Goal: Task Accomplishment & Management: Use online tool/utility

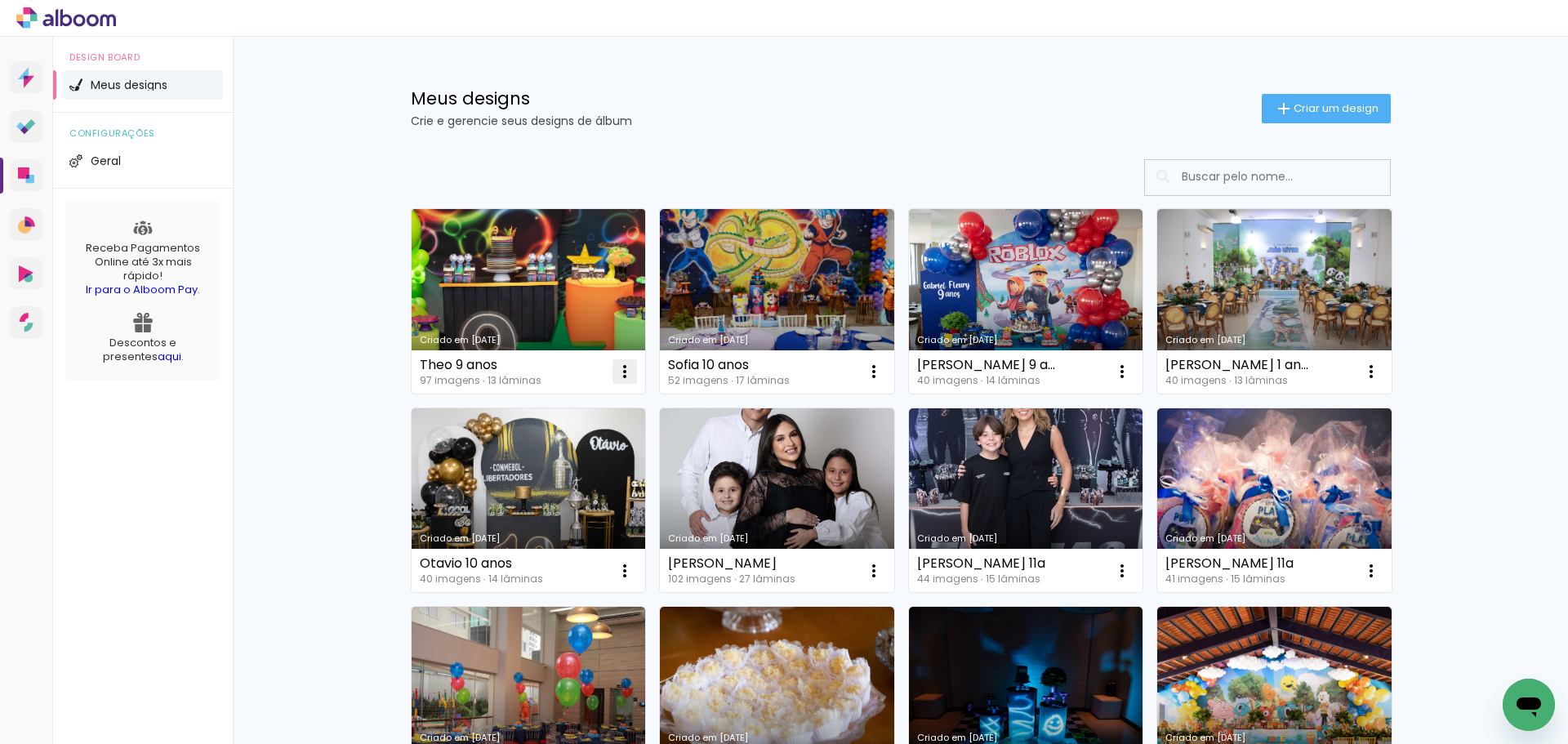
click at [615, 375] on iron-icon at bounding box center [625, 371] width 20 height 20
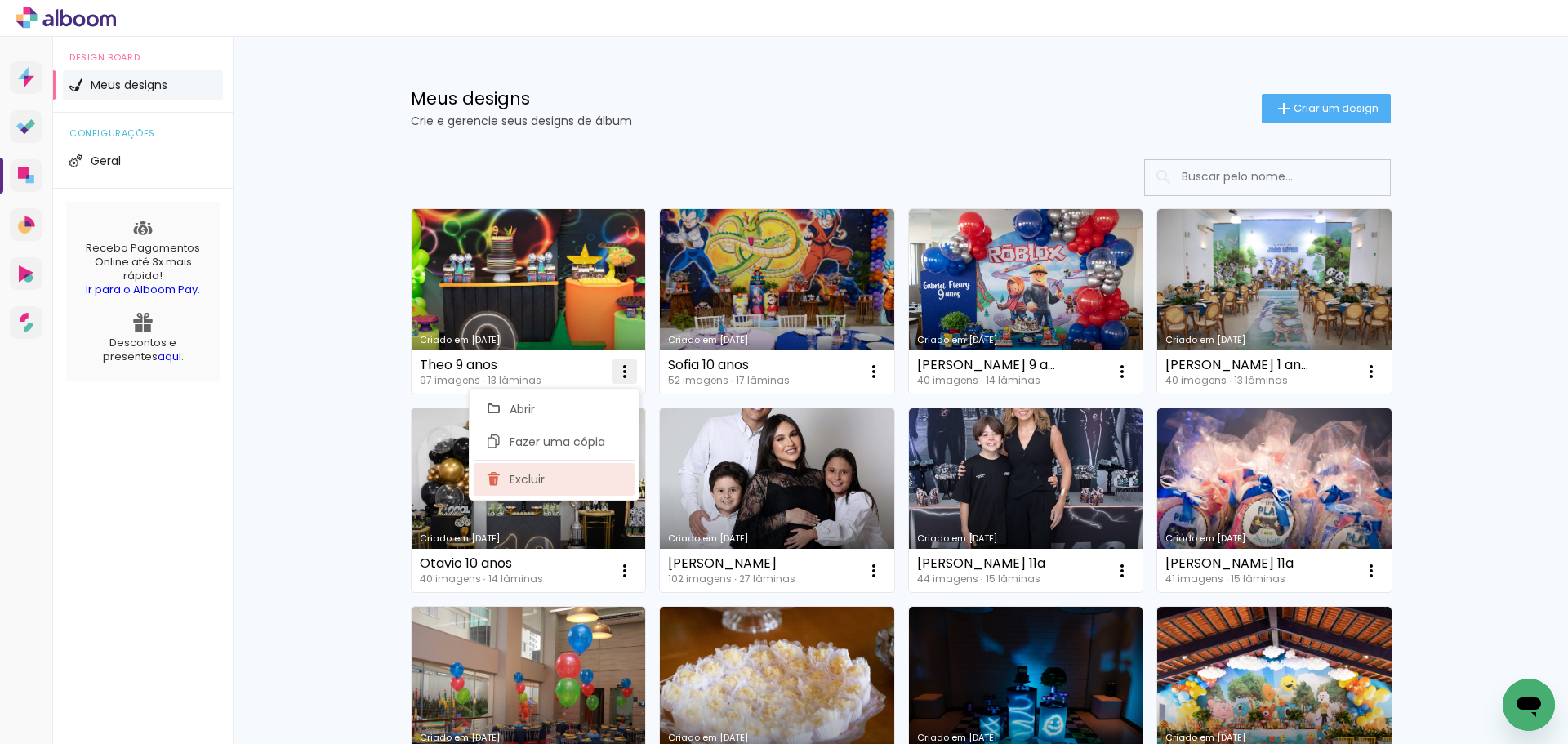
click at [537, 485] on span "Excluir" at bounding box center [527, 479] width 35 height 11
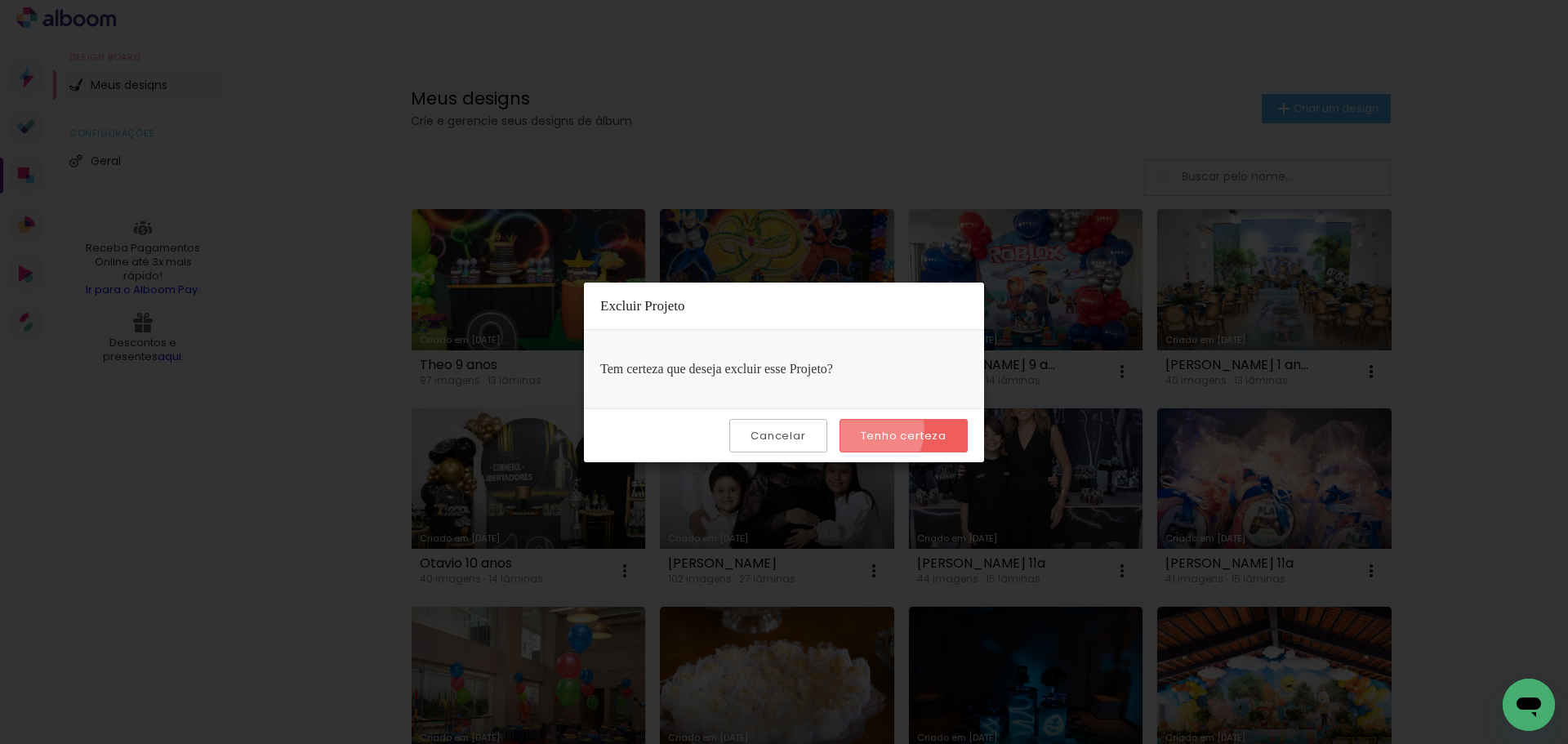
click at [0, 0] on slot "Tenho certeza" at bounding box center [0, 0] width 0 height 0
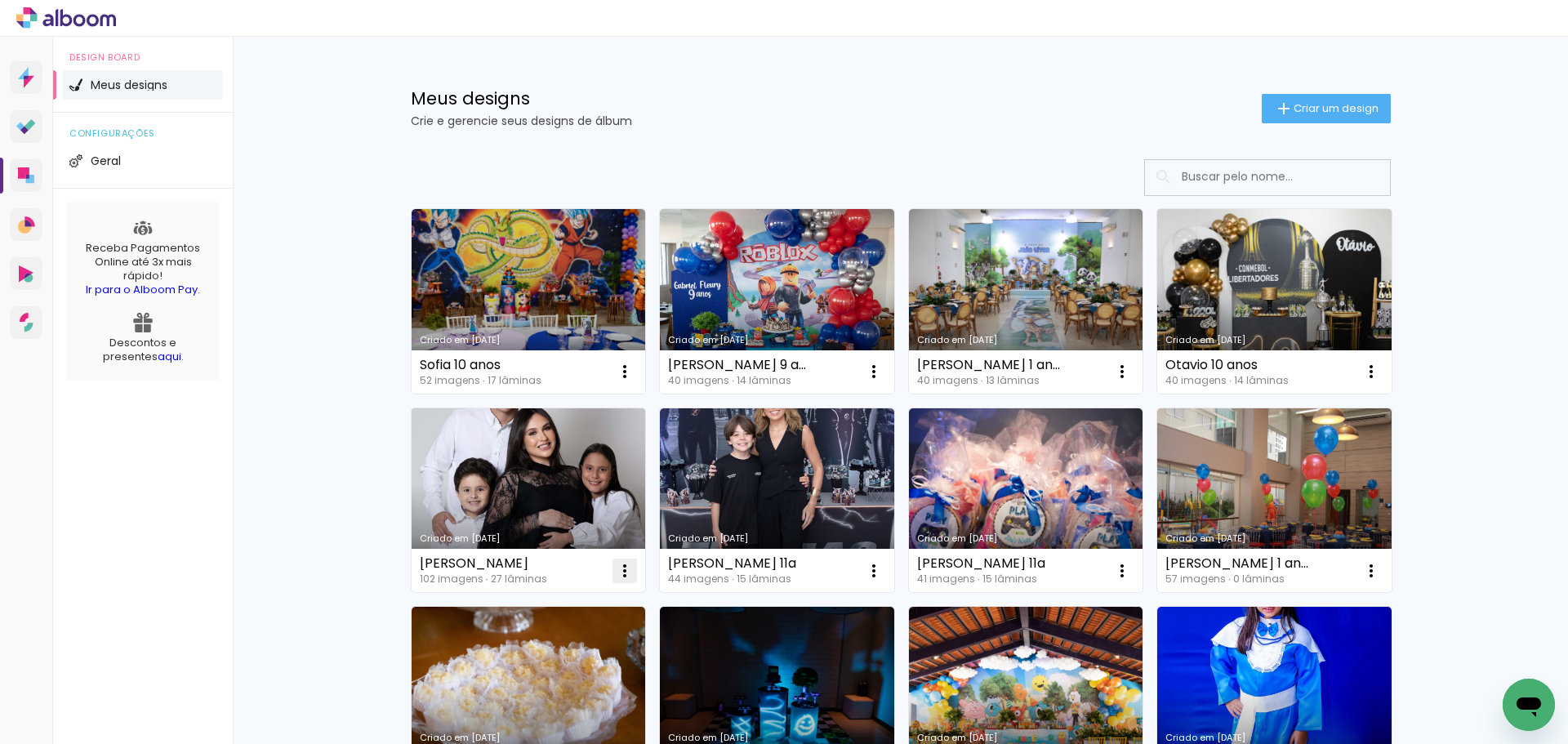
click at [621, 573] on iron-icon at bounding box center [625, 571] width 20 height 20
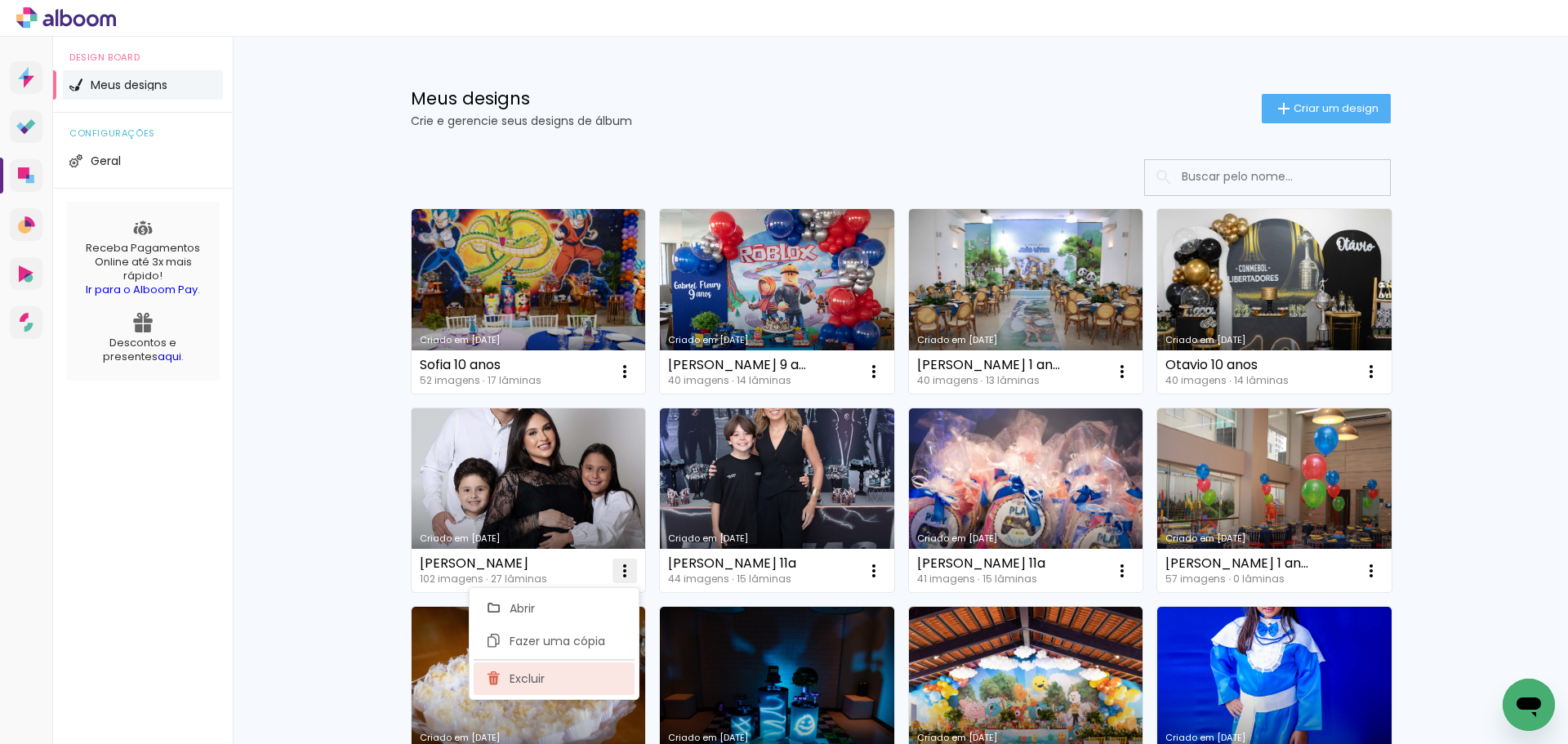
click at [540, 676] on span "Excluir" at bounding box center [527, 678] width 35 height 11
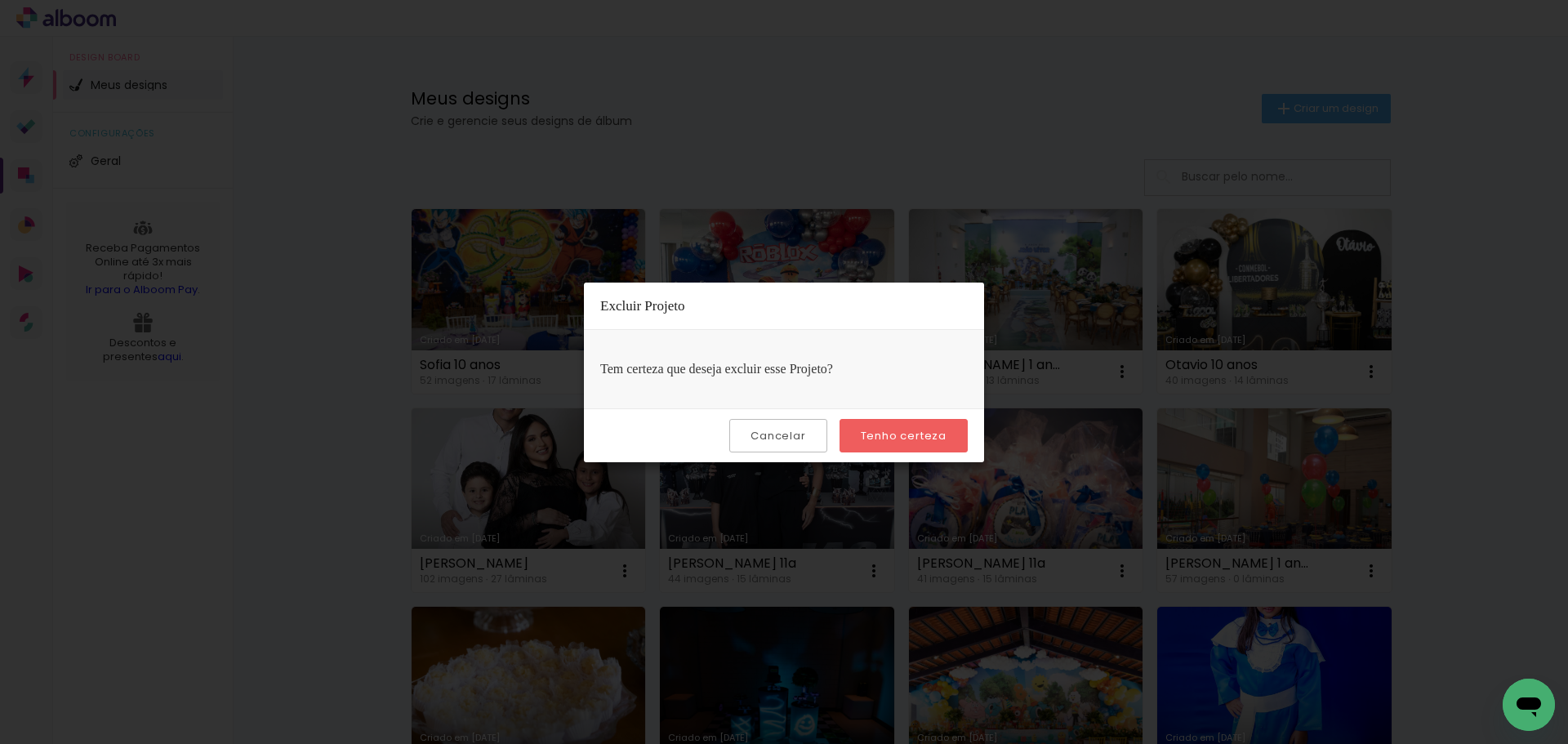
click at [0, 0] on slot "Tenho certeza" at bounding box center [0, 0] width 0 height 0
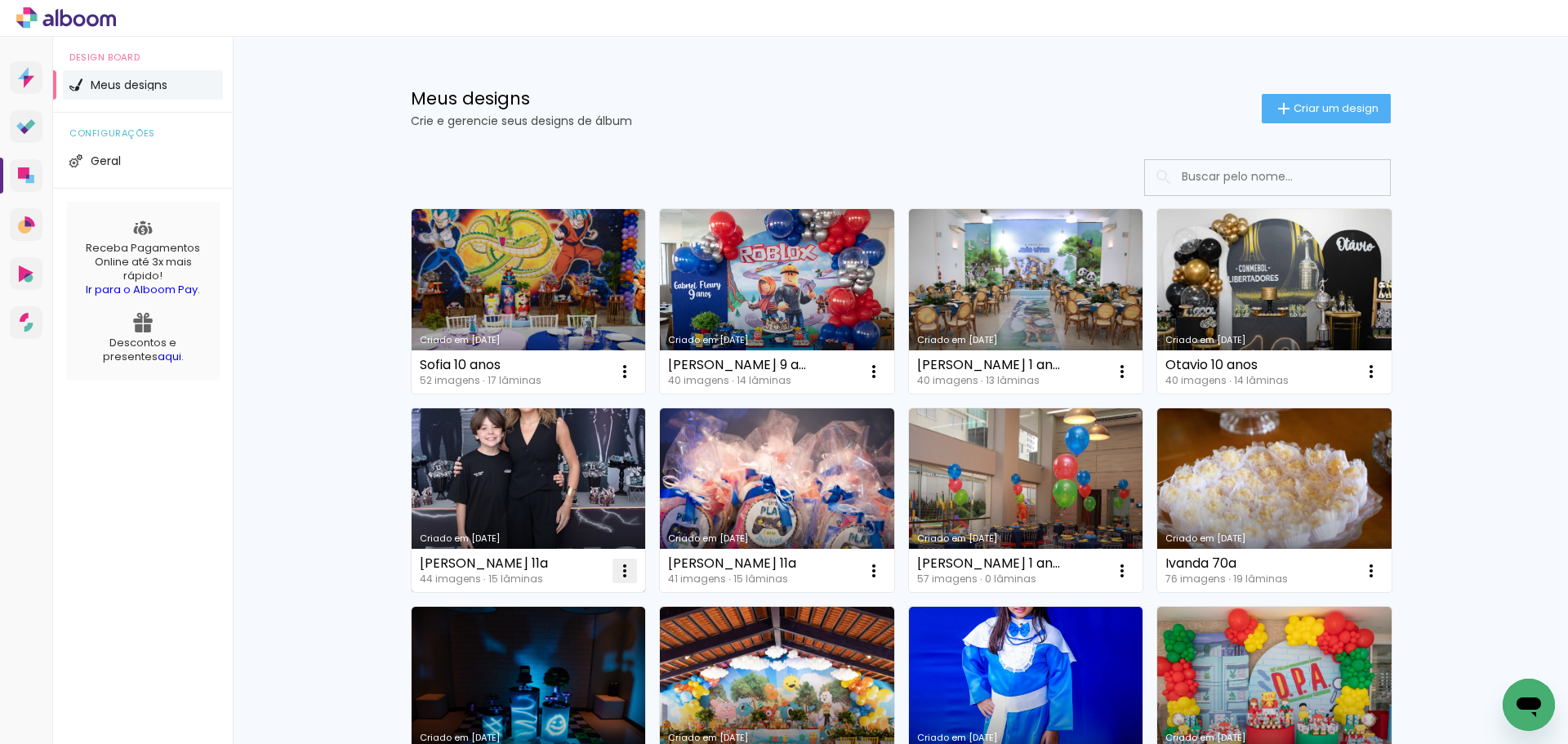
click at [619, 575] on iron-icon at bounding box center [625, 571] width 20 height 20
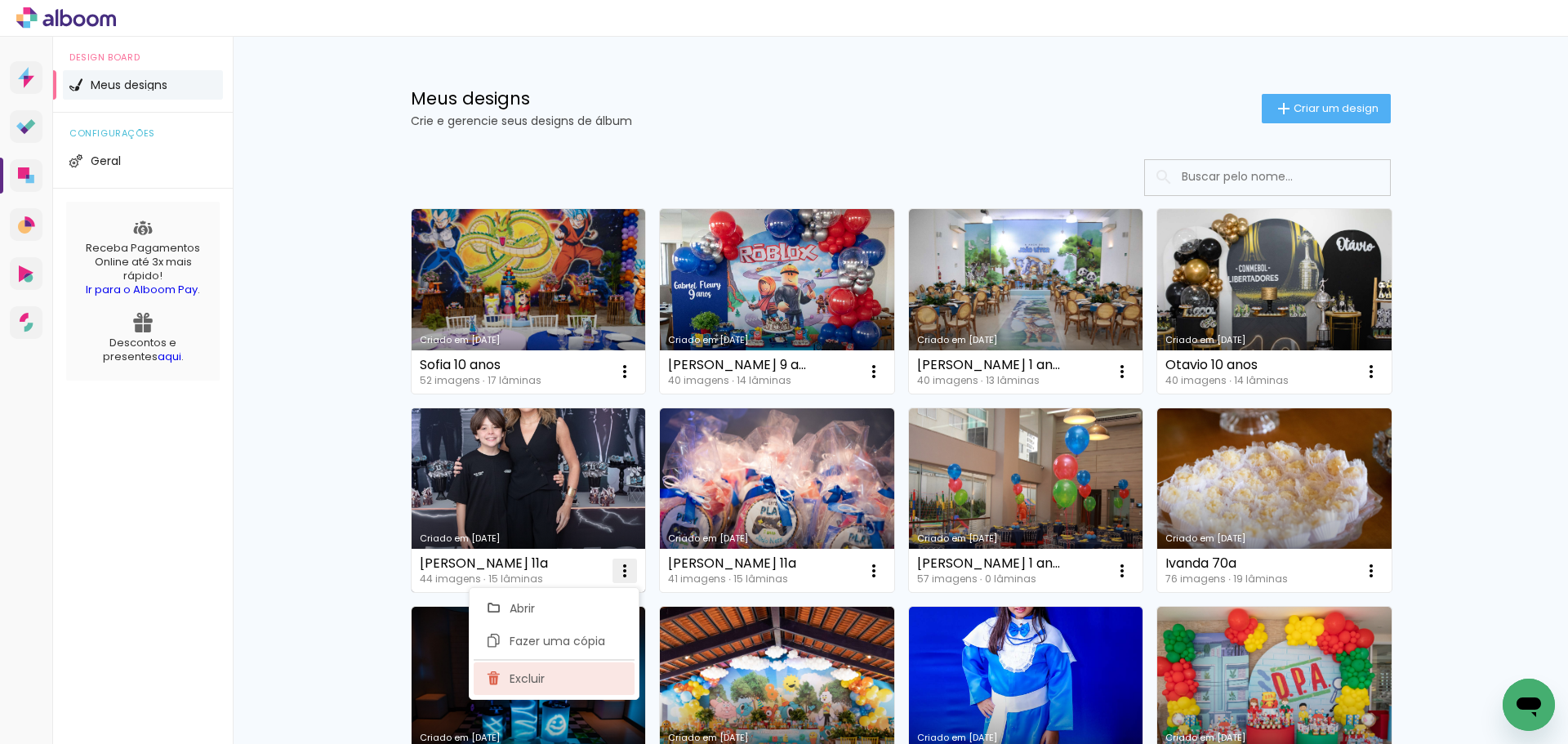
click at [511, 687] on paper-item "Excluir" at bounding box center [554, 679] width 161 height 33
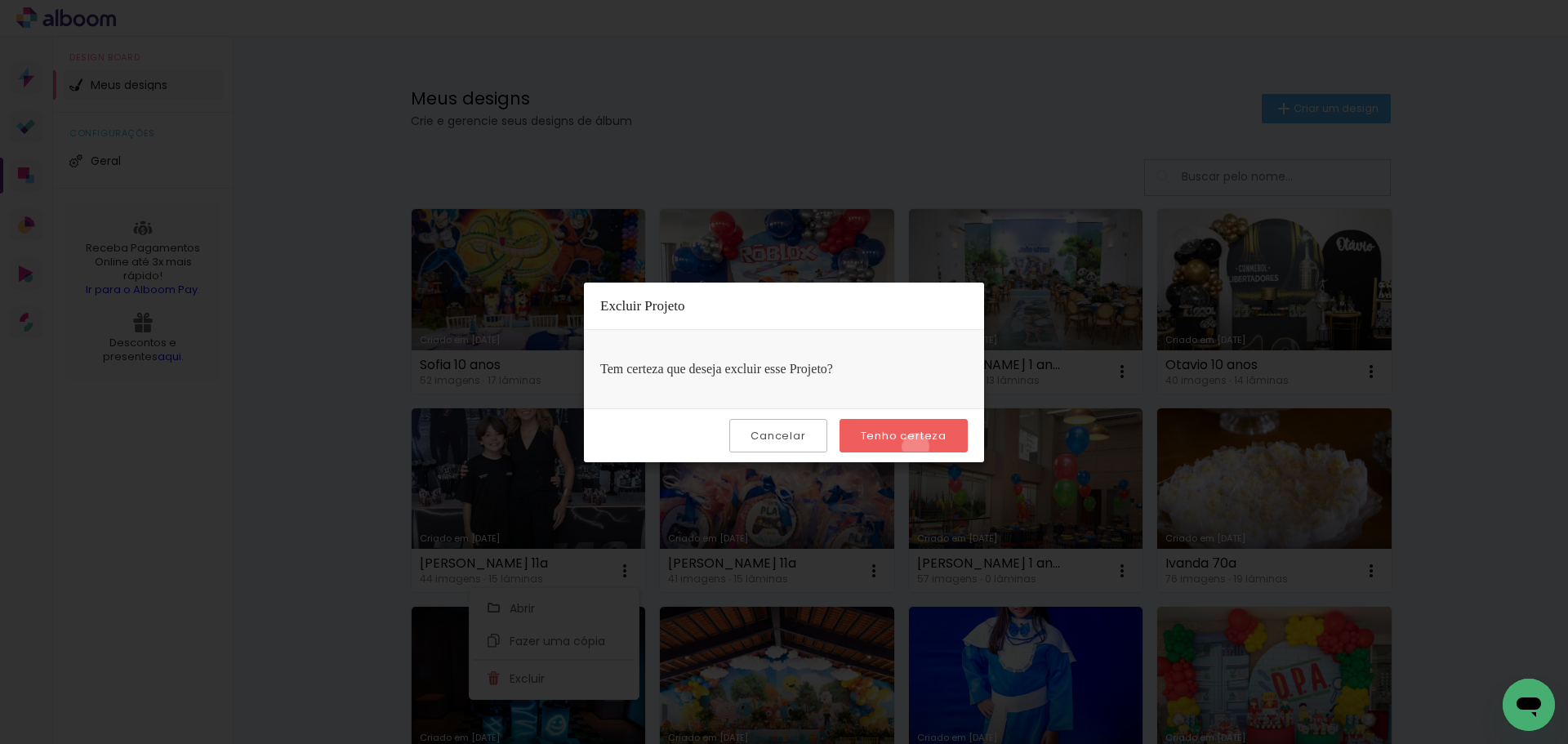
click at [918, 447] on paper-button "Tenho certeza" at bounding box center [904, 435] width 129 height 34
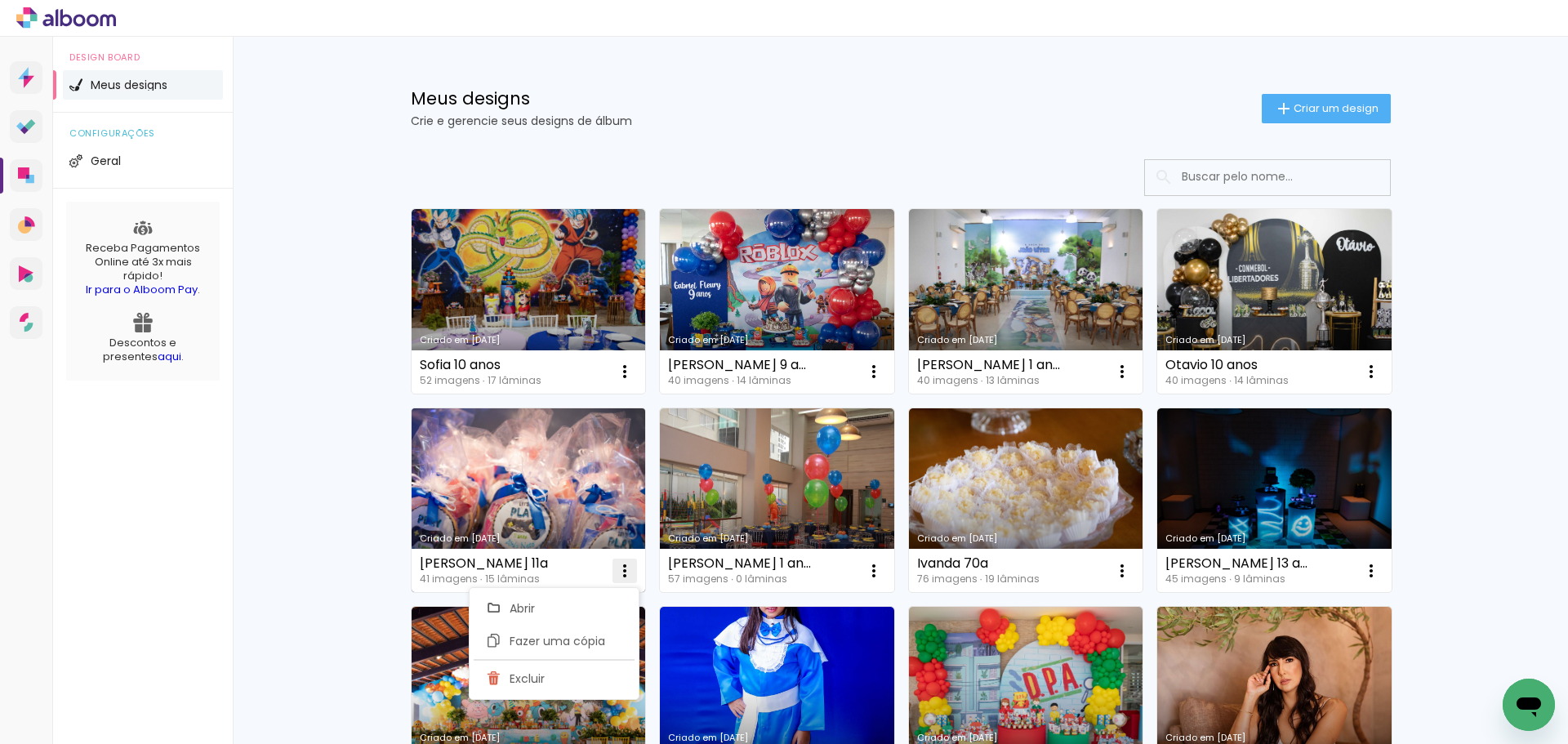
click at [628, 569] on iron-icon at bounding box center [625, 571] width 20 height 20
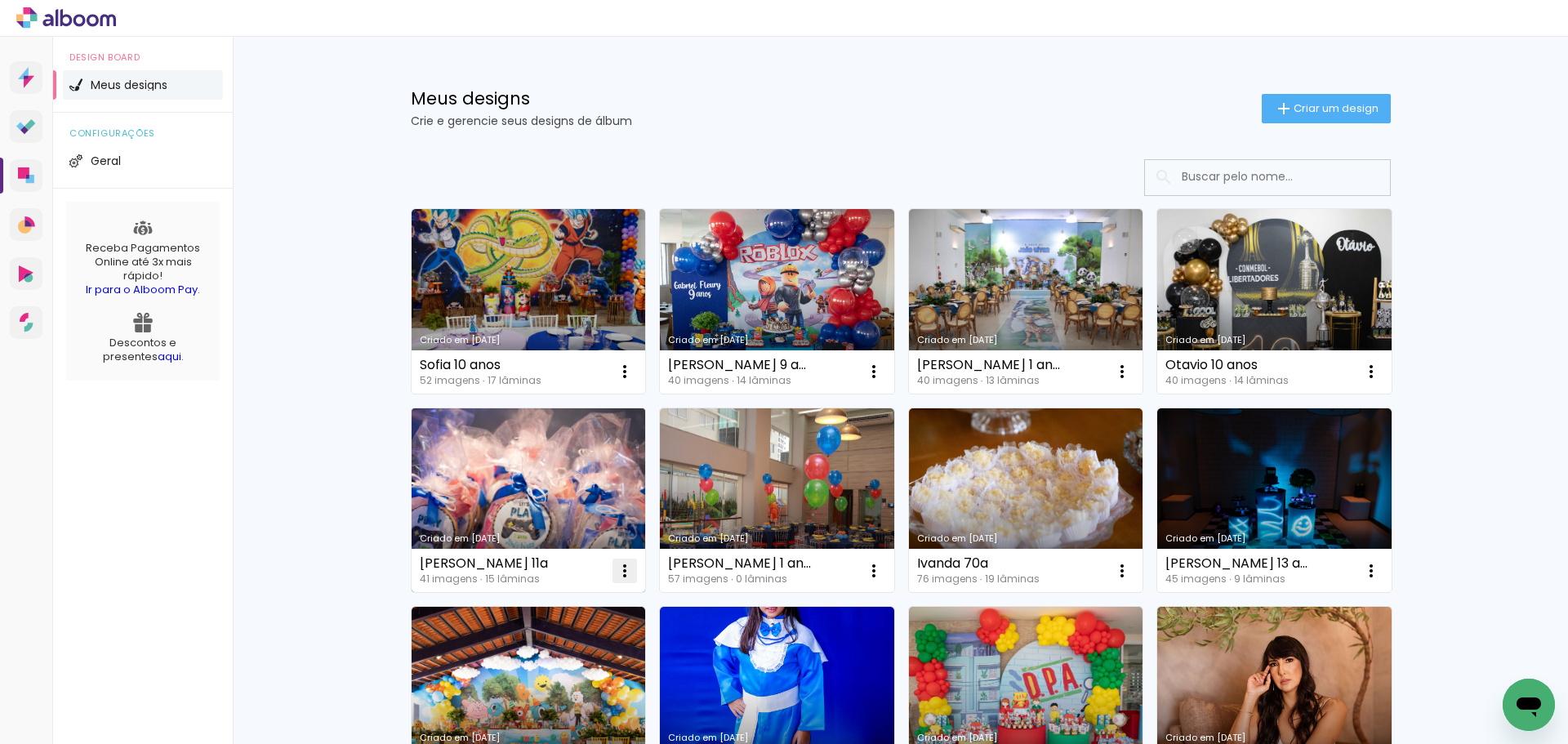
click at [620, 575] on iron-icon at bounding box center [625, 571] width 20 height 20
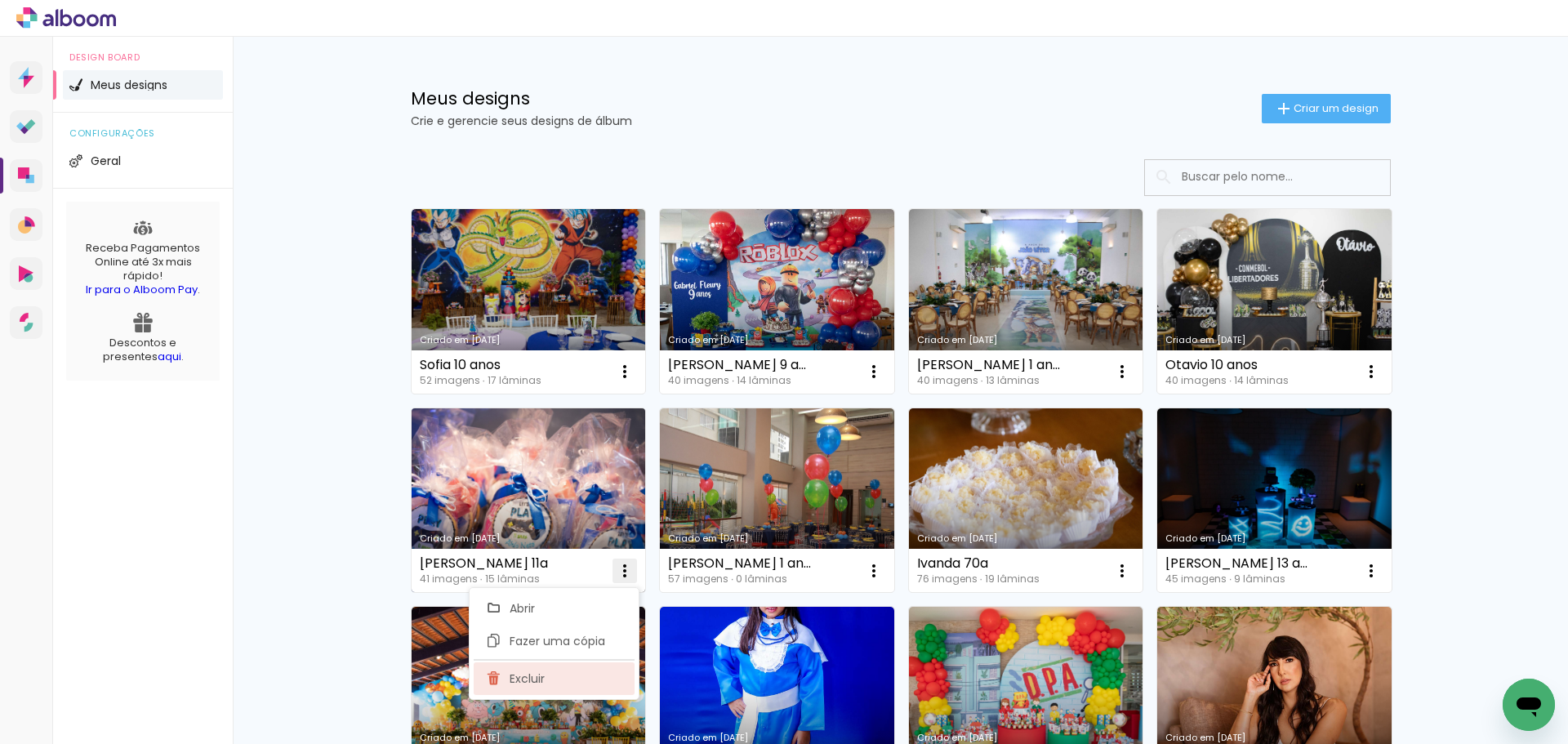
click at [542, 674] on span "Excluir" at bounding box center [527, 678] width 35 height 11
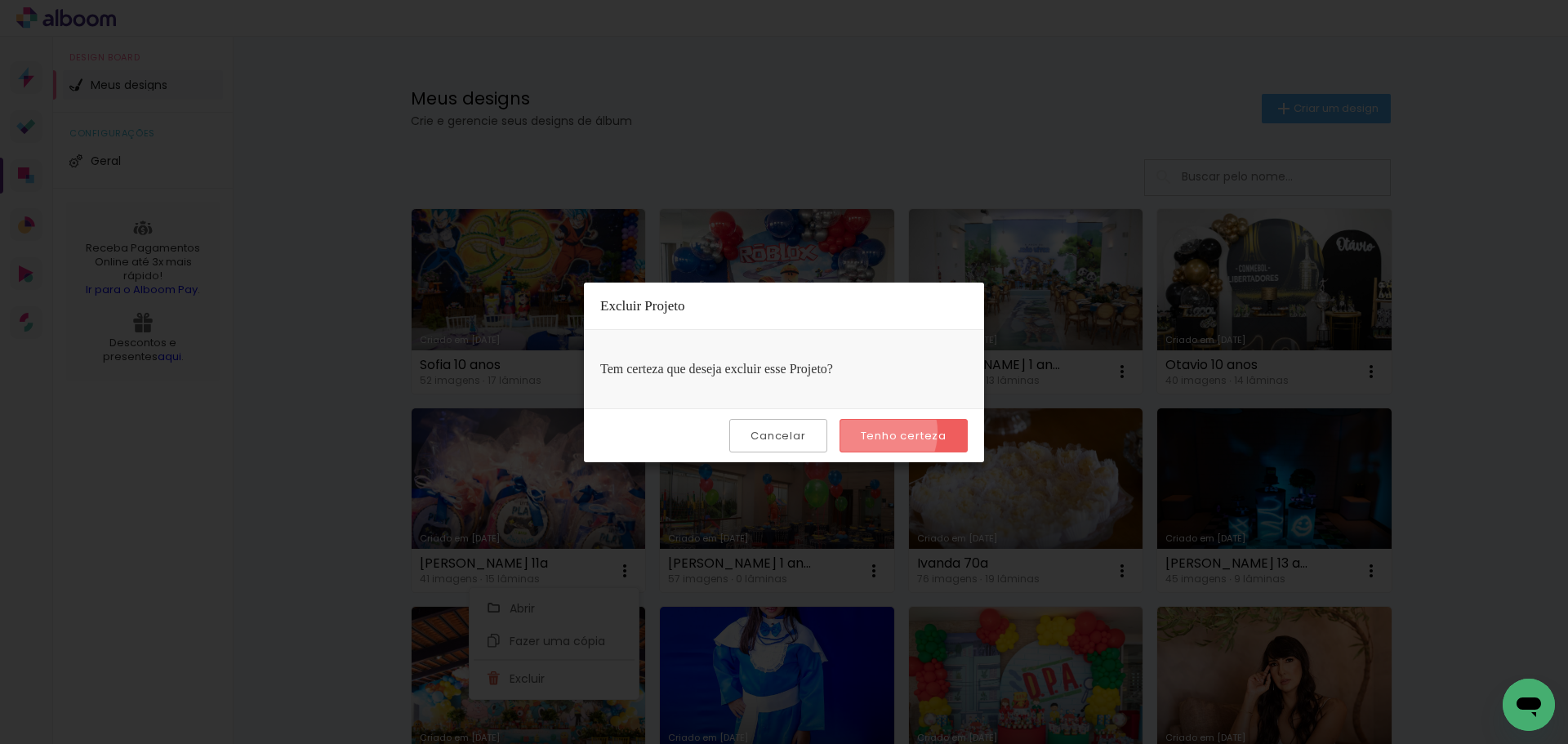
click at [0, 0] on slot "Tenho certeza" at bounding box center [0, 0] width 0 height 0
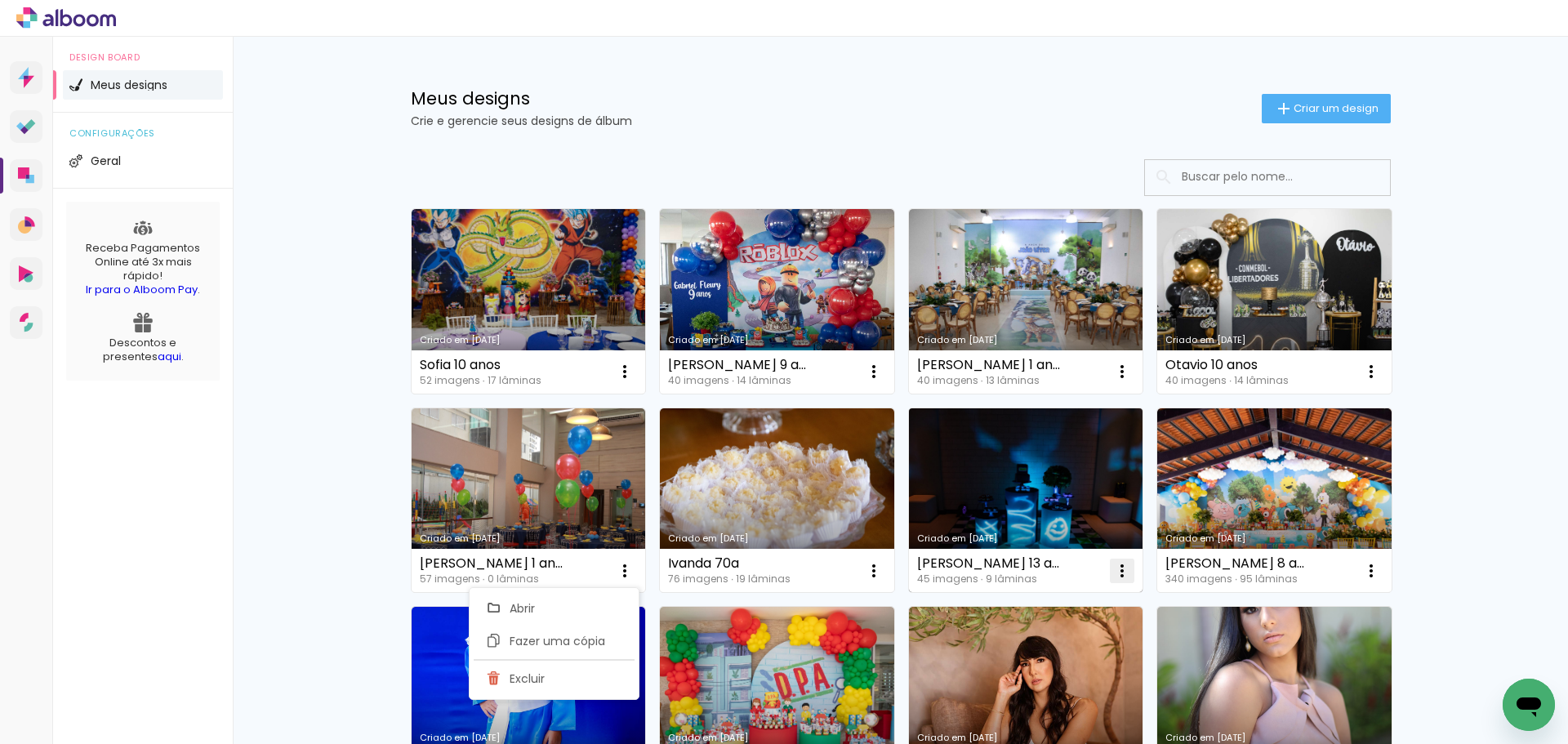
click at [1113, 571] on iron-icon at bounding box center [1122, 571] width 20 height 20
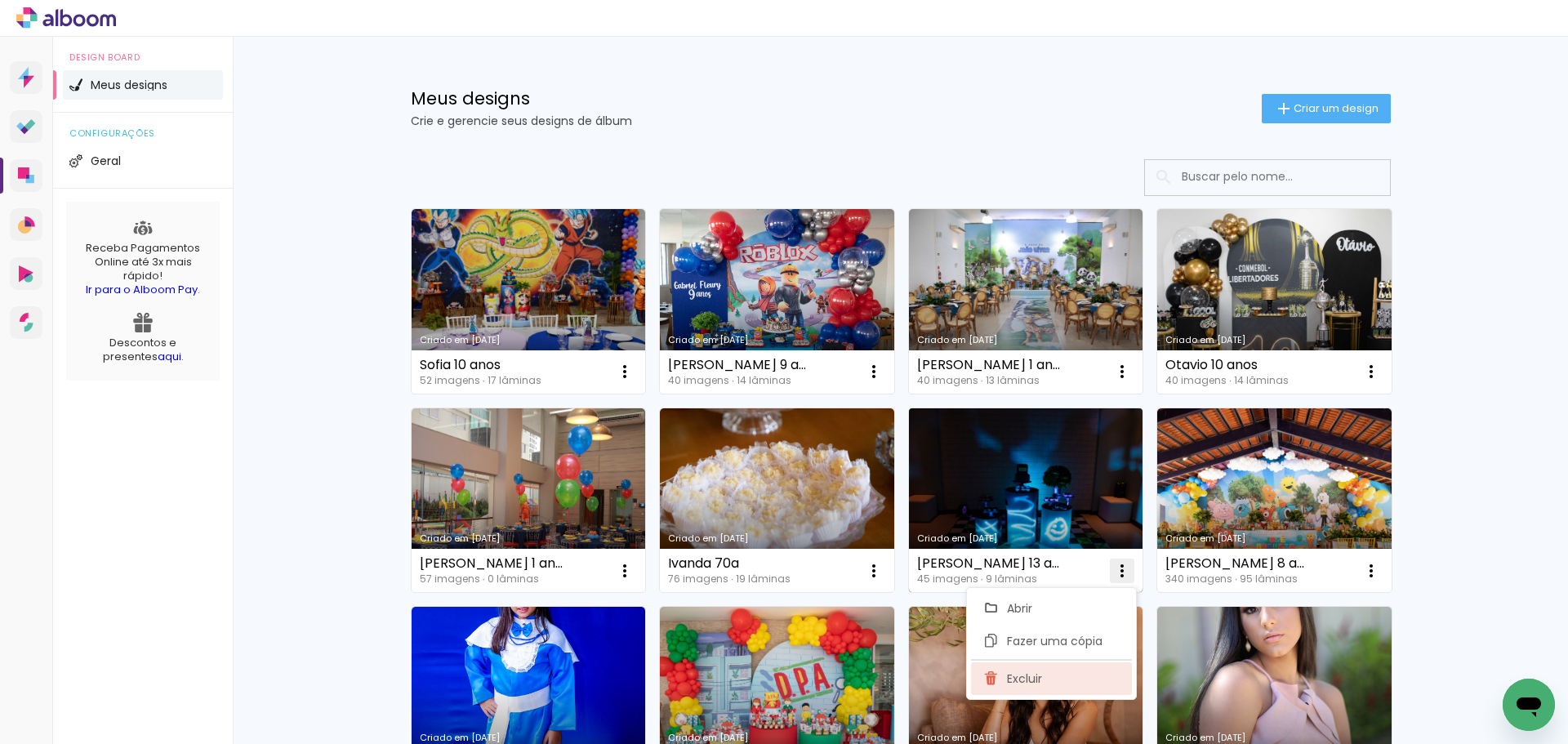
click at [1055, 670] on paper-item "Excluir" at bounding box center [1051, 679] width 161 height 33
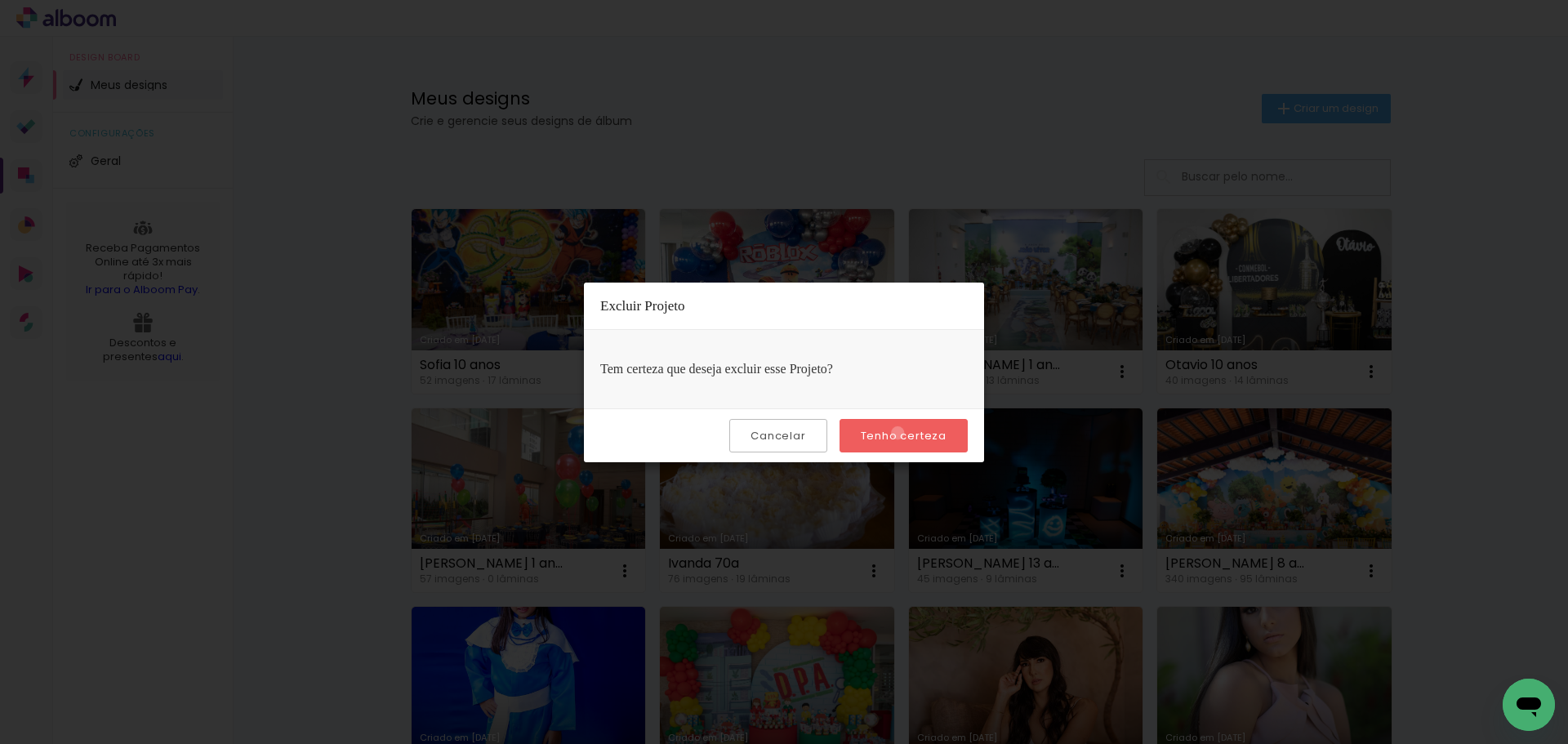
click at [0, 0] on slot "Tenho certeza" at bounding box center [0, 0] width 0 height 0
click at [1515, 305] on iron-overlay-backdrop at bounding box center [784, 372] width 1568 height 744
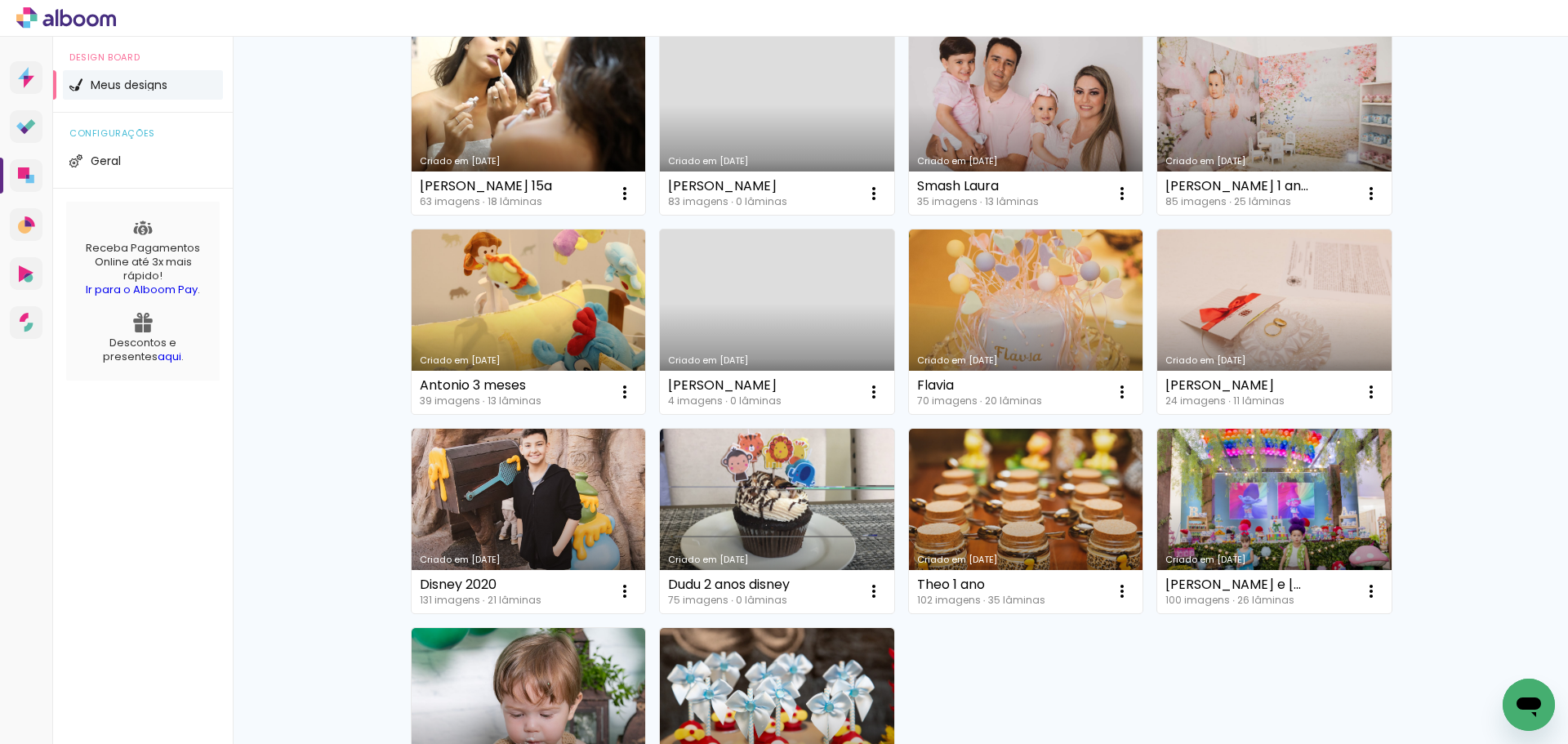
scroll to position [817, 0]
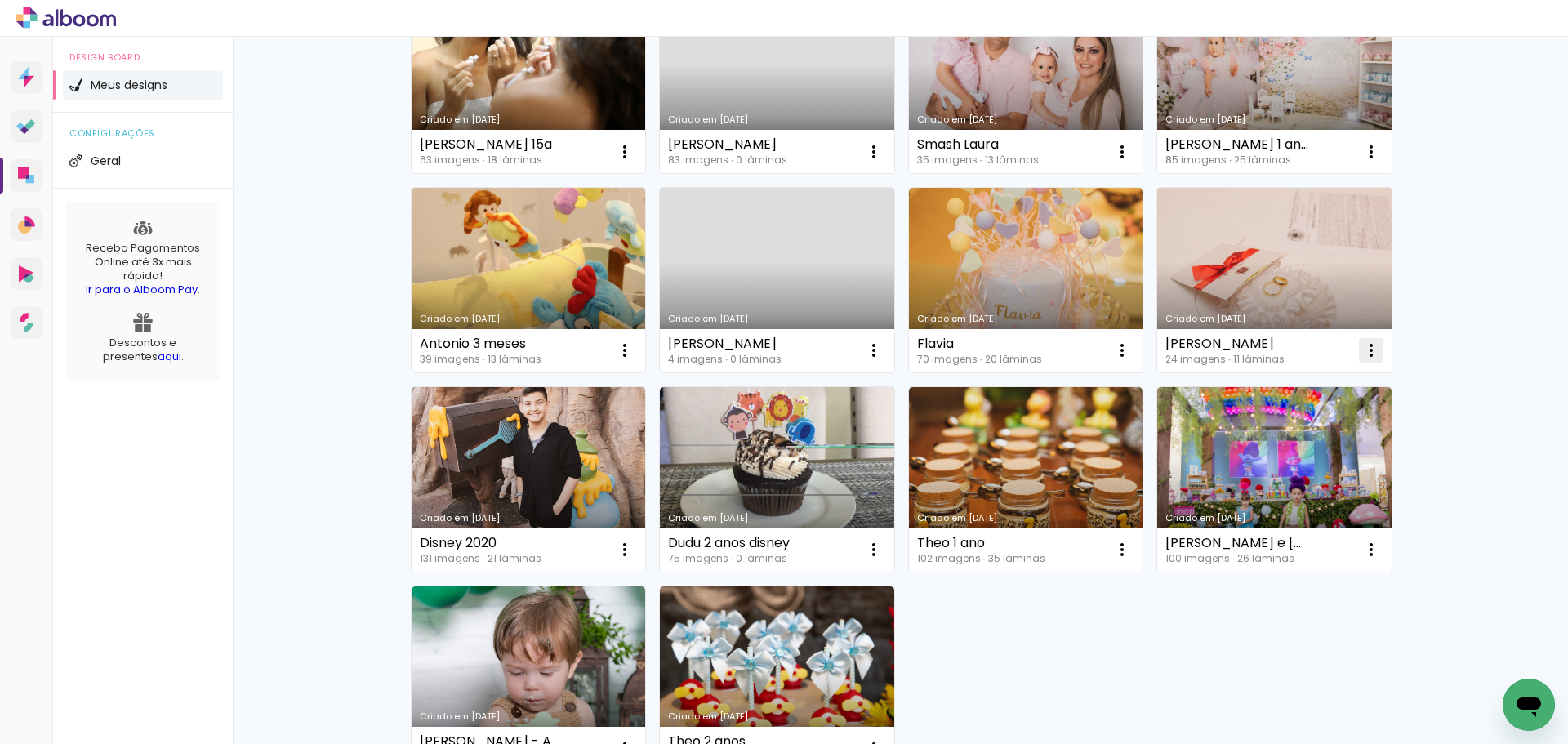
click at [1378, 347] on paper-icon-button at bounding box center [1372, 350] width 33 height 33
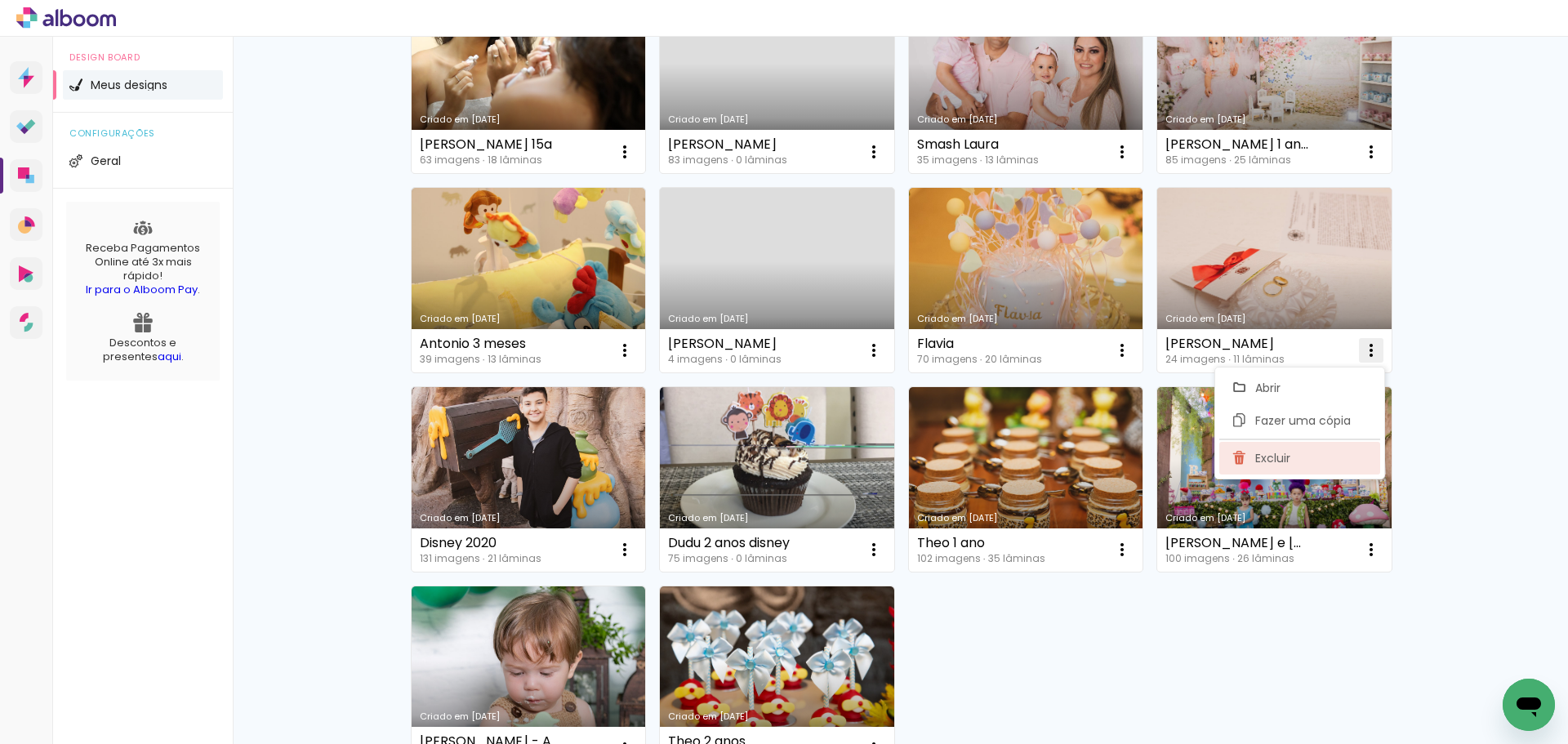
click at [1286, 462] on span "Excluir" at bounding box center [1272, 458] width 35 height 11
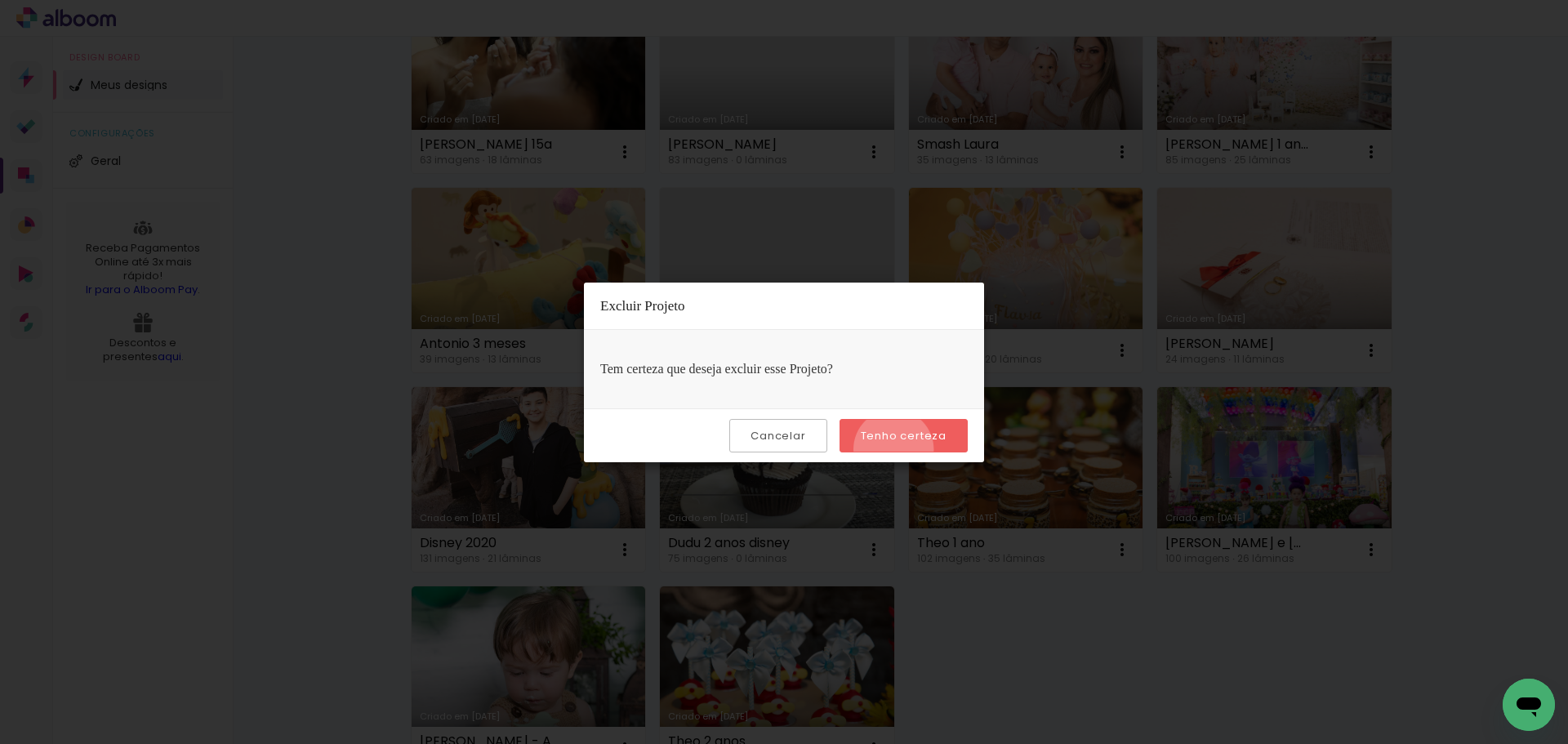
click at [896, 449] on paper-button "Tenho certeza" at bounding box center [904, 435] width 129 height 34
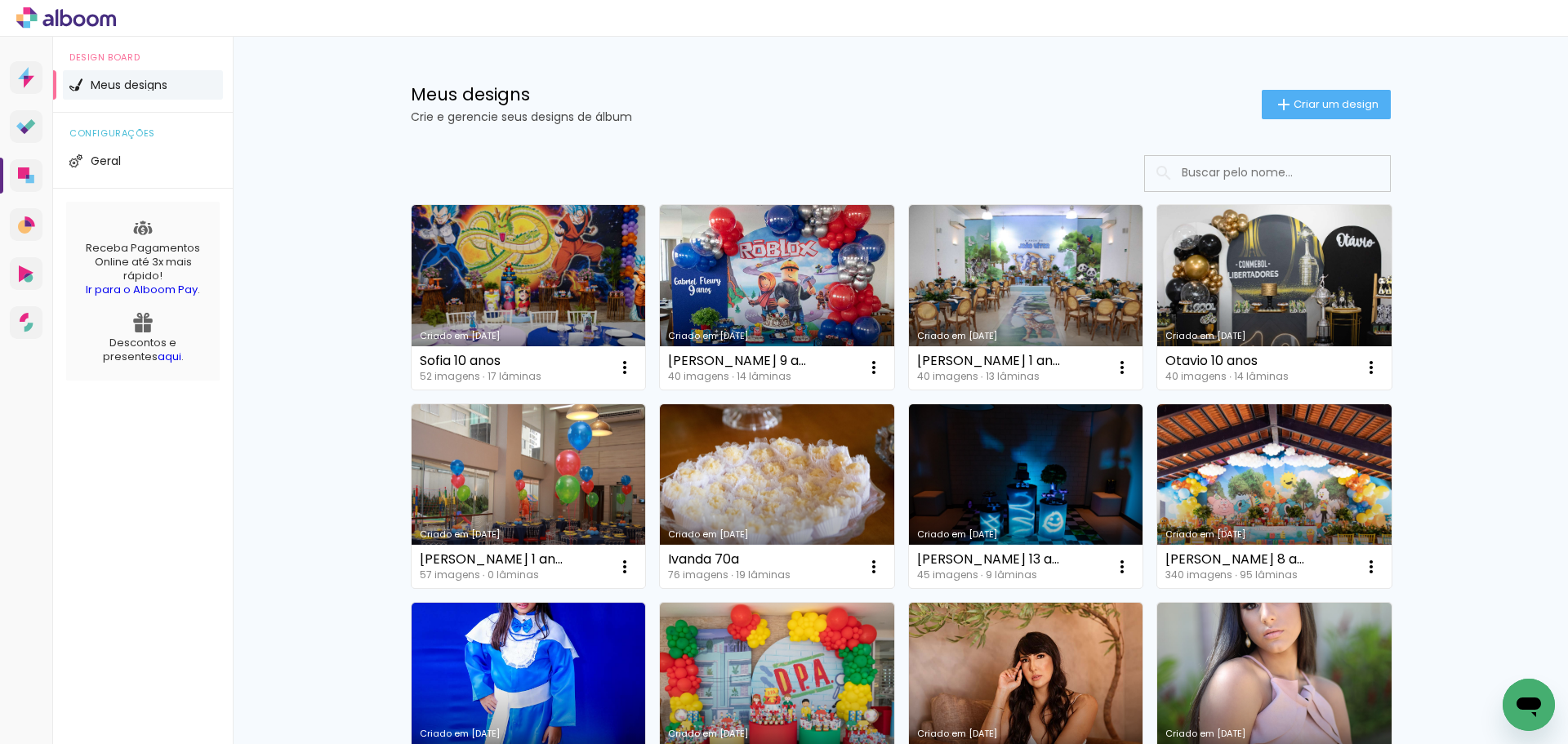
scroll to position [0, 0]
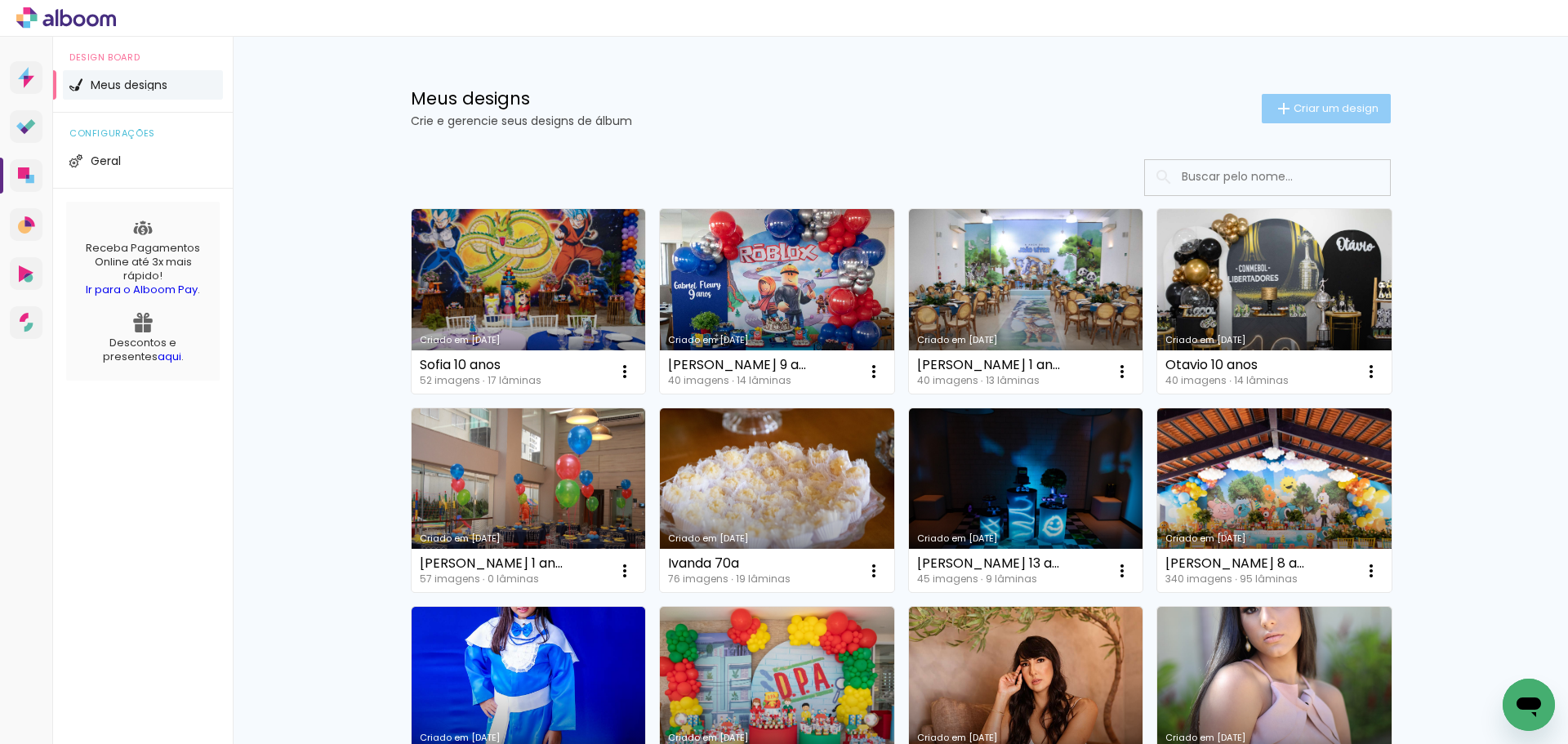
click at [1330, 106] on span "Criar um design" at bounding box center [1336, 108] width 85 height 10
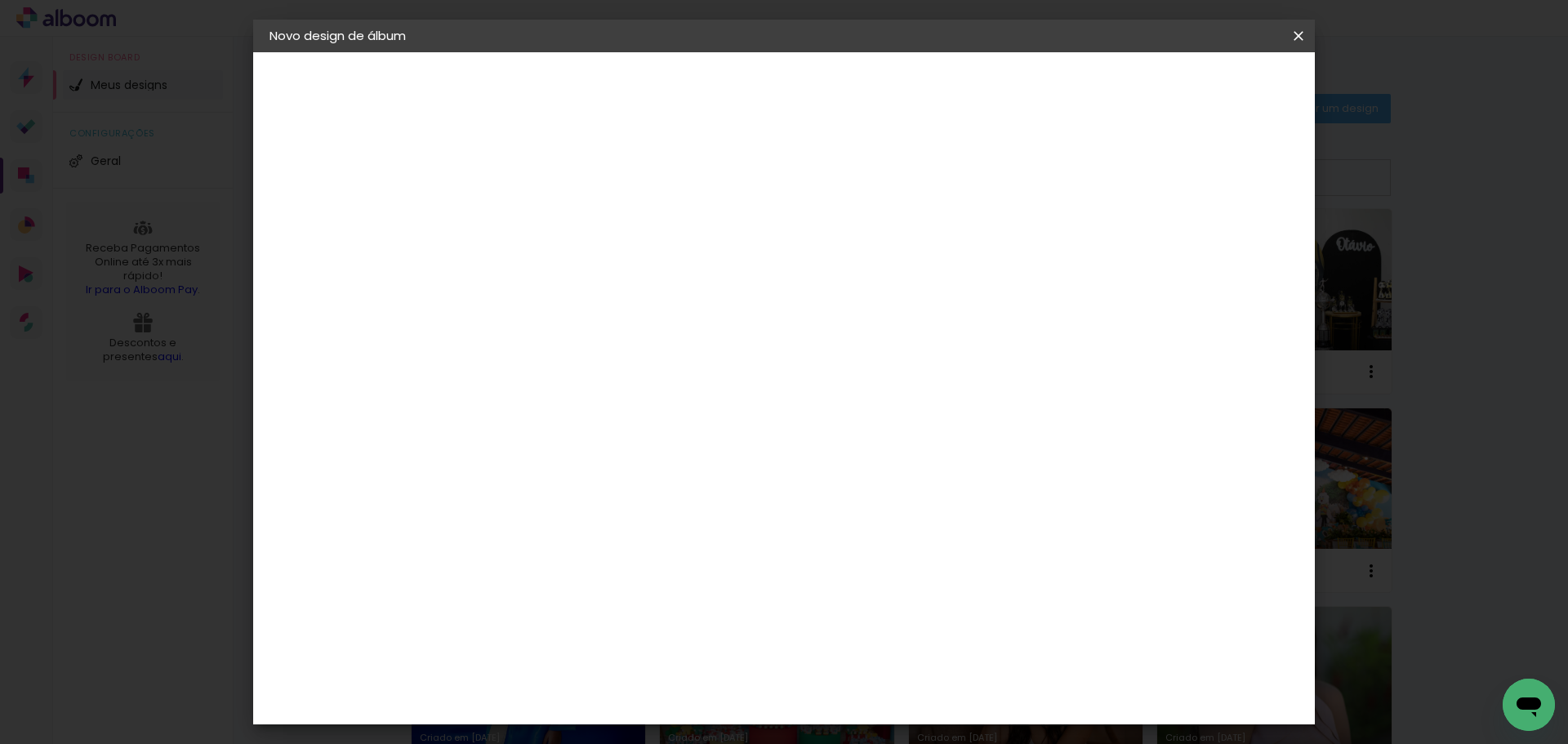
click at [536, 223] on input at bounding box center [536, 219] width 0 height 25
type input "[PERSON_NAME] 5 anos"
type paper-input "[PERSON_NAME] 5 anos"
click at [608, 101] on header "Informações Dê um título ao seu álbum. Avançar" at bounding box center [536, 101] width 142 height 97
click at [704, 96] on paper-button "Avançar" at bounding box center [664, 87] width 80 height 28
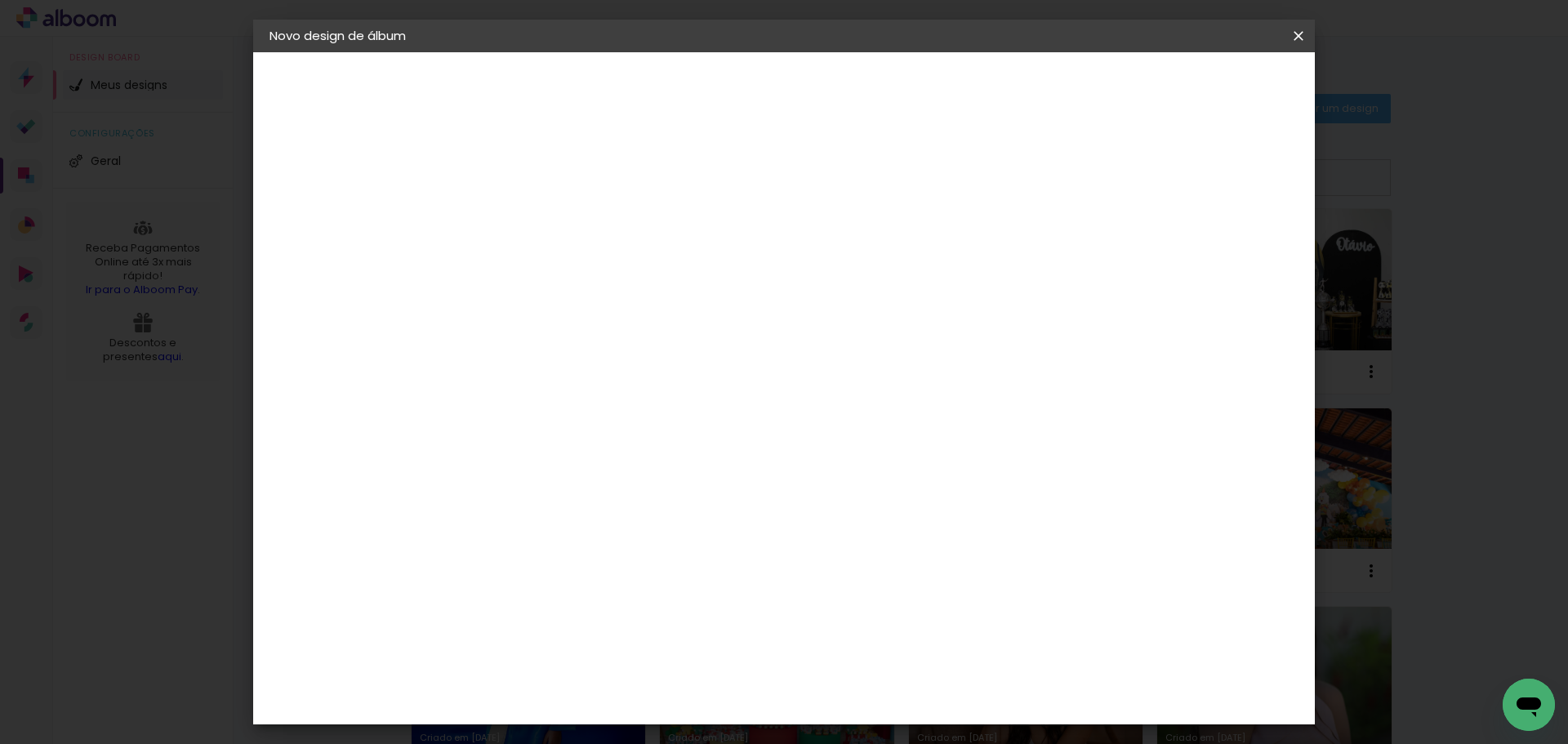
click at [843, 266] on paper-listbox "Tamanho Livre Sugerir uma encadernadora" at bounding box center [764, 286] width 156 height 153
click at [843, 249] on paper-item "Tamanho Livre" at bounding box center [764, 248] width 156 height 36
click at [842, 76] on paper-button "Avançar" at bounding box center [802, 87] width 80 height 28
click at [504, 467] on input "30" at bounding box center [485, 464] width 43 height 24
type input "3"
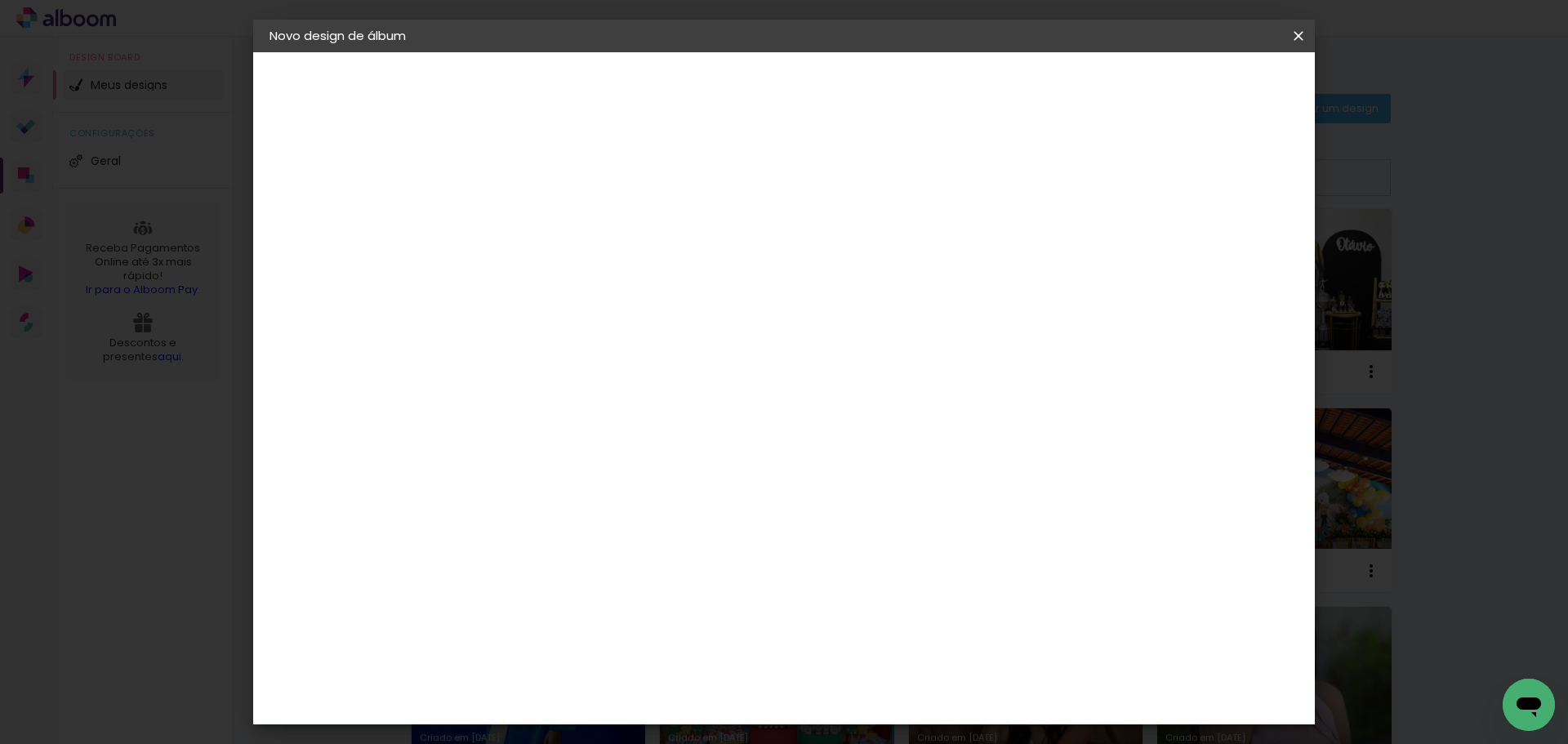
type input "25"
type paper-input "25"
click at [1197, 83] on span "Iniciar design" at bounding box center [1159, 86] width 75 height 11
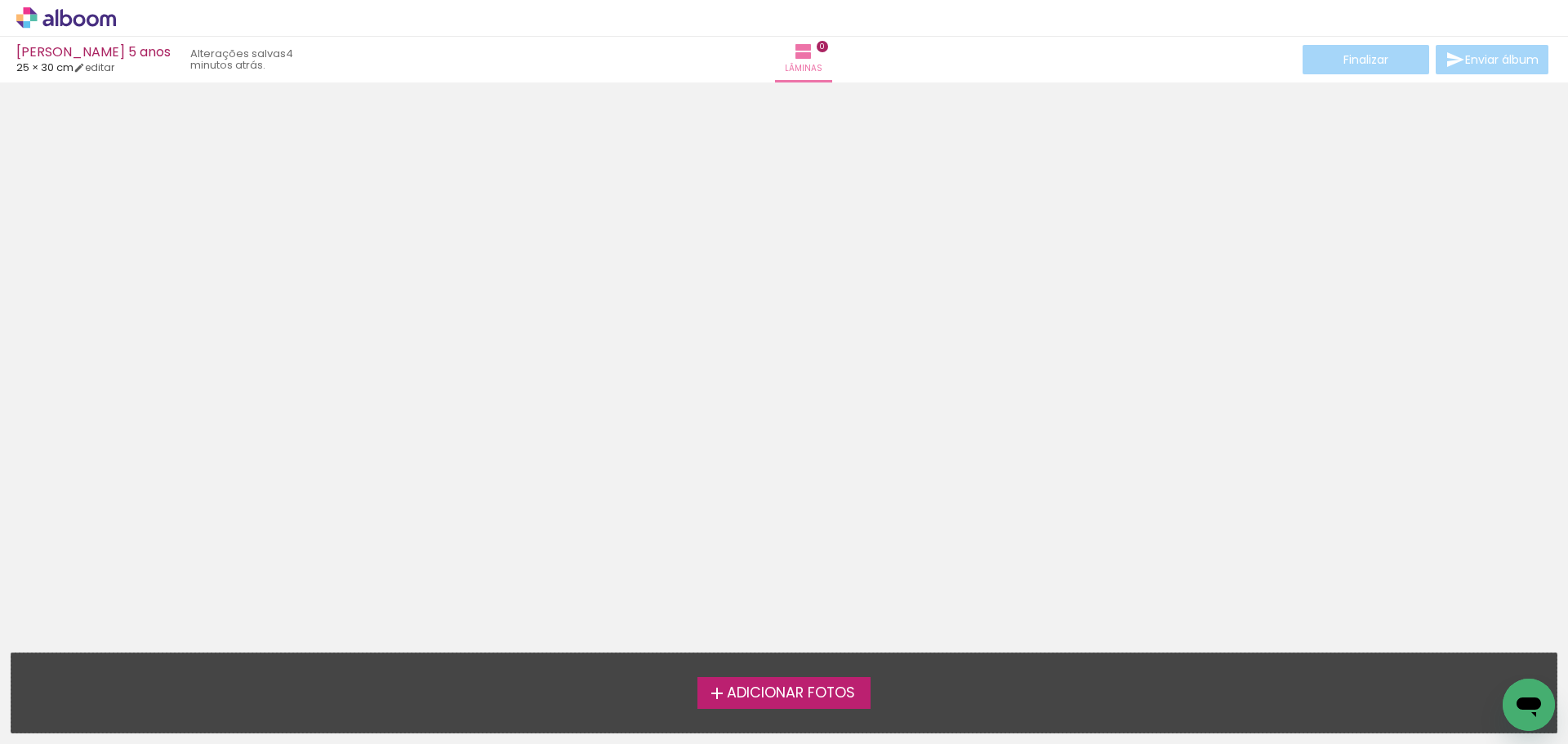
click at [772, 703] on label "Adicionar Fotos" at bounding box center [784, 693] width 174 height 31
click at [0, 0] on input "file" at bounding box center [0, 0] width 0 height 0
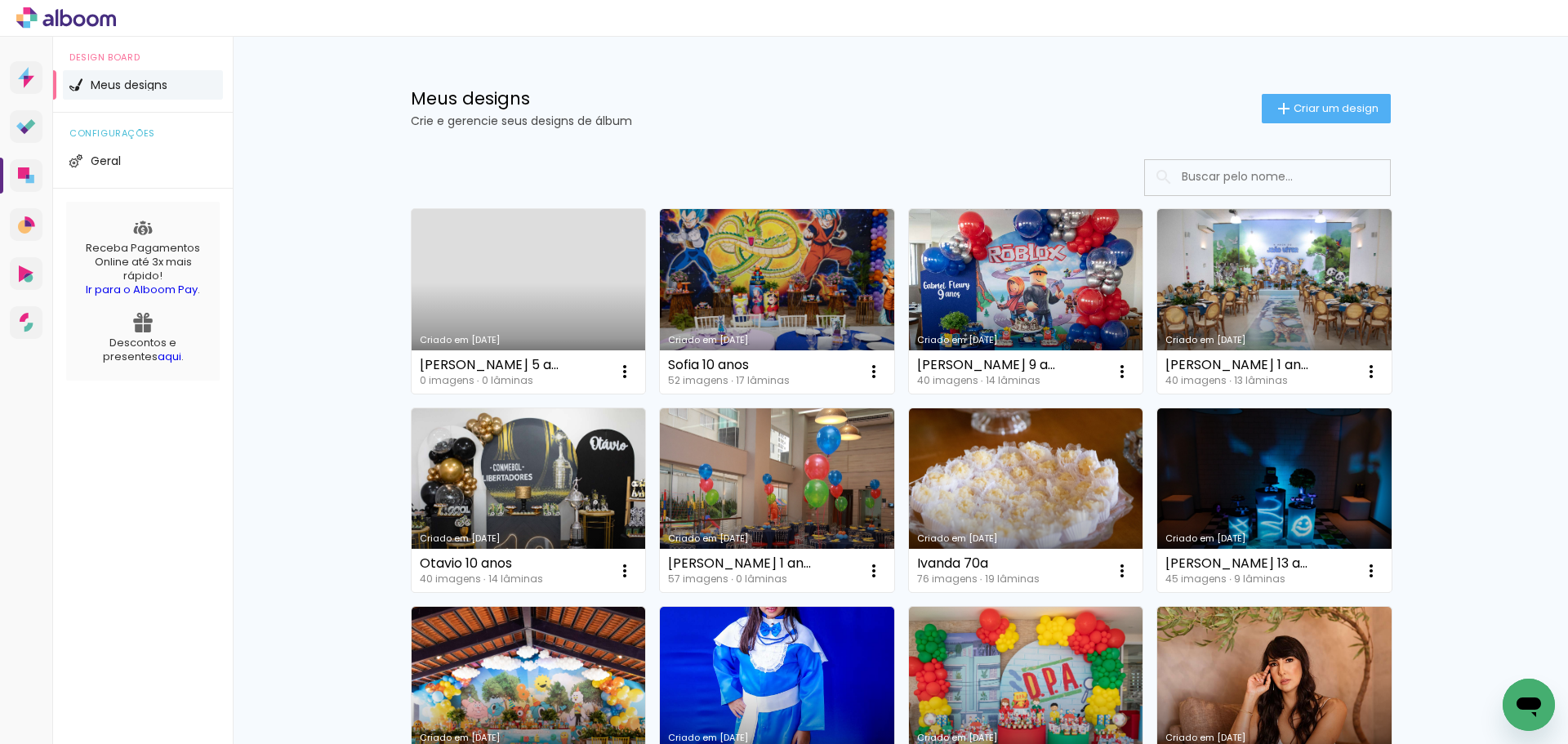
click at [556, 271] on link "Criado em [DATE]" at bounding box center [529, 302] width 235 height 184
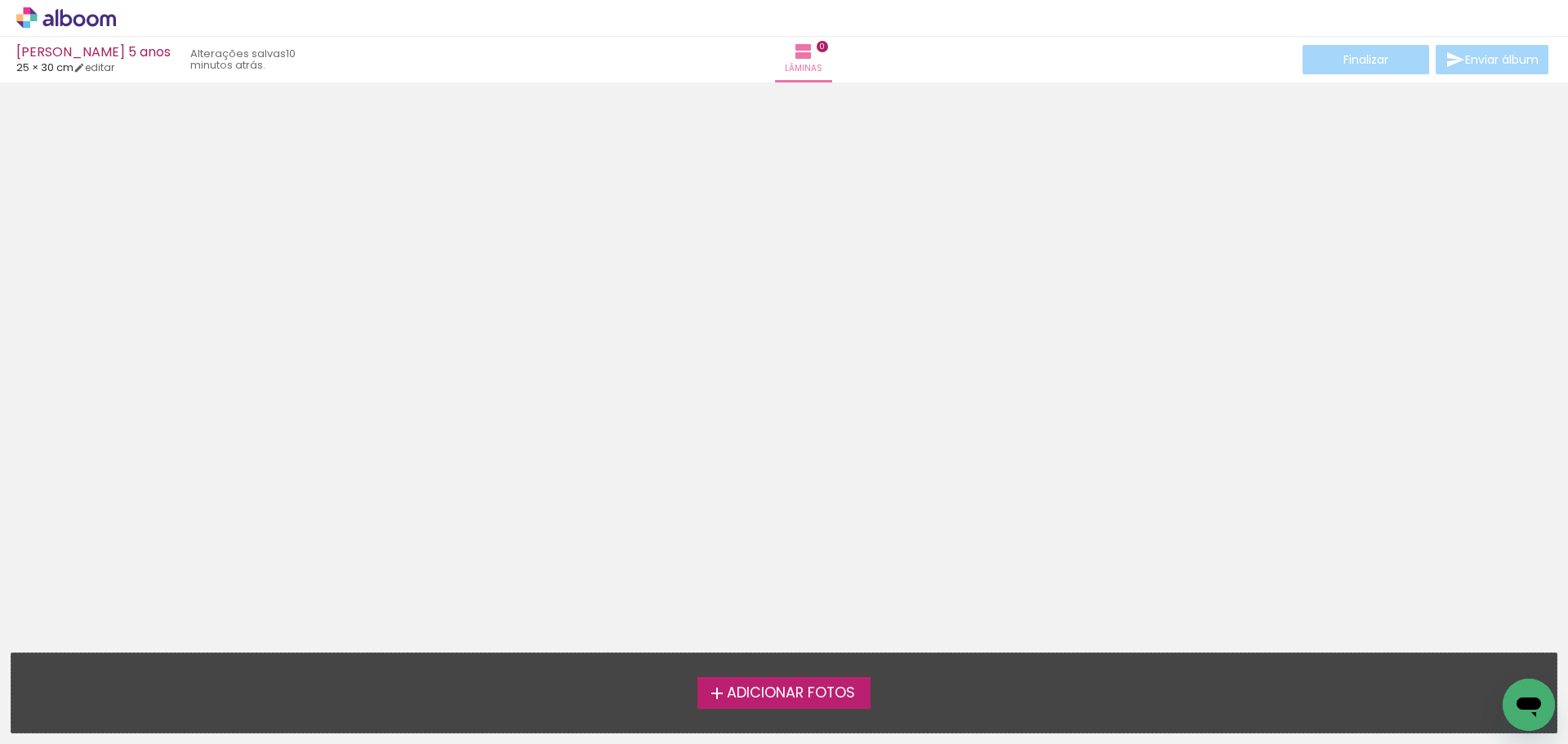
click at [783, 691] on span "Adicionar Fotos" at bounding box center [791, 693] width 129 height 15
click at [0, 0] on input "file" at bounding box center [0, 0] width 0 height 0
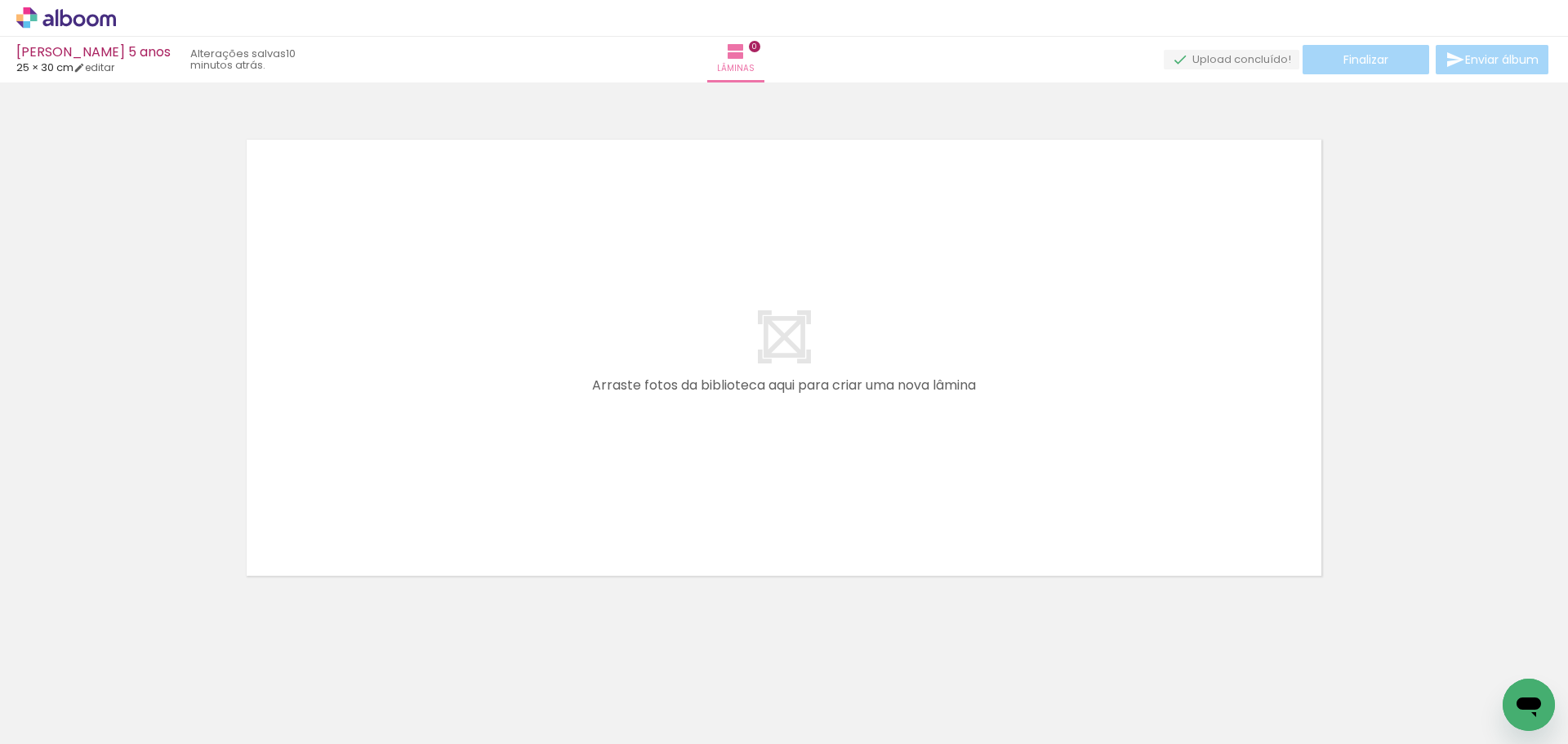
scroll to position [0, 774]
drag, startPoint x: 940, startPoint y: 608, endPoint x: 828, endPoint y: 395, distance: 240.7
click at [828, 395] on quentale-workspace at bounding box center [784, 372] width 1568 height 744
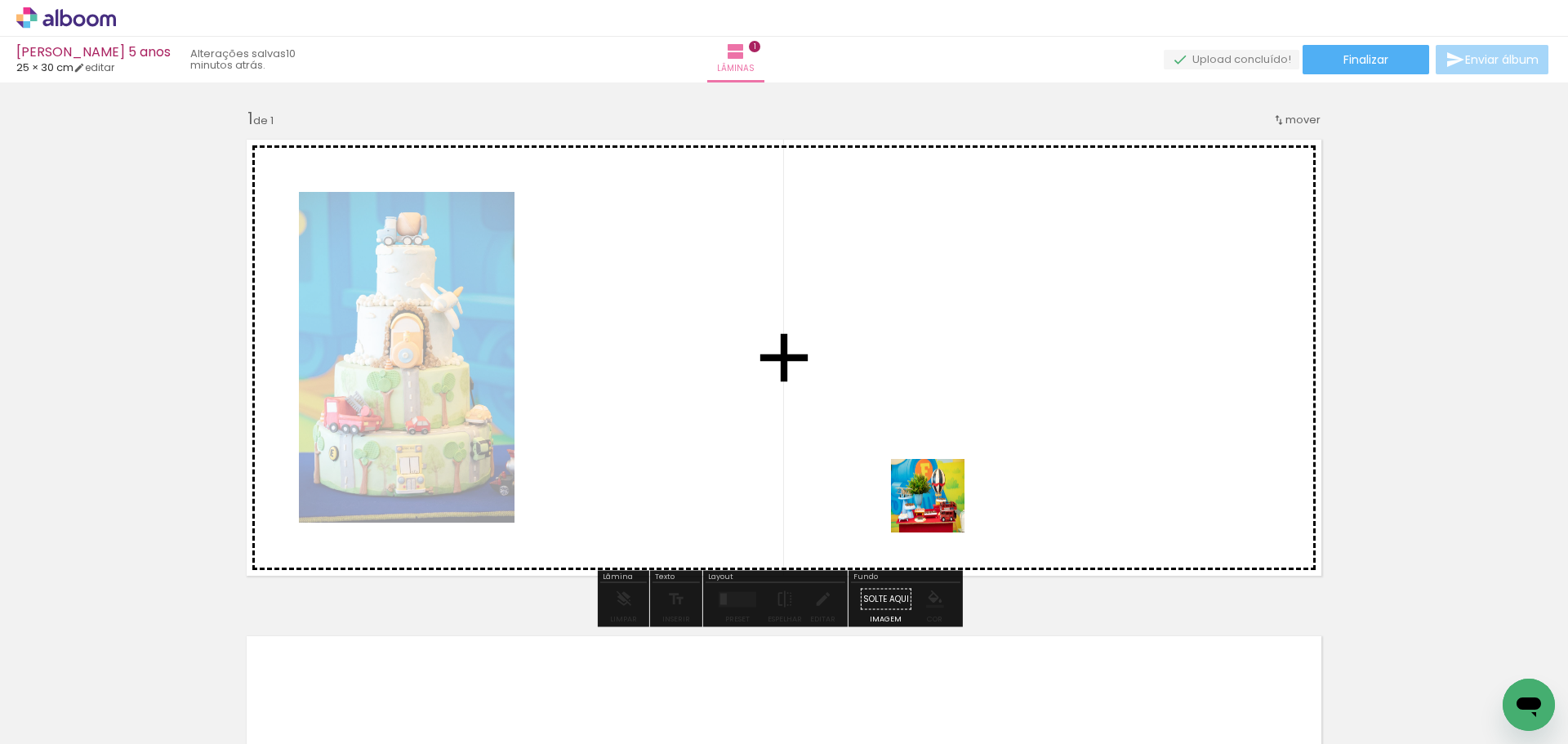
drag, startPoint x: 1045, startPoint y: 693, endPoint x: 927, endPoint y: 483, distance: 240.9
click at [927, 483] on quentale-workspace at bounding box center [784, 372] width 1568 height 744
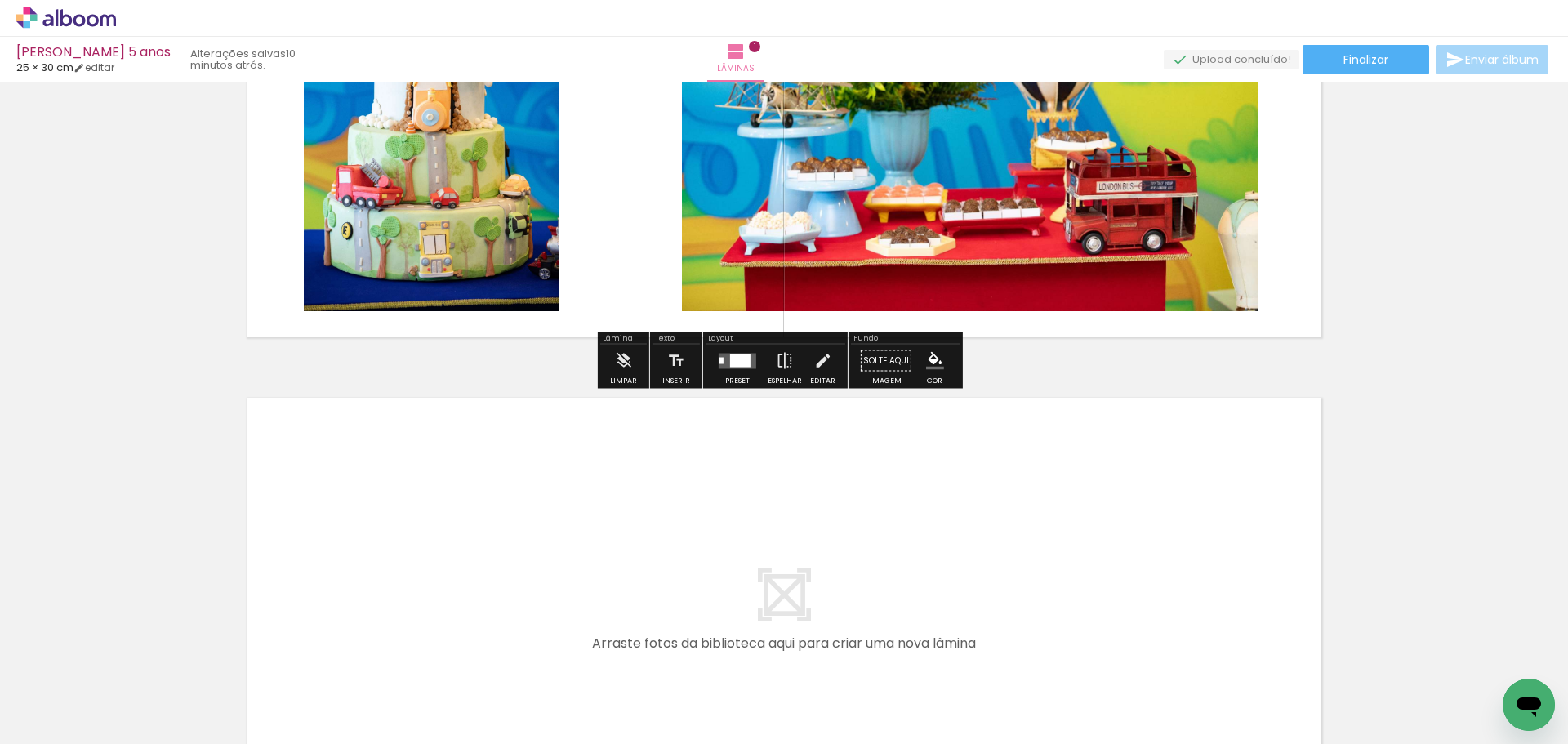
scroll to position [245, 0]
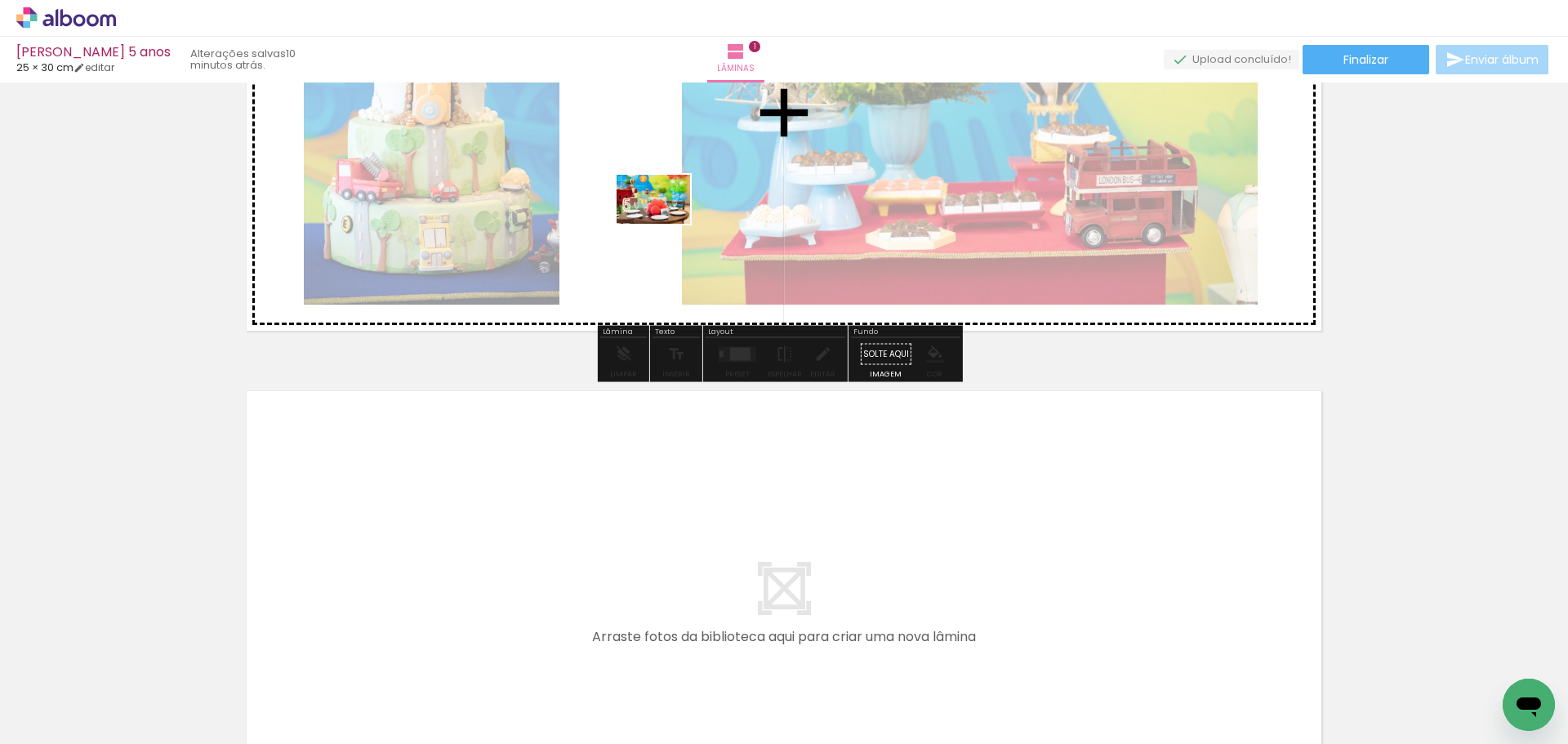
drag, startPoint x: 866, startPoint y: 696, endPoint x: 666, endPoint y: 215, distance: 520.9
click at [666, 215] on quentale-workspace at bounding box center [784, 372] width 1568 height 744
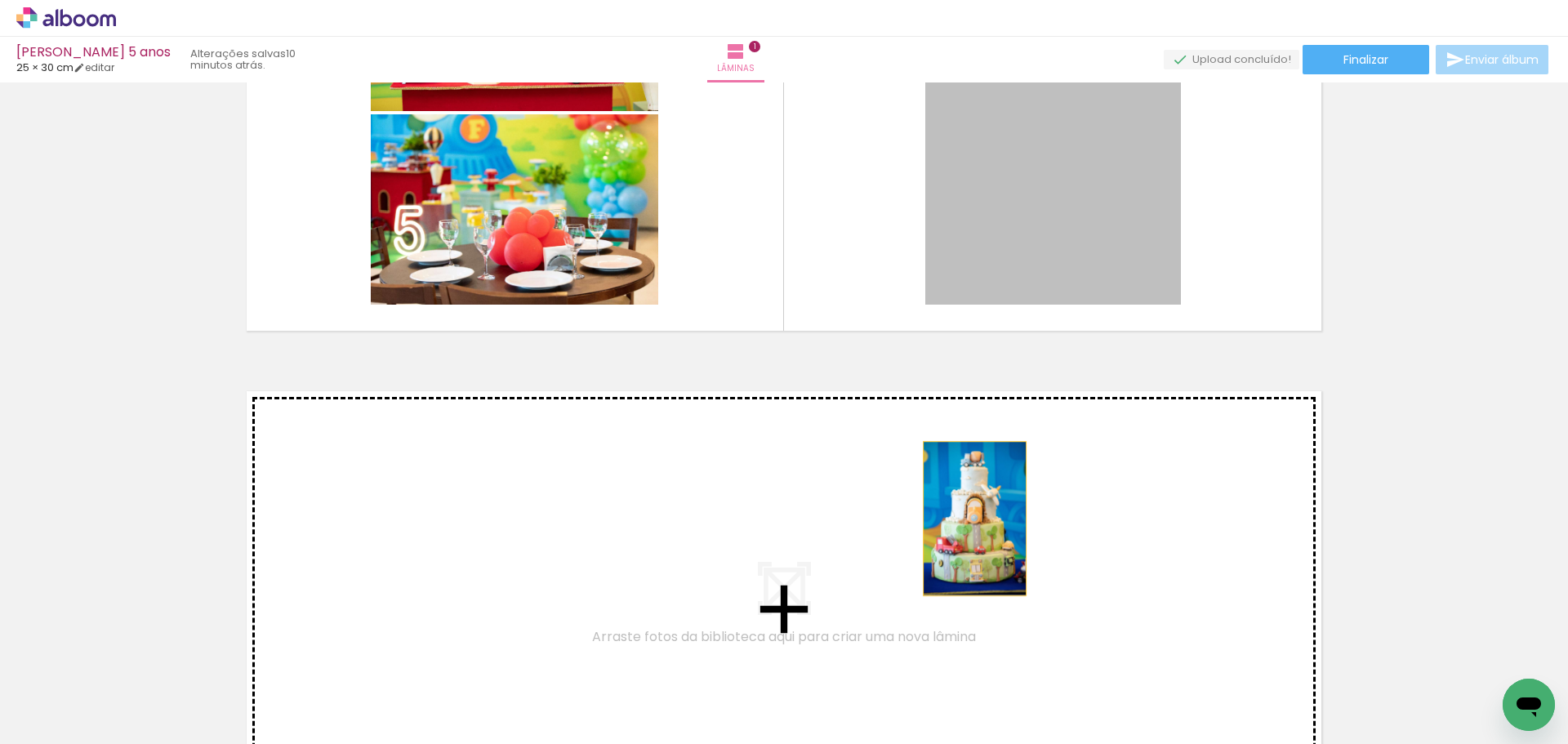
drag, startPoint x: 1048, startPoint y: 250, endPoint x: 968, endPoint y: 519, distance: 280.6
click at [968, 519] on div "Inserir lâmina 1 de 1" at bounding box center [784, 341] width 1568 height 994
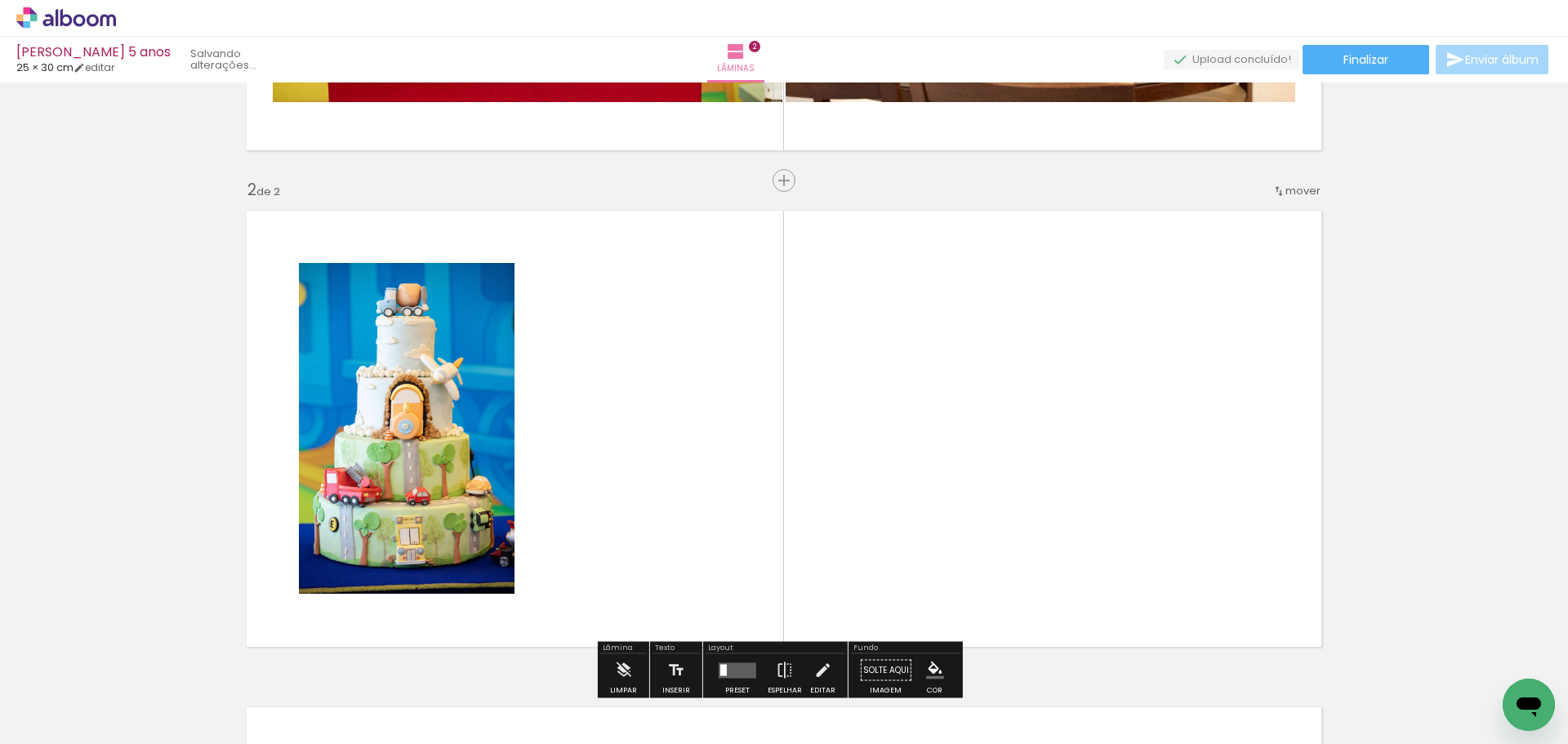
scroll to position [493, 0]
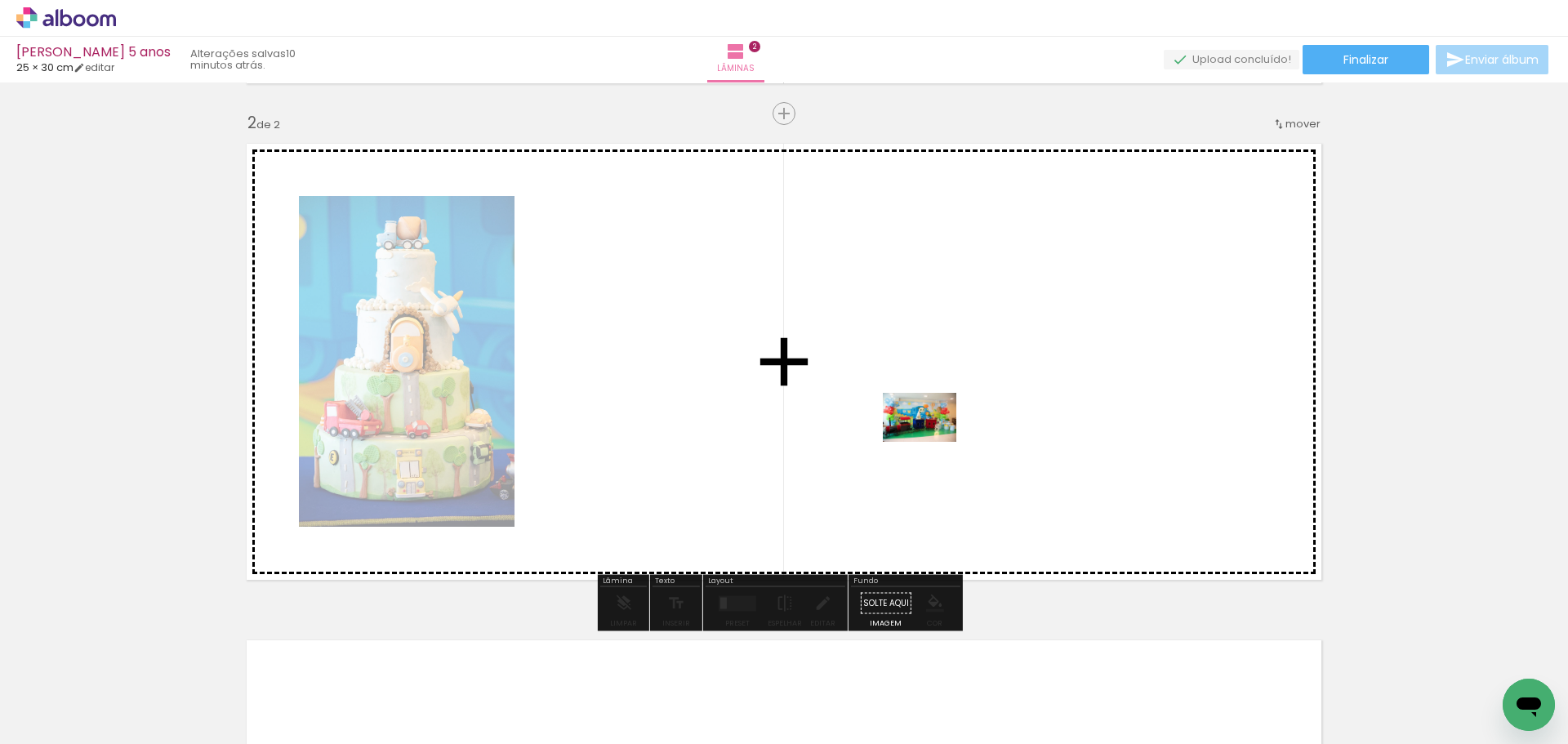
drag, startPoint x: 1222, startPoint y: 703, endPoint x: 932, endPoint y: 442, distance: 390.2
click at [932, 442] on quentale-workspace at bounding box center [784, 372] width 1568 height 744
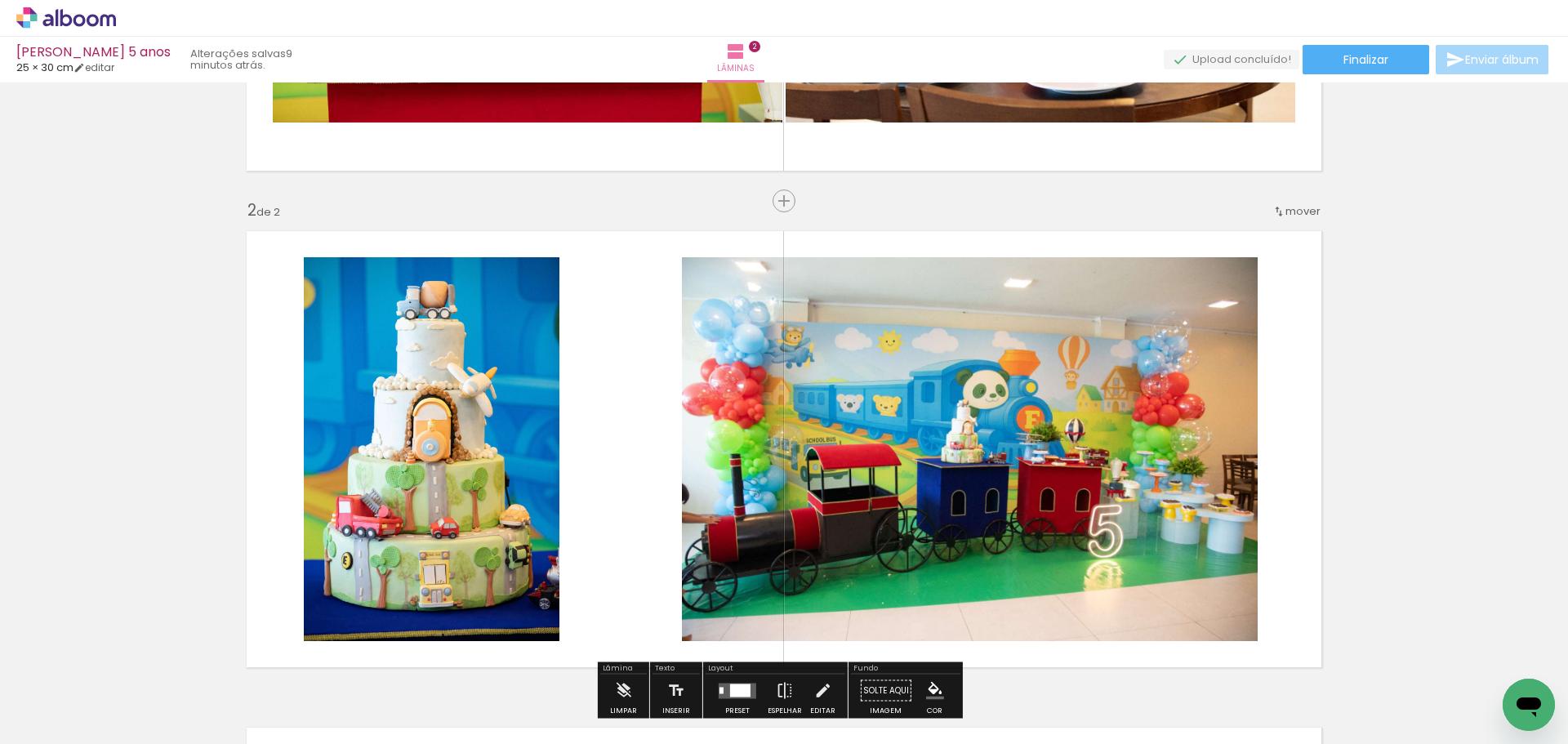
scroll to position [409, 0]
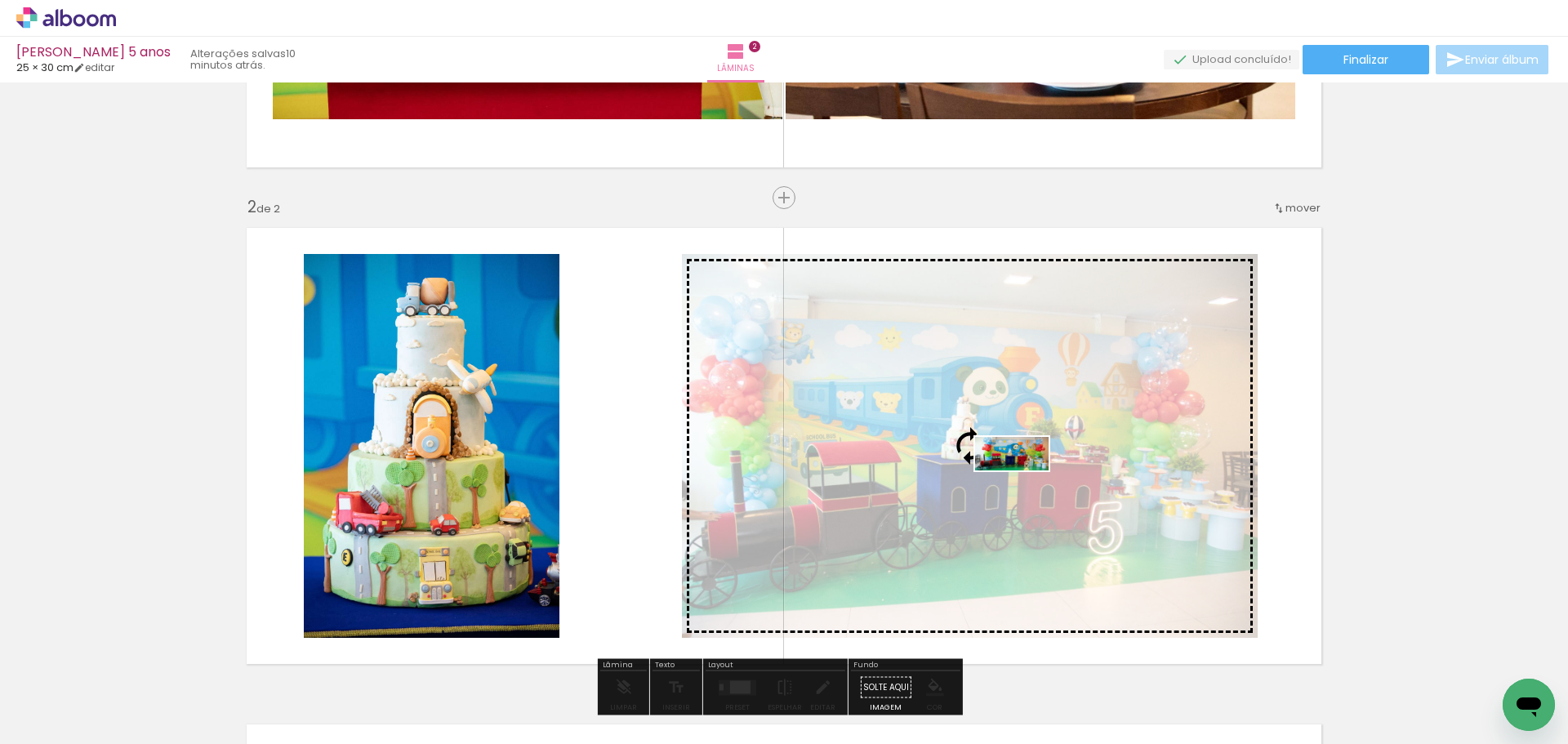
drag, startPoint x: 1321, startPoint y: 696, endPoint x: 1024, endPoint y: 486, distance: 363.7
click at [1024, 486] on quentale-workspace at bounding box center [784, 372] width 1568 height 744
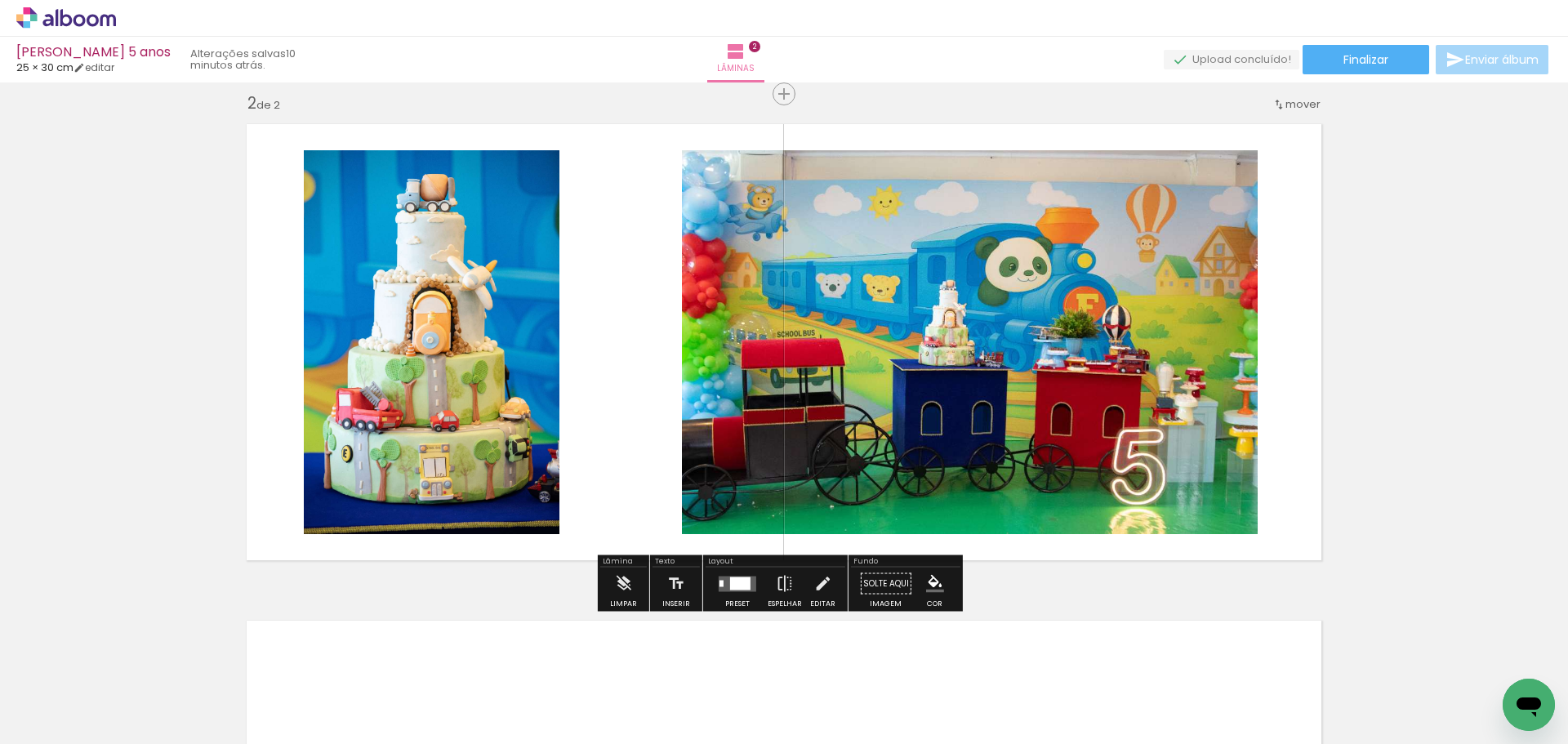
scroll to position [572, 0]
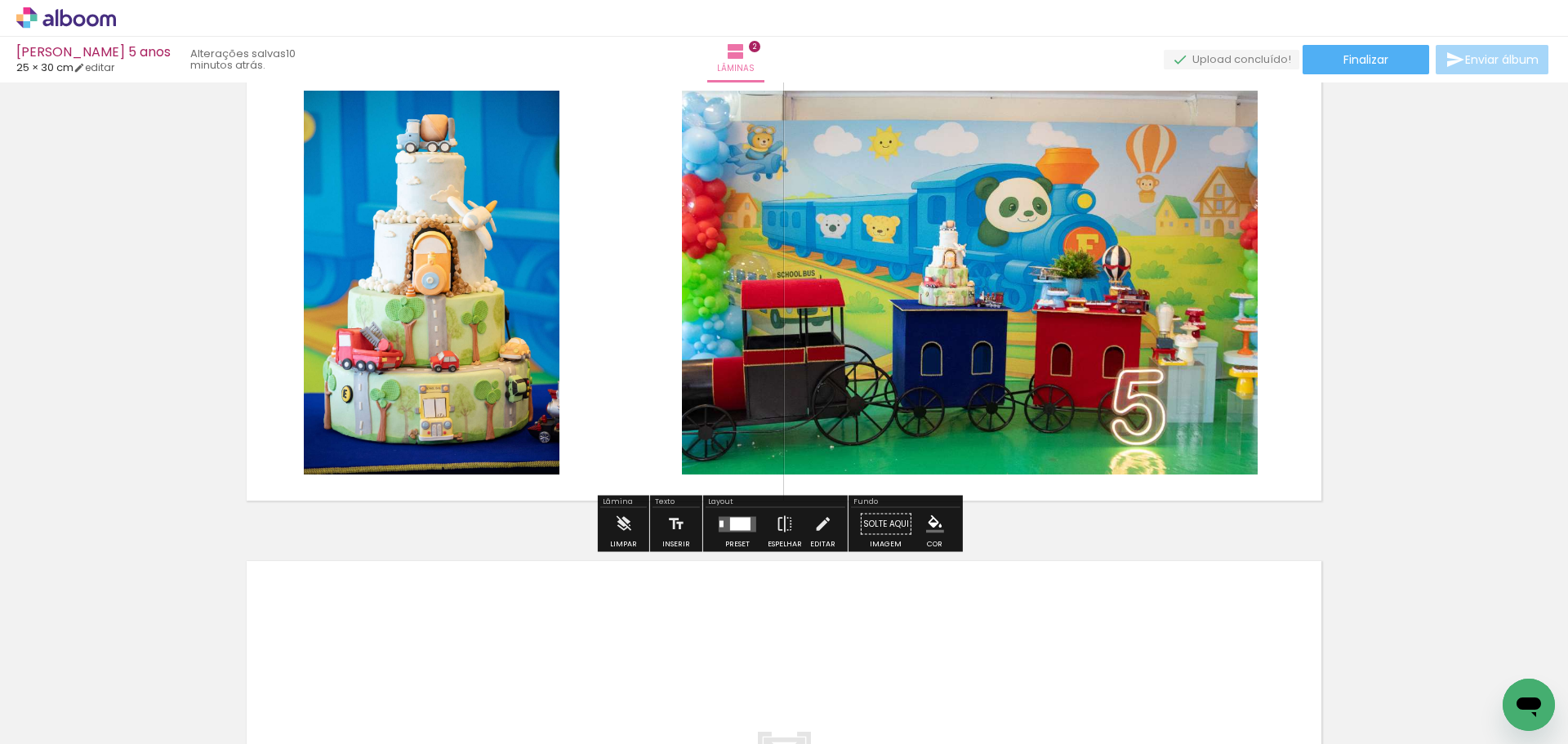
click at [737, 524] on div at bounding box center [740, 523] width 20 height 13
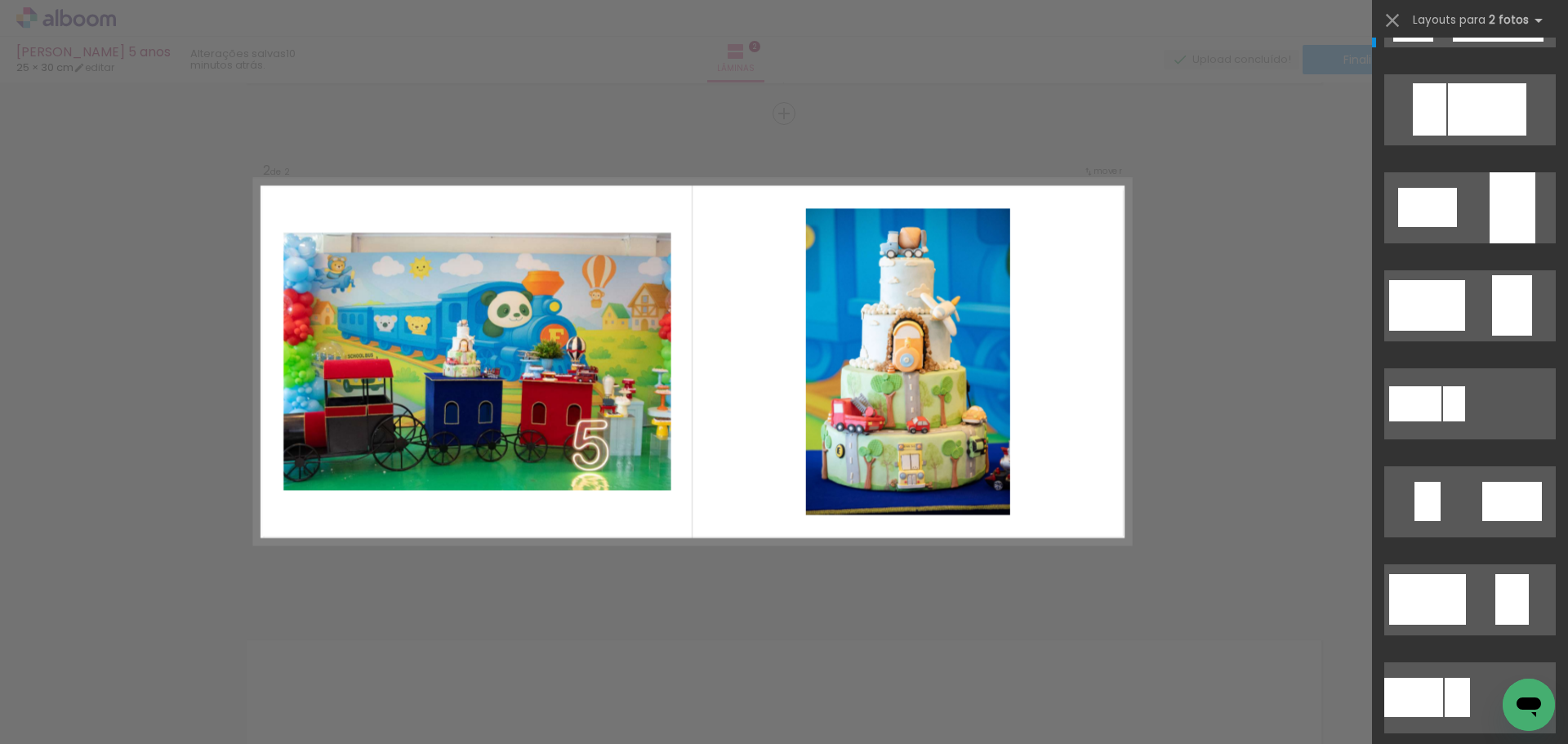
scroll to position [702, 0]
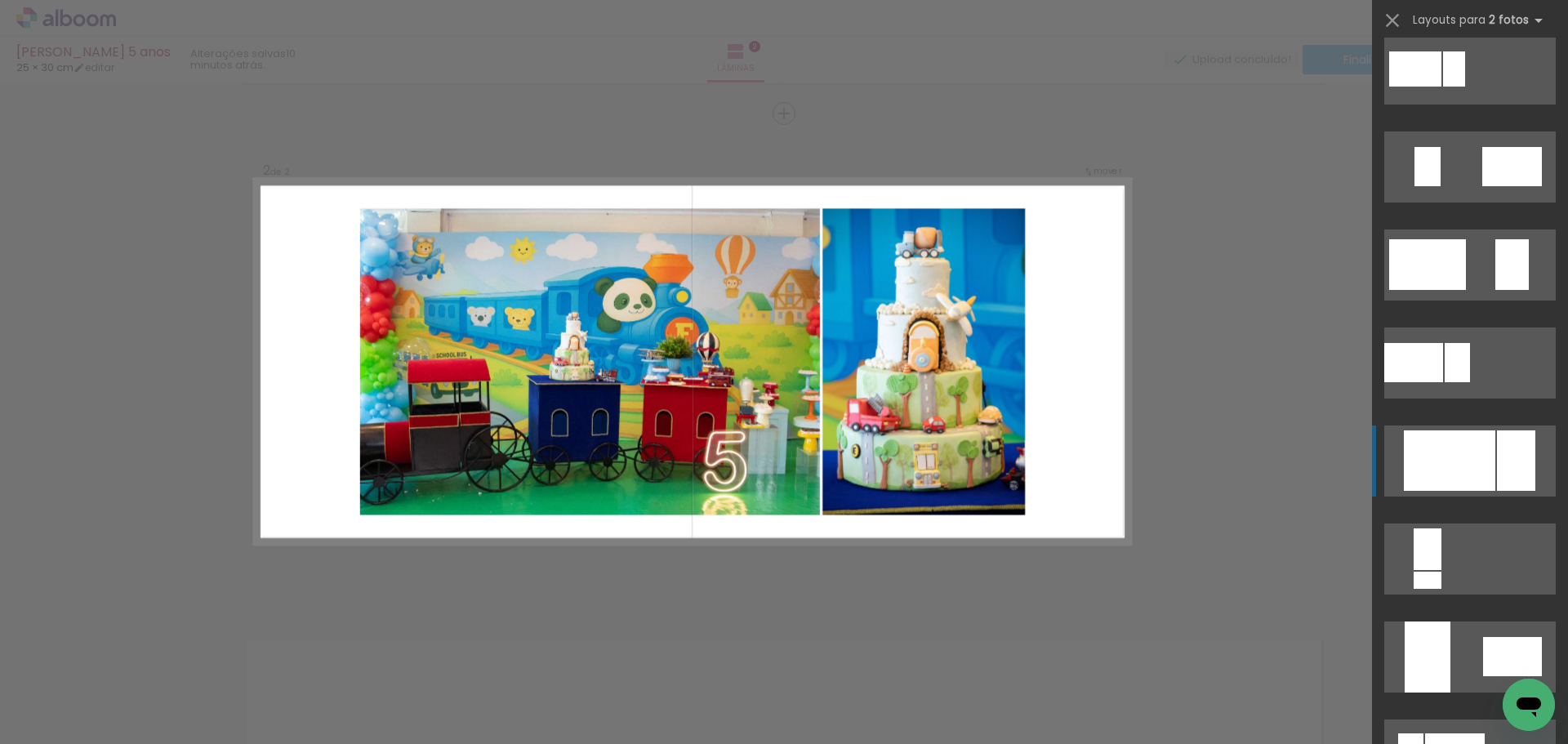
click at [1487, 457] on div at bounding box center [1449, 461] width 91 height 61
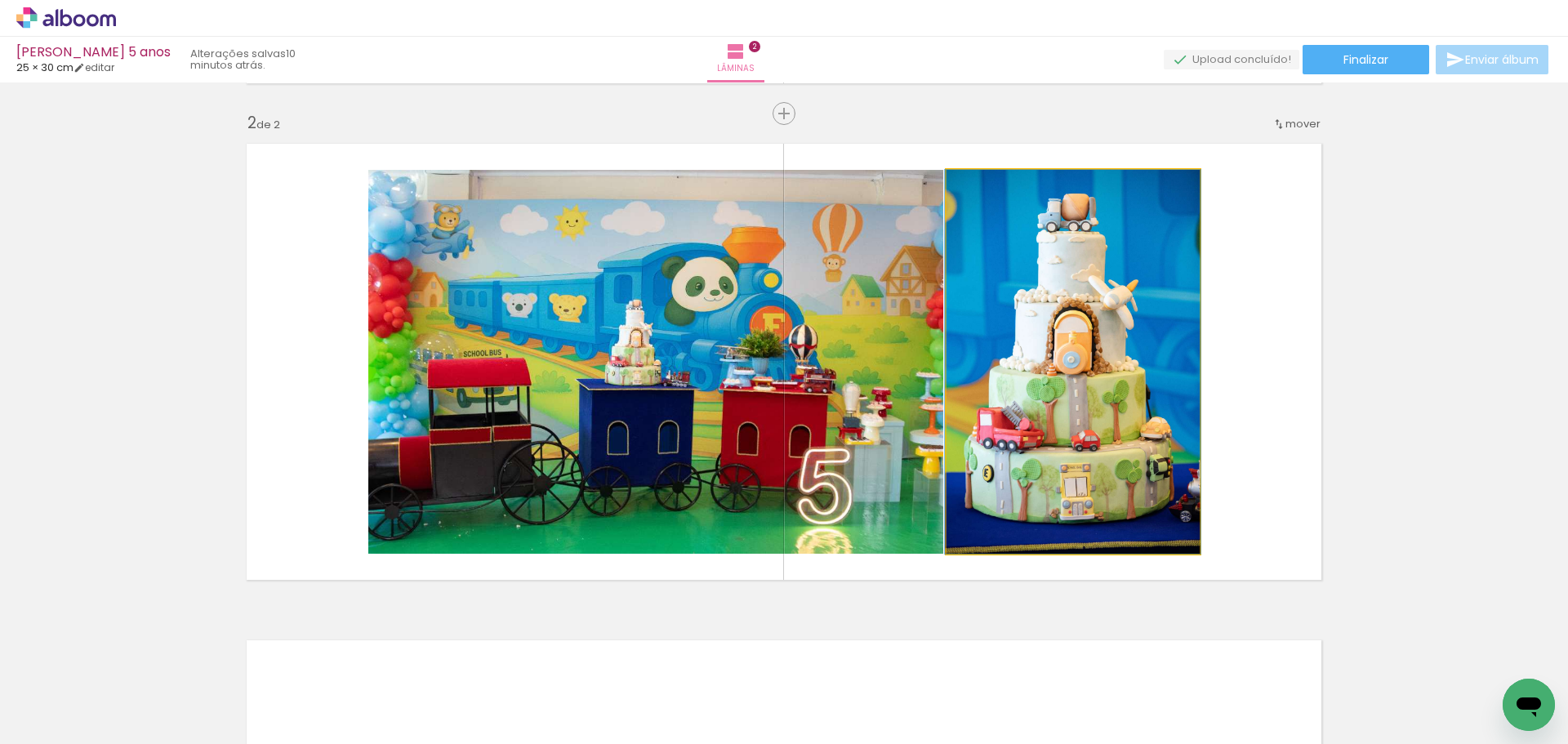
click at [1007, 389] on quentale-photo at bounding box center [1073, 362] width 253 height 384
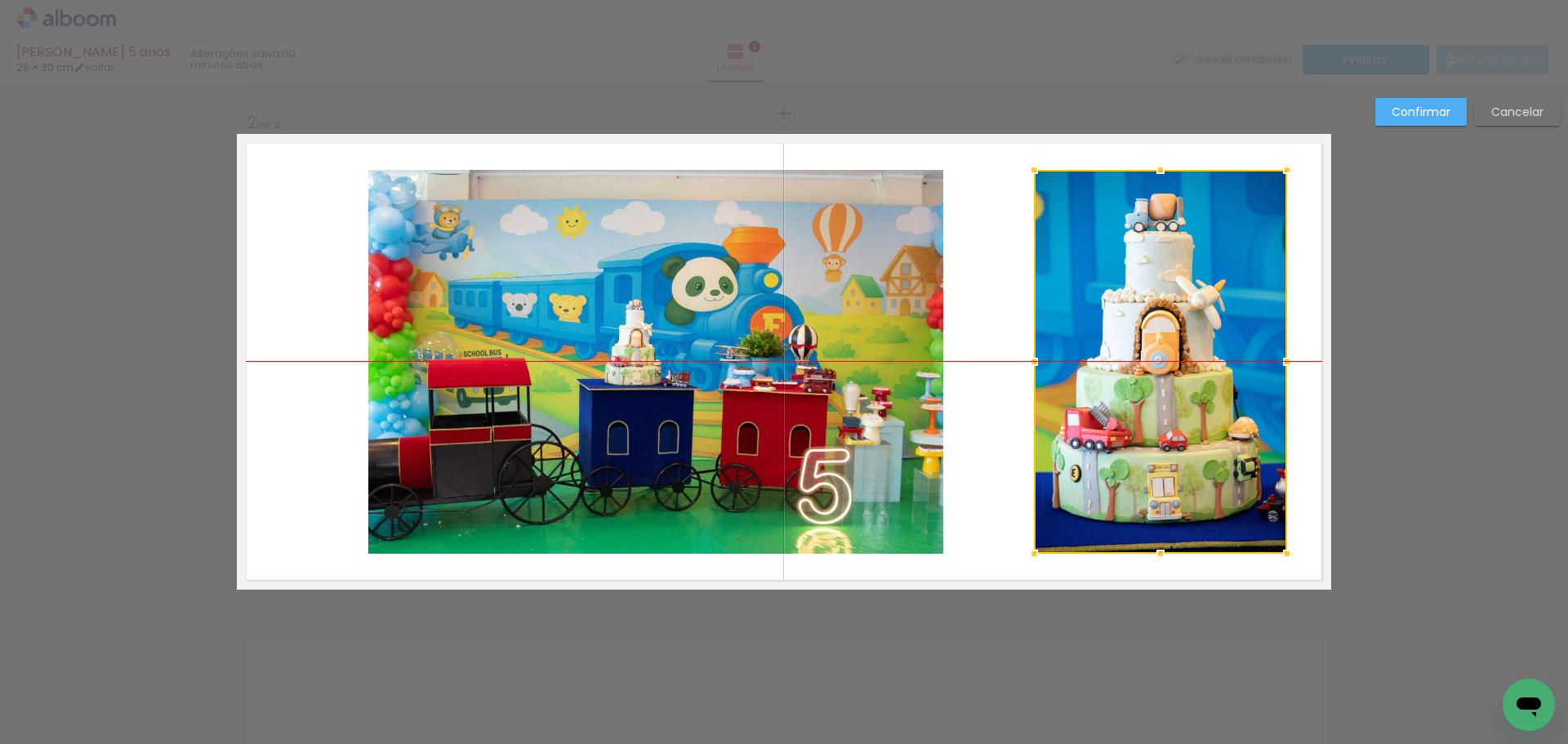
drag, startPoint x: 1019, startPoint y: 382, endPoint x: 1106, endPoint y: 375, distance: 87.3
click at [1106, 375] on div at bounding box center [1160, 362] width 253 height 384
click at [850, 381] on quentale-photo at bounding box center [655, 362] width 575 height 384
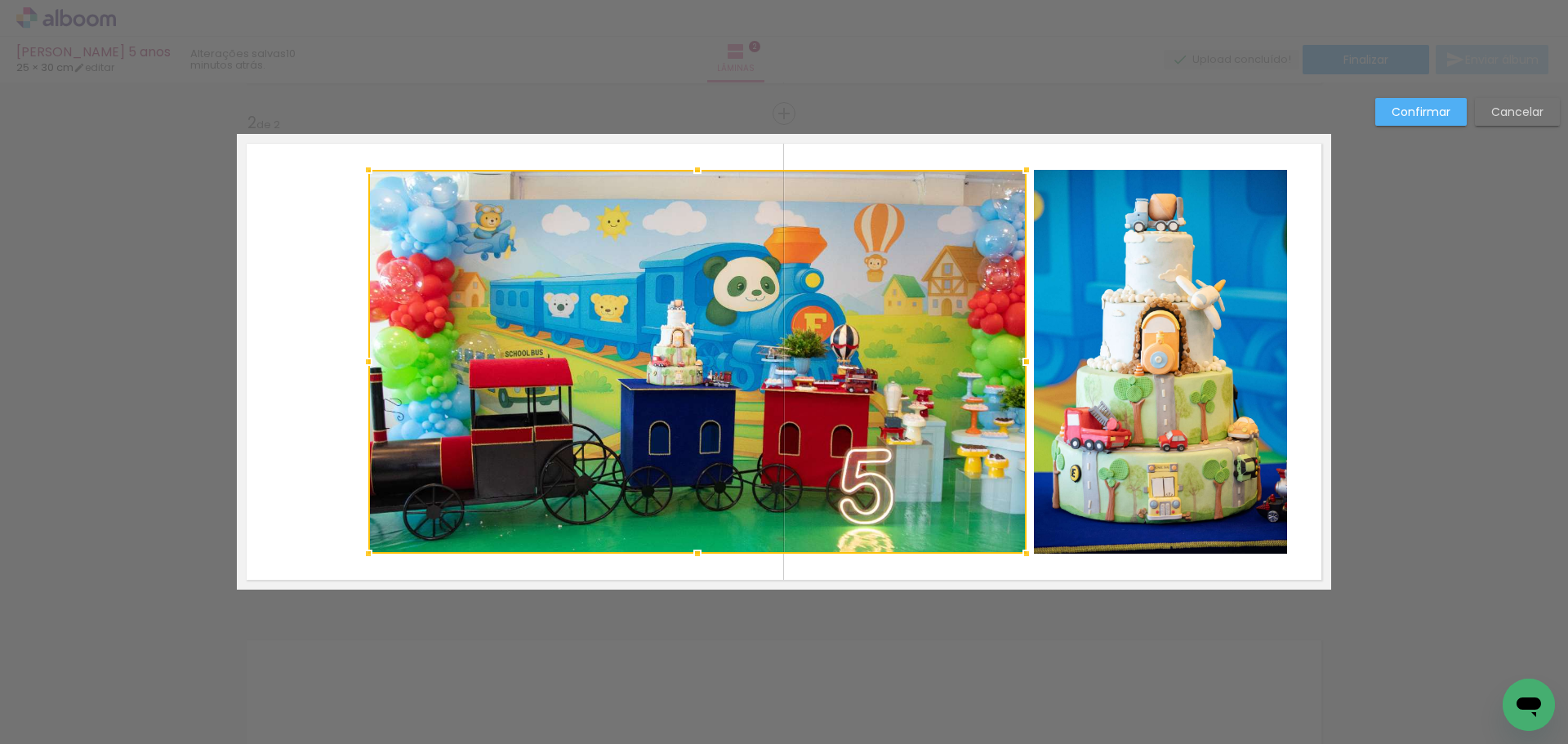
drag, startPoint x: 938, startPoint y: 364, endPoint x: 1021, endPoint y: 358, distance: 83.2
click at [1021, 358] on div at bounding box center [1027, 362] width 33 height 33
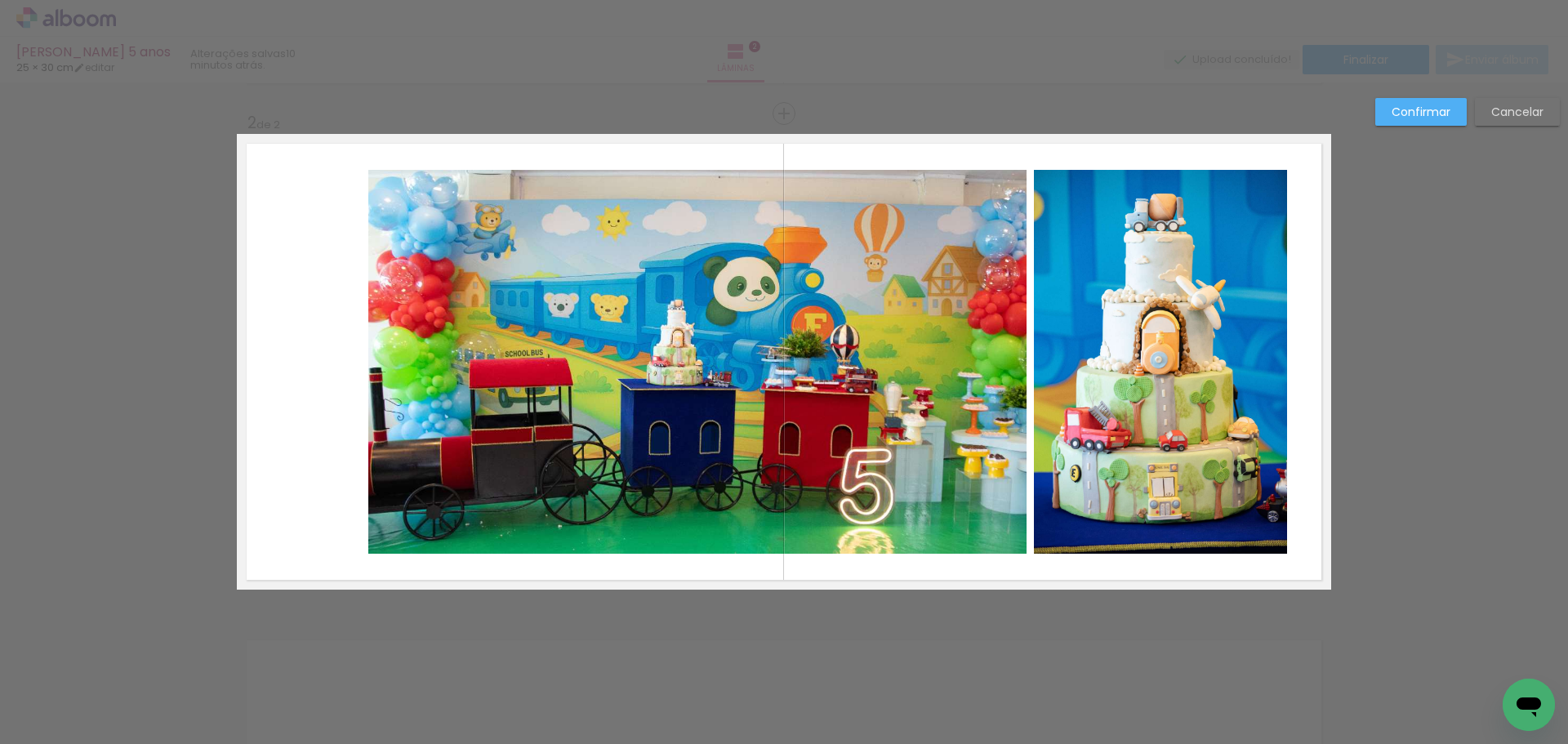
click at [394, 357] on quentale-photo at bounding box center [697, 362] width 658 height 384
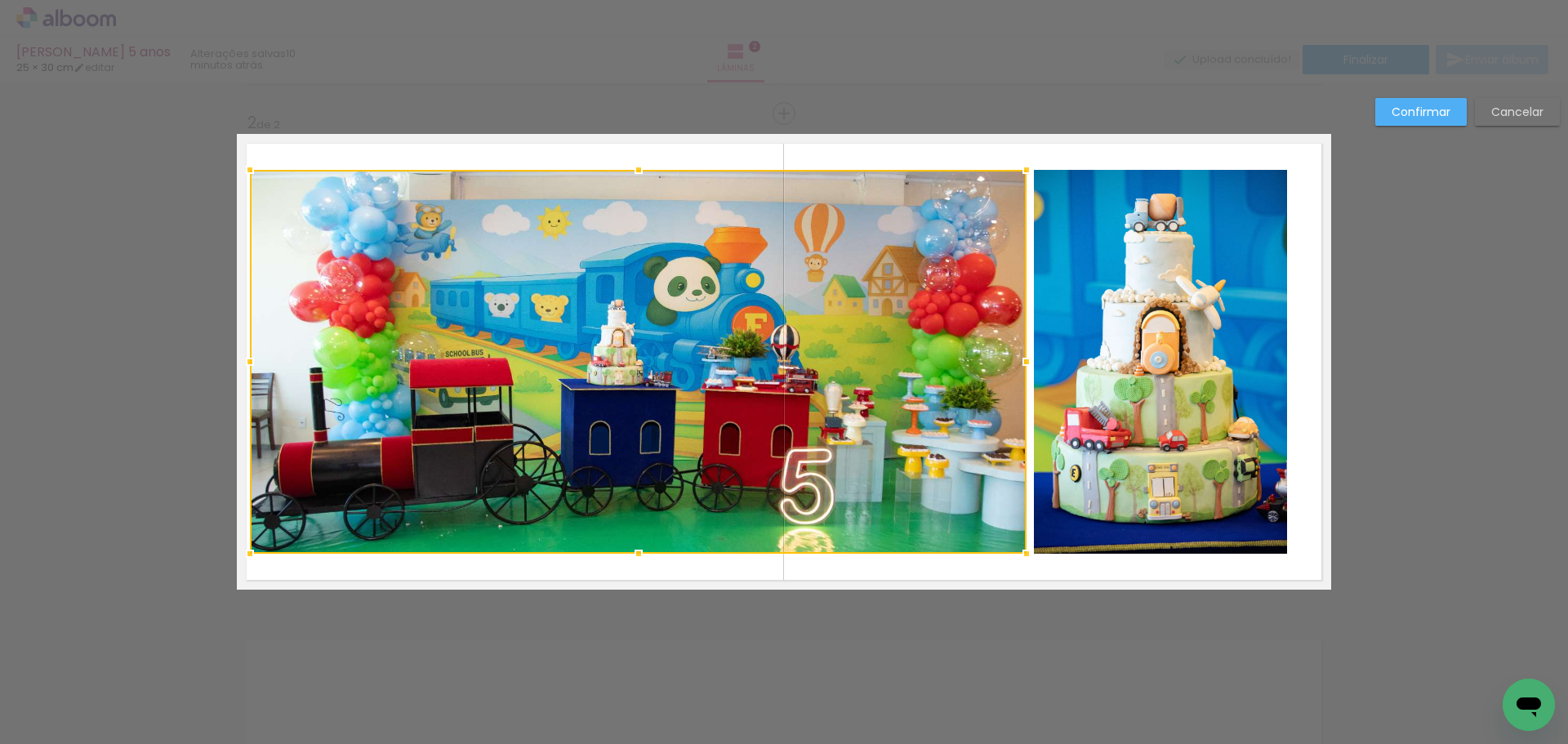
drag, startPoint x: 359, startPoint y: 358, endPoint x: 241, endPoint y: 371, distance: 118.7
click at [241, 371] on div at bounding box center [250, 362] width 33 height 33
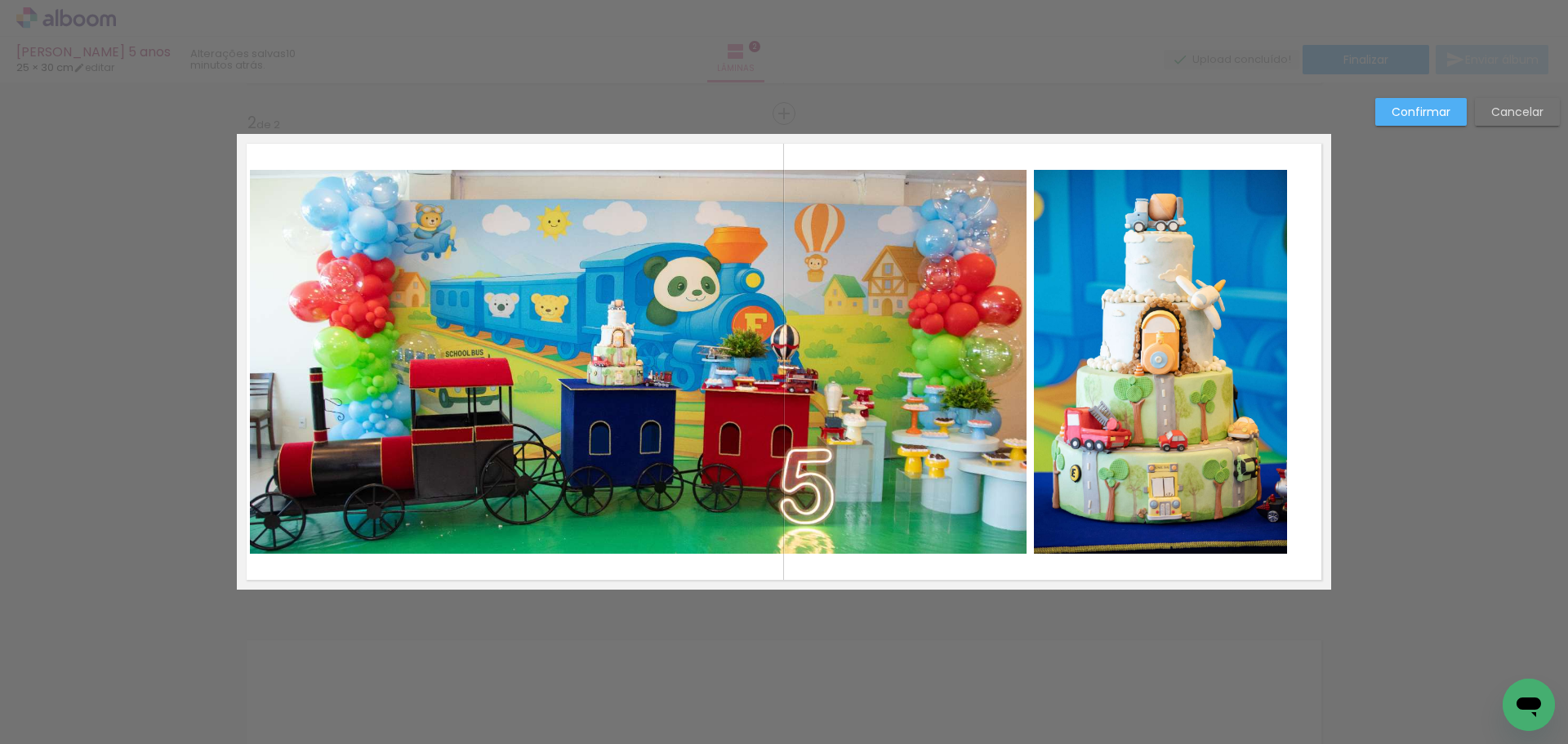
click at [1139, 355] on quentale-photo at bounding box center [1160, 362] width 253 height 384
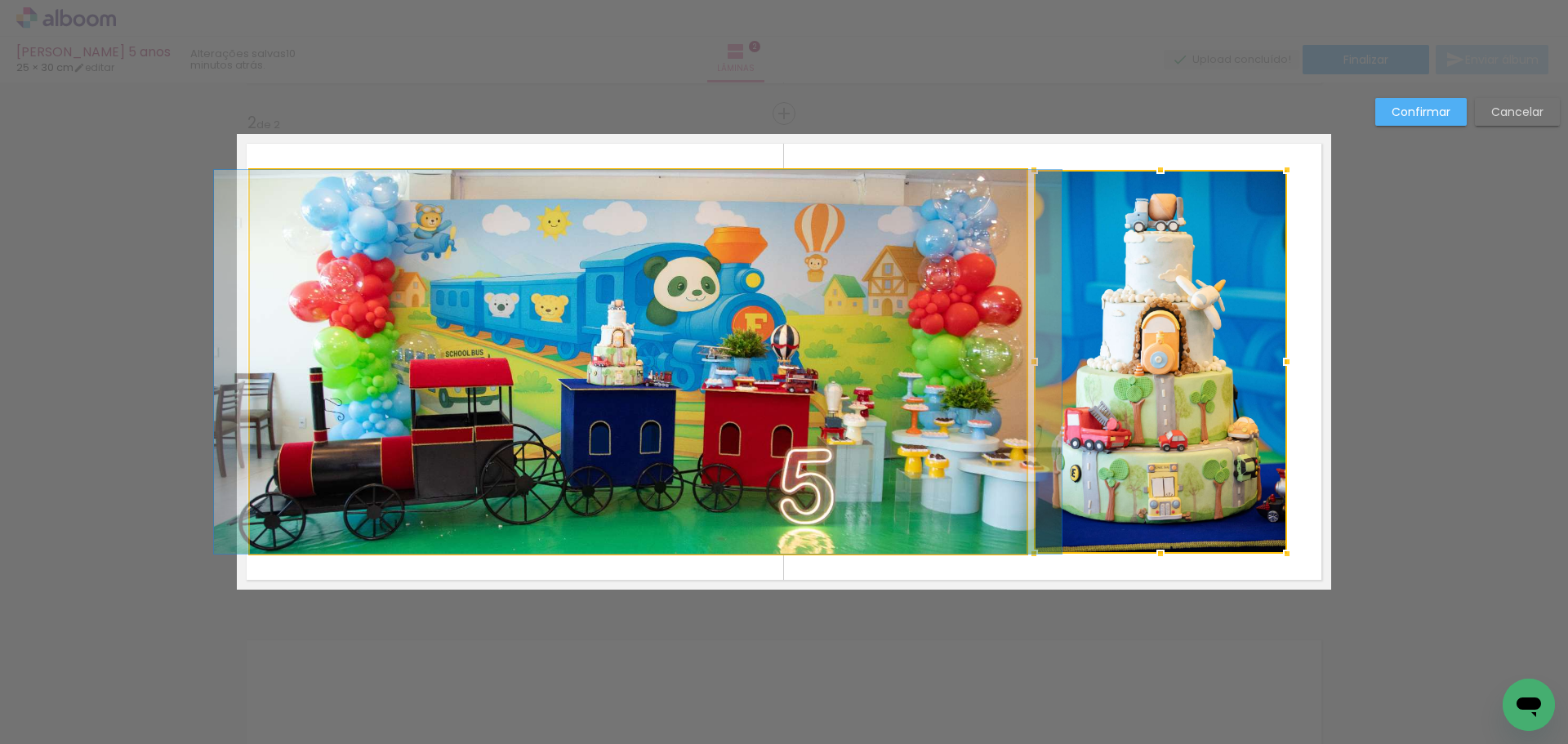
click at [877, 376] on quentale-photo at bounding box center [639, 362] width 777 height 384
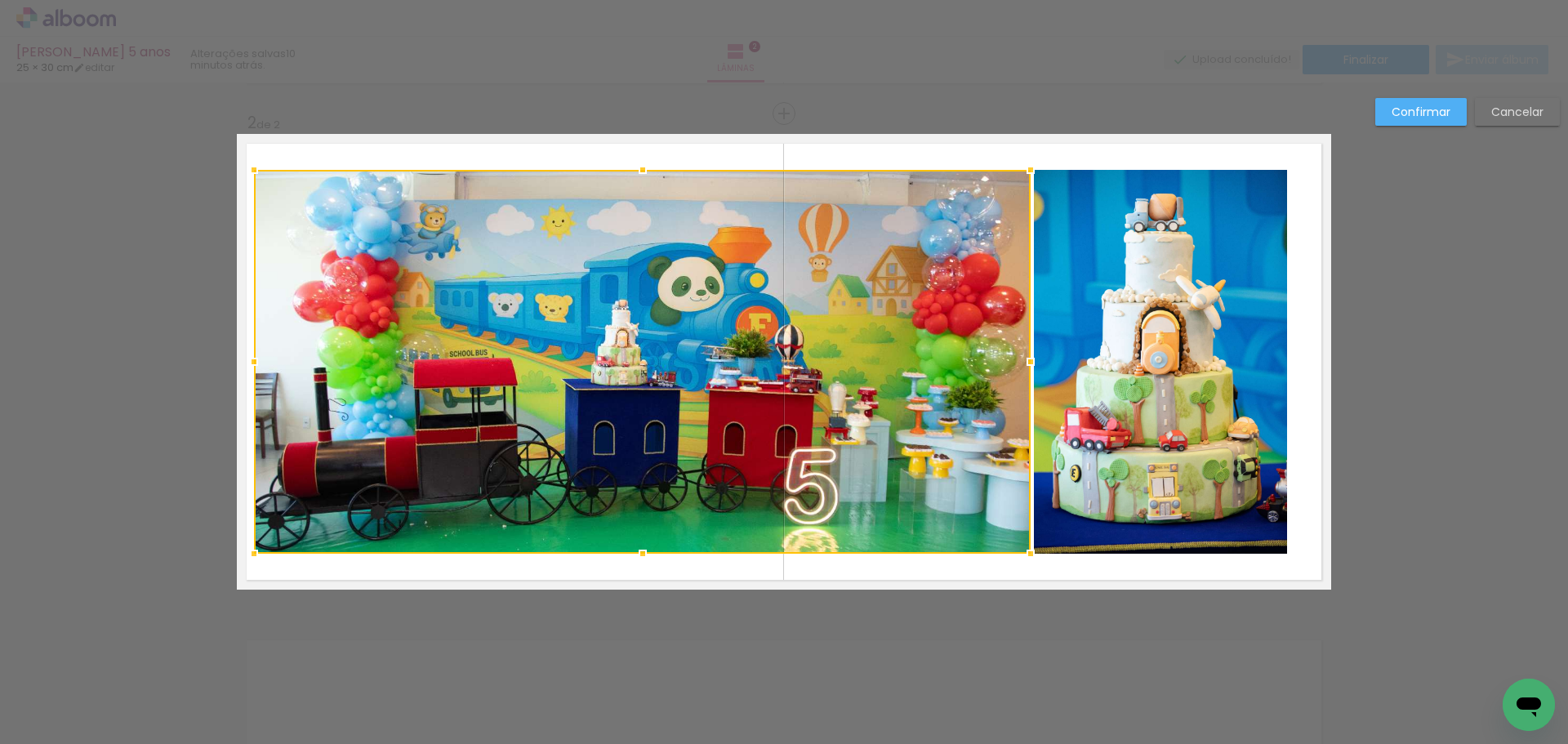
click at [851, 372] on div at bounding box center [642, 362] width 777 height 384
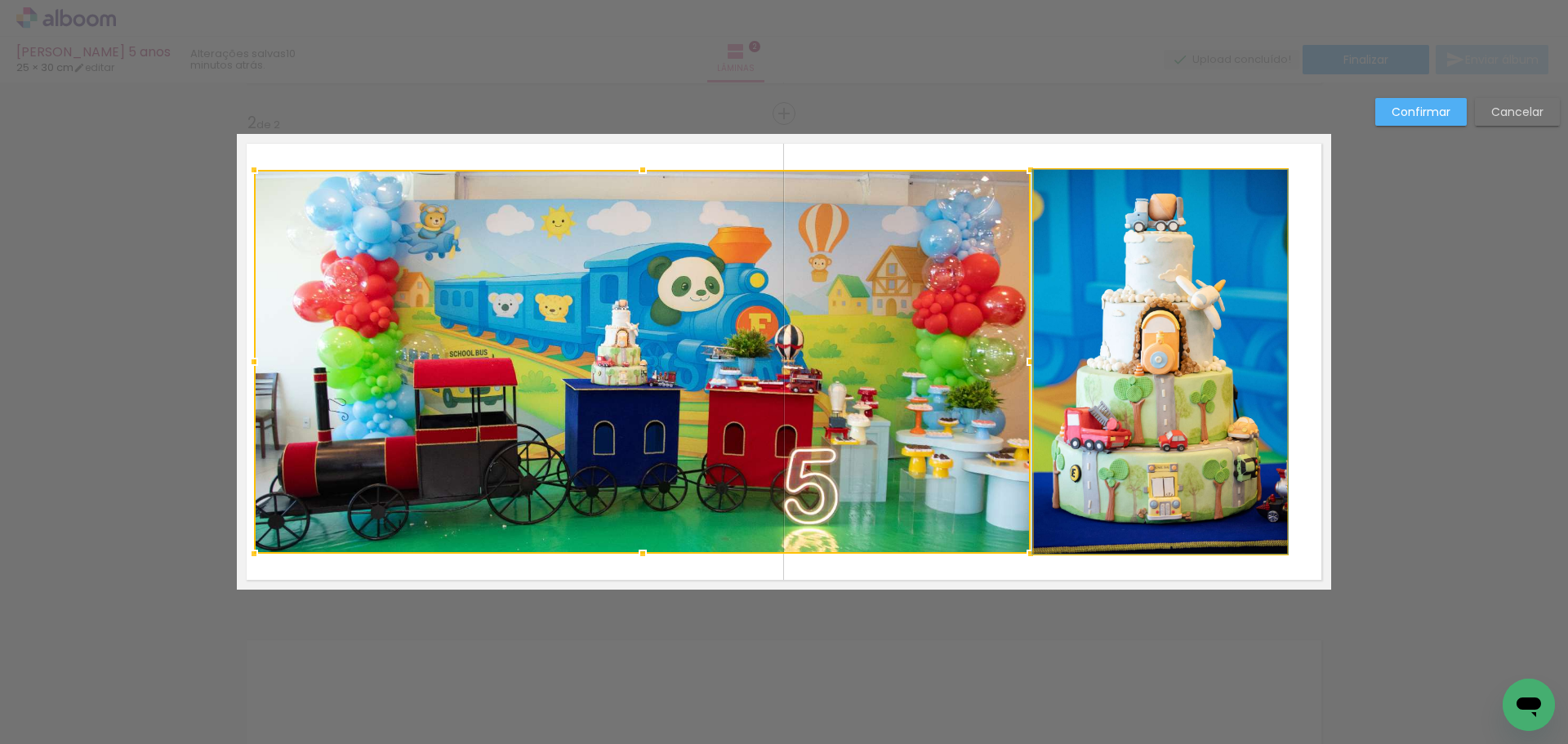
click at [1114, 375] on quentale-photo at bounding box center [1160, 362] width 253 height 384
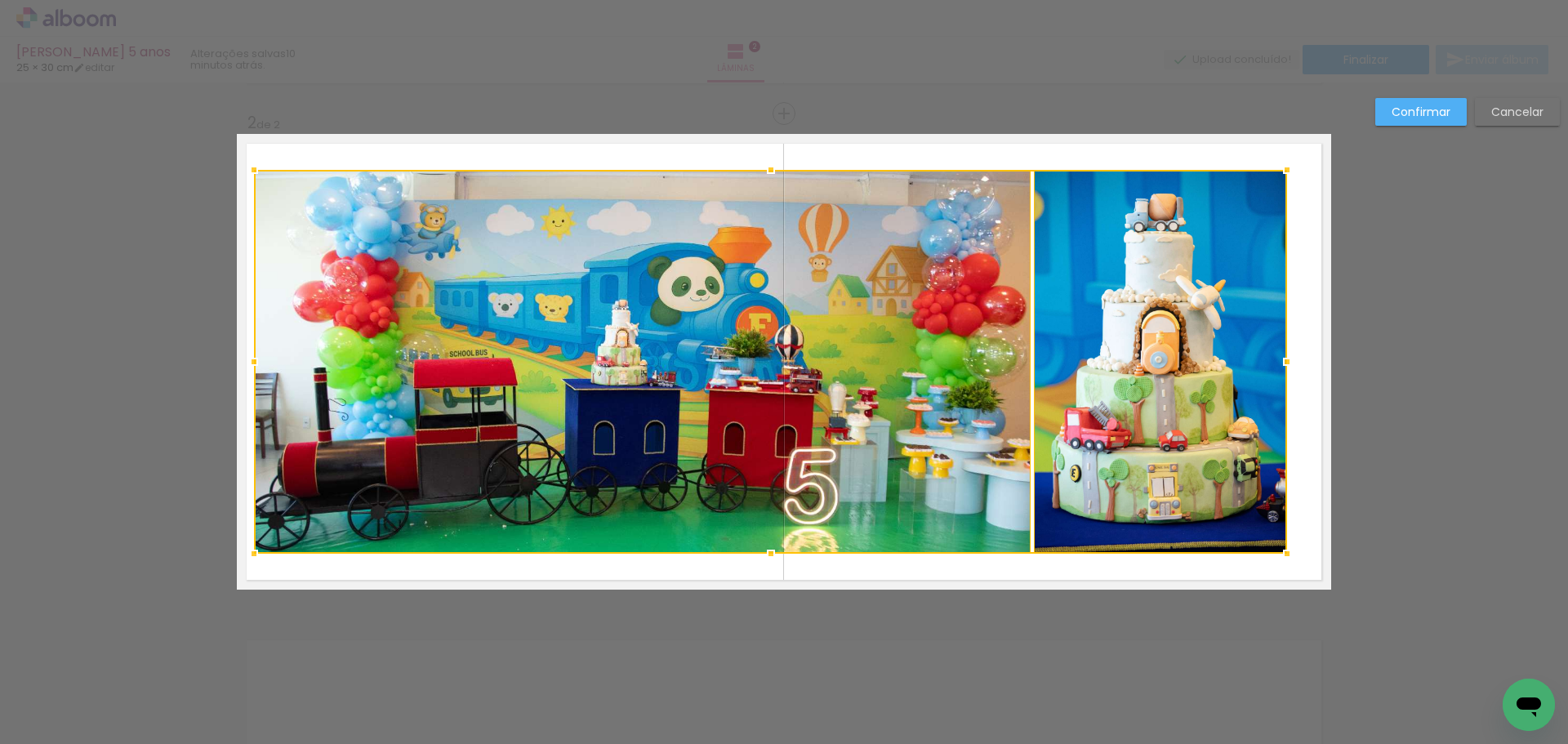
click at [925, 412] on div at bounding box center [770, 362] width 1033 height 384
click at [754, 413] on div at bounding box center [642, 362] width 777 height 384
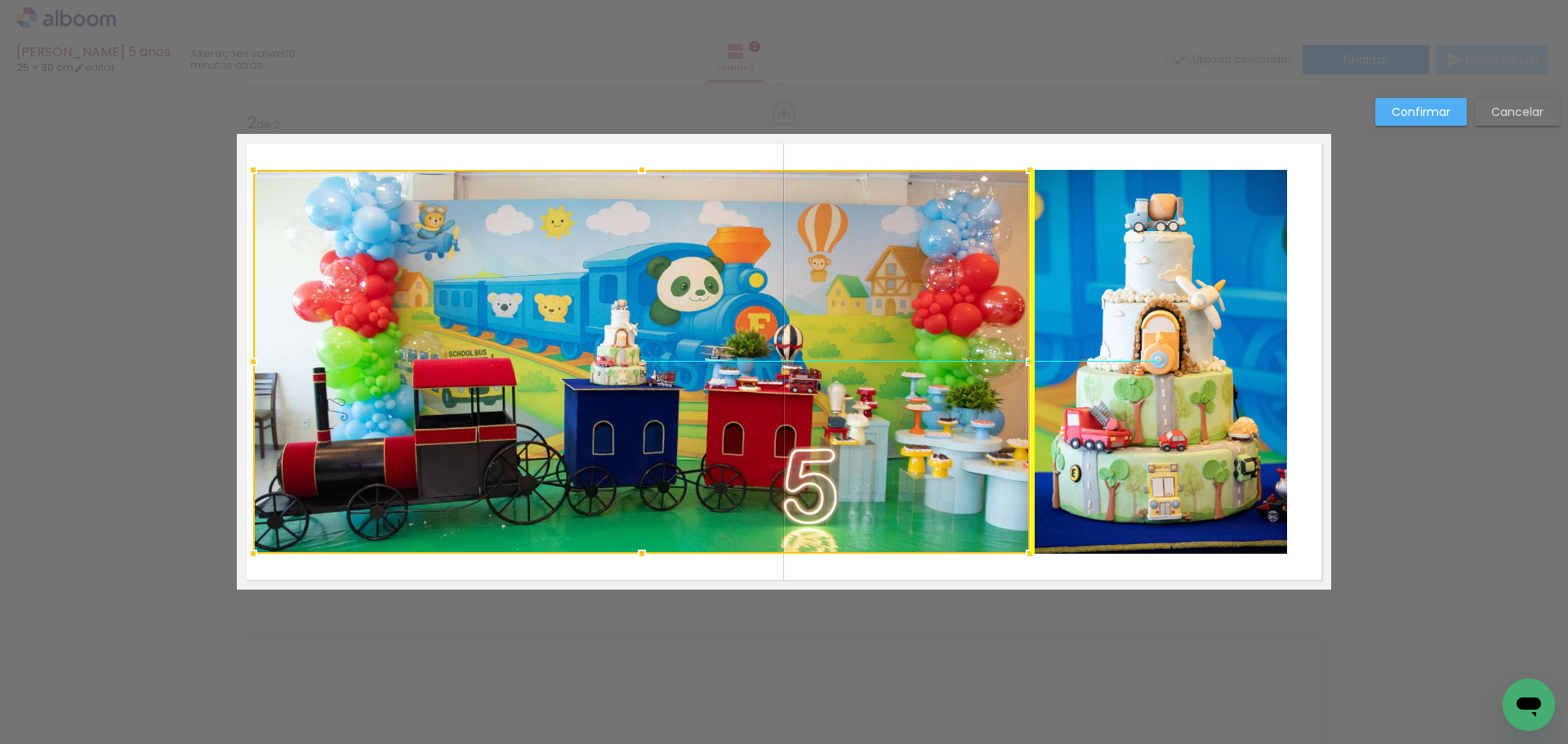
click at [752, 415] on div at bounding box center [641, 362] width 777 height 384
click at [1186, 381] on quentale-photo at bounding box center [1160, 362] width 253 height 384
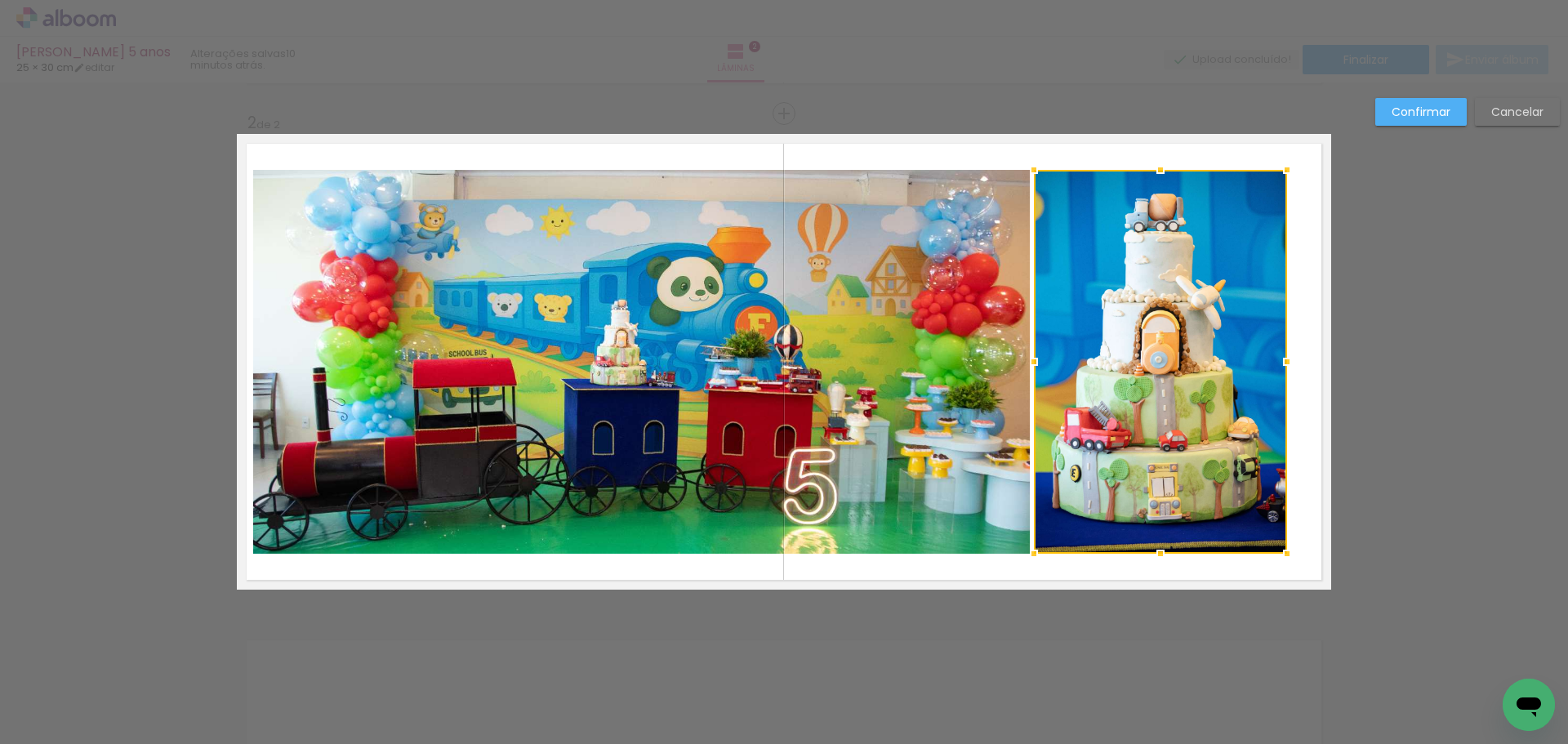
click at [754, 388] on quentale-photo at bounding box center [641, 362] width 777 height 384
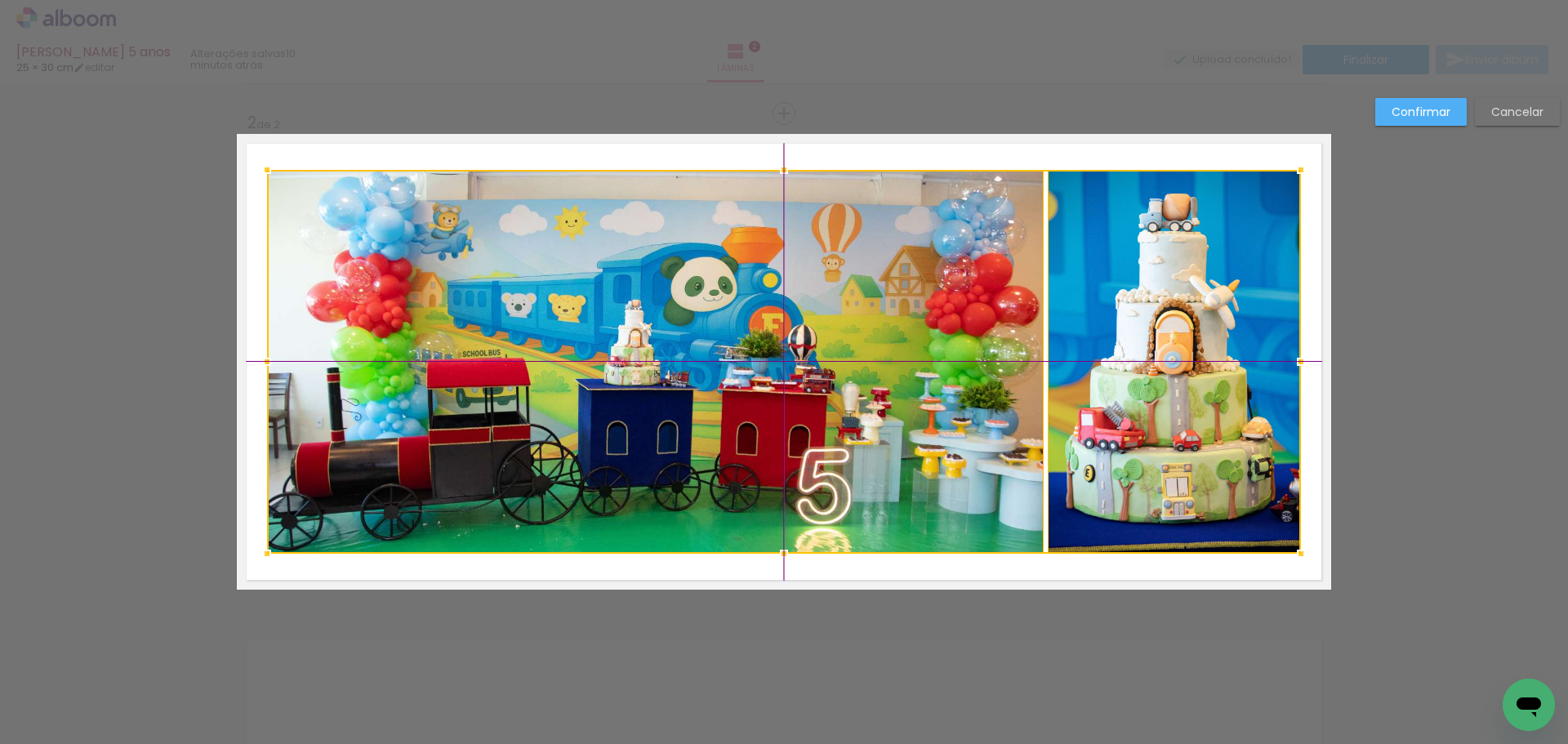
drag, startPoint x: 713, startPoint y: 394, endPoint x: 729, endPoint y: 392, distance: 16.1
click at [729, 392] on div at bounding box center [784, 362] width 1034 height 384
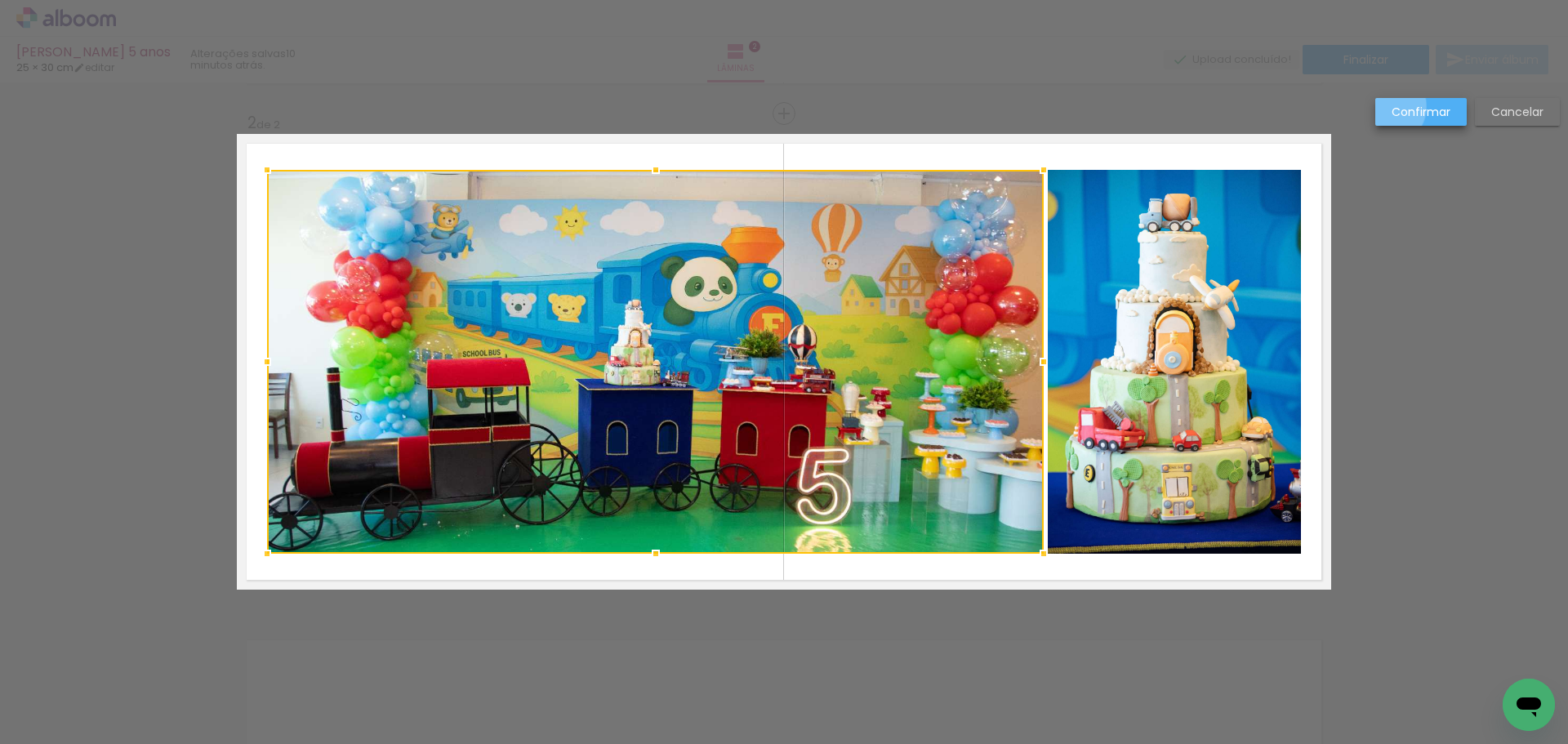
click at [1386, 107] on paper-button "Confirmar" at bounding box center [1420, 112] width 91 height 28
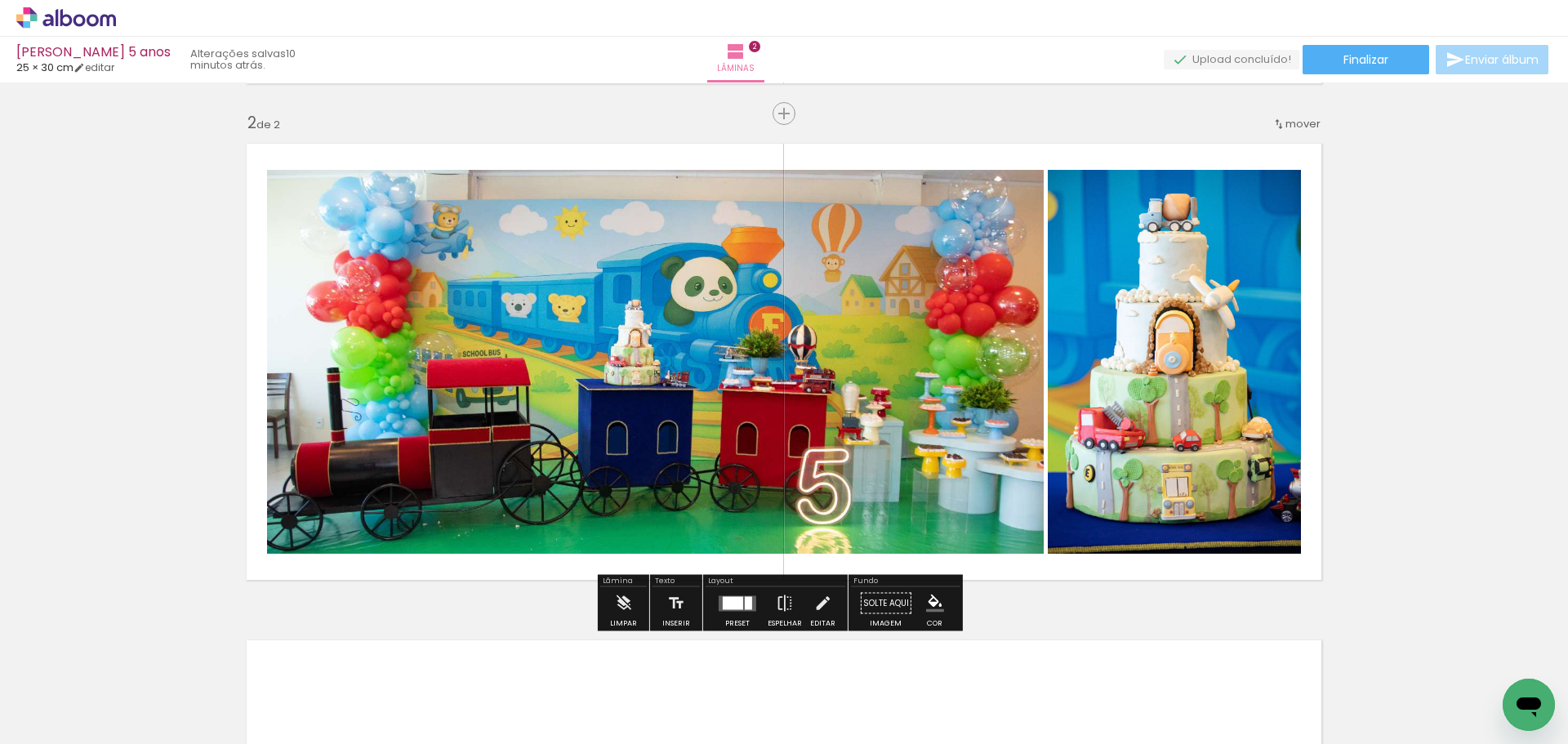
click at [786, 399] on quentale-photo at bounding box center [655, 362] width 777 height 384
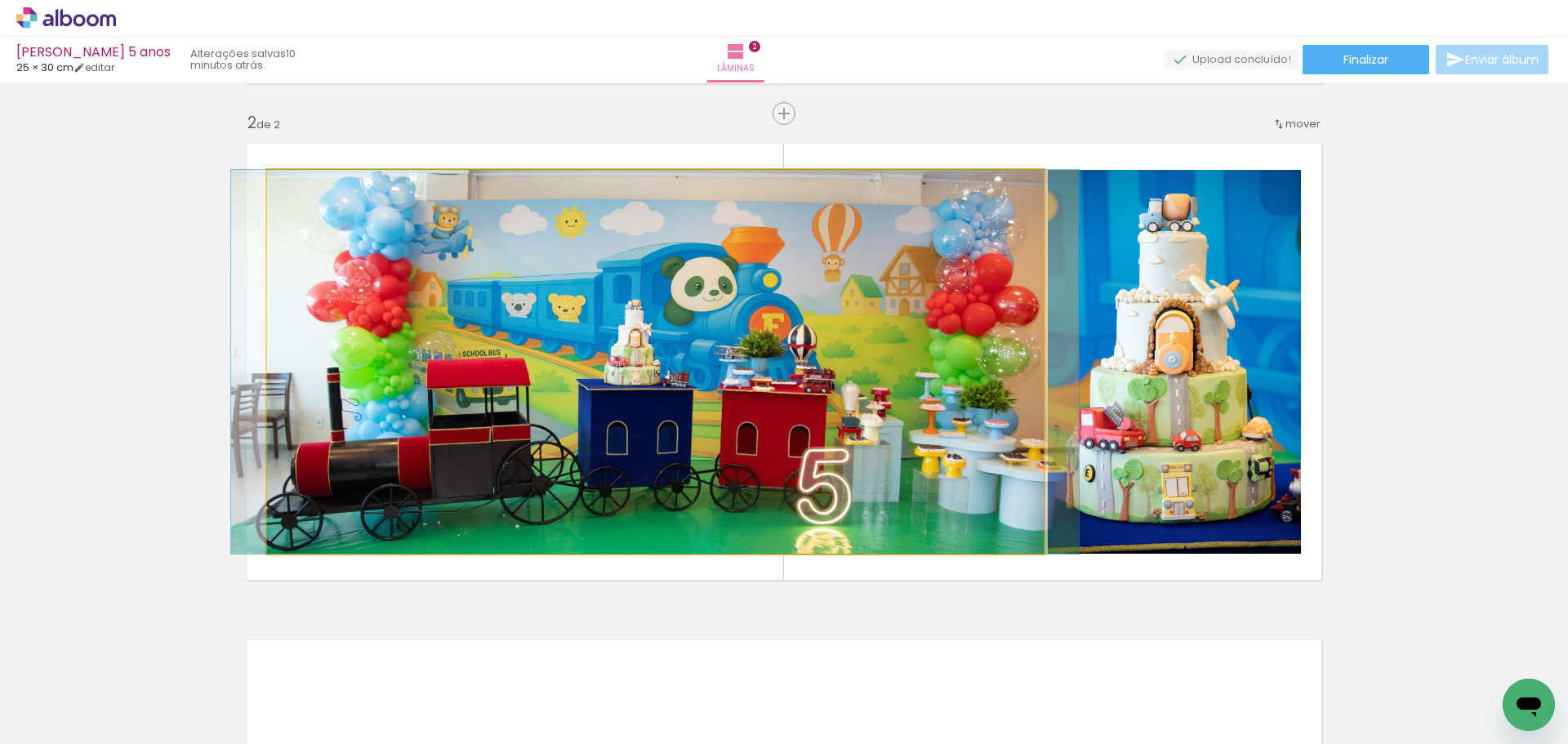
click at [786, 400] on quentale-photo at bounding box center [655, 362] width 777 height 384
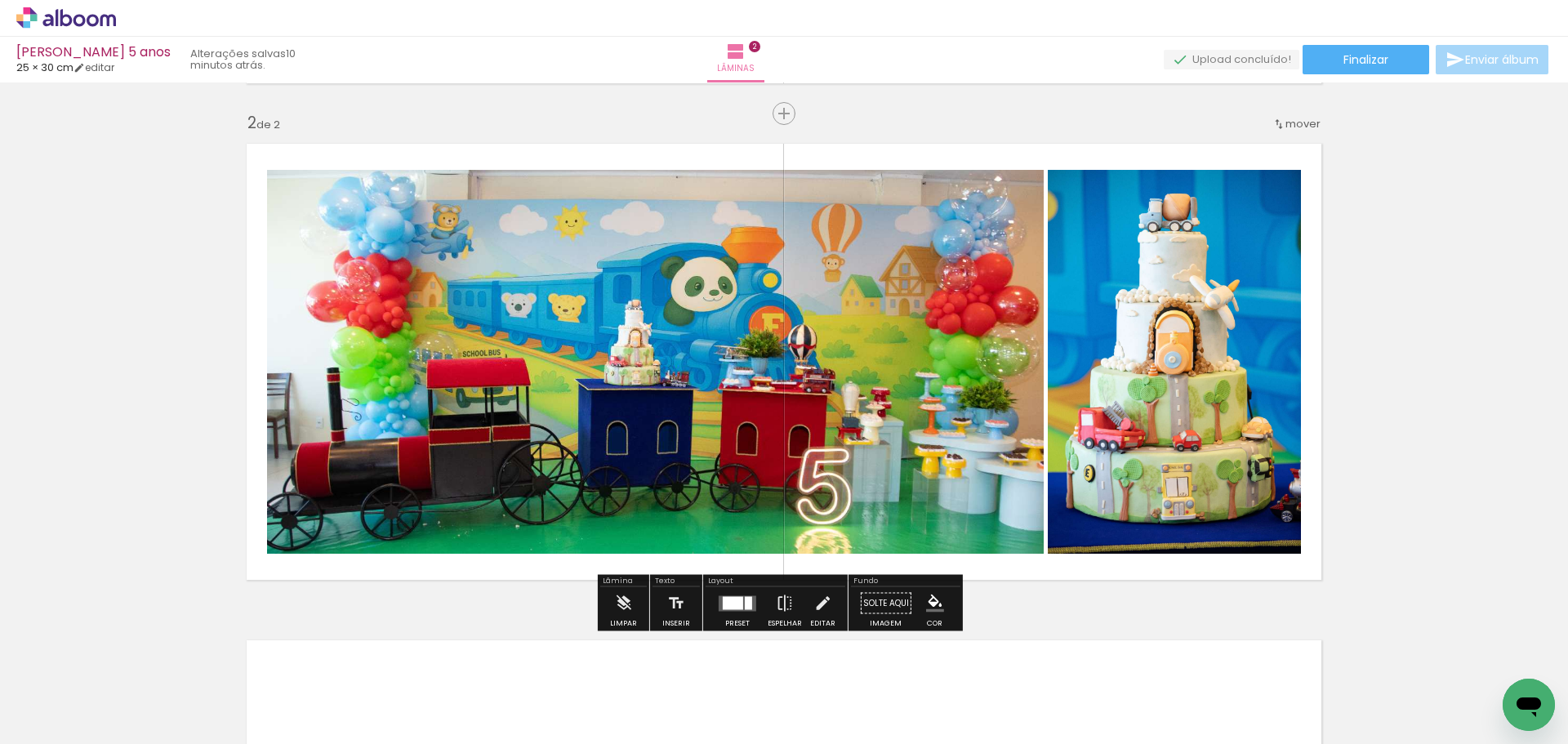
click at [1186, 388] on quentale-photo at bounding box center [1174, 362] width 253 height 384
click at [1185, 388] on quentale-photo at bounding box center [1174, 362] width 253 height 384
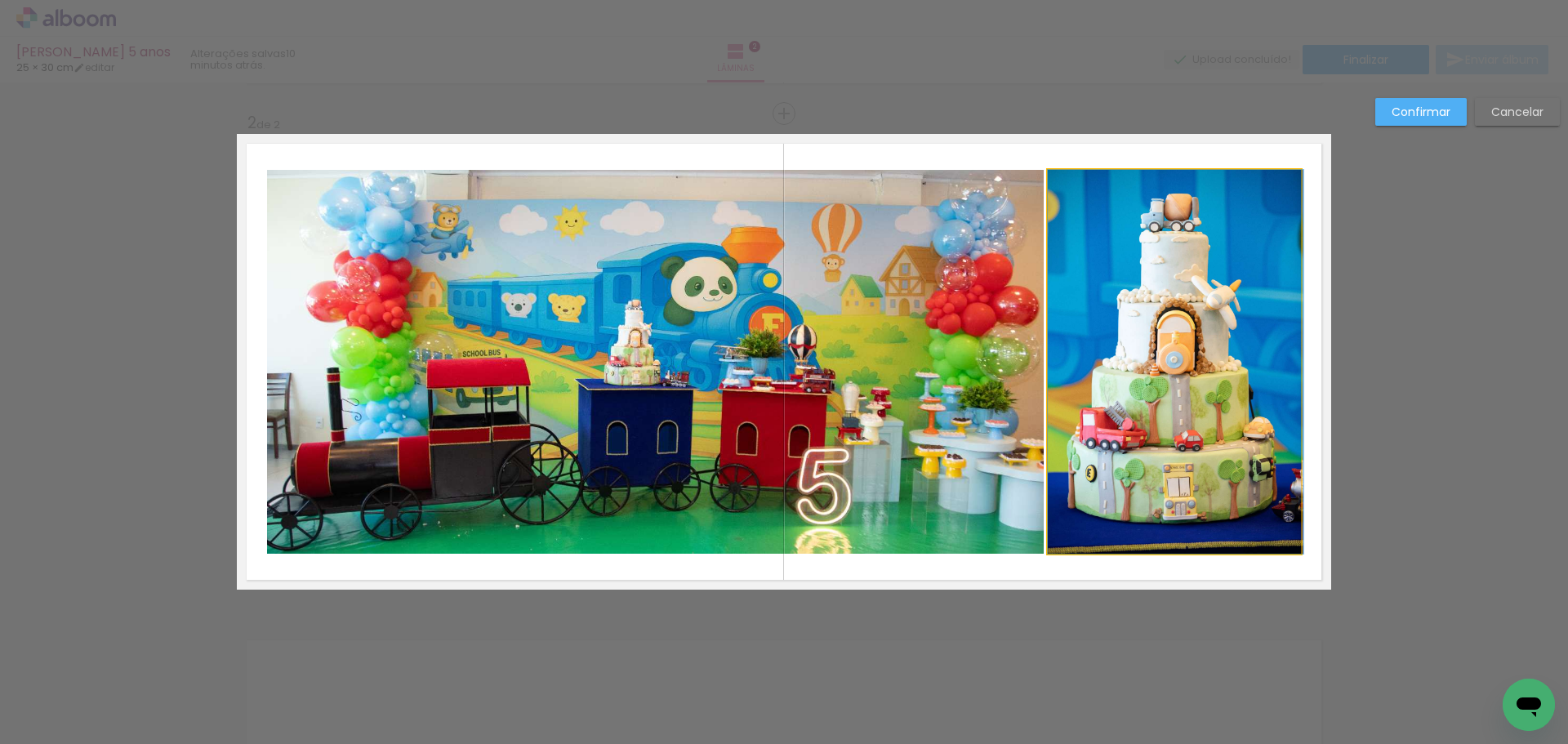
drag, startPoint x: 1185, startPoint y: 388, endPoint x: 1225, endPoint y: 383, distance: 40.3
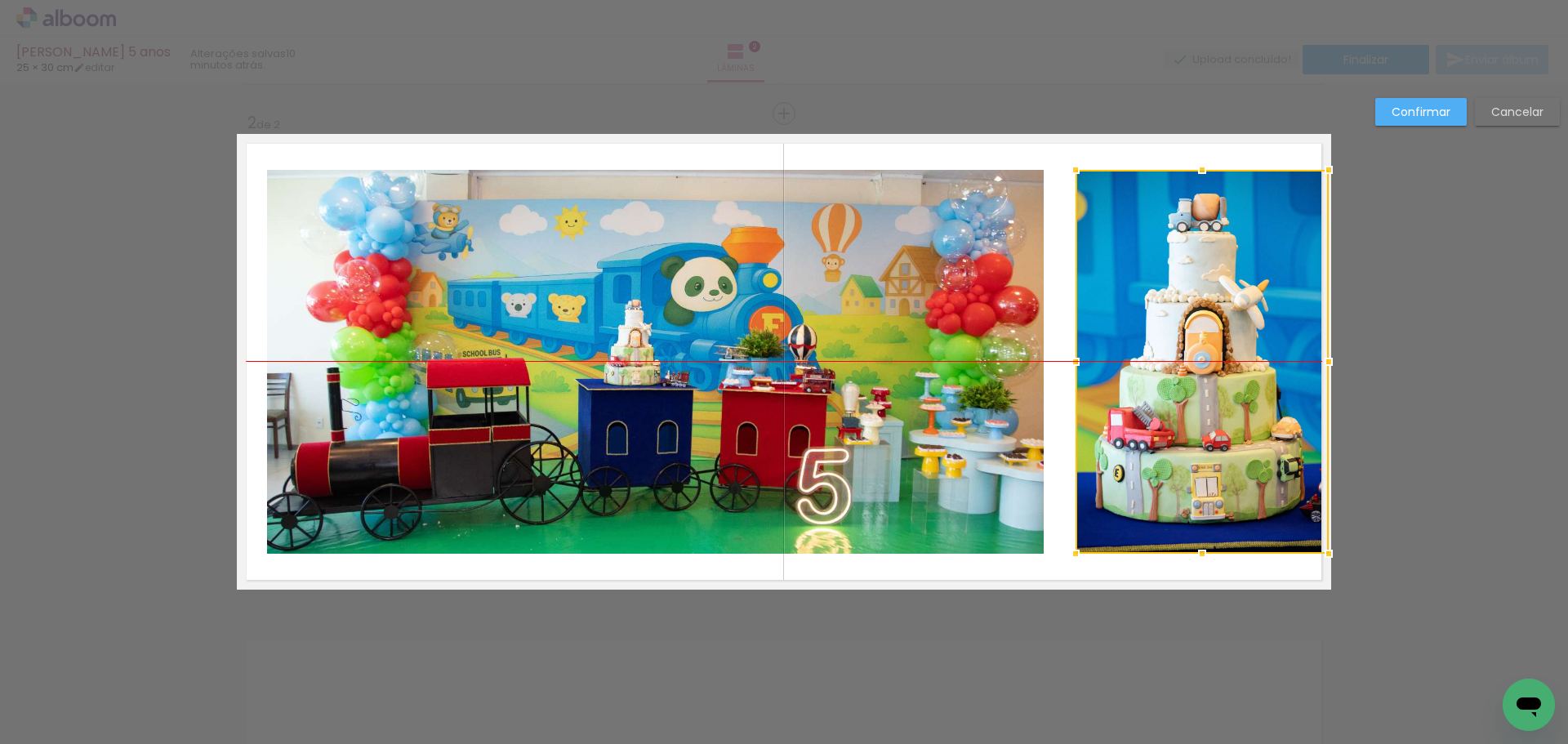
drag, startPoint x: 1178, startPoint y: 365, endPoint x: 1206, endPoint y: 364, distance: 28.0
click at [1206, 364] on div at bounding box center [1201, 362] width 253 height 384
click at [887, 354] on quentale-photo at bounding box center [655, 362] width 777 height 384
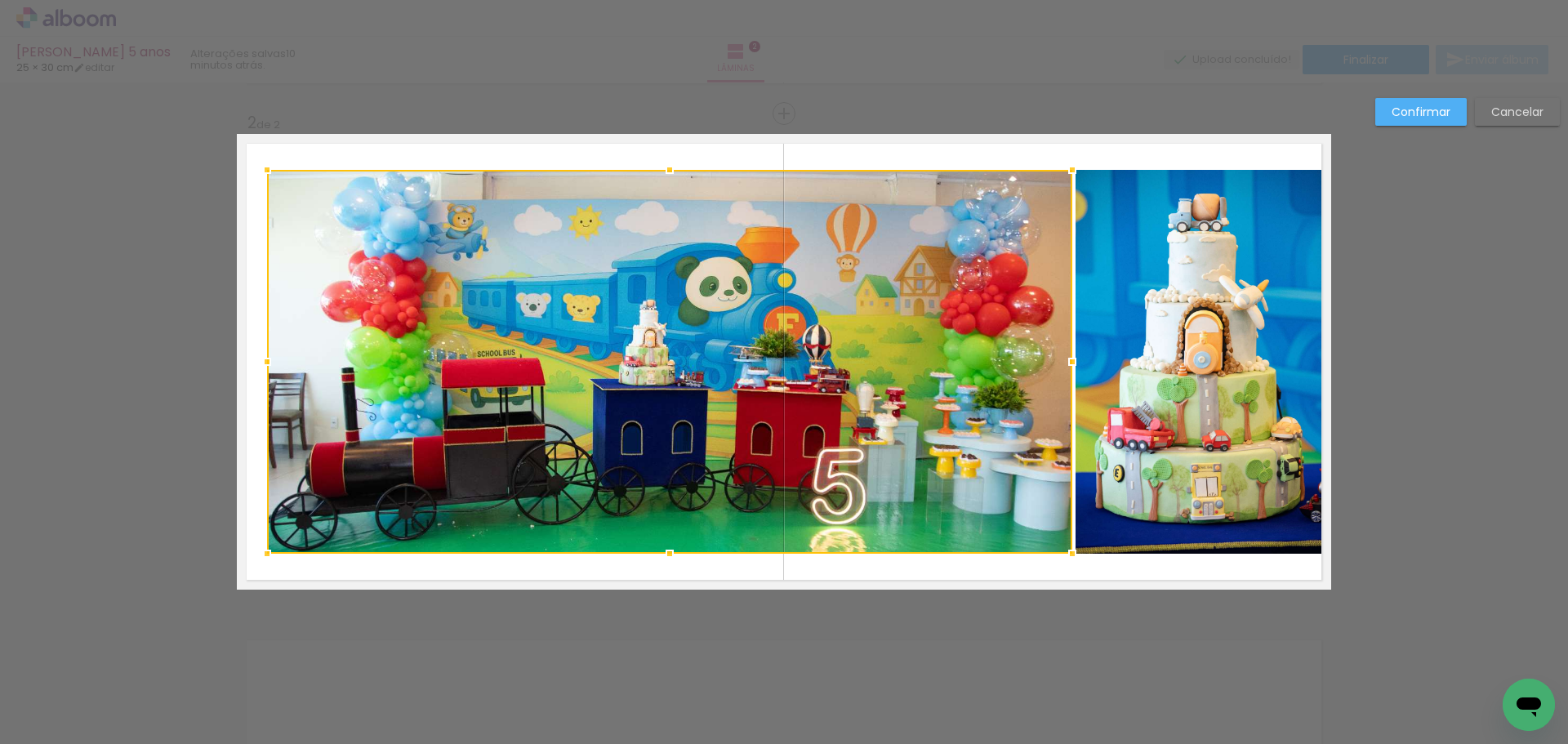
drag, startPoint x: 1035, startPoint y: 360, endPoint x: 1063, endPoint y: 354, distance: 28.6
click at [1063, 354] on div at bounding box center [1073, 362] width 33 height 33
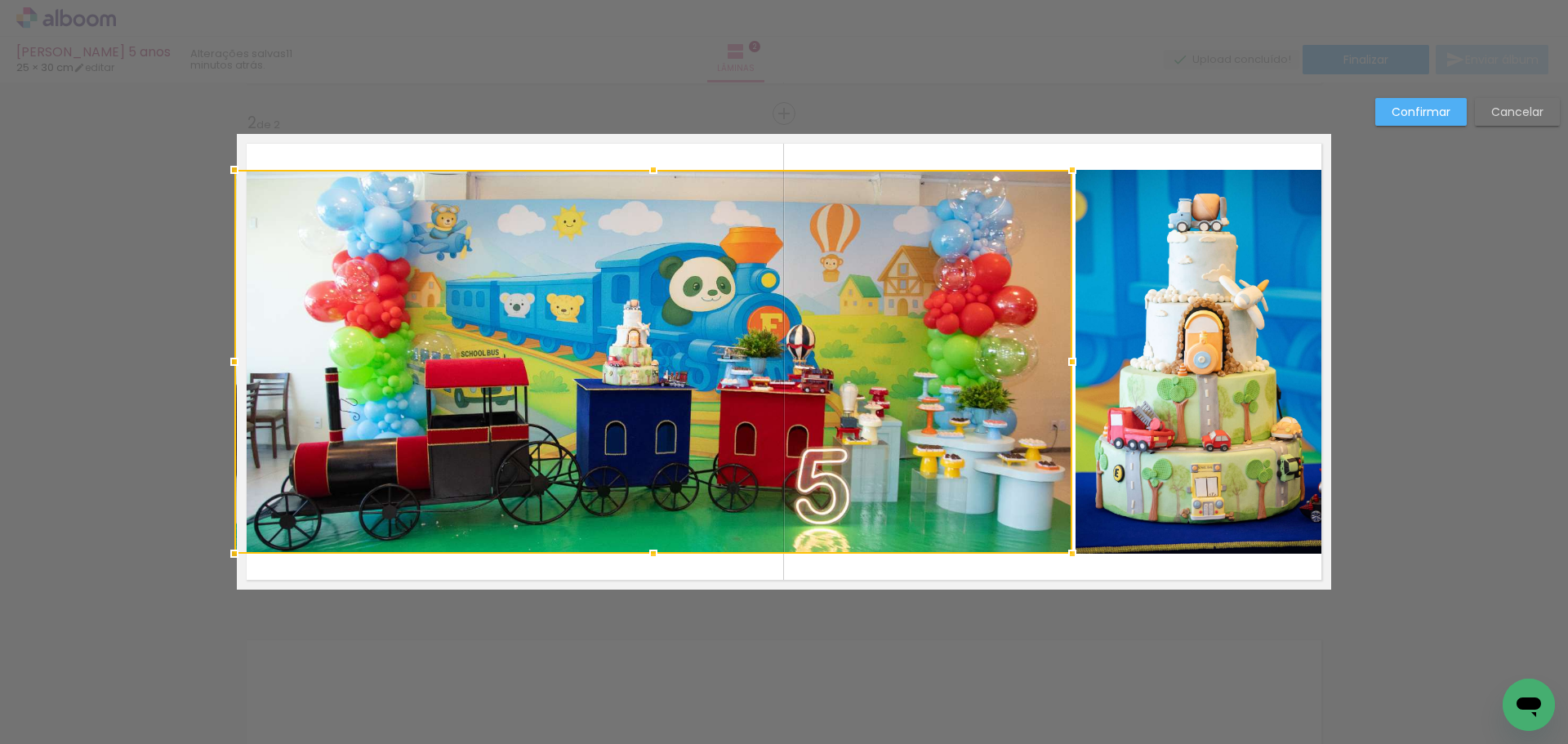
drag, startPoint x: 263, startPoint y: 360, endPoint x: 236, endPoint y: 360, distance: 27.0
click at [236, 360] on div at bounding box center [235, 362] width 33 height 33
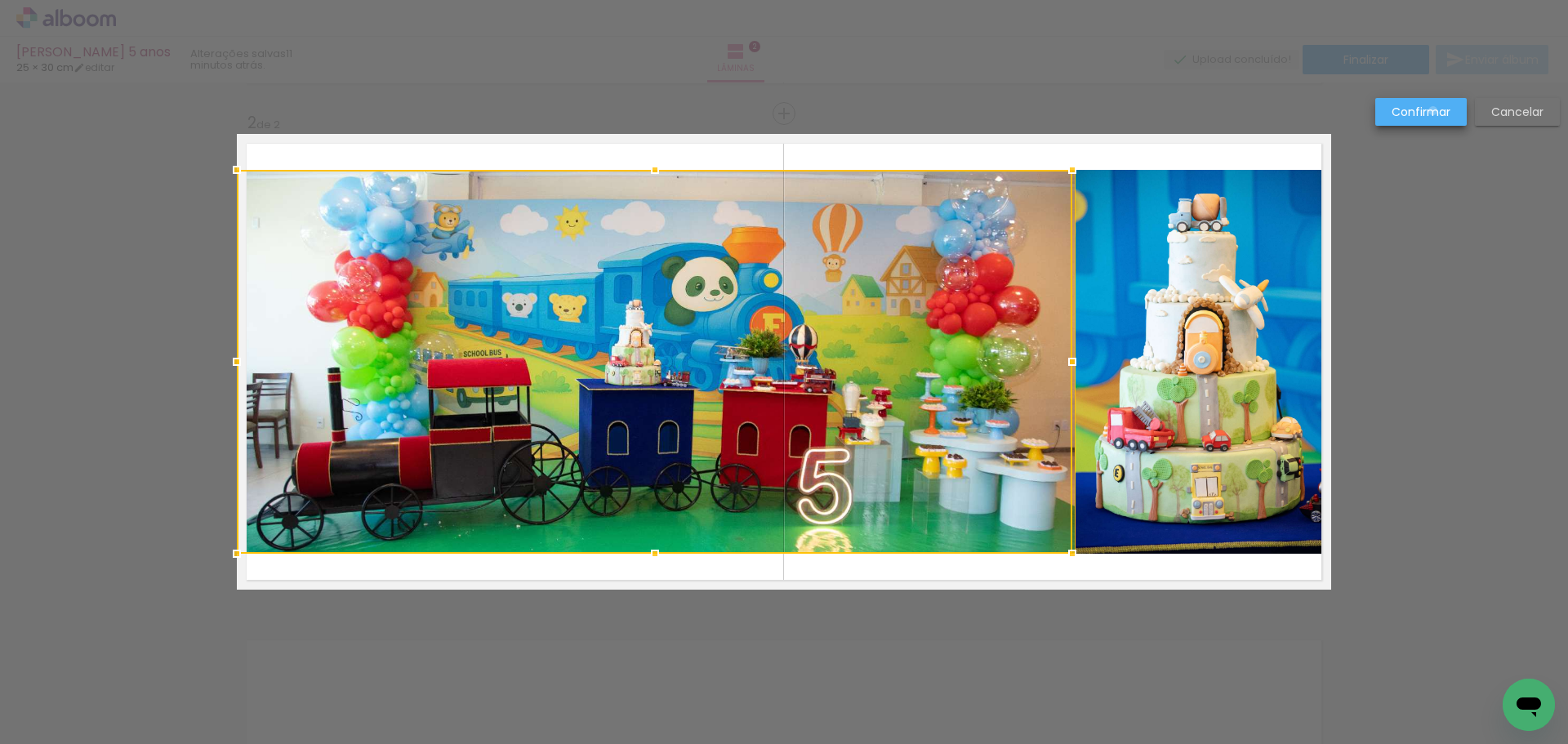
click at [0, 0] on slot "Confirmar" at bounding box center [0, 0] width 0 height 0
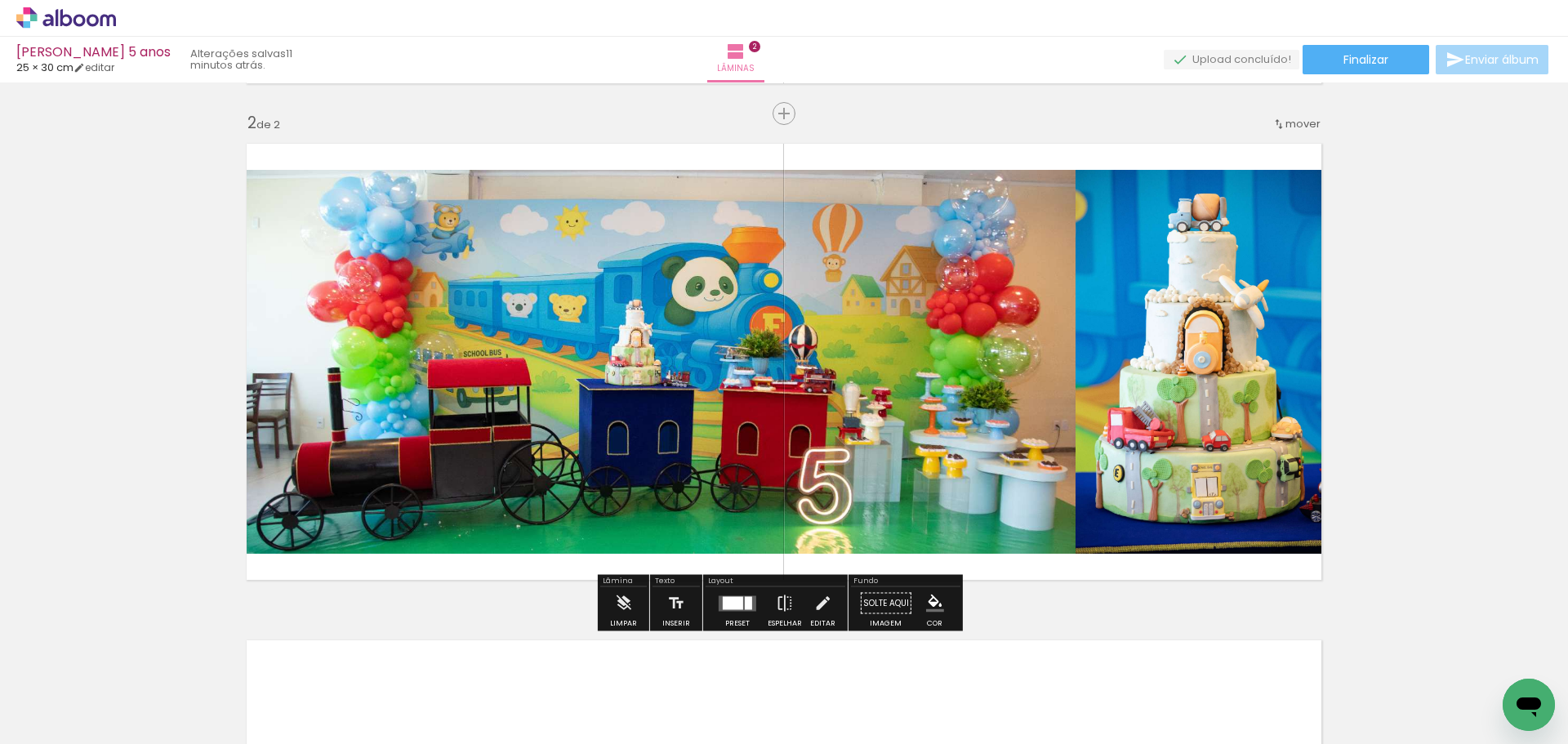
click at [854, 396] on quentale-photo at bounding box center [655, 362] width 839 height 384
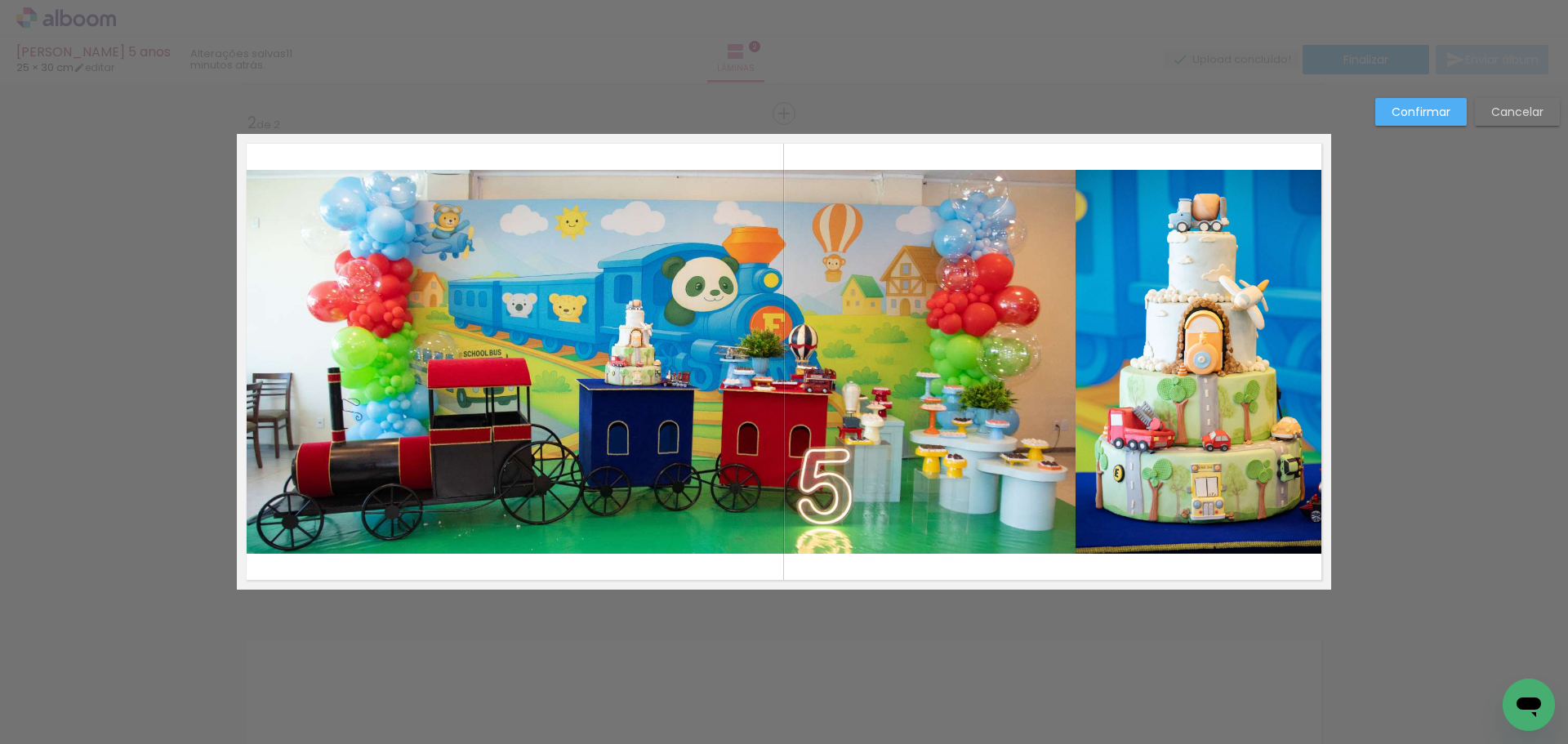
click at [923, 396] on quentale-photo at bounding box center [655, 362] width 839 height 384
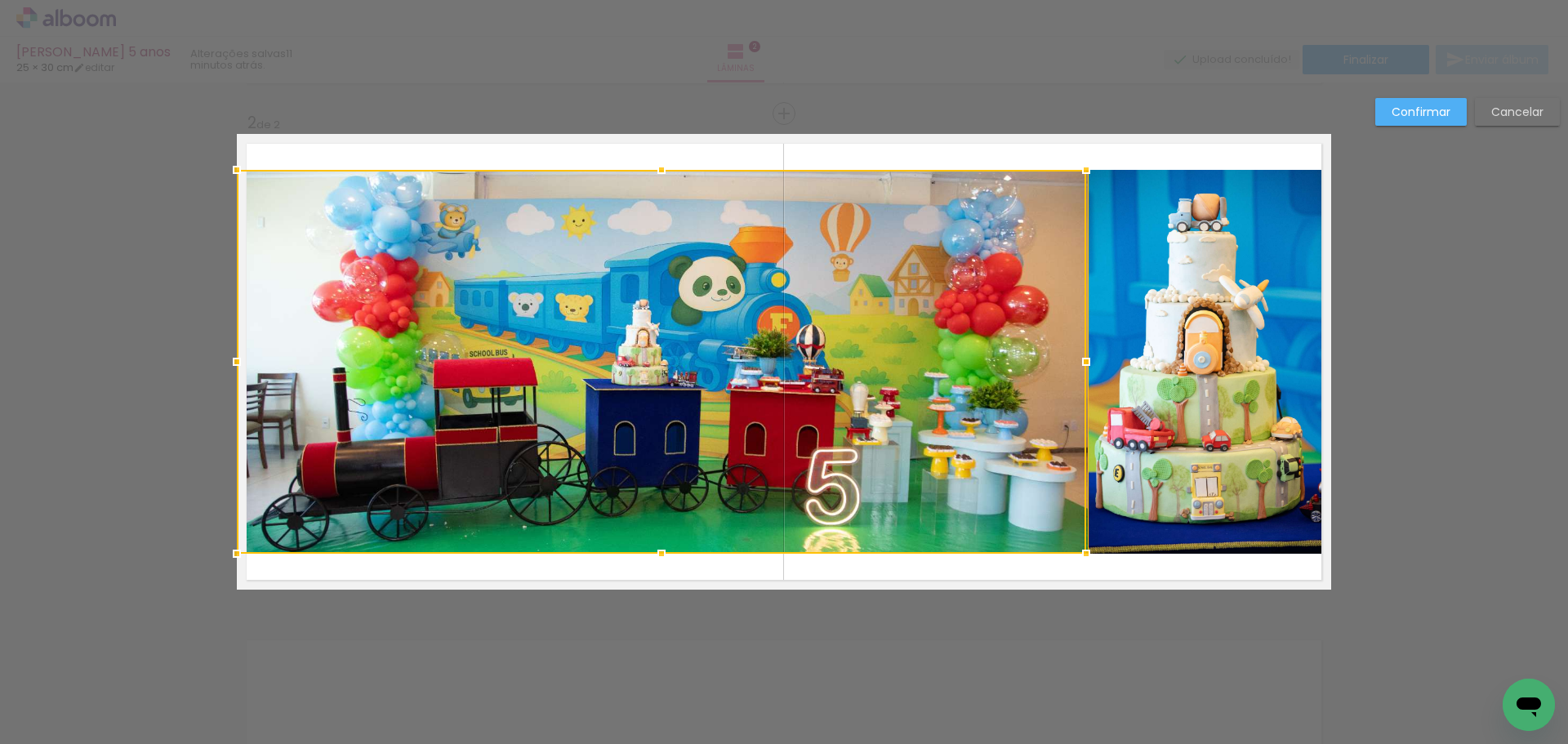
drag, startPoint x: 1070, startPoint y: 364, endPoint x: 1047, endPoint y: 363, distance: 23.0
click at [1047, 363] on div at bounding box center [661, 362] width 849 height 384
click at [0, 0] on slot "Cancelar" at bounding box center [0, 0] width 0 height 0
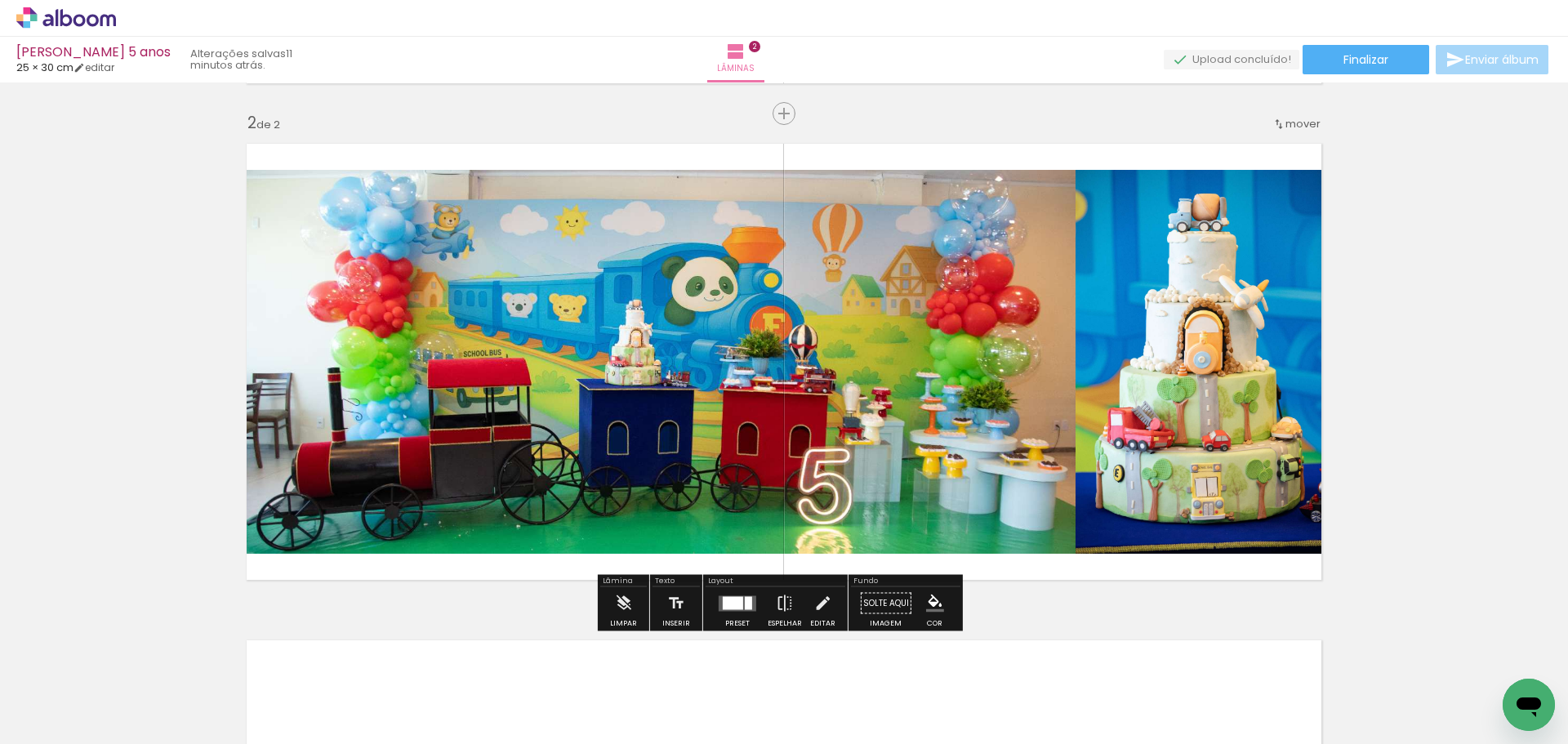
click at [1179, 365] on quentale-photo at bounding box center [1201, 362] width 253 height 384
click at [1168, 366] on quentale-photo at bounding box center [1201, 362] width 253 height 384
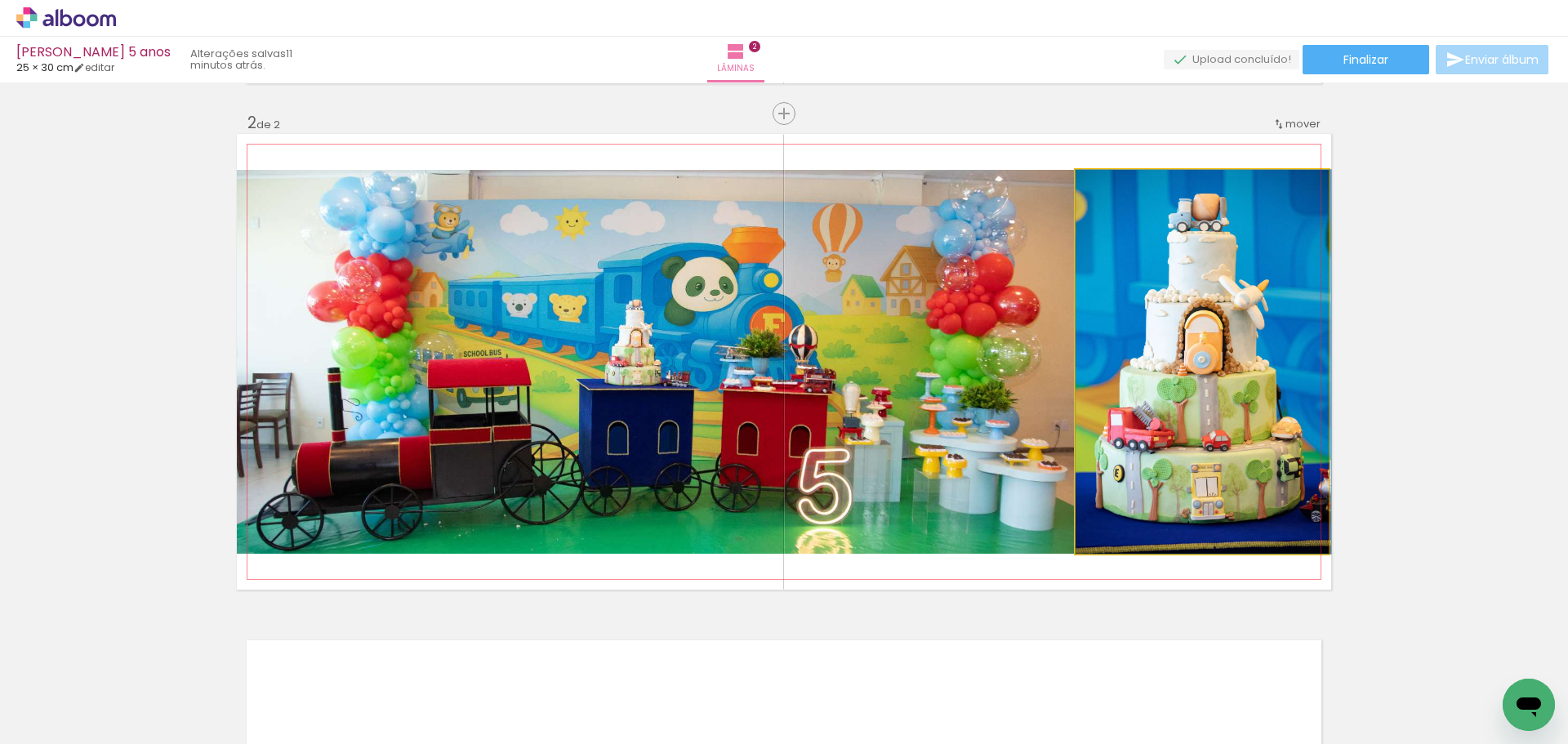
click at [1168, 366] on quentale-photo at bounding box center [1201, 362] width 253 height 384
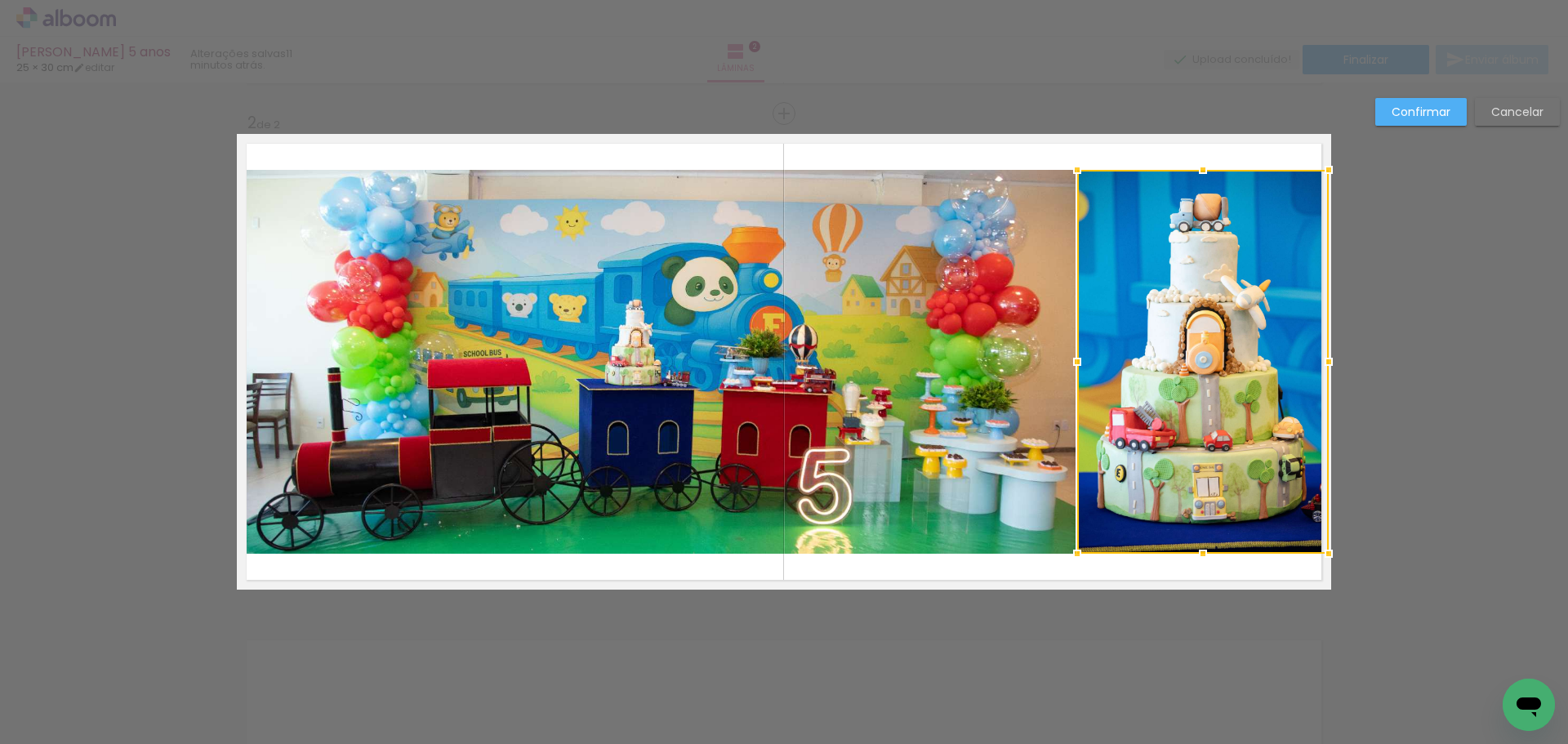
click at [1071, 358] on div at bounding box center [1078, 362] width 33 height 33
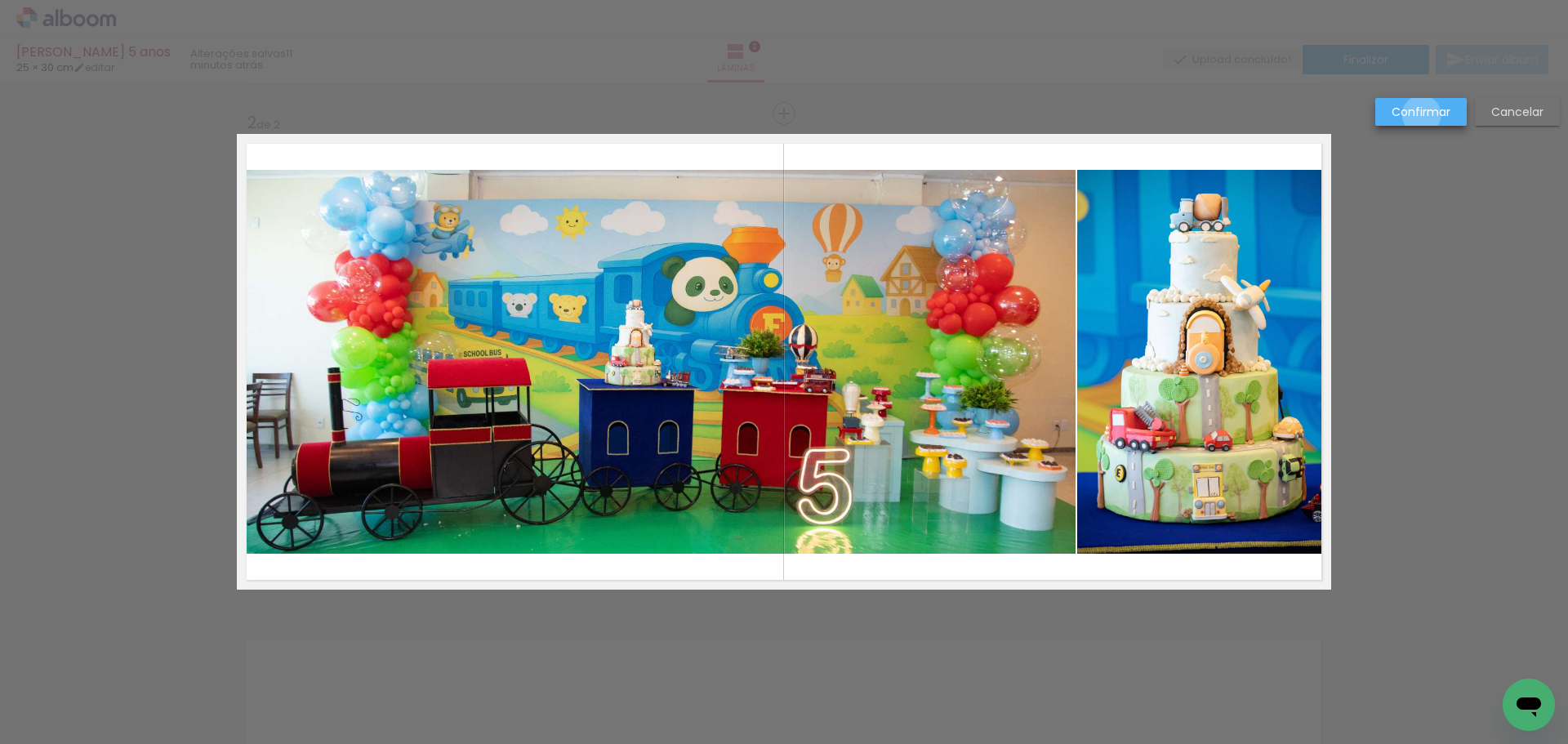
click at [0, 0] on slot "Confirmar" at bounding box center [0, 0] width 0 height 0
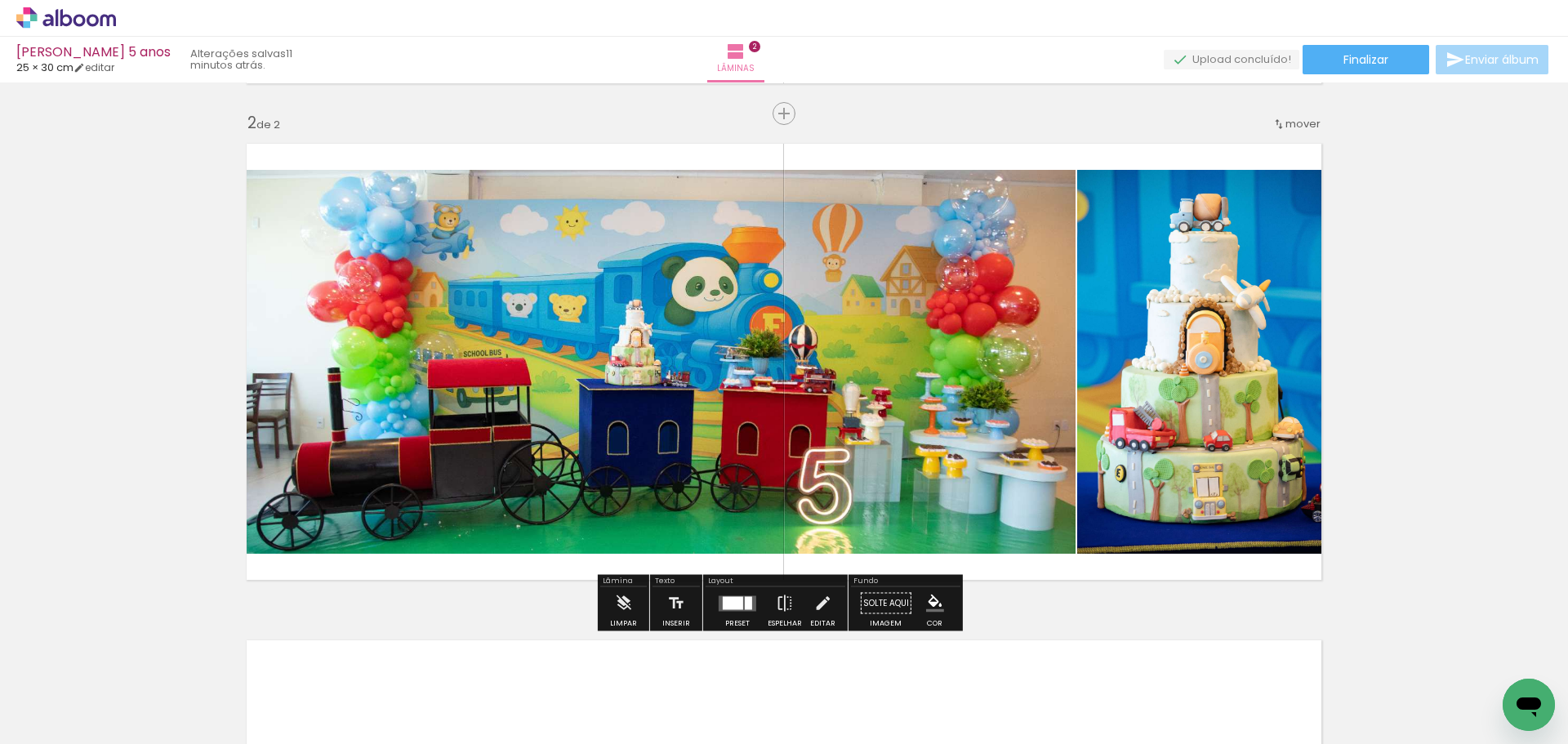
click at [1312, 125] on span "mover" at bounding box center [1303, 123] width 35 height 16
click at [1267, 117] on paper-item "antes da 1" at bounding box center [1255, 121] width 124 height 27
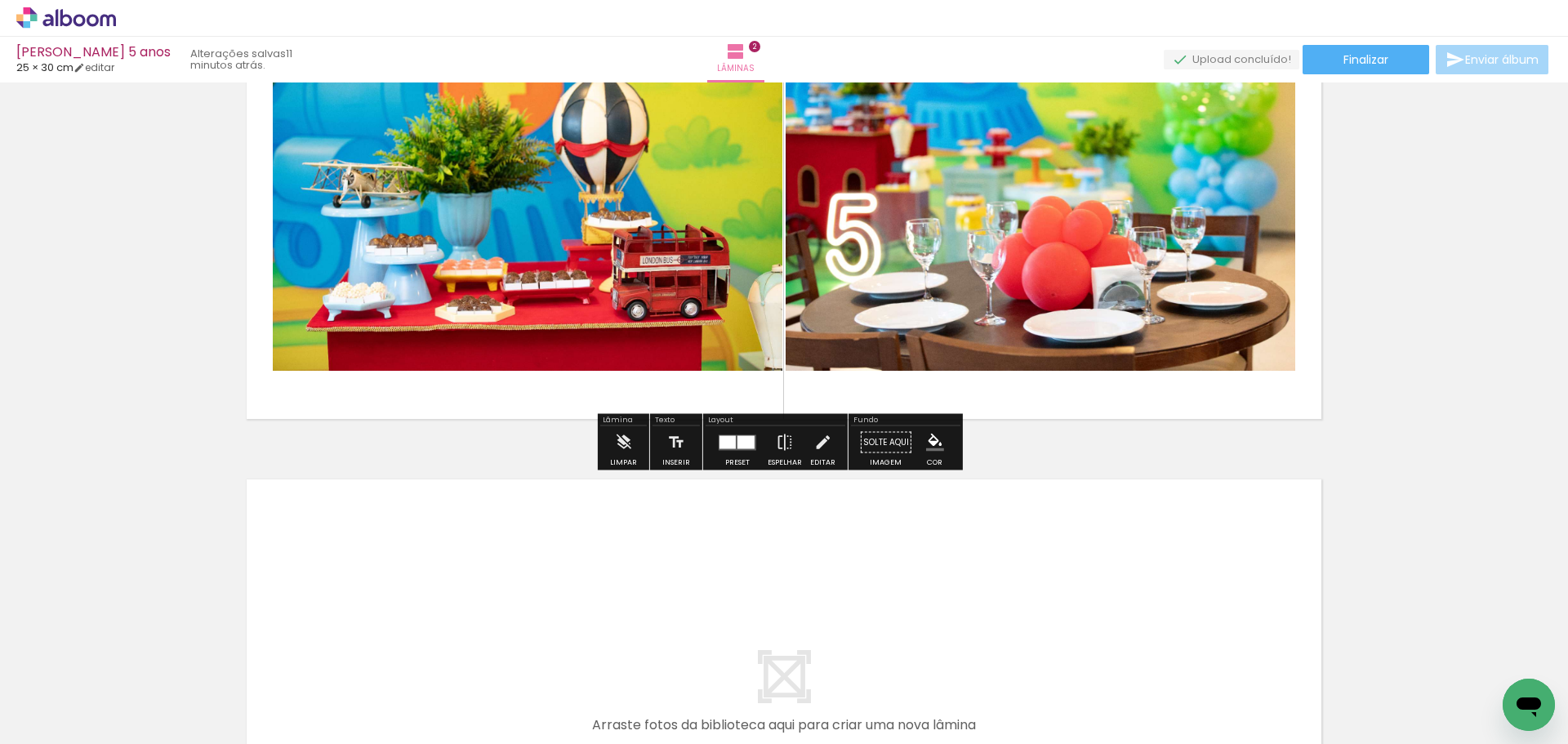
scroll to position [0, 1209]
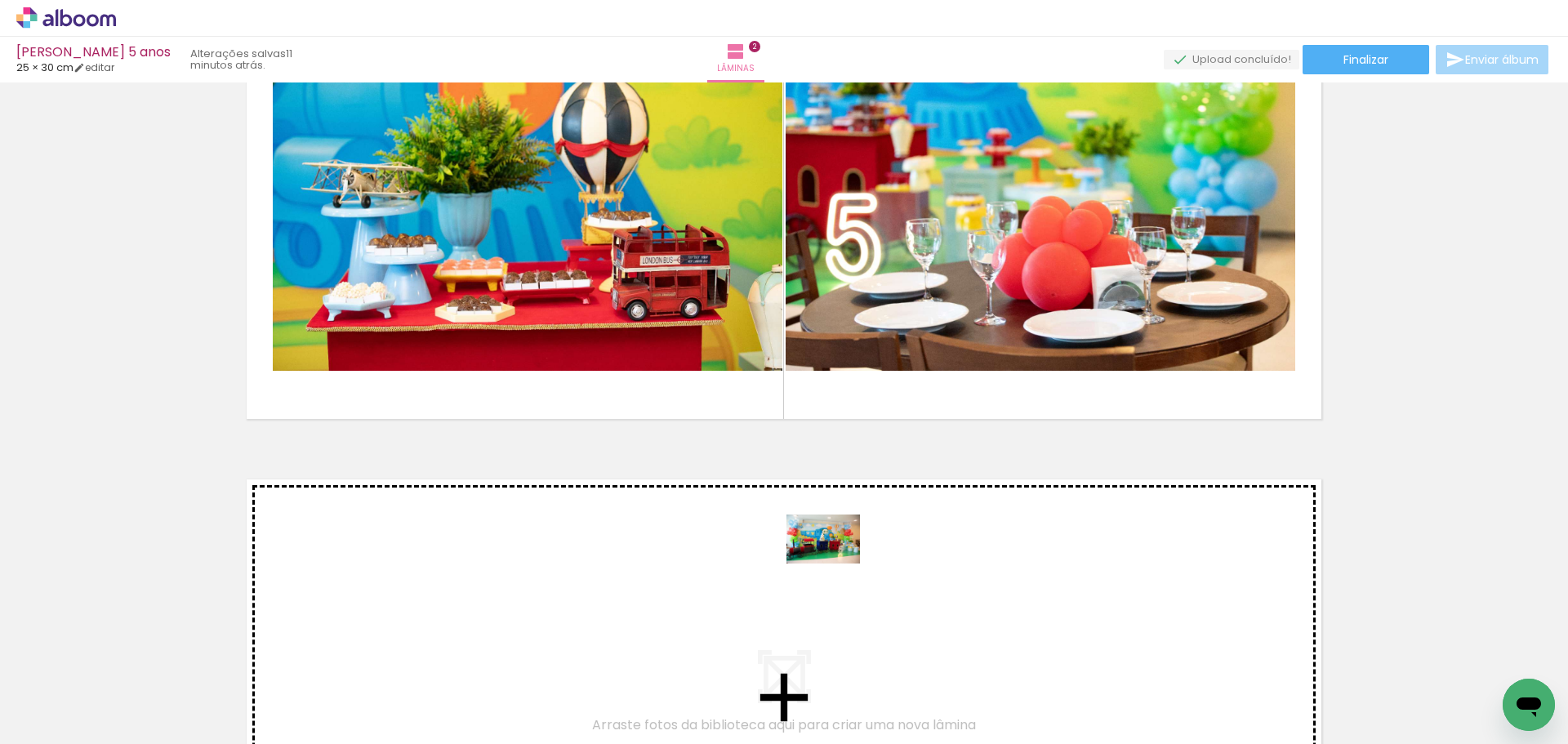
drag, startPoint x: 808, startPoint y: 652, endPoint x: 835, endPoint y: 563, distance: 93.0
click at [835, 563] on quentale-workspace at bounding box center [784, 372] width 1568 height 744
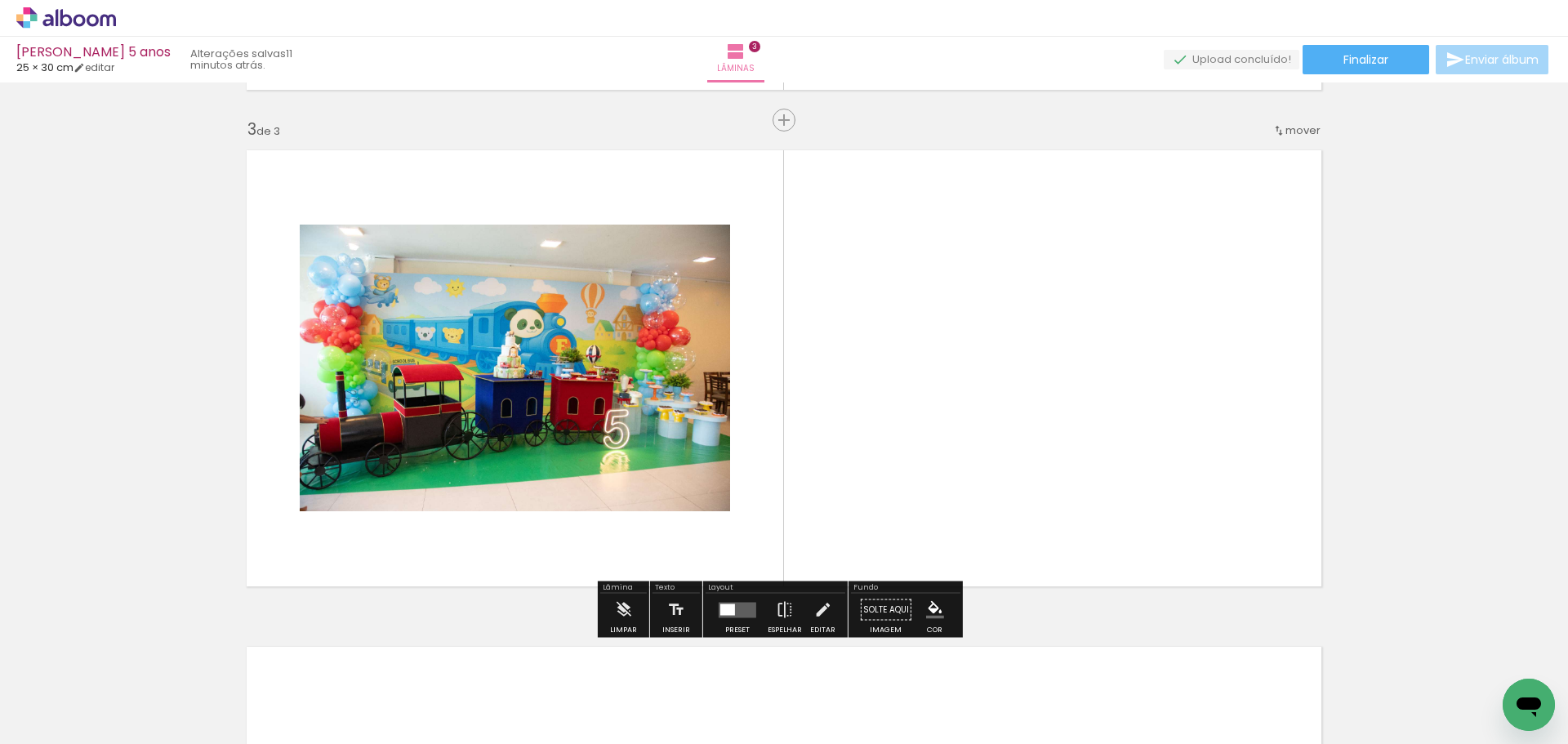
scroll to position [989, 0]
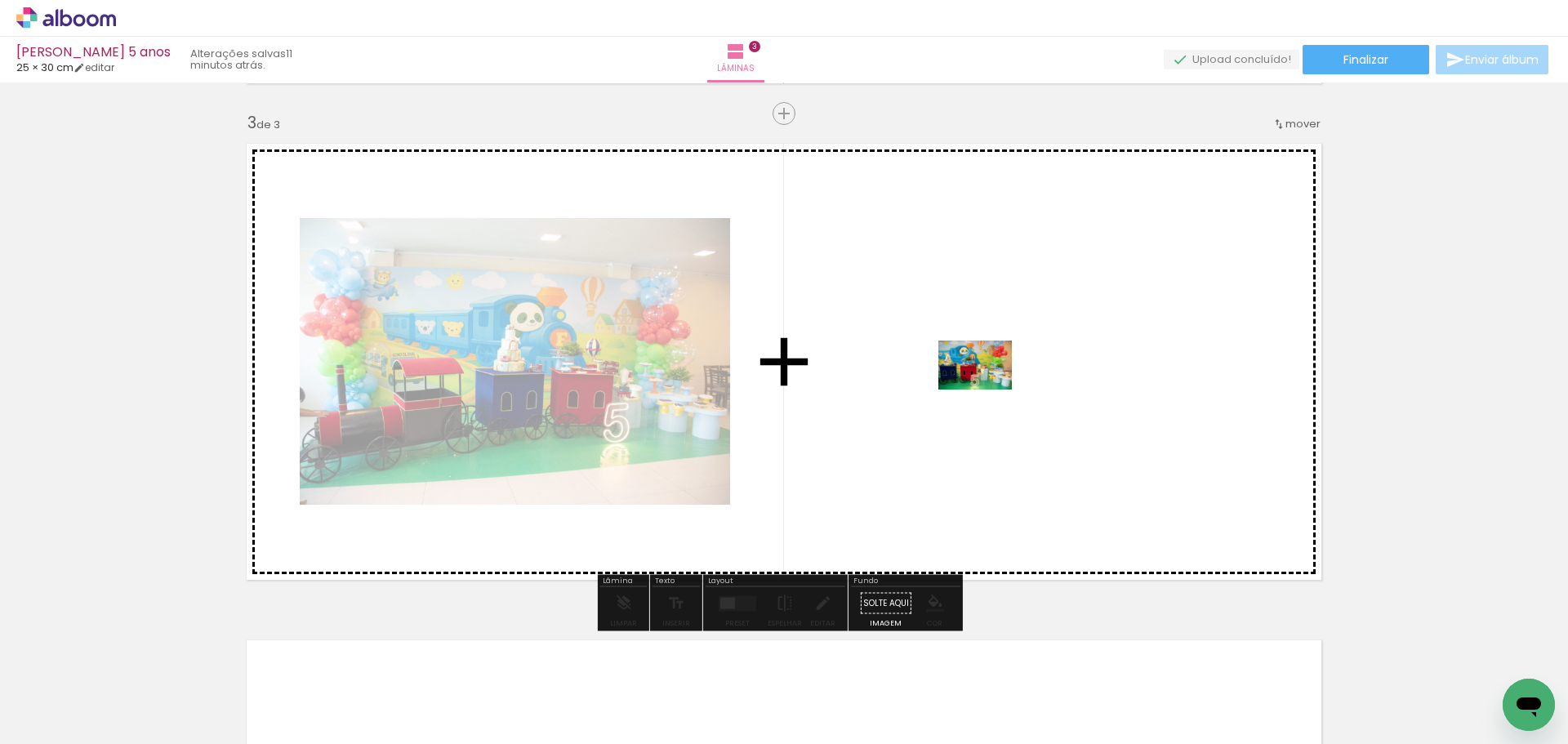
drag, startPoint x: 687, startPoint y: 690, endPoint x: 987, endPoint y: 389, distance: 425.0
click at [987, 389] on quentale-workspace at bounding box center [784, 372] width 1568 height 744
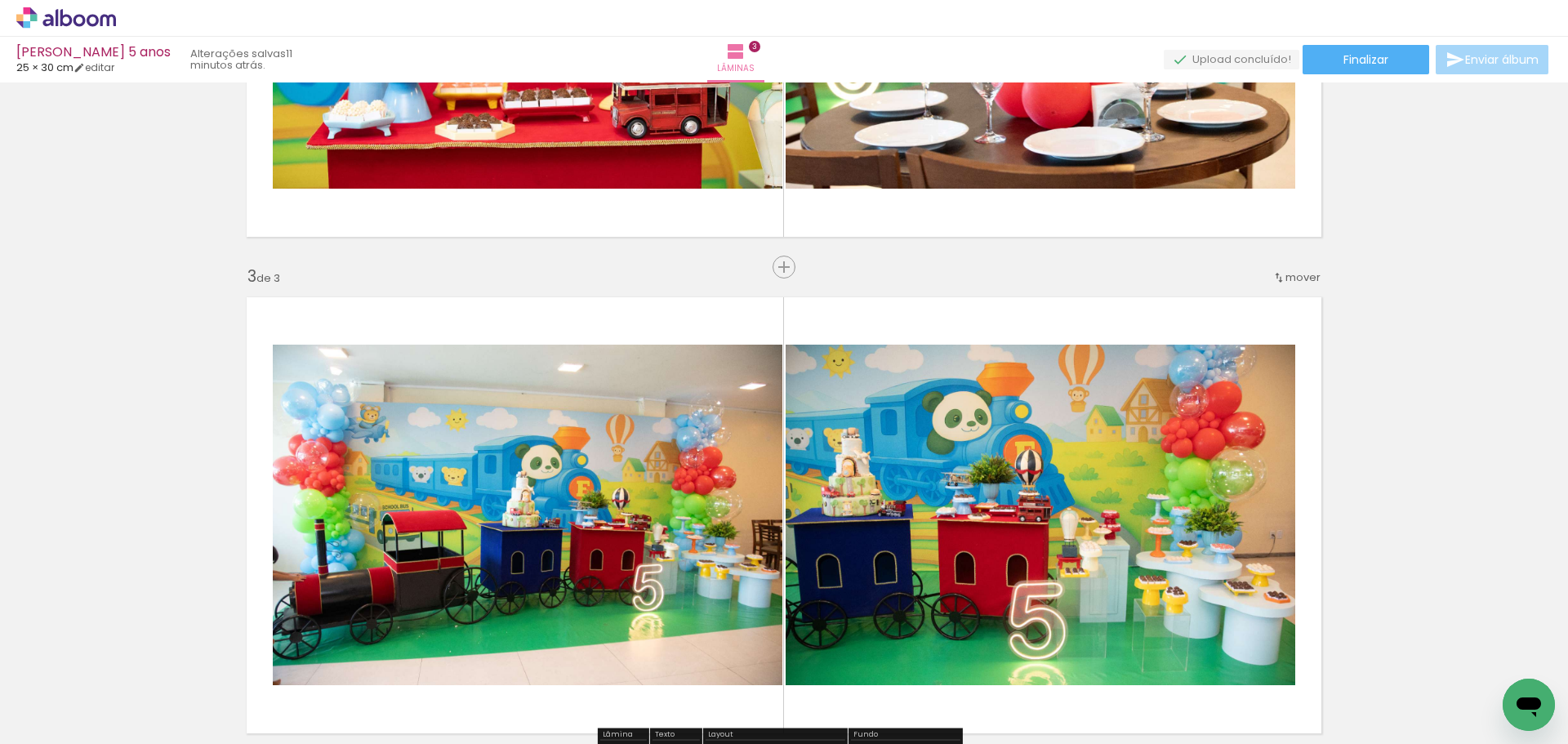
scroll to position [744, 0]
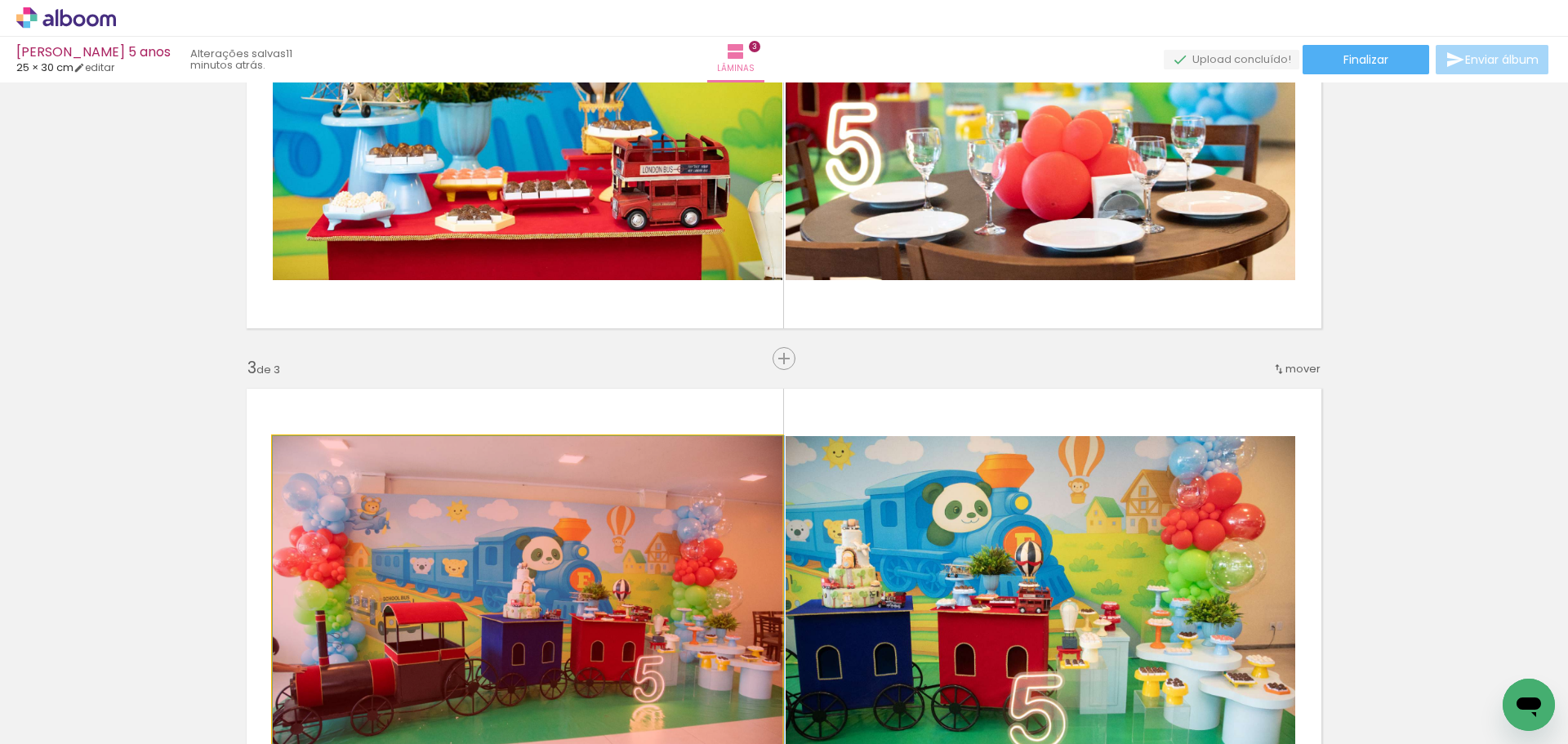
drag, startPoint x: 665, startPoint y: 539, endPoint x: 738, endPoint y: 598, distance: 93.9
click at [779, 679] on quentale-workspace at bounding box center [784, 372] width 1568 height 744
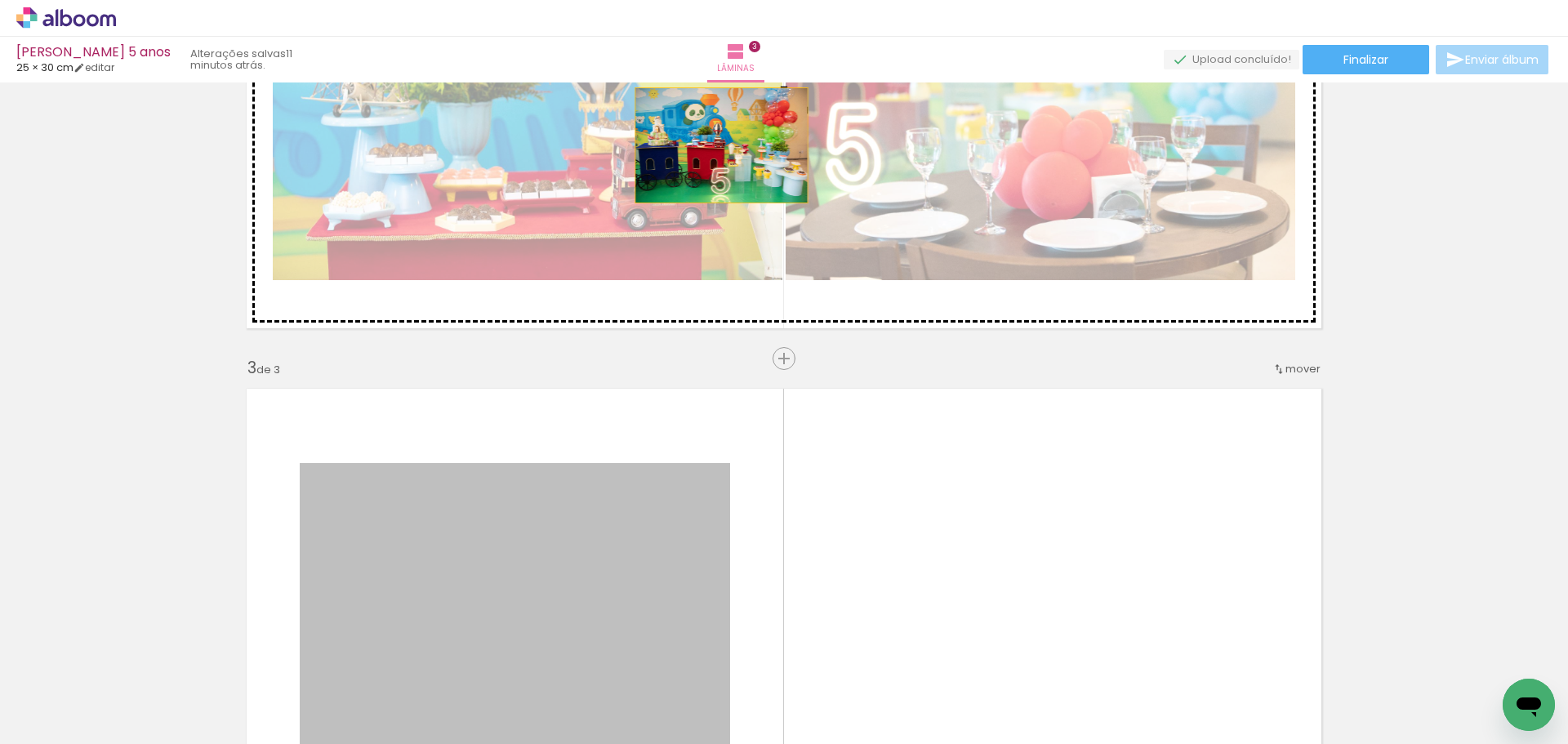
drag, startPoint x: 653, startPoint y: 571, endPoint x: 715, endPoint y: 145, distance: 430.5
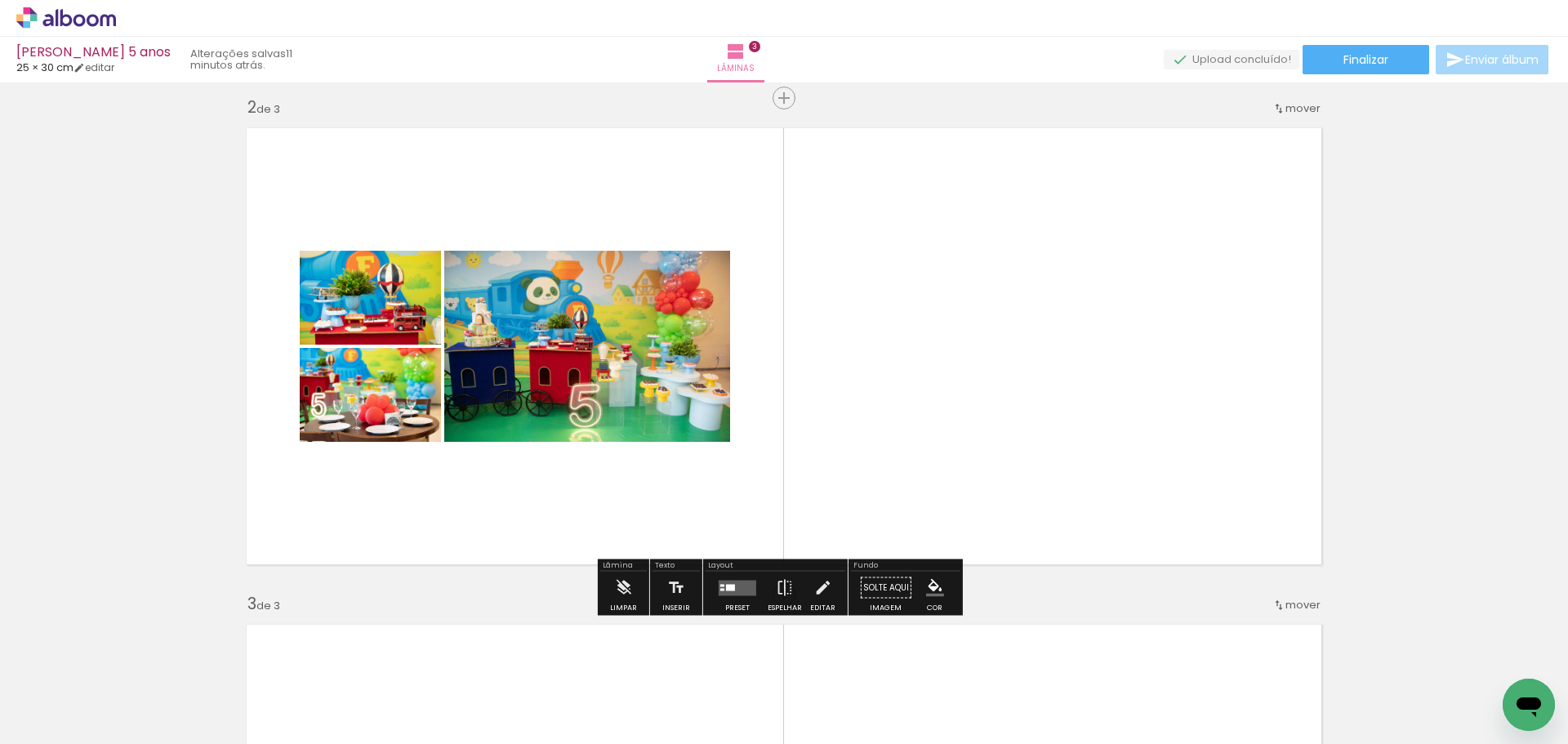
scroll to position [581, 0]
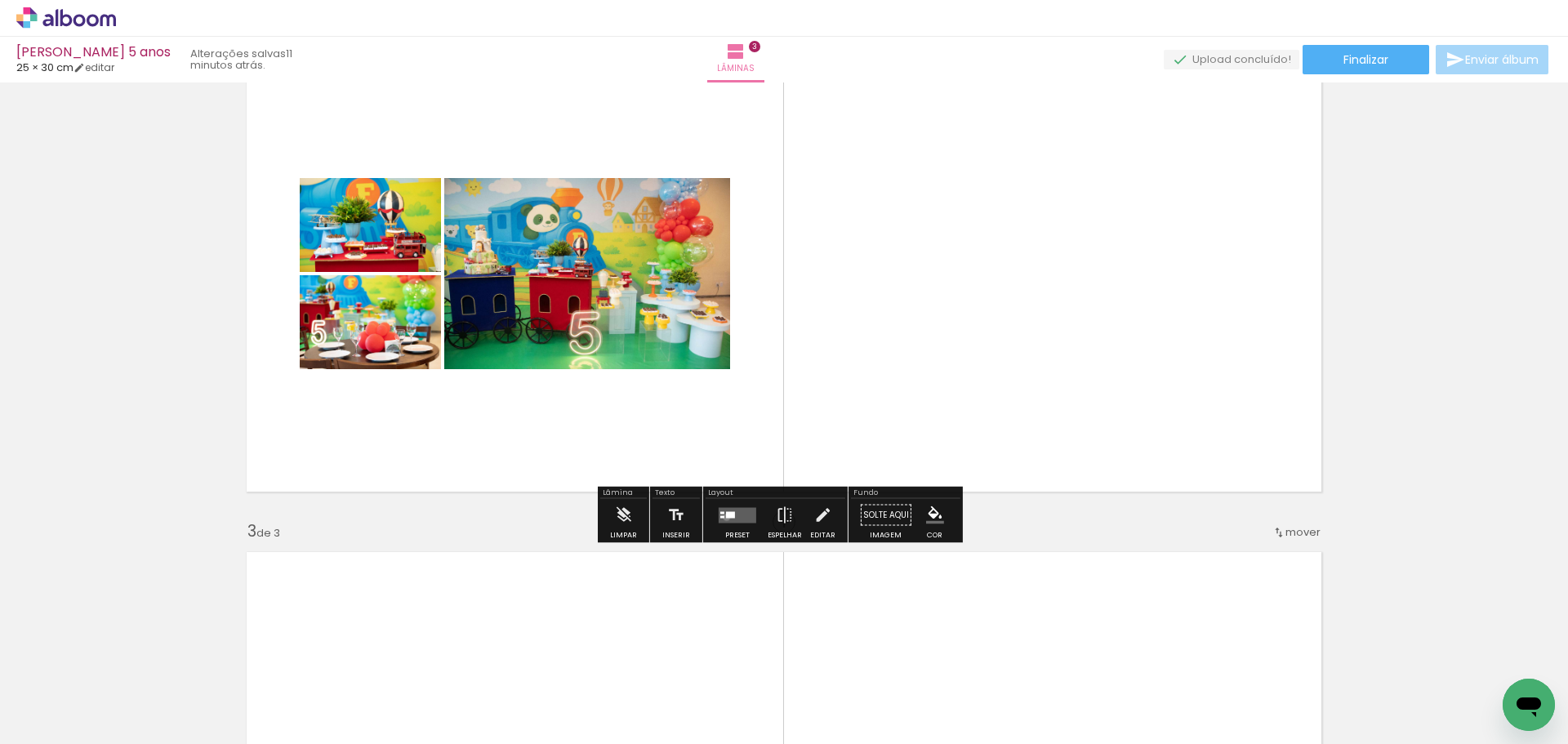
click at [726, 517] on div at bounding box center [730, 515] width 9 height 7
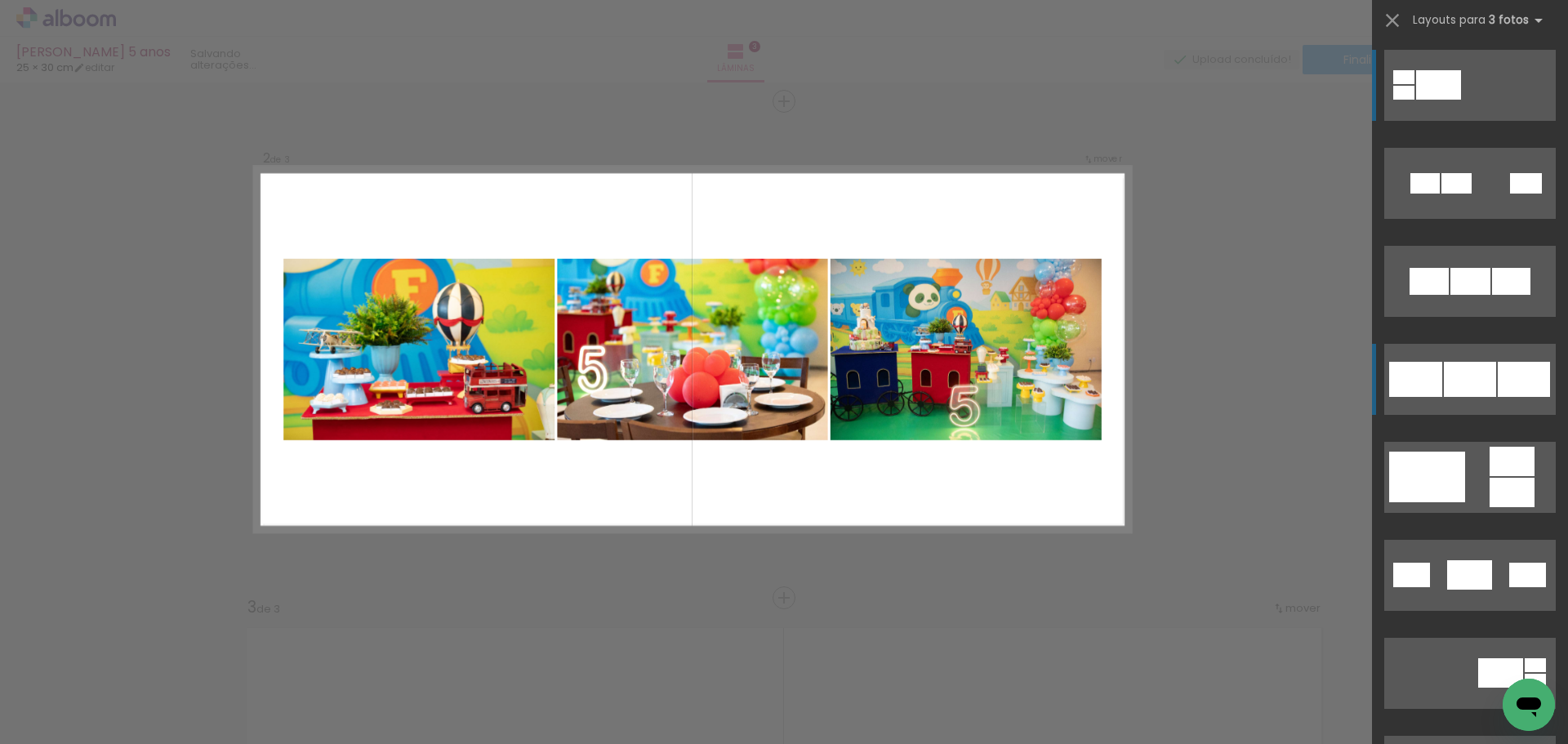
scroll to position [493, 0]
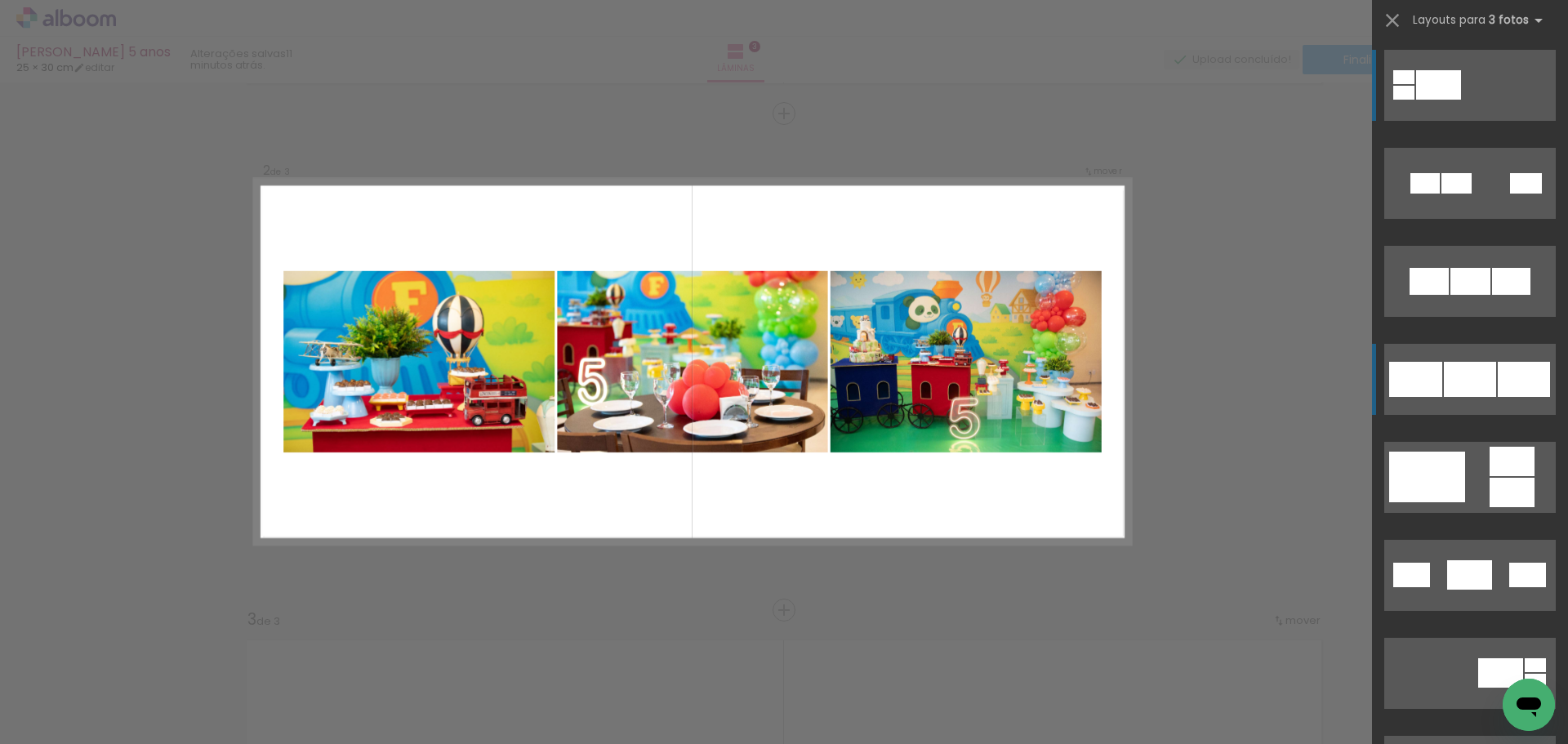
click at [1515, 372] on div at bounding box center [1524, 379] width 52 height 35
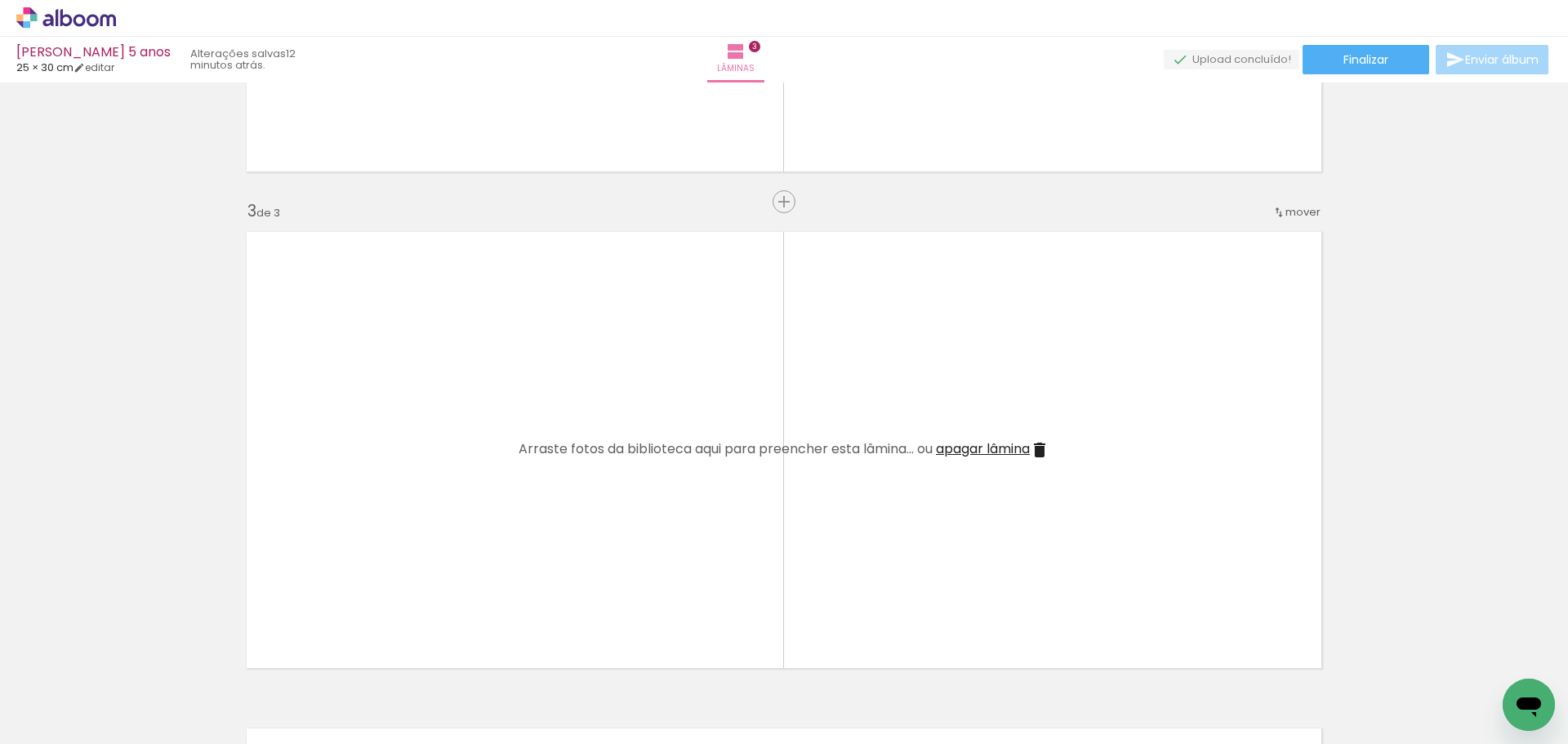
scroll to position [0, 0]
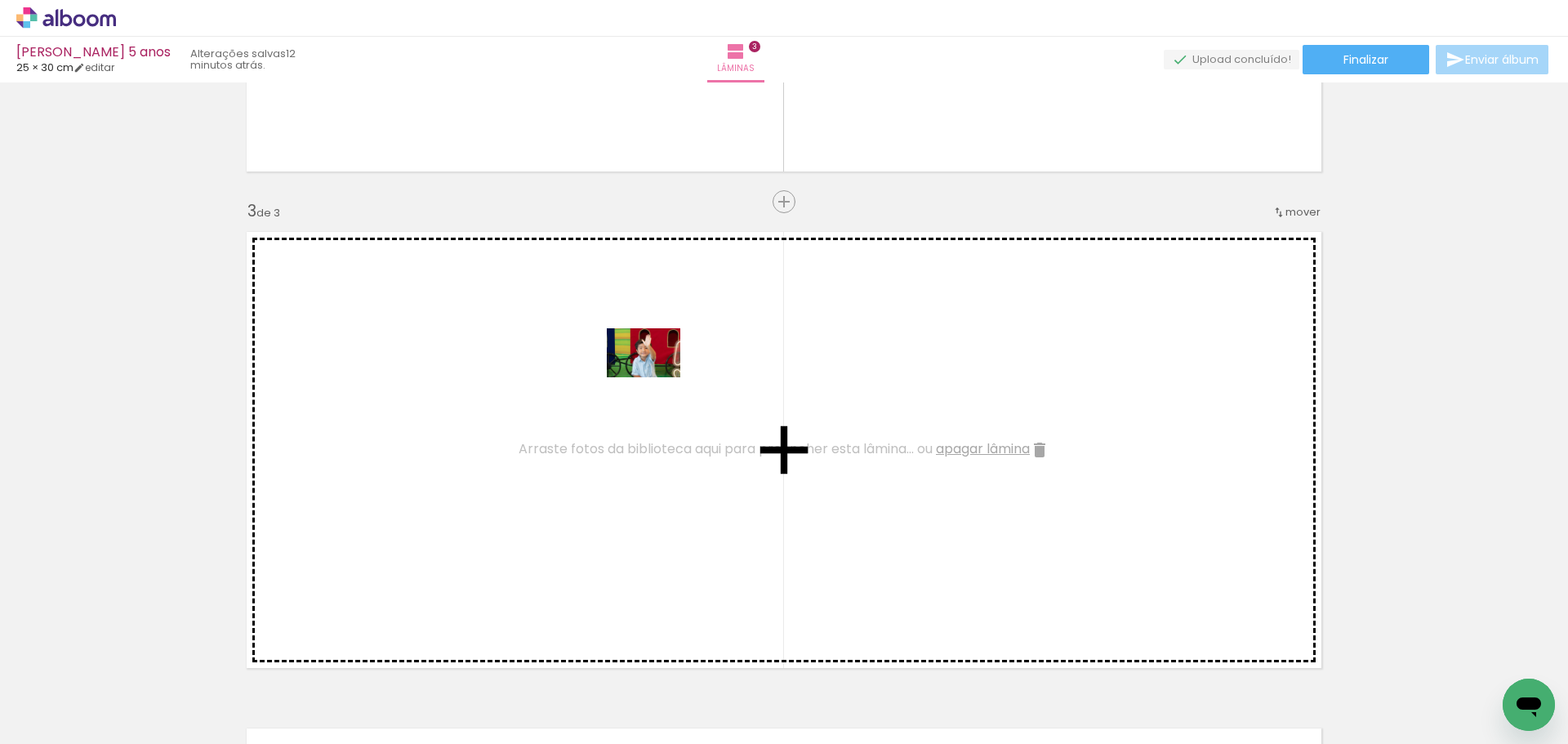
drag, startPoint x: 714, startPoint y: 687, endPoint x: 656, endPoint y: 377, distance: 315.4
click at [656, 377] on quentale-workspace at bounding box center [784, 372] width 1568 height 744
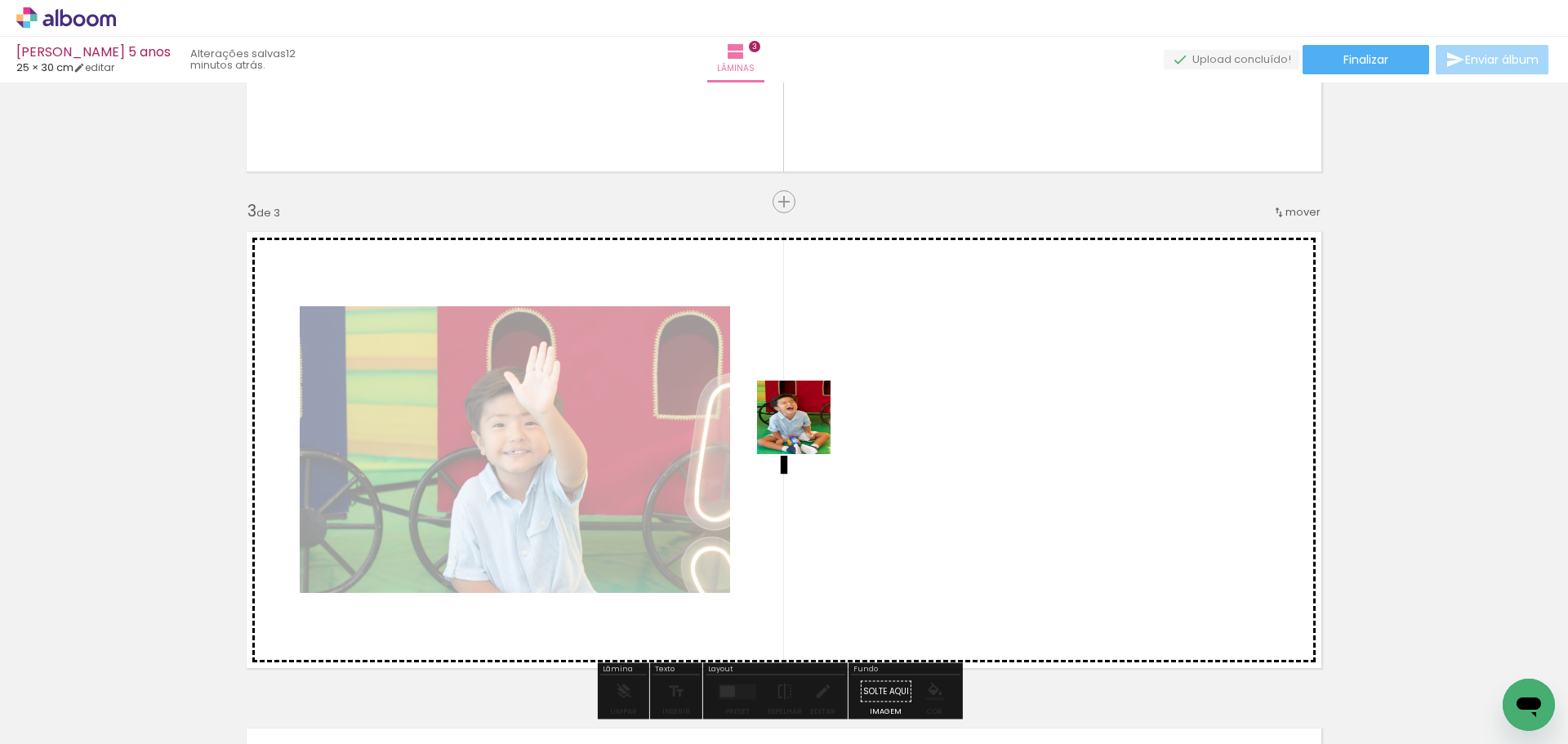
drag, startPoint x: 625, startPoint y: 683, endPoint x: 837, endPoint y: 402, distance: 352.0
click at [837, 402] on quentale-workspace at bounding box center [784, 372] width 1568 height 744
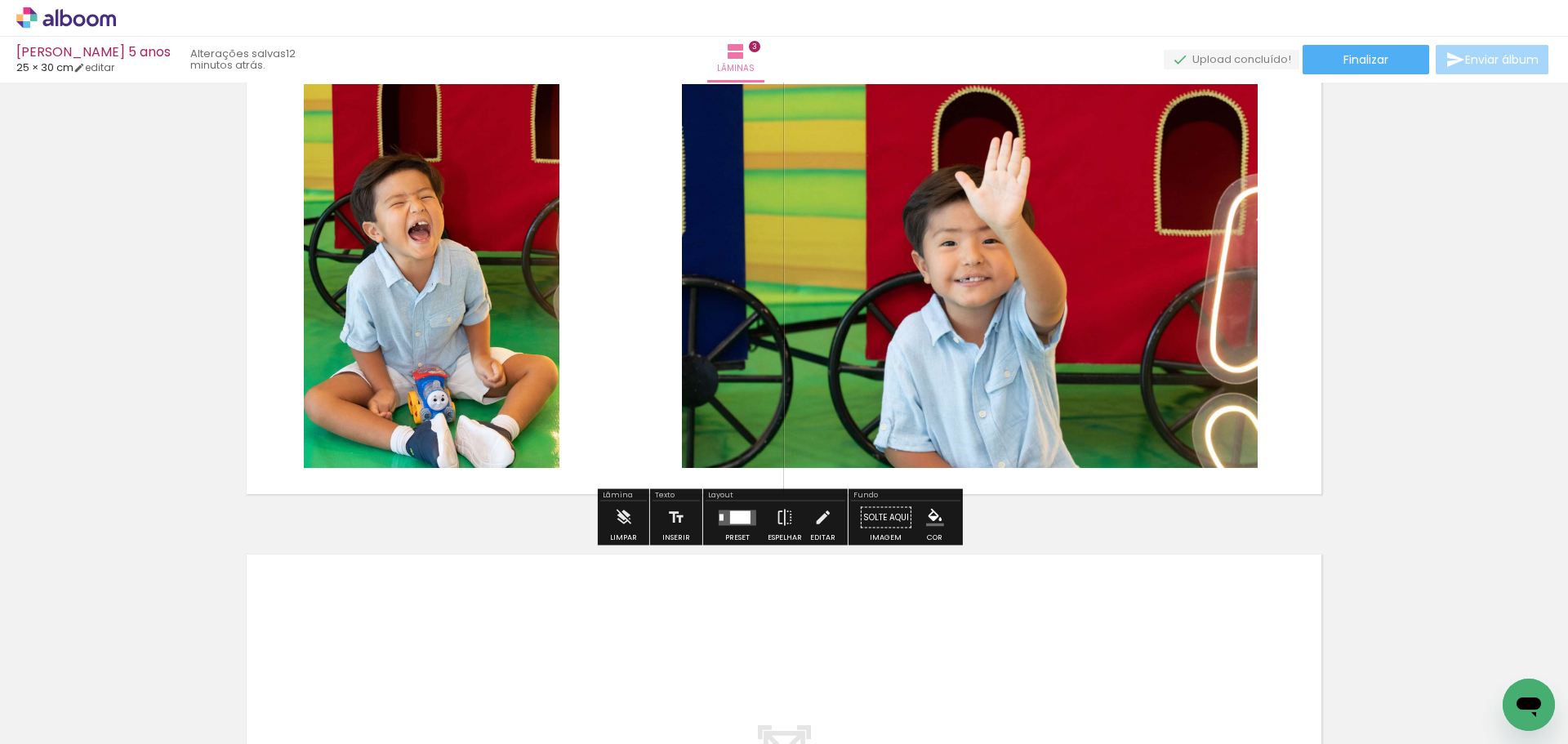
scroll to position [1146, 0]
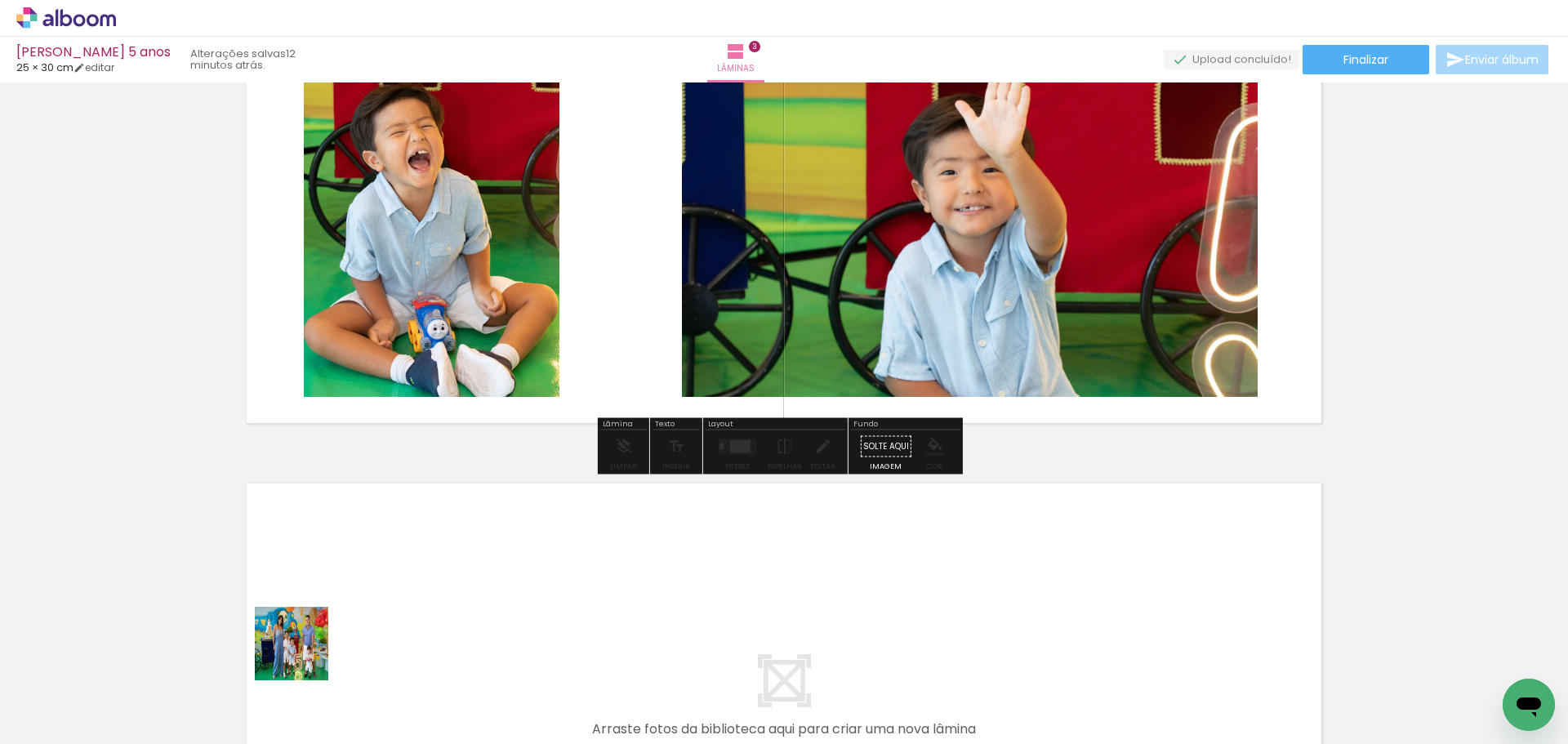
drag, startPoint x: 304, startPoint y: 656, endPoint x: 359, endPoint y: 585, distance: 89.8
click at [359, 585] on quentale-workspace at bounding box center [784, 372] width 1568 height 744
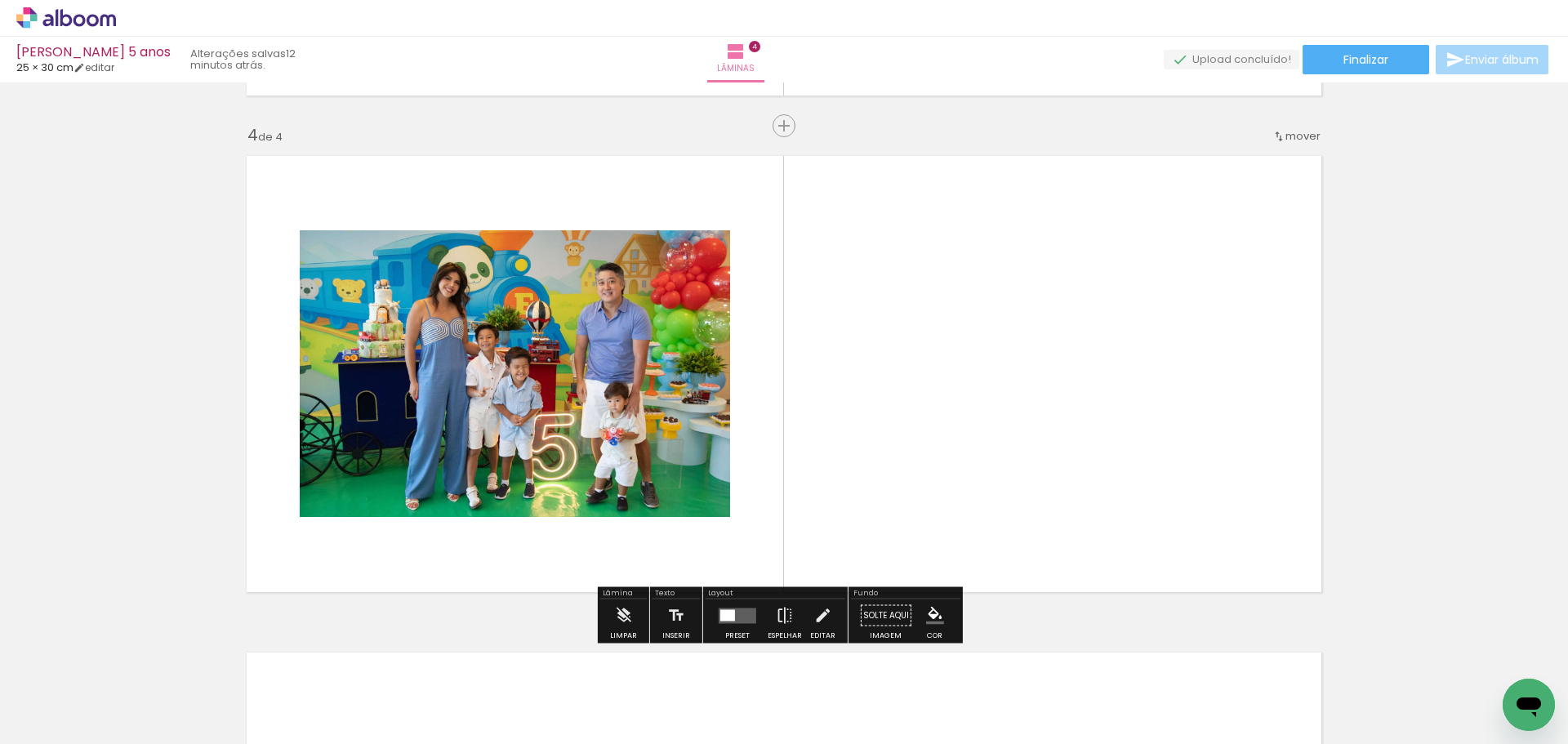
scroll to position [1485, 0]
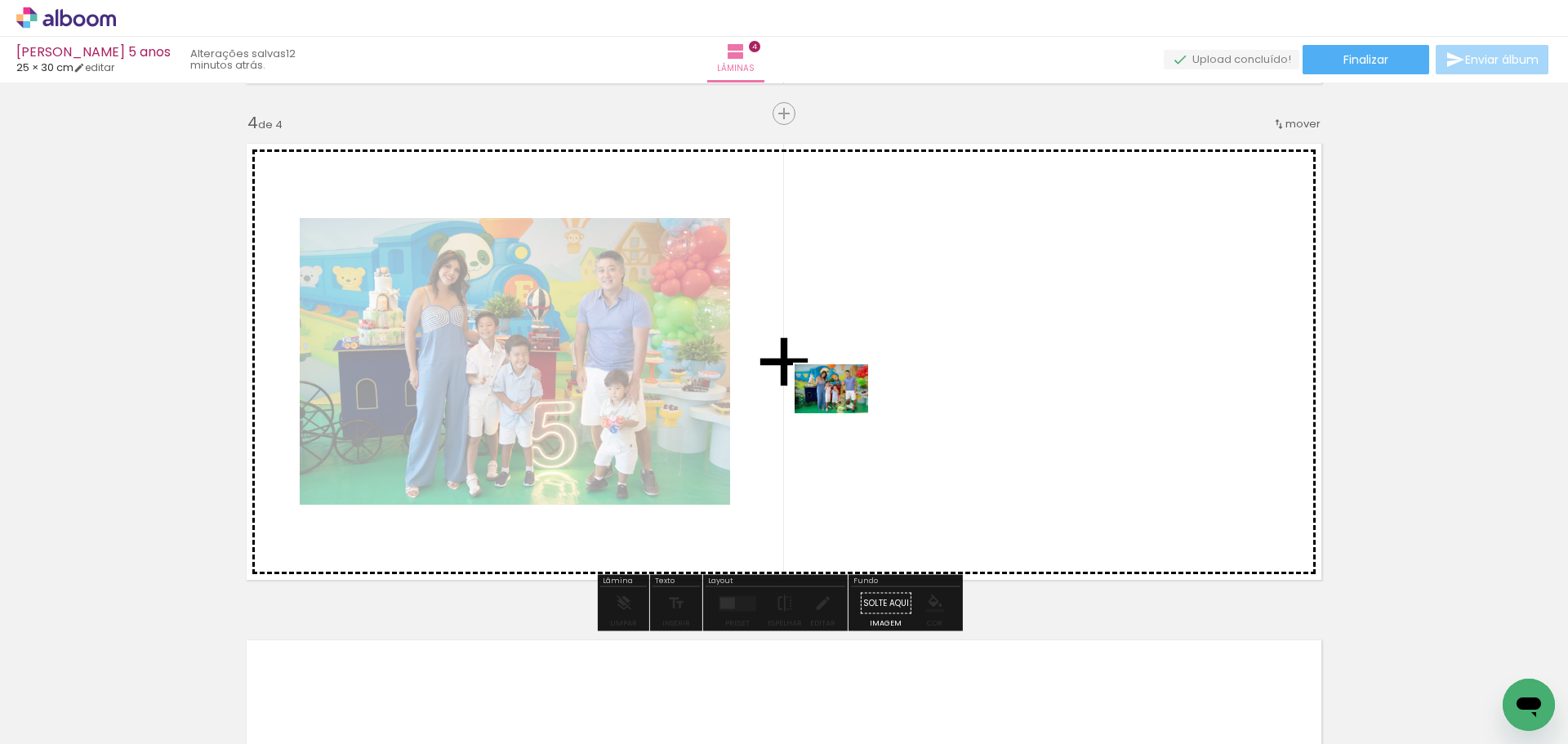
drag, startPoint x: 356, startPoint y: 701, endPoint x: 844, endPoint y: 413, distance: 566.6
click at [844, 413] on quentale-workspace at bounding box center [784, 372] width 1568 height 744
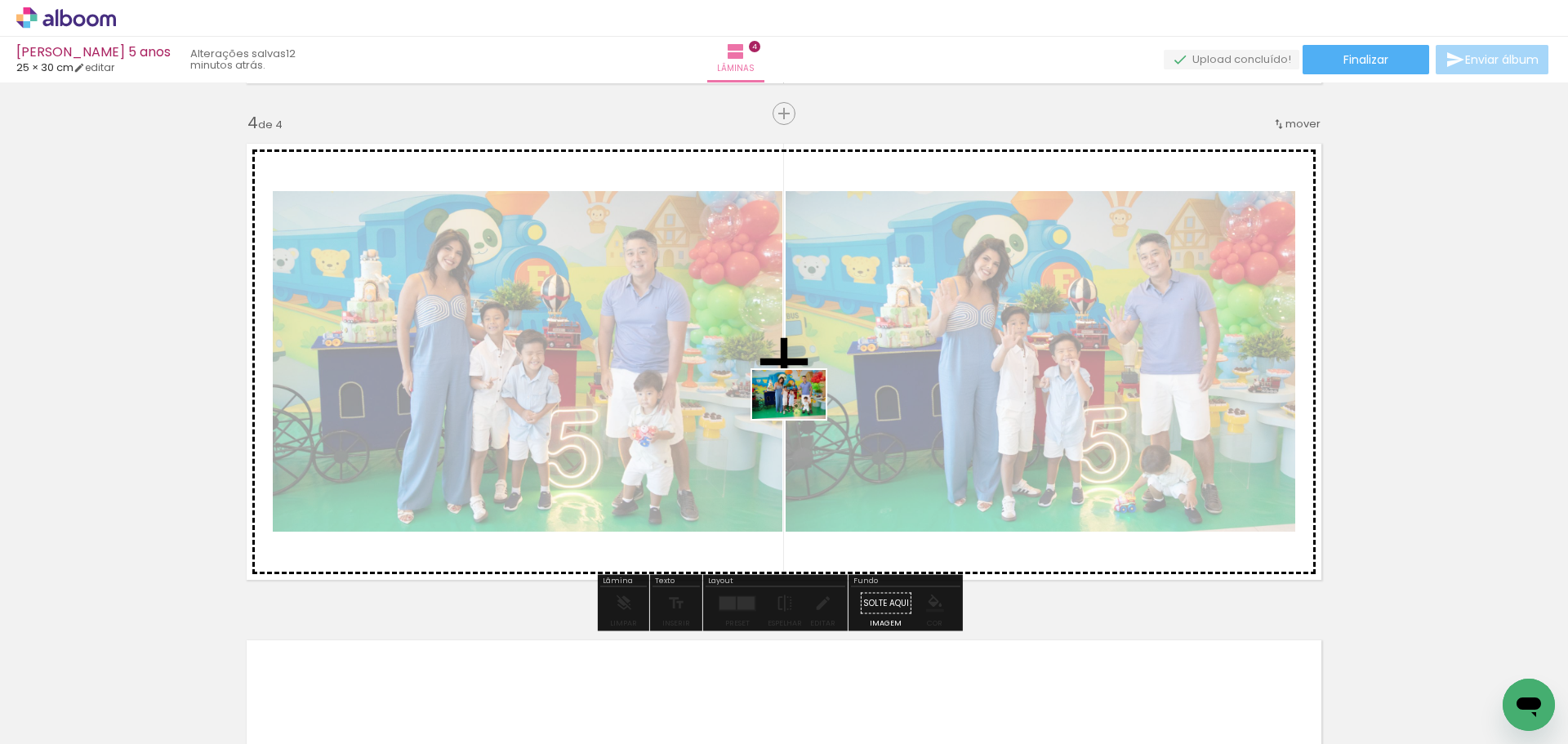
drag, startPoint x: 442, startPoint y: 689, endPoint x: 804, endPoint y: 416, distance: 453.4
click at [804, 416] on quentale-workspace at bounding box center [784, 372] width 1568 height 744
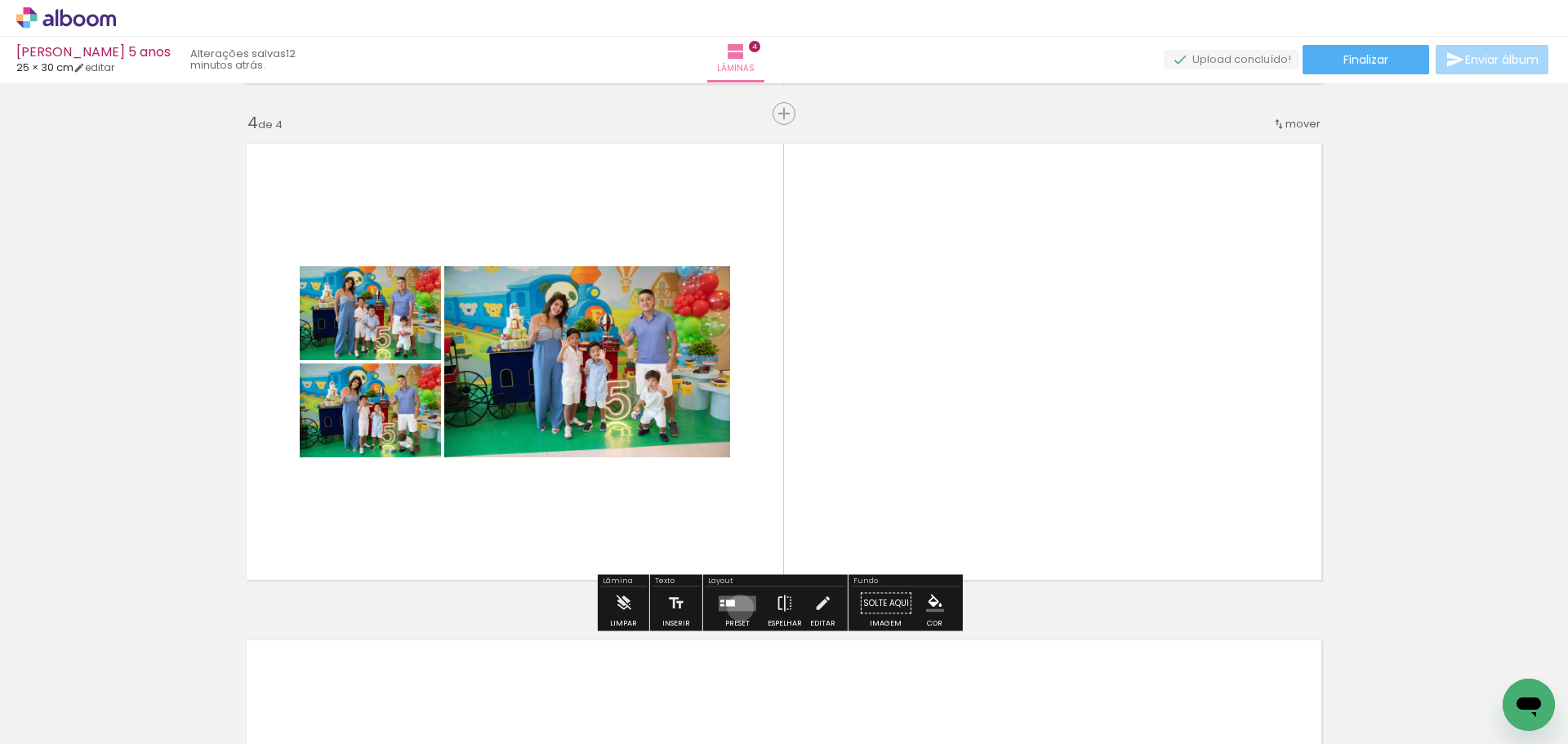
click at [737, 608] on quentale-layouter at bounding box center [737, 603] width 37 height 16
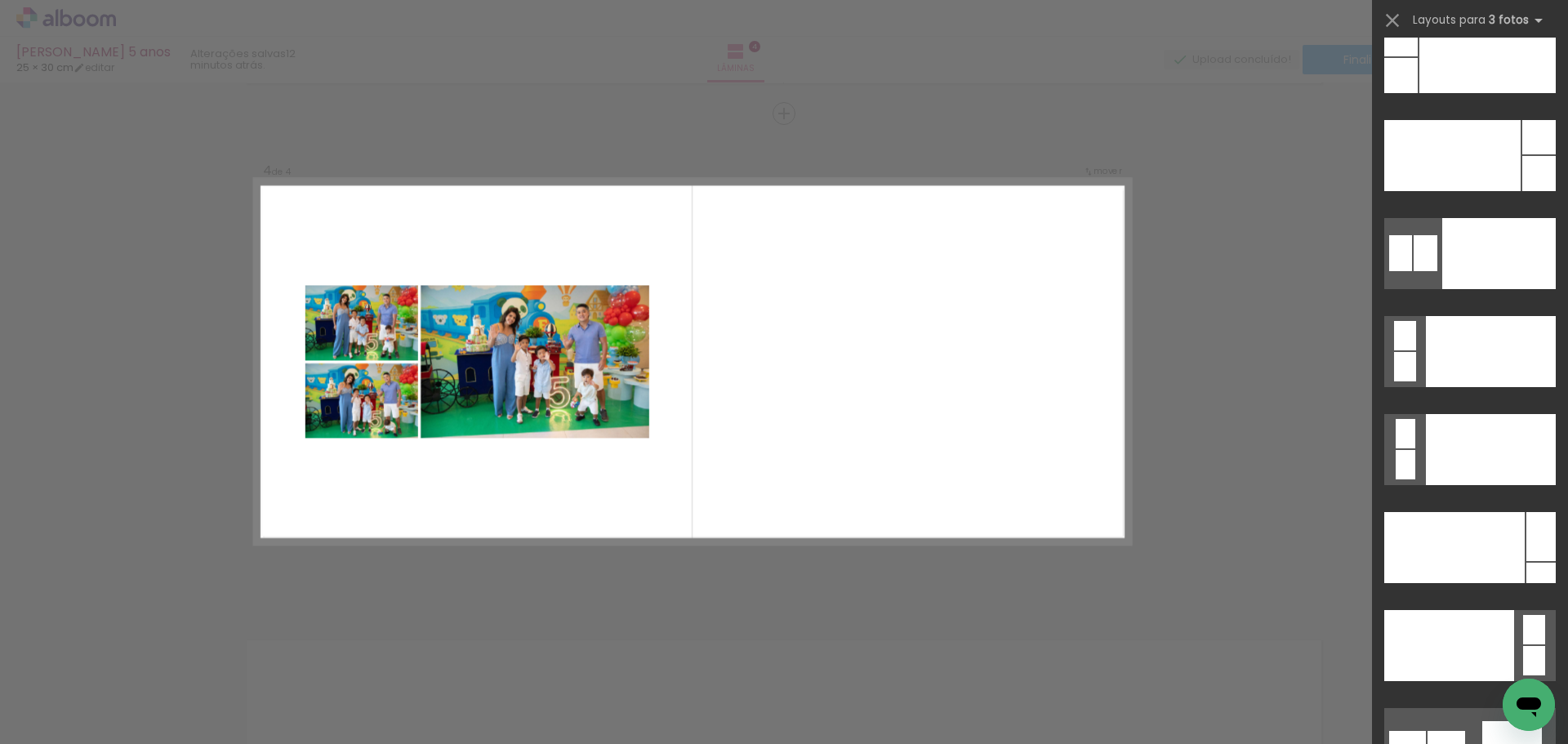
scroll to position [19344, 0]
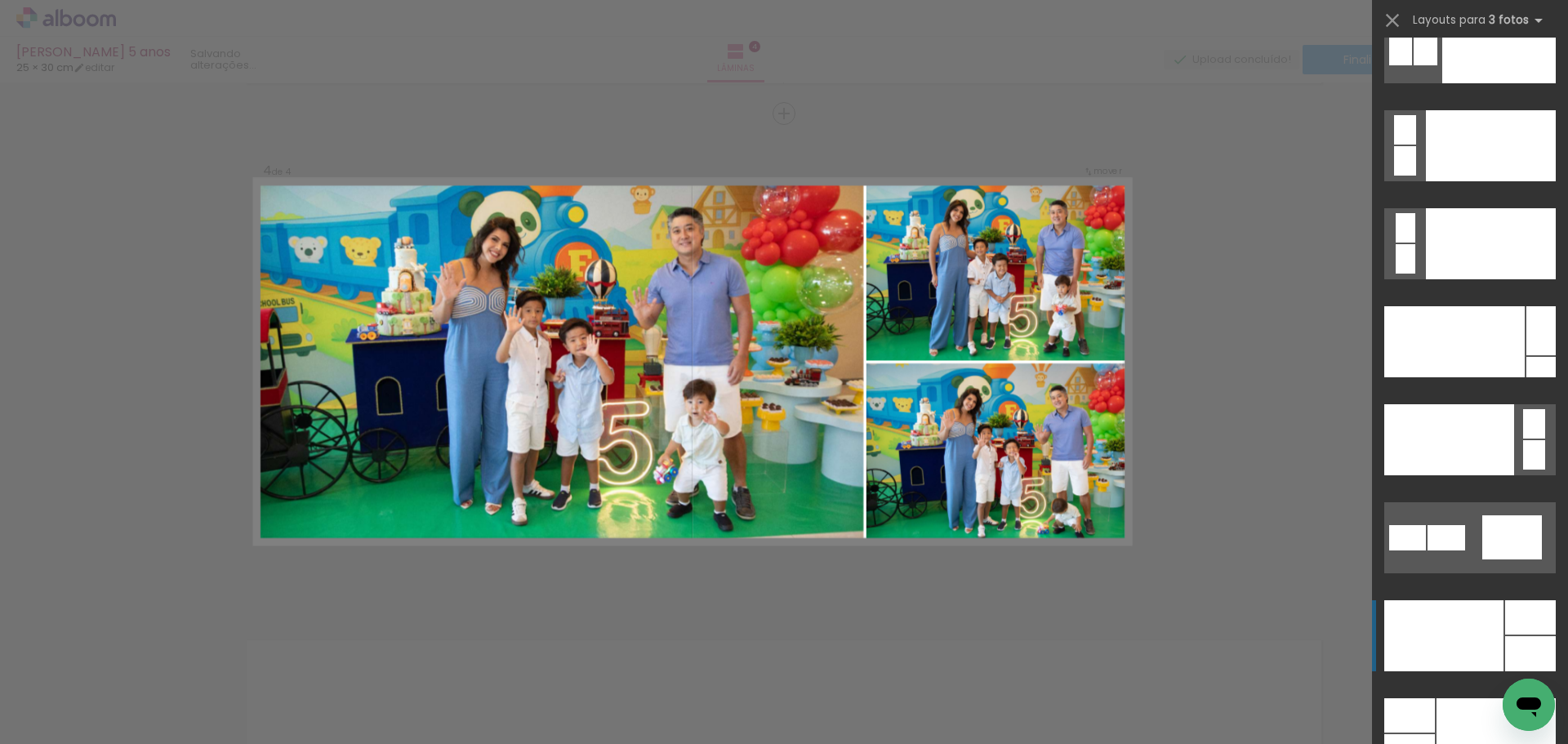
click at [1520, 622] on div at bounding box center [1531, 617] width 50 height 34
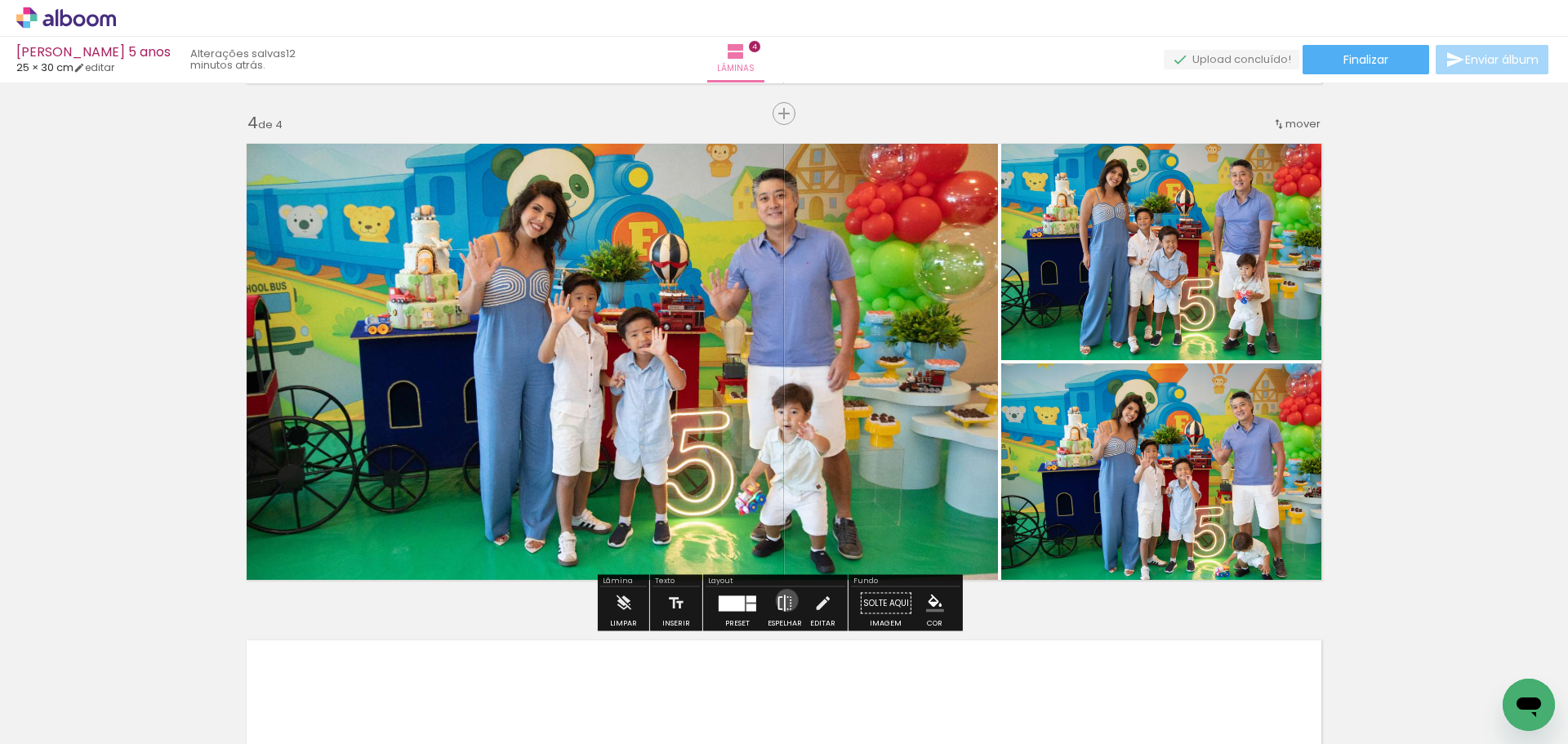
click at [783, 601] on iron-icon at bounding box center [785, 604] width 18 height 33
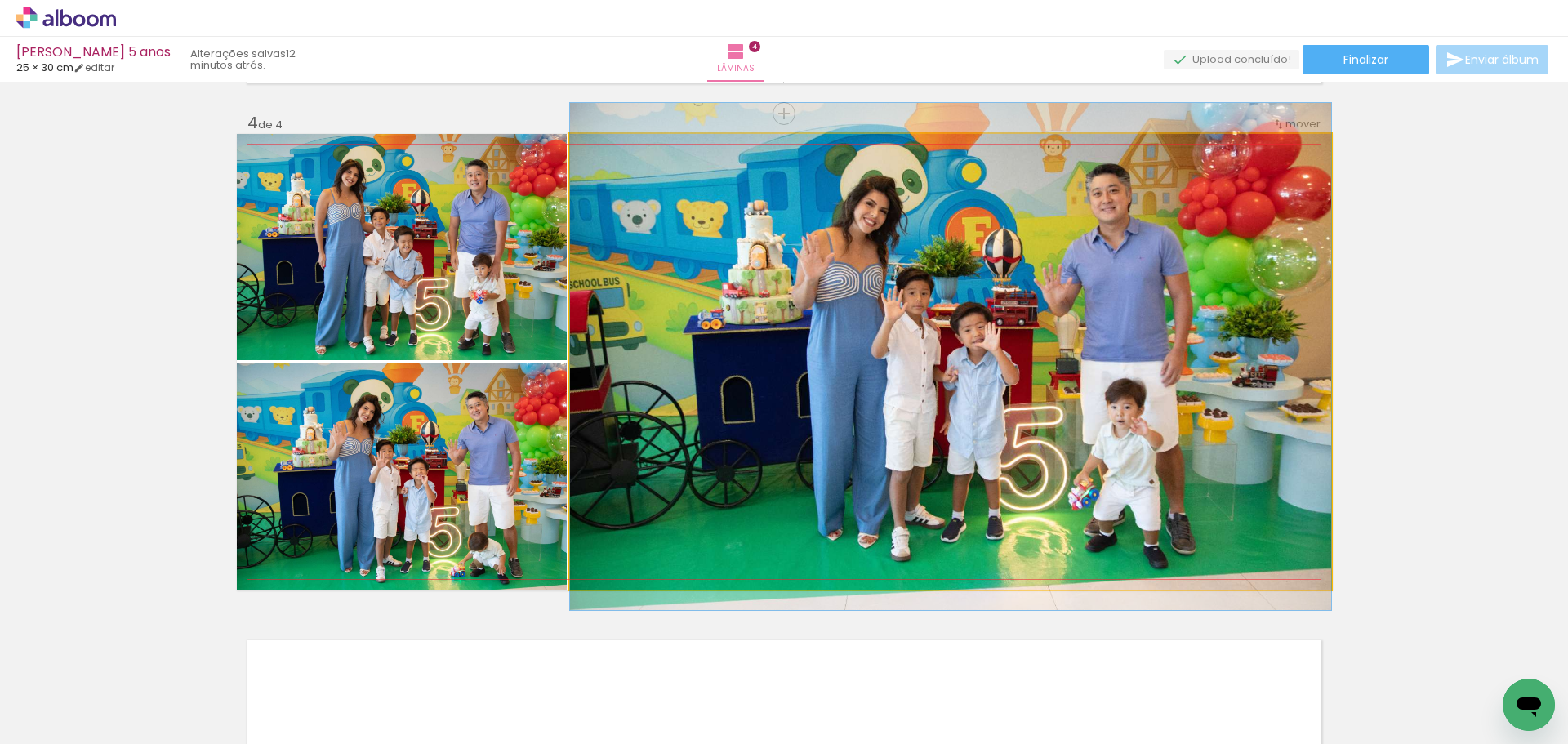
drag, startPoint x: 912, startPoint y: 382, endPoint x: 939, endPoint y: 375, distance: 27.9
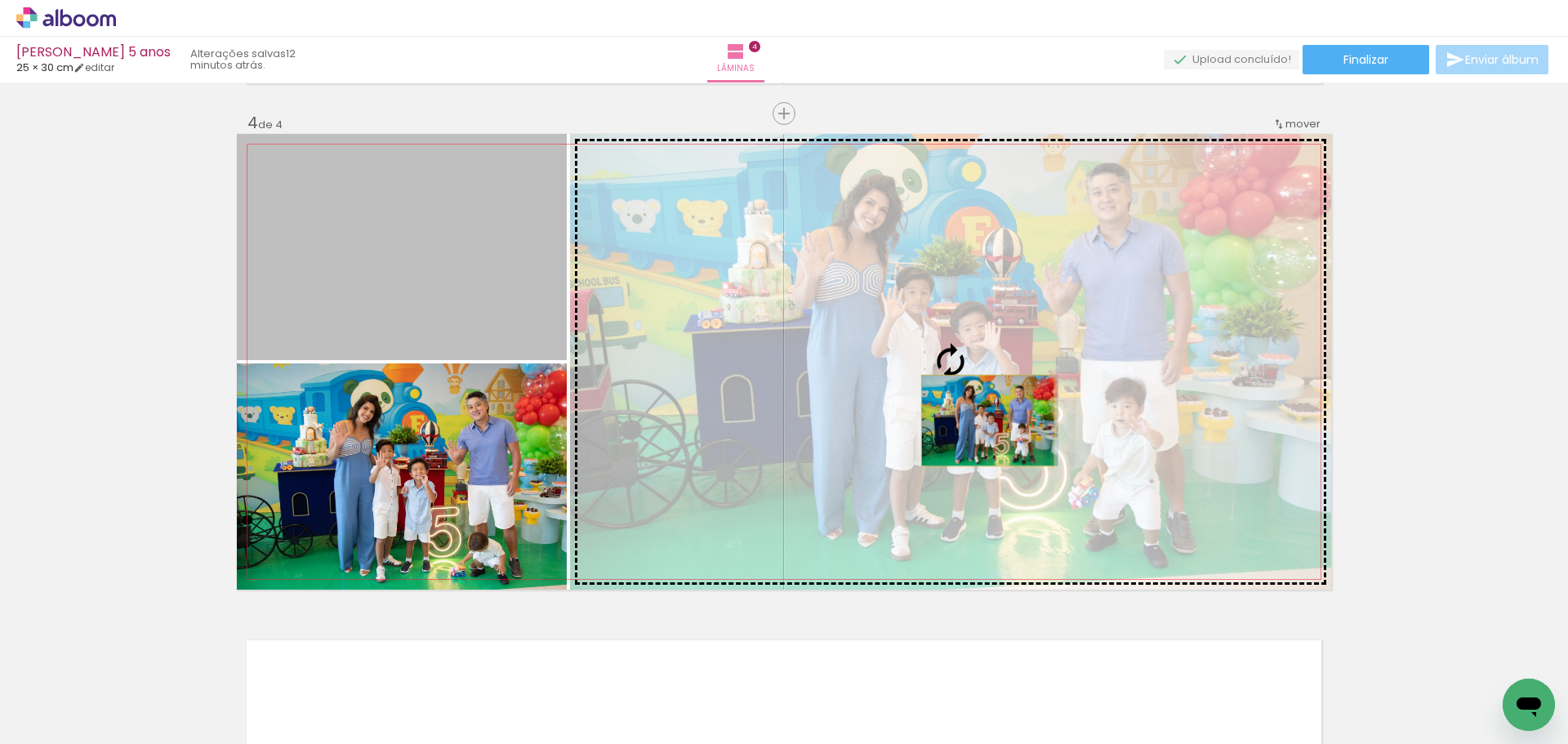
drag, startPoint x: 445, startPoint y: 246, endPoint x: 981, endPoint y: 421, distance: 563.8
click at [0, 0] on slot at bounding box center [0, 0] width 0 height 0
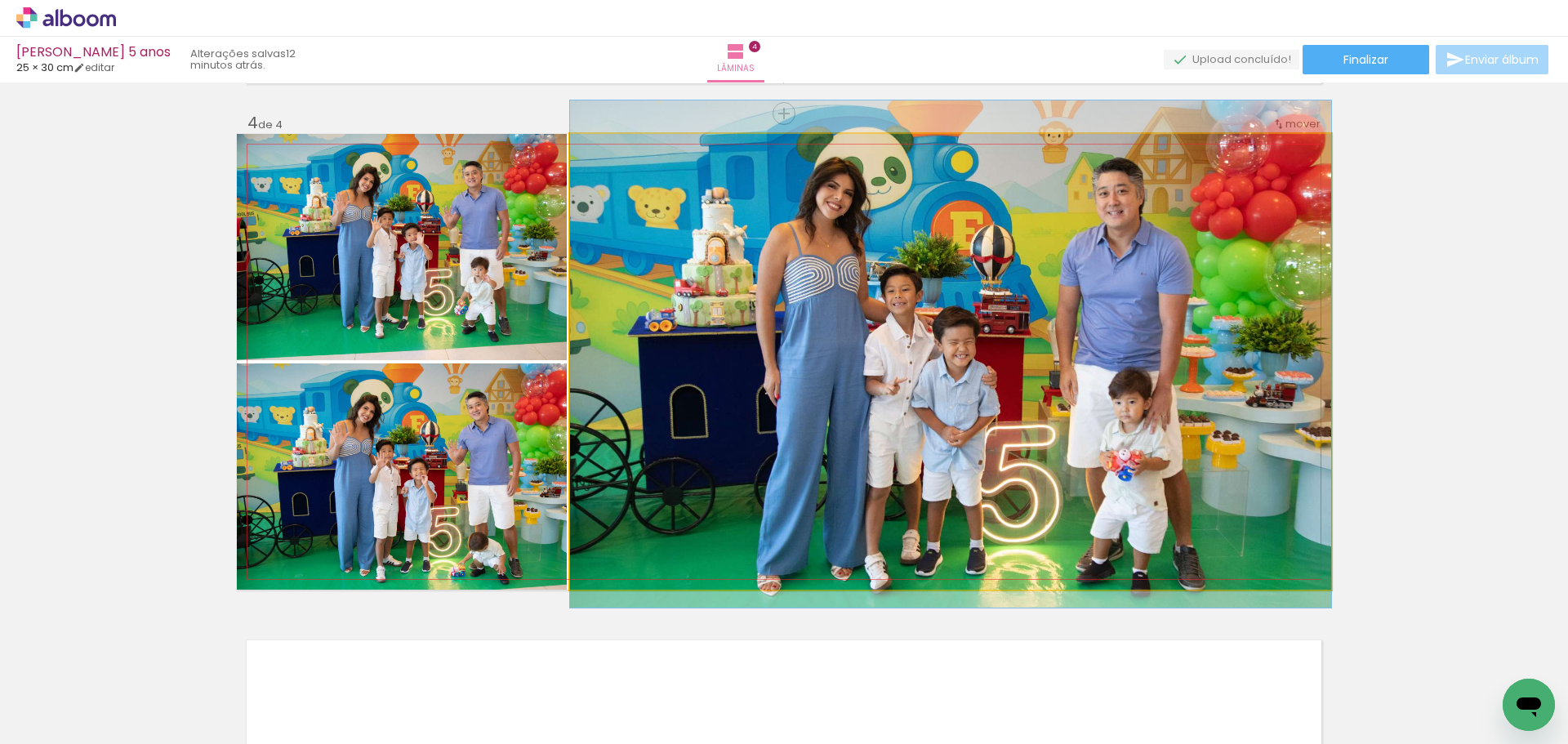
drag, startPoint x: 1094, startPoint y: 402, endPoint x: 1130, endPoint y: 395, distance: 36.7
click at [1027, 340] on quentale-photo at bounding box center [951, 362] width 761 height 455
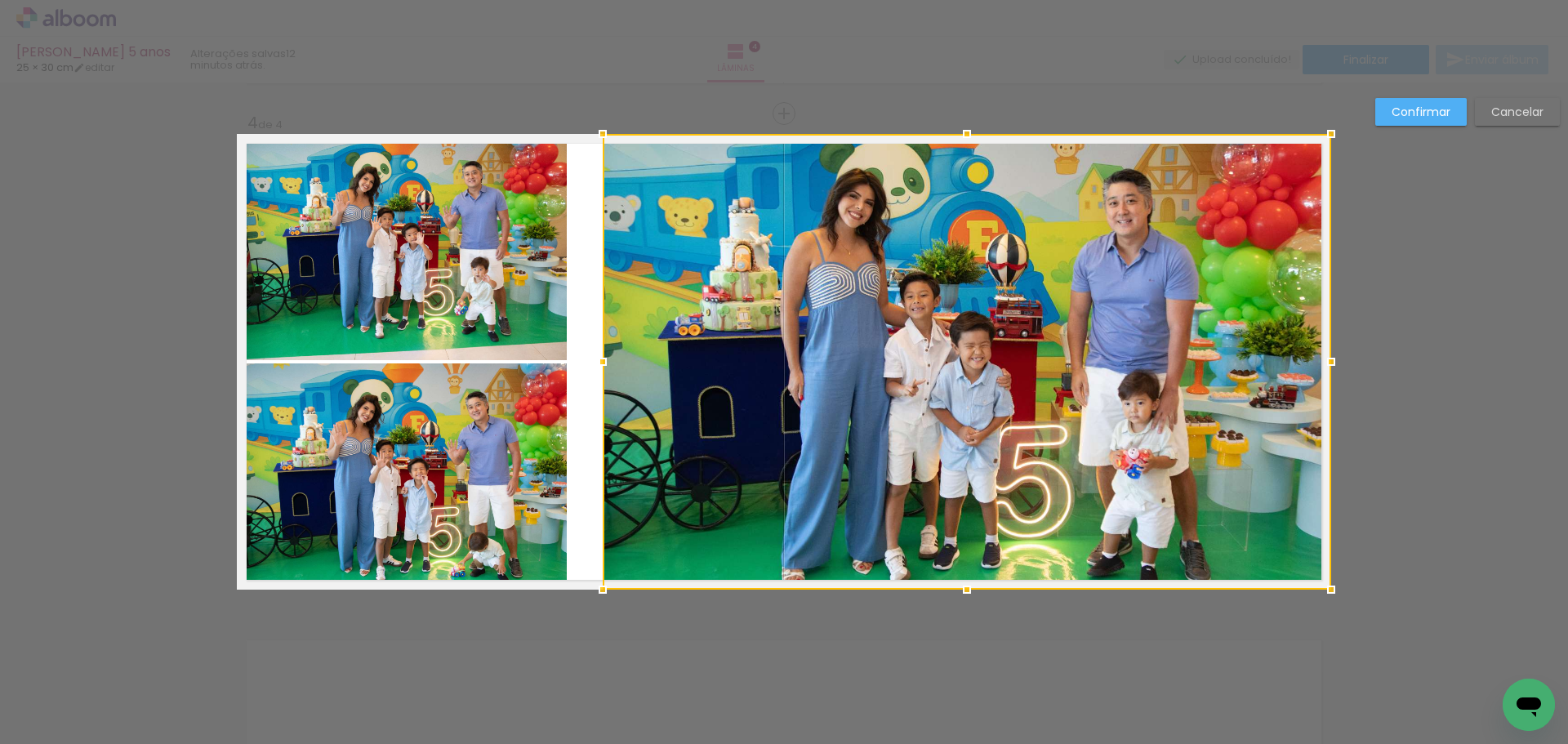
drag, startPoint x: 571, startPoint y: 359, endPoint x: 603, endPoint y: 360, distance: 32.0
click at [603, 360] on div at bounding box center [603, 362] width 33 height 33
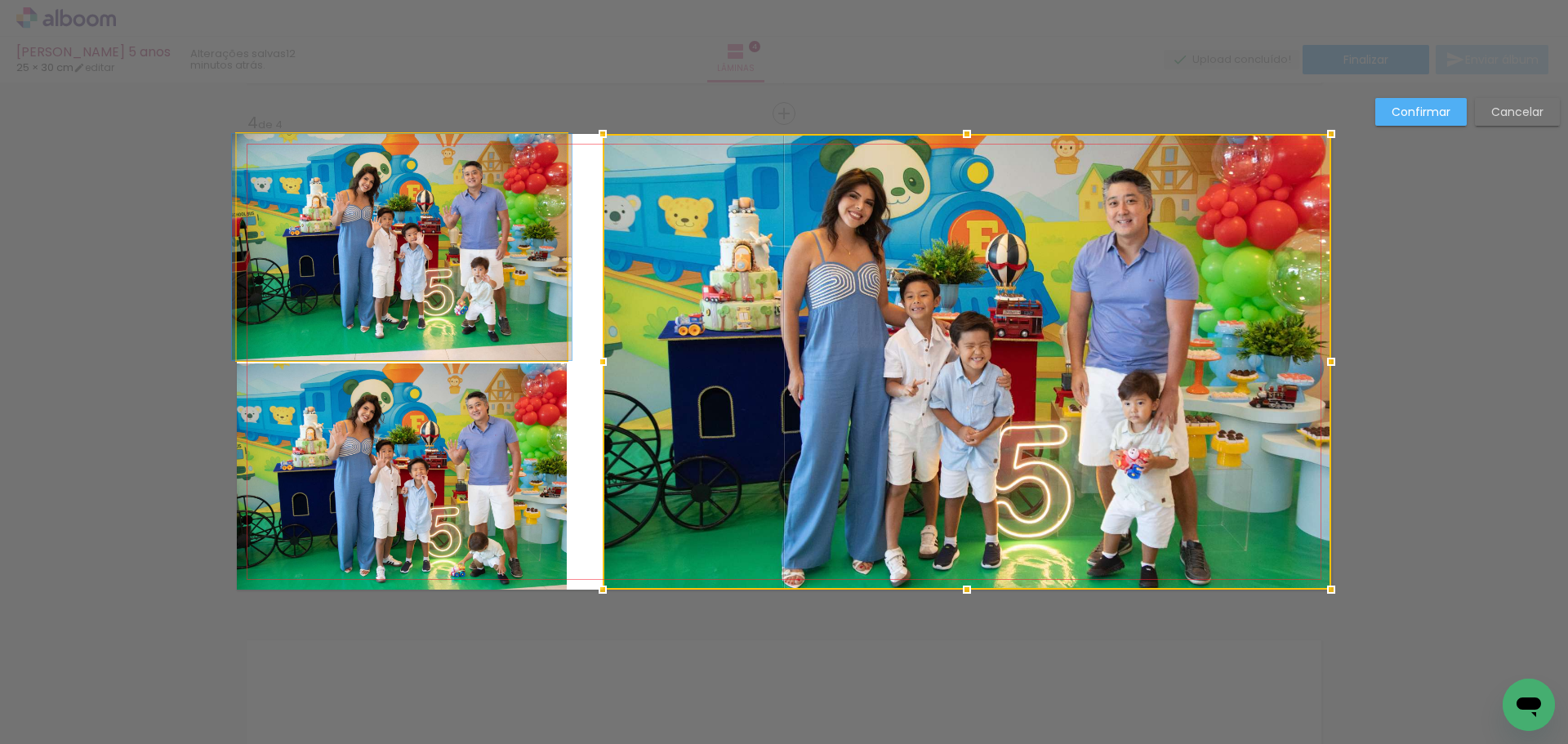
click at [473, 323] on quentale-photo at bounding box center [402, 247] width 330 height 226
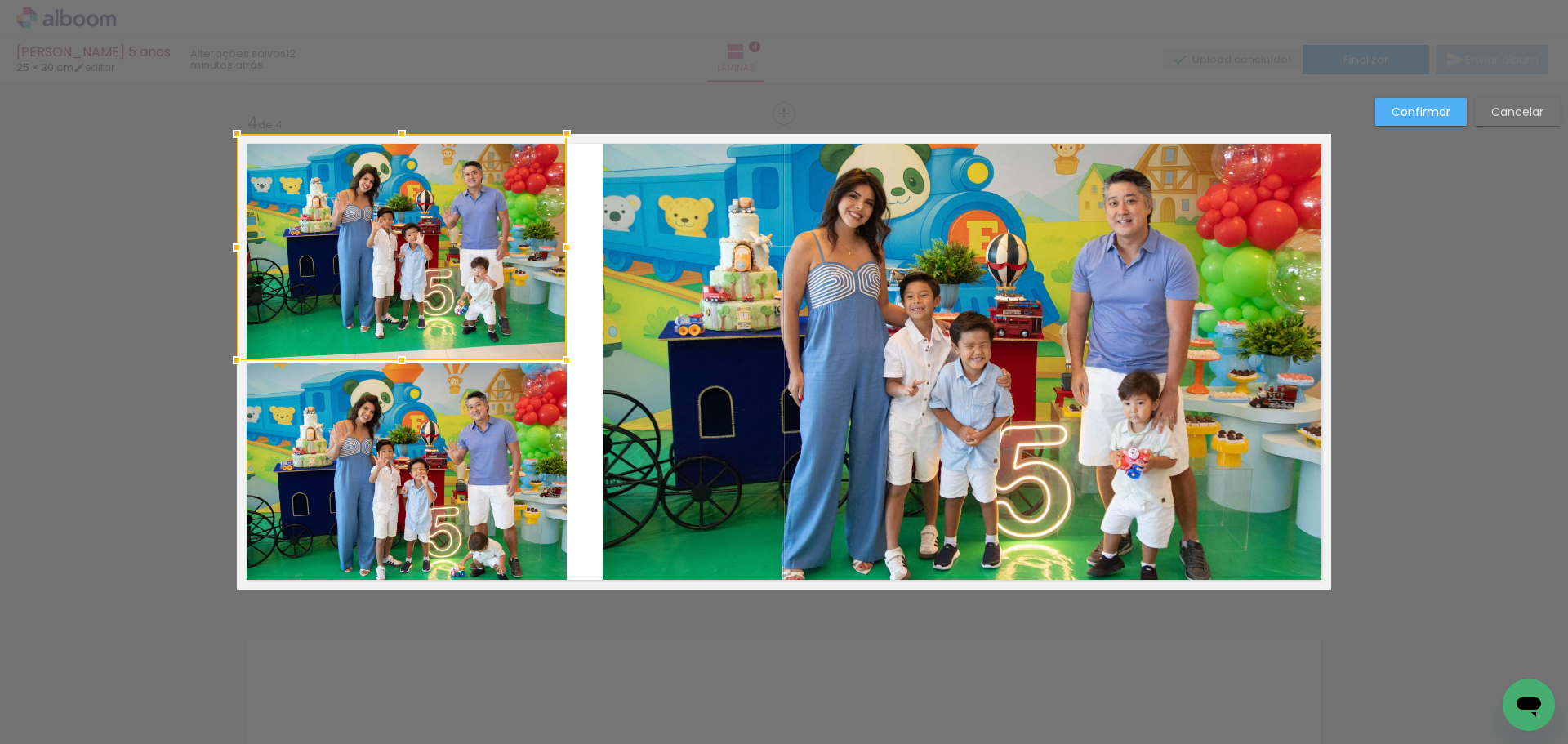
click at [465, 450] on quentale-photo at bounding box center [402, 476] width 330 height 226
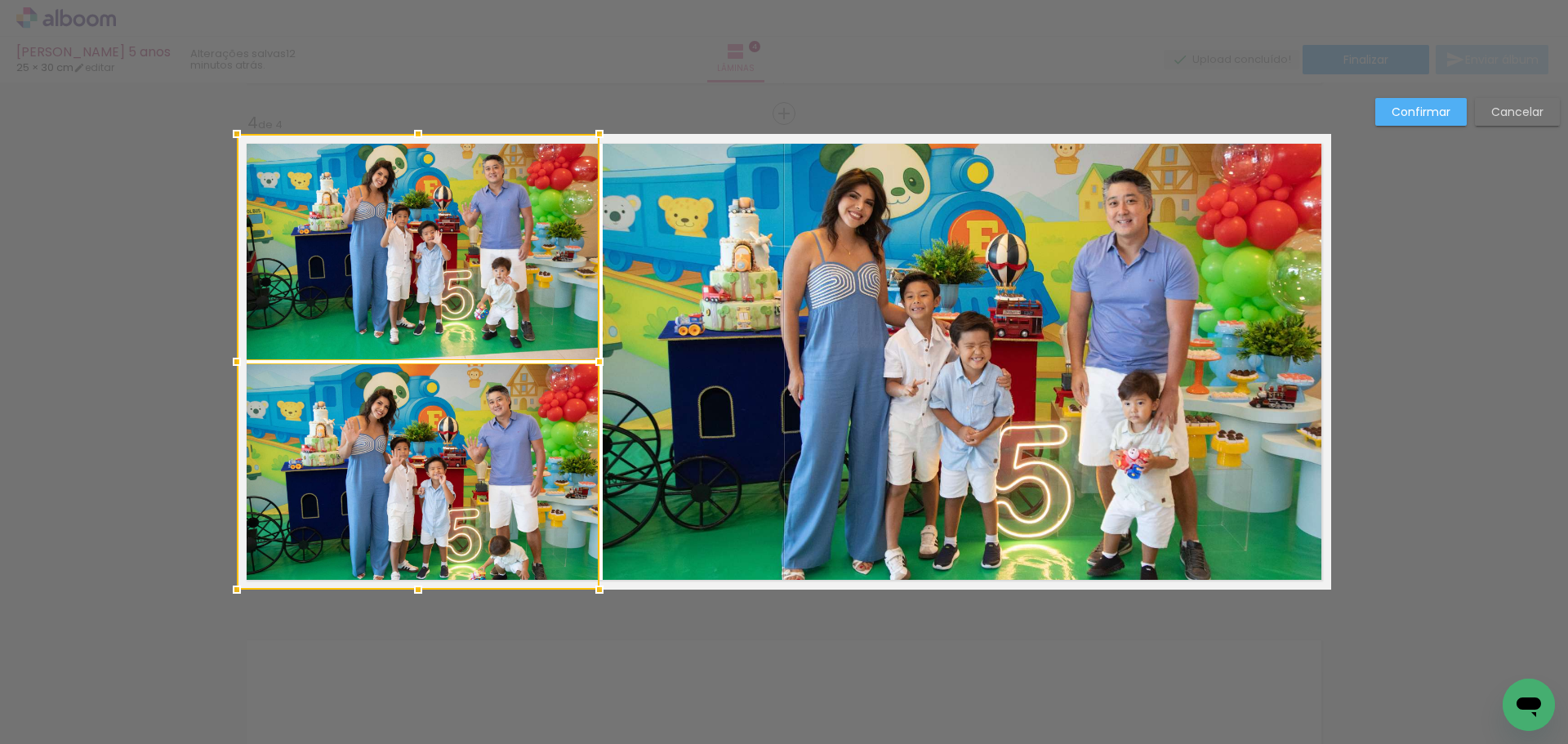
drag, startPoint x: 566, startPoint y: 362, endPoint x: 599, endPoint y: 363, distance: 33.0
click at [599, 363] on div at bounding box center [600, 362] width 33 height 33
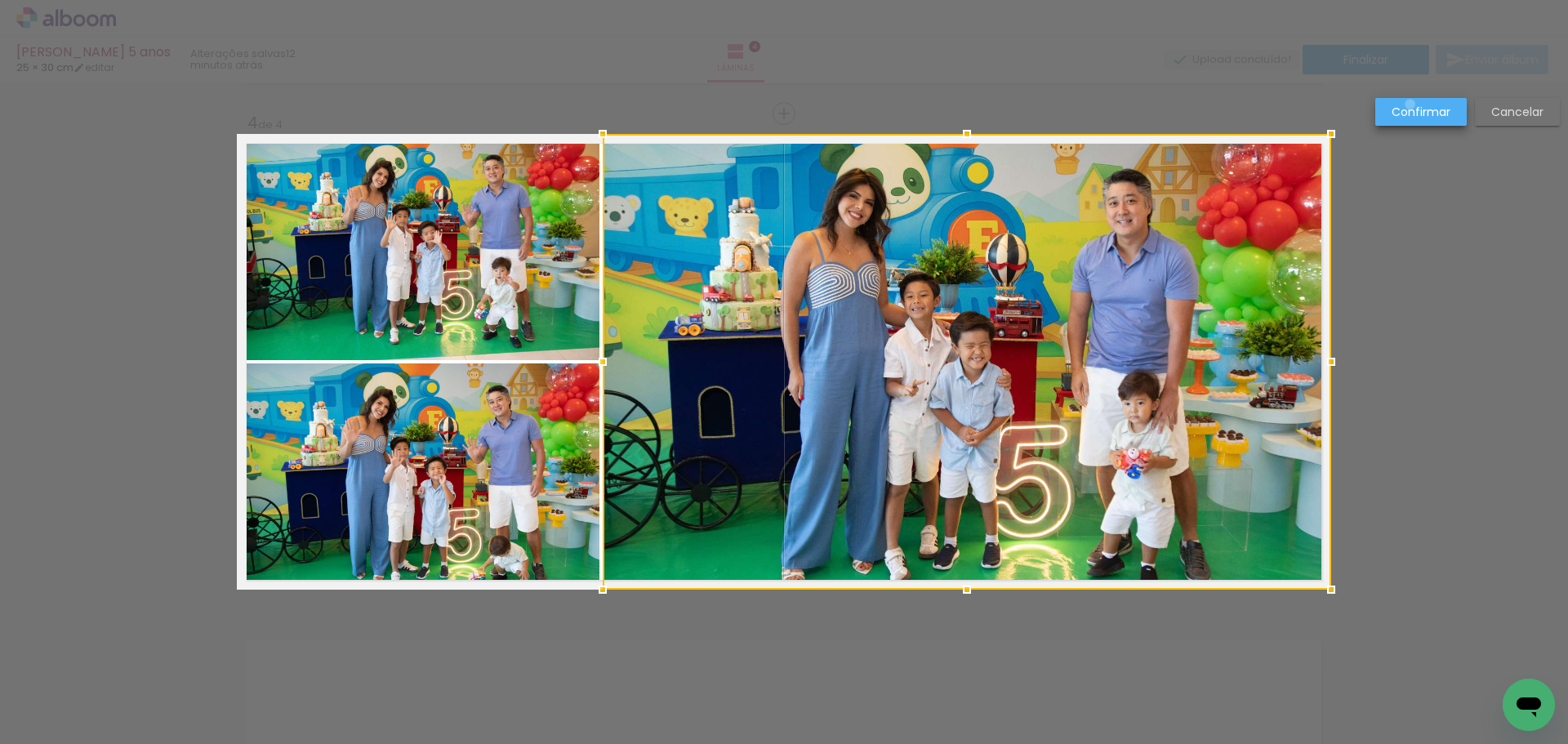
click at [0, 0] on slot "Confirmar" at bounding box center [0, 0] width 0 height 0
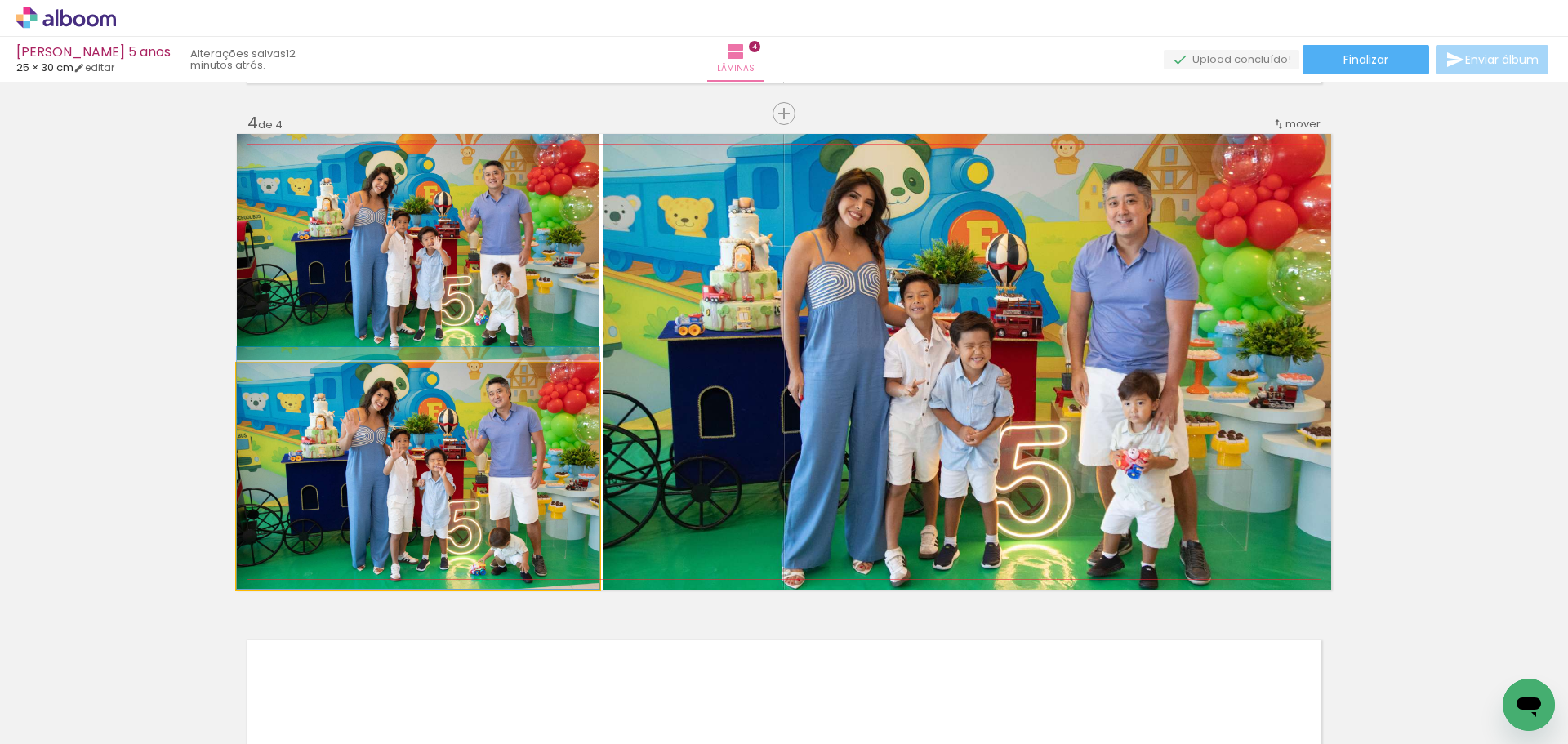
drag, startPoint x: 448, startPoint y: 495, endPoint x: 450, endPoint y: 472, distance: 23.1
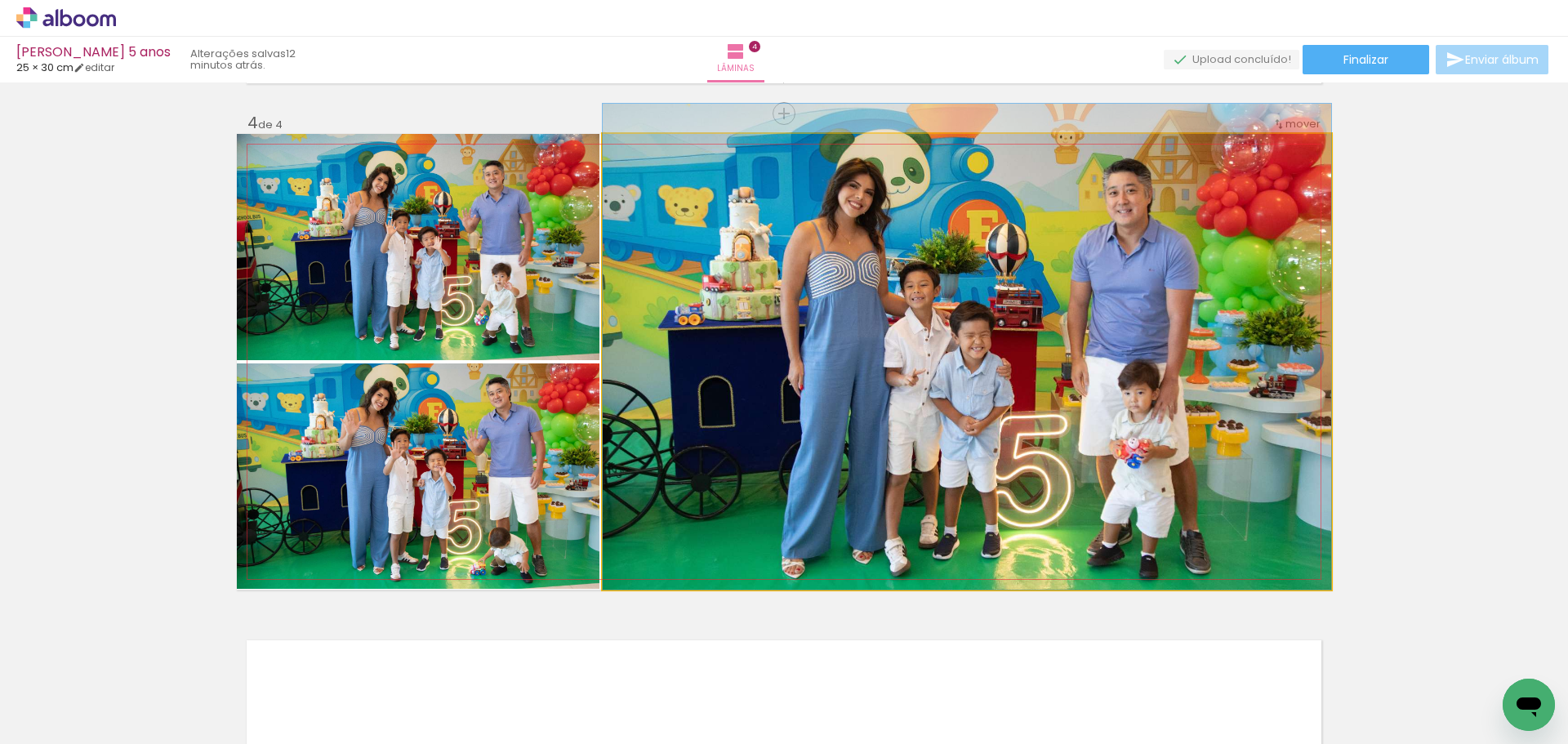
drag, startPoint x: 884, startPoint y: 428, endPoint x: 883, endPoint y: 402, distance: 26.0
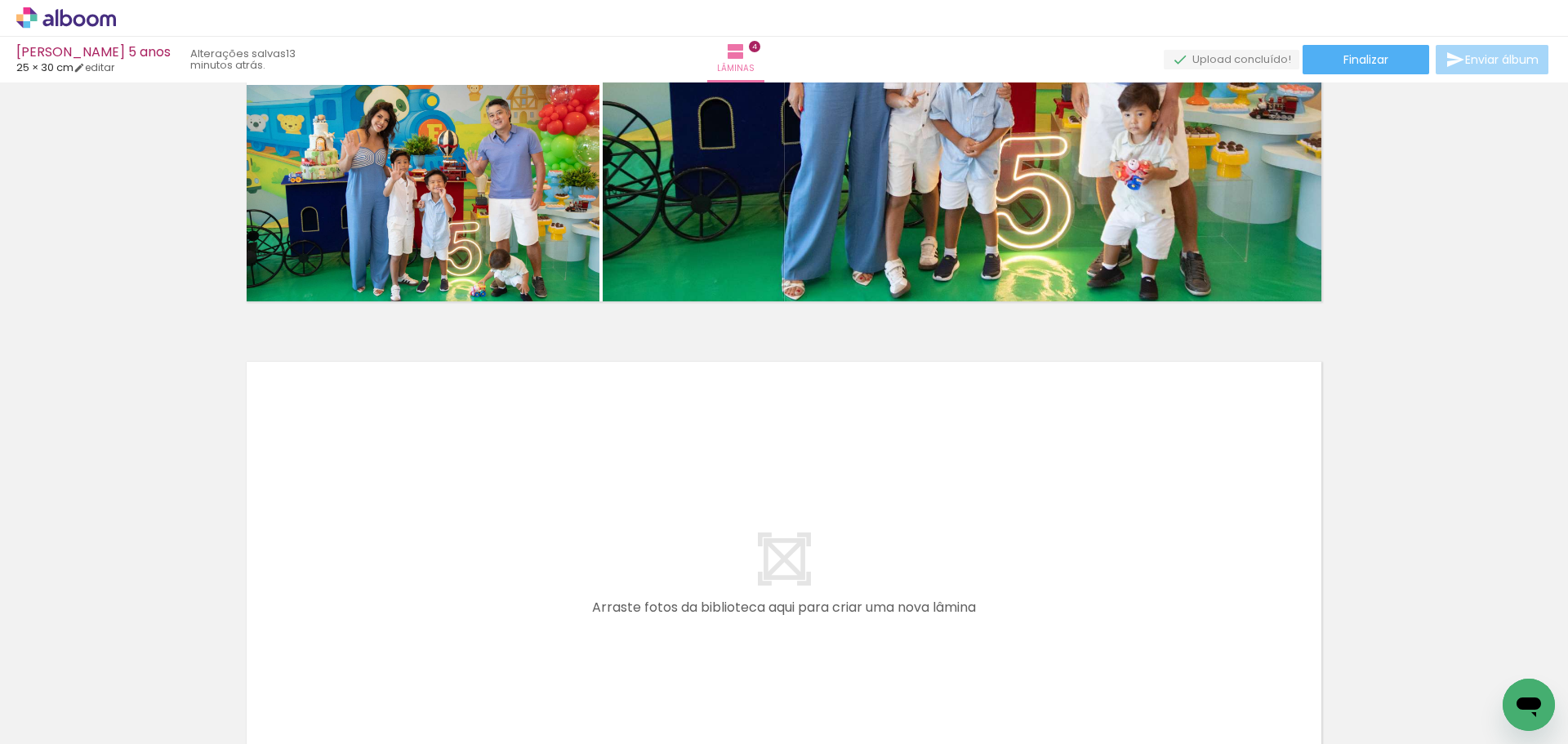
scroll to position [1976, 0]
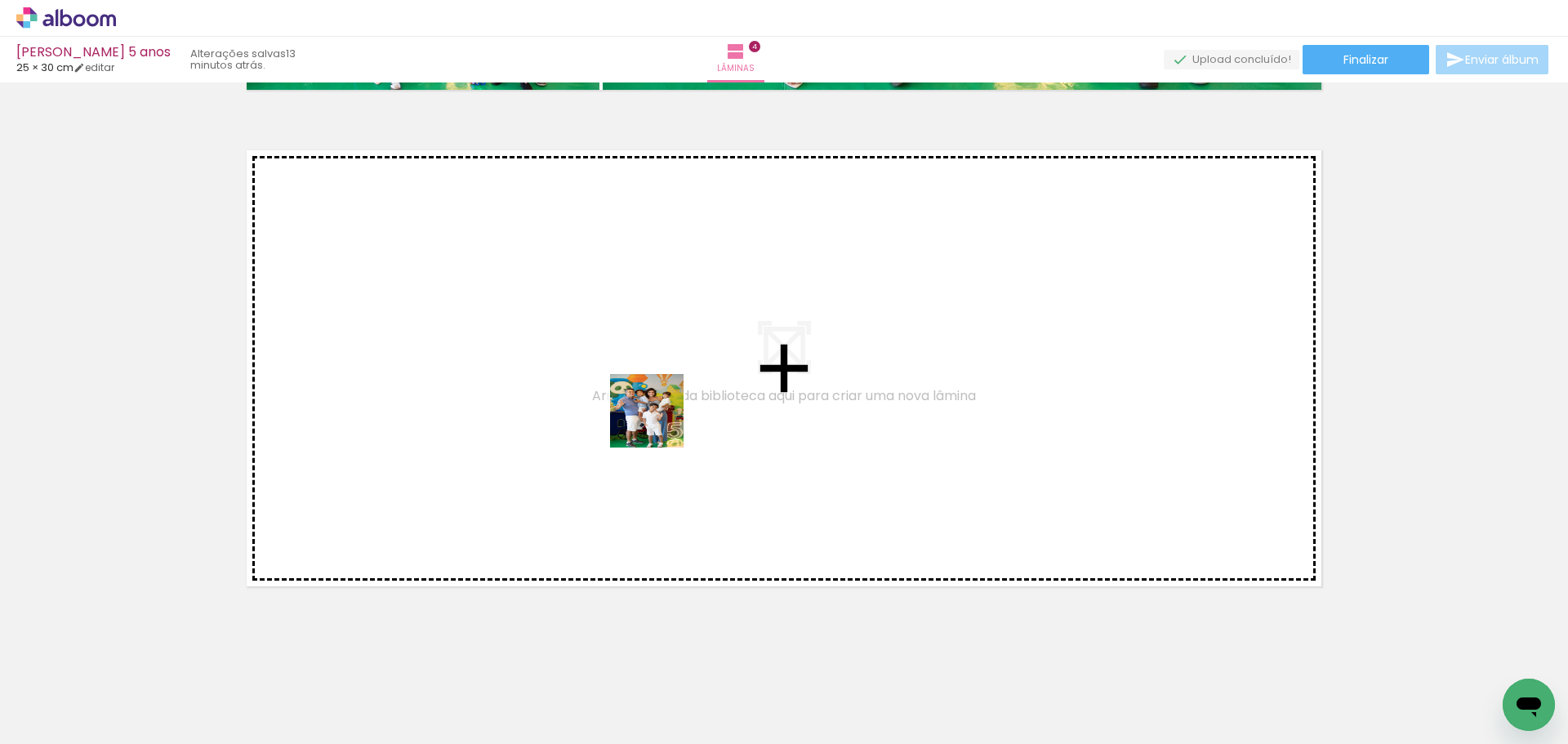
drag, startPoint x: 807, startPoint y: 687, endPoint x: 650, endPoint y: 409, distance: 319.3
click at [650, 409] on quentale-workspace at bounding box center [784, 372] width 1568 height 744
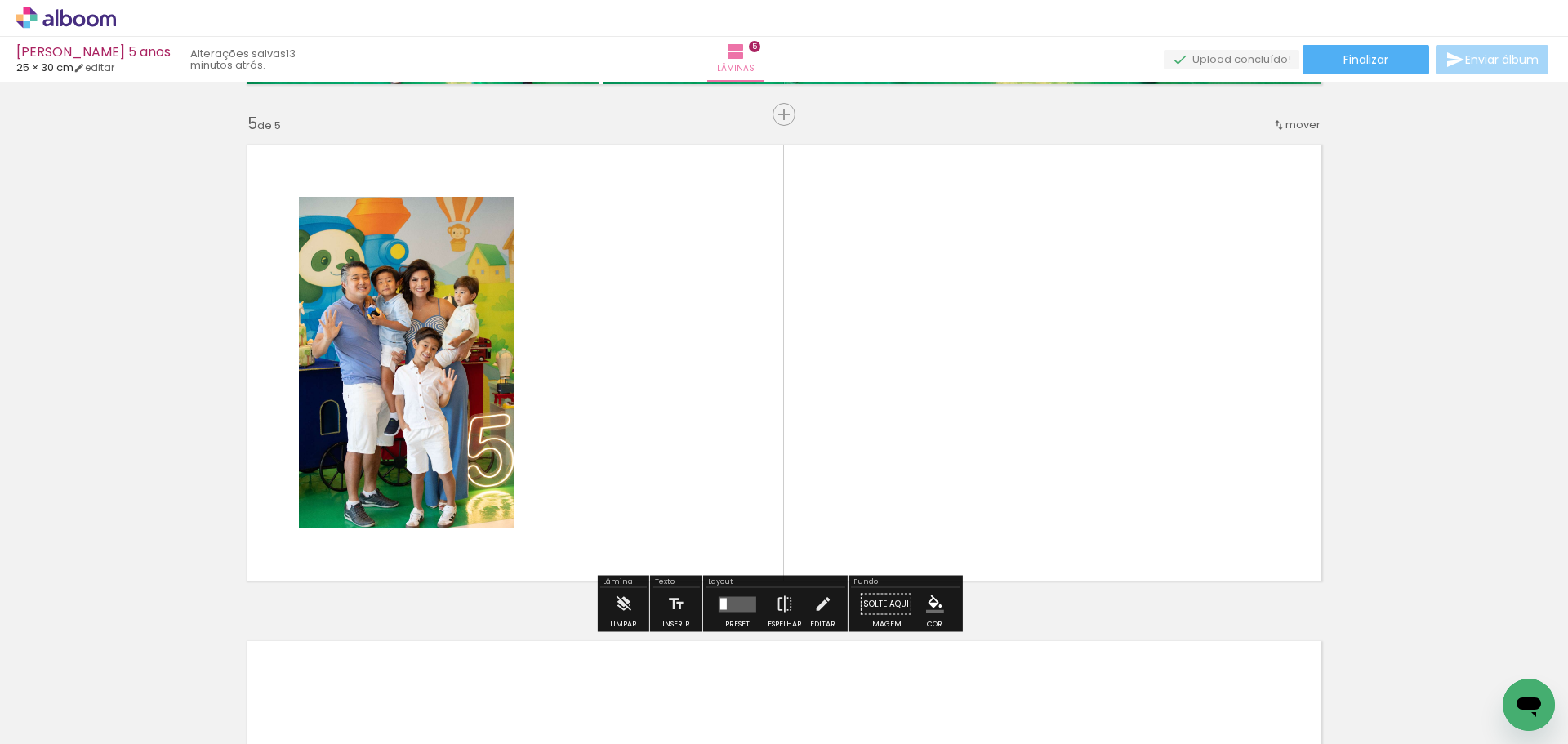
scroll to position [1982, 0]
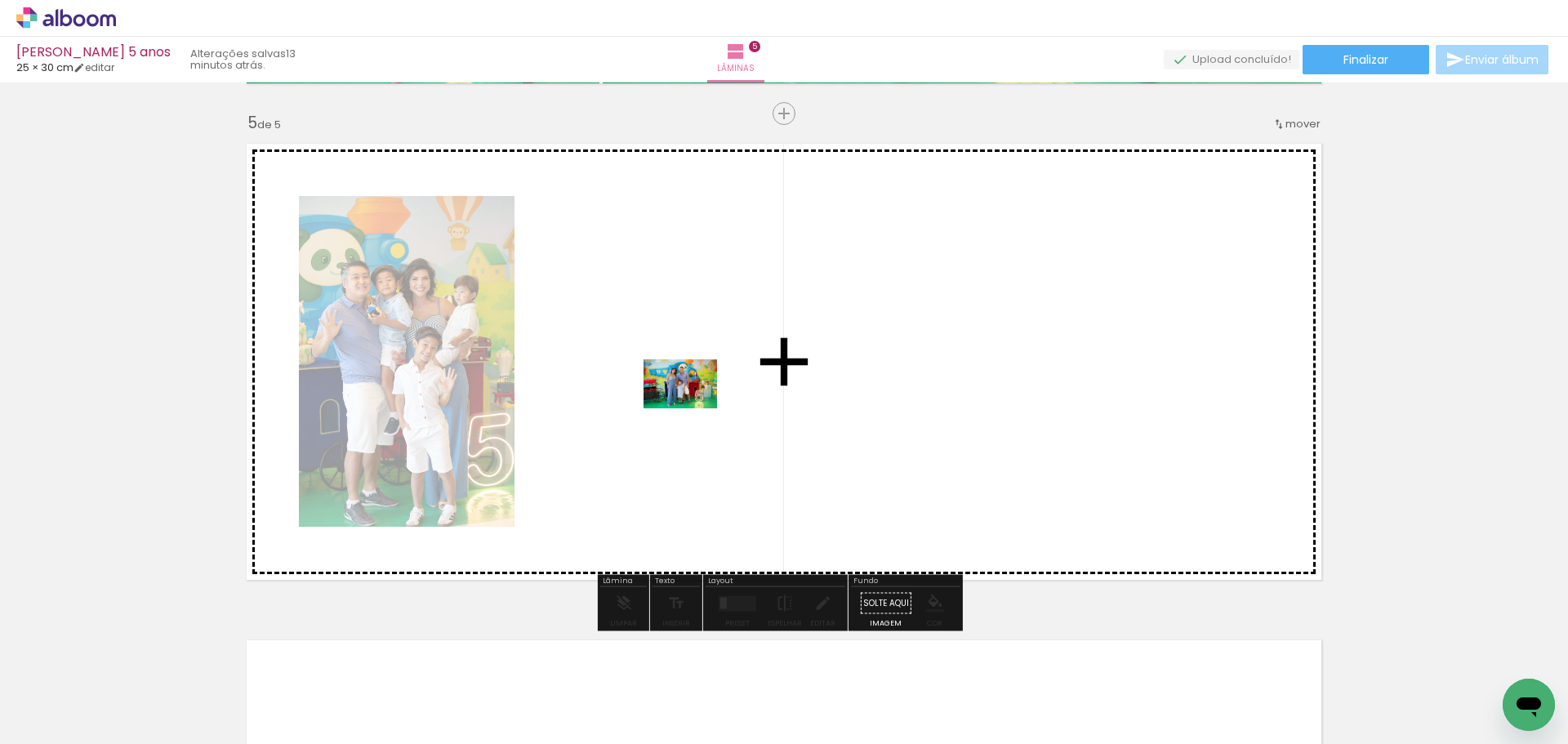
drag, startPoint x: 513, startPoint y: 695, endPoint x: 693, endPoint y: 409, distance: 337.9
click at [693, 409] on quentale-workspace at bounding box center [784, 372] width 1568 height 744
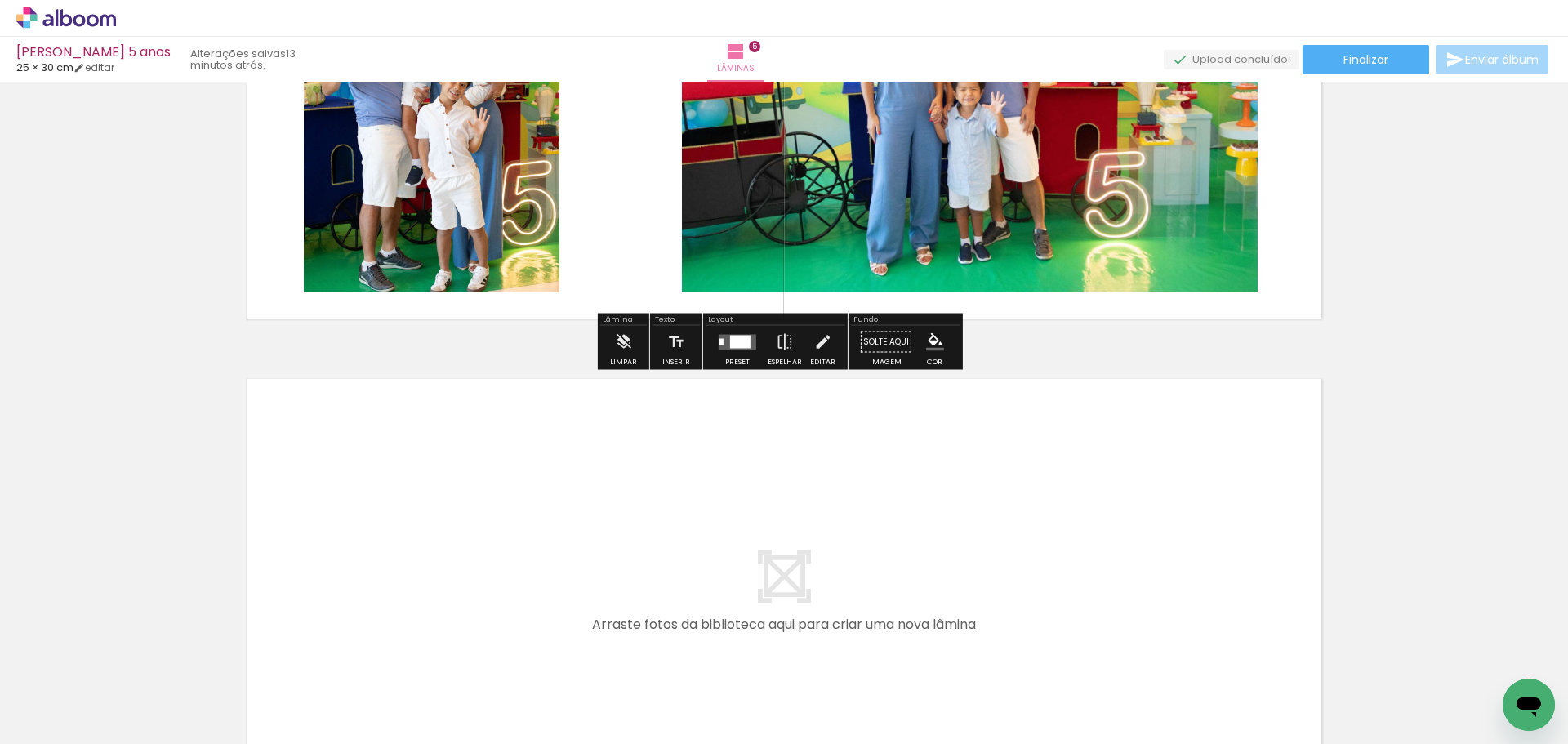
scroll to position [2308, 0]
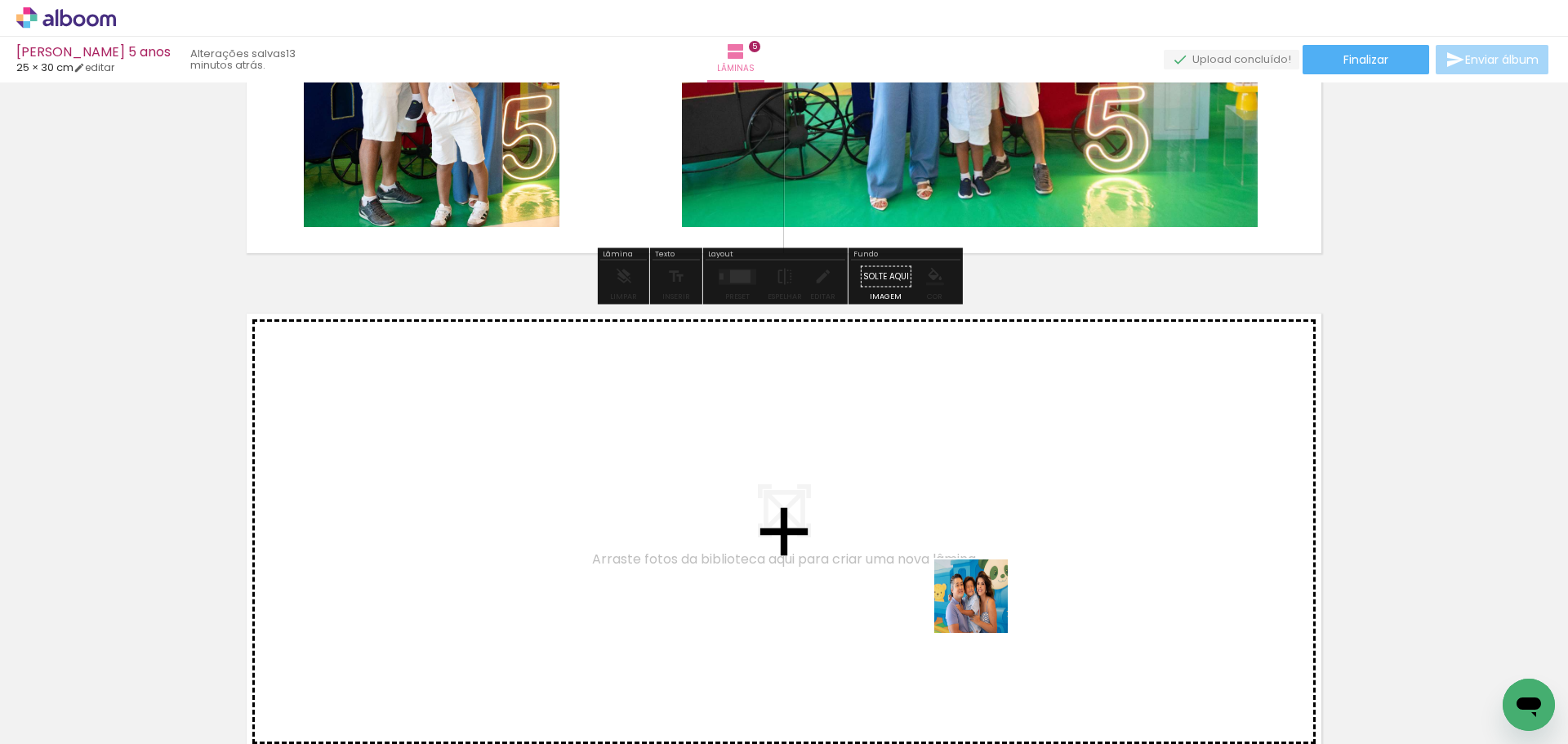
drag, startPoint x: 996, startPoint y: 692, endPoint x: 975, endPoint y: 497, distance: 196.1
click at [975, 497] on quentale-workspace at bounding box center [784, 372] width 1568 height 744
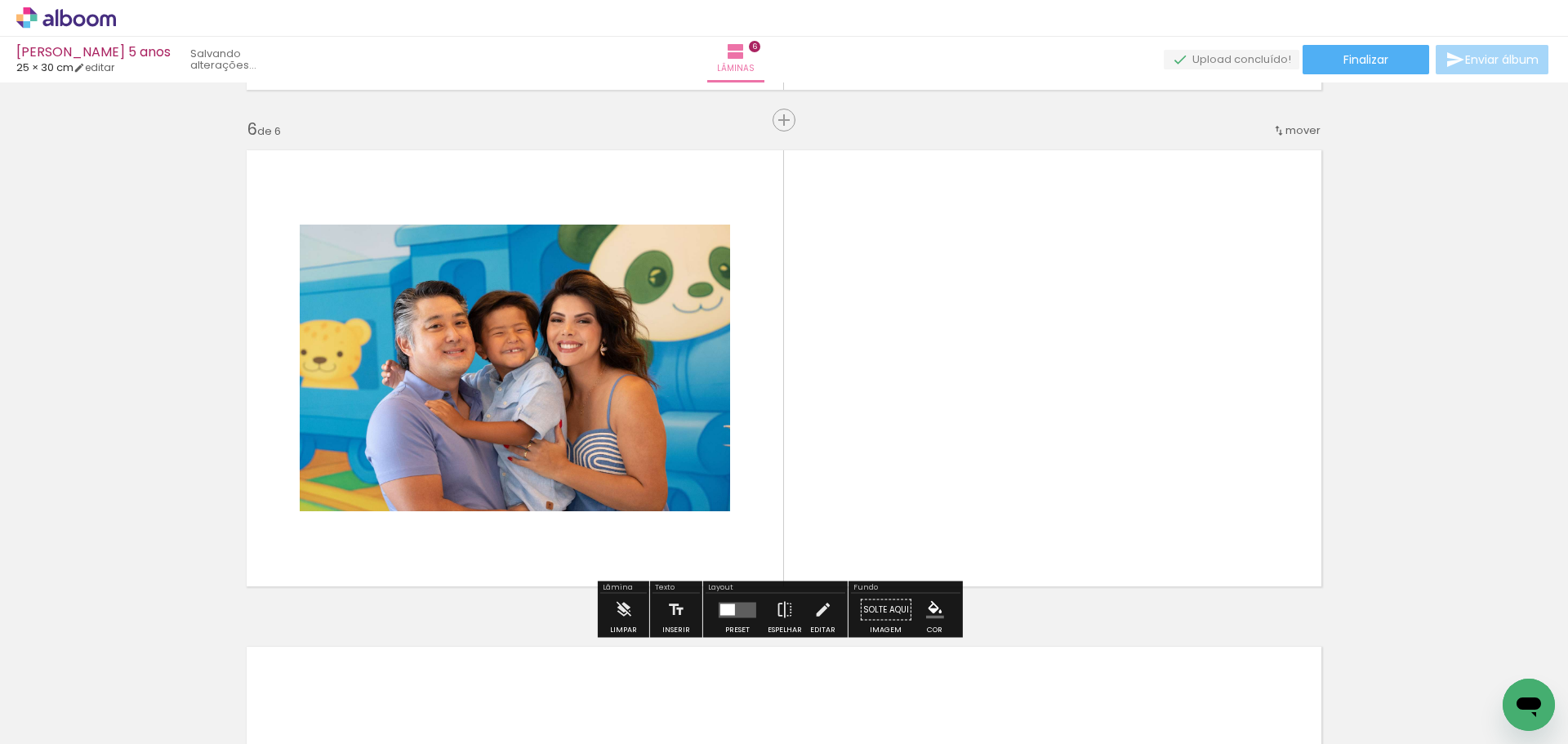
scroll to position [2479, 0]
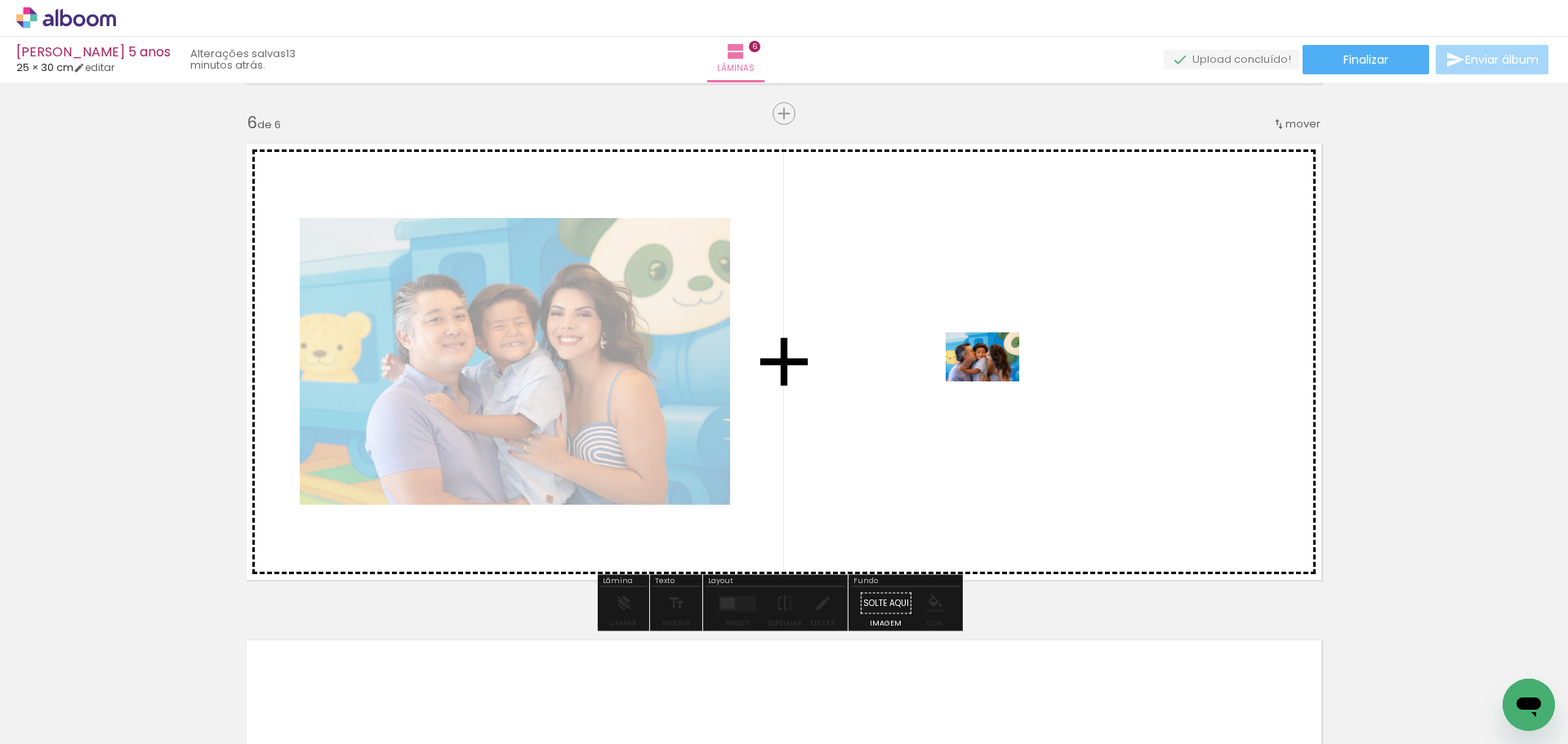
drag, startPoint x: 1086, startPoint y: 704, endPoint x: 994, endPoint y: 382, distance: 334.9
click at [994, 382] on quentale-workspace at bounding box center [784, 372] width 1568 height 744
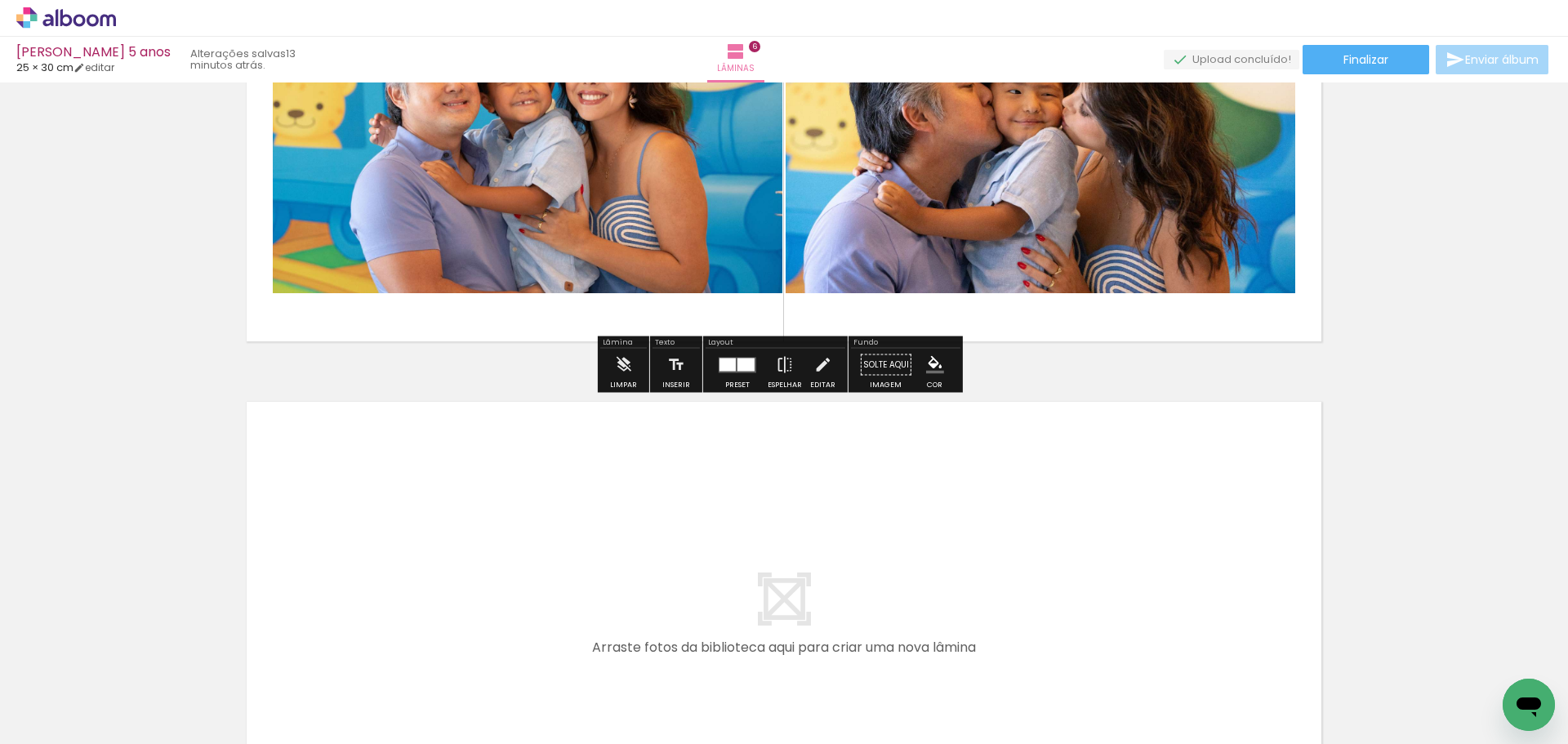
scroll to position [2724, 0]
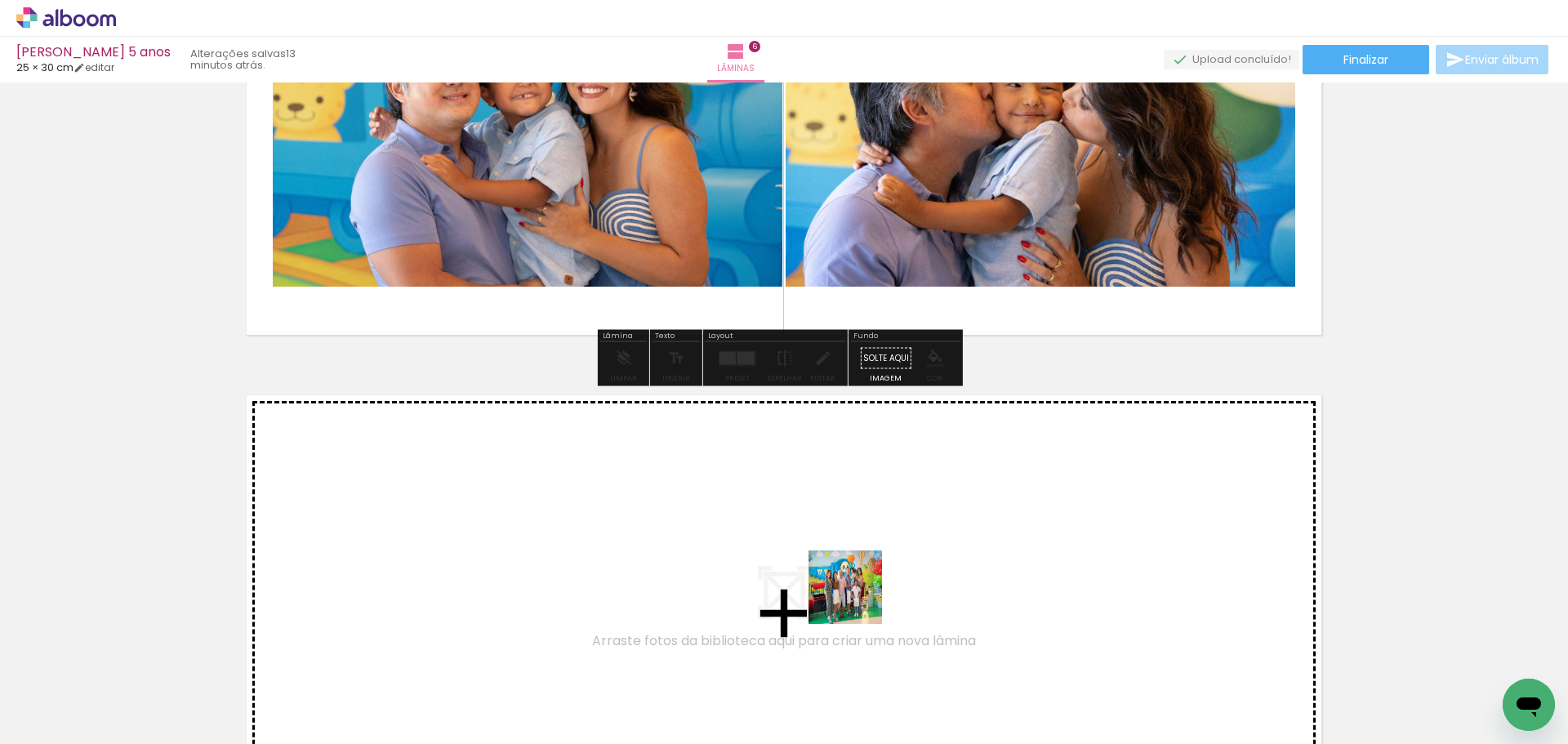
drag, startPoint x: 900, startPoint y: 690, endPoint x: 796, endPoint y: 508, distance: 209.6
click at [796, 508] on quentale-workspace at bounding box center [784, 372] width 1568 height 744
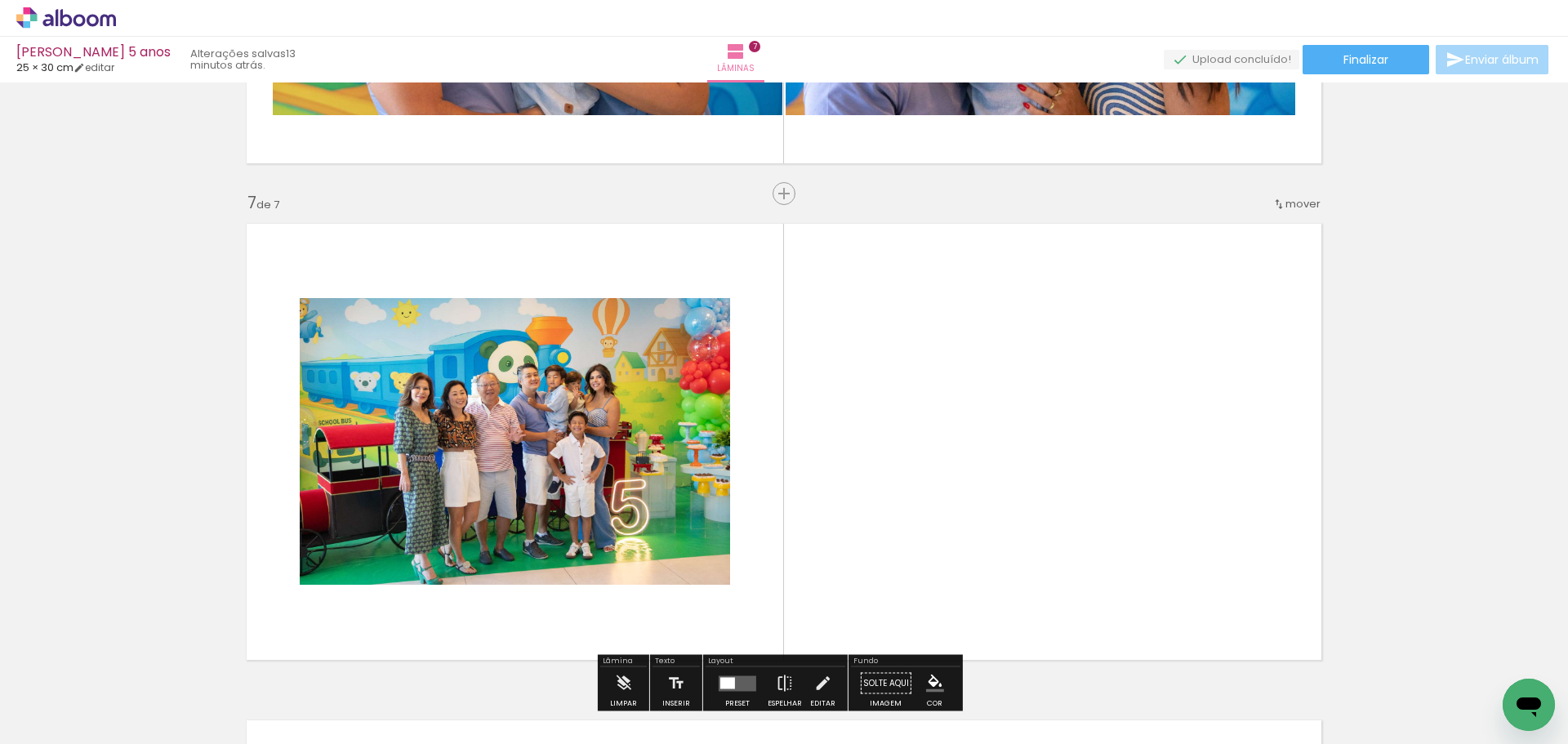
scroll to position [2975, 0]
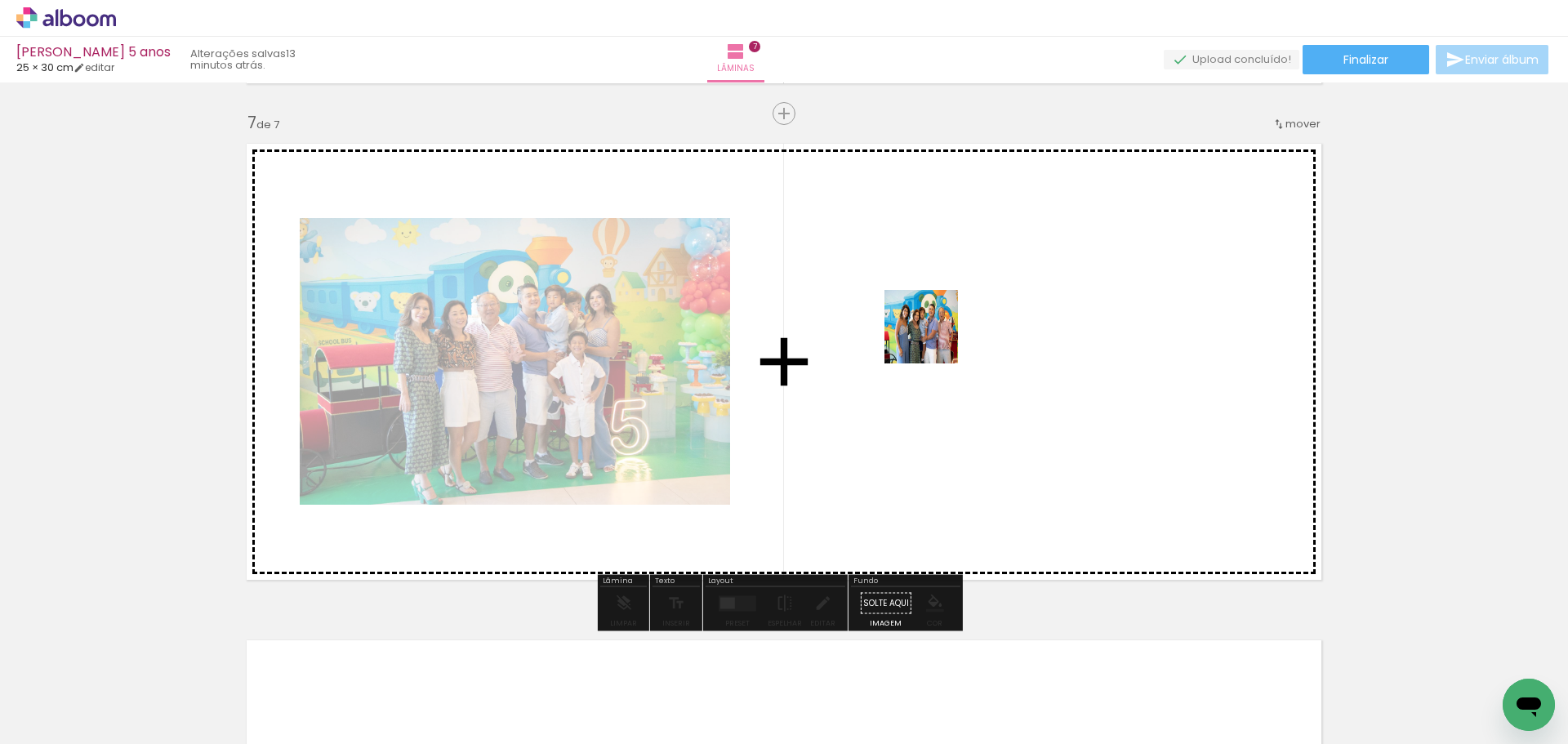
drag, startPoint x: 1173, startPoint y: 701, endPoint x: 927, endPoint y: 329, distance: 446.0
click at [927, 329] on quentale-workspace at bounding box center [784, 372] width 1568 height 744
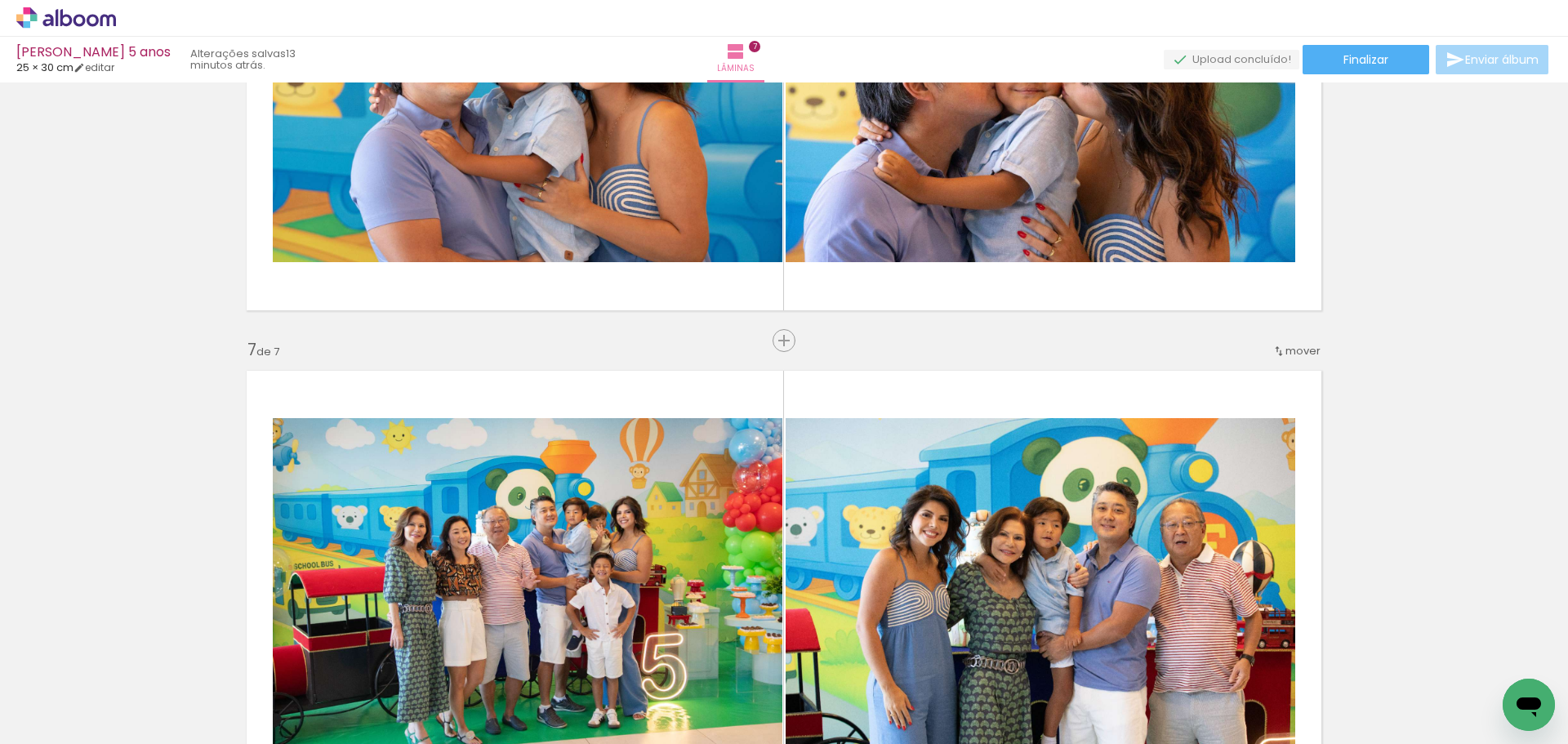
scroll to position [2648, 0]
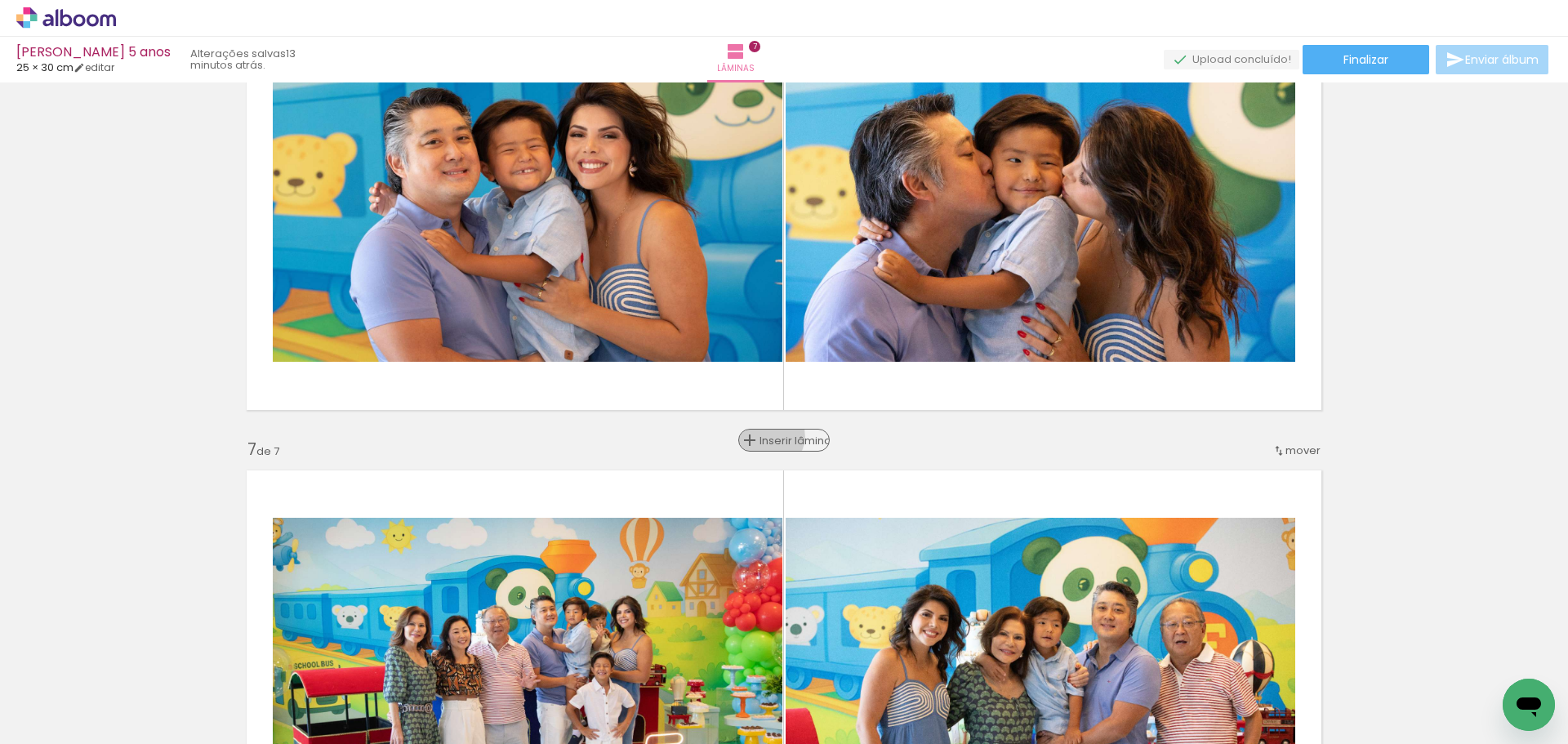
click at [769, 436] on span "Inserir lâmina" at bounding box center [791, 441] width 63 height 10
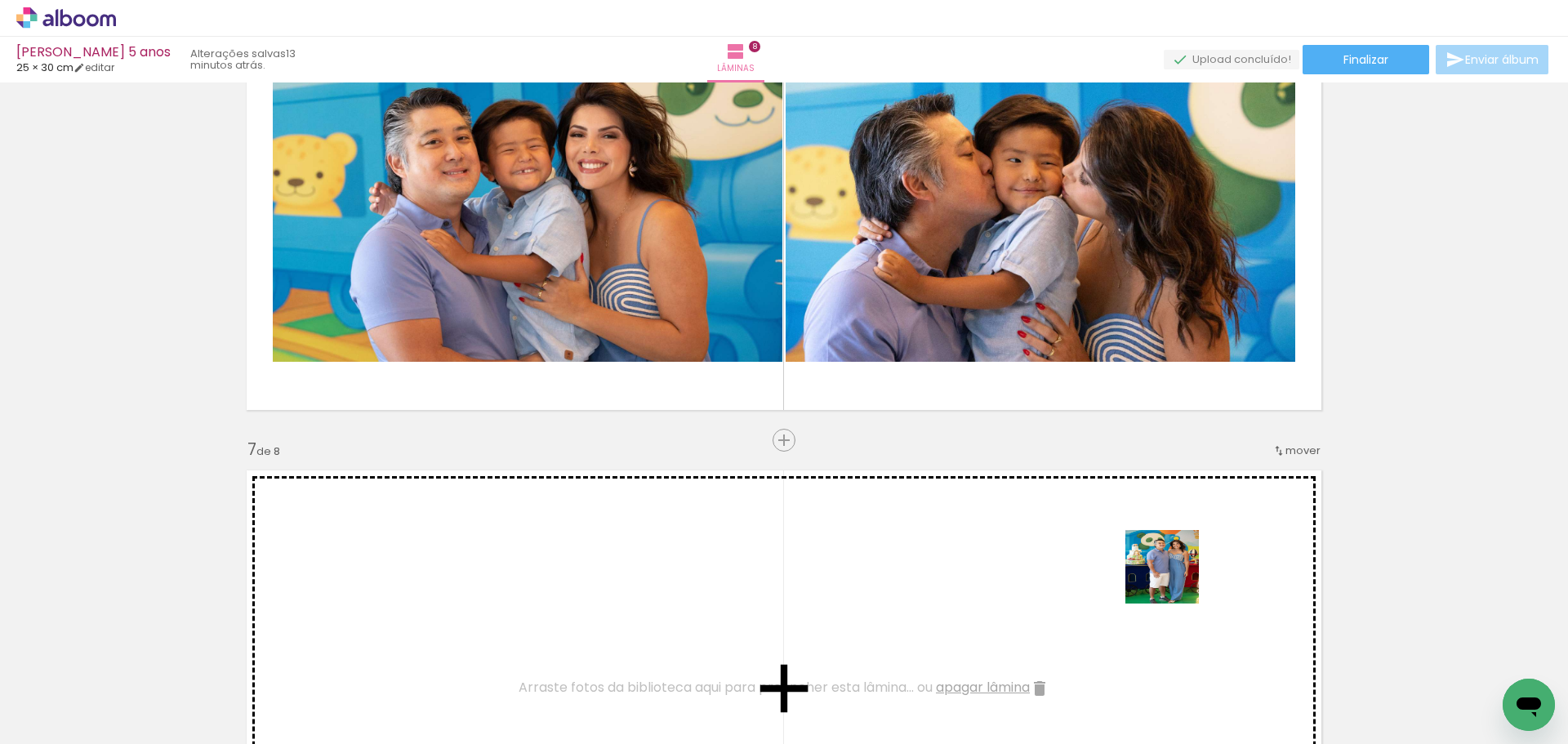
drag, startPoint x: 1365, startPoint y: 685, endPoint x: 1161, endPoint y: 574, distance: 232.2
click at [1161, 574] on quentale-workspace at bounding box center [784, 372] width 1568 height 744
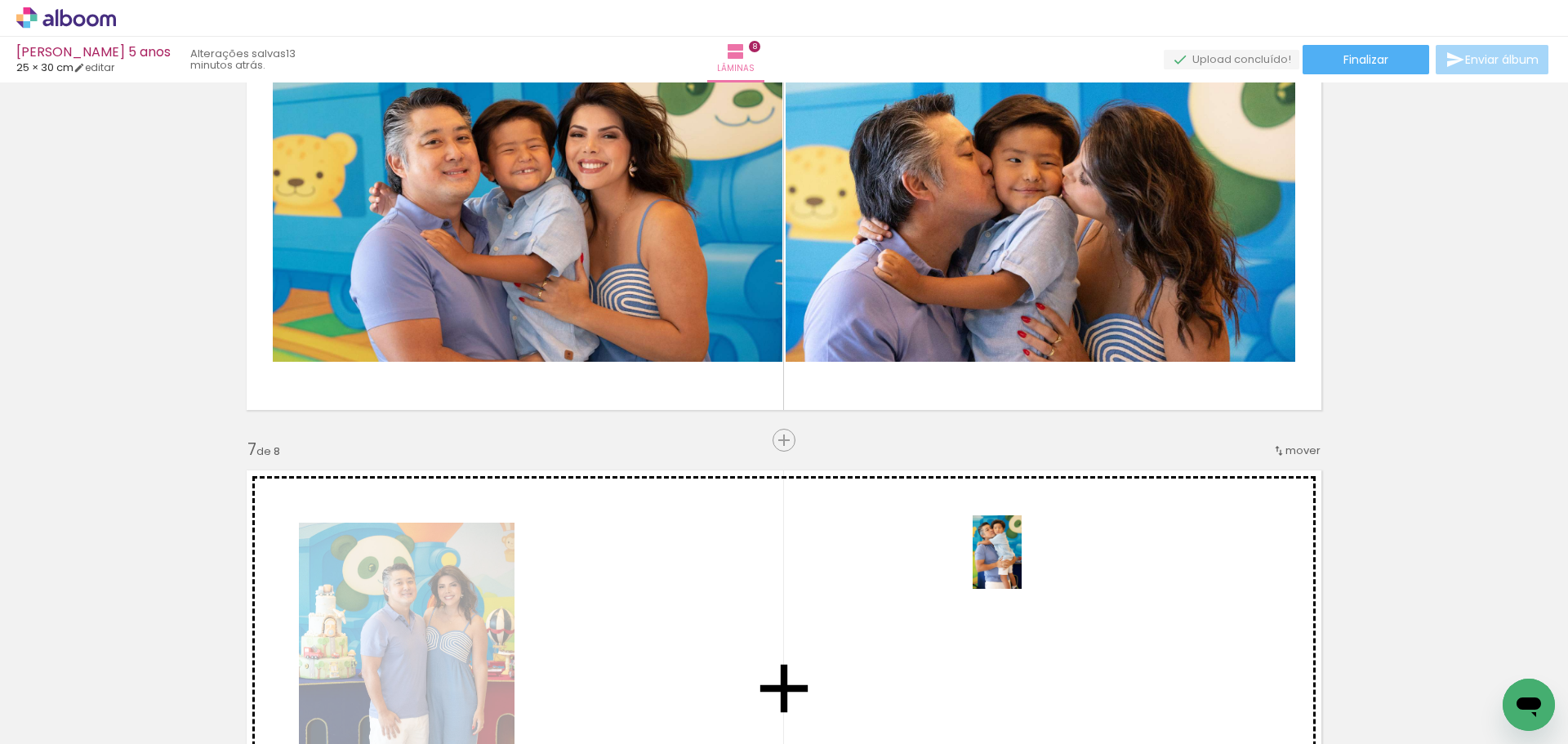
drag, startPoint x: 1392, startPoint y: 677, endPoint x: 1020, endPoint y: 562, distance: 389.4
click at [1020, 562] on quentale-workspace at bounding box center [784, 372] width 1568 height 744
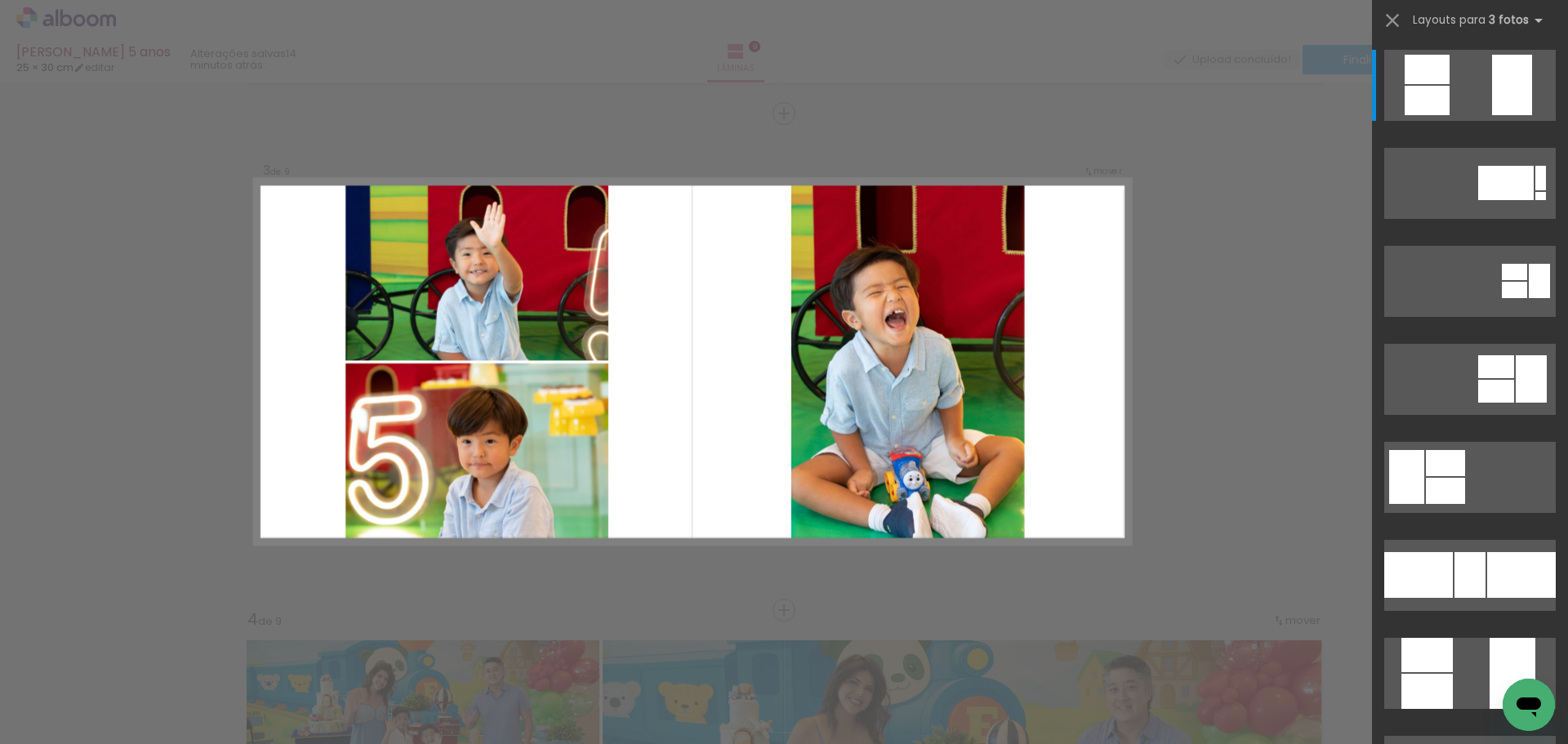
scroll to position [0, 1956]
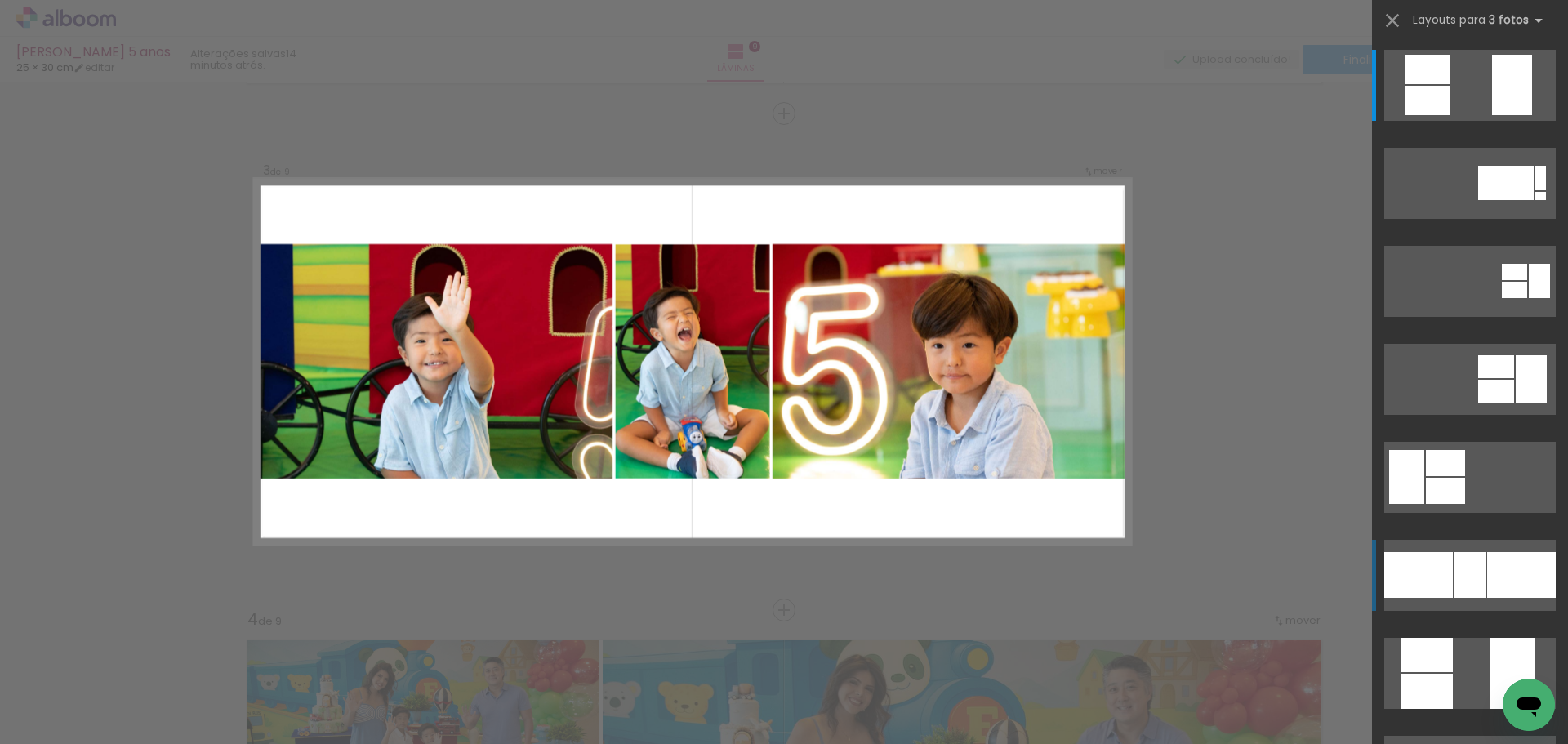
click at [1434, 577] on div at bounding box center [1419, 575] width 69 height 46
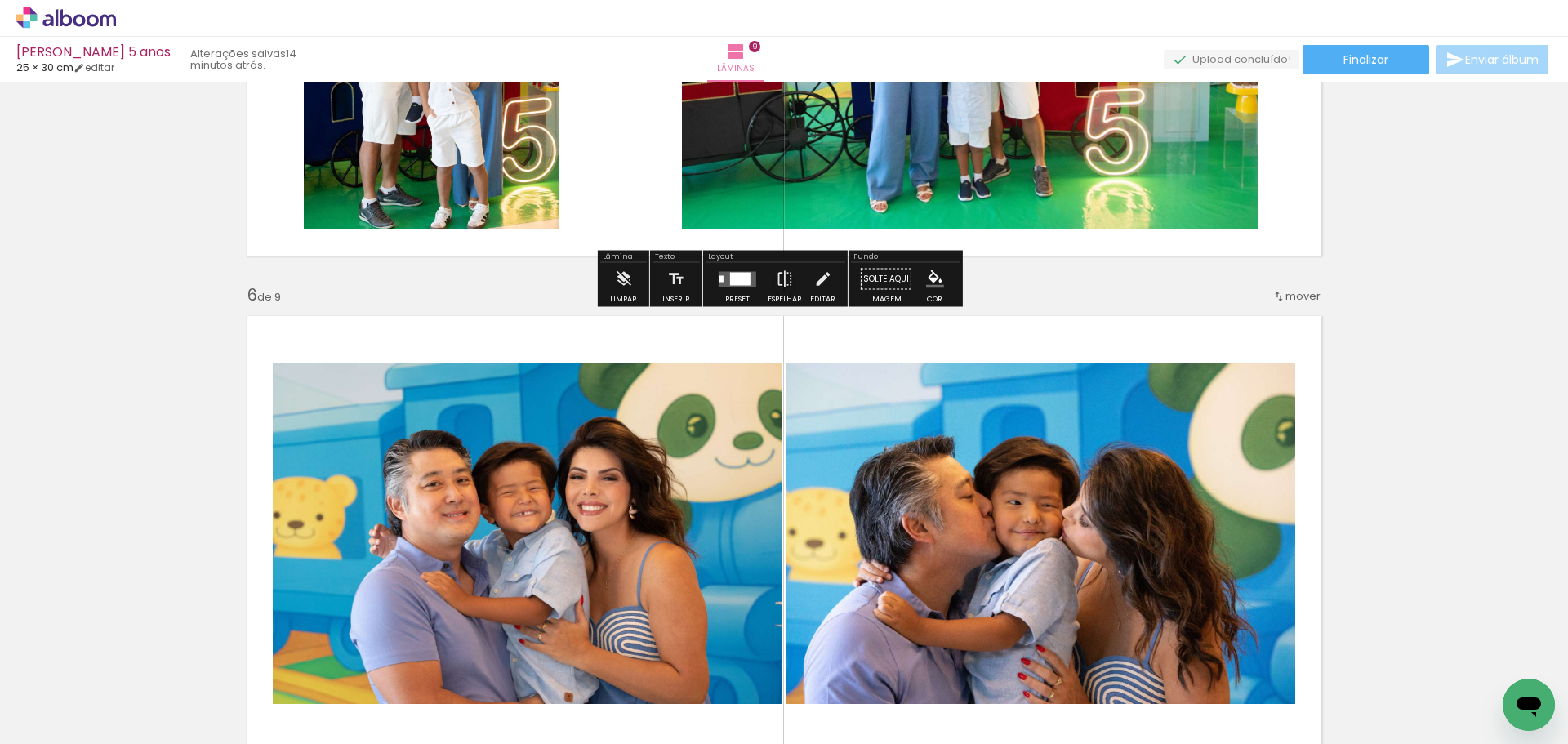
scroll to position [2295, 0]
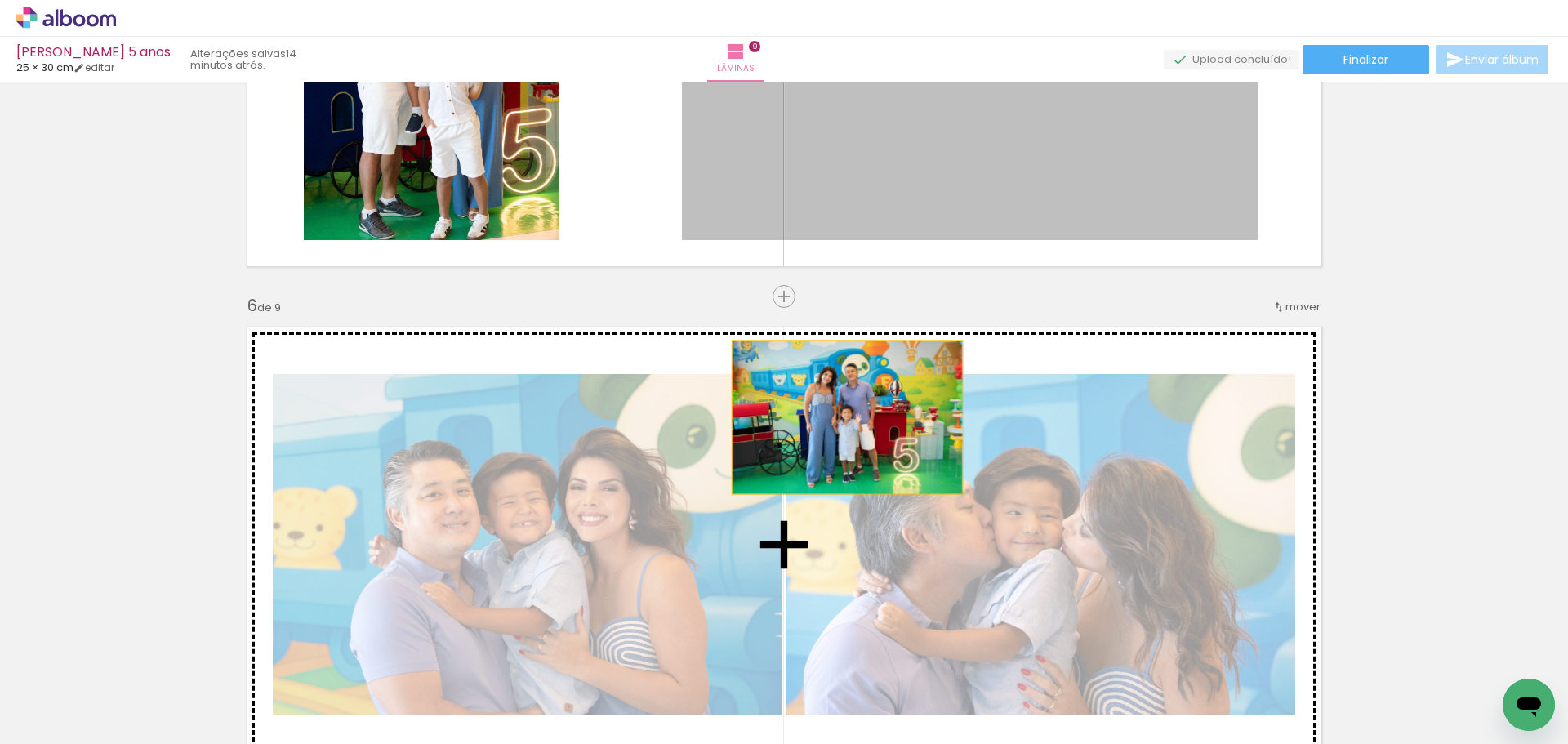
drag, startPoint x: 1042, startPoint y: 152, endPoint x: 841, endPoint y: 417, distance: 332.6
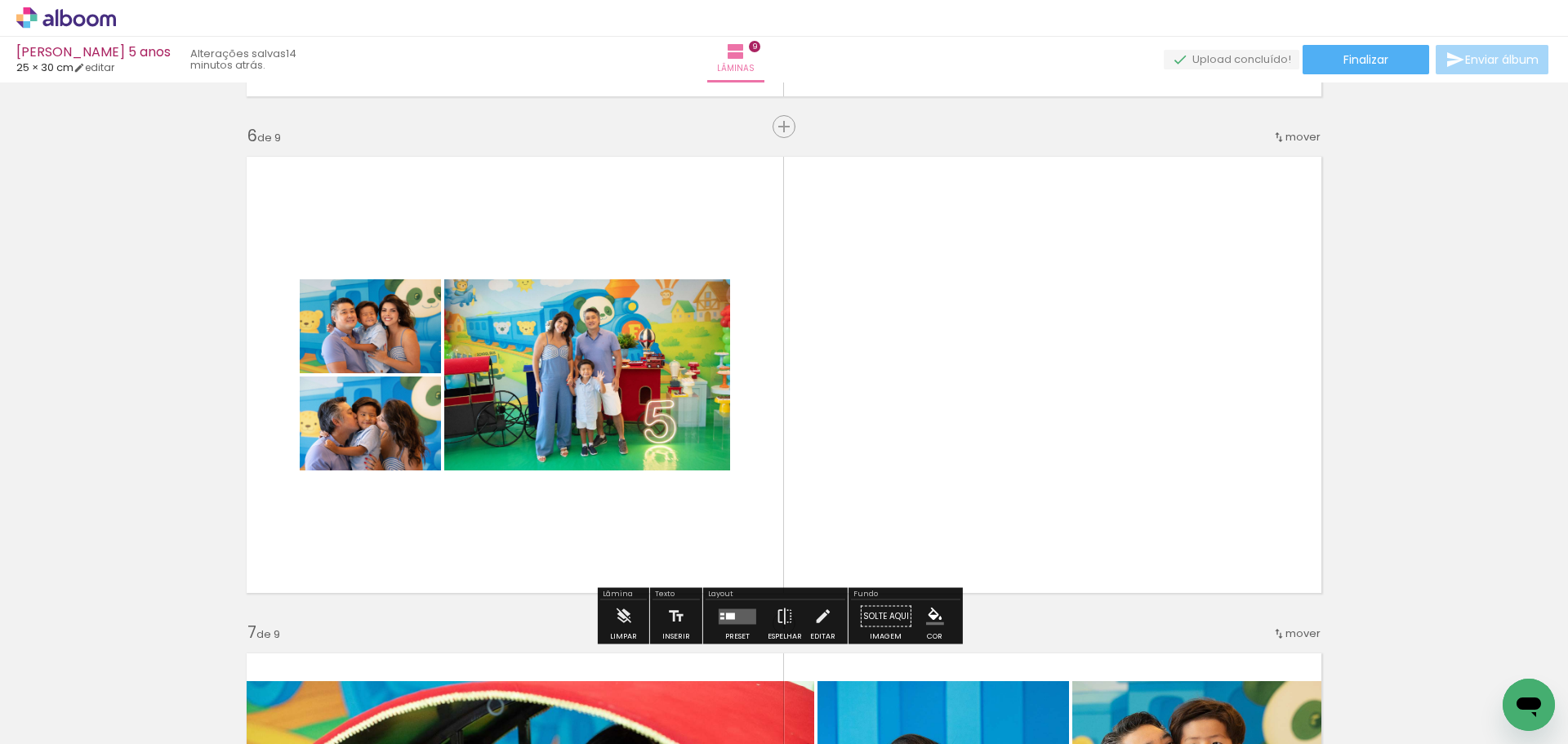
scroll to position [2541, 0]
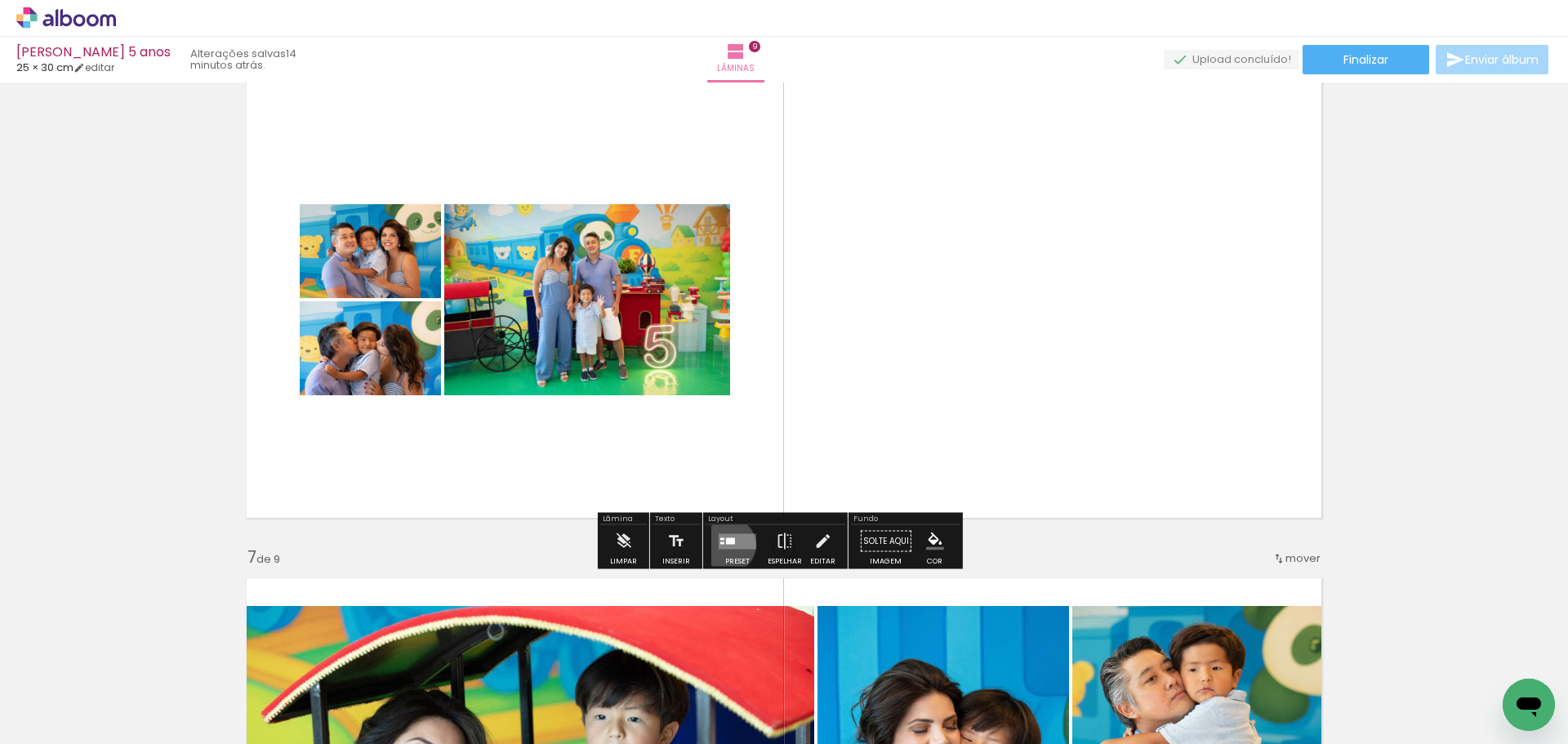
click at [724, 545] on quentale-layouter at bounding box center [737, 541] width 37 height 16
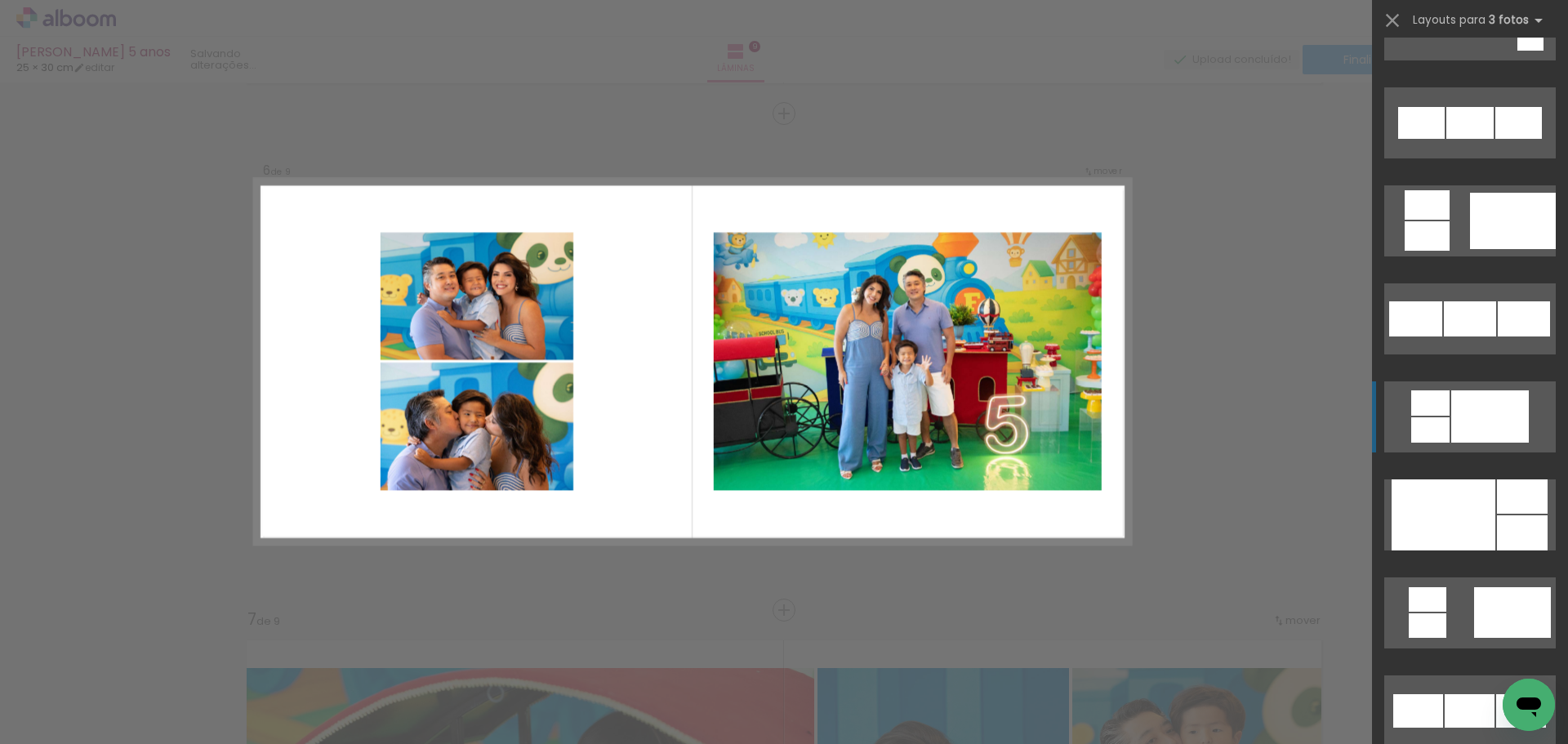
scroll to position [1715, 0]
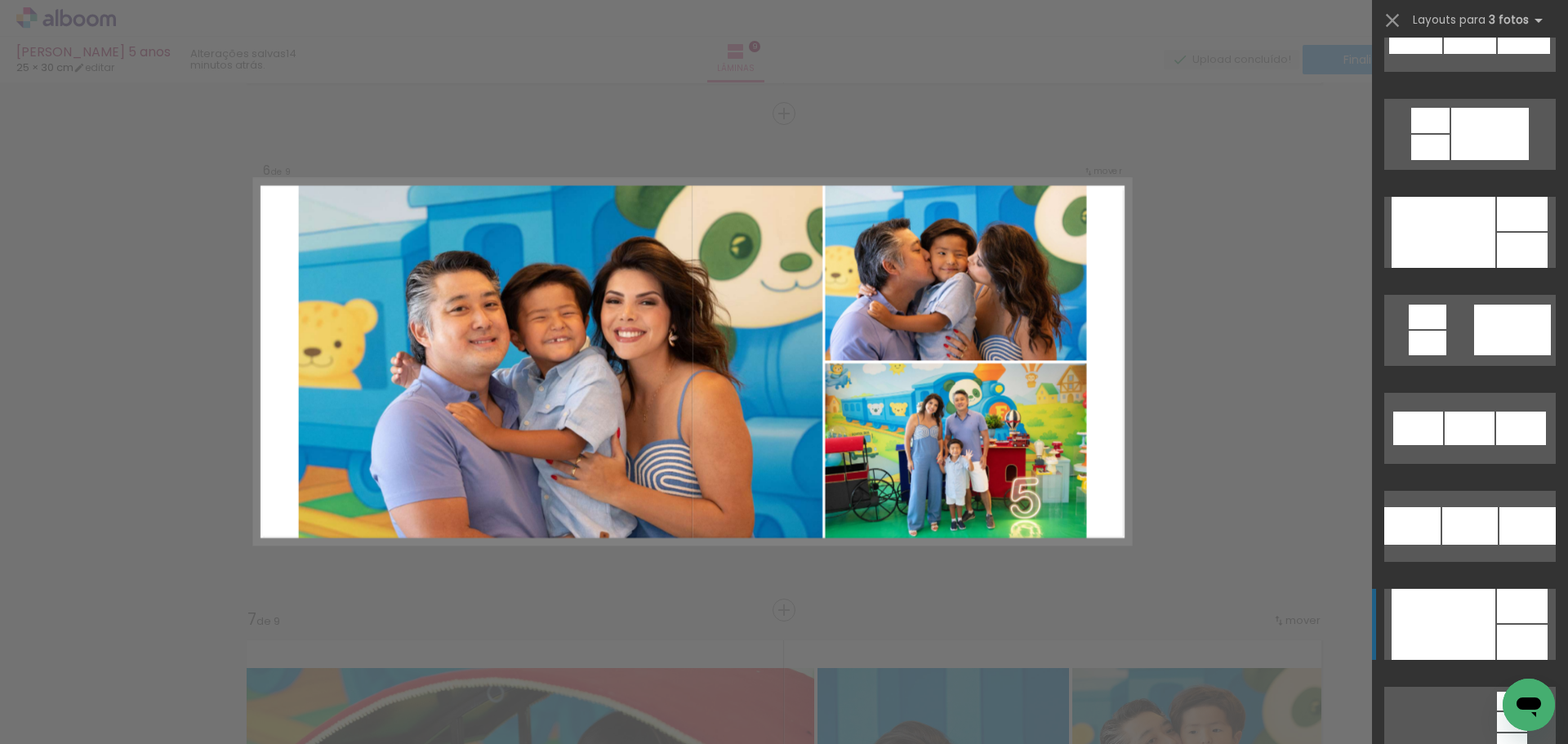
click at [1488, 629] on div at bounding box center [1443, 624] width 103 height 71
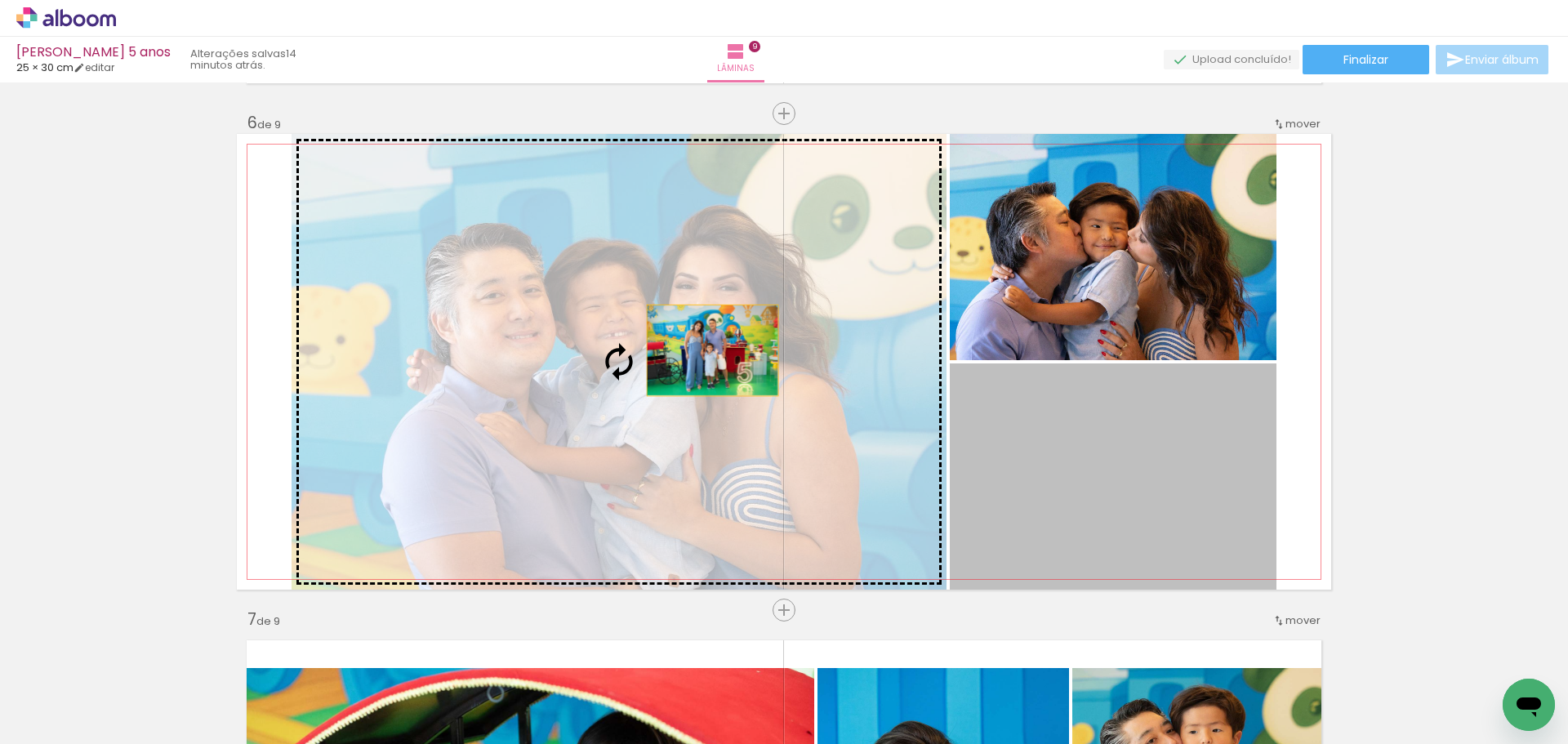
drag, startPoint x: 1125, startPoint y: 450, endPoint x: 618, endPoint y: 331, distance: 520.8
click at [0, 0] on slot at bounding box center [0, 0] width 0 height 0
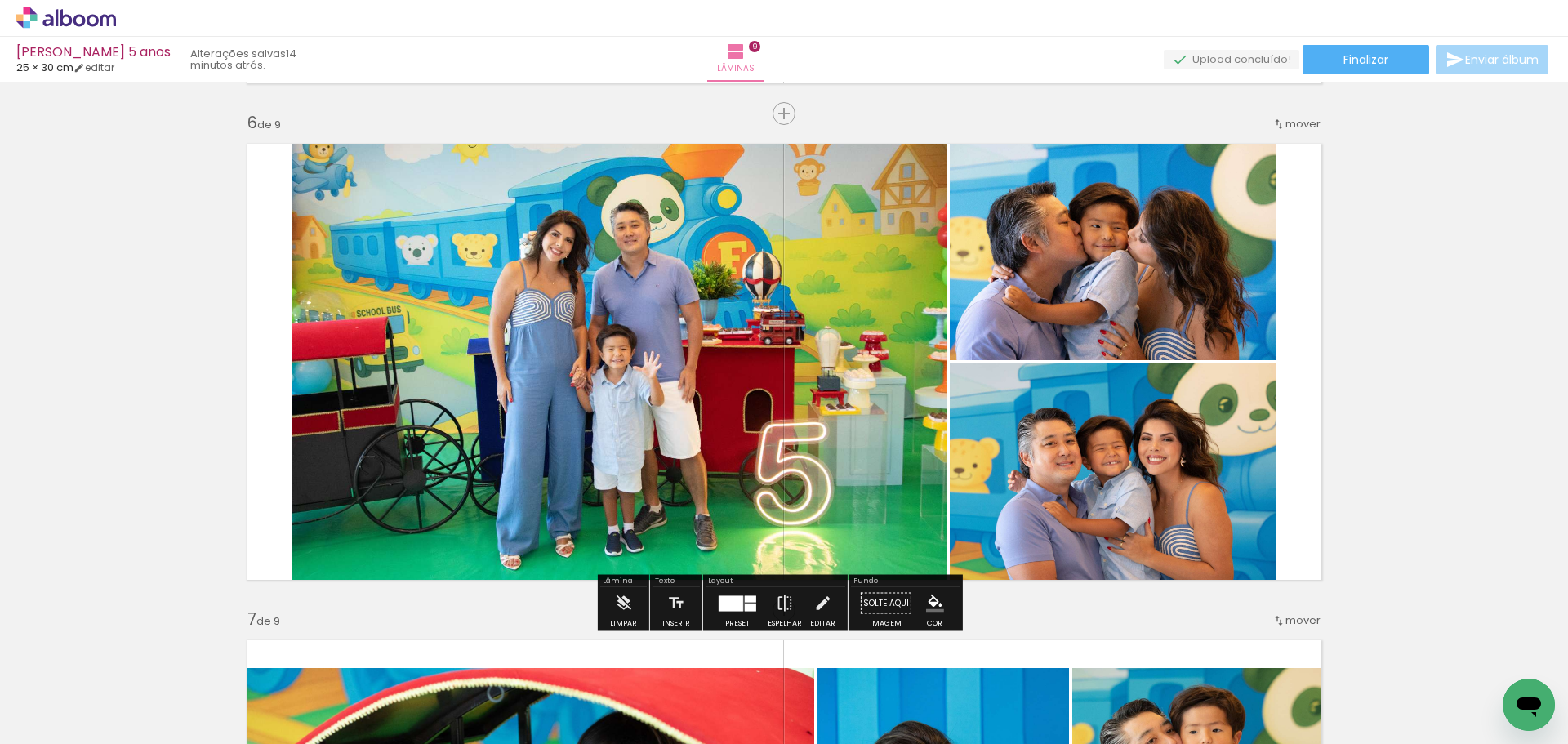
click at [656, 302] on quentale-photo at bounding box center [619, 362] width 655 height 455
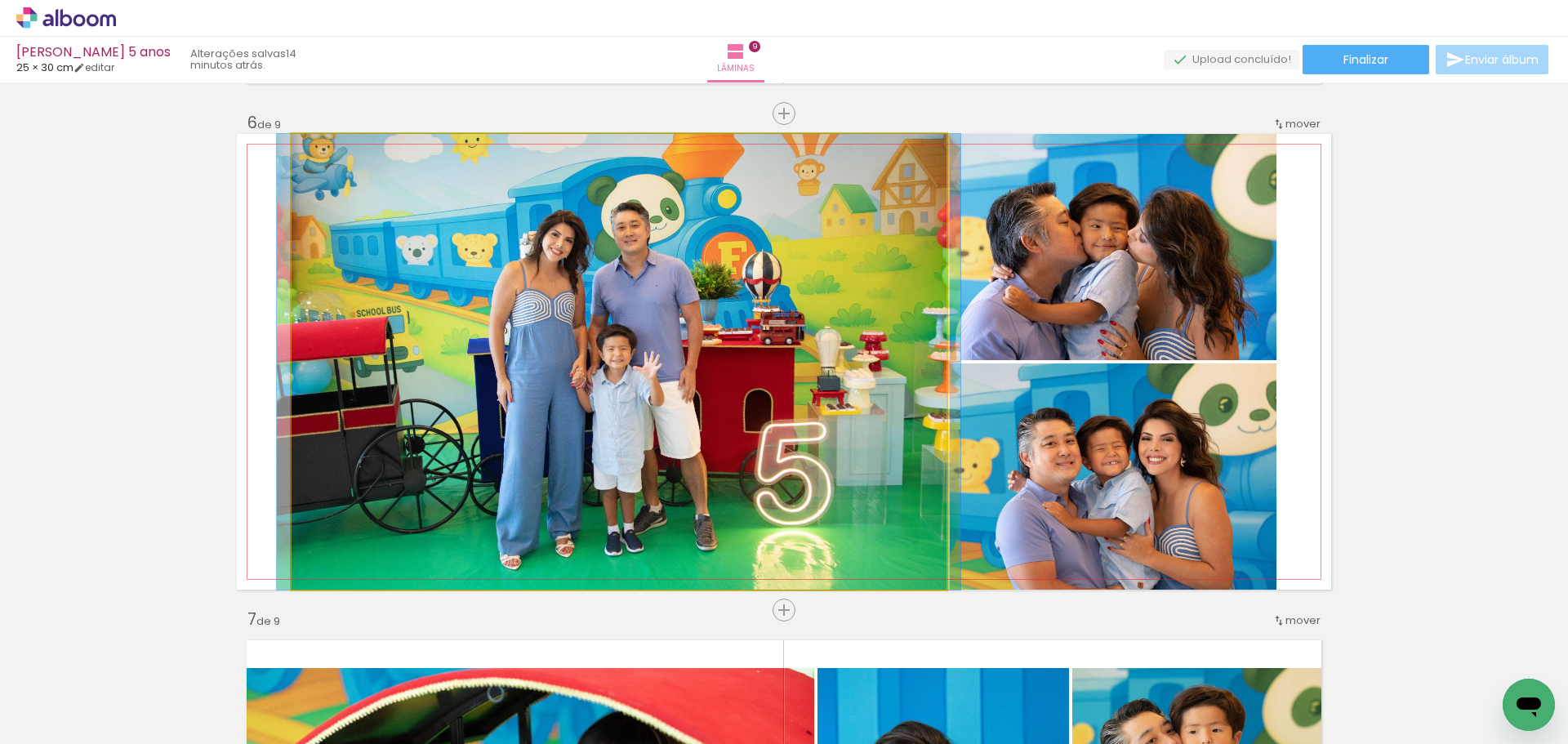
click at [656, 304] on quentale-photo at bounding box center [619, 362] width 655 height 455
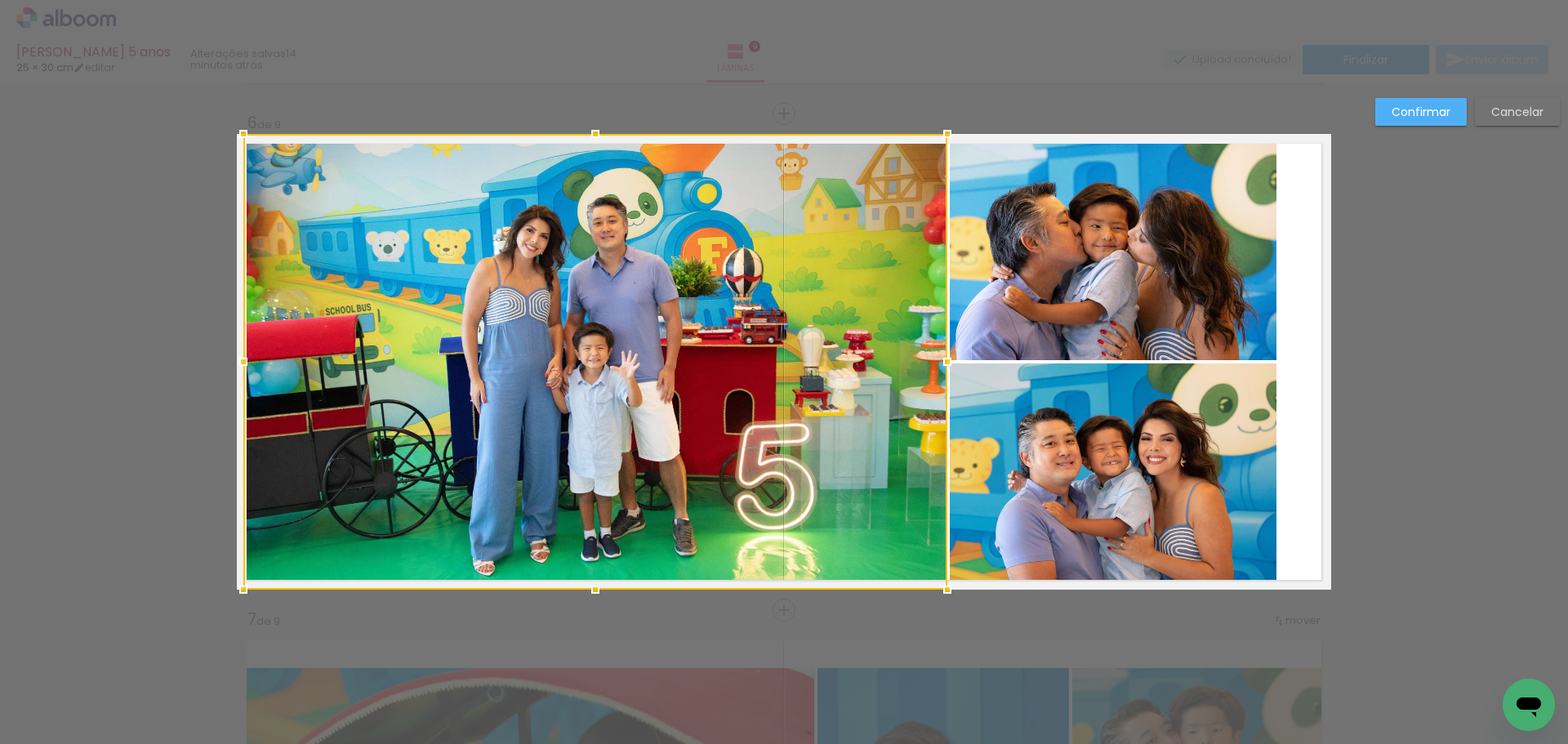
drag, startPoint x: 277, startPoint y: 365, endPoint x: 216, endPoint y: 361, distance: 61.1
click at [216, 361] on div "Inserir lâmina 1 de 9 Inserir lâmina 2 de 9 Inserir lâmina 3 de 9 Inserir lâmin…" at bounding box center [784, 106] width 1568 height 5005
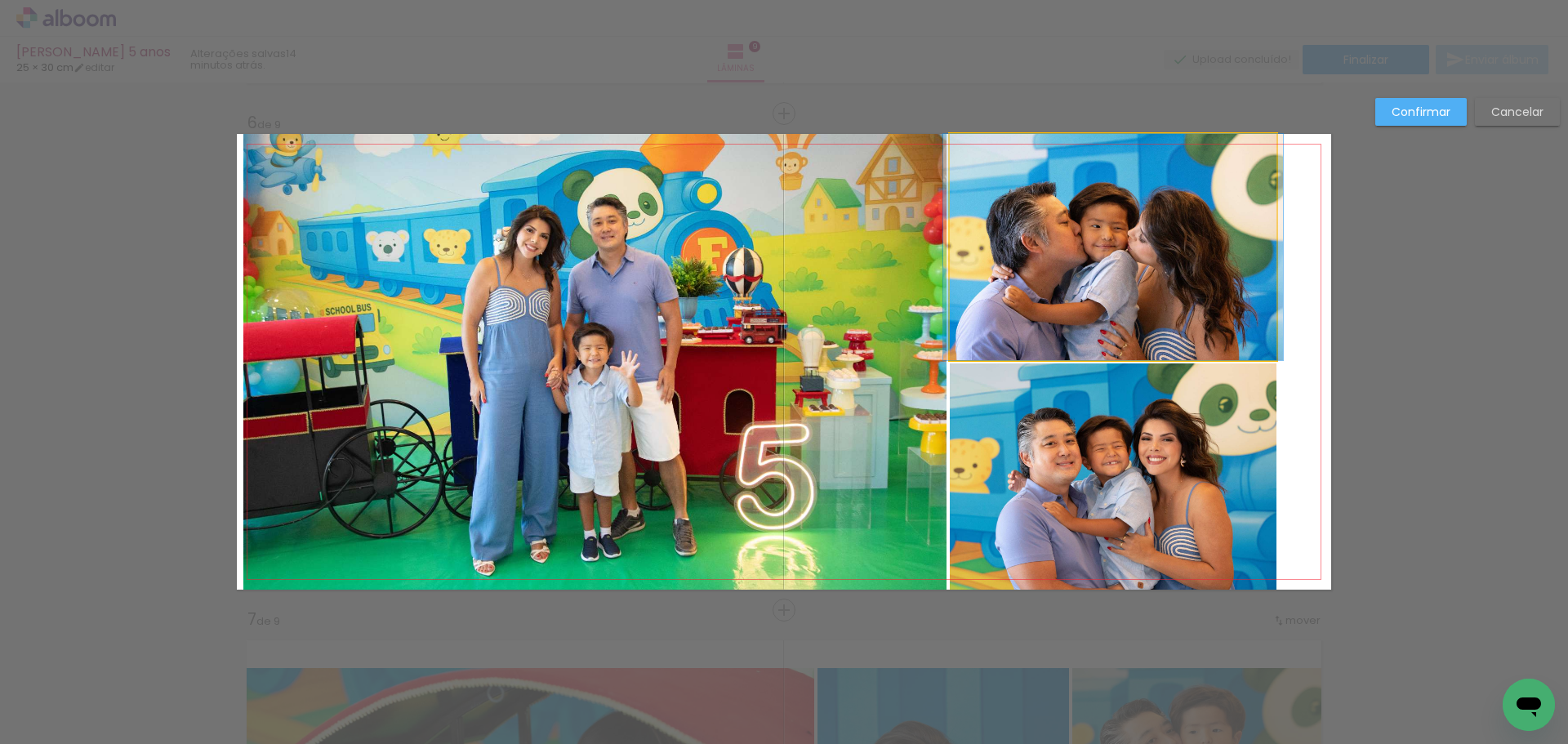
click at [1079, 296] on quentale-photo at bounding box center [1113, 247] width 327 height 226
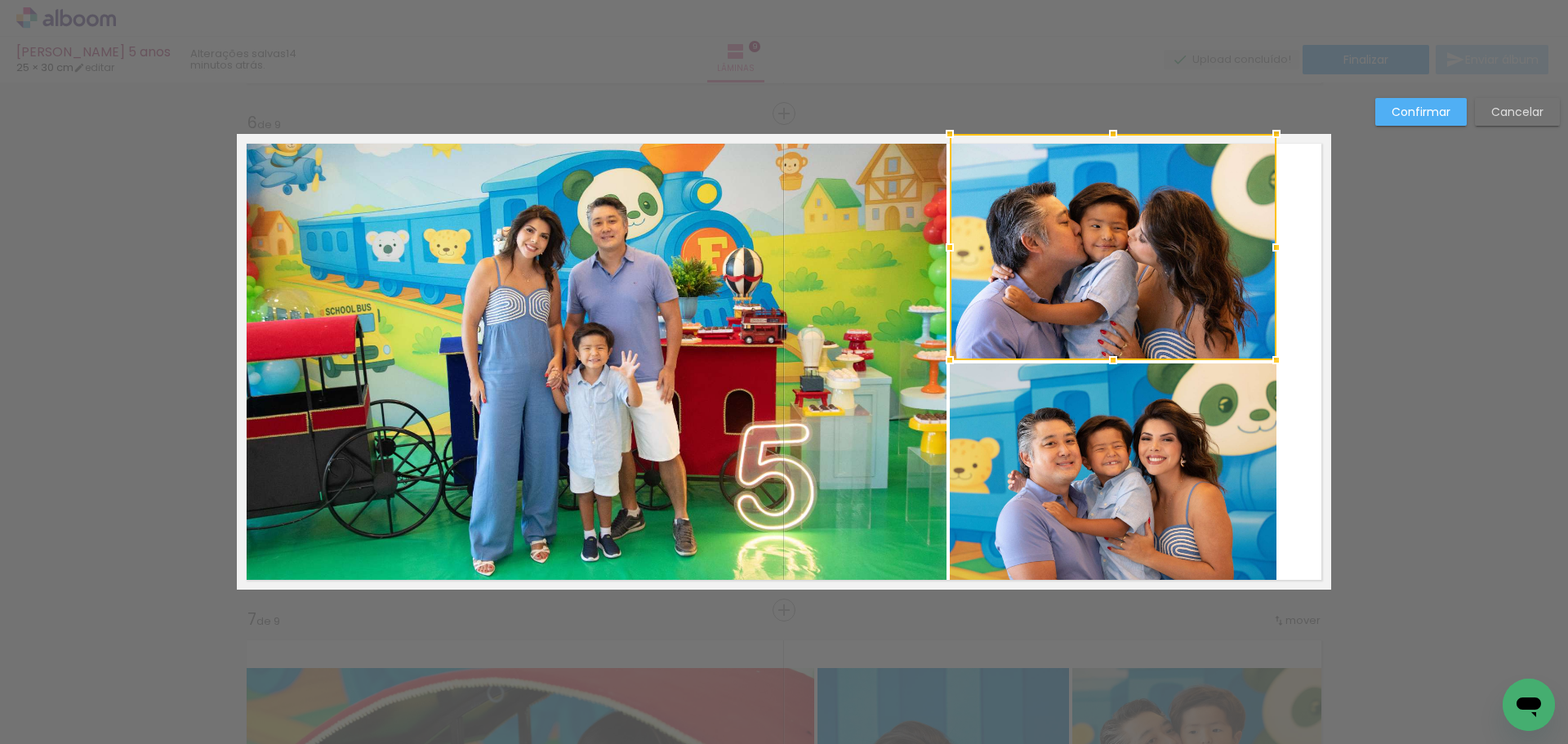
click at [1082, 518] on quentale-photo at bounding box center [1113, 476] width 327 height 226
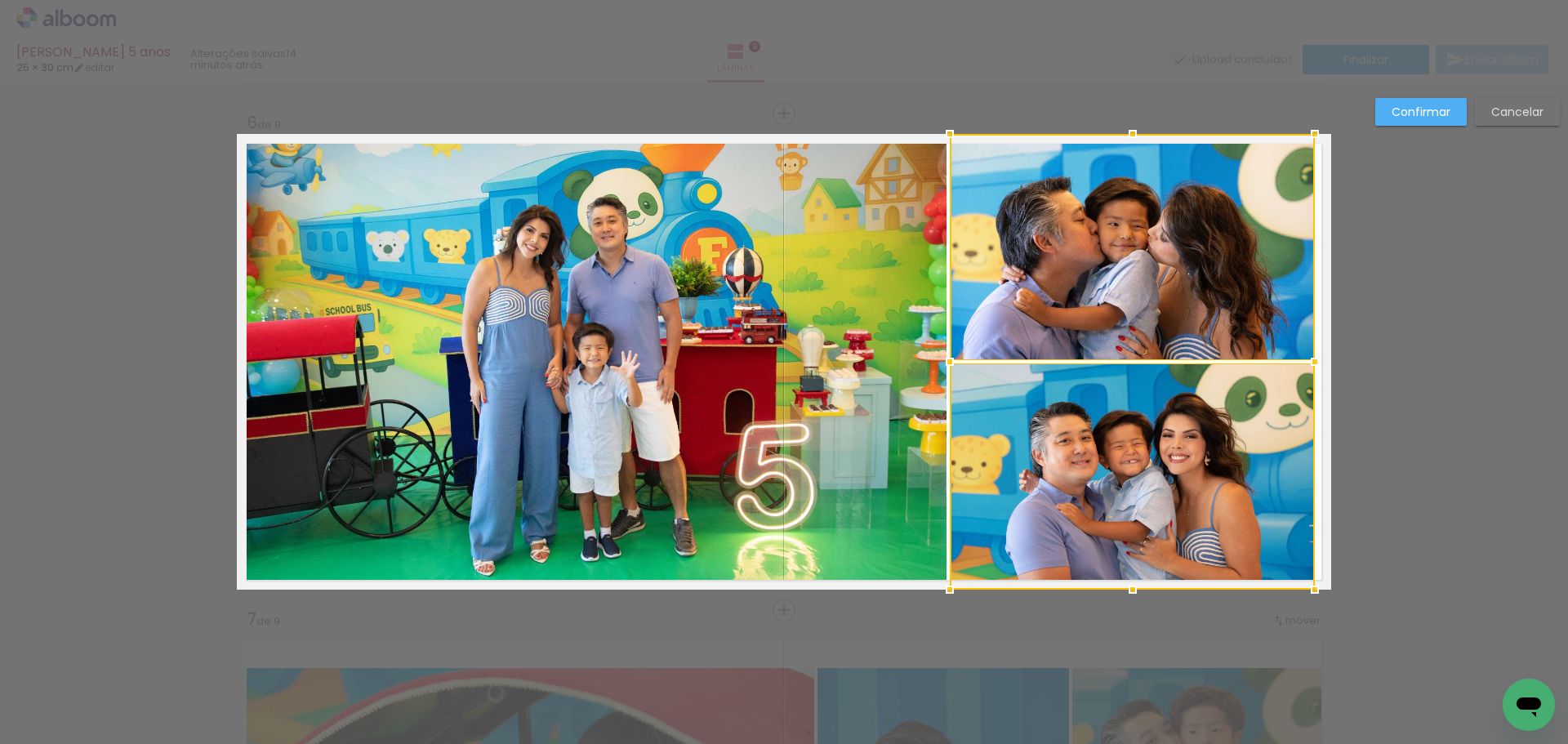
drag, startPoint x: 1272, startPoint y: 364, endPoint x: 1342, endPoint y: 358, distance: 70.3
click at [1342, 358] on div "Inserir lâmina 1 de 9 Inserir lâmina 2 de 9 Inserir lâmina 3 de 9 Inserir lâmin…" at bounding box center [784, 106] width 1568 height 5005
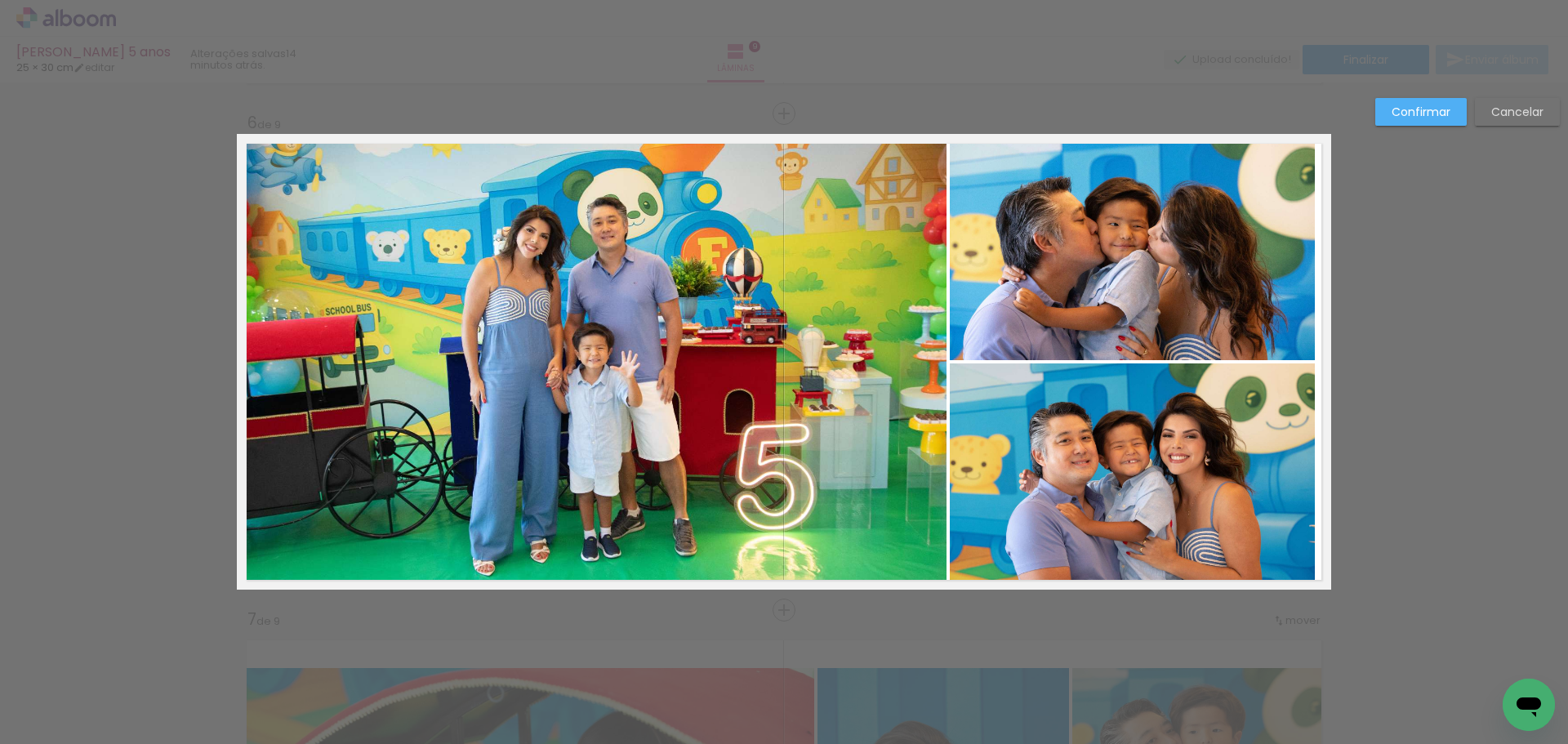
click at [726, 288] on quentale-photo at bounding box center [595, 362] width 704 height 455
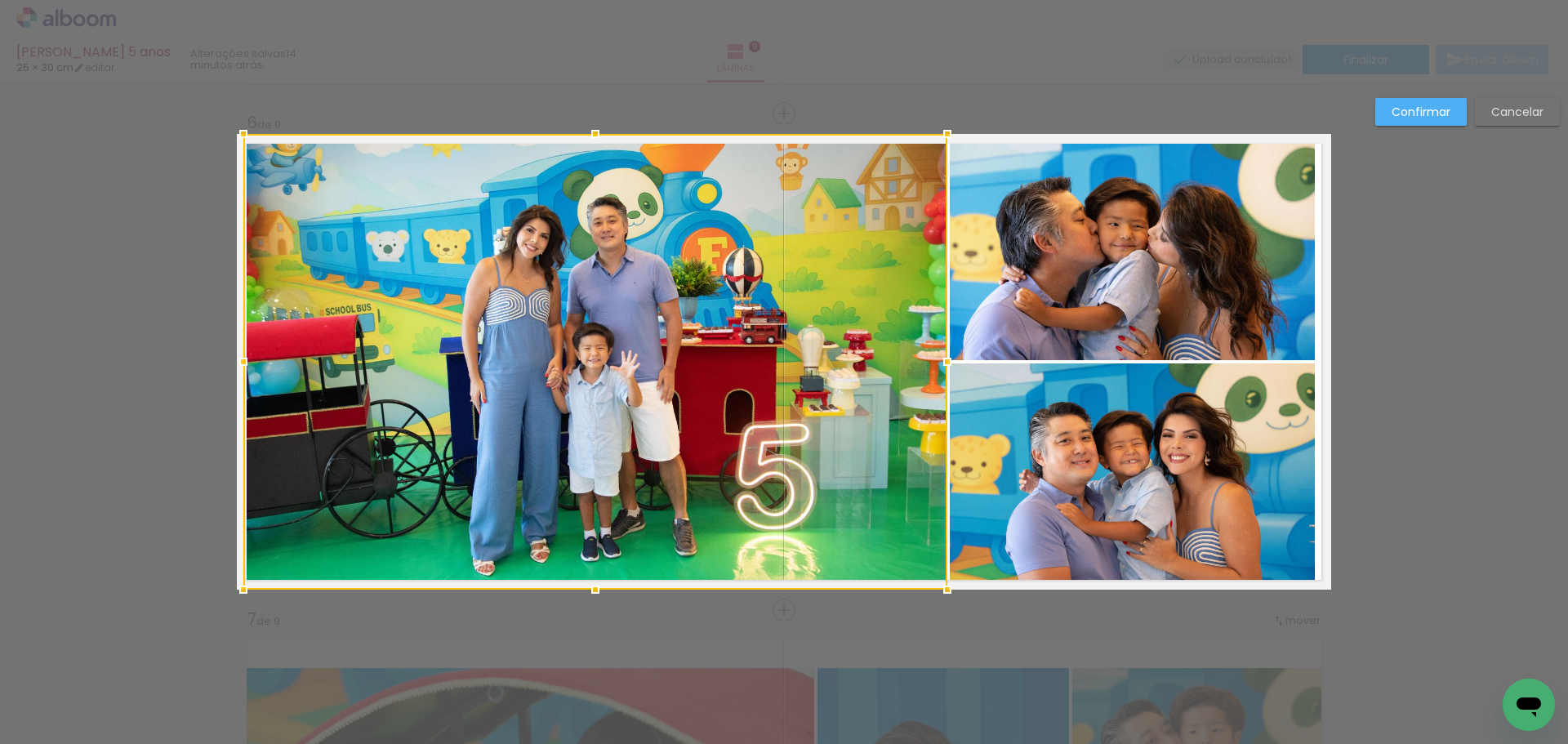
click at [1101, 249] on quentale-photo at bounding box center [1133, 247] width 365 height 226
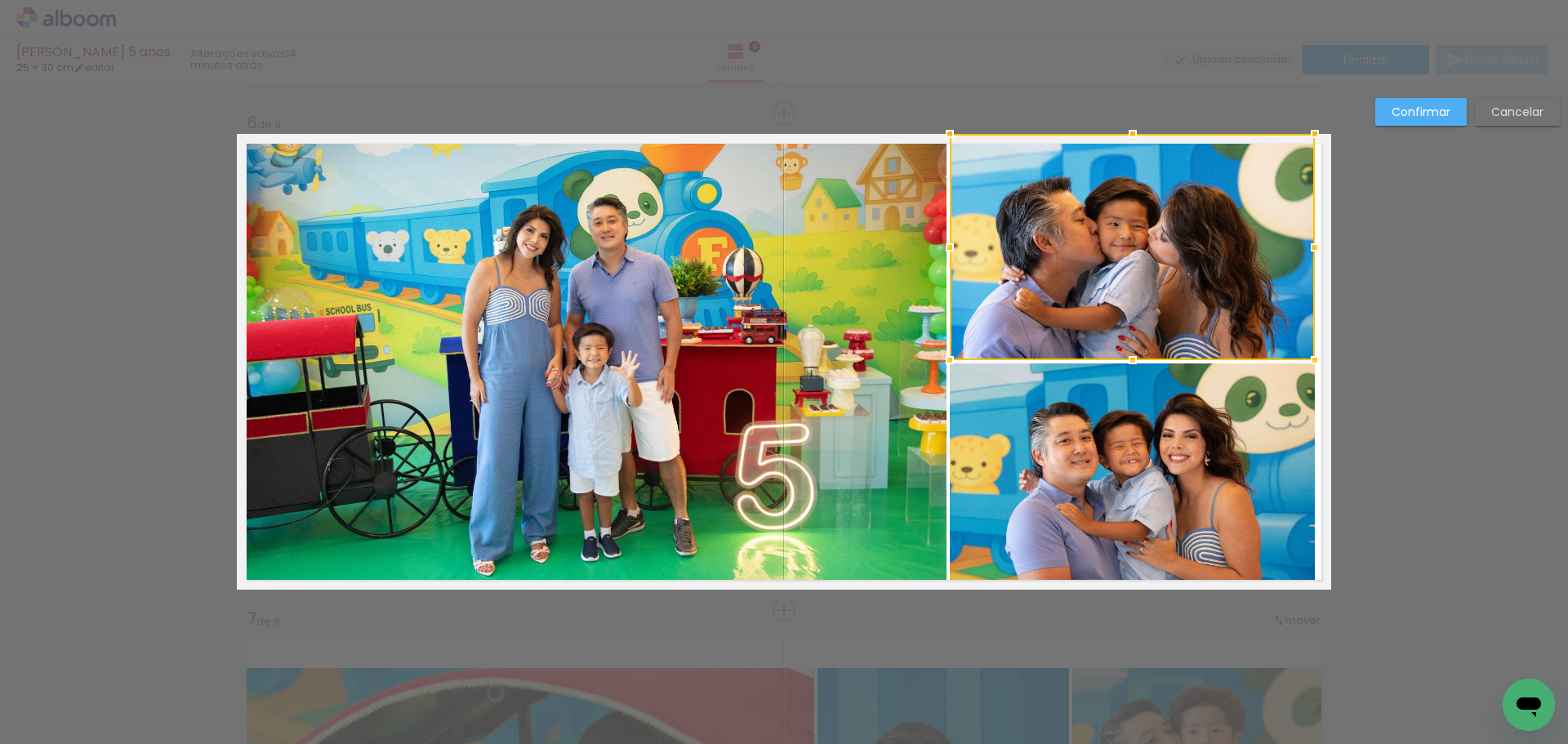
click at [1152, 521] on quentale-photo at bounding box center [1133, 476] width 365 height 226
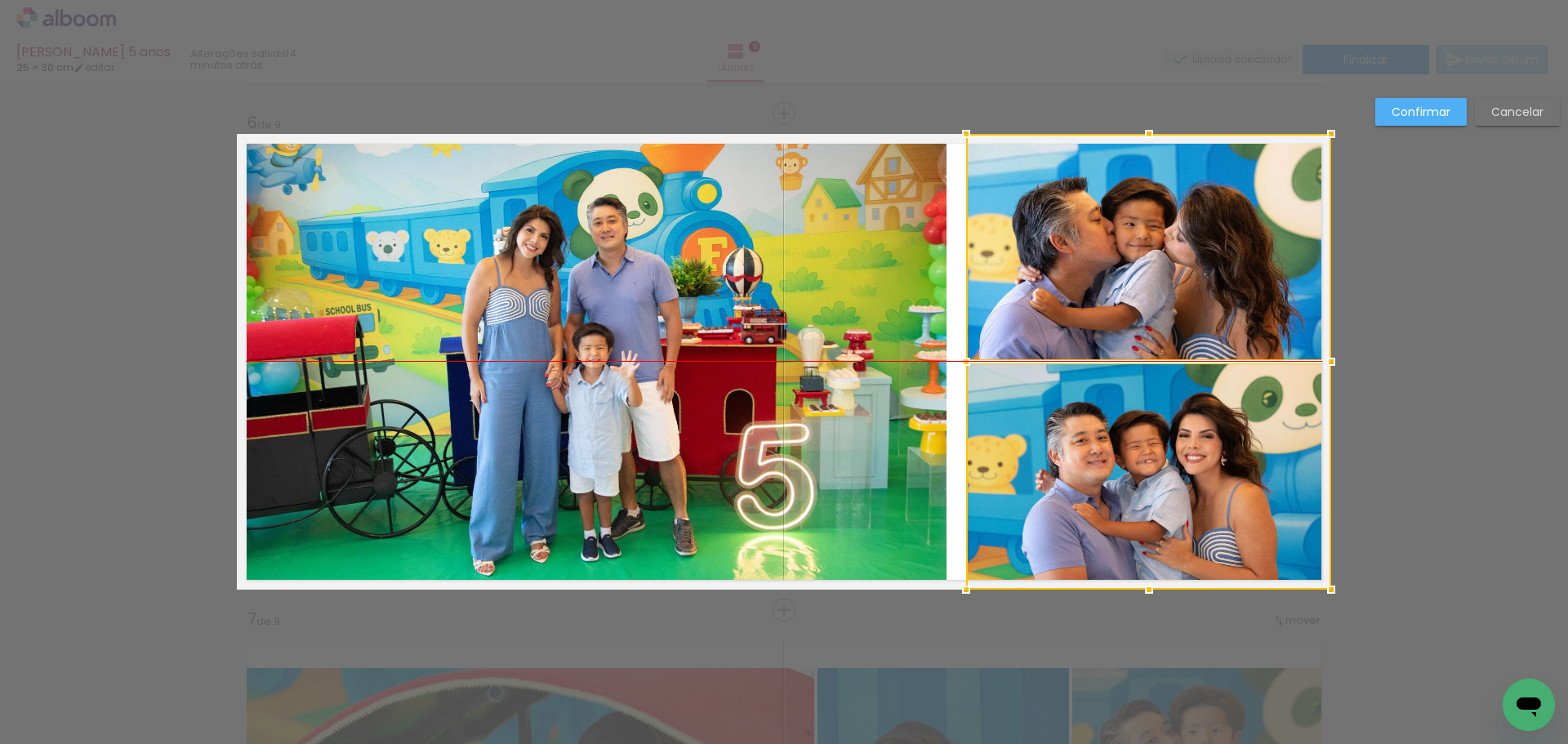
drag, startPoint x: 1093, startPoint y: 453, endPoint x: 1124, endPoint y: 453, distance: 31.0
click at [1124, 453] on div at bounding box center [1149, 362] width 365 height 455
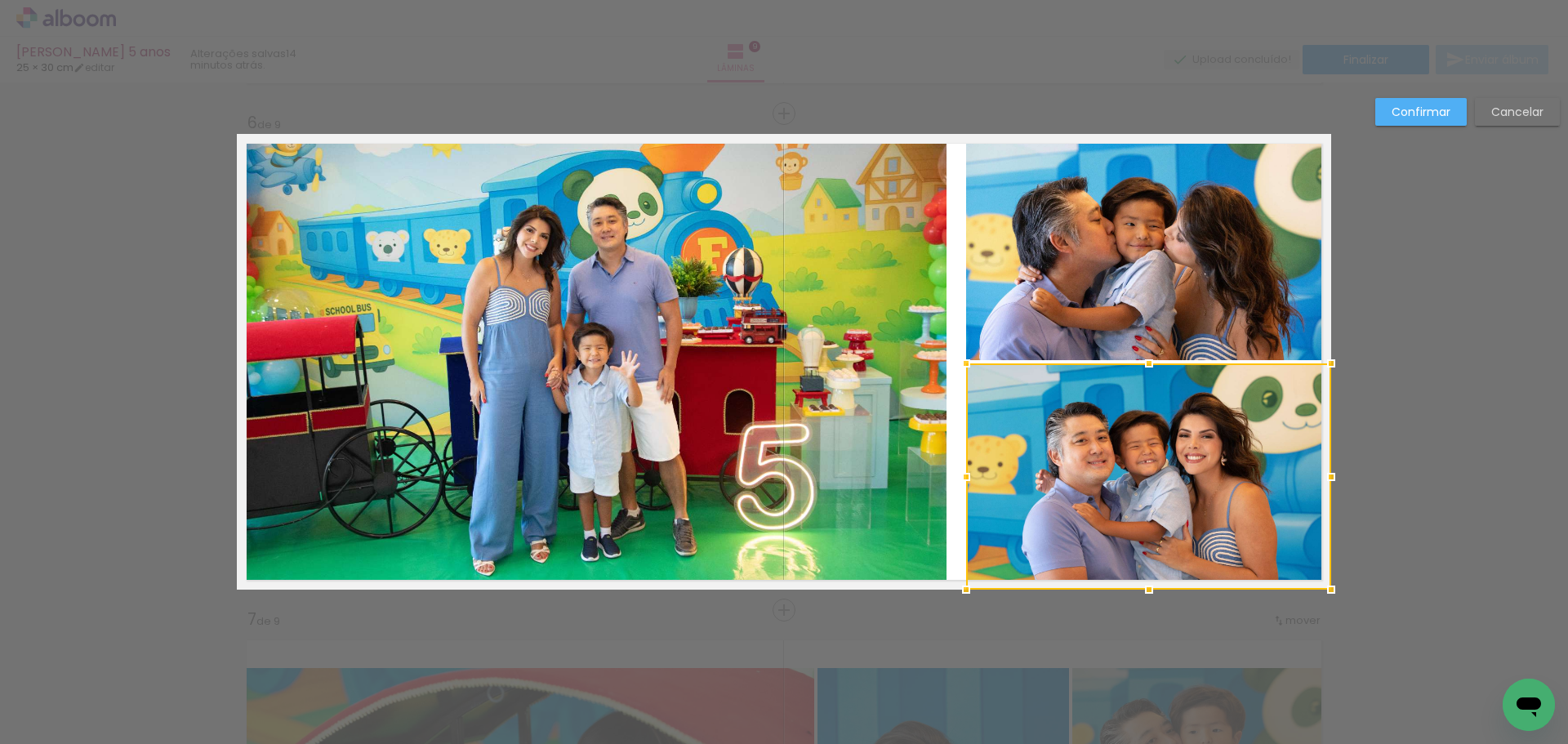
click at [881, 393] on quentale-photo at bounding box center [595, 362] width 704 height 455
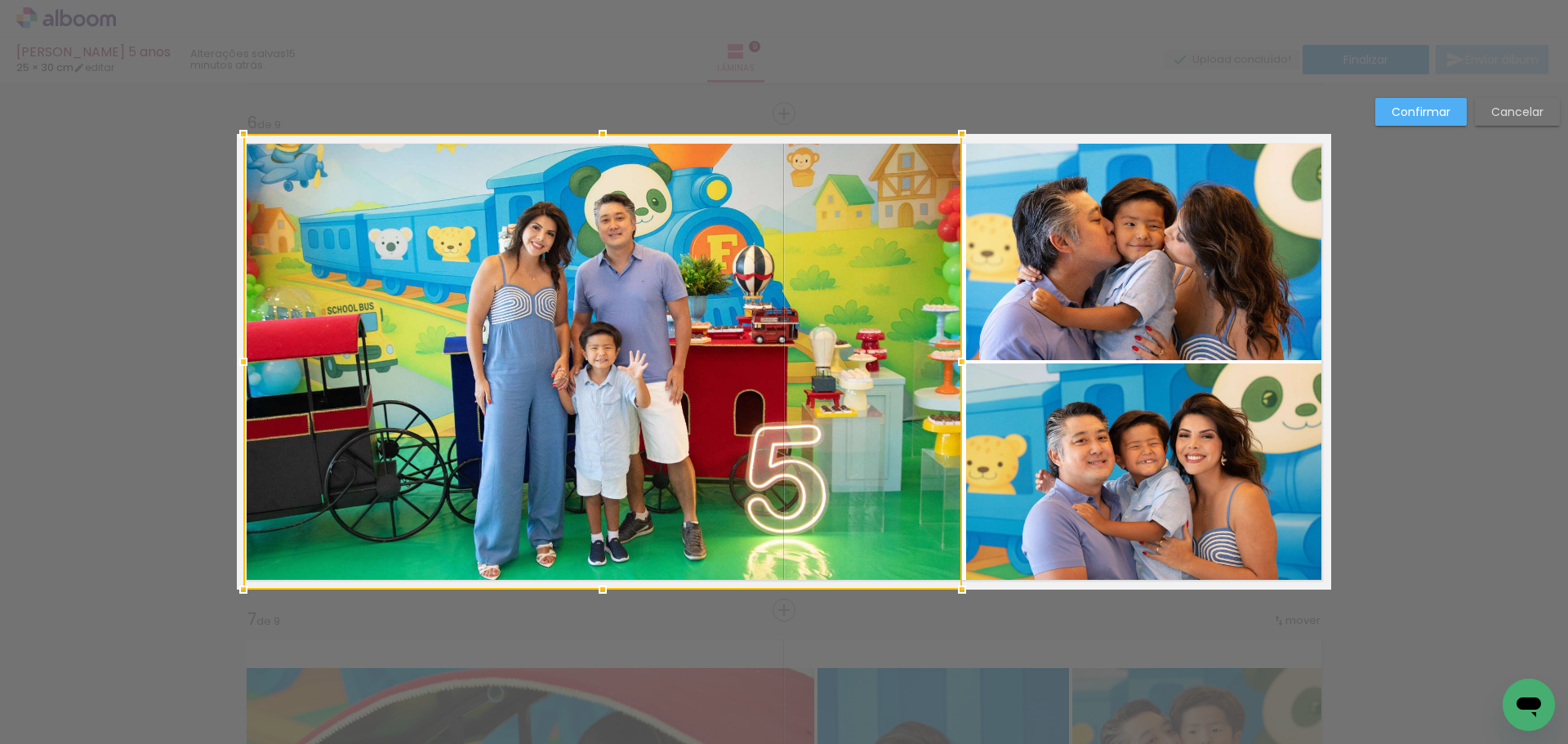
click at [946, 360] on div at bounding box center [962, 362] width 33 height 33
click at [1440, 103] on paper-button "Confirmar" at bounding box center [1420, 112] width 91 height 28
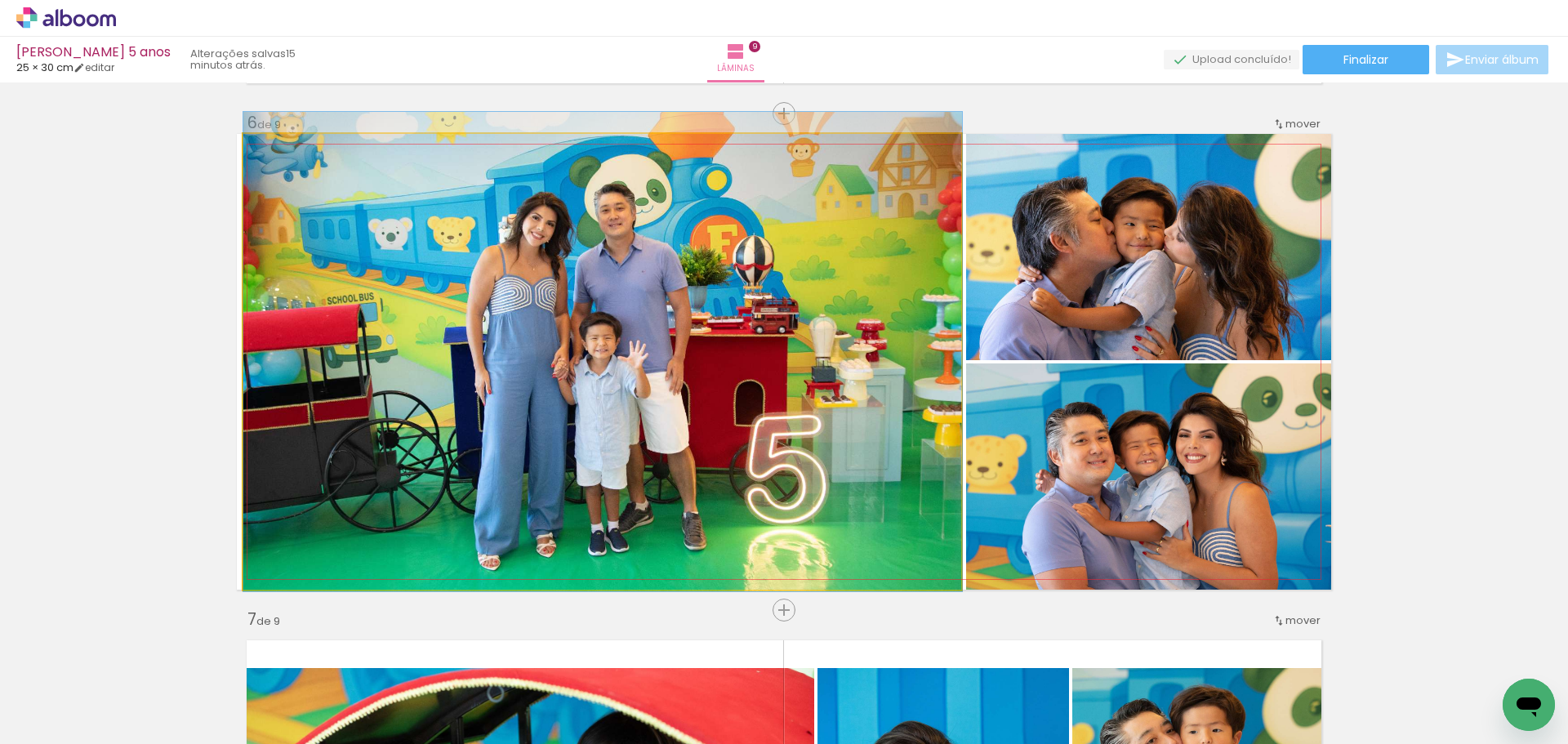
drag, startPoint x: 646, startPoint y: 341, endPoint x: 669, endPoint y: 331, distance: 25.1
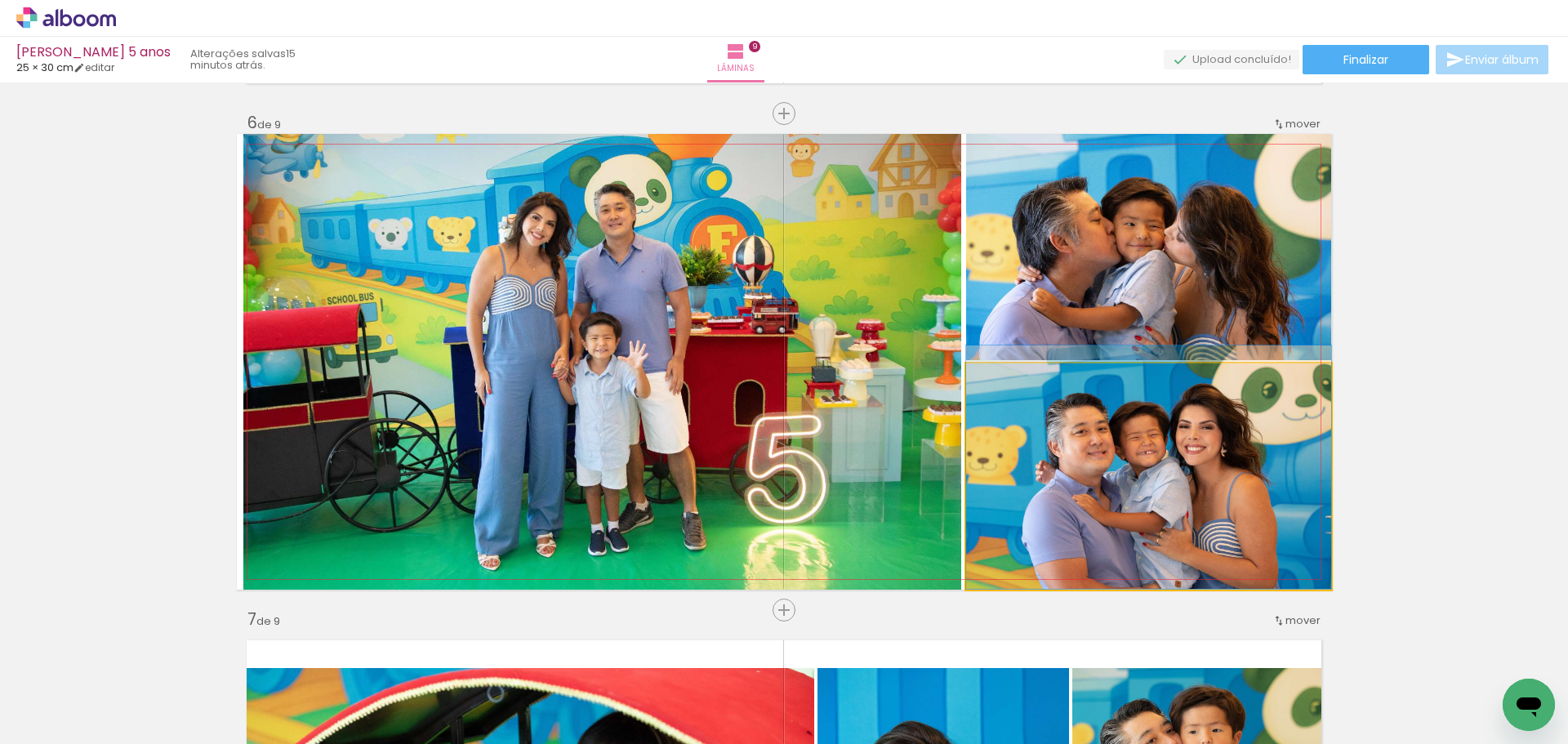
drag, startPoint x: 1126, startPoint y: 518, endPoint x: 1125, endPoint y: 502, distance: 16.0
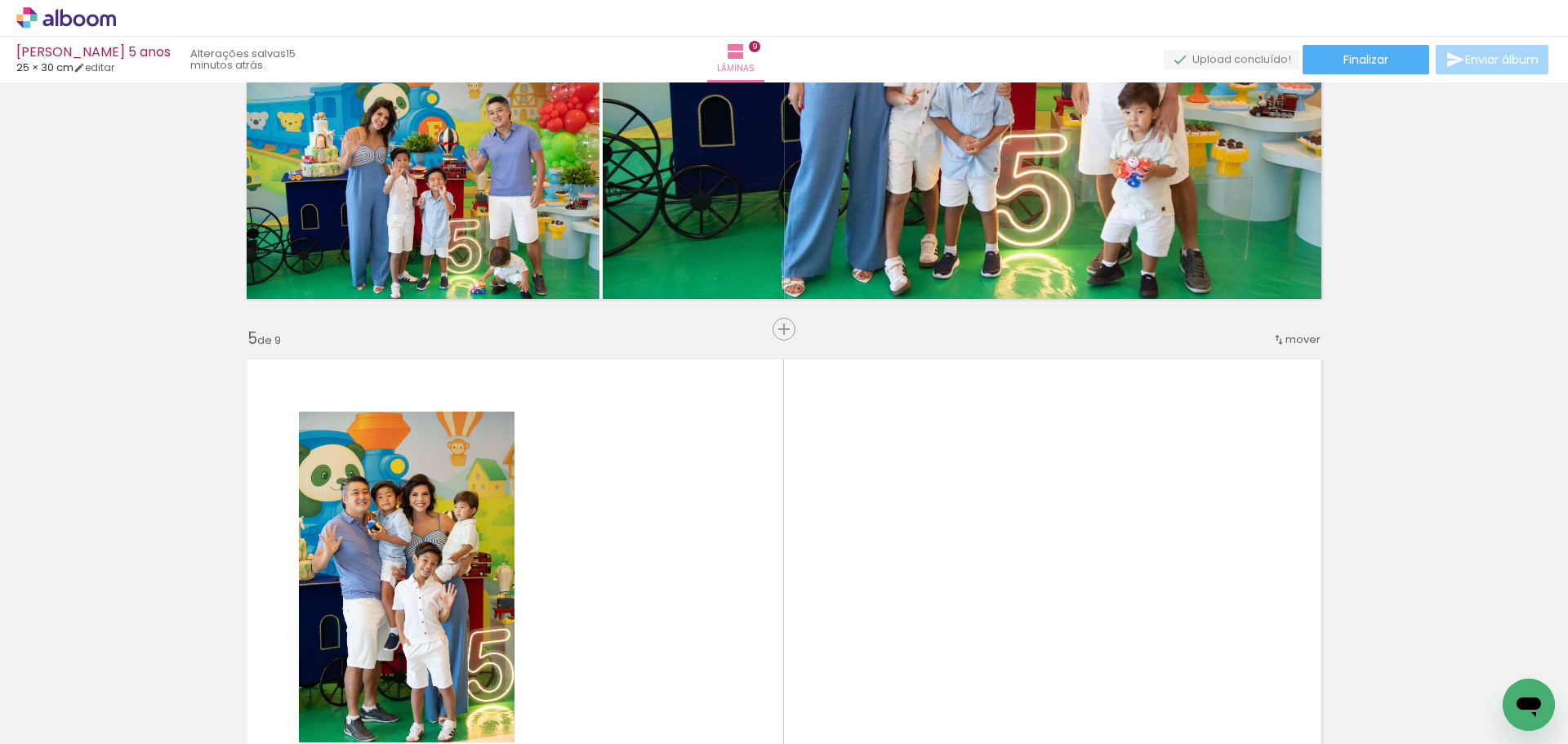
scroll to position [1825, 0]
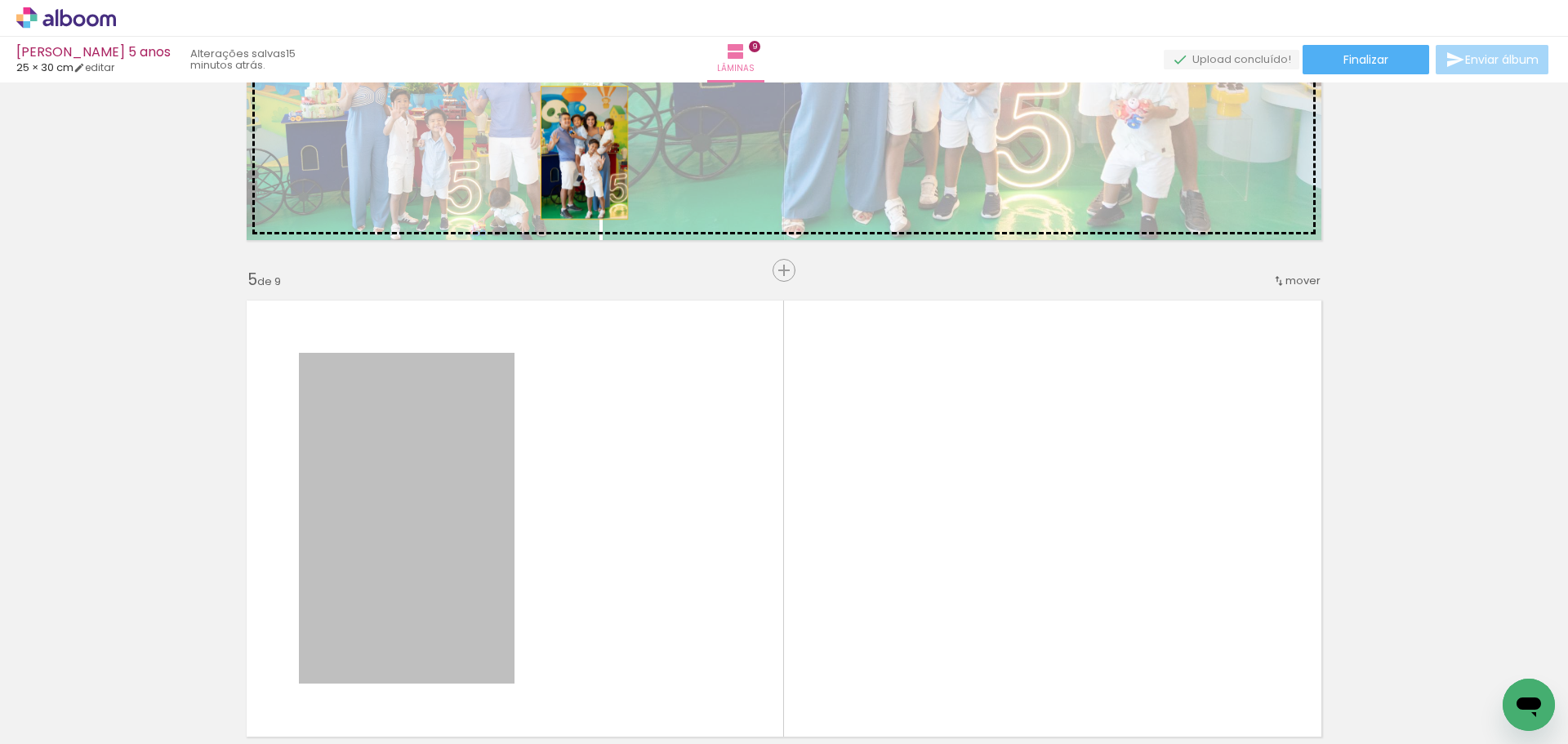
drag, startPoint x: 375, startPoint y: 488, endPoint x: 580, endPoint y: 151, distance: 394.5
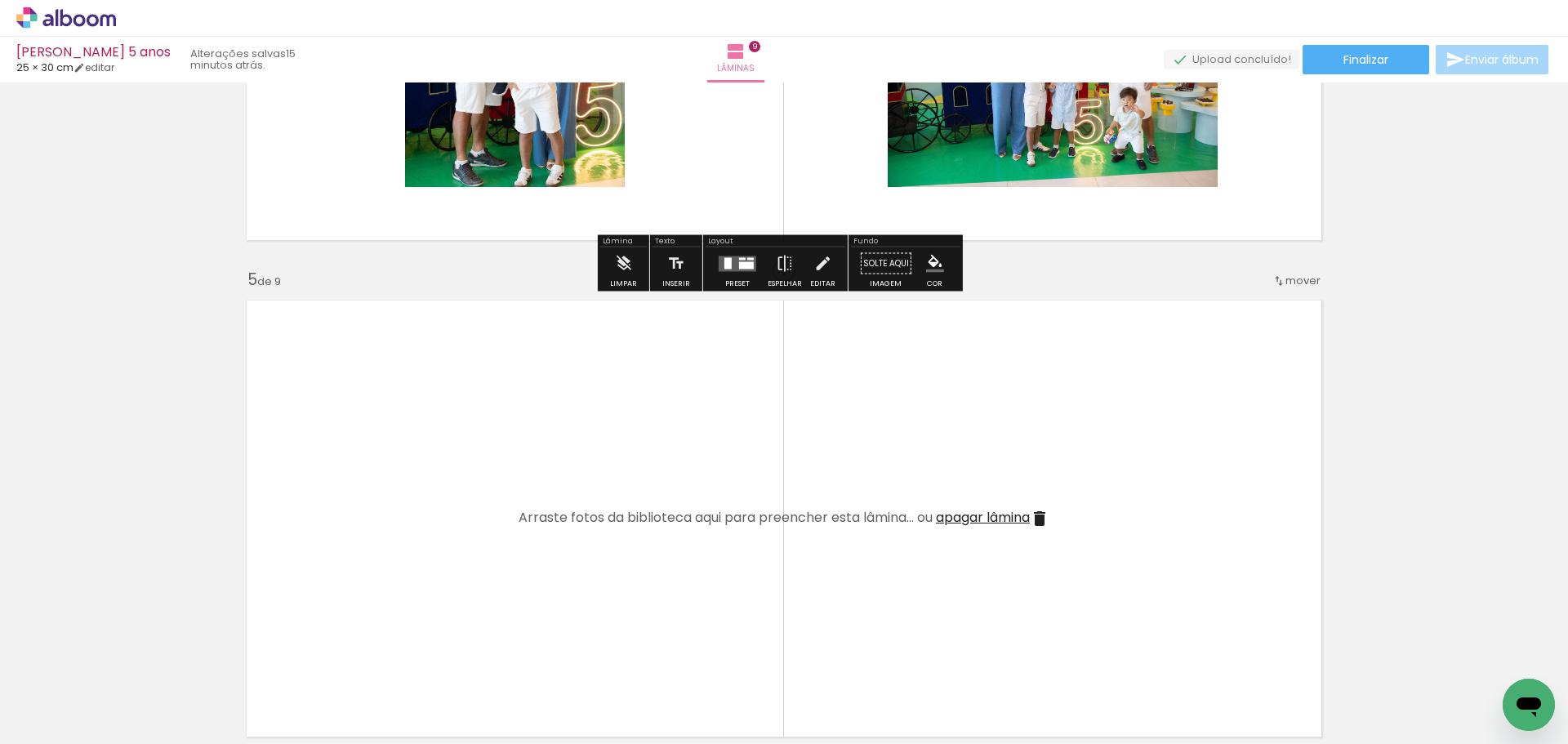
click at [734, 262] on quentale-layouter at bounding box center [737, 263] width 37 height 16
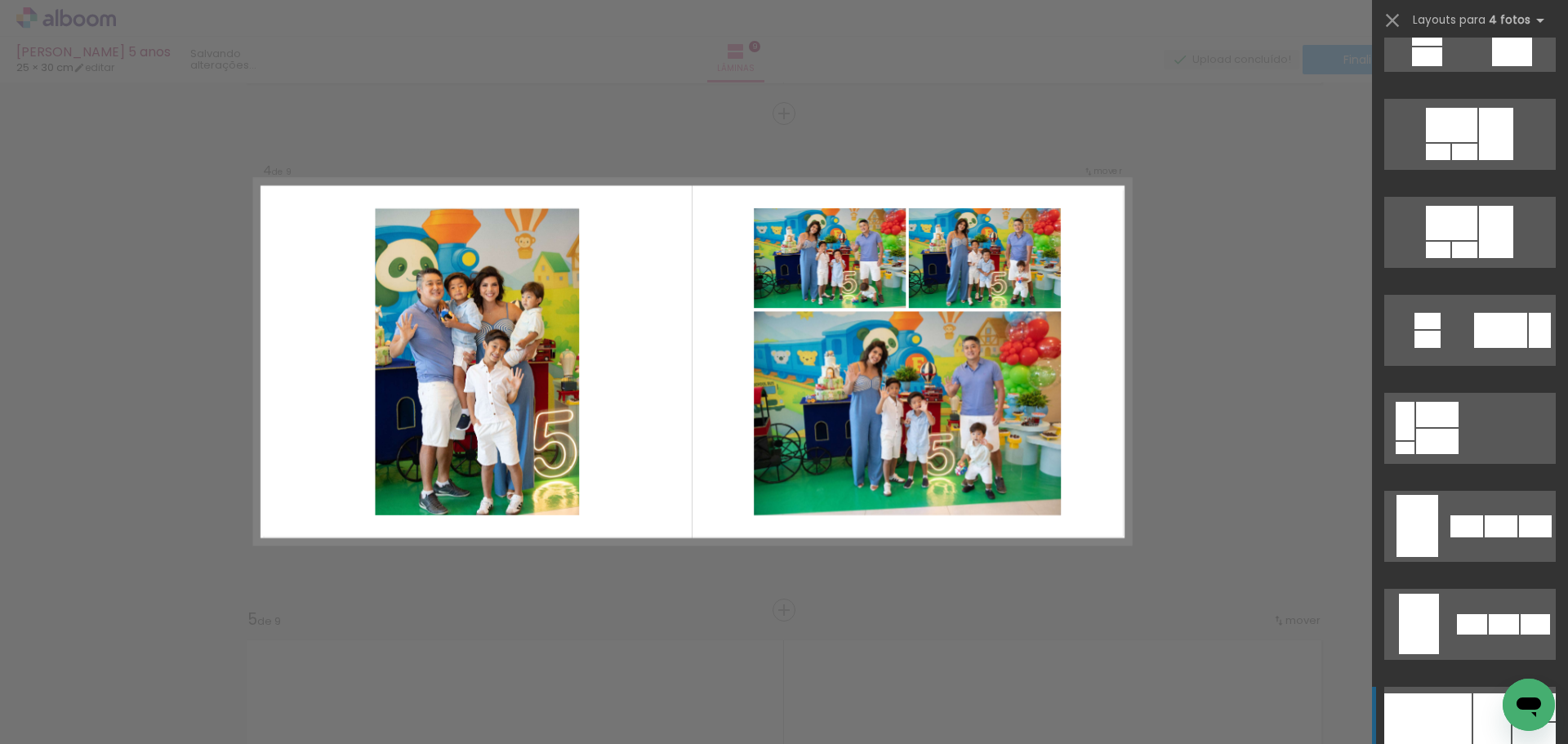
scroll to position [1062, 0]
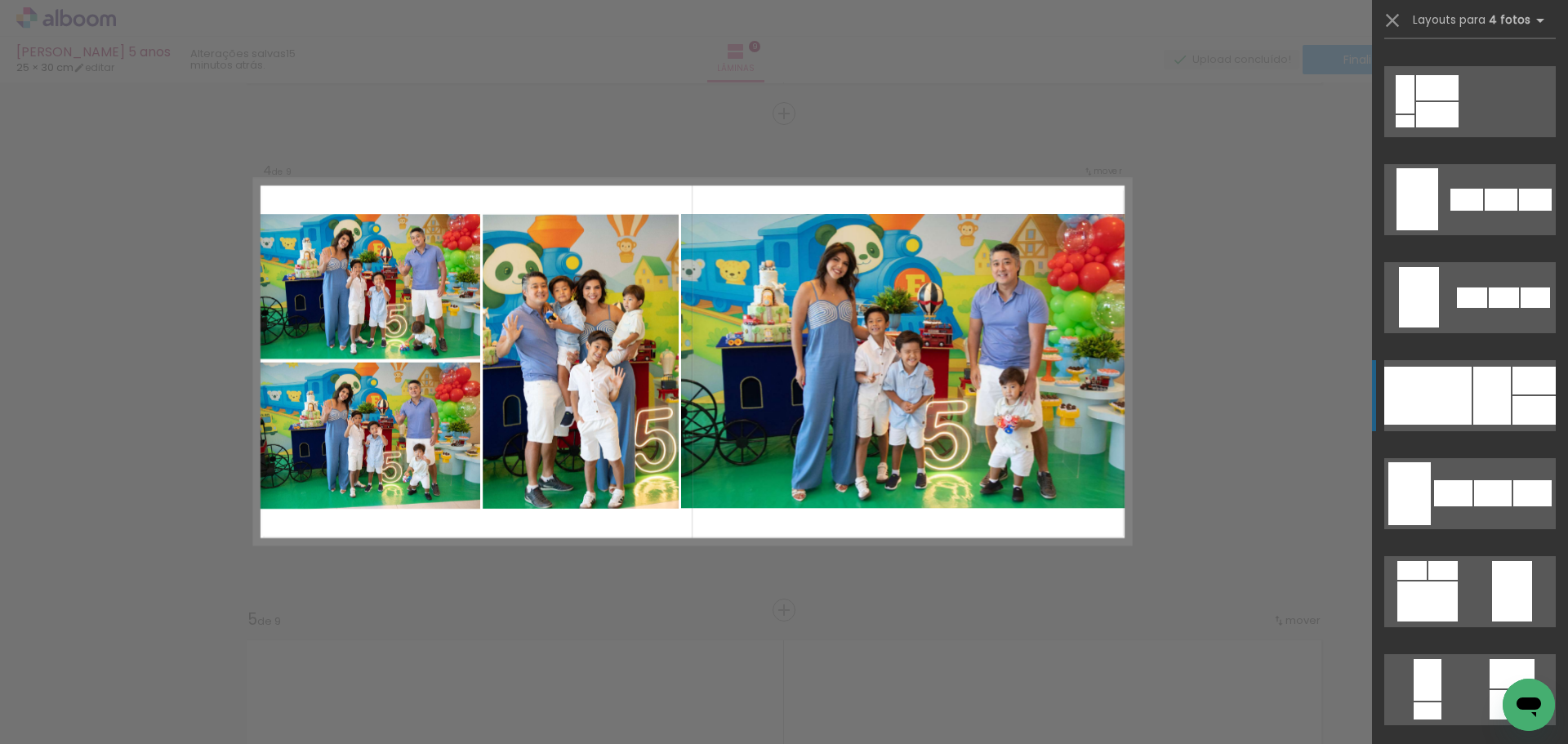
click at [1473, 399] on div at bounding box center [1492, 395] width 37 height 58
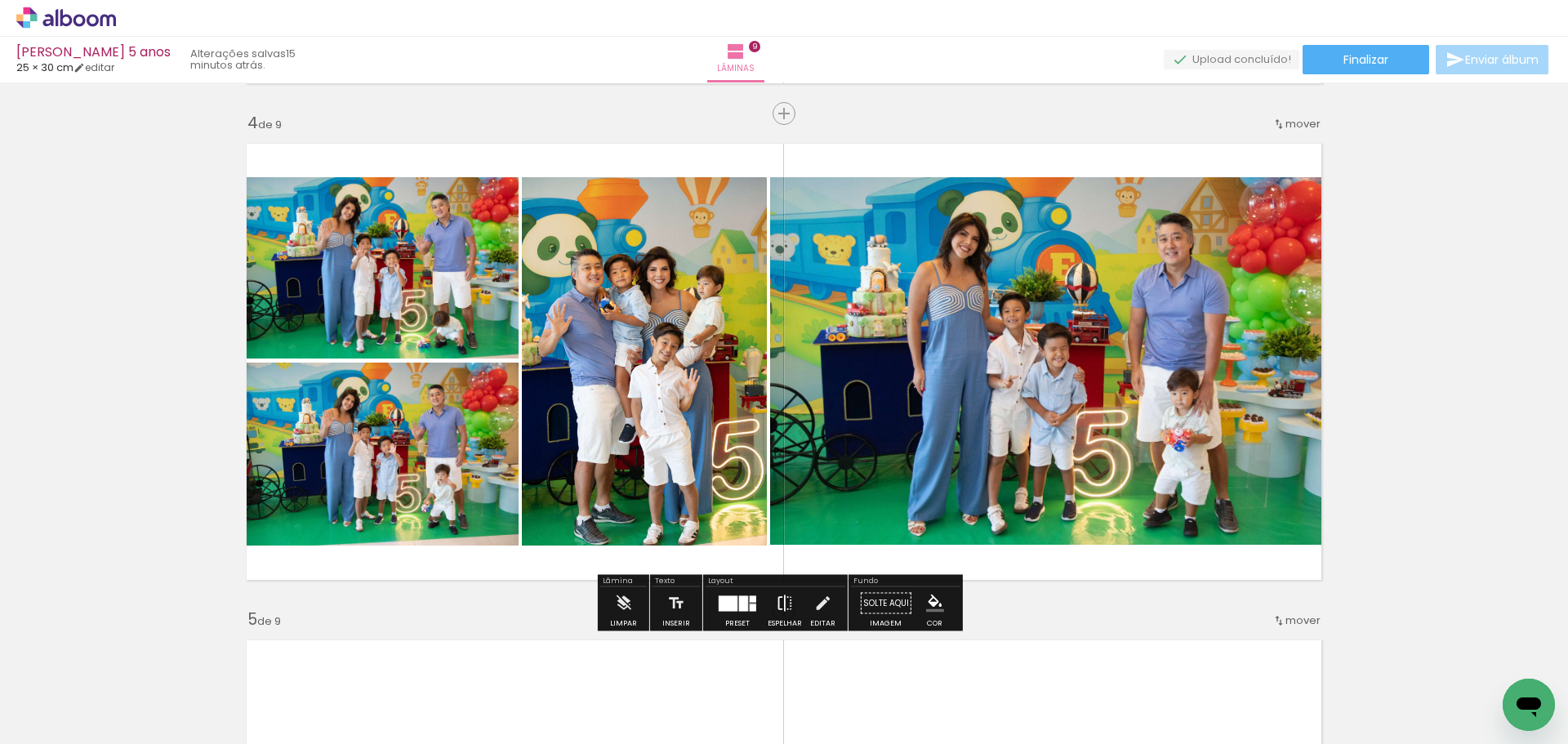
click at [783, 598] on iron-icon at bounding box center [785, 604] width 18 height 33
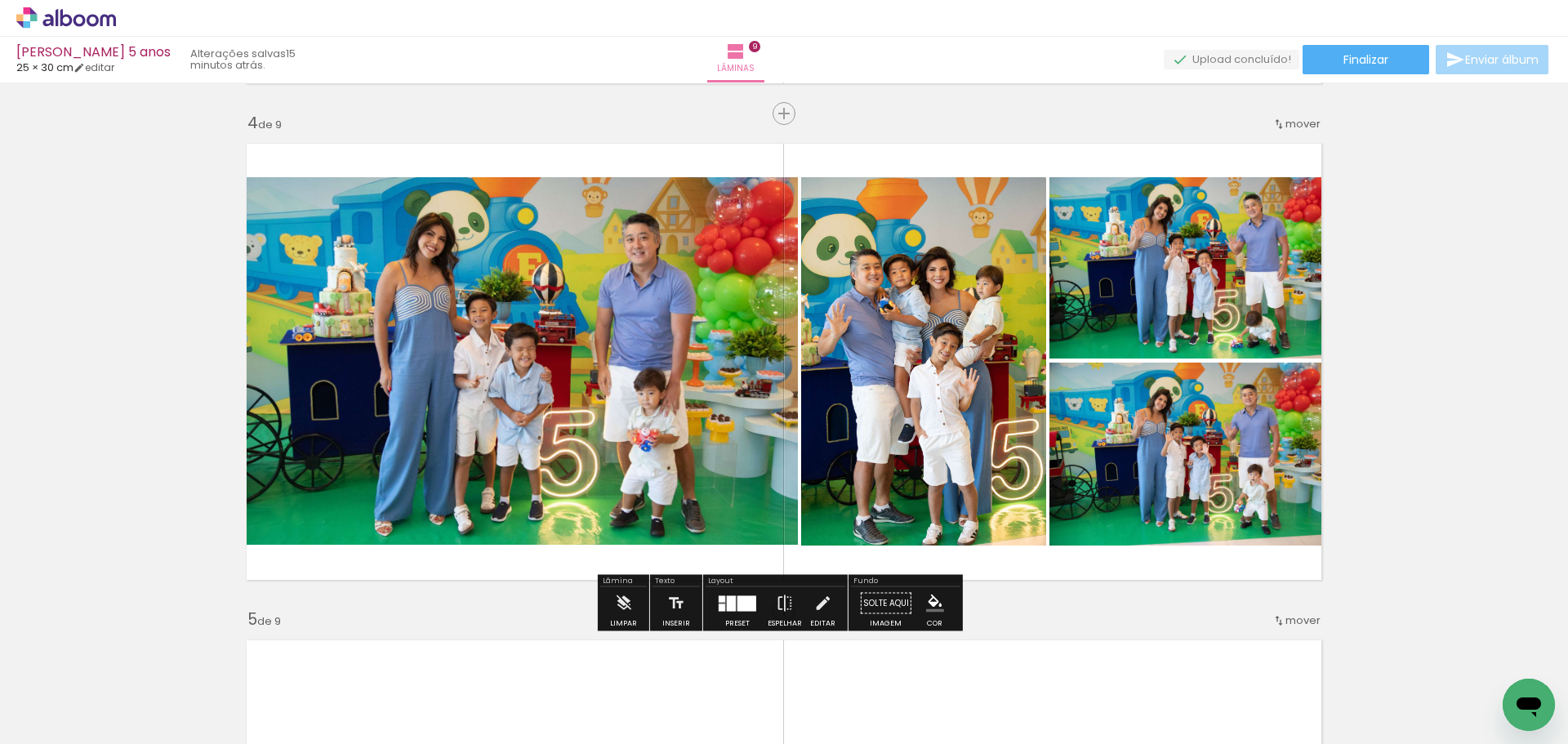
click at [535, 376] on quentale-photo at bounding box center [517, 362] width 561 height 369
click at [535, 375] on quentale-photo at bounding box center [517, 362] width 561 height 369
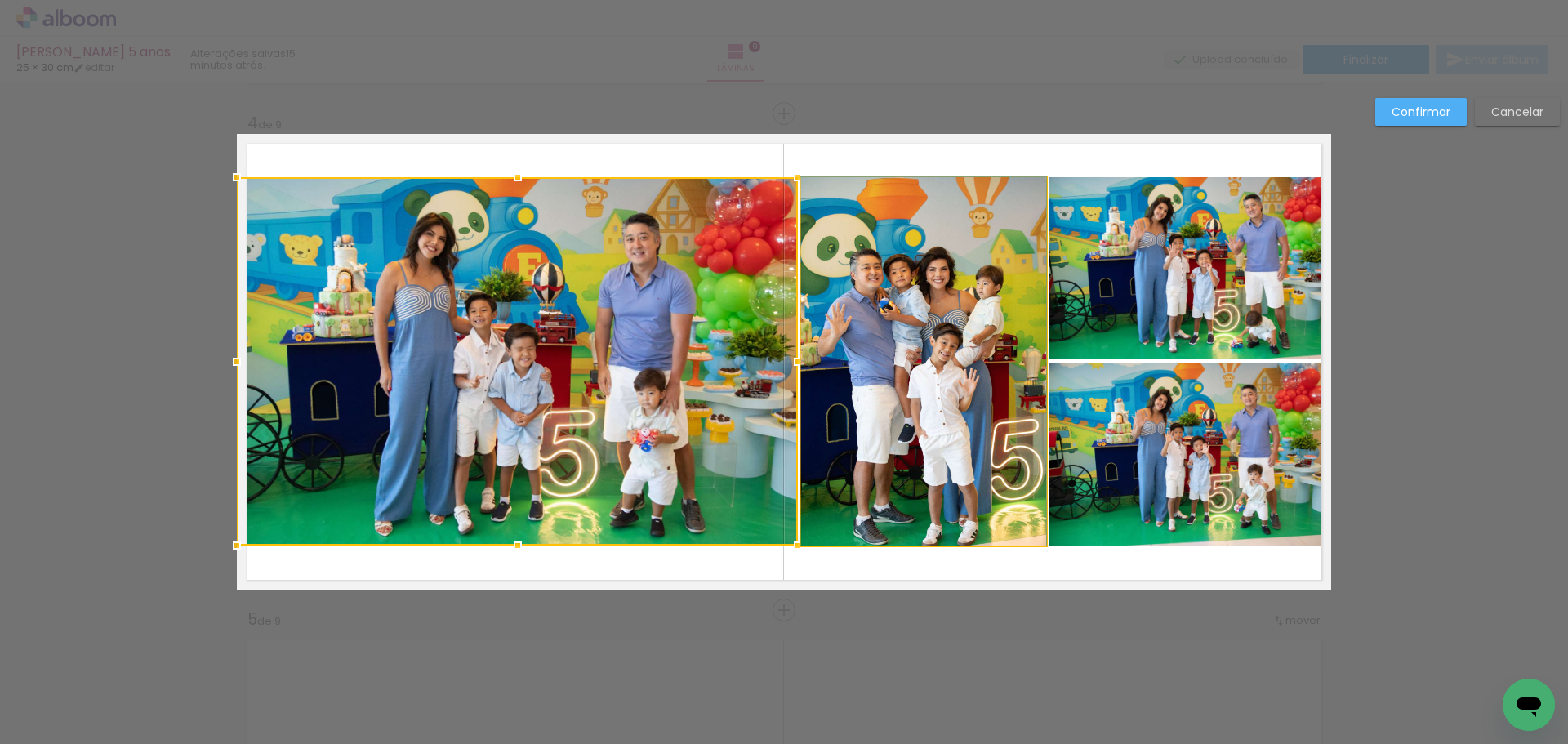
click at [942, 330] on quentale-photo at bounding box center [924, 362] width 245 height 369
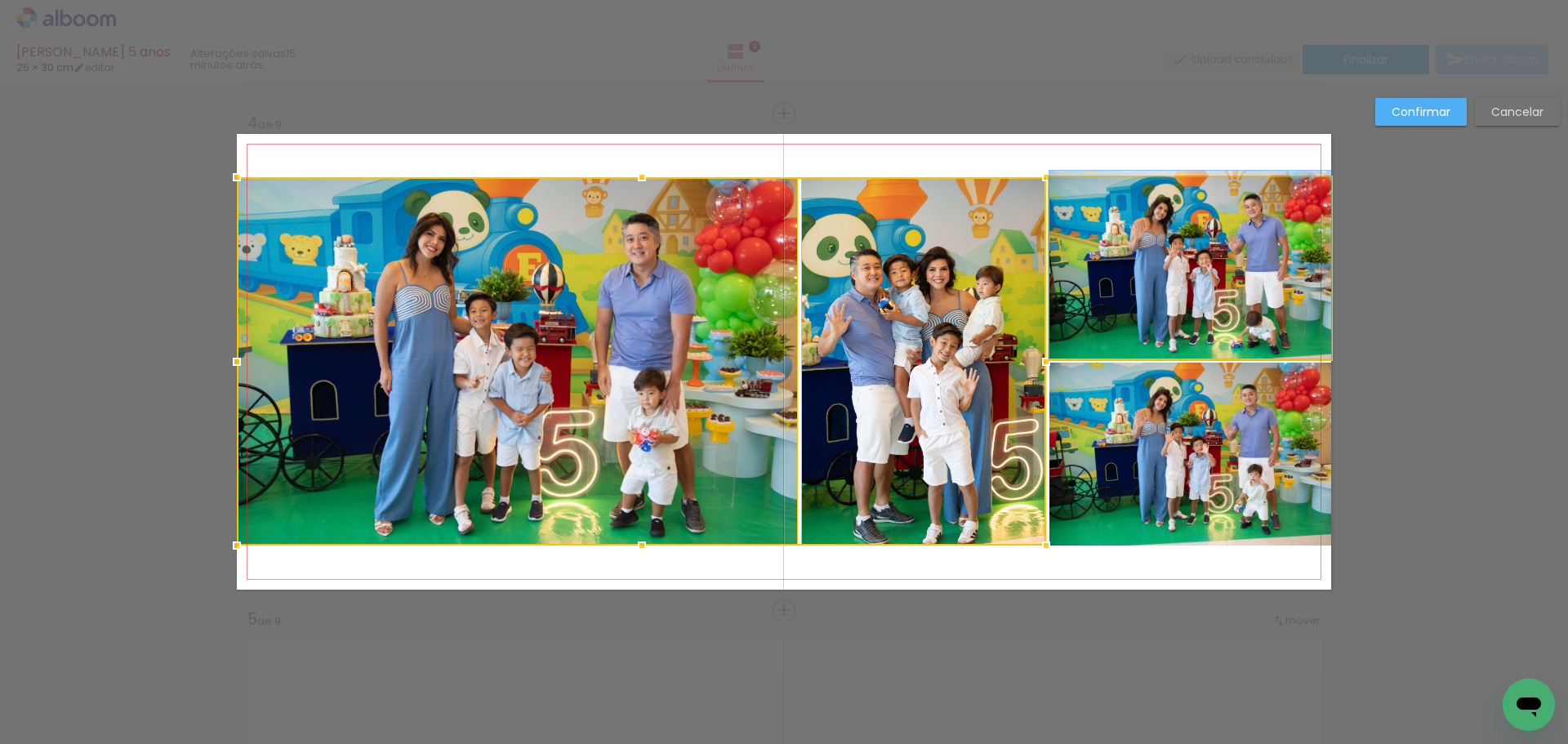
click at [1111, 274] on quentale-photo at bounding box center [1190, 269] width 282 height 183
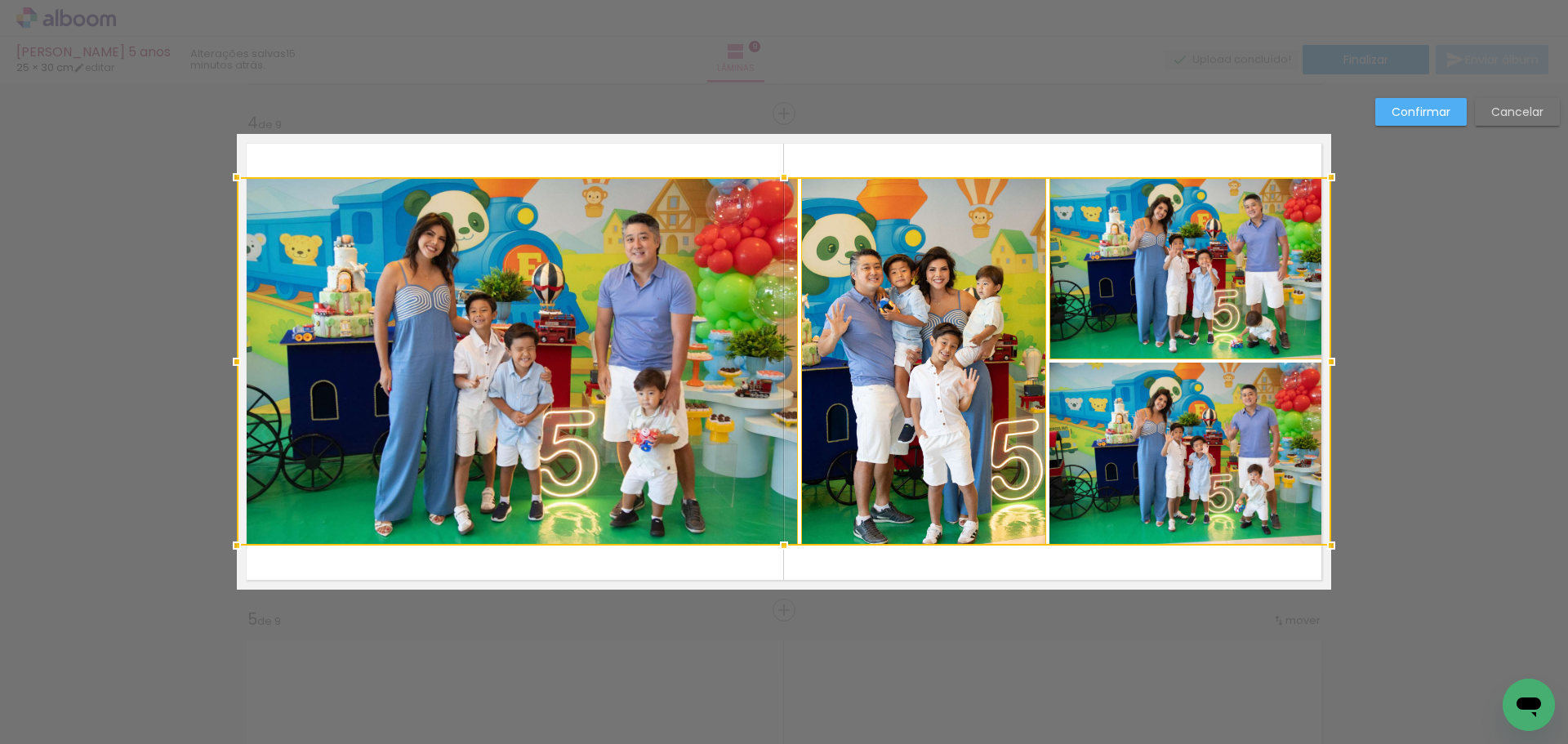
click at [1106, 481] on div at bounding box center [783, 362] width 1094 height 369
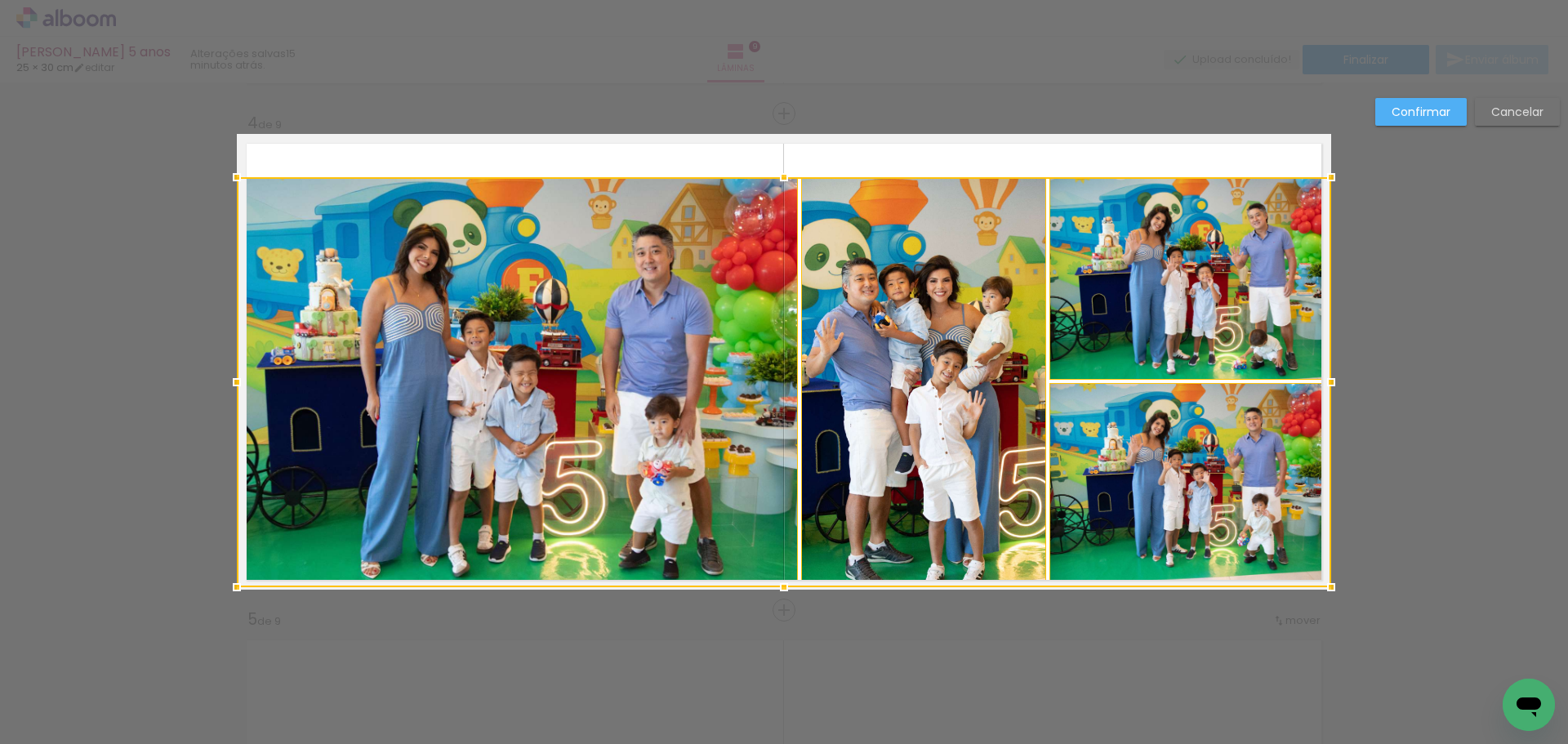
drag, startPoint x: 778, startPoint y: 548, endPoint x: 766, endPoint y: 592, distance: 45.6
click at [767, 592] on div at bounding box center [784, 588] width 33 height 33
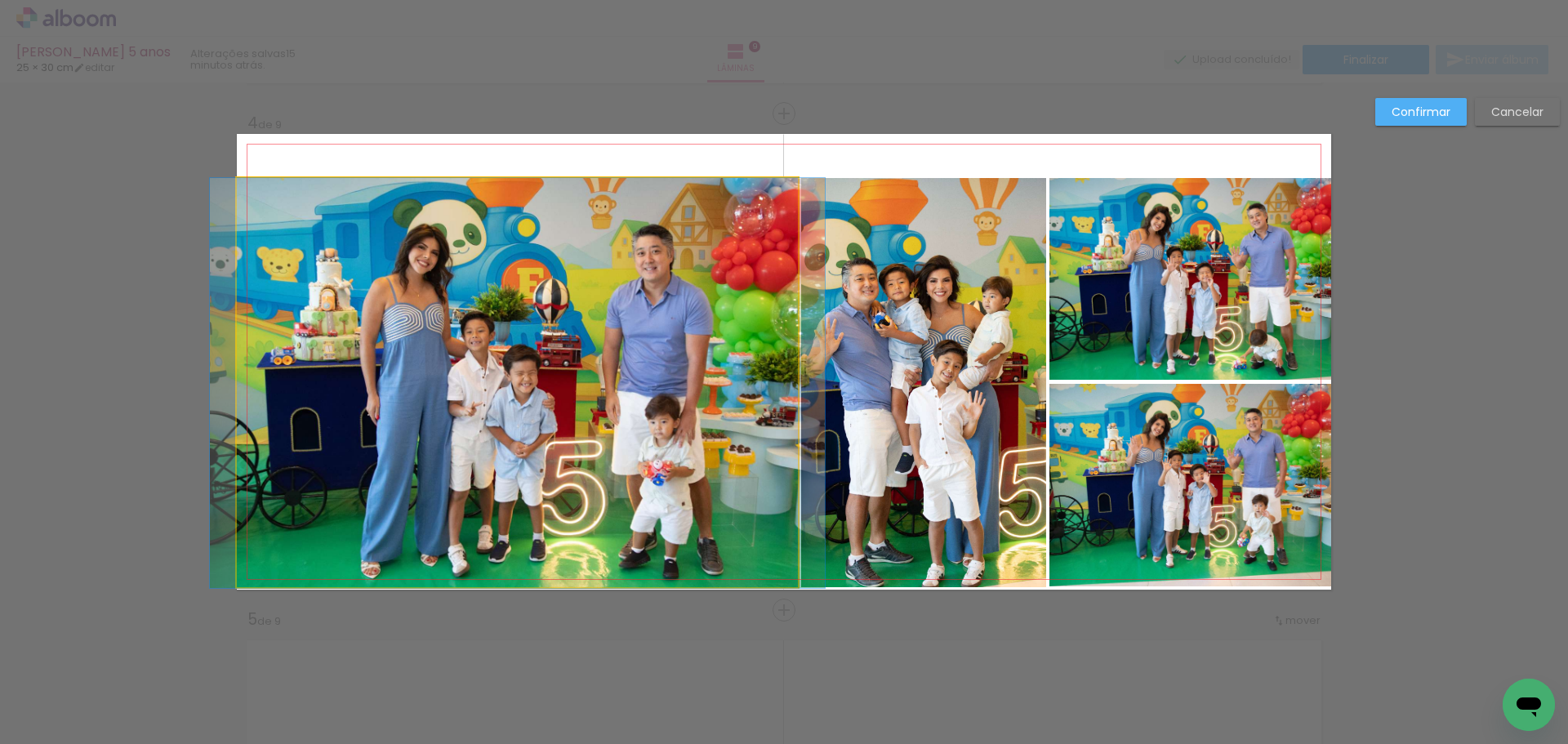
drag, startPoint x: 540, startPoint y: 375, endPoint x: 563, endPoint y: 365, distance: 25.1
click at [540, 375] on quentale-photo at bounding box center [517, 383] width 561 height 410
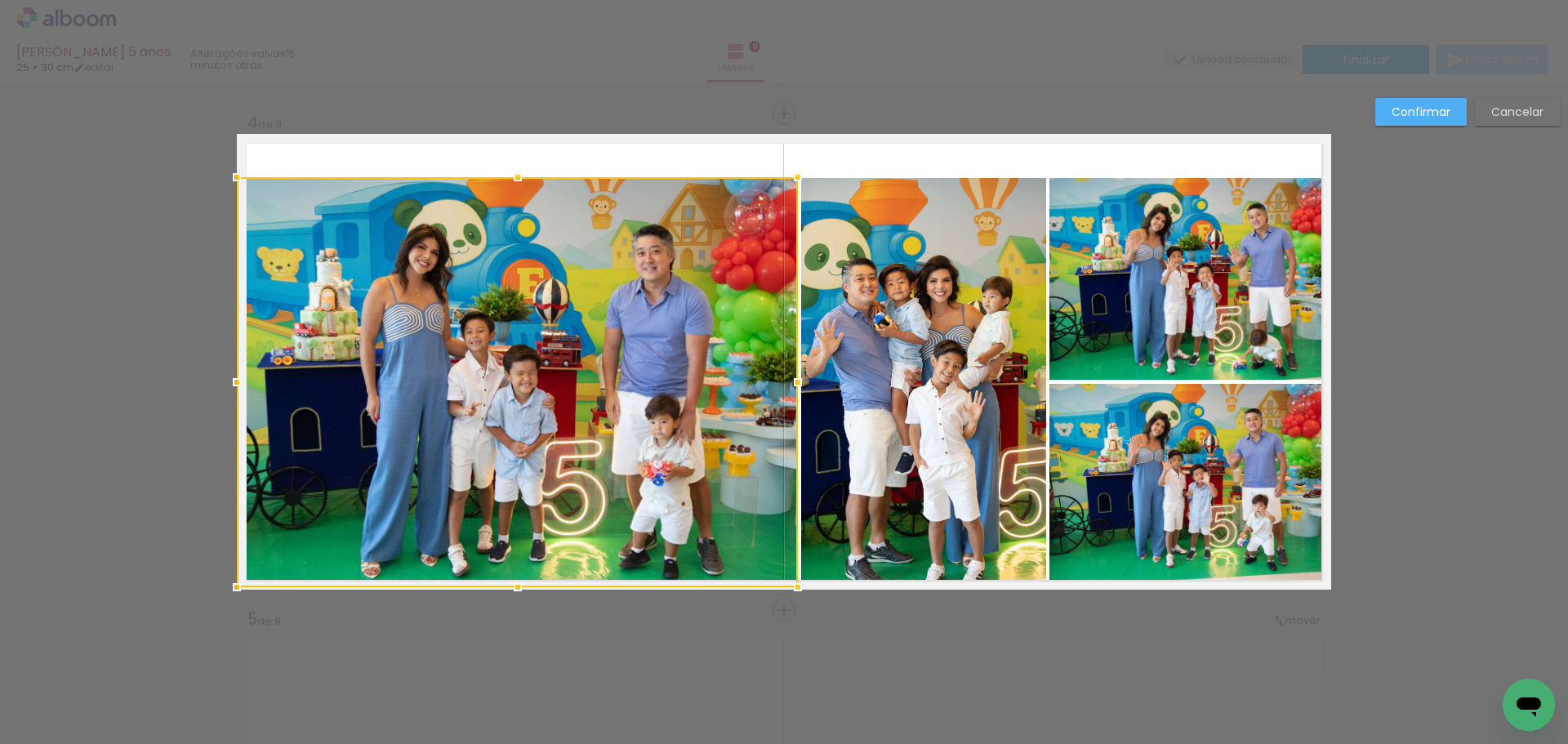
click at [917, 335] on quentale-photo at bounding box center [923, 383] width 244 height 410
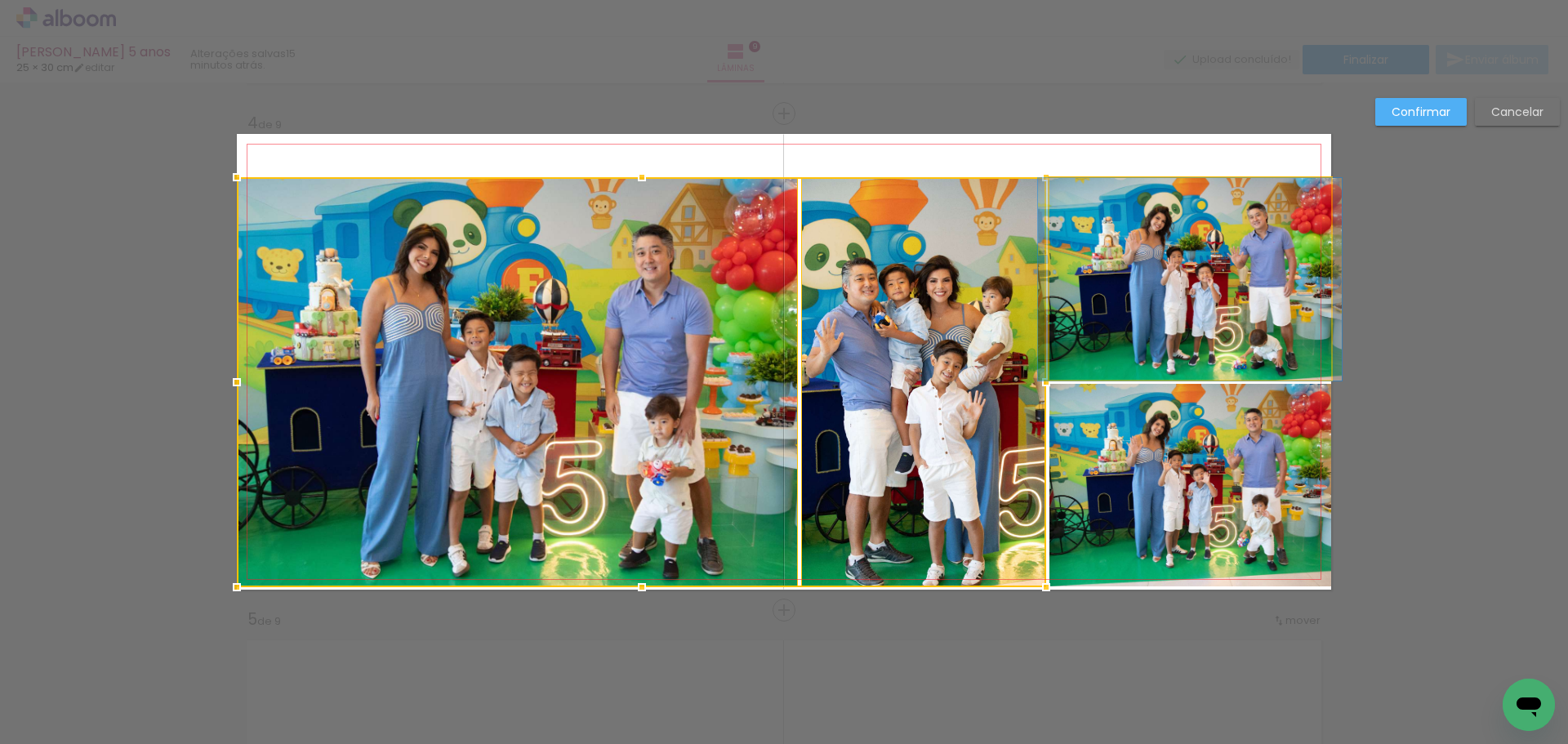
click at [1168, 260] on quentale-photo at bounding box center [1190, 279] width 282 height 203
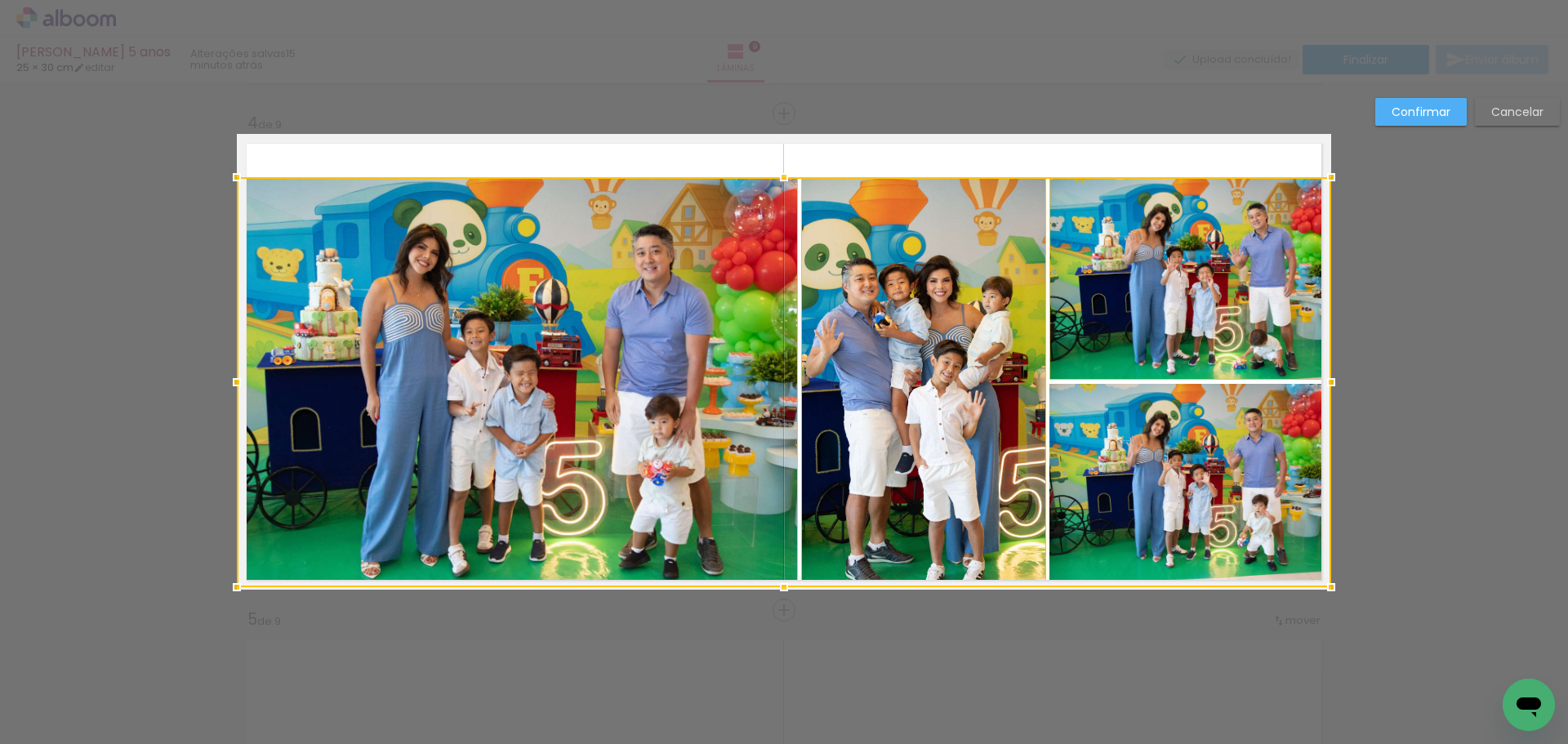
click at [1172, 498] on div at bounding box center [783, 382] width 1094 height 410
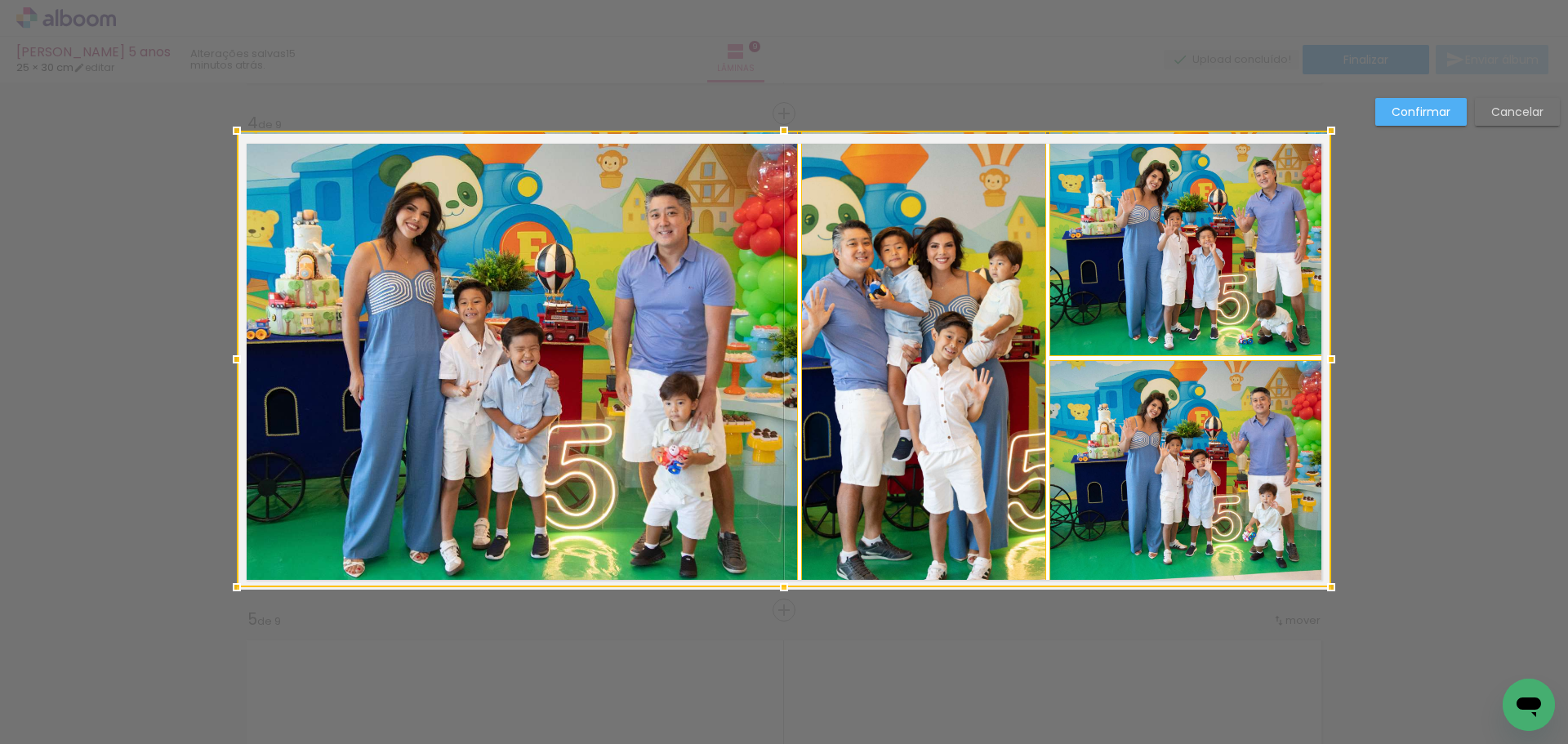
drag, startPoint x: 778, startPoint y: 183, endPoint x: 776, endPoint y: 142, distance: 41.0
click at [776, 142] on div at bounding box center [784, 131] width 33 height 33
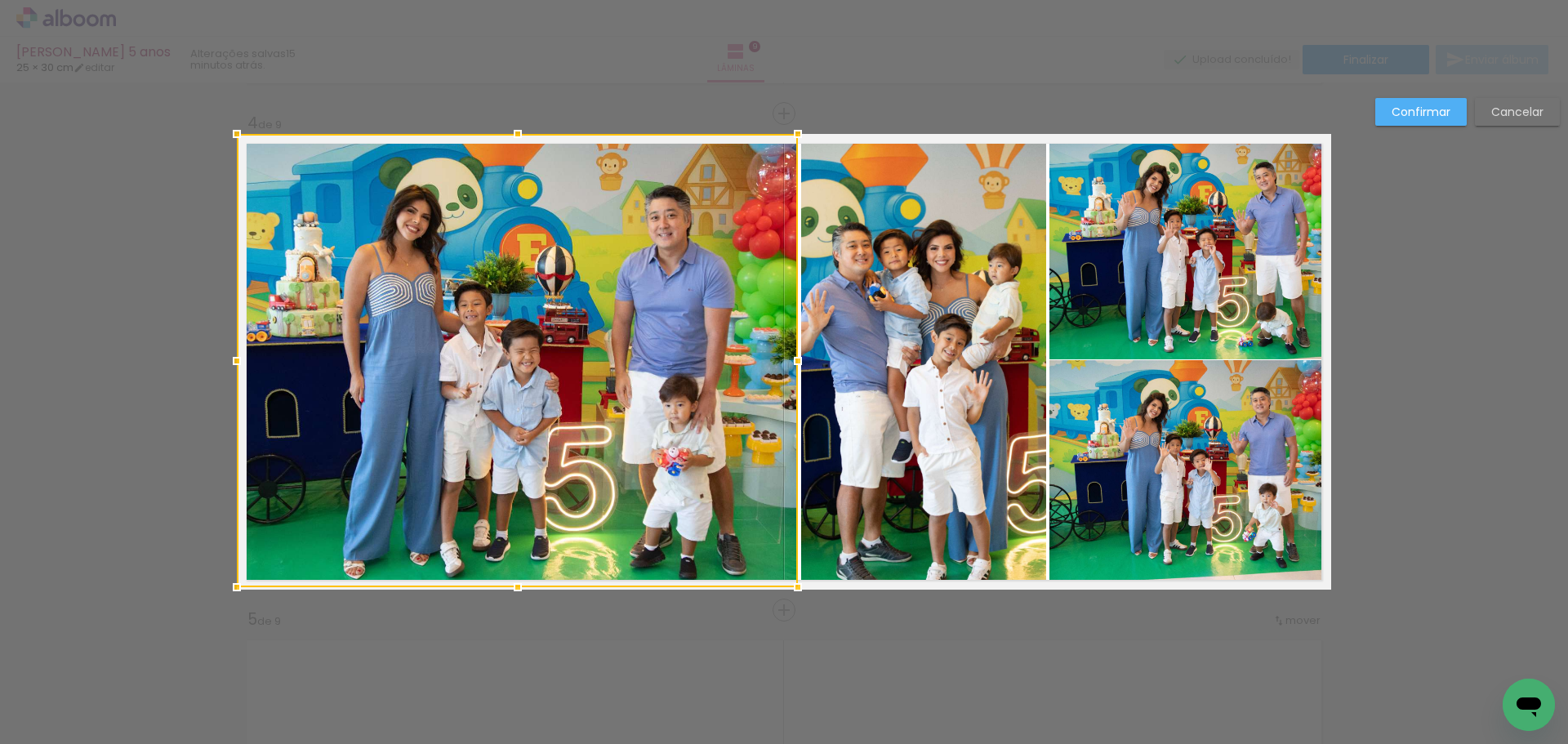
click at [0, 0] on slot "Confirmar" at bounding box center [0, 0] width 0 height 0
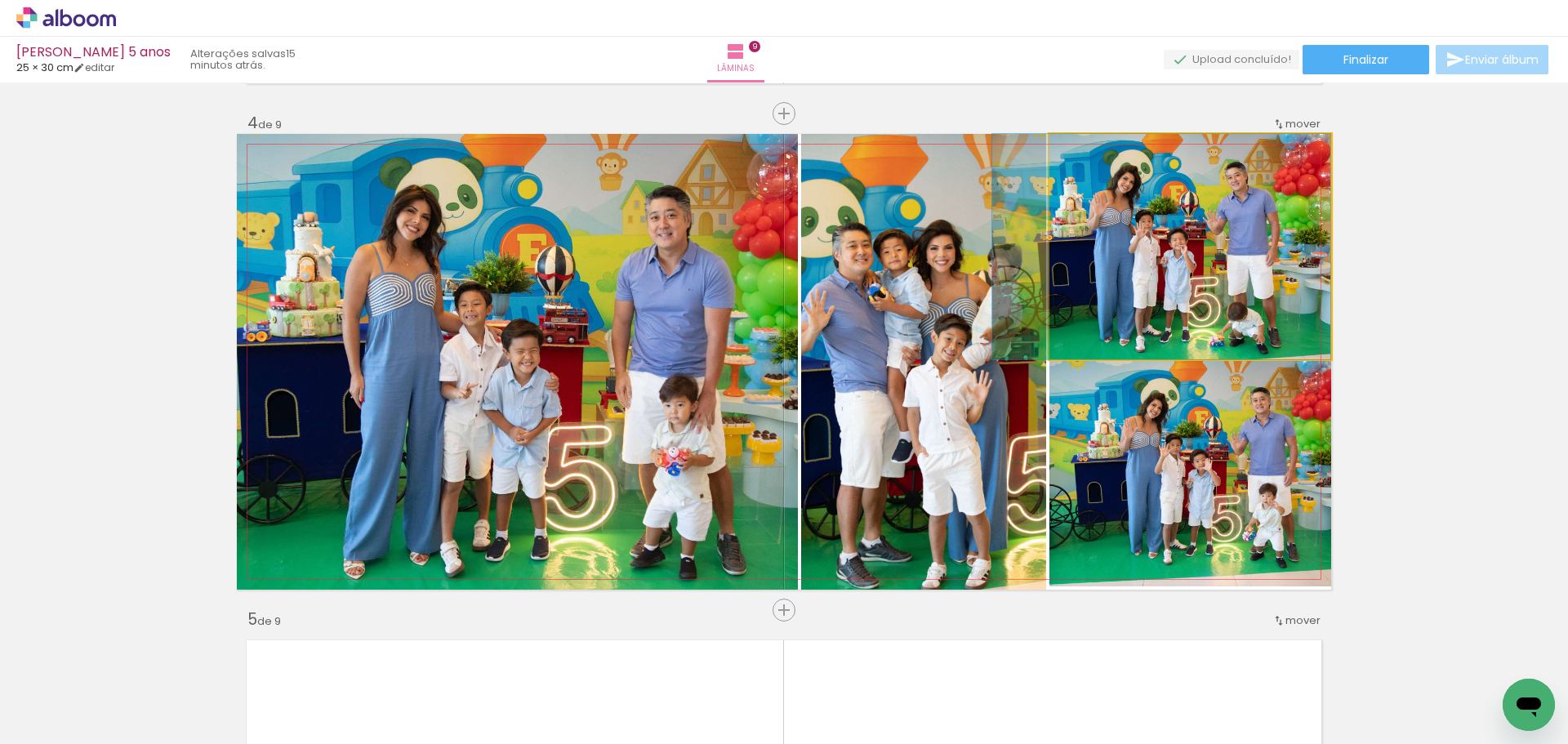
drag, startPoint x: 1206, startPoint y: 242, endPoint x: 1163, endPoint y: 251, distance: 43.9
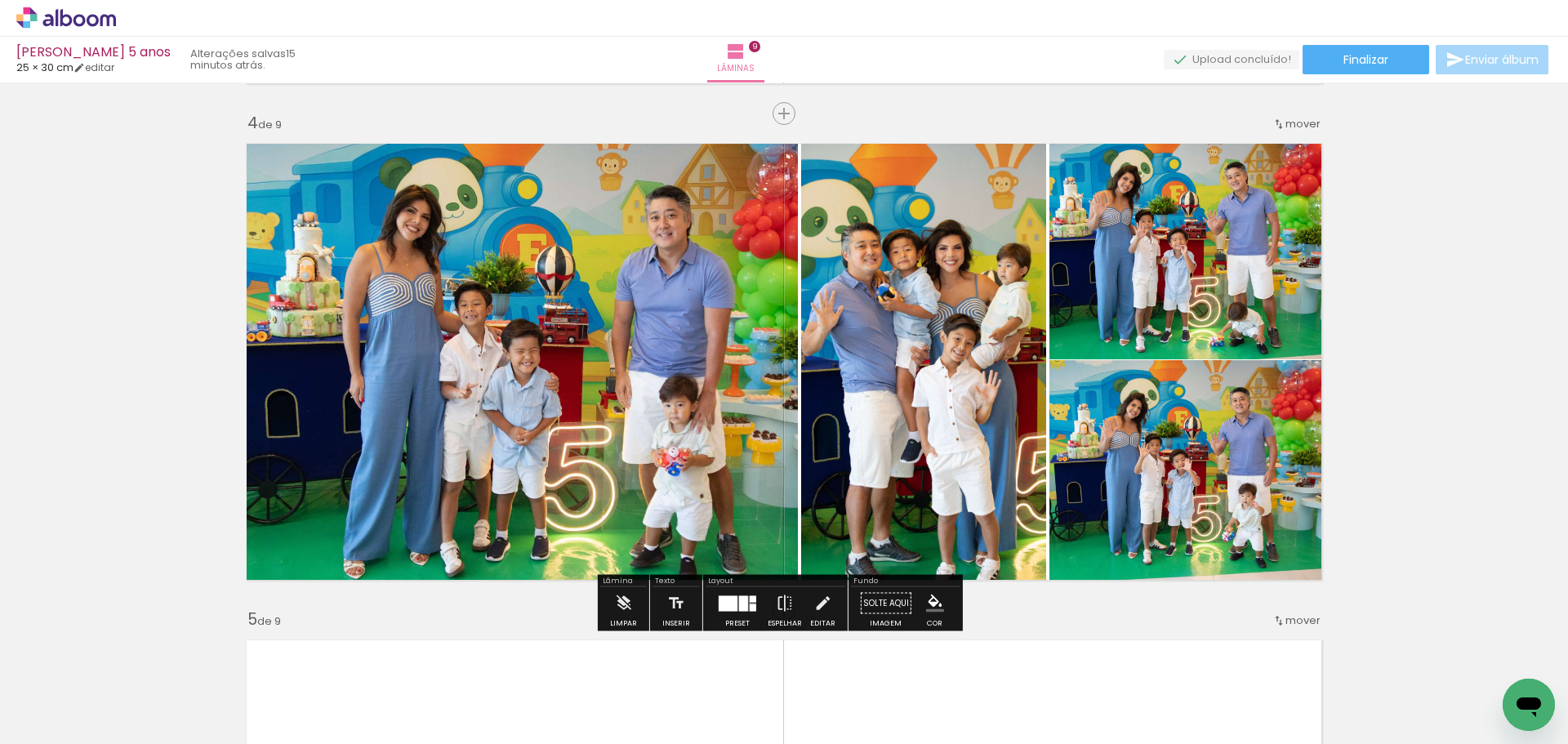
click at [632, 361] on quentale-photo at bounding box center [517, 362] width 561 height 455
click at [579, 362] on quentale-photo at bounding box center [517, 362] width 561 height 455
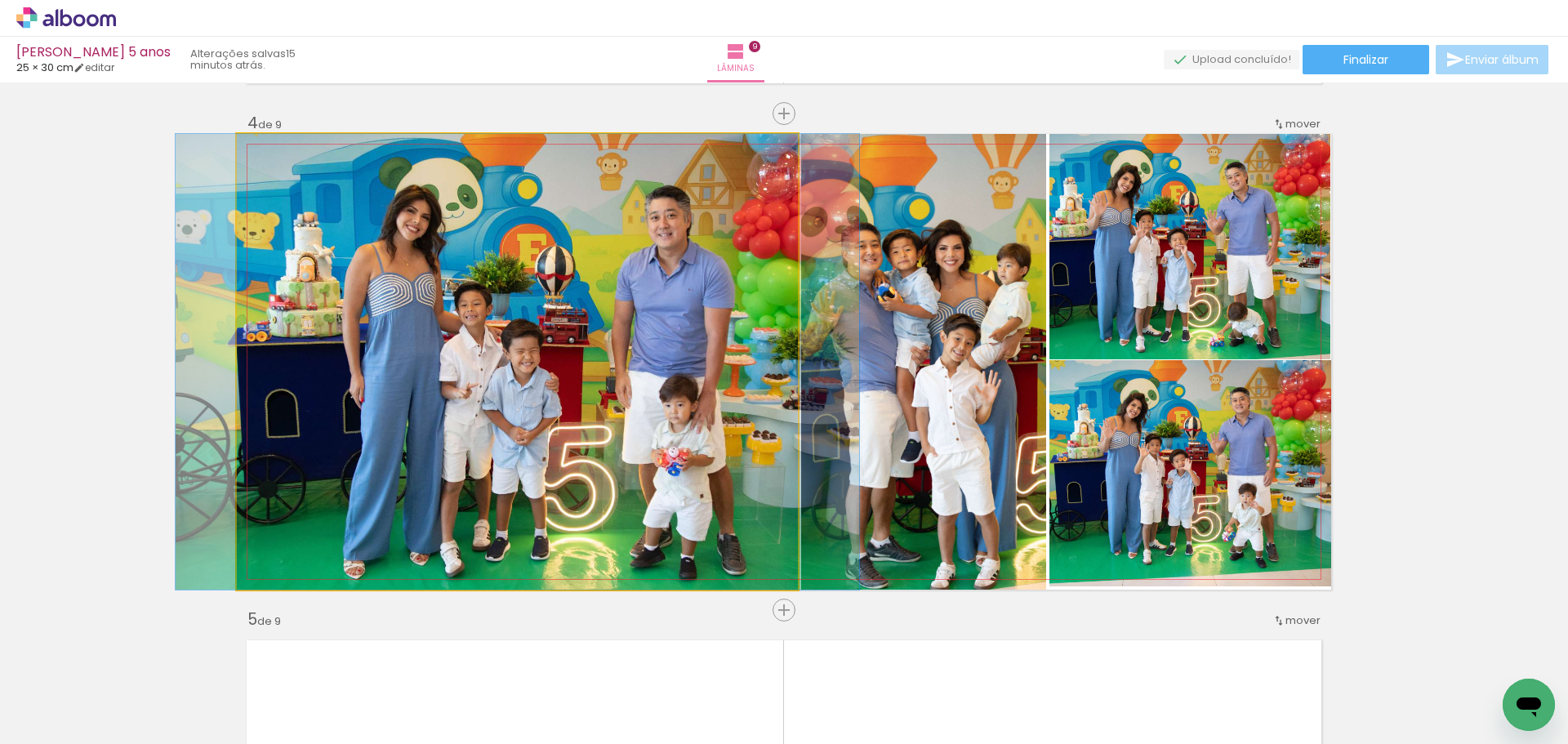
click at [579, 362] on quentale-photo at bounding box center [517, 362] width 561 height 455
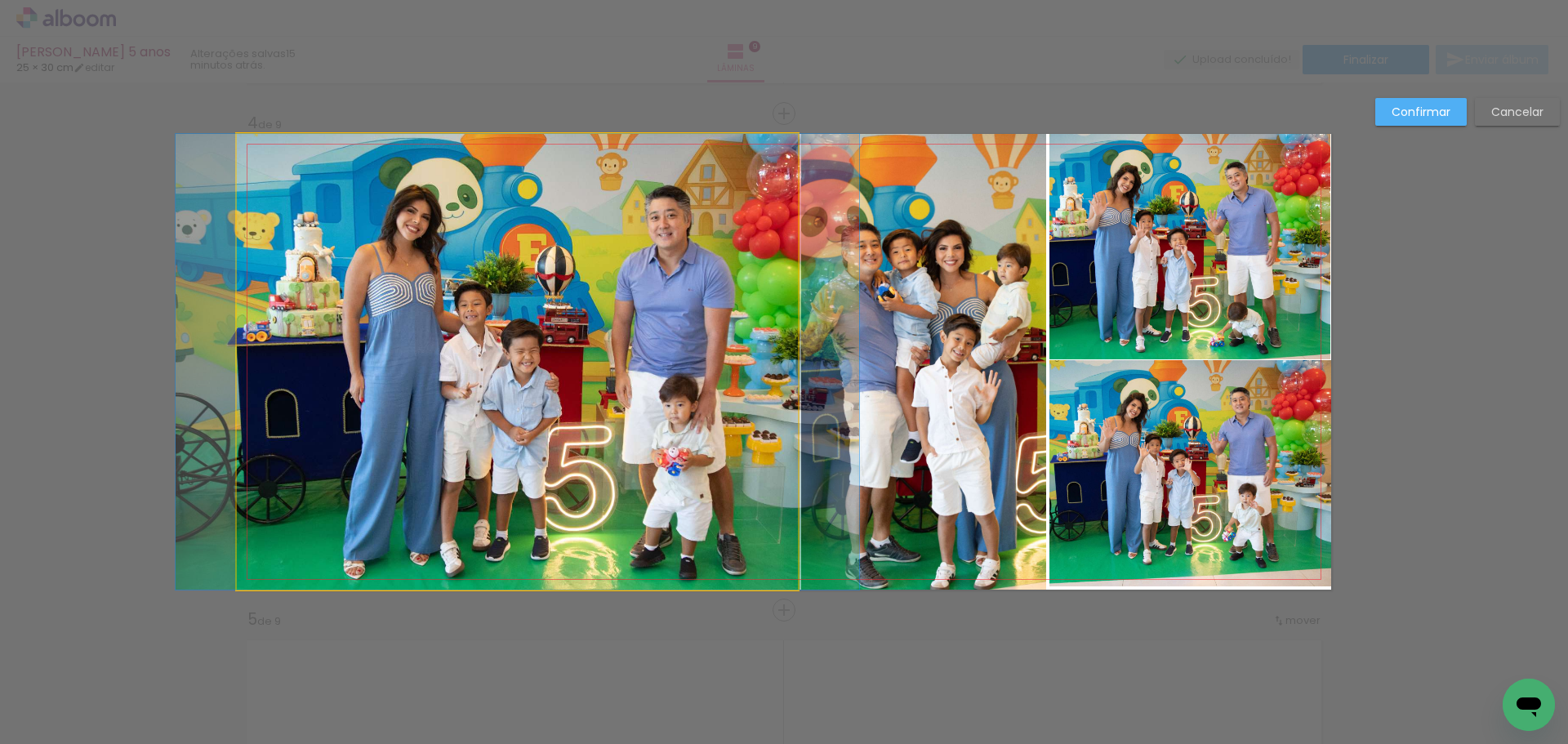
click at [561, 364] on quentale-photo at bounding box center [517, 362] width 561 height 455
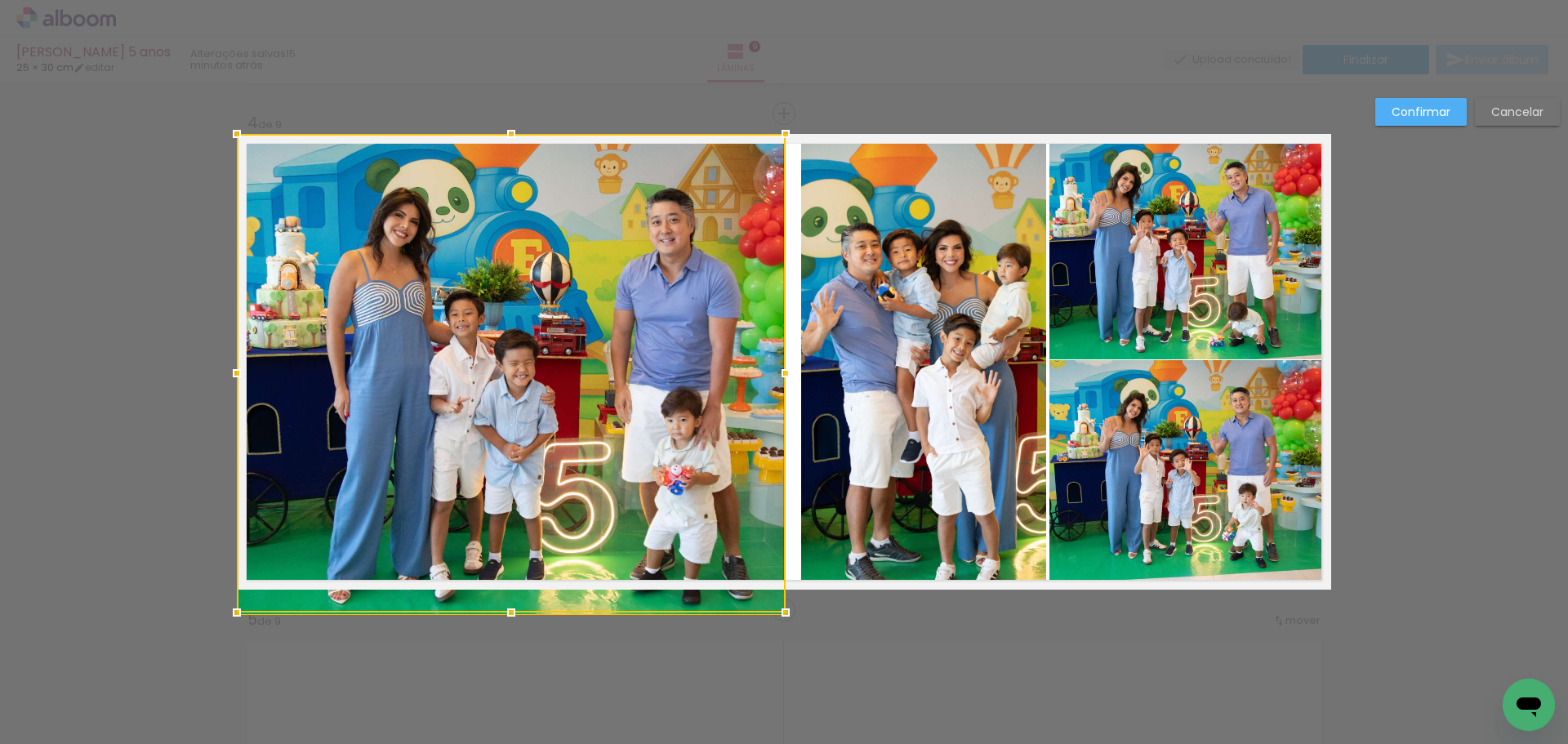
drag, startPoint x: 794, startPoint y: 362, endPoint x: 782, endPoint y: 364, distance: 12.2
click at [782, 364] on div at bounding box center [786, 374] width 33 height 33
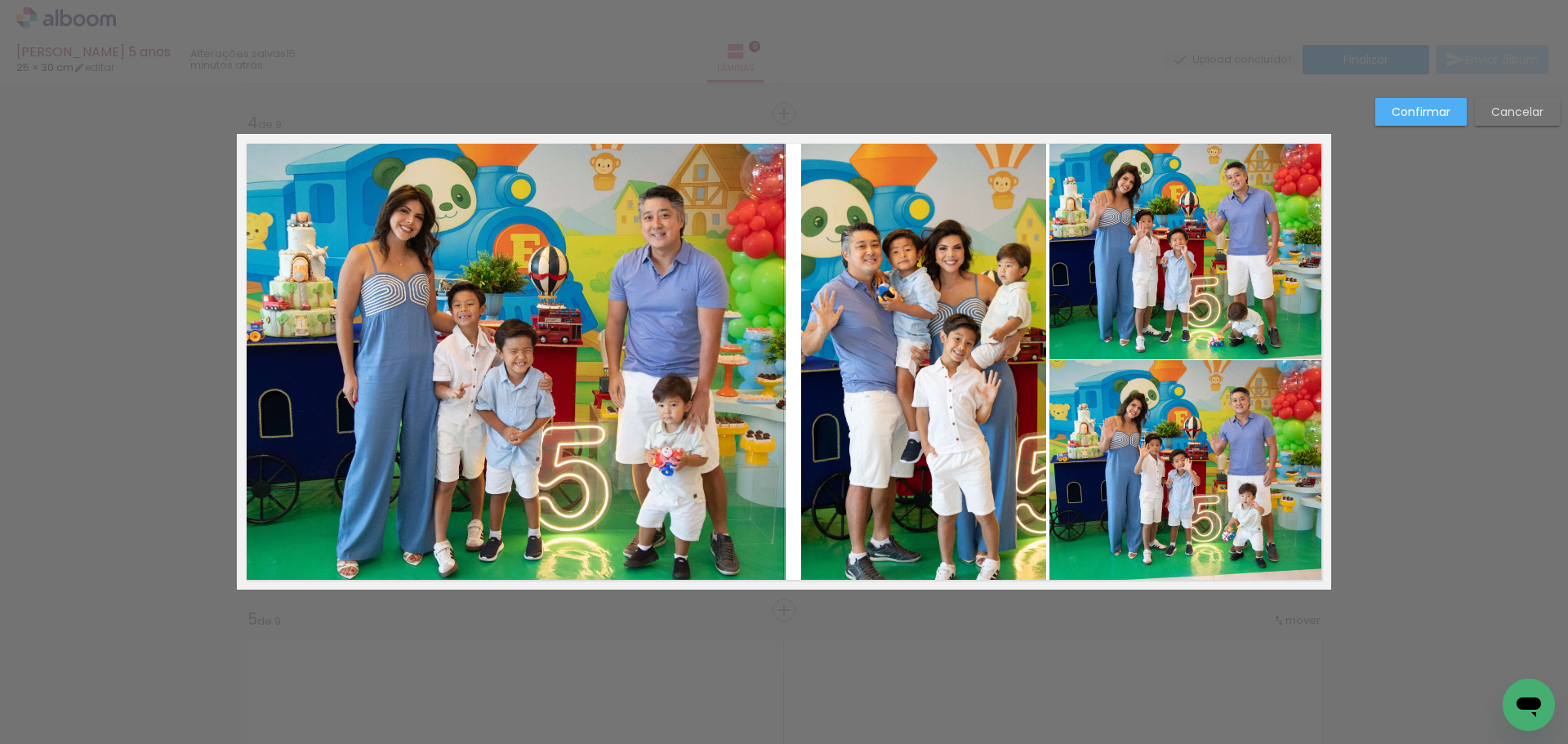
click at [853, 349] on quentale-photo at bounding box center [923, 362] width 244 height 455
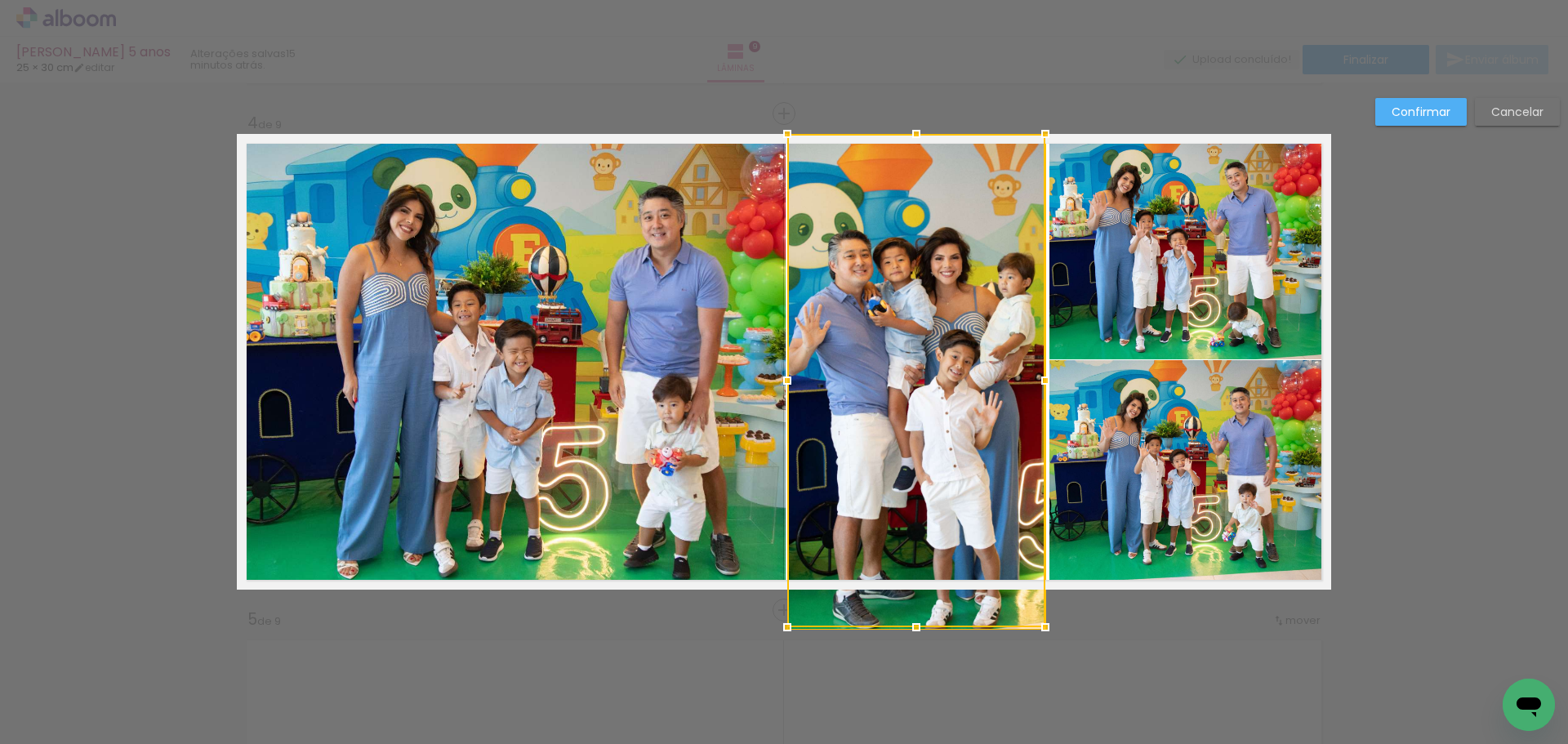
drag, startPoint x: 796, startPoint y: 359, endPoint x: 782, endPoint y: 362, distance: 14.3
click at [787, 362] on div at bounding box center [916, 381] width 258 height 494
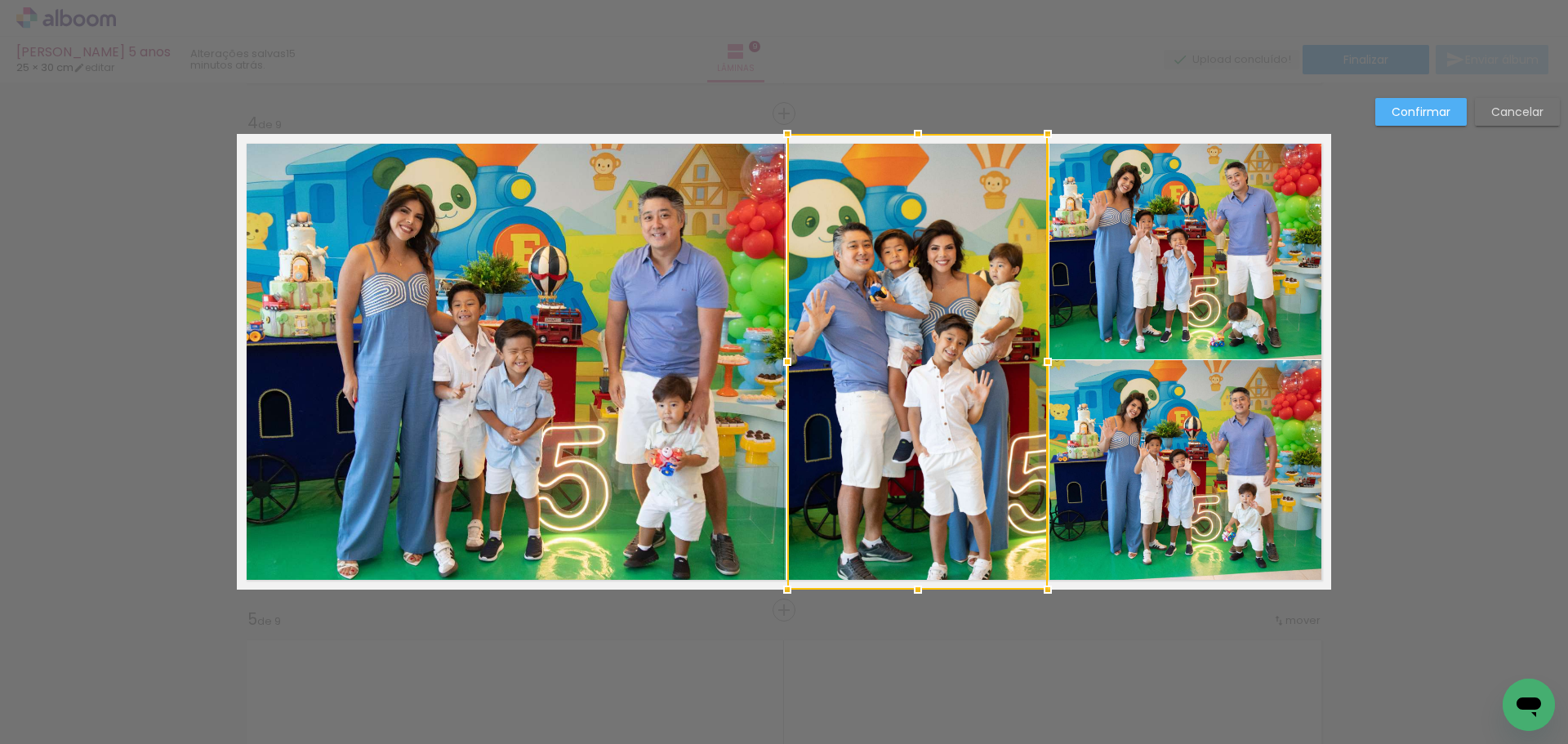
click at [1042, 360] on div at bounding box center [1048, 362] width 33 height 33
click at [1452, 108] on paper-button "Confirmar" at bounding box center [1420, 112] width 91 height 28
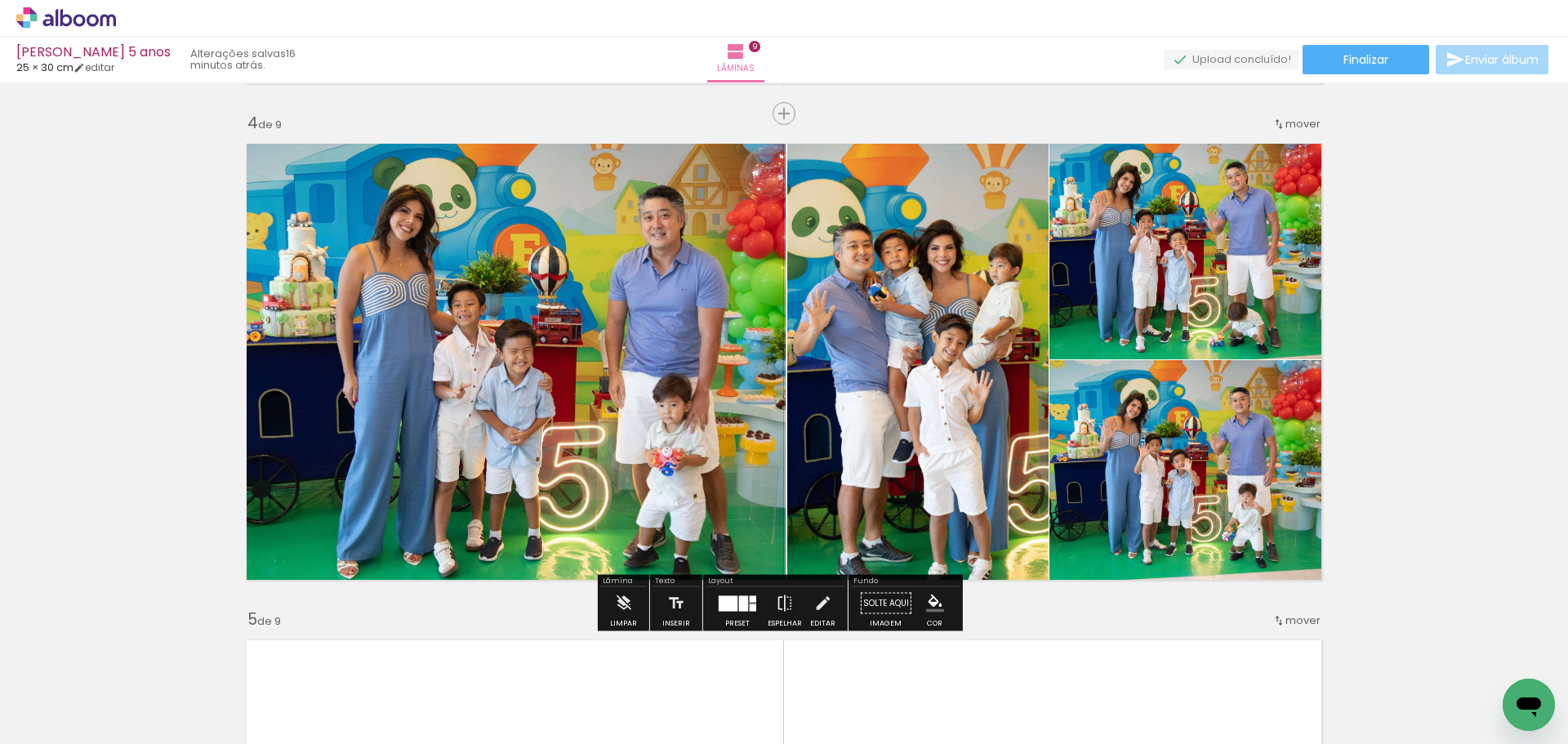
click at [695, 413] on quentale-photo at bounding box center [510, 362] width 548 height 455
click at [659, 405] on quentale-photo at bounding box center [510, 362] width 548 height 455
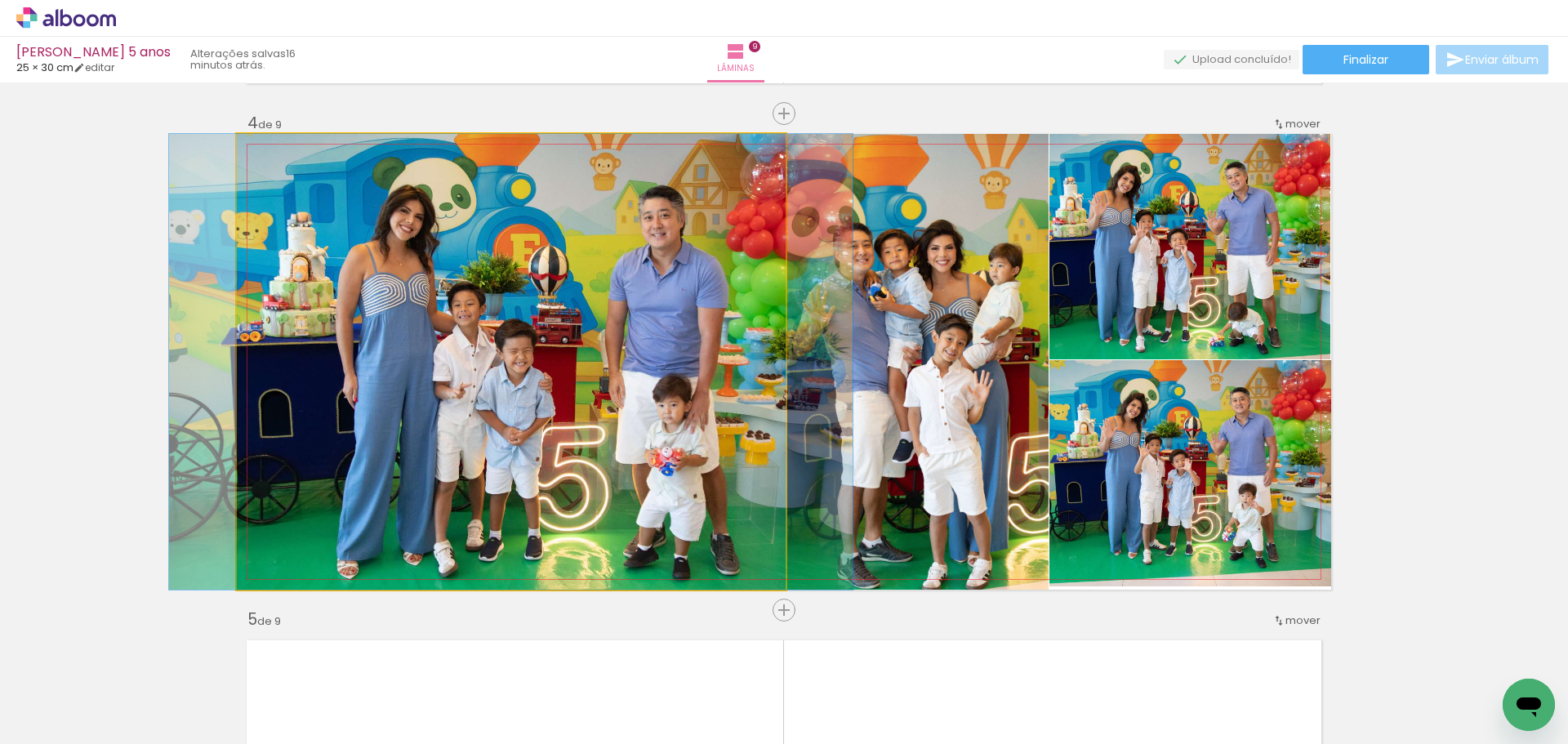
click at [659, 405] on quentale-photo at bounding box center [510, 362] width 548 height 455
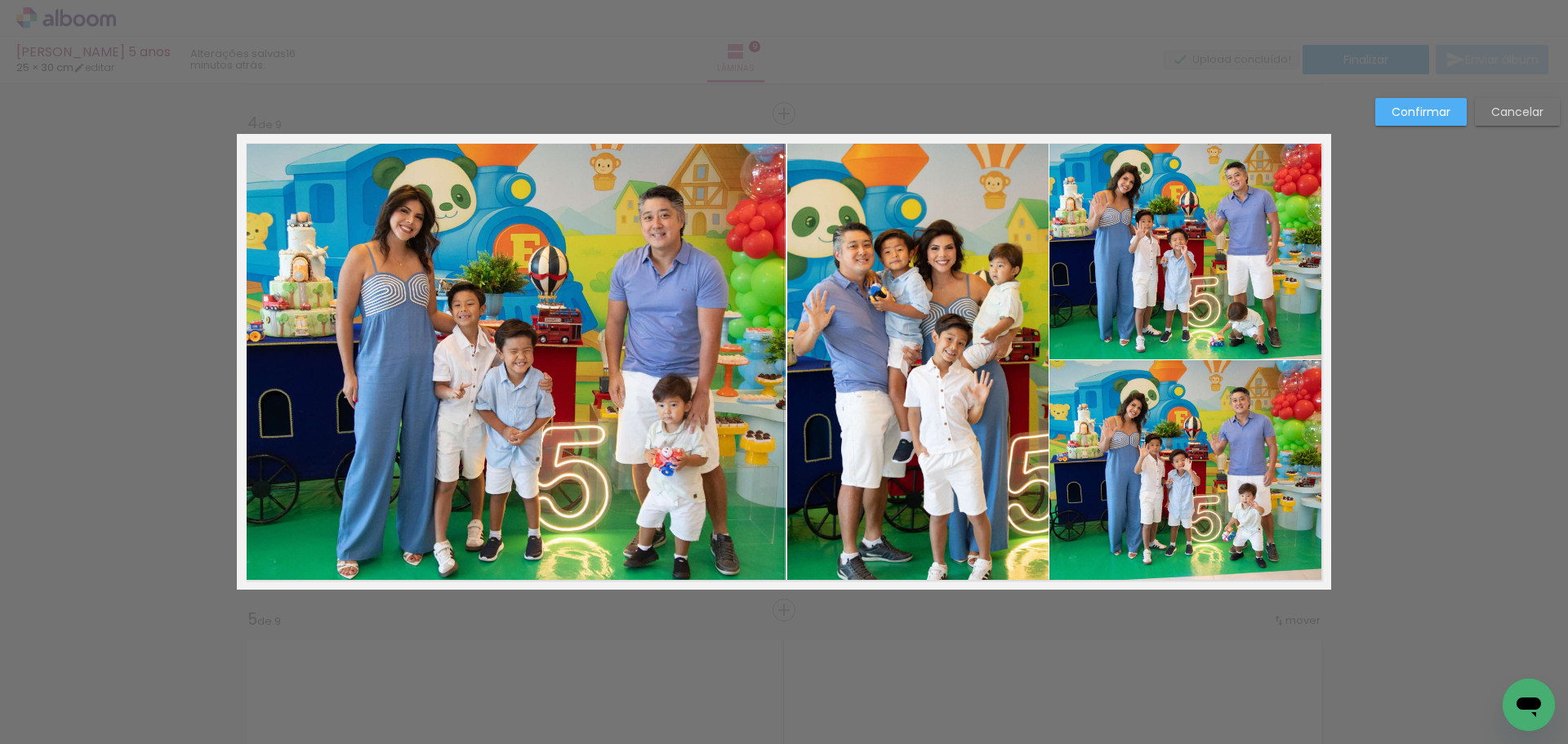
click at [659, 406] on quentale-photo at bounding box center [510, 362] width 548 height 455
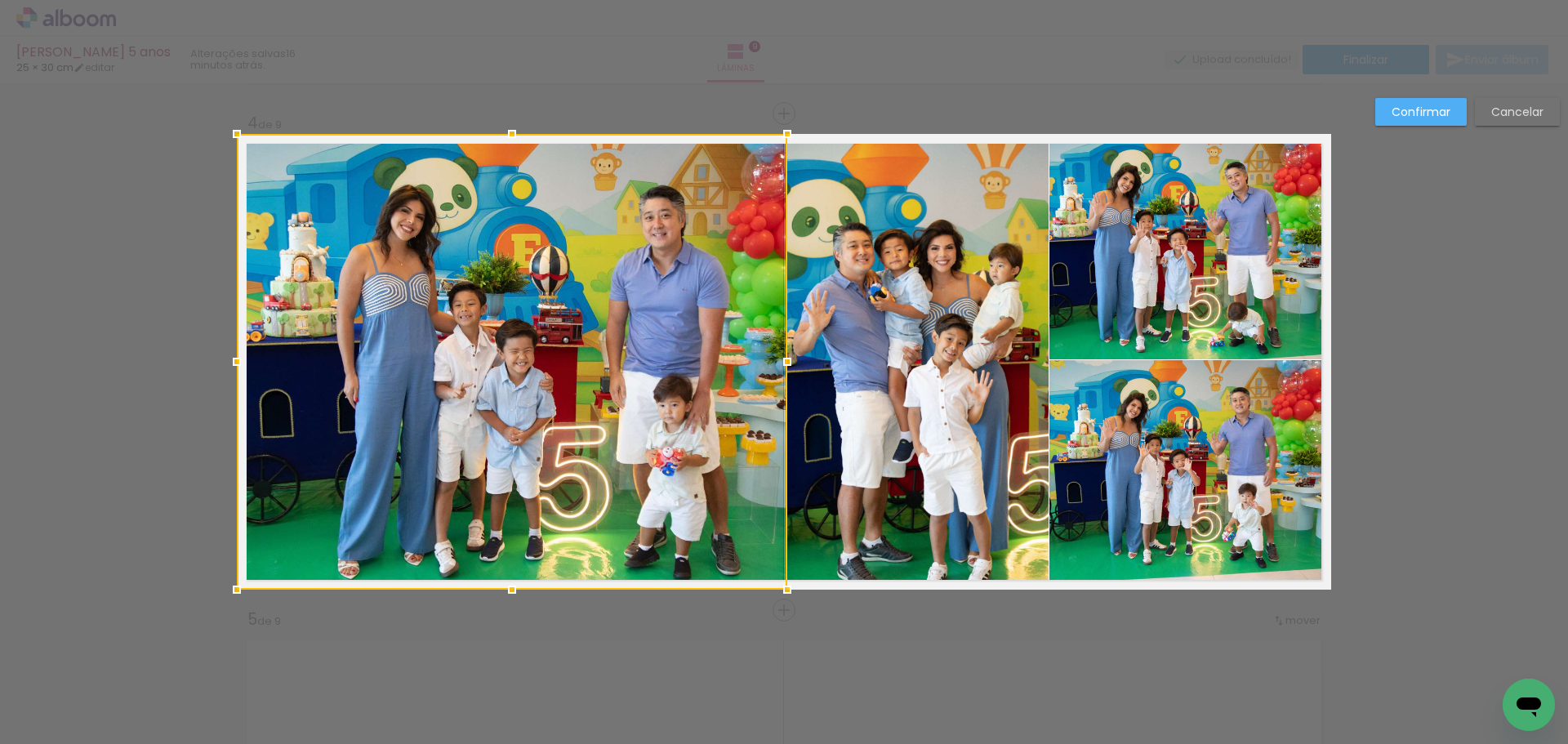
click at [775, 359] on div at bounding box center [787, 362] width 33 height 33
click at [705, 390] on div at bounding box center [511, 362] width 550 height 455
click at [786, 361] on div at bounding box center [786, 362] width 33 height 33
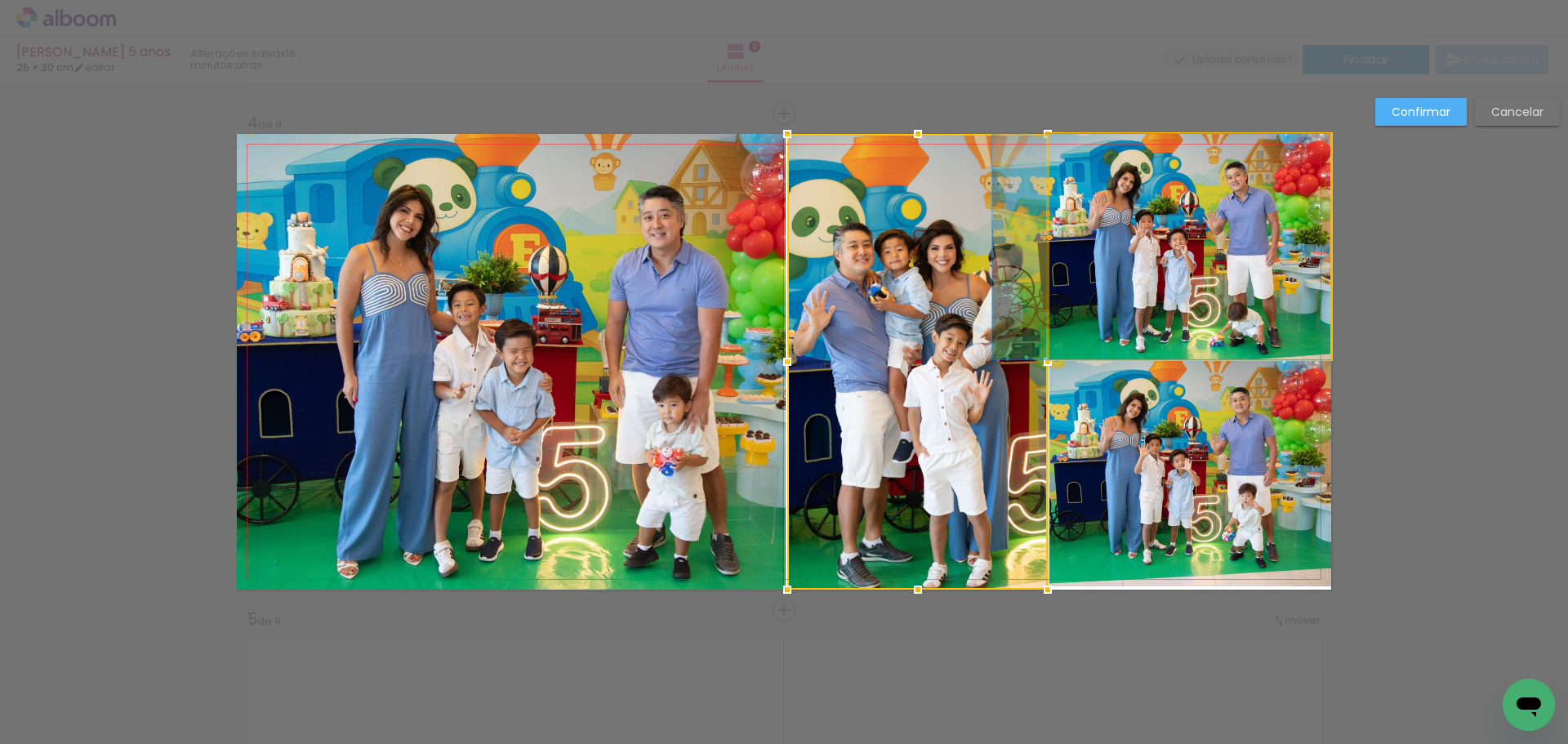
click at [1164, 269] on quentale-photo at bounding box center [1190, 246] width 282 height 225
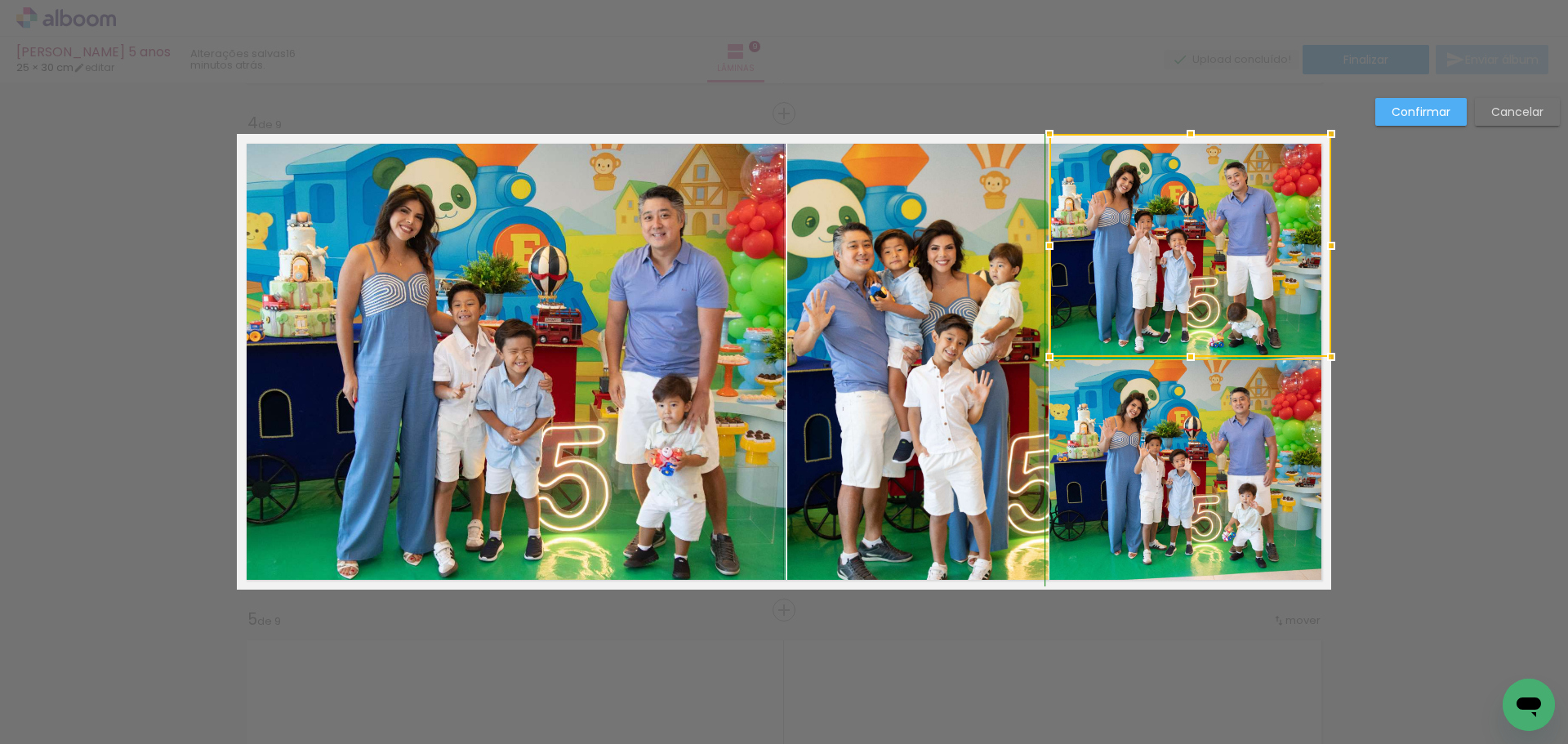
click at [1186, 362] on div at bounding box center [1191, 357] width 33 height 33
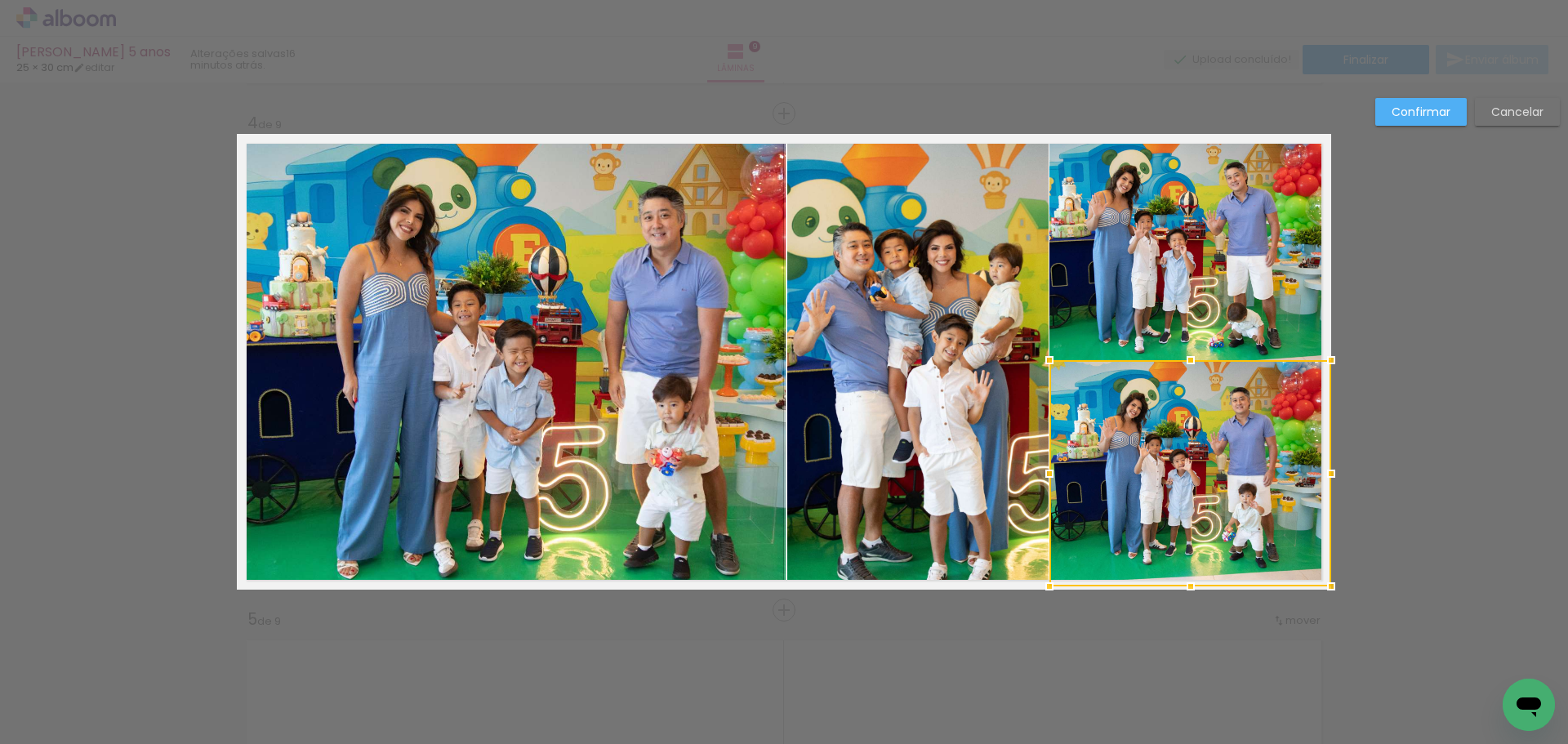
click at [0, 0] on slot "Cancelar" at bounding box center [0, 0] width 0 height 0
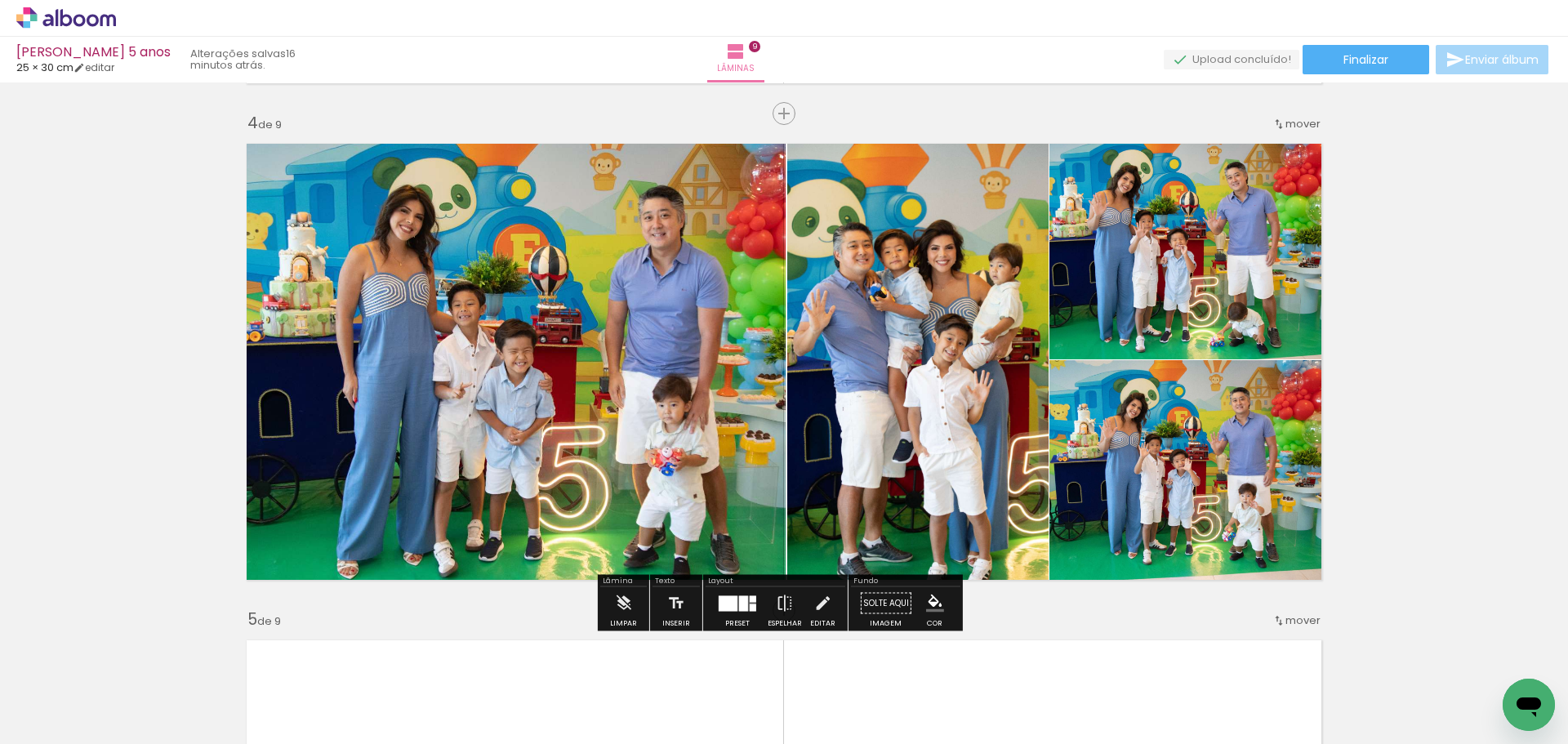
click at [1162, 316] on quentale-photo at bounding box center [1190, 246] width 282 height 225
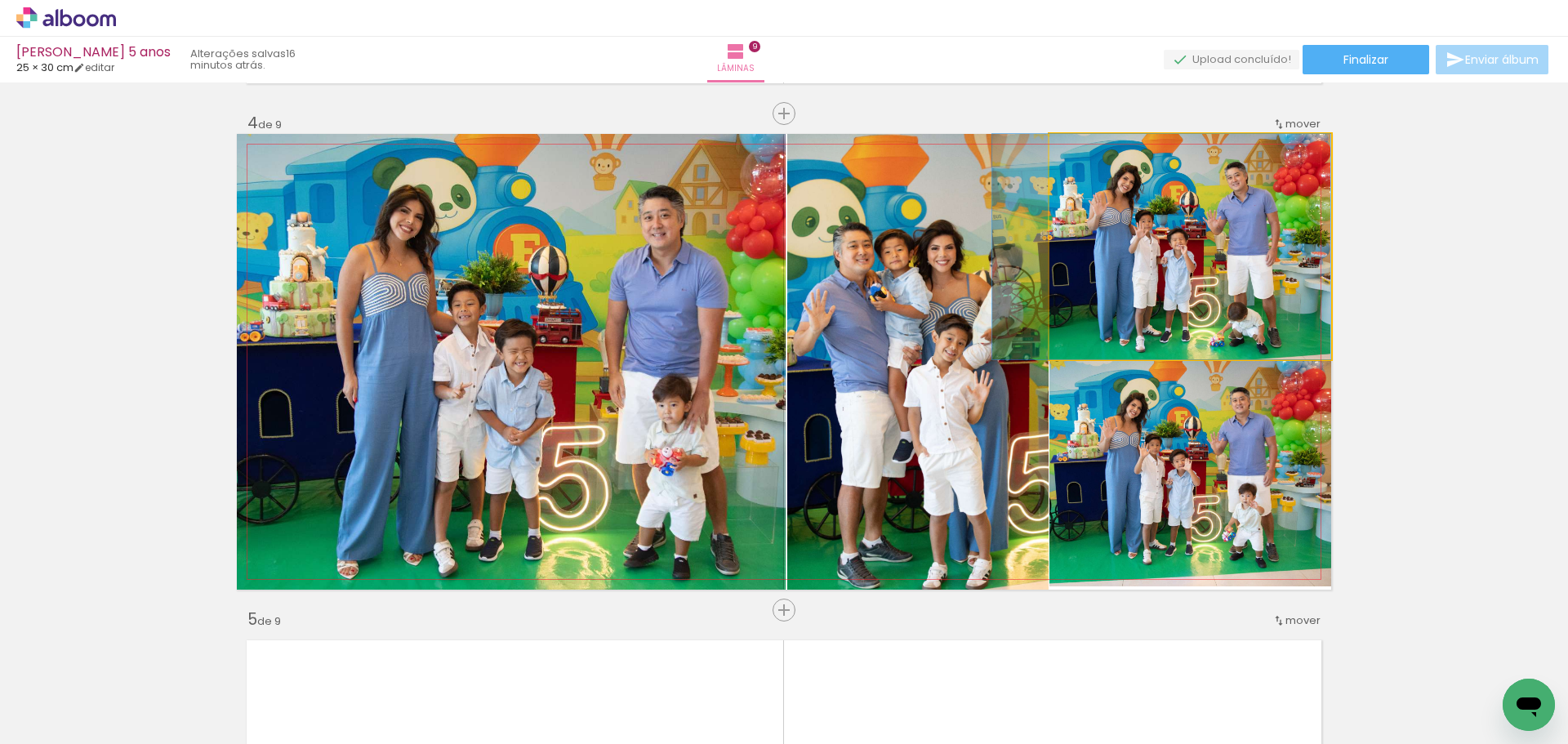
click at [1162, 316] on quentale-photo at bounding box center [1190, 246] width 282 height 225
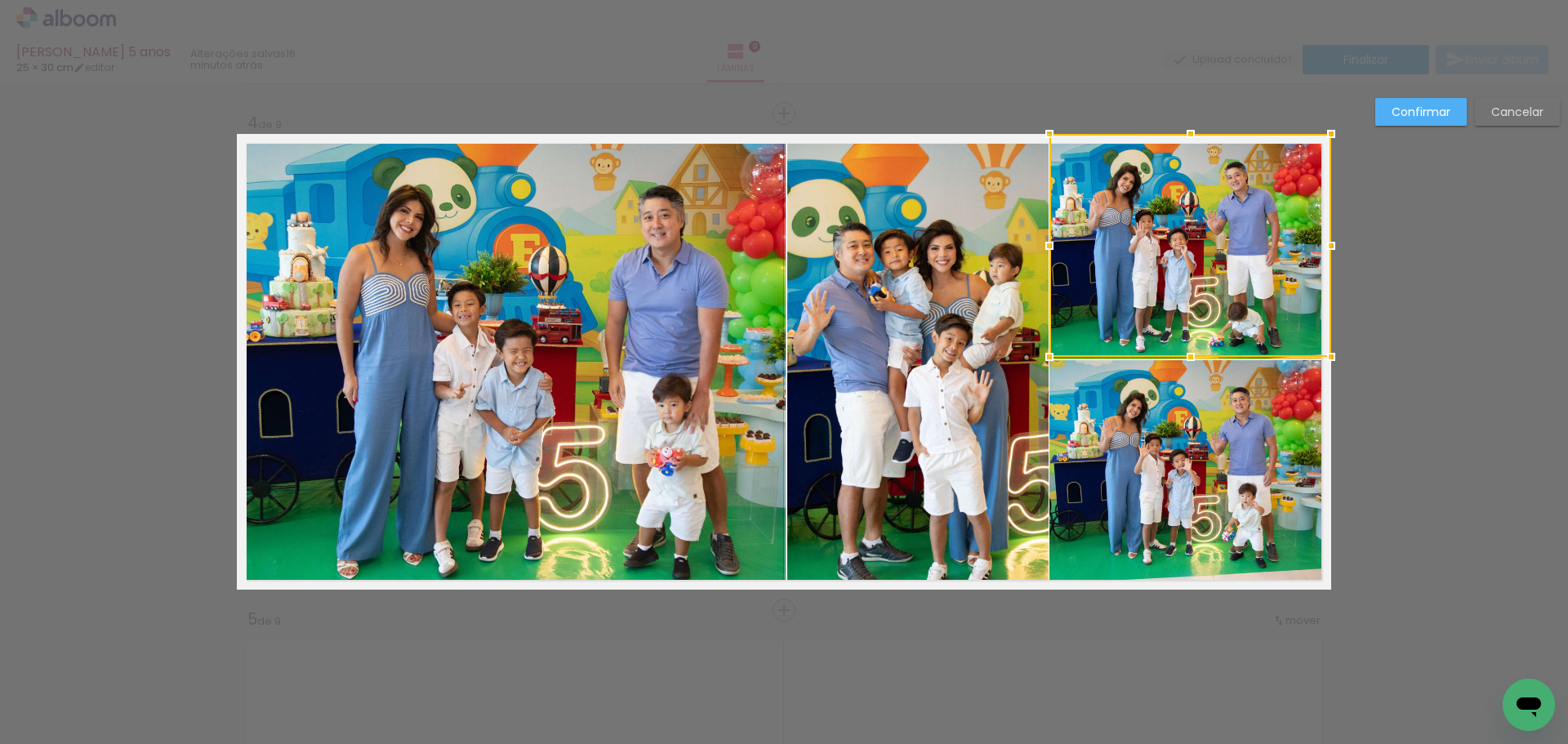
click at [1139, 470] on quentale-photo at bounding box center [1190, 473] width 282 height 226
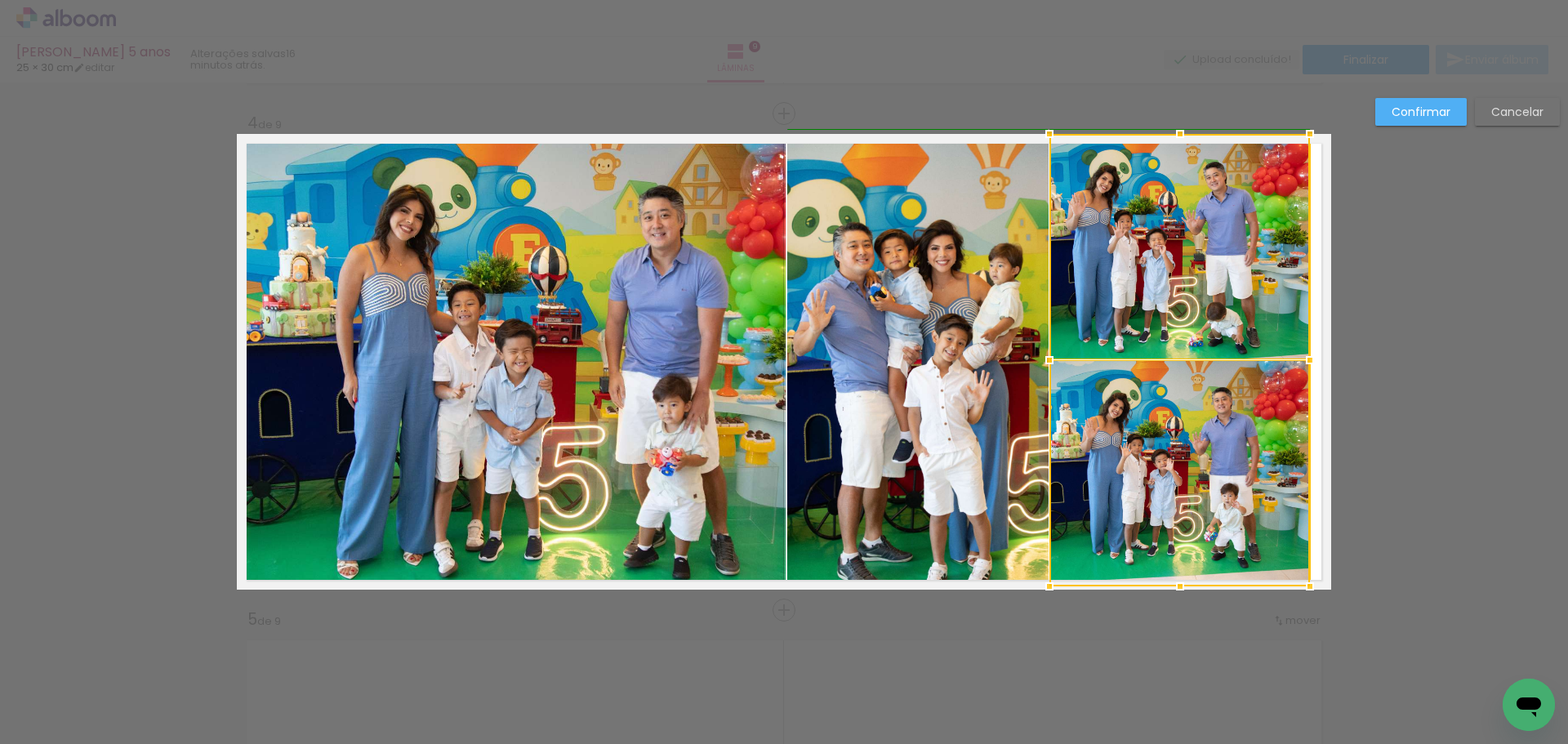
drag, startPoint x: 1325, startPoint y: 361, endPoint x: 1307, endPoint y: 364, distance: 18.2
click at [1307, 364] on div at bounding box center [1310, 361] width 33 height 33
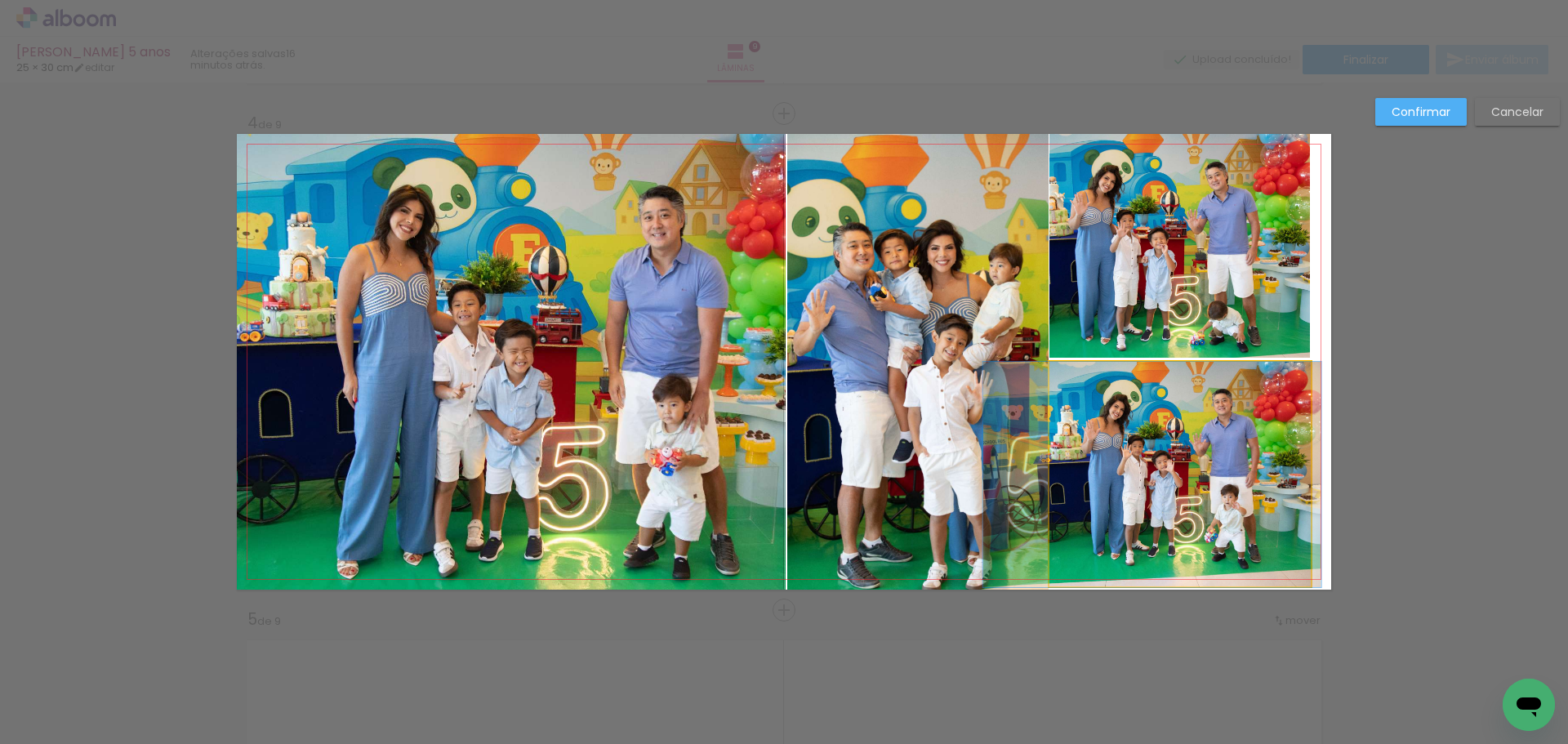
click at [1265, 397] on quentale-photo at bounding box center [1179, 474] width 261 height 225
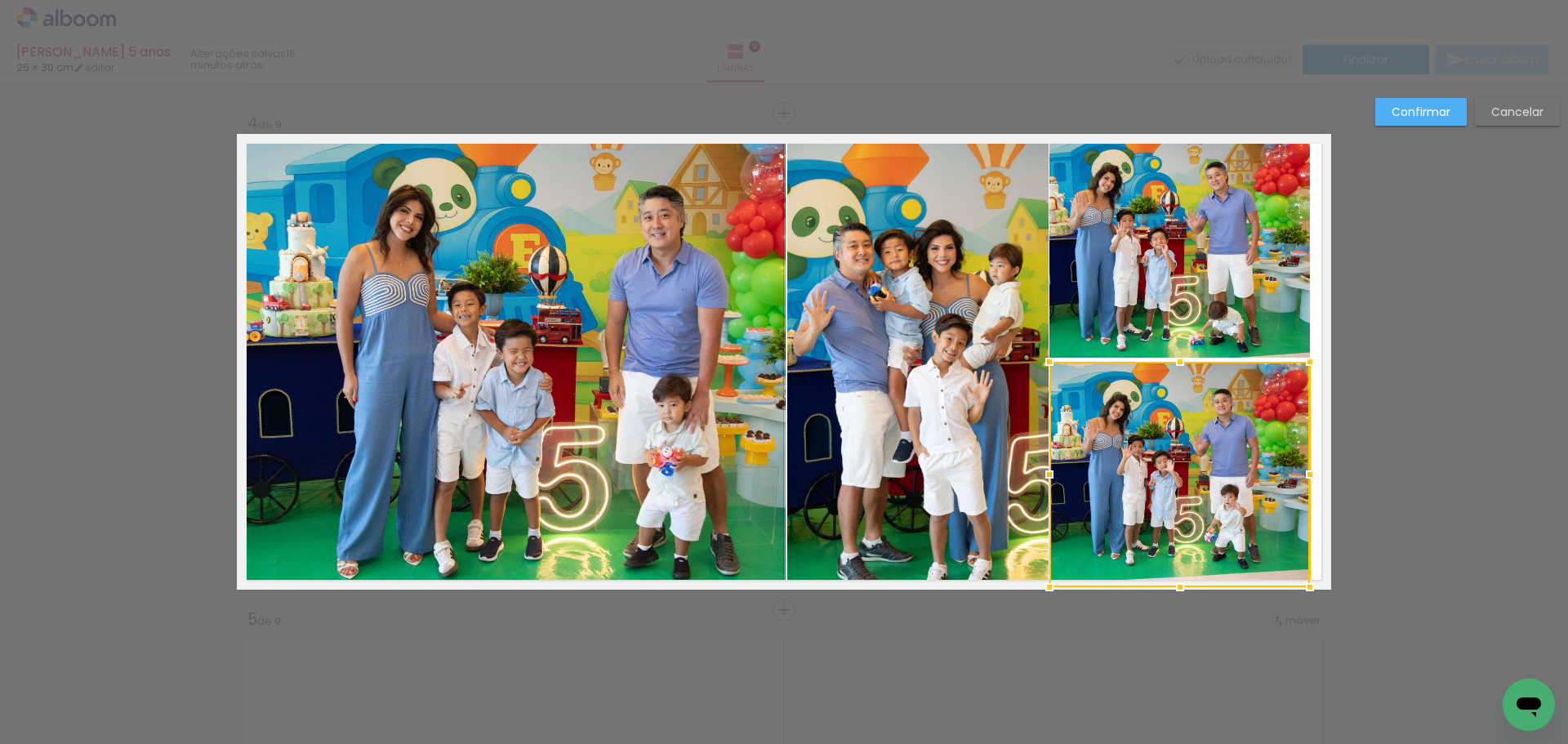
click at [1272, 327] on quentale-photo at bounding box center [1179, 245] width 261 height 223
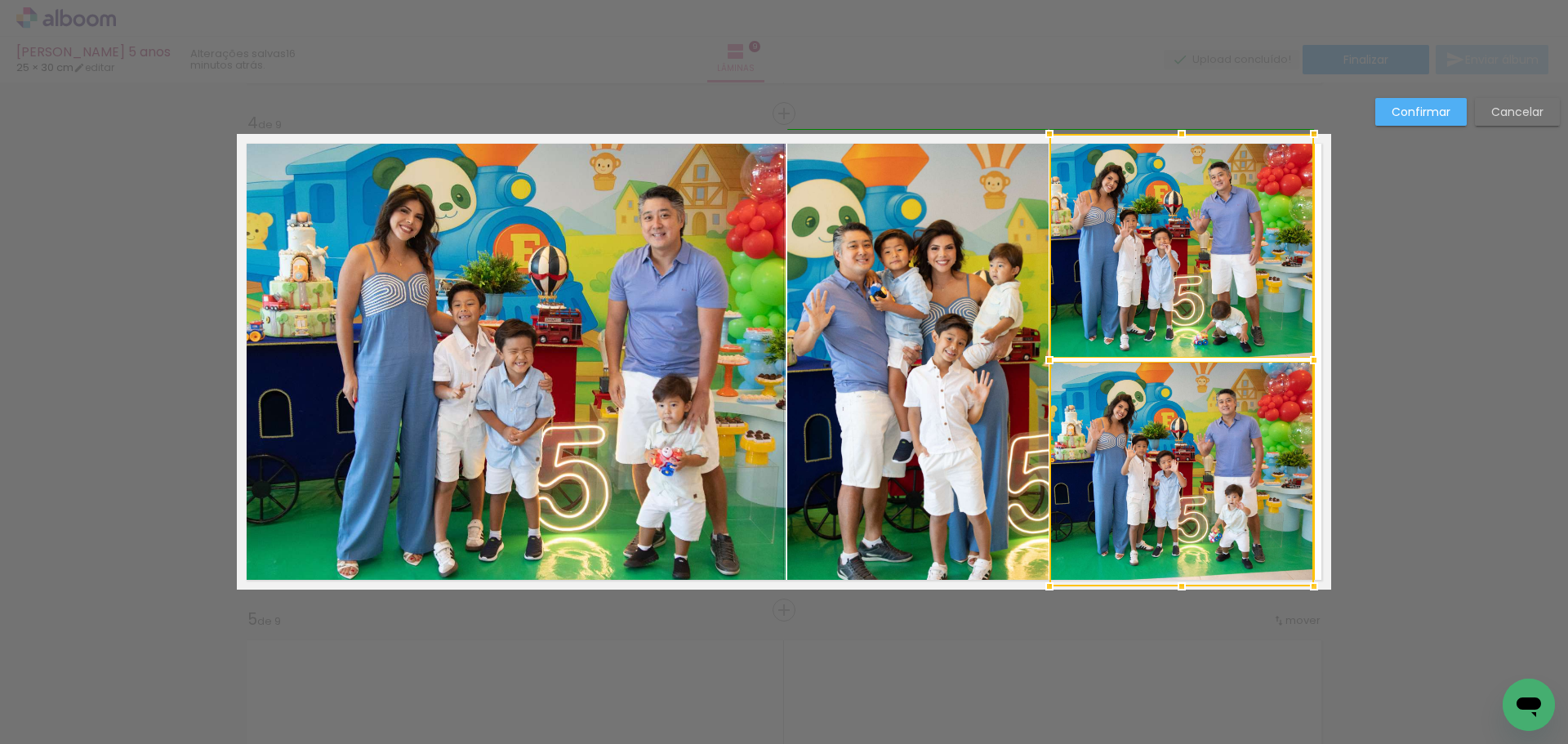
click at [1306, 361] on div at bounding box center [1314, 361] width 33 height 33
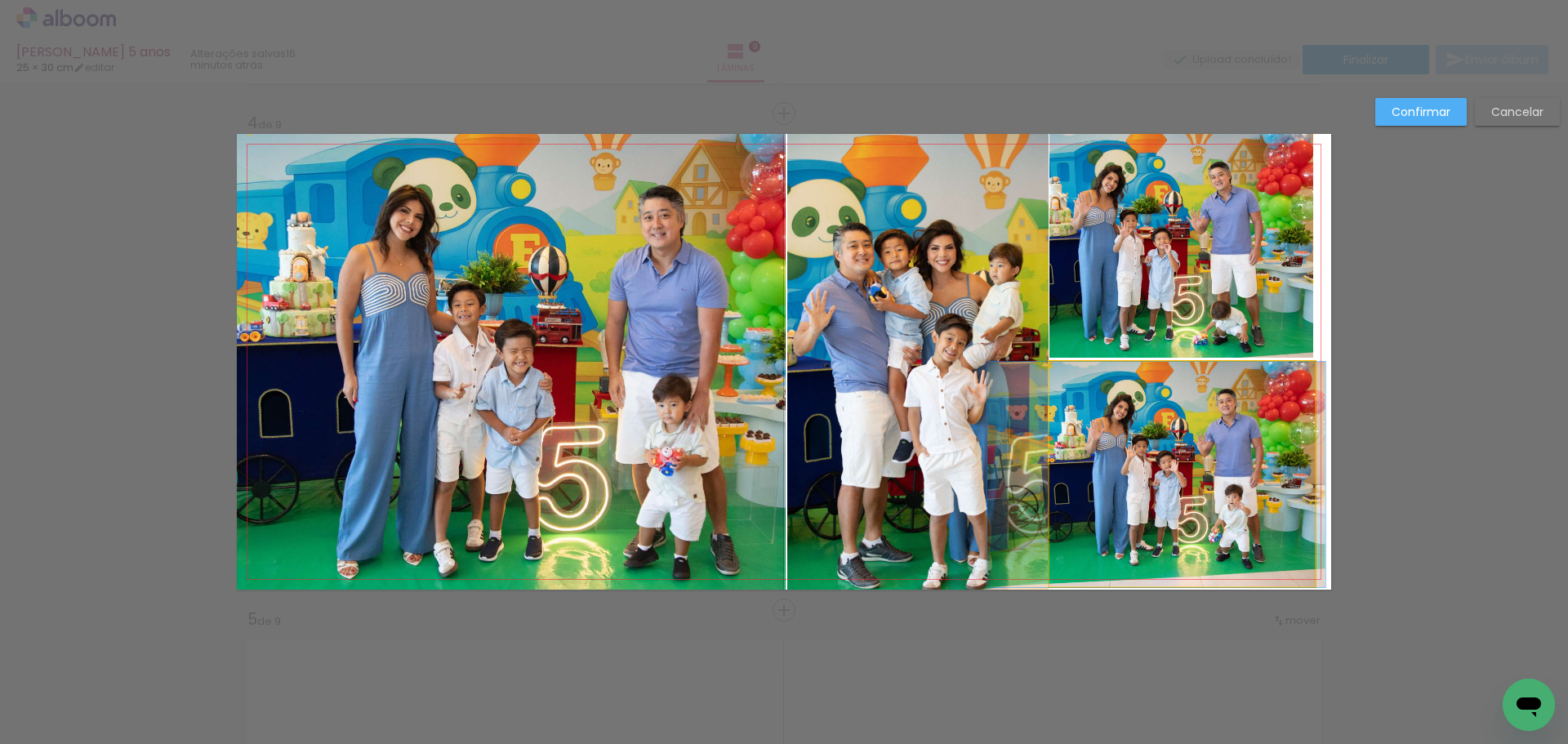
click at [1213, 480] on quentale-photo at bounding box center [1181, 474] width 264 height 225
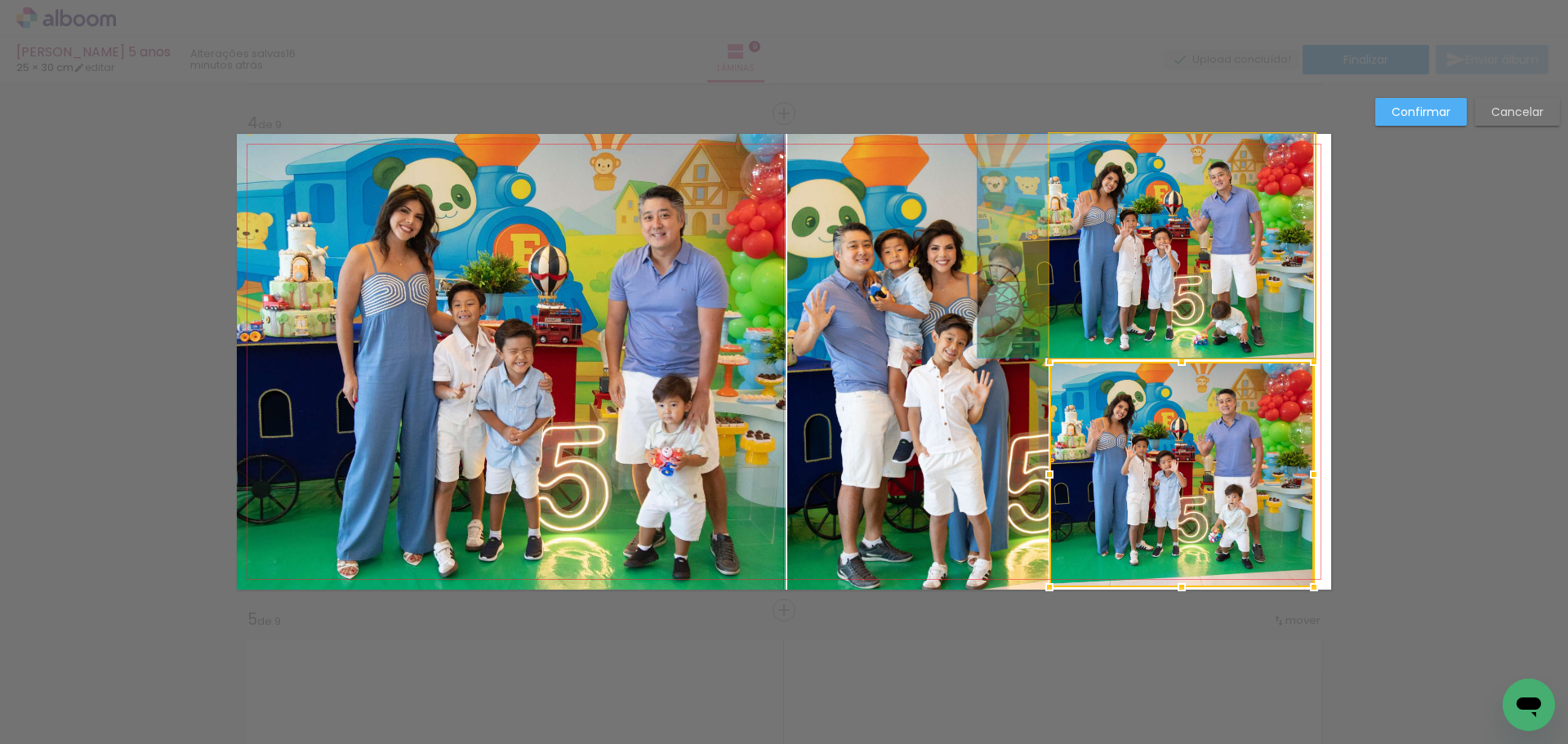
click at [1209, 305] on quentale-photo at bounding box center [1181, 245] width 264 height 223
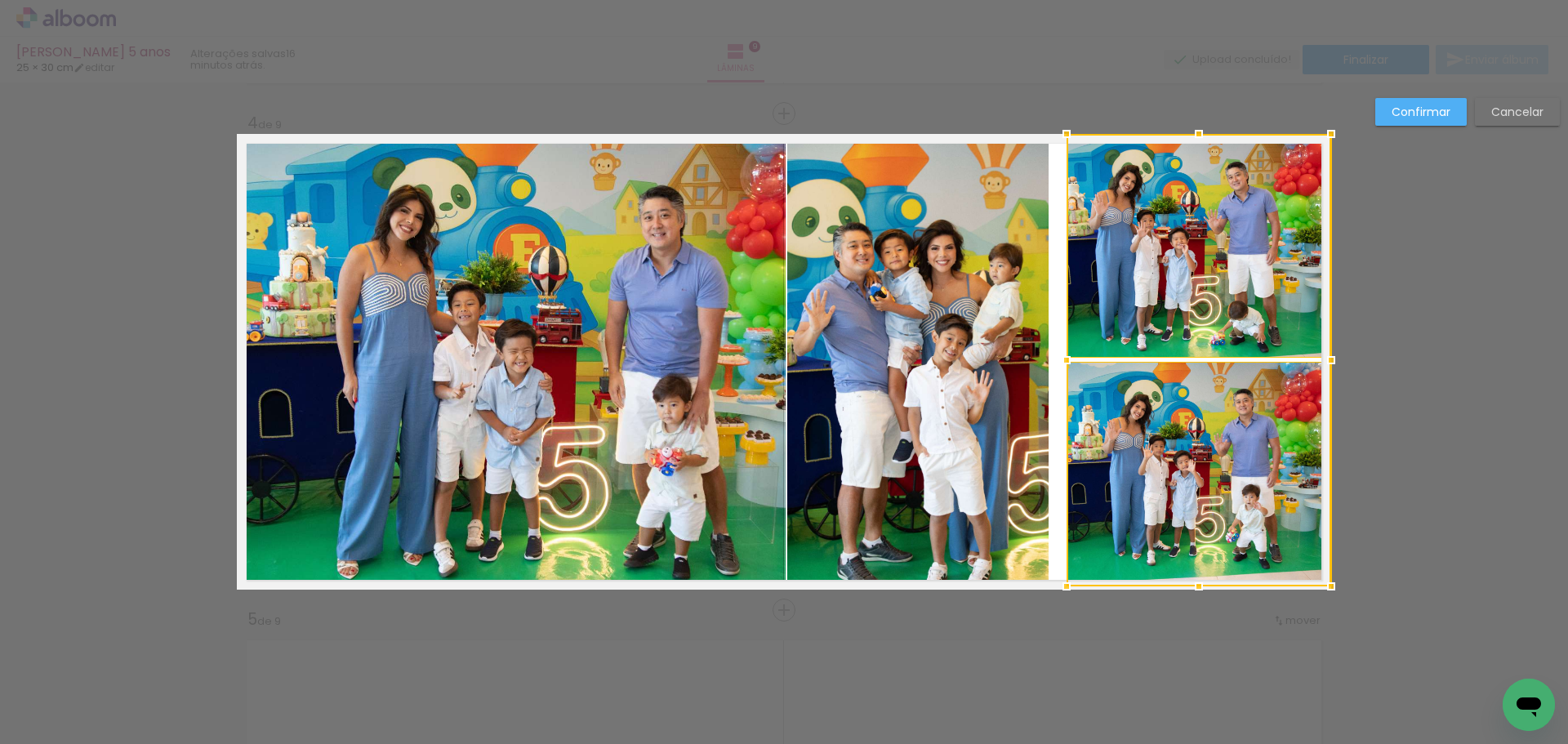
drag, startPoint x: 1180, startPoint y: 433, endPoint x: 1218, endPoint y: 417, distance: 41.2
click at [1218, 417] on div at bounding box center [1199, 360] width 264 height 453
click at [995, 349] on quentale-photo at bounding box center [918, 362] width 261 height 455
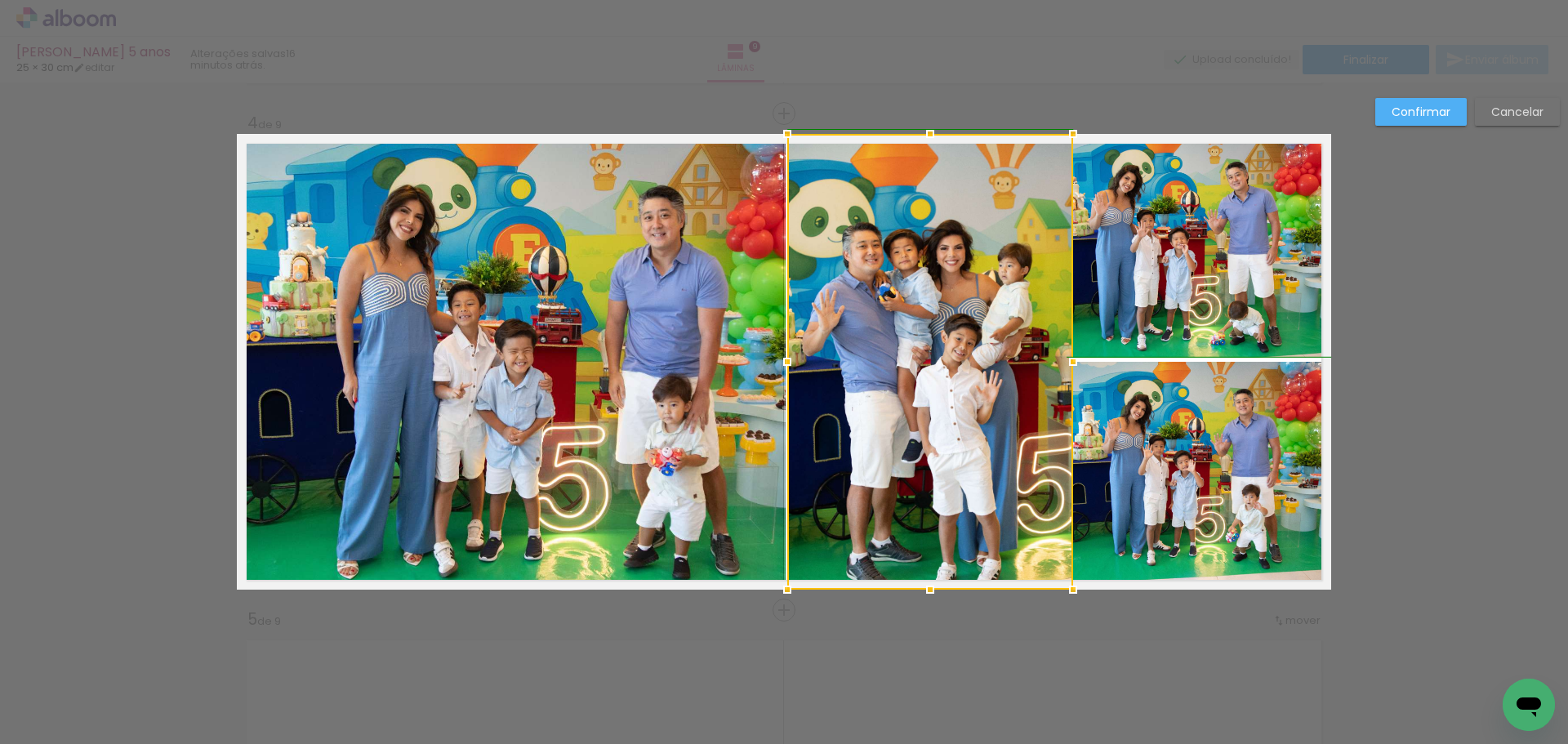
drag, startPoint x: 1041, startPoint y: 361, endPoint x: 1050, endPoint y: 358, distance: 9.5
click at [1057, 358] on div at bounding box center [1073, 362] width 33 height 33
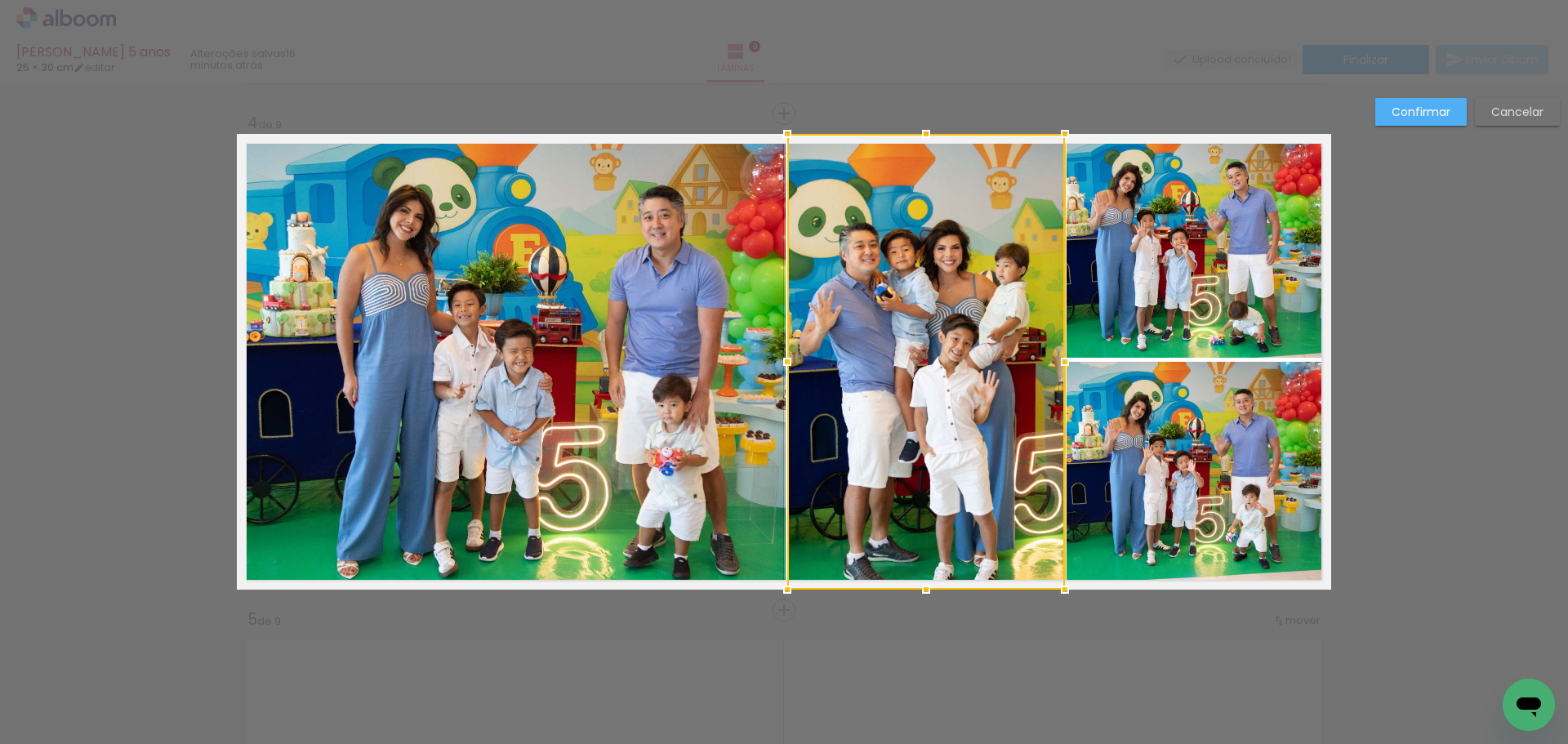
drag, startPoint x: 1074, startPoint y: 364, endPoint x: 1062, endPoint y: 358, distance: 13.4
click at [1062, 358] on div at bounding box center [1065, 362] width 33 height 33
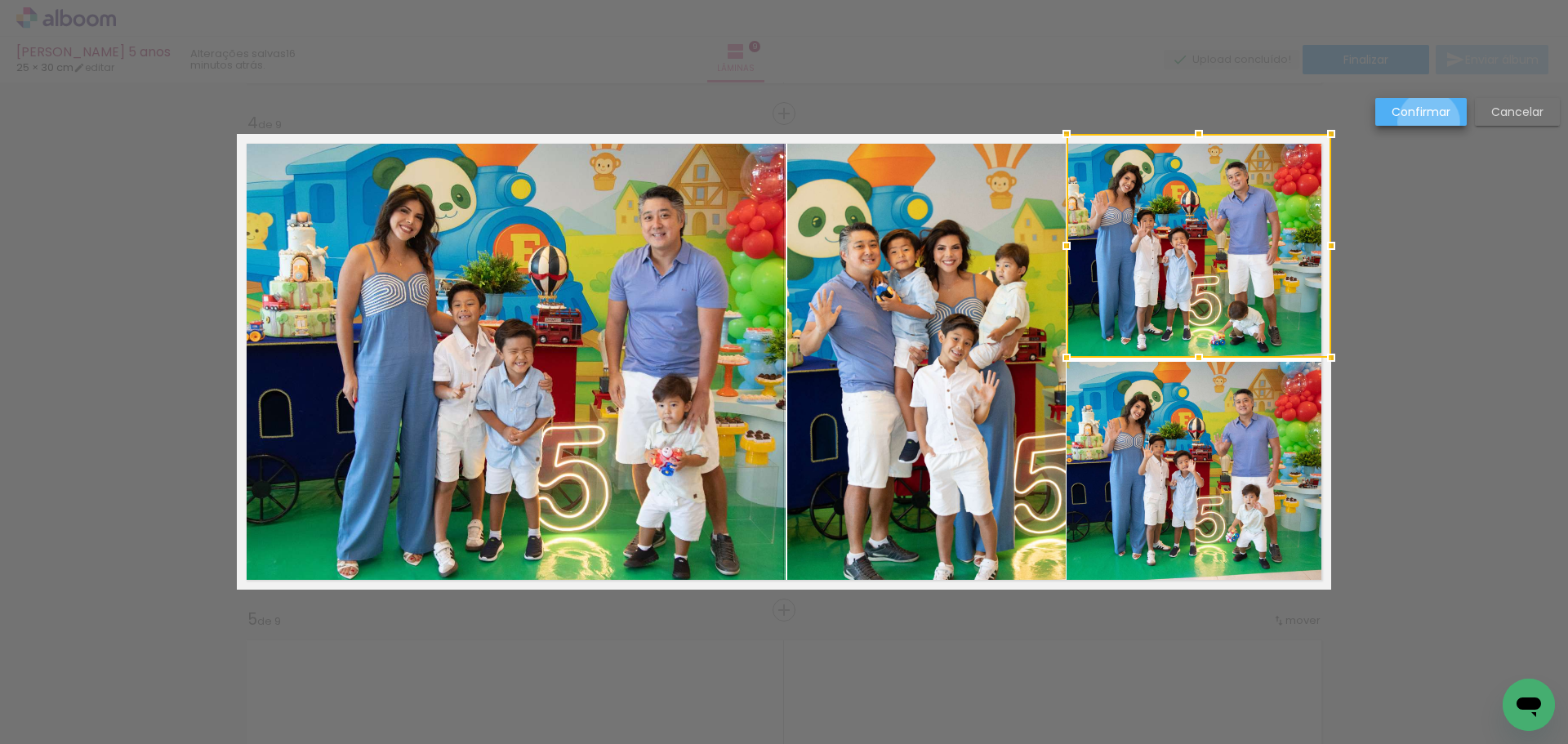
click at [1429, 123] on paper-button "Confirmar" at bounding box center [1420, 112] width 91 height 28
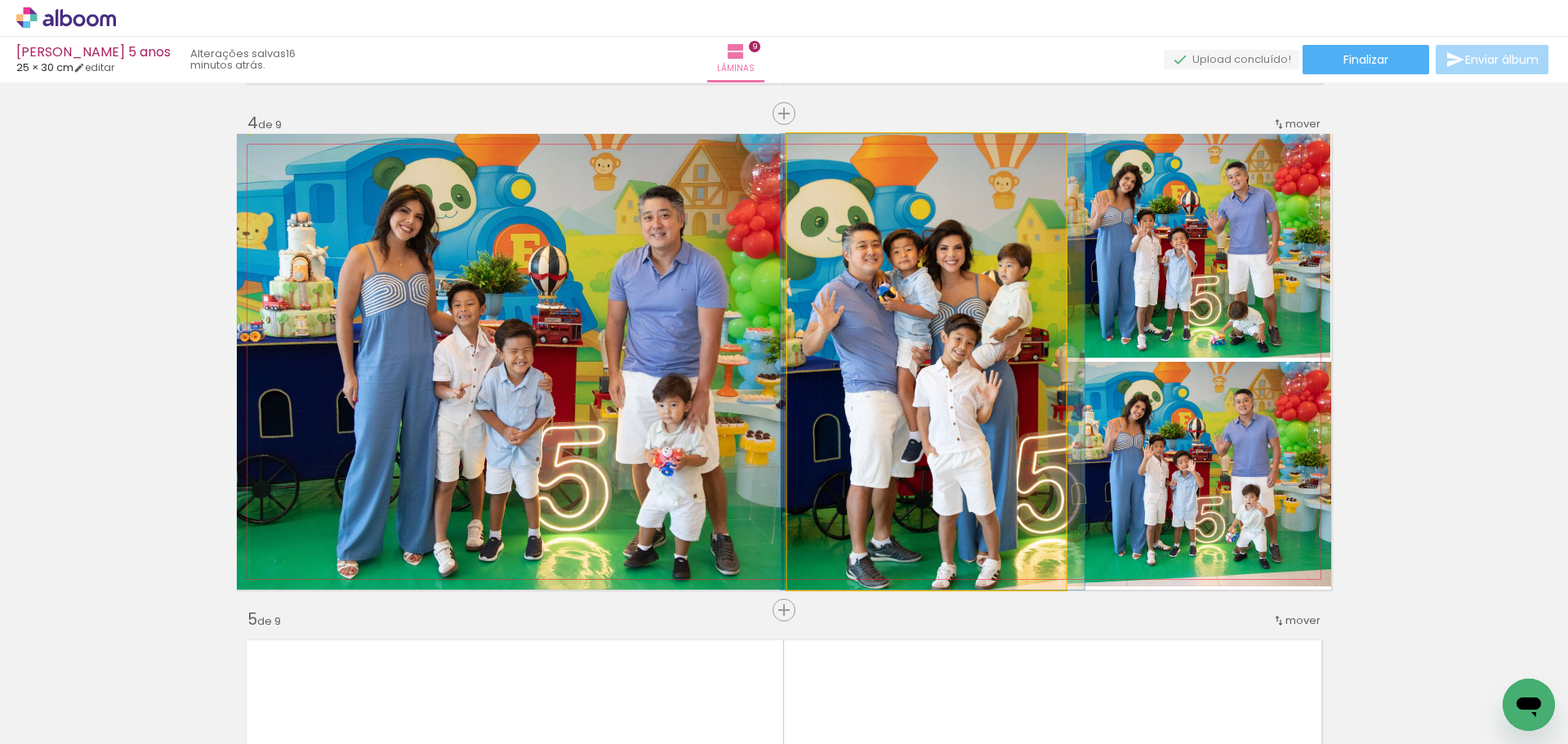
drag, startPoint x: 945, startPoint y: 410, endPoint x: 947, endPoint y: 387, distance: 23.1
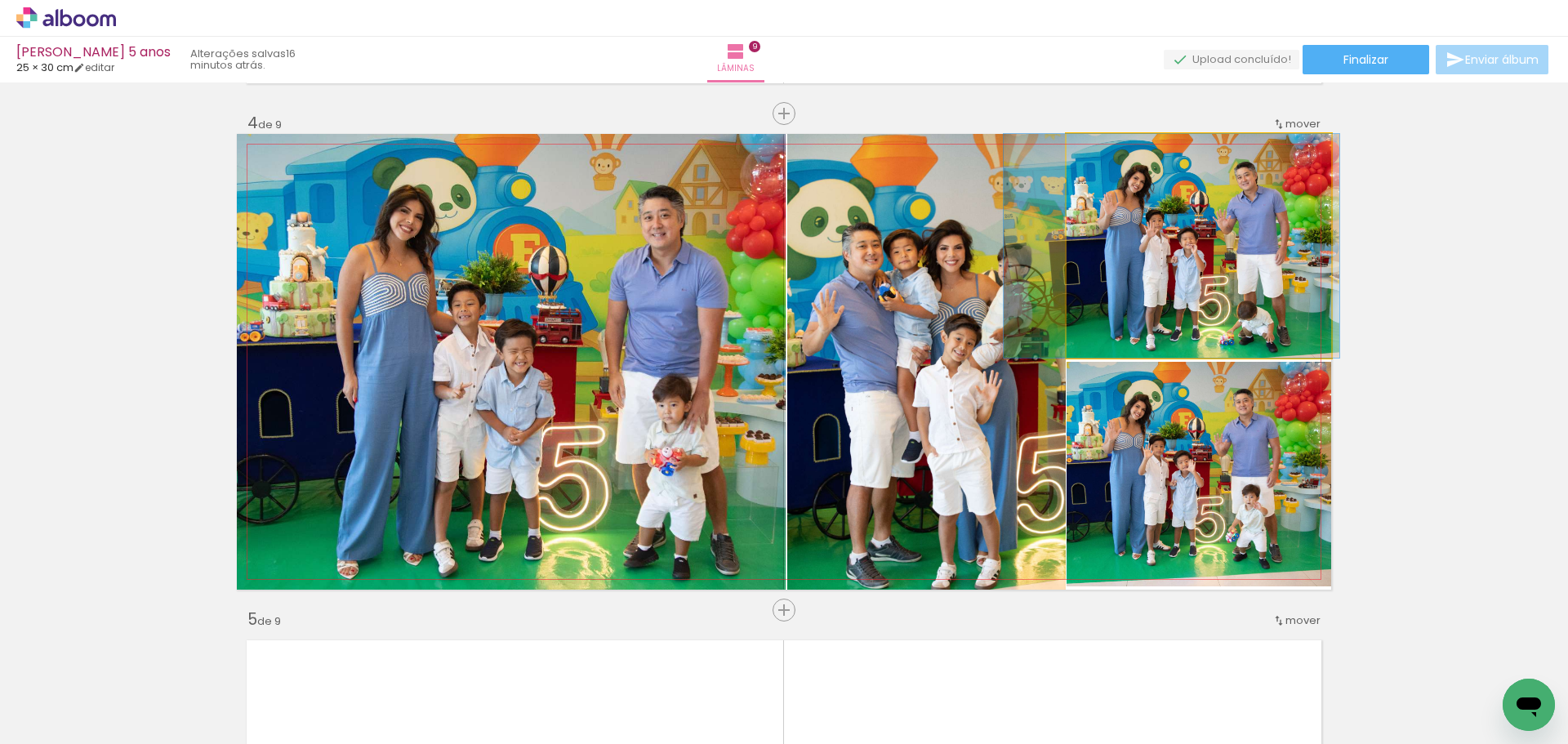
drag, startPoint x: 1223, startPoint y: 269, endPoint x: 1232, endPoint y: 268, distance: 9.1
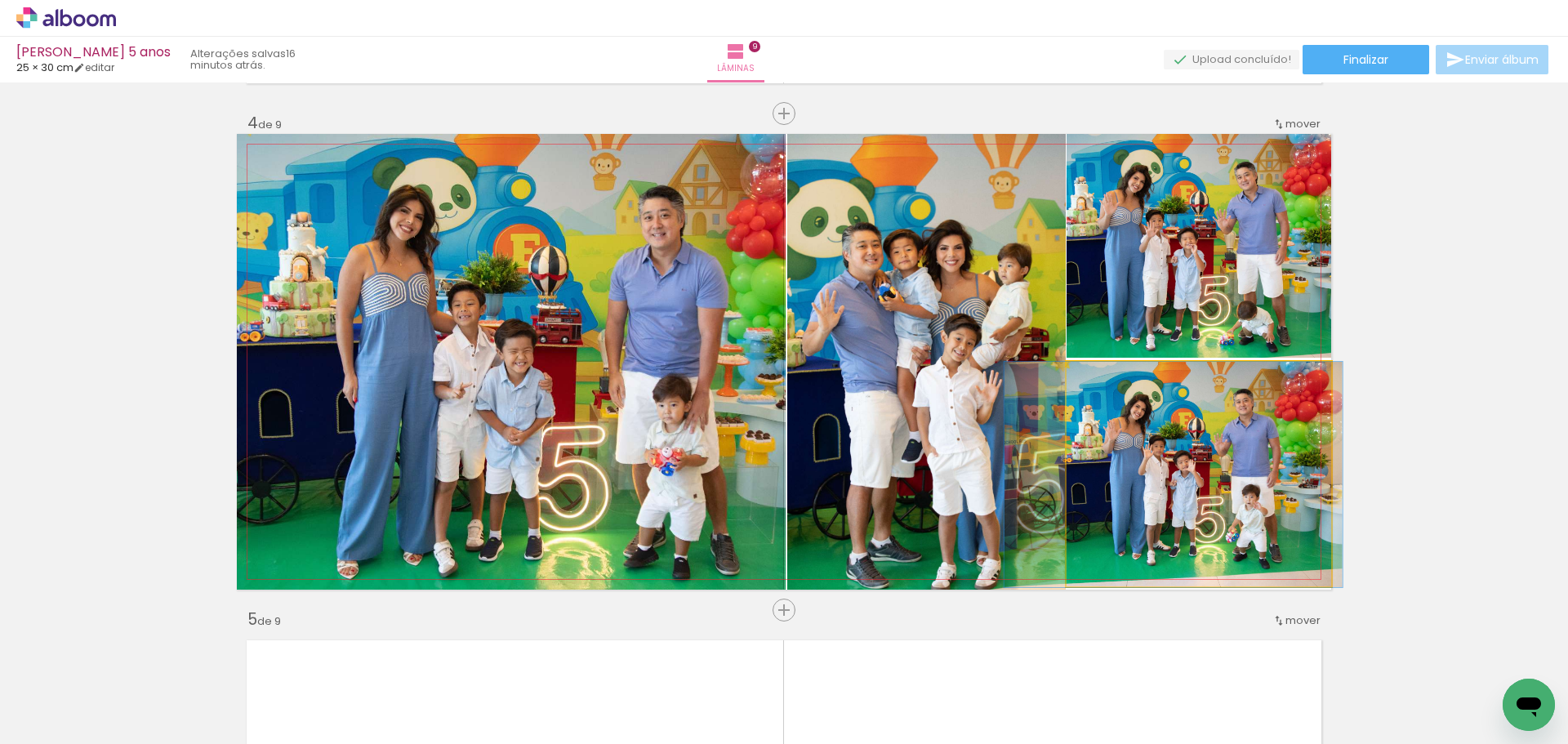
click at [1188, 486] on quentale-photo at bounding box center [1199, 474] width 264 height 225
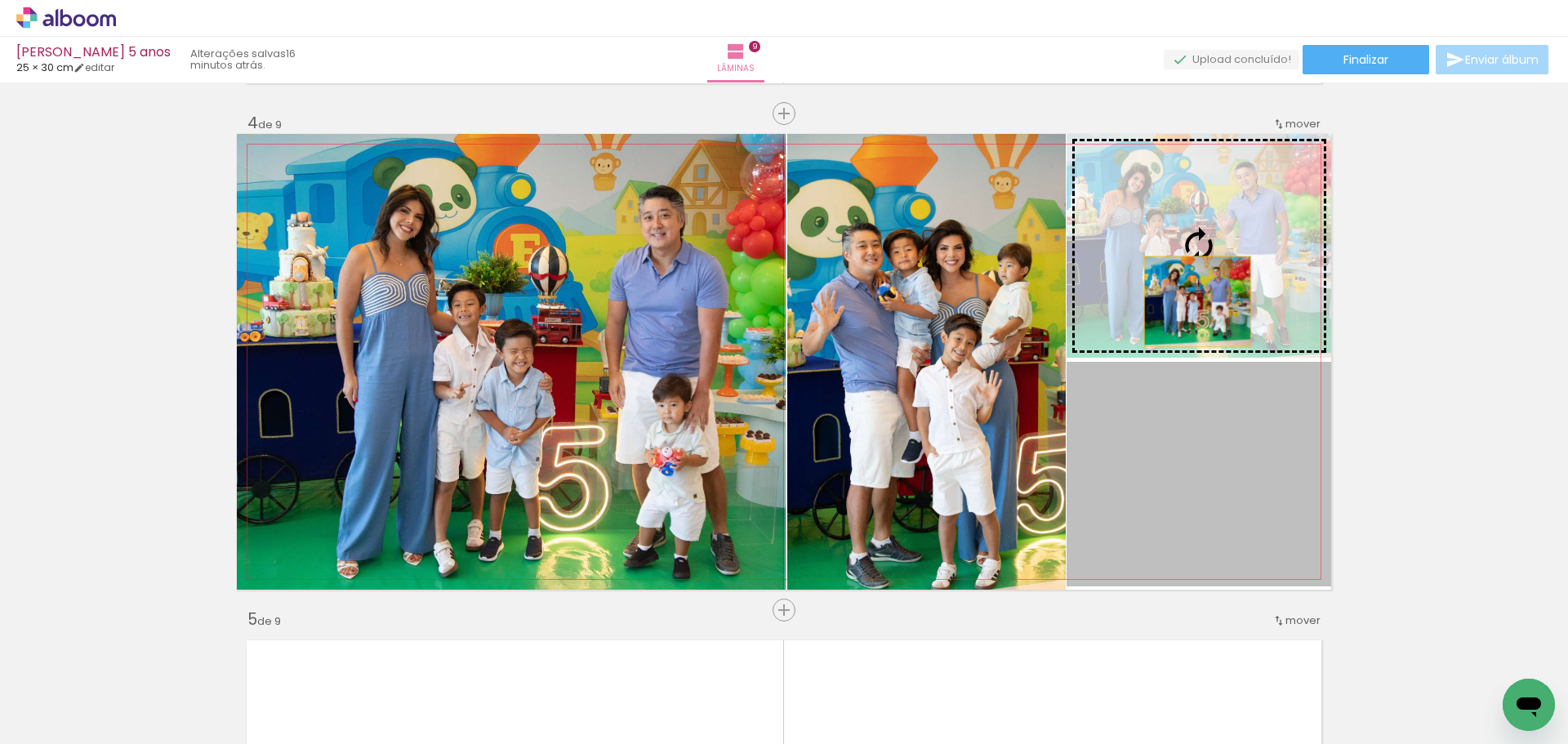
drag, startPoint x: 1189, startPoint y: 472, endPoint x: 1192, endPoint y: 280, distance: 192.0
click at [0, 0] on slot at bounding box center [0, 0] width 0 height 0
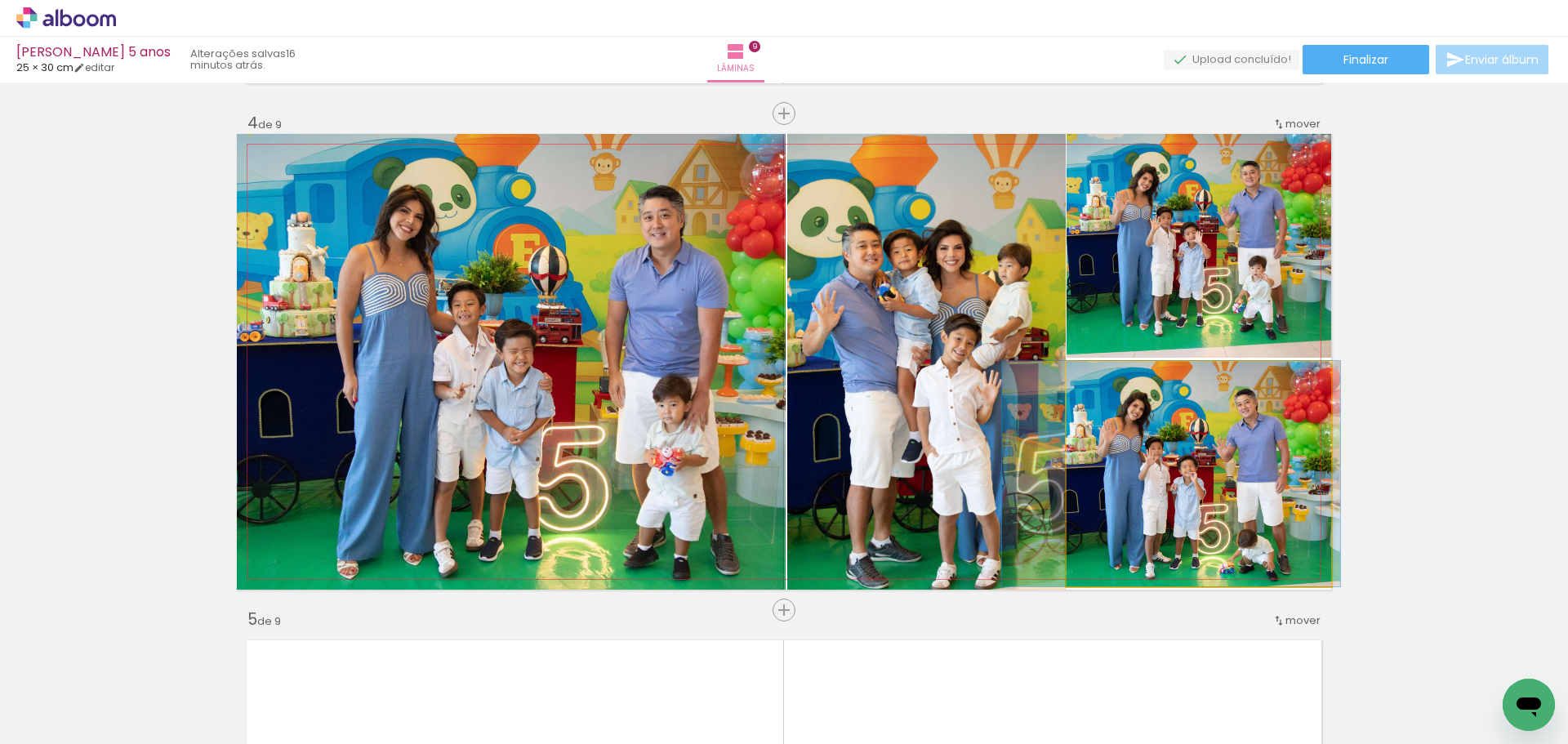
drag, startPoint x: 1232, startPoint y: 507, endPoint x: 1206, endPoint y: 495, distance: 28.6
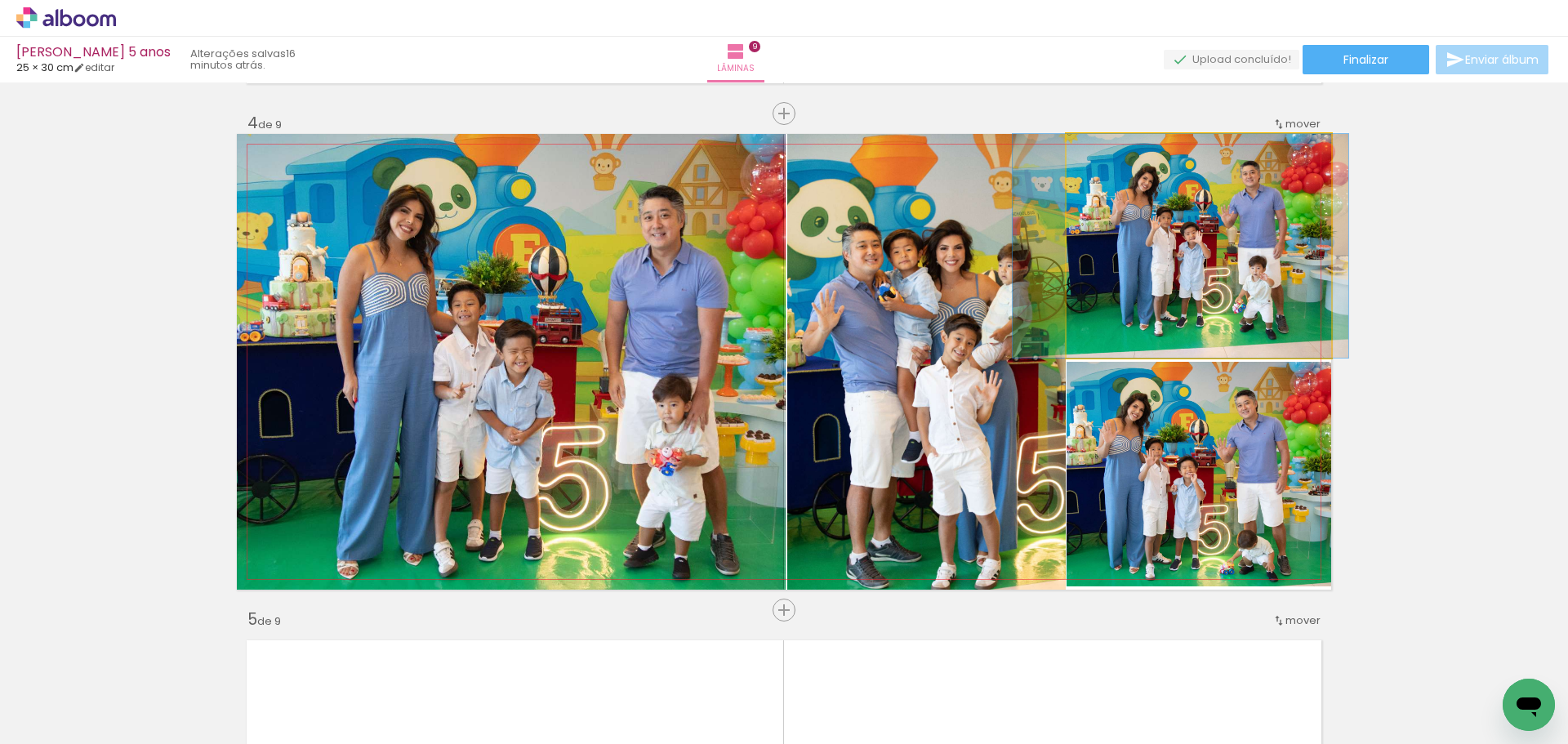
click at [1213, 222] on quentale-photo at bounding box center [1199, 245] width 264 height 223
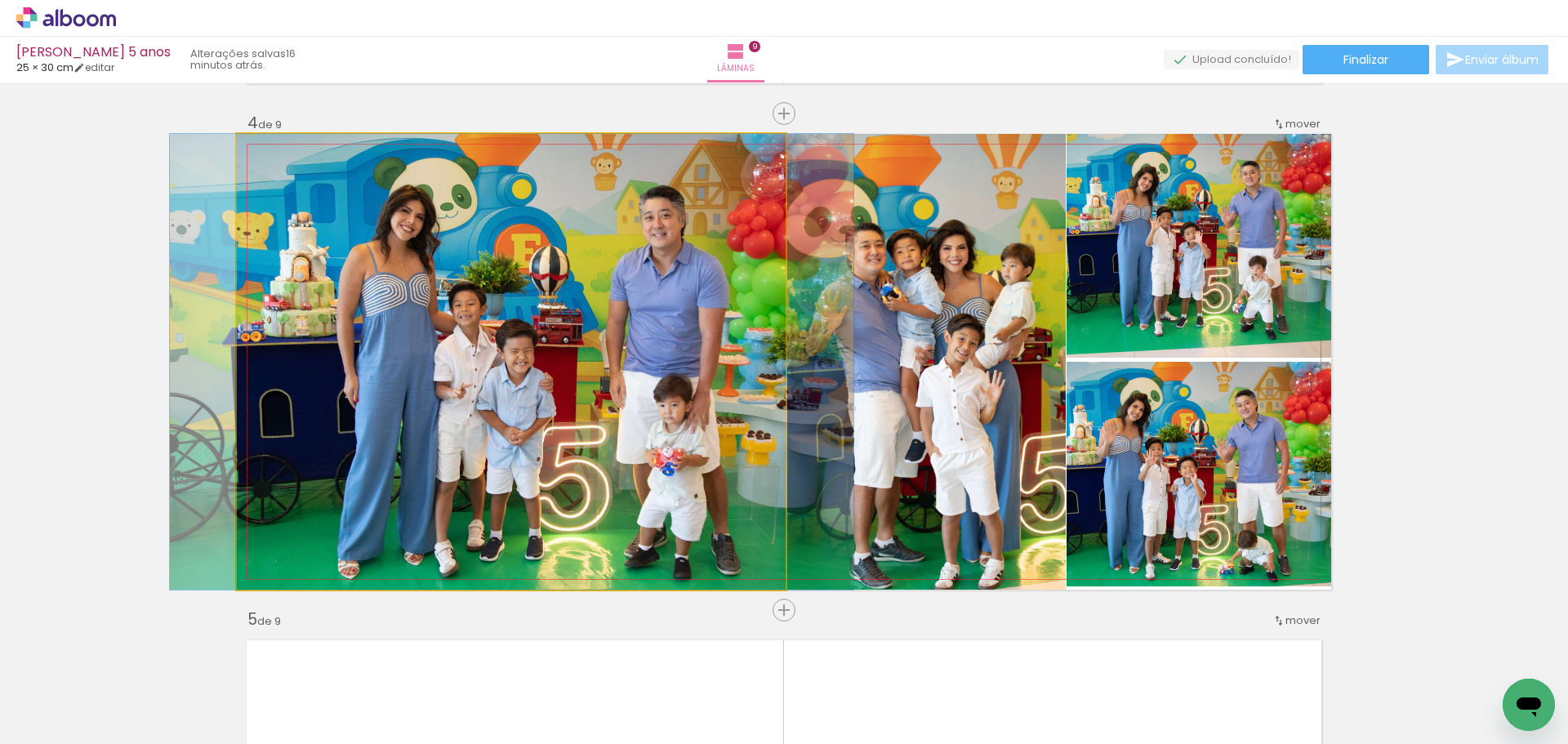
drag, startPoint x: 564, startPoint y: 373, endPoint x: 565, endPoint y: 363, distance: 10.0
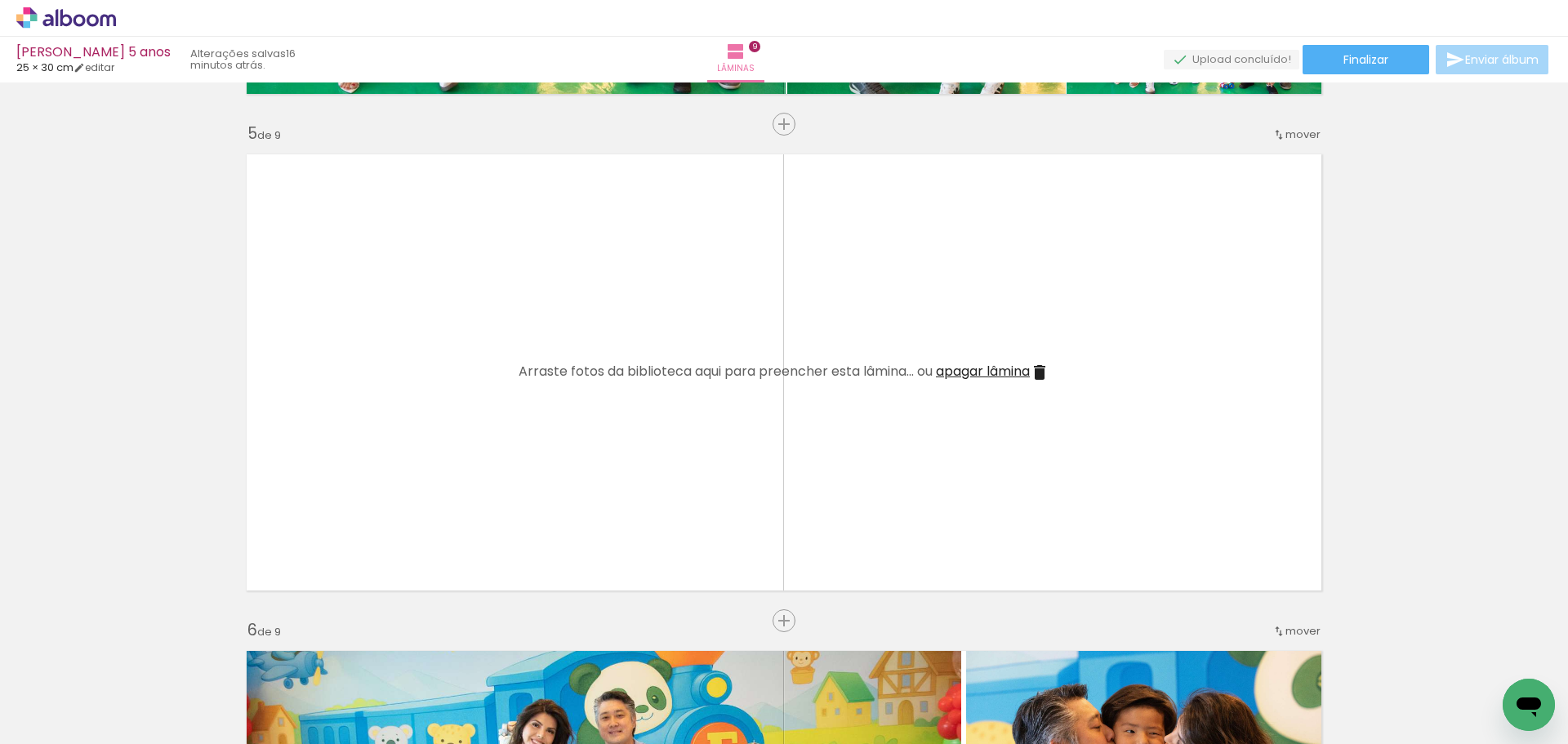
scroll to position [1976, 0]
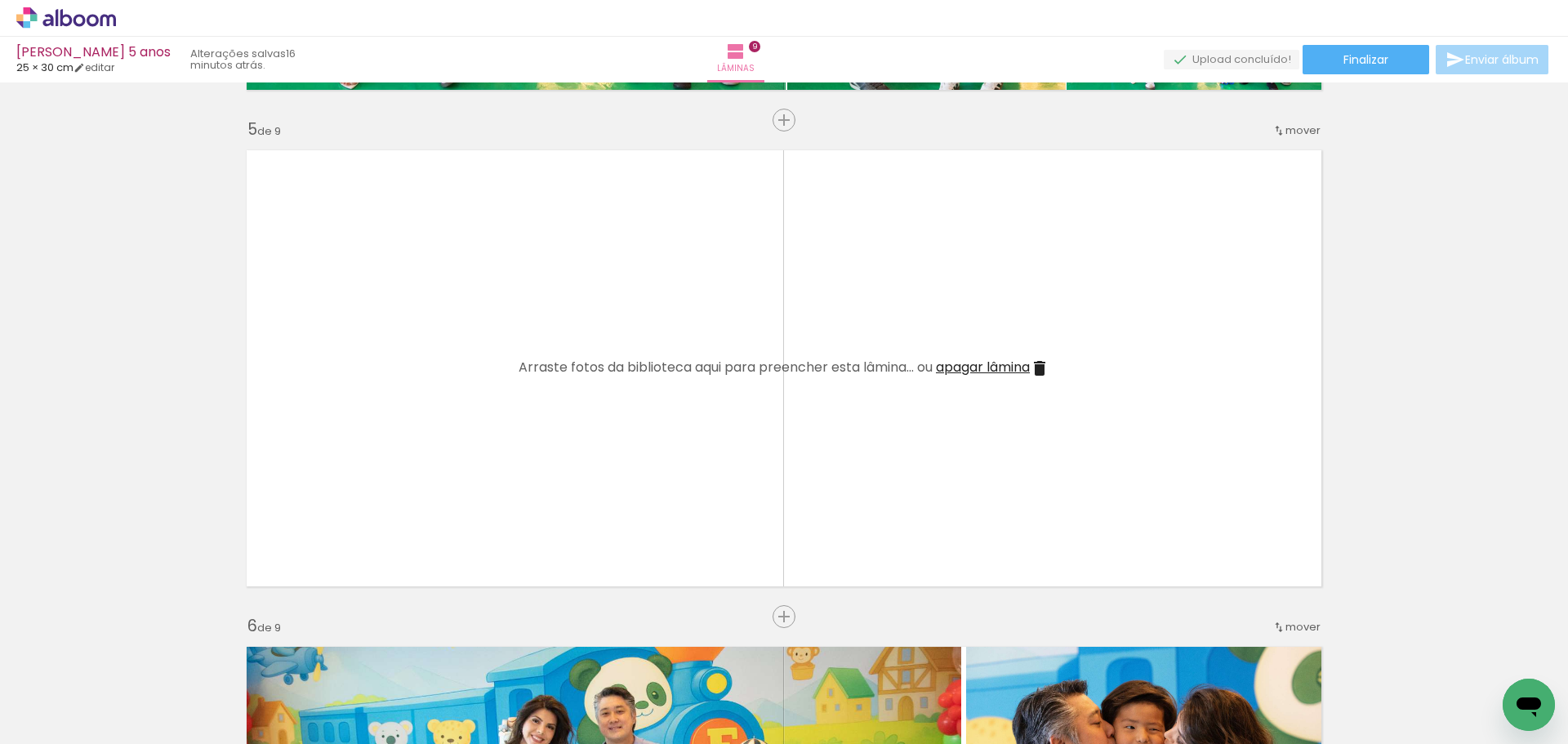
click at [999, 362] on span "apagar lâmina" at bounding box center [983, 368] width 94 height 19
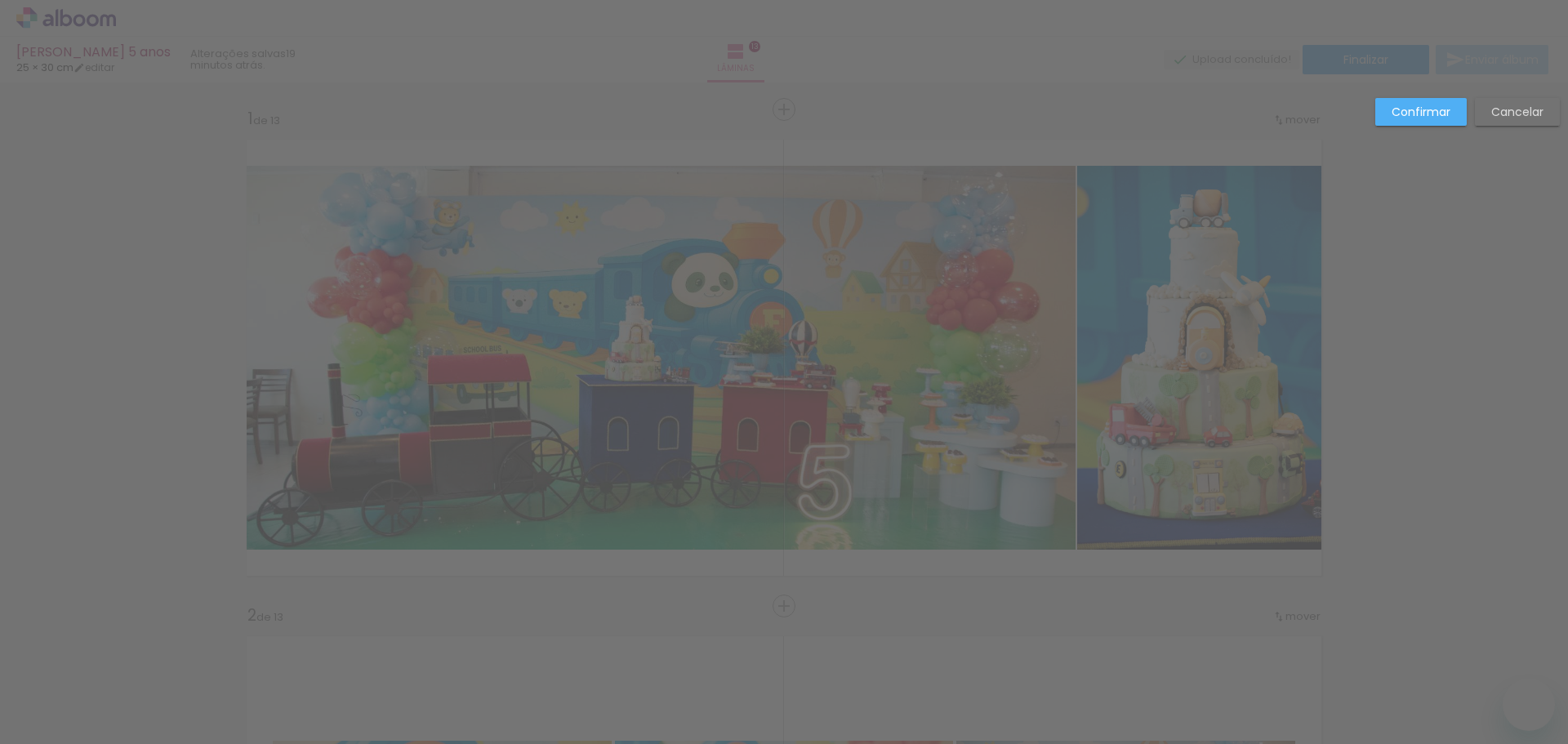
click at [0, 0] on slot "Confirmar" at bounding box center [0, 0] width 0 height 0
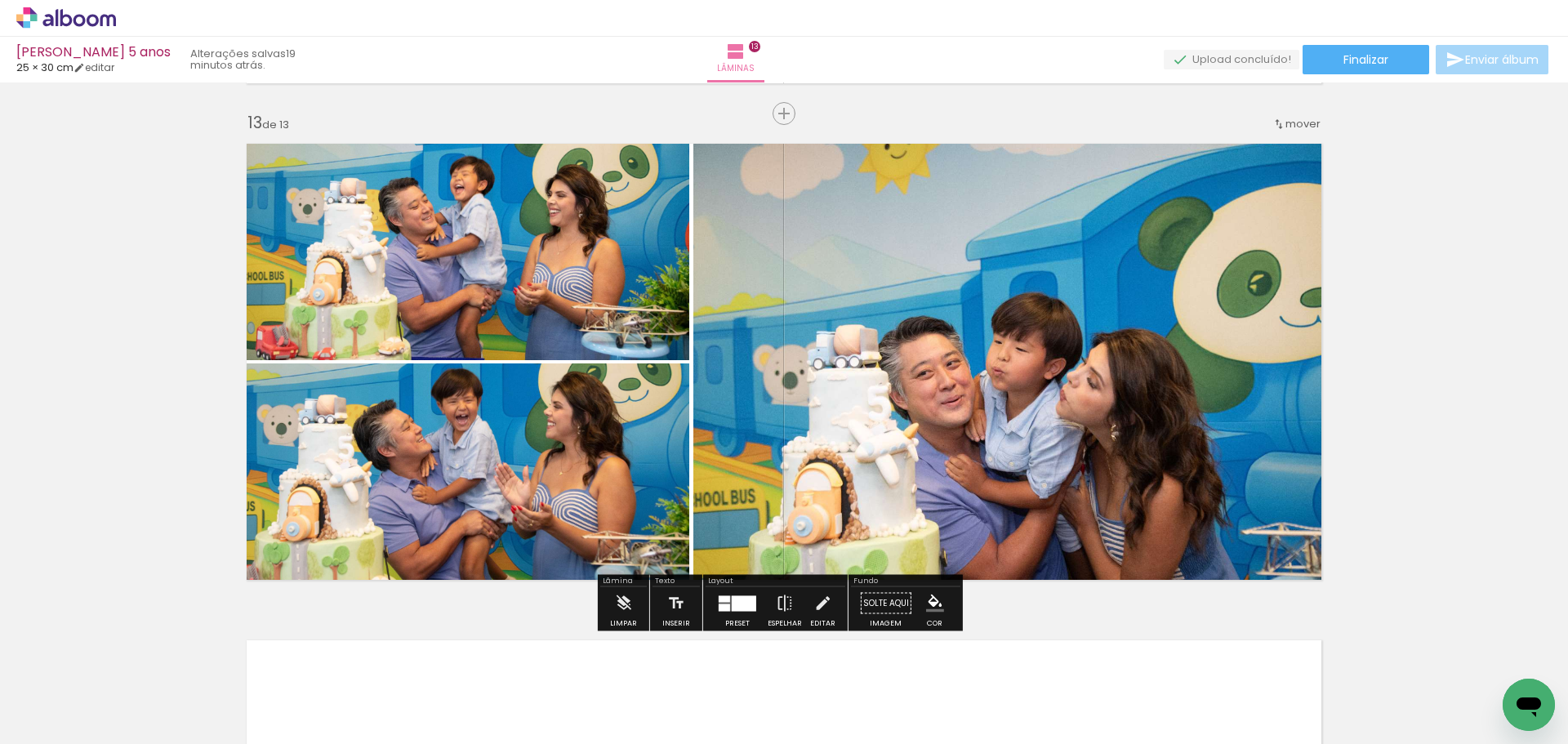
scroll to position [0, 2687]
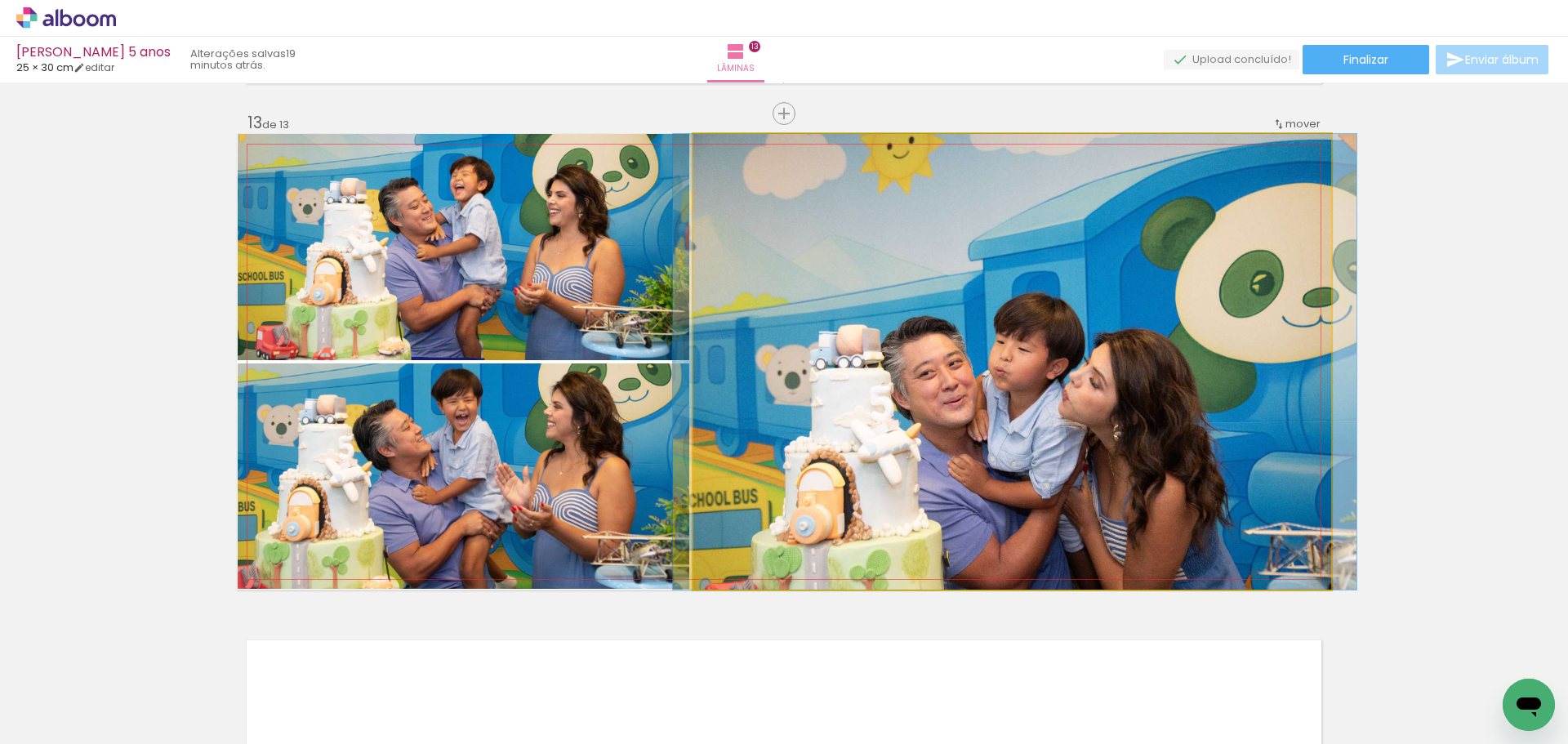
drag, startPoint x: 1021, startPoint y: 389, endPoint x: 1023, endPoint y: 313, distance: 76.0
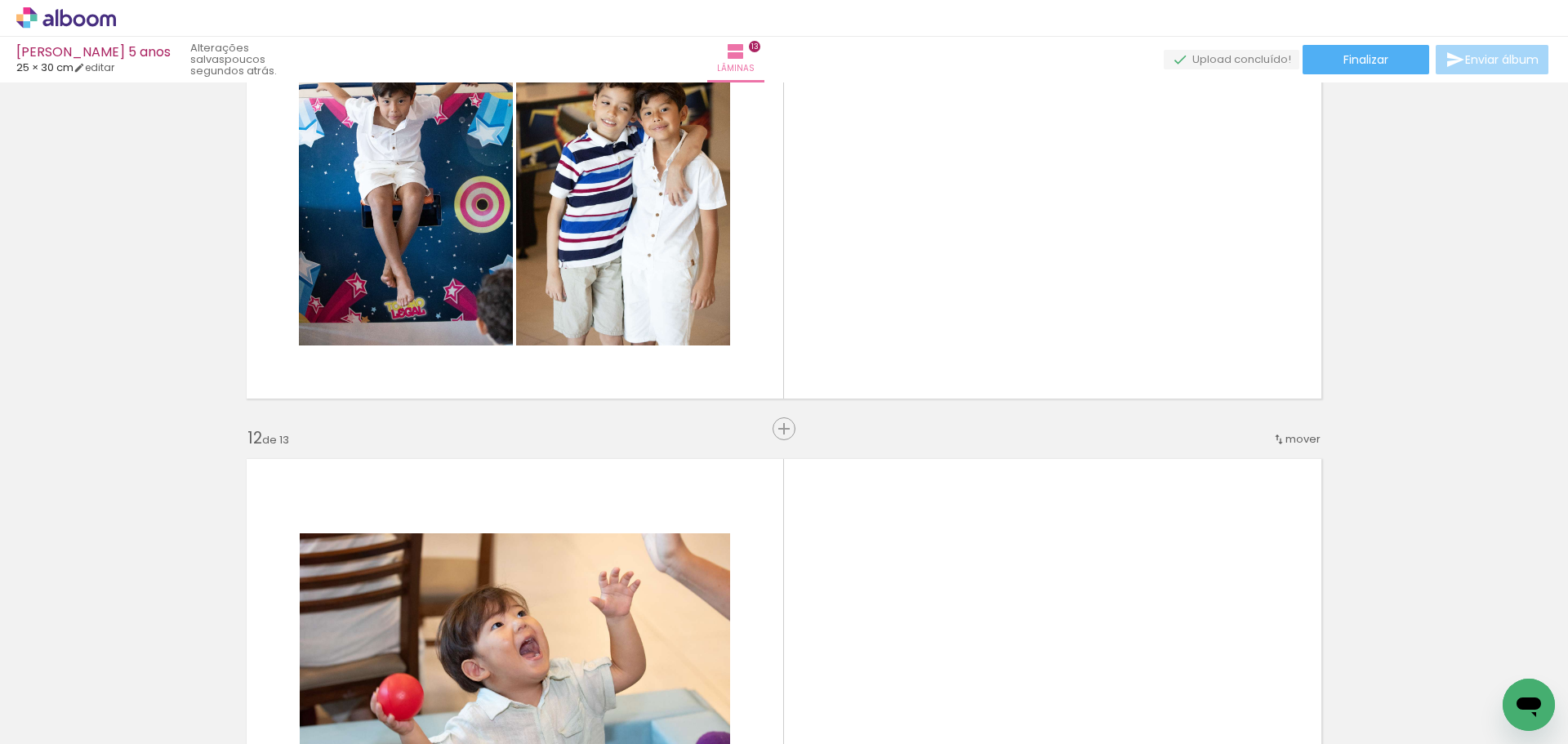
scroll to position [5219, 0]
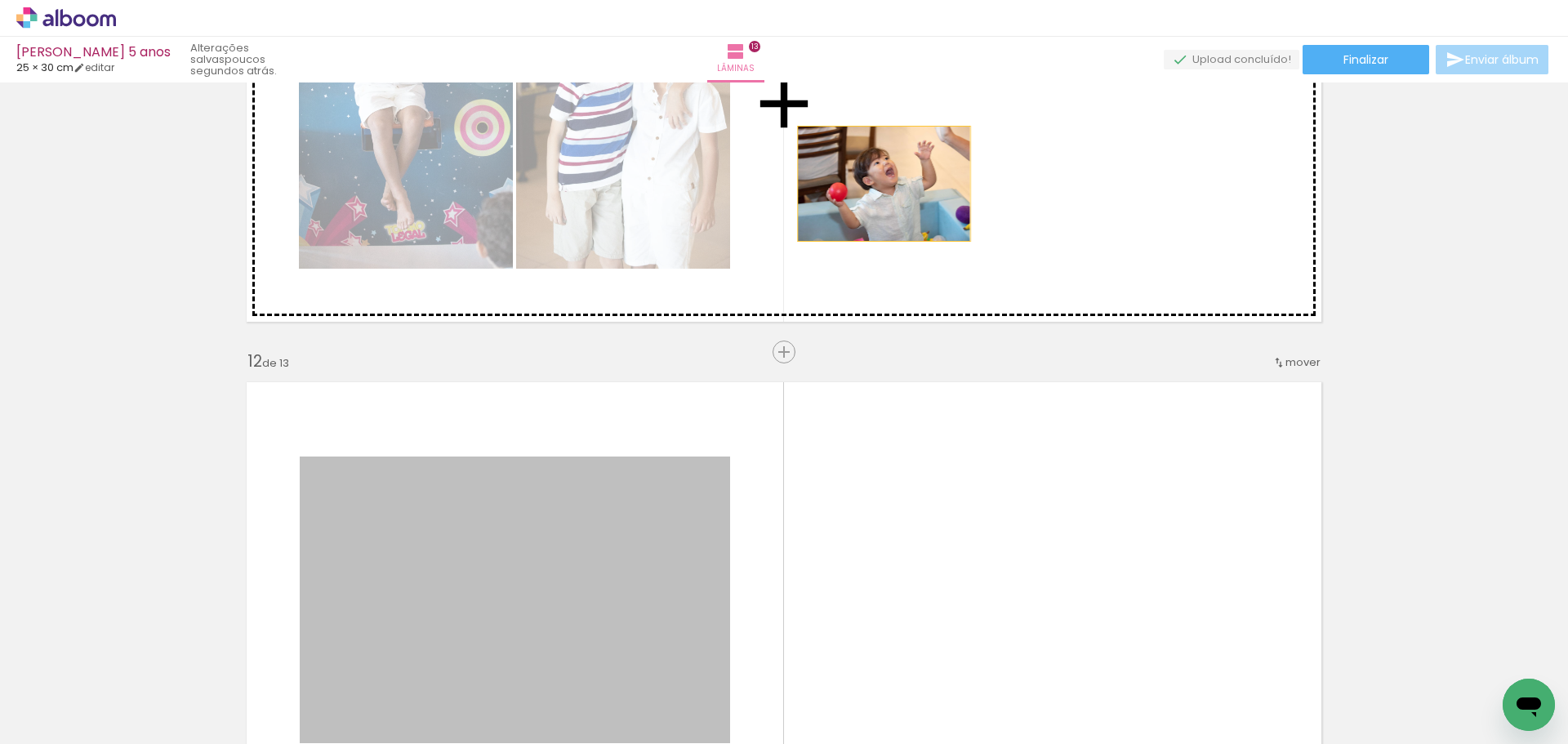
drag, startPoint x: 580, startPoint y: 564, endPoint x: 897, endPoint y: 161, distance: 512.7
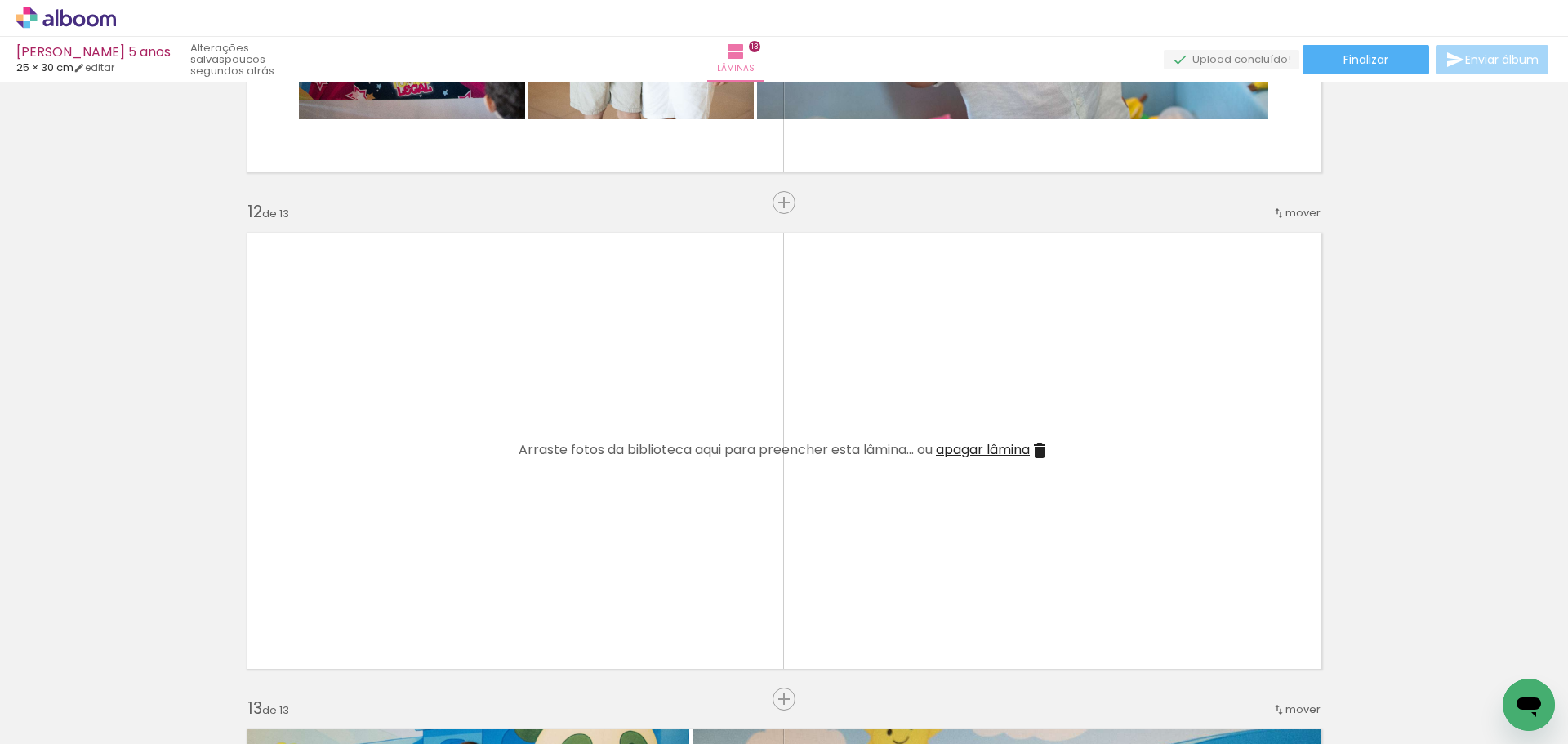
scroll to position [5464, 0]
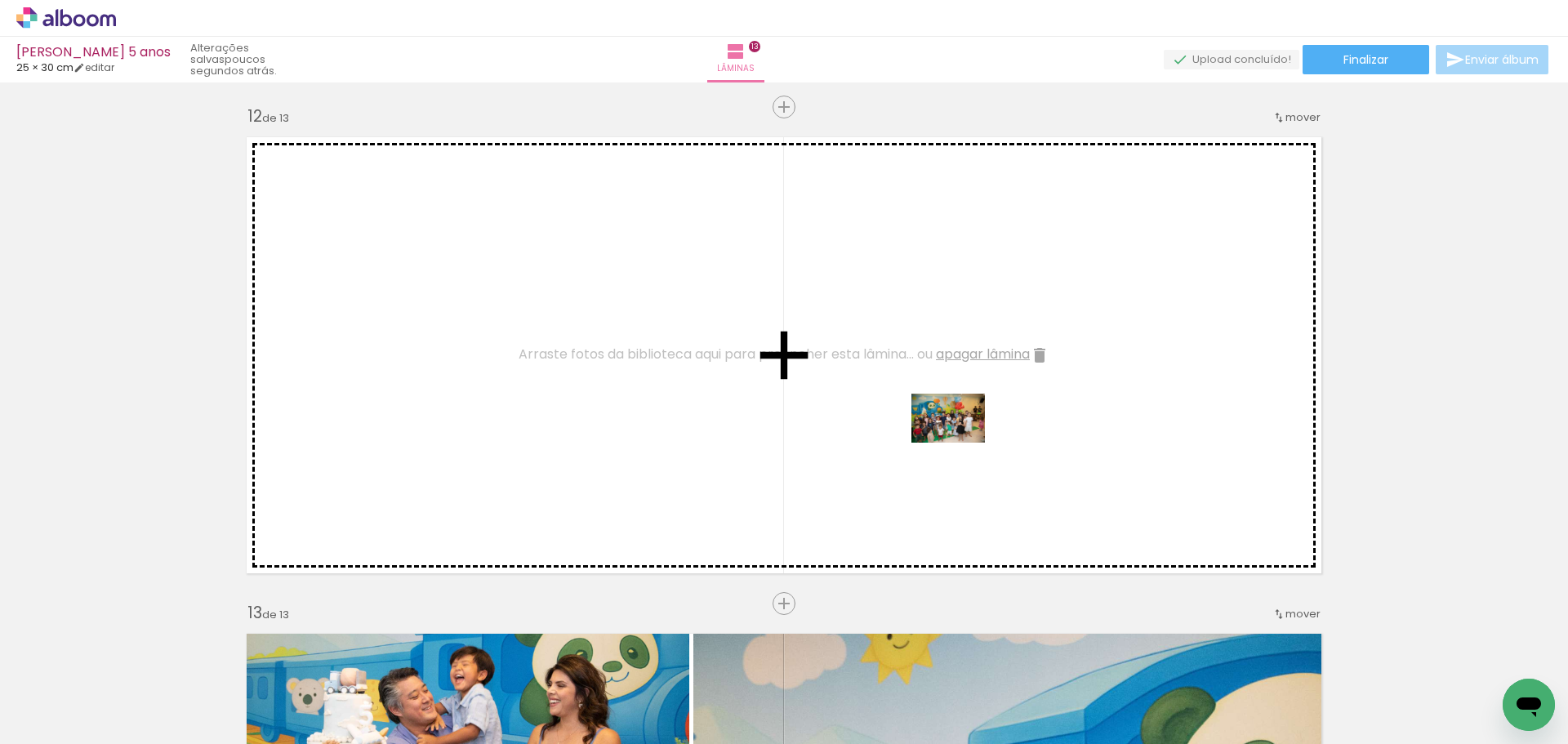
drag, startPoint x: 1035, startPoint y: 689, endPoint x: 960, endPoint y: 442, distance: 258.1
click at [960, 442] on quentale-workspace at bounding box center [784, 372] width 1568 height 744
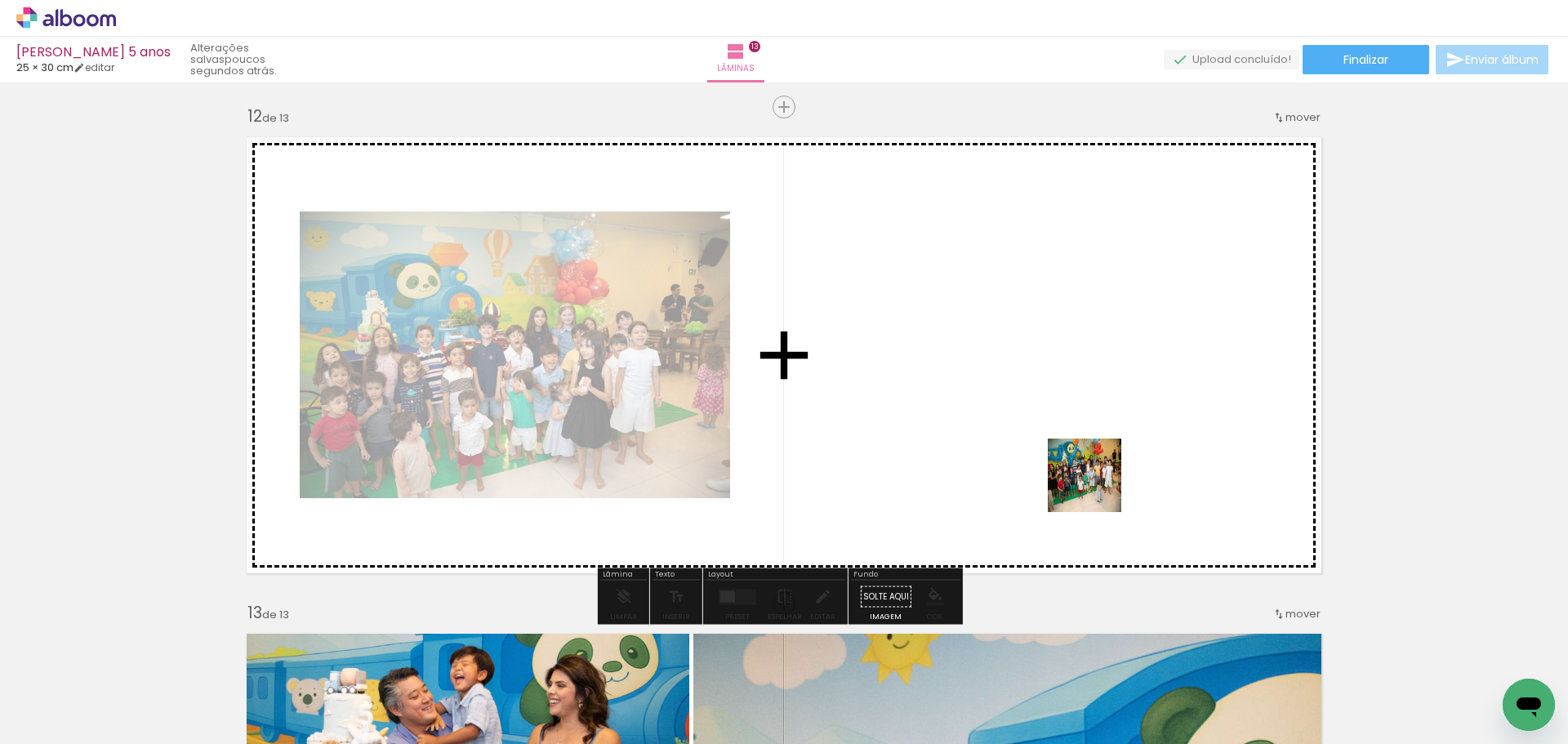
drag, startPoint x: 1124, startPoint y: 695, endPoint x: 1093, endPoint y: 470, distance: 227.1
click at [1093, 470] on quentale-workspace at bounding box center [784, 372] width 1568 height 744
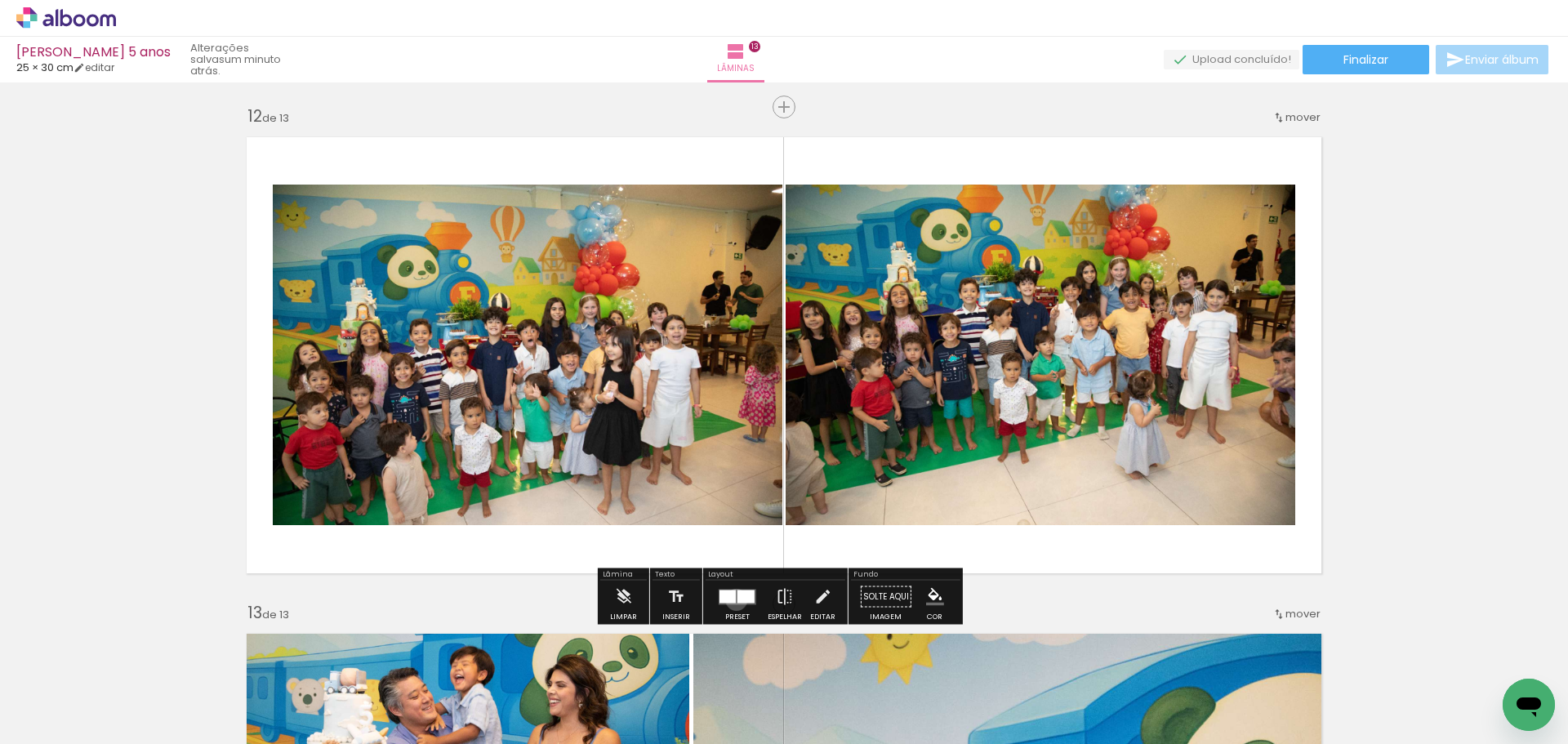
click at [733, 600] on quentale-layouter at bounding box center [737, 596] width 37 height 16
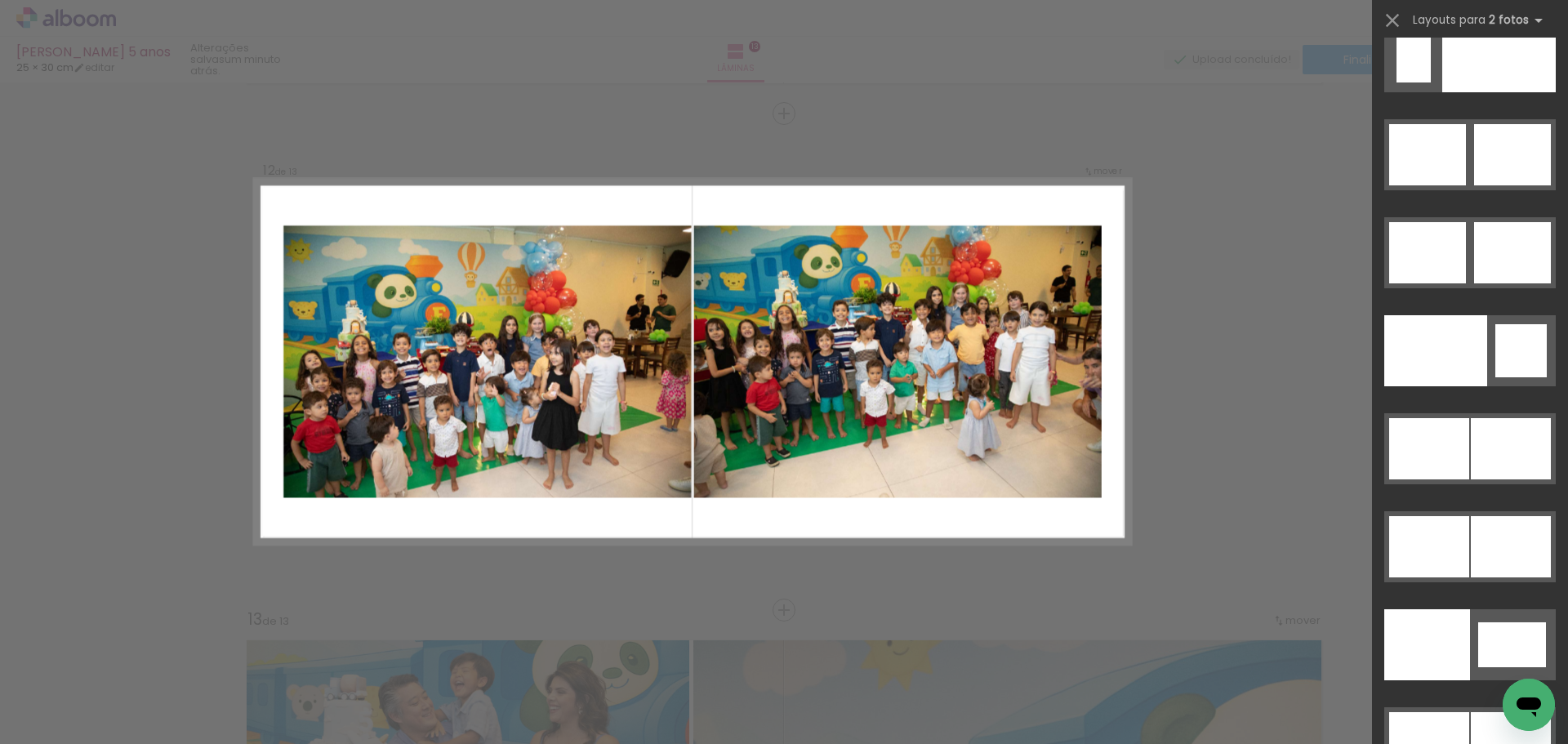
scroll to position [8076, 0]
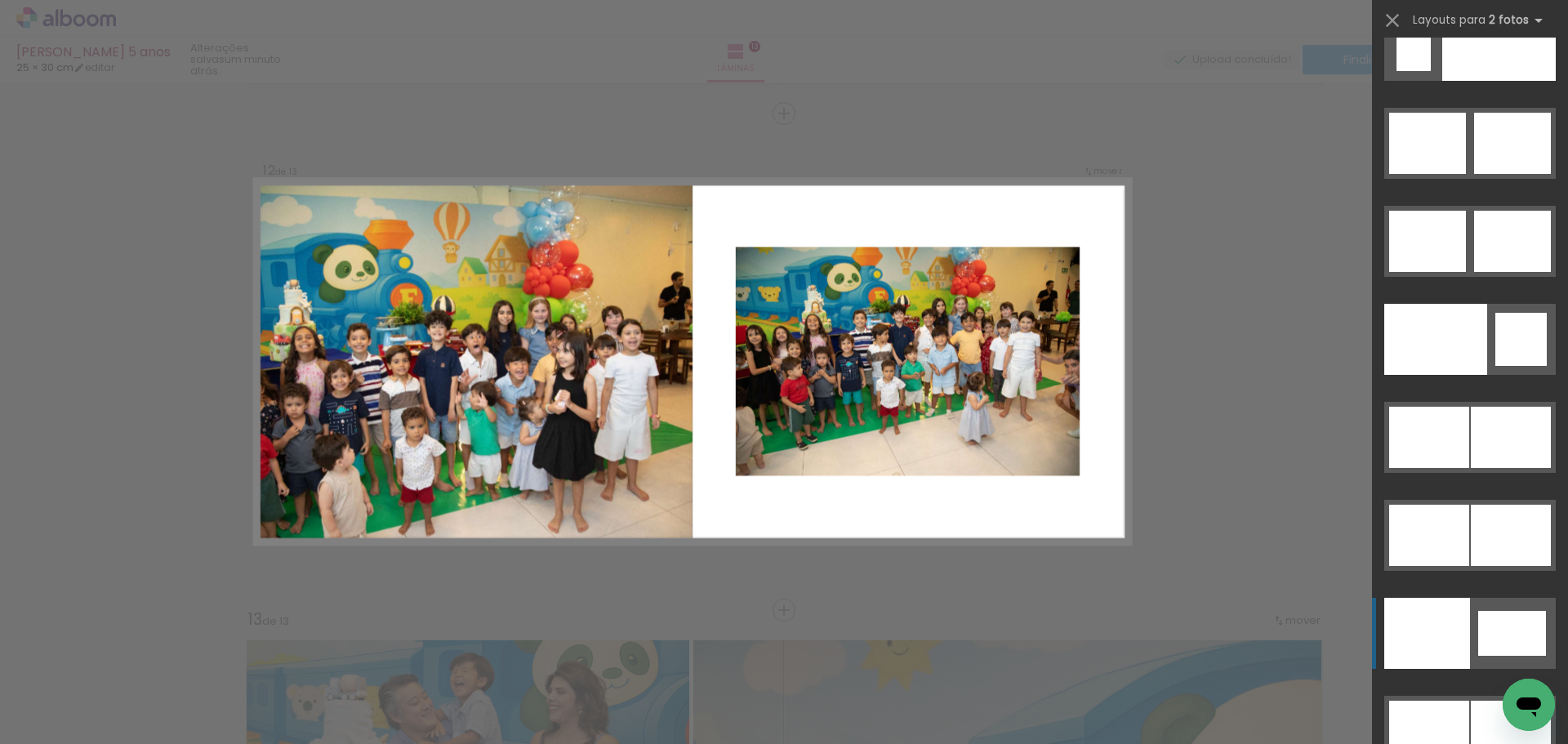
click at [1540, 643] on quentale-layouter at bounding box center [1470, 634] width 171 height 71
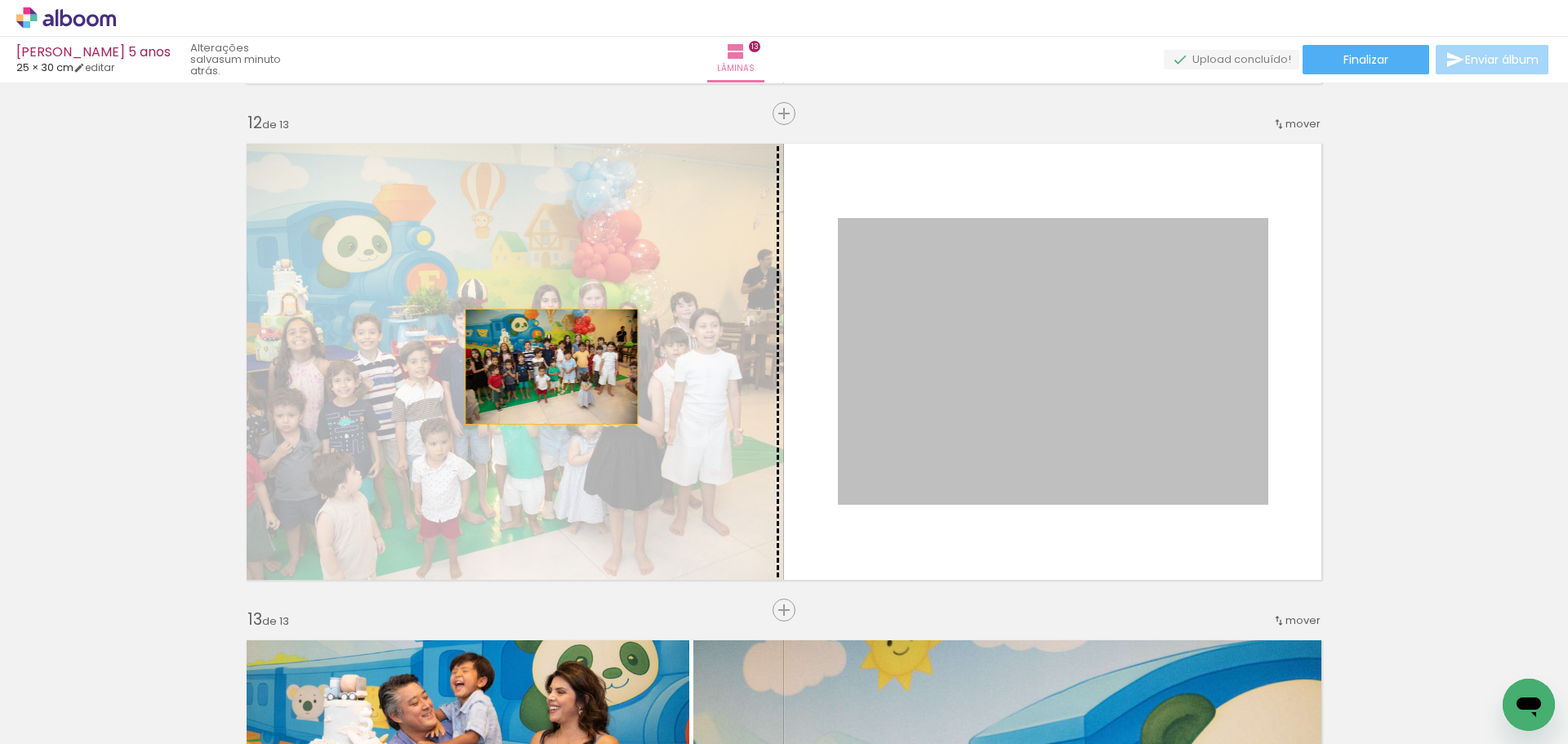
drag, startPoint x: 1090, startPoint y: 401, endPoint x: 541, endPoint y: 367, distance: 550.1
click at [0, 0] on slot at bounding box center [0, 0] width 0 height 0
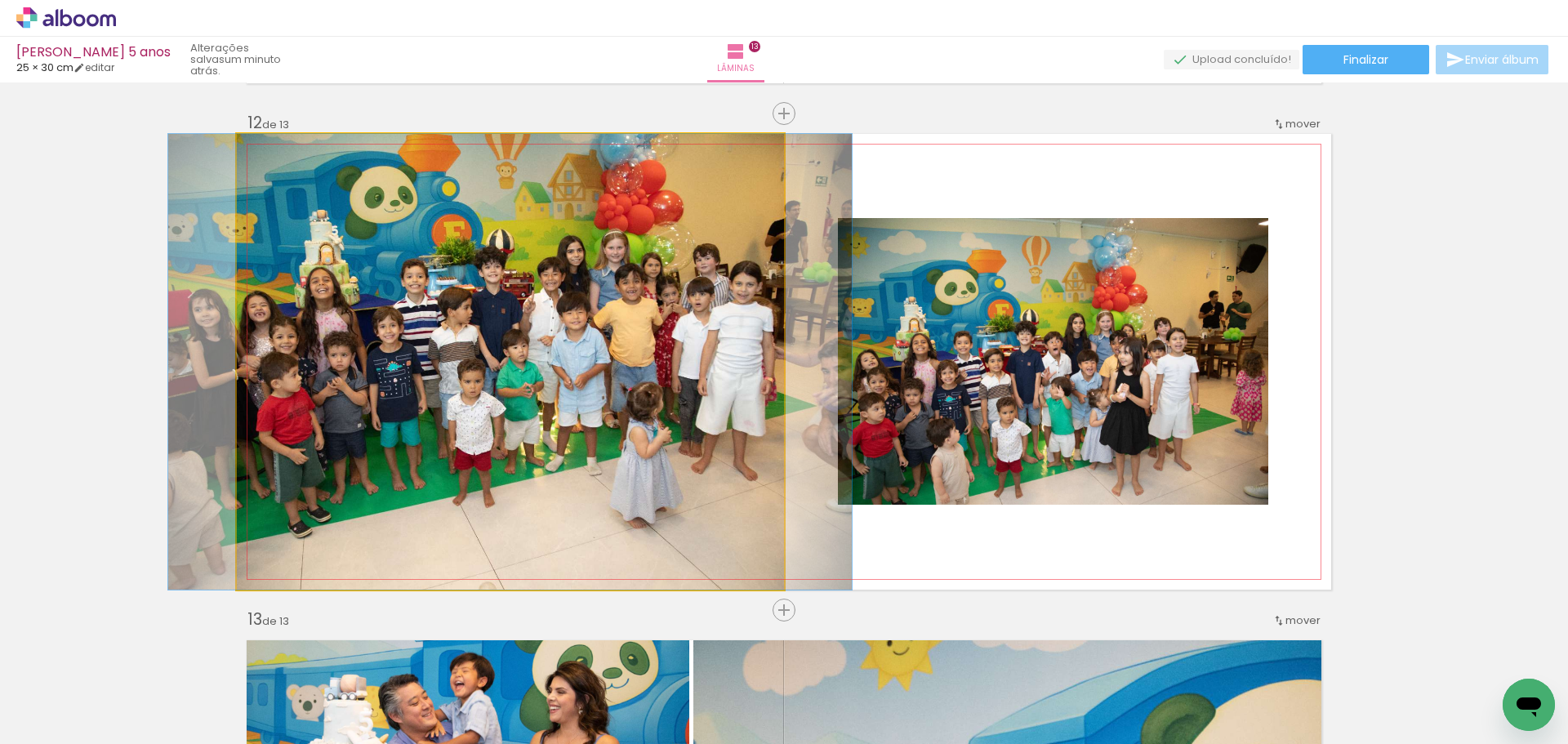
click at [548, 388] on quentale-photo at bounding box center [510, 362] width 548 height 455
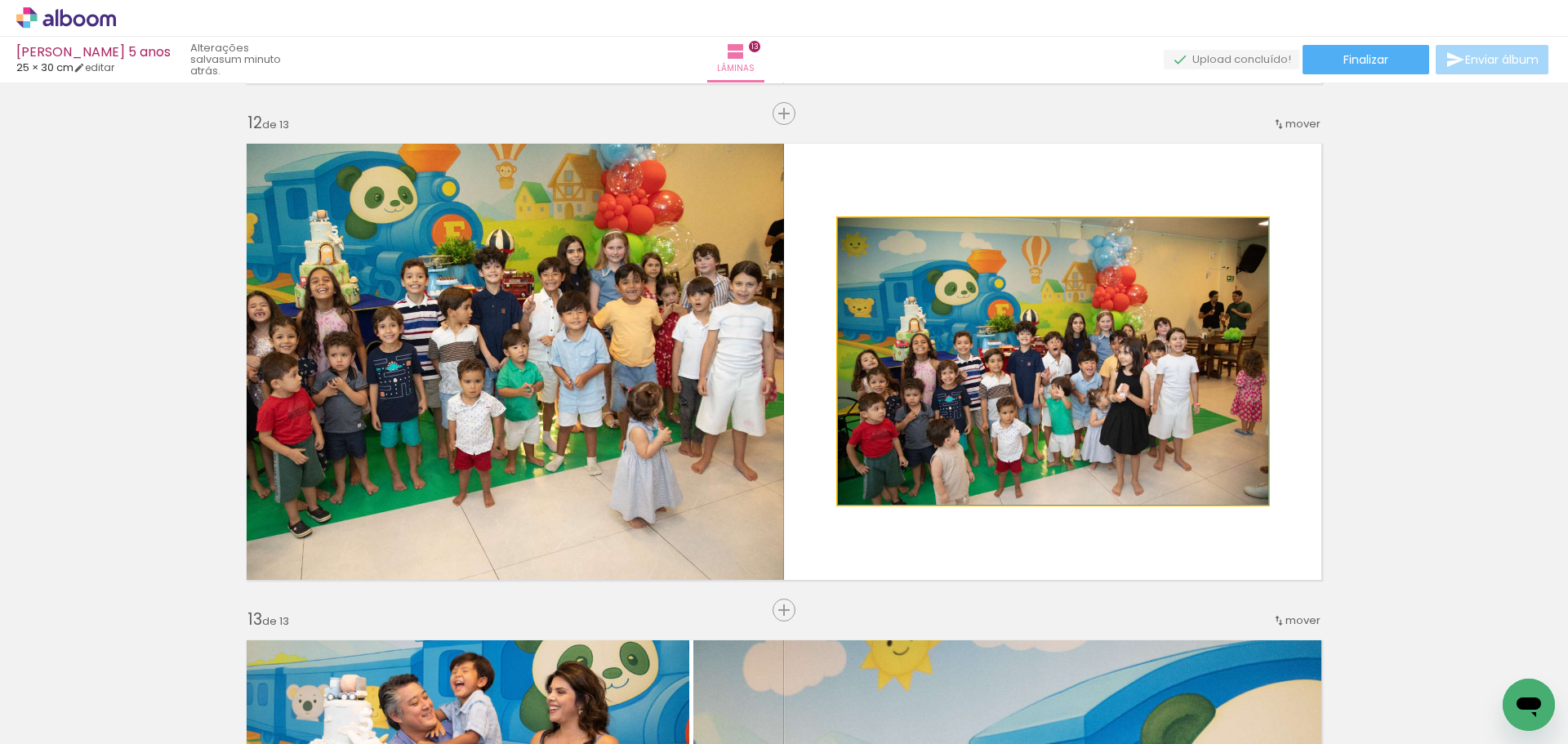
click at [1013, 340] on quentale-photo at bounding box center [1053, 362] width 430 height 287
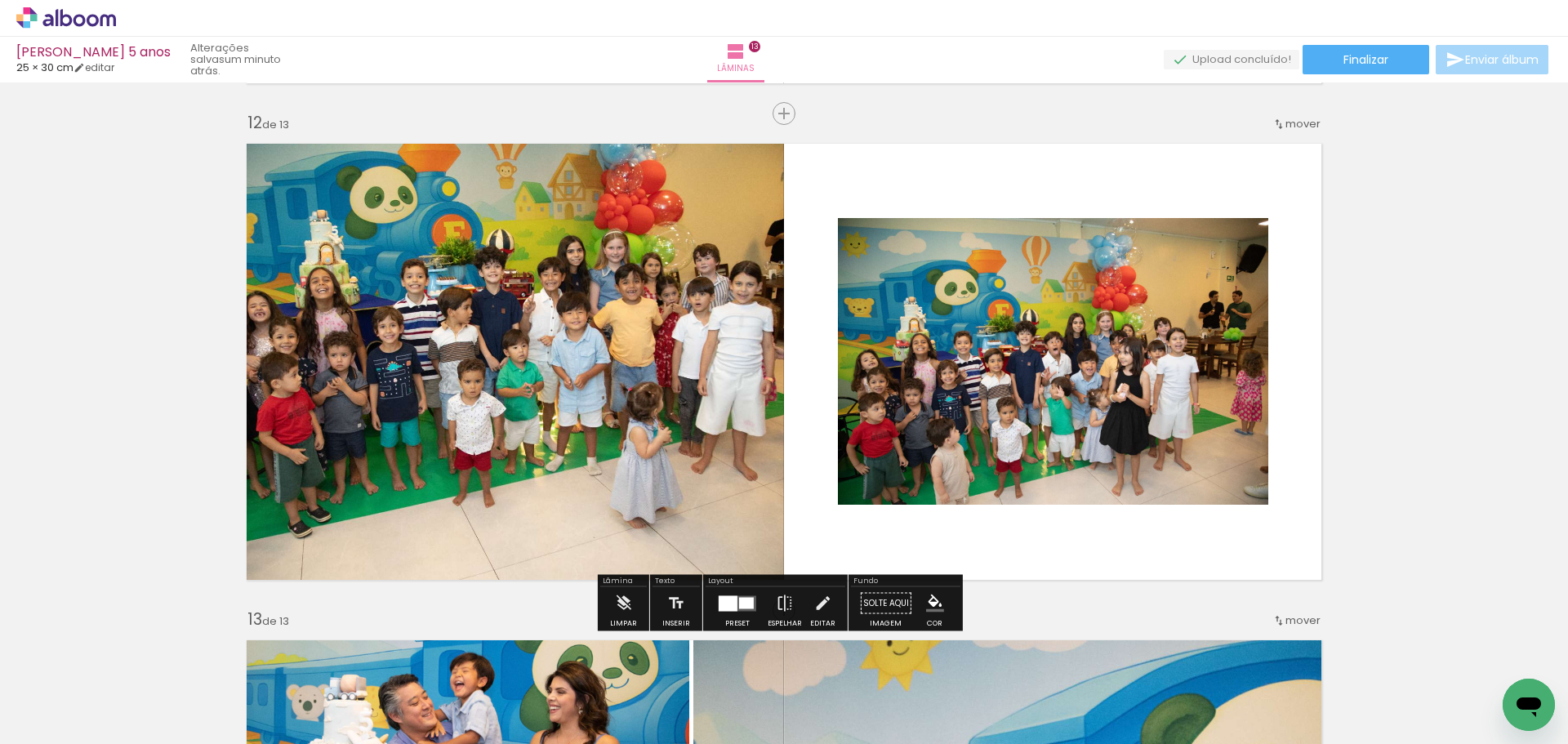
click at [1021, 342] on quentale-photo at bounding box center [1053, 362] width 430 height 287
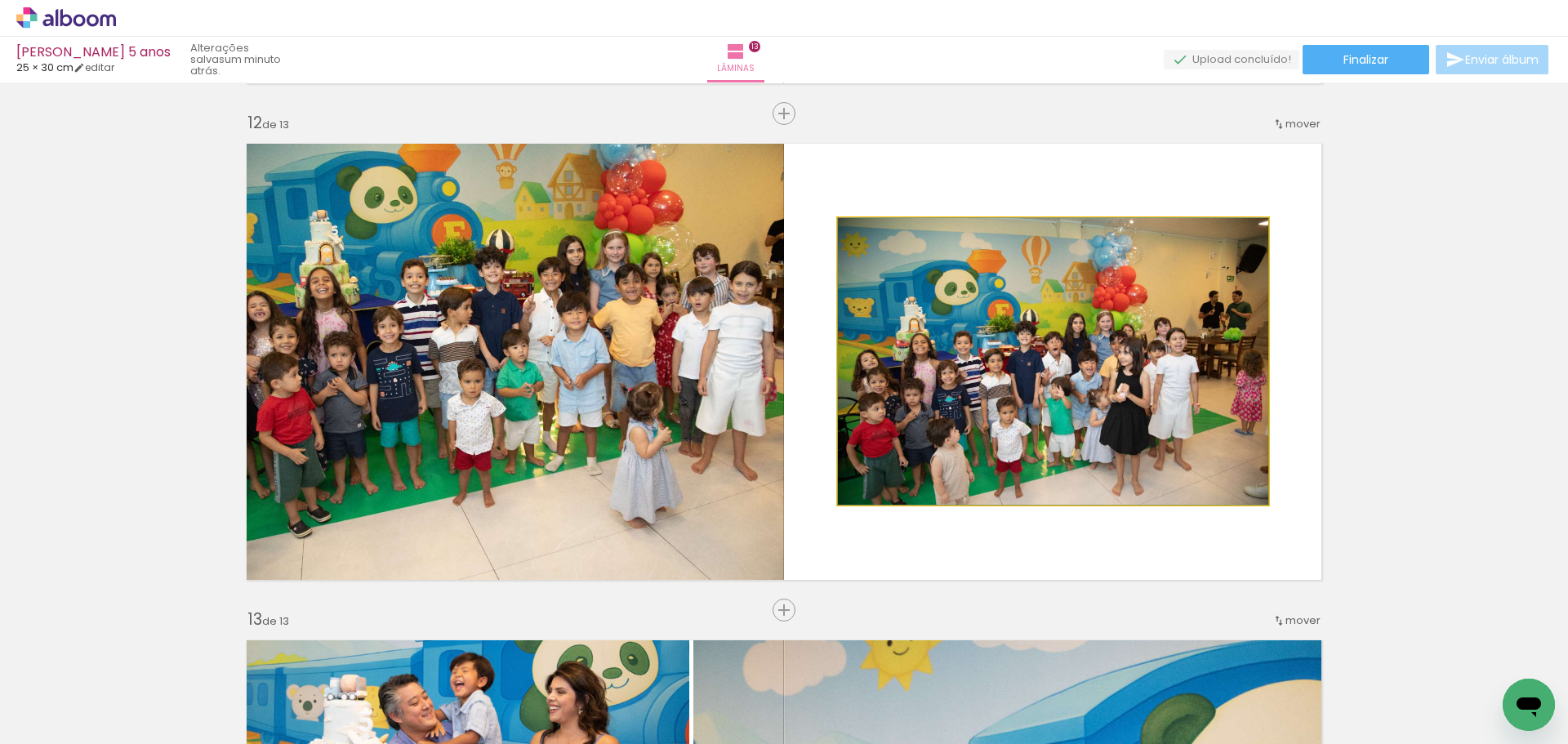
click at [1021, 342] on quentale-photo at bounding box center [1053, 362] width 430 height 287
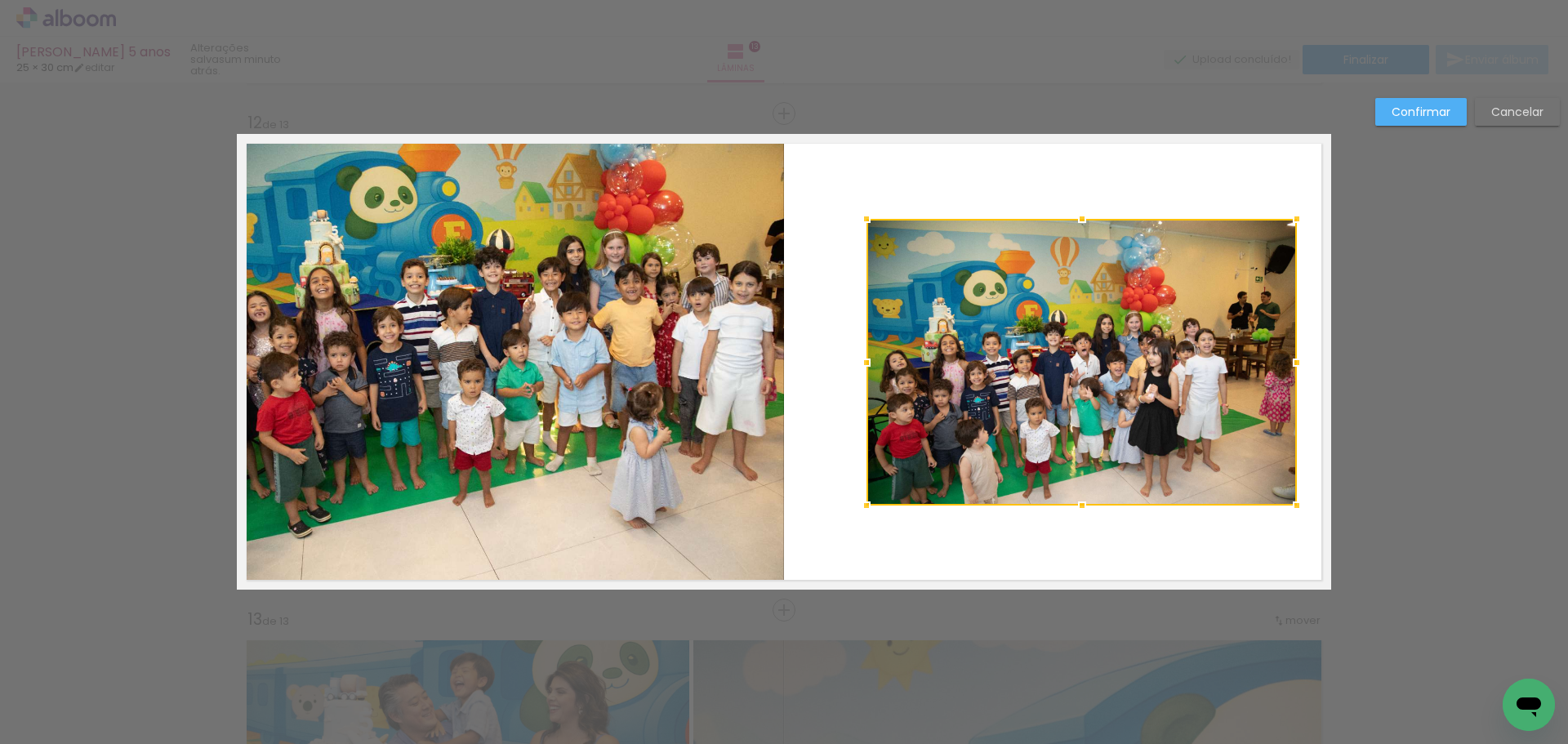
drag, startPoint x: 999, startPoint y: 345, endPoint x: 1027, endPoint y: 345, distance: 28.0
click at [1027, 345] on div at bounding box center [1081, 362] width 430 height 287
click at [647, 344] on quentale-photo at bounding box center [510, 362] width 548 height 455
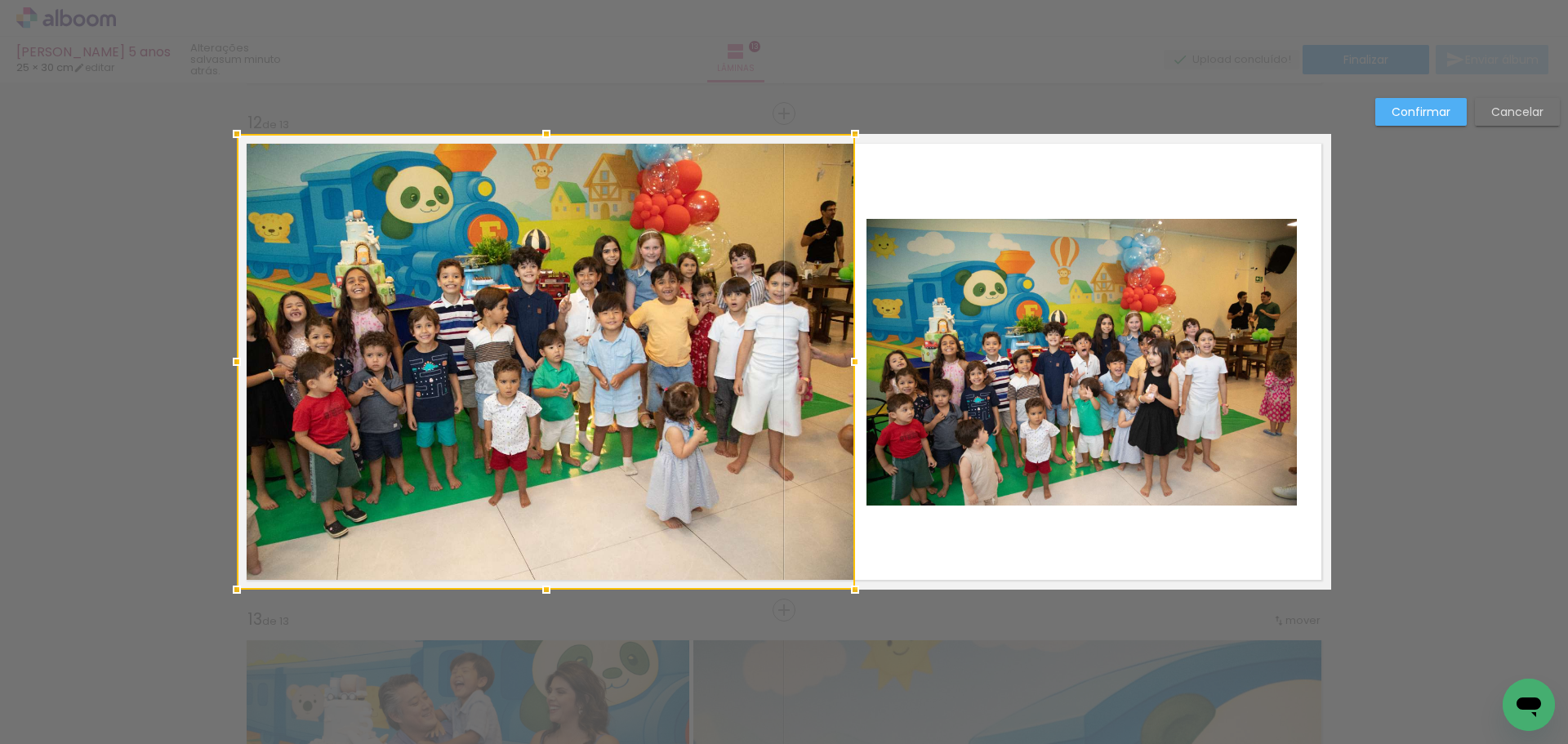
drag, startPoint x: 780, startPoint y: 358, endPoint x: 851, endPoint y: 355, distance: 71.1
click at [851, 355] on div at bounding box center [855, 362] width 33 height 33
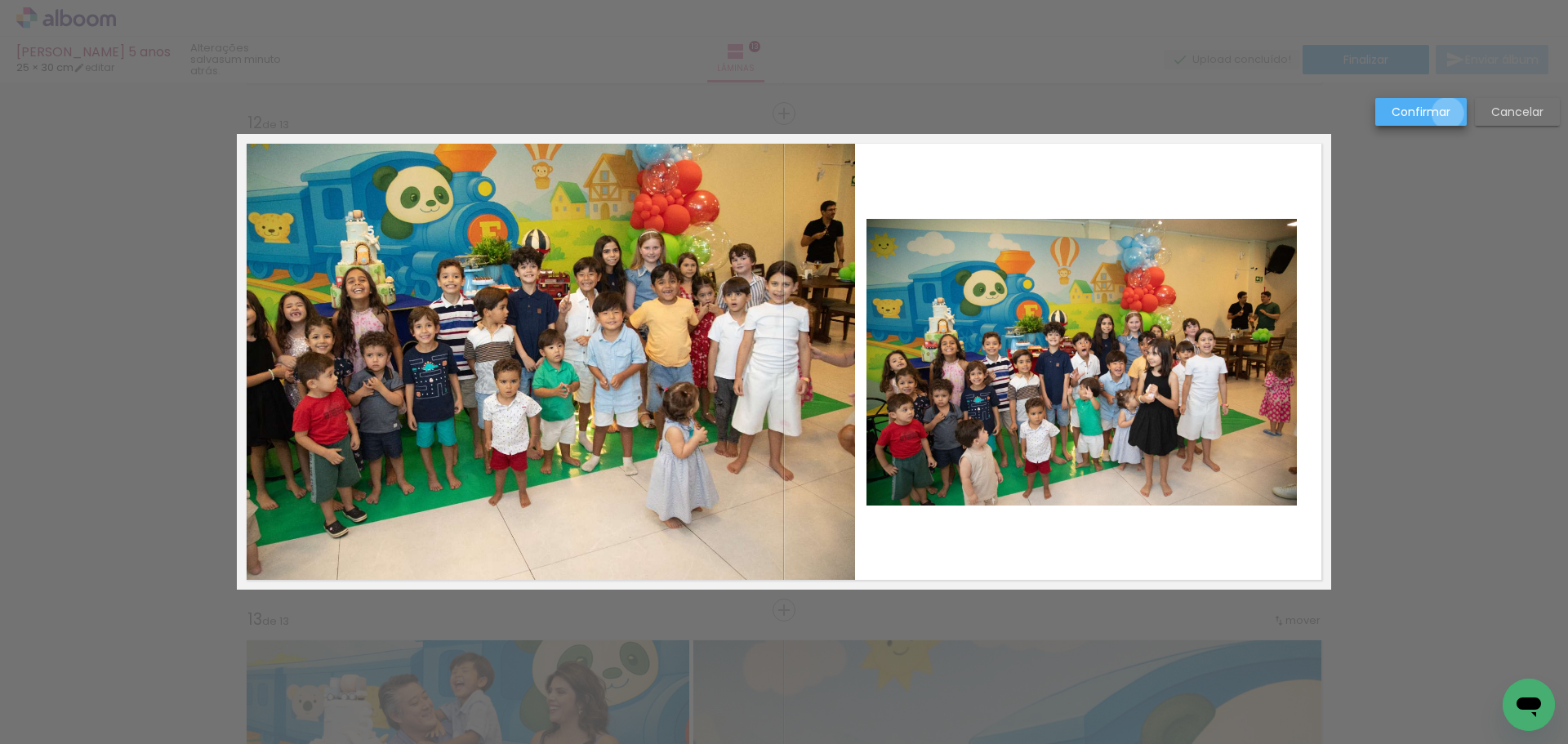
click at [0, 0] on slot "Confirmar" at bounding box center [0, 0] width 0 height 0
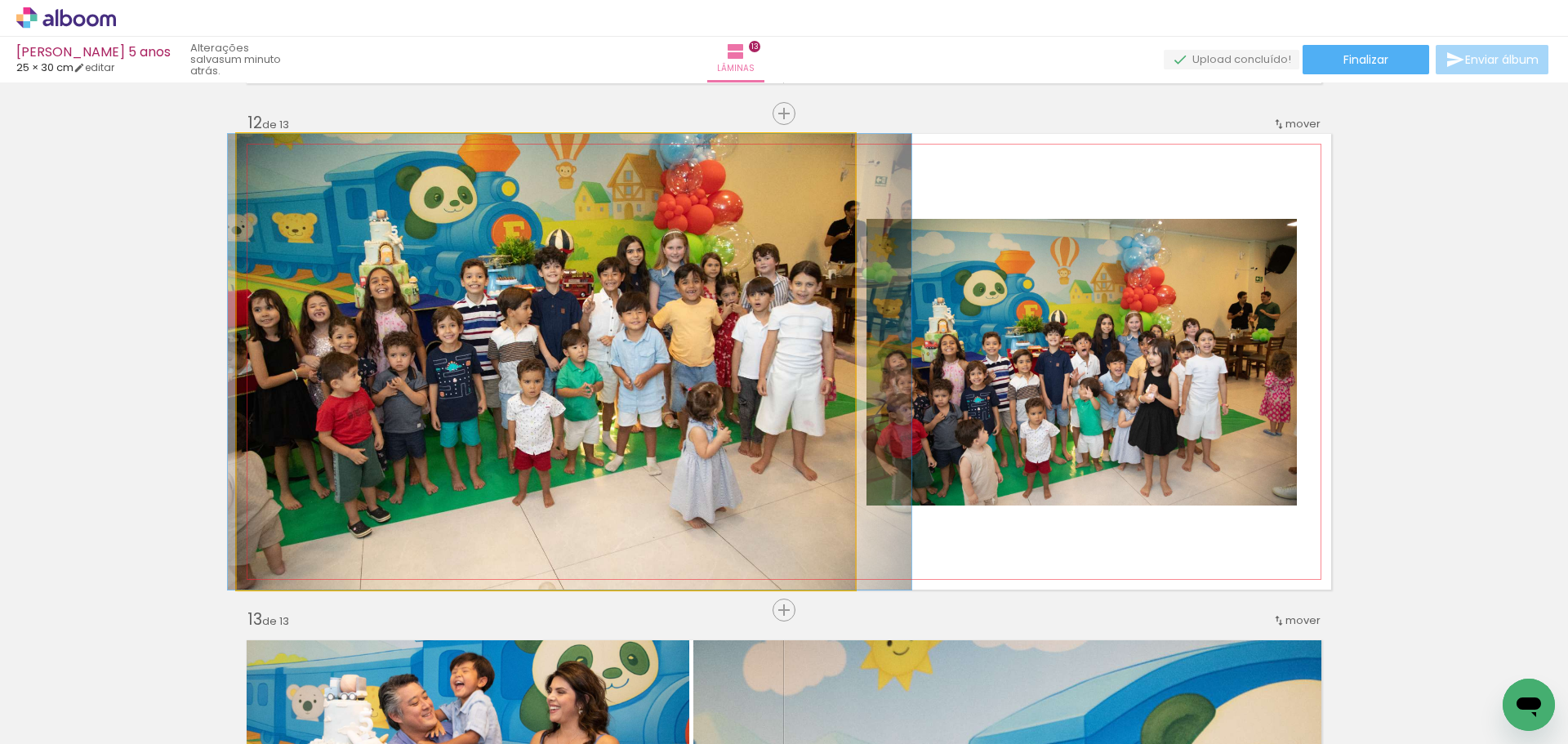
drag, startPoint x: 578, startPoint y: 359, endPoint x: 602, endPoint y: 359, distance: 24.0
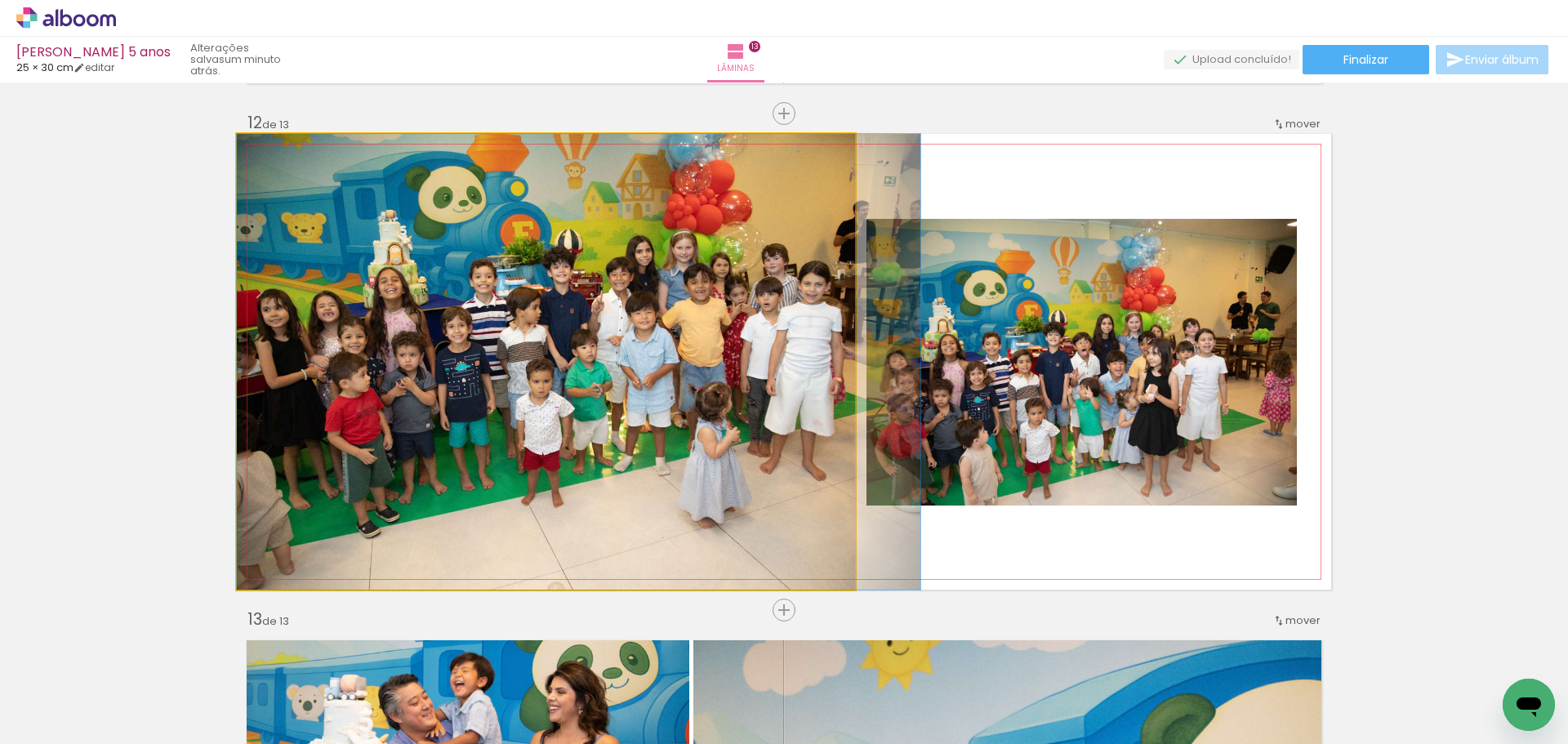
drag, startPoint x: 548, startPoint y: 357, endPoint x: 558, endPoint y: 353, distance: 10.8
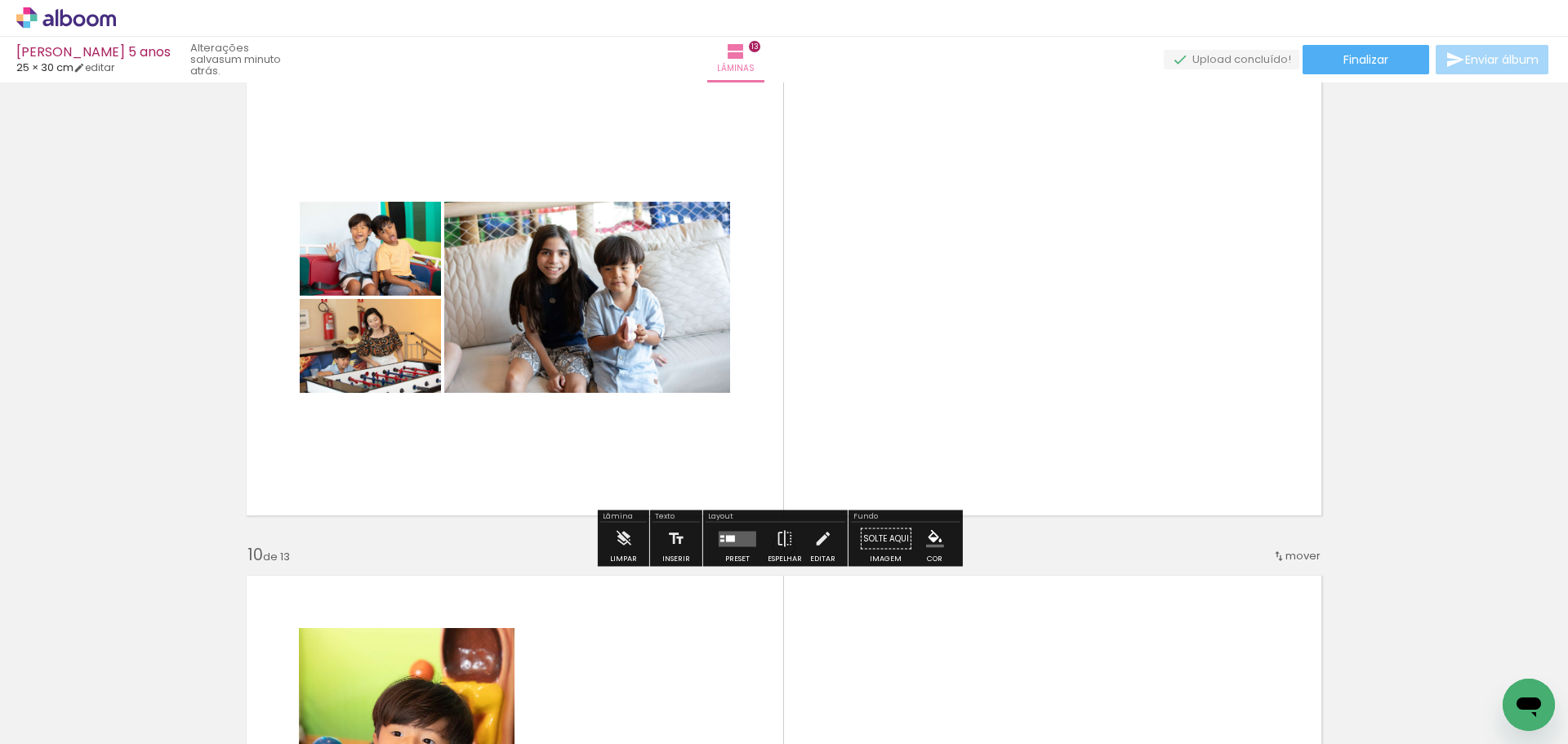
scroll to position [3988, 0]
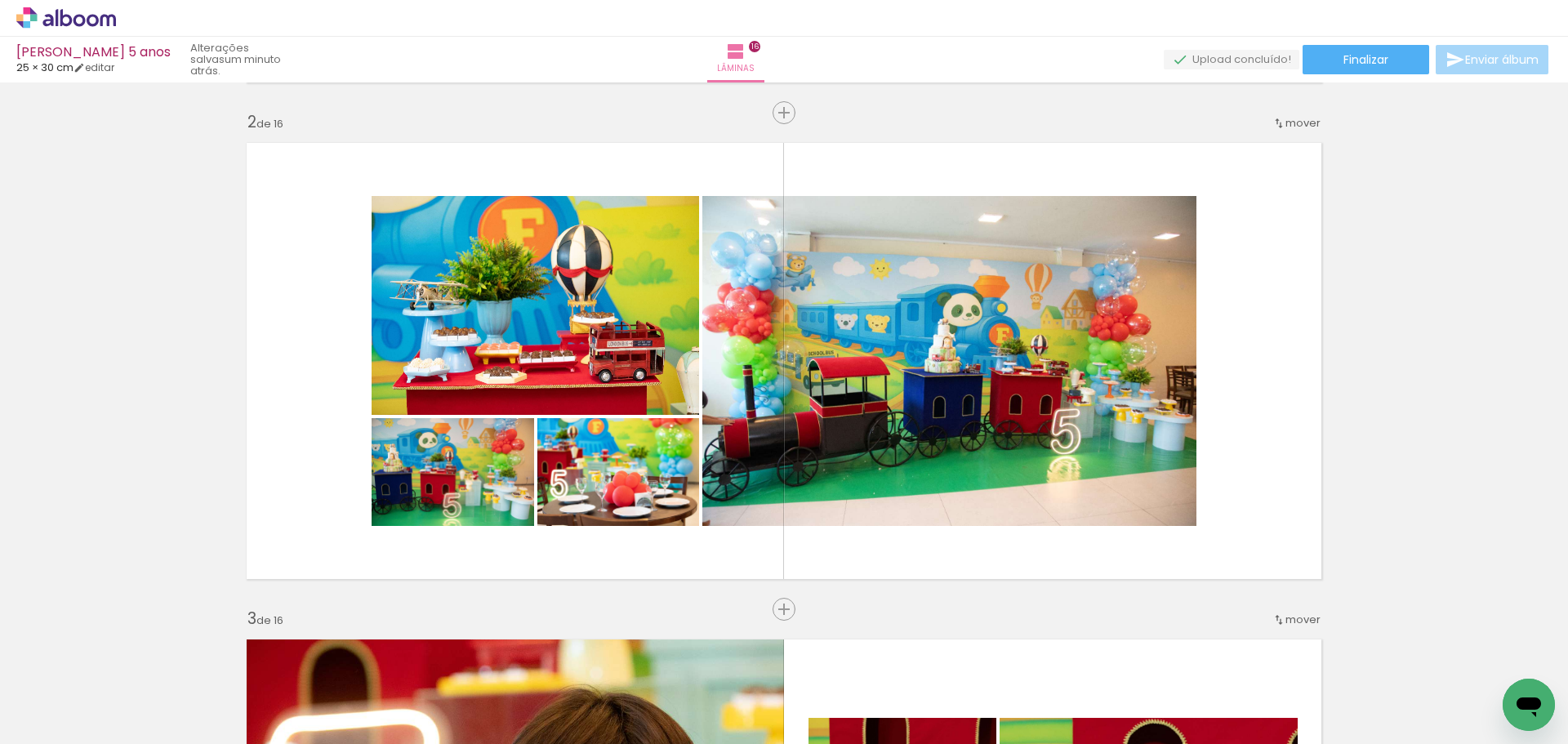
scroll to position [493, 0]
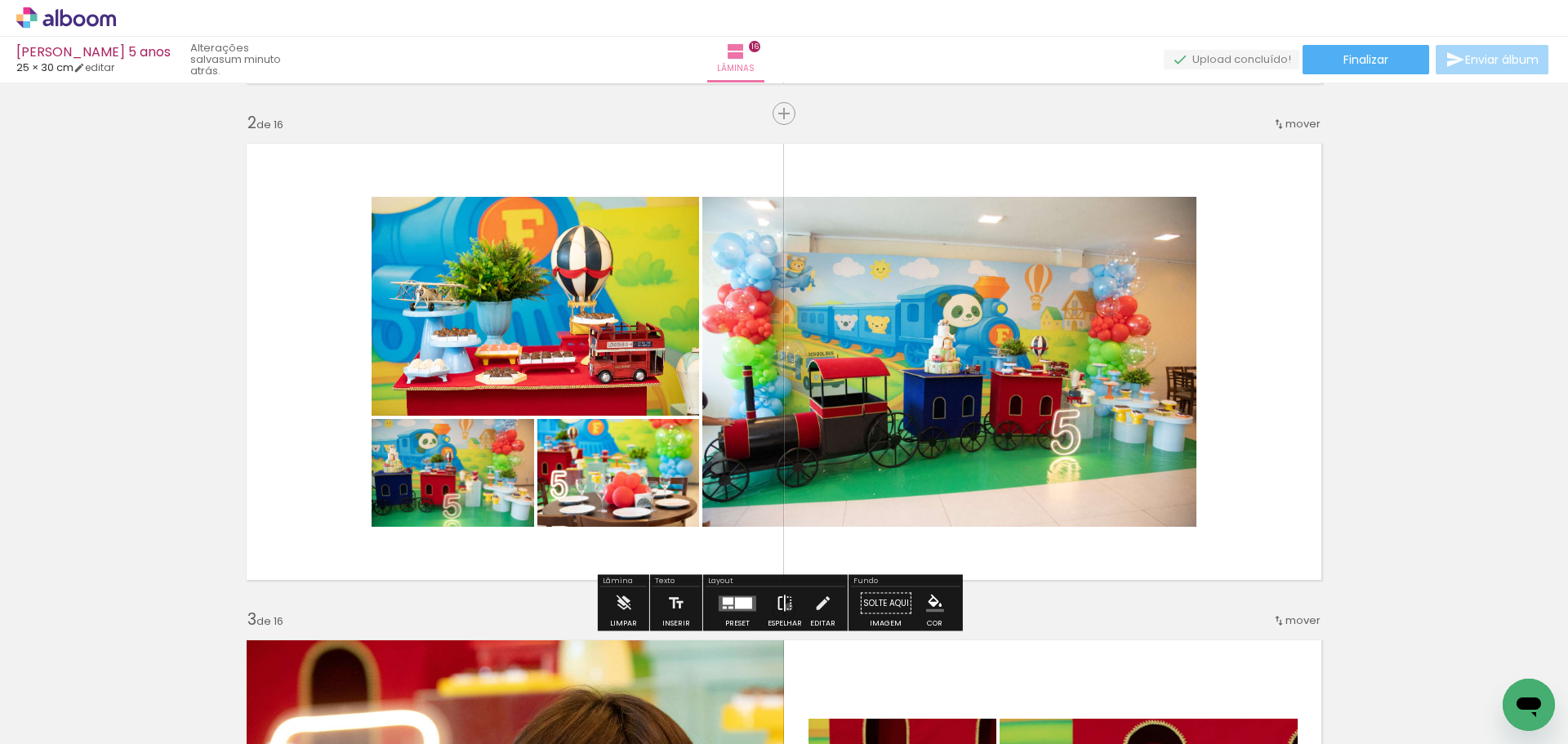
click at [785, 607] on iron-icon at bounding box center [785, 604] width 18 height 33
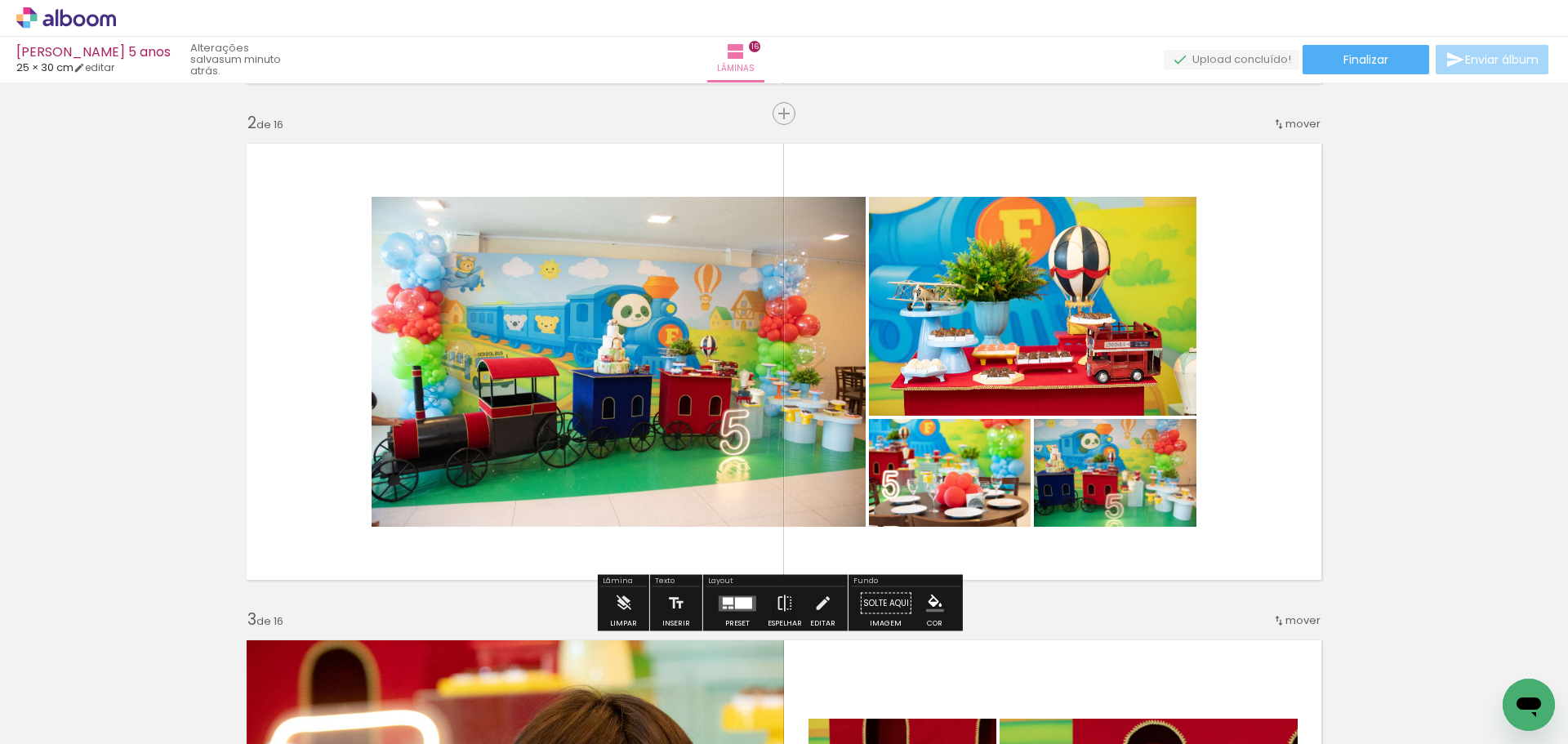
click at [616, 304] on quentale-photo at bounding box center [619, 362] width 494 height 330
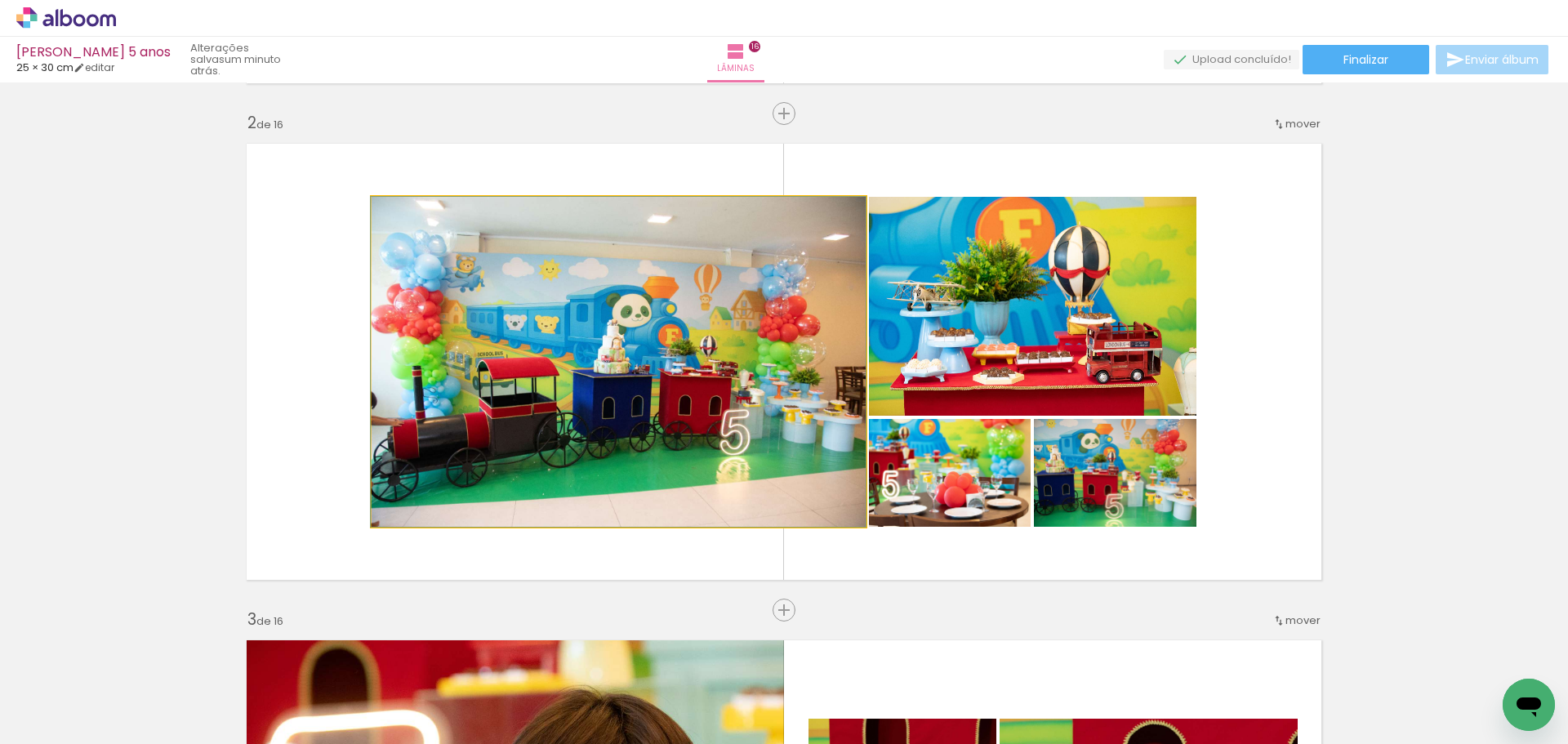
click at [616, 304] on quentale-photo at bounding box center [619, 362] width 494 height 330
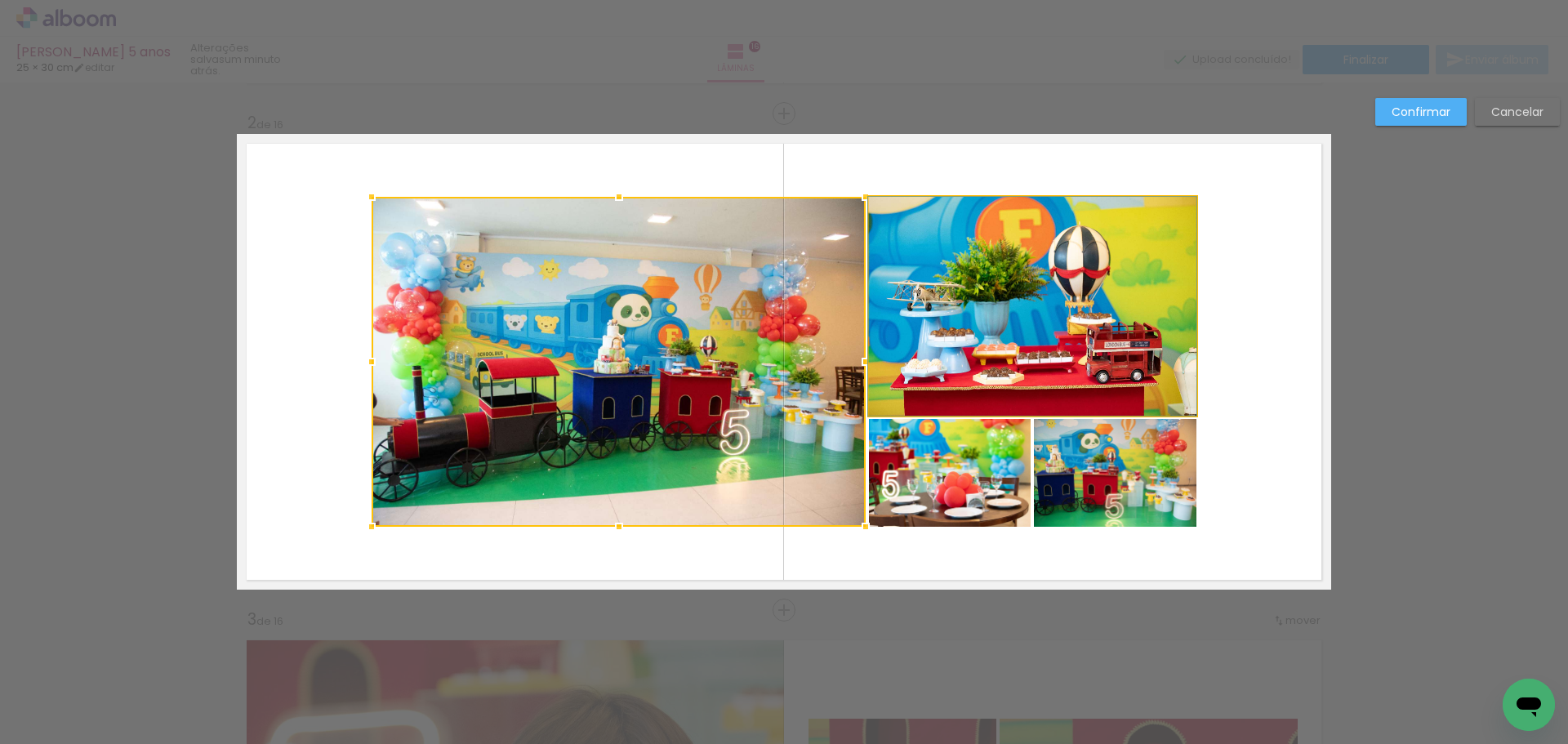
click at [932, 250] on quentale-photo at bounding box center [1033, 306] width 328 height 219
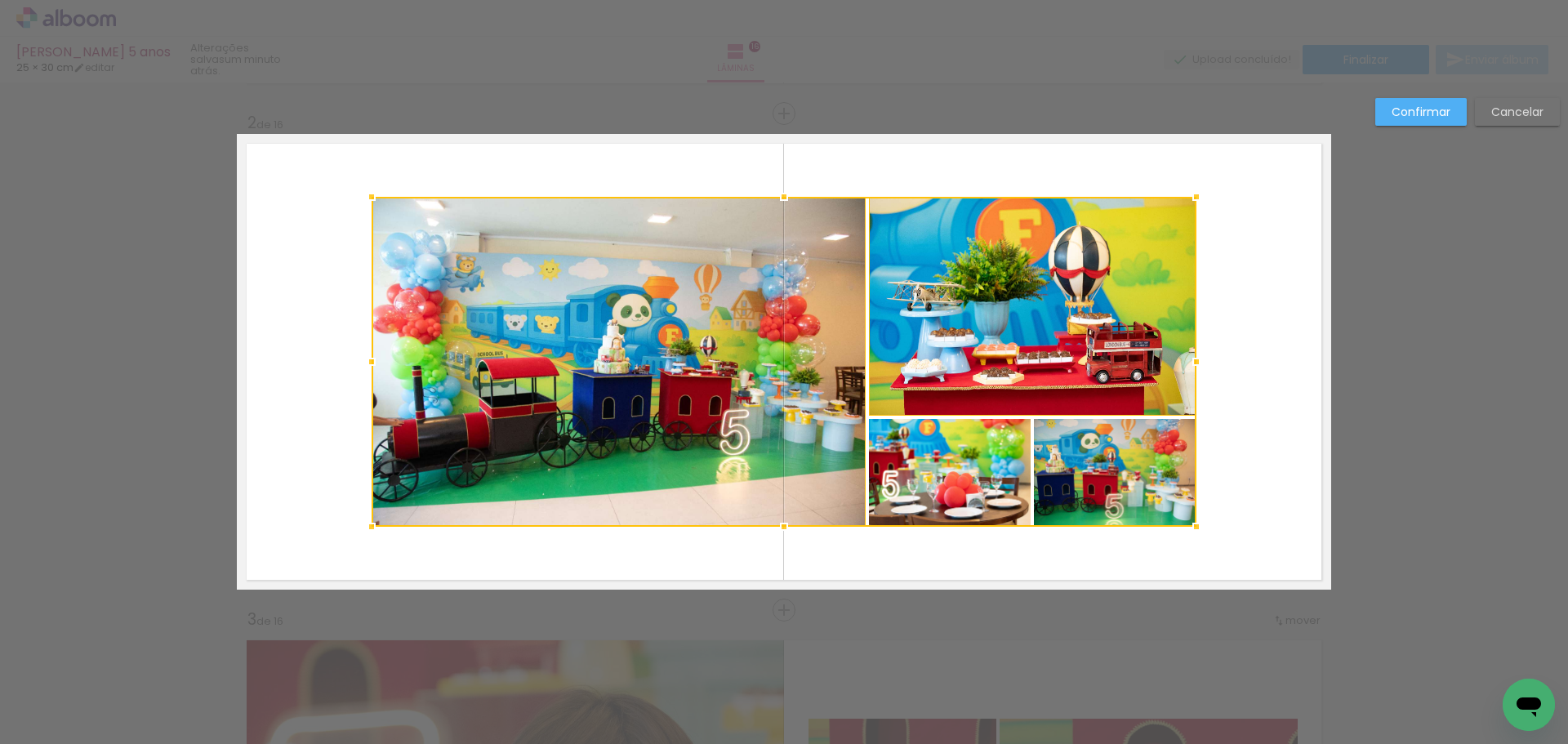
click at [933, 462] on div at bounding box center [784, 362] width 825 height 330
click at [1002, 342] on div at bounding box center [784, 362] width 825 height 330
click at [942, 477] on div at bounding box center [701, 362] width 659 height 330
click at [1112, 471] on quentale-photo at bounding box center [1115, 473] width 163 height 108
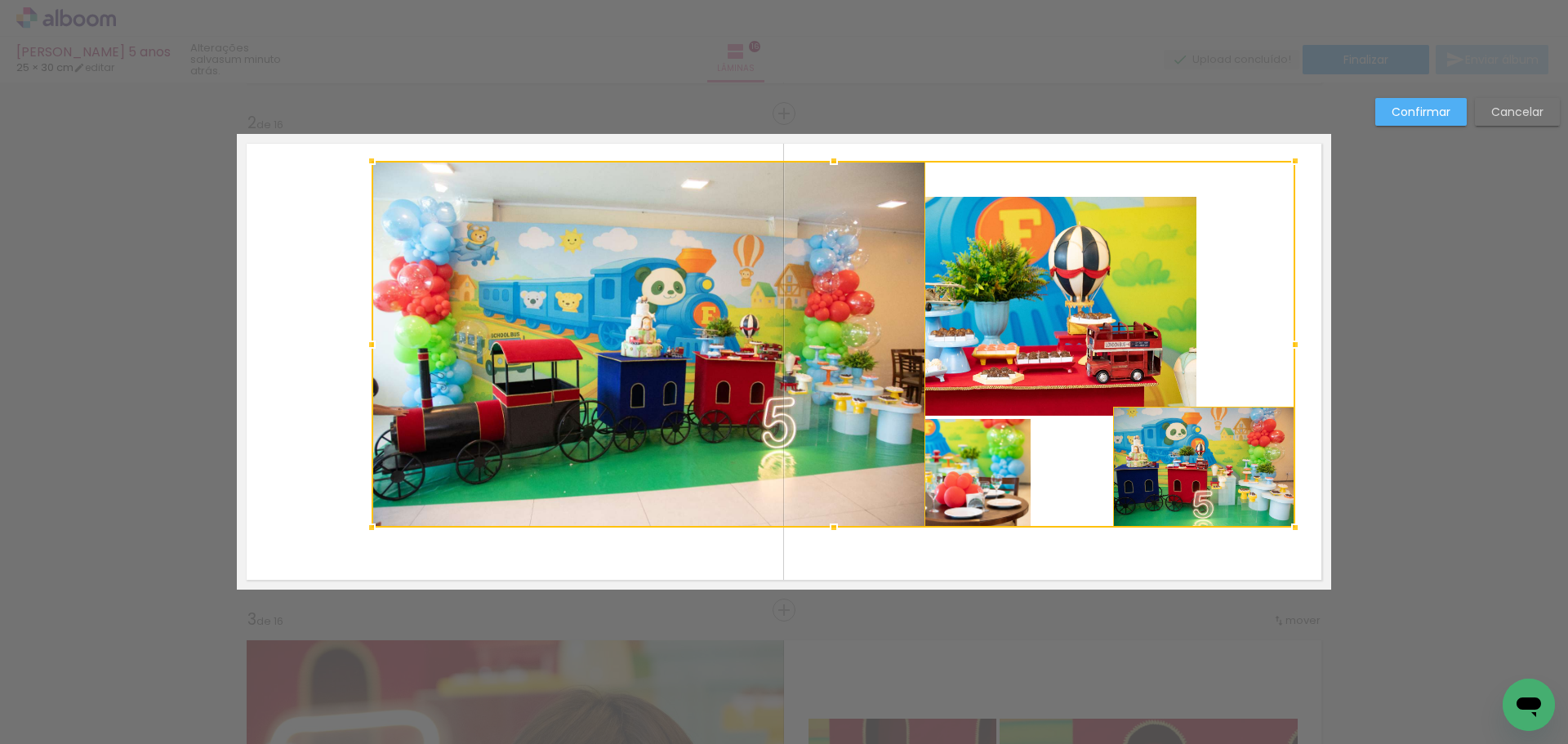
drag, startPoint x: 1190, startPoint y: 196, endPoint x: 1290, endPoint y: 162, distance: 105.6
click at [1290, 162] on div at bounding box center [1295, 161] width 33 height 33
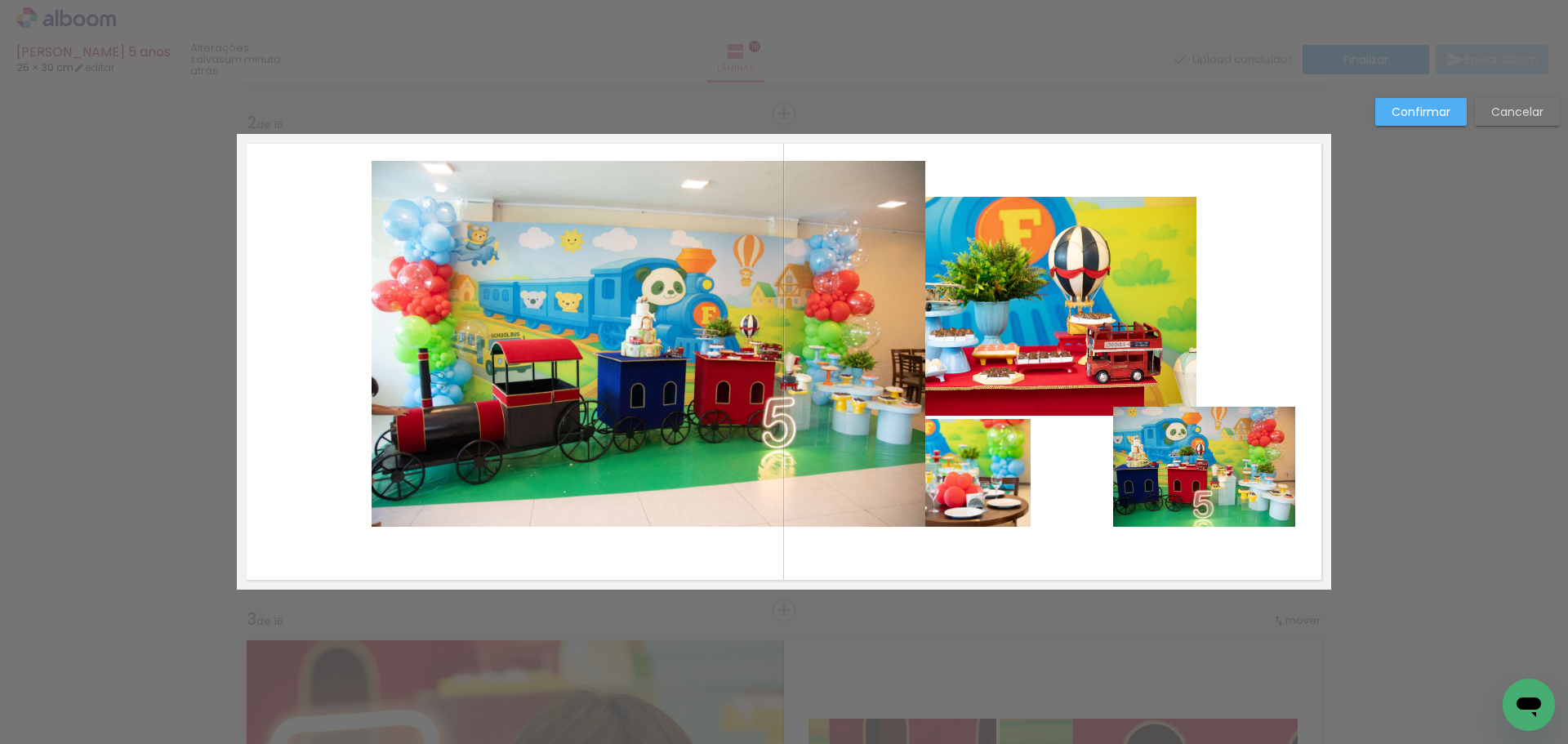
click at [0, 0] on slot "Cancelar" at bounding box center [0, 0] width 0 height 0
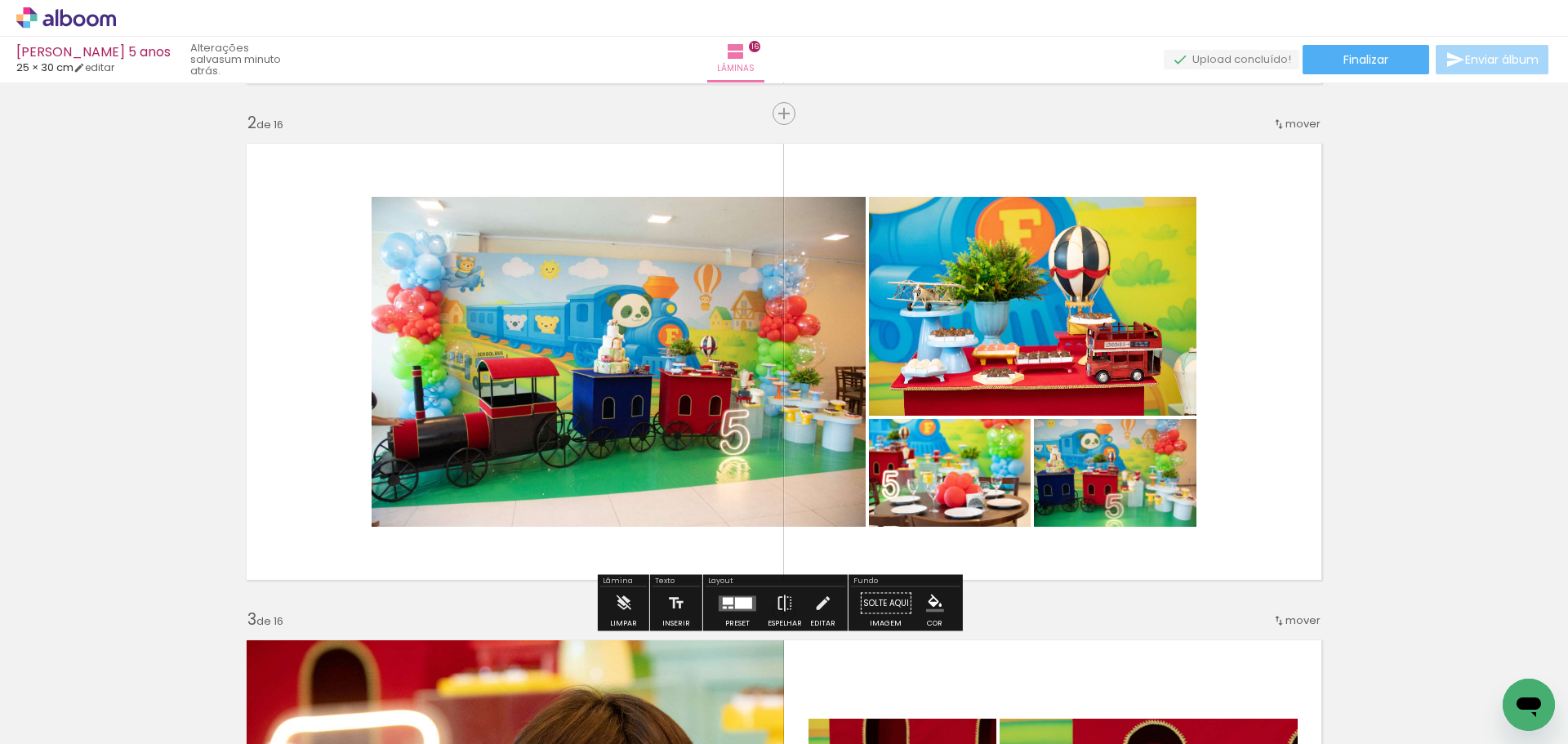
click at [745, 393] on quentale-photo at bounding box center [619, 362] width 494 height 330
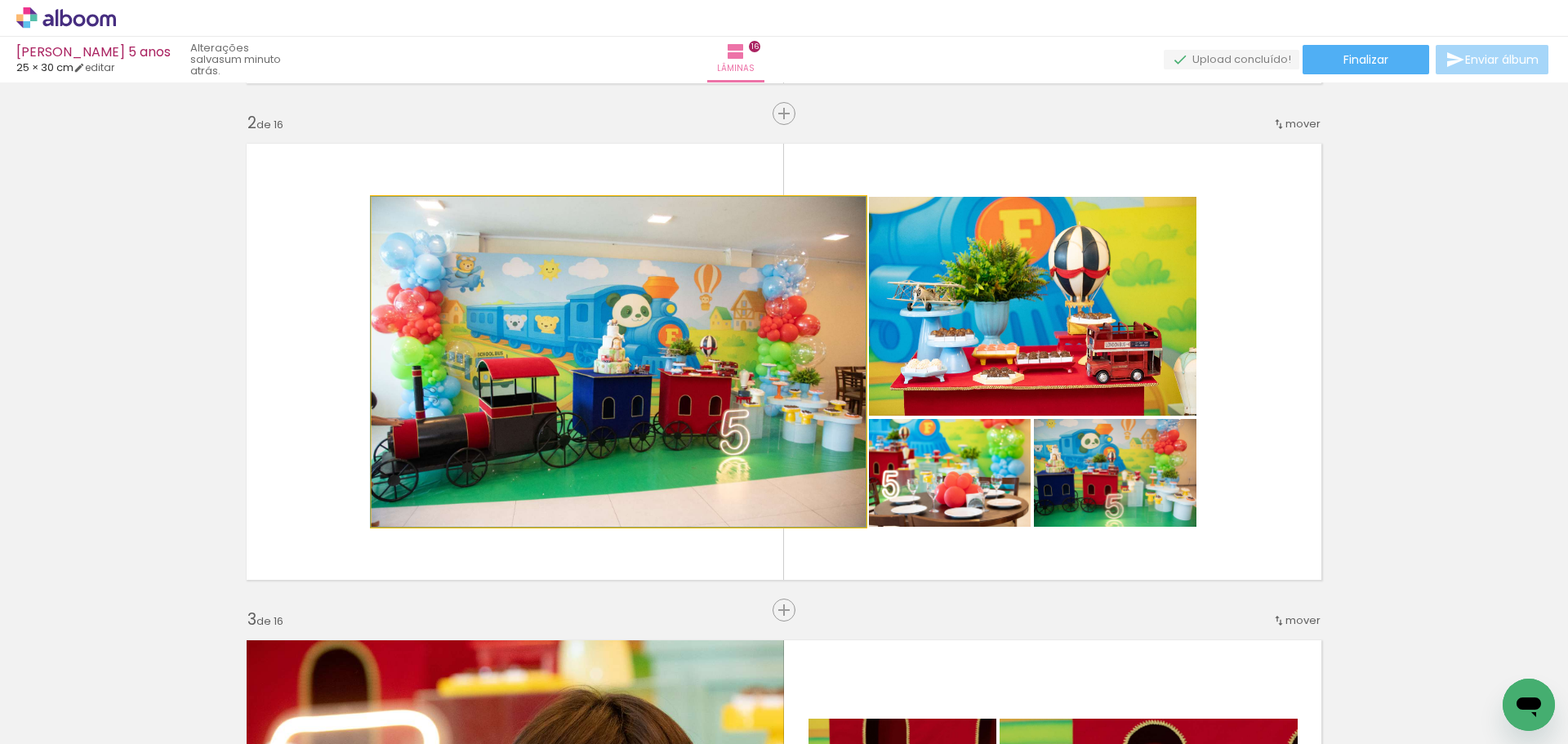
click at [745, 393] on quentale-photo at bounding box center [619, 362] width 494 height 330
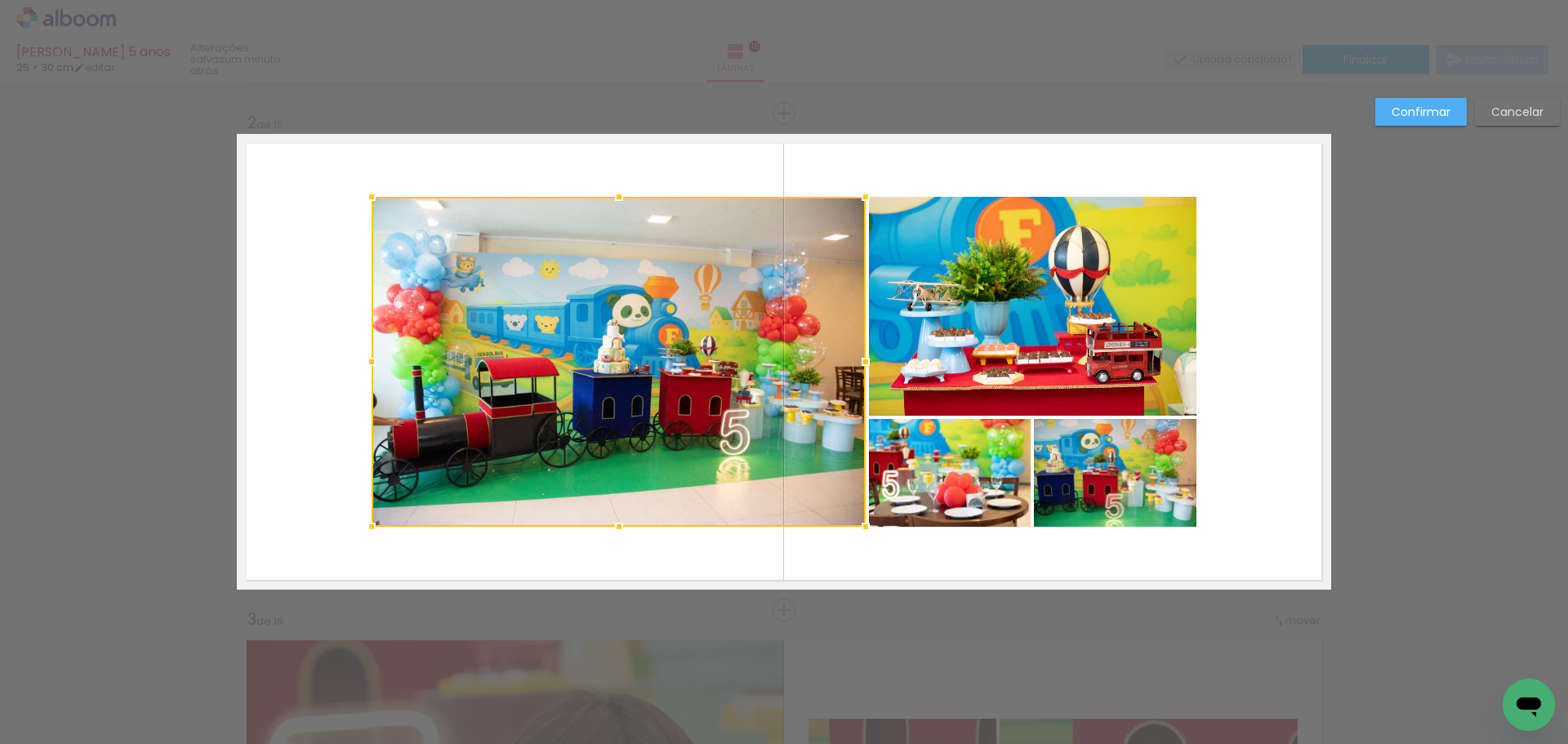
click at [961, 282] on quentale-photo at bounding box center [1033, 306] width 328 height 219
click at [941, 473] on div at bounding box center [784, 362] width 825 height 330
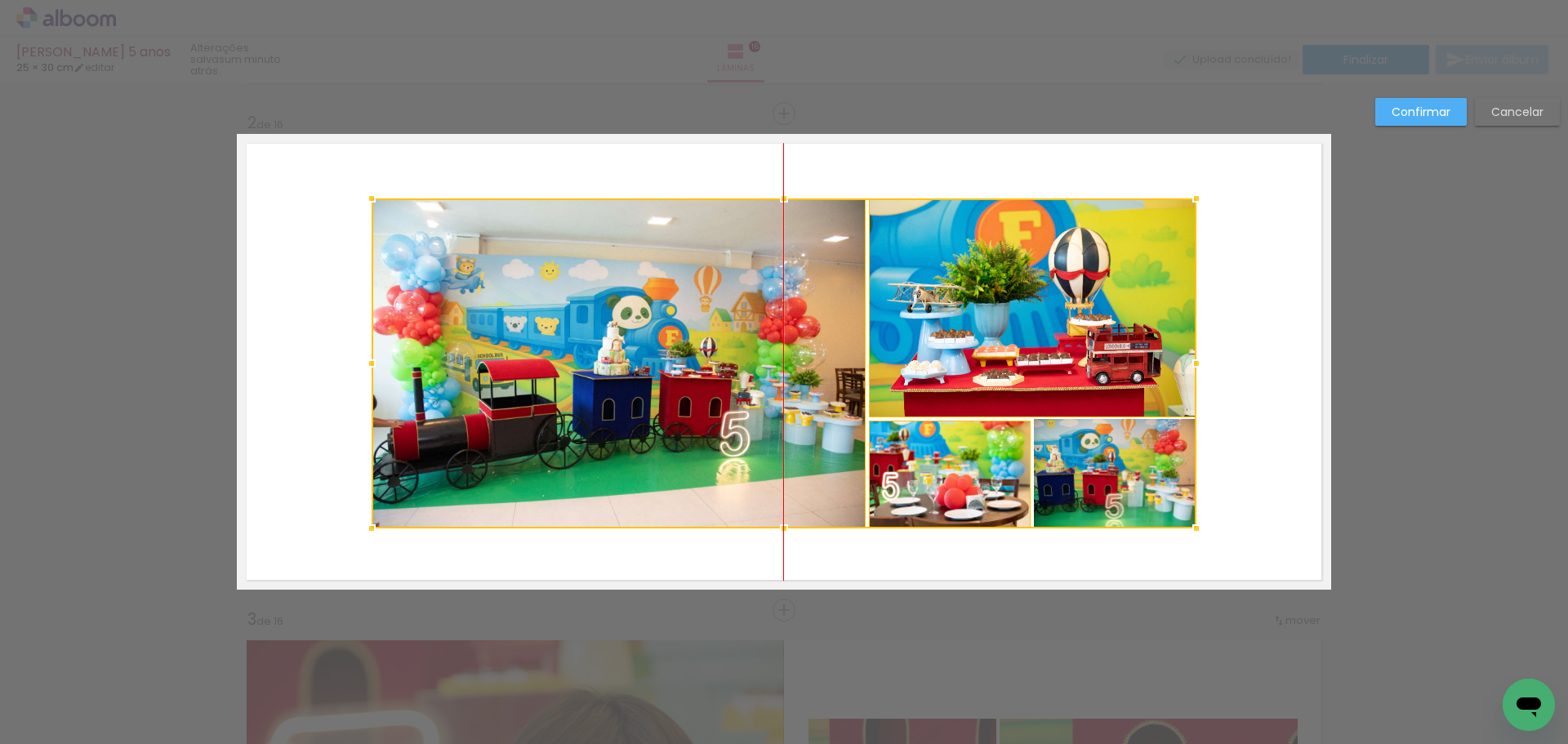
click at [1099, 468] on div at bounding box center [784, 363] width 825 height 330
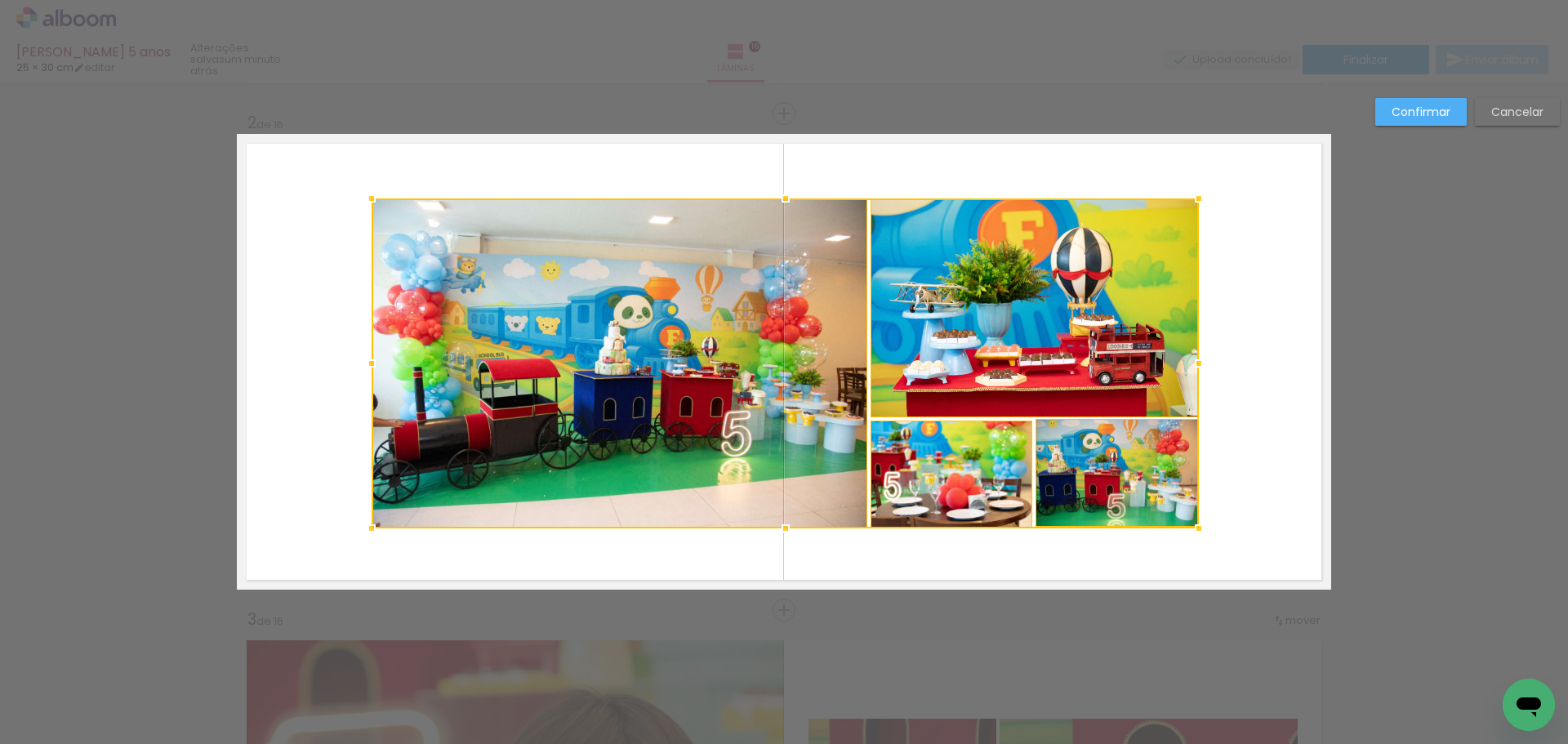
click at [1193, 360] on div at bounding box center [1199, 363] width 33 height 33
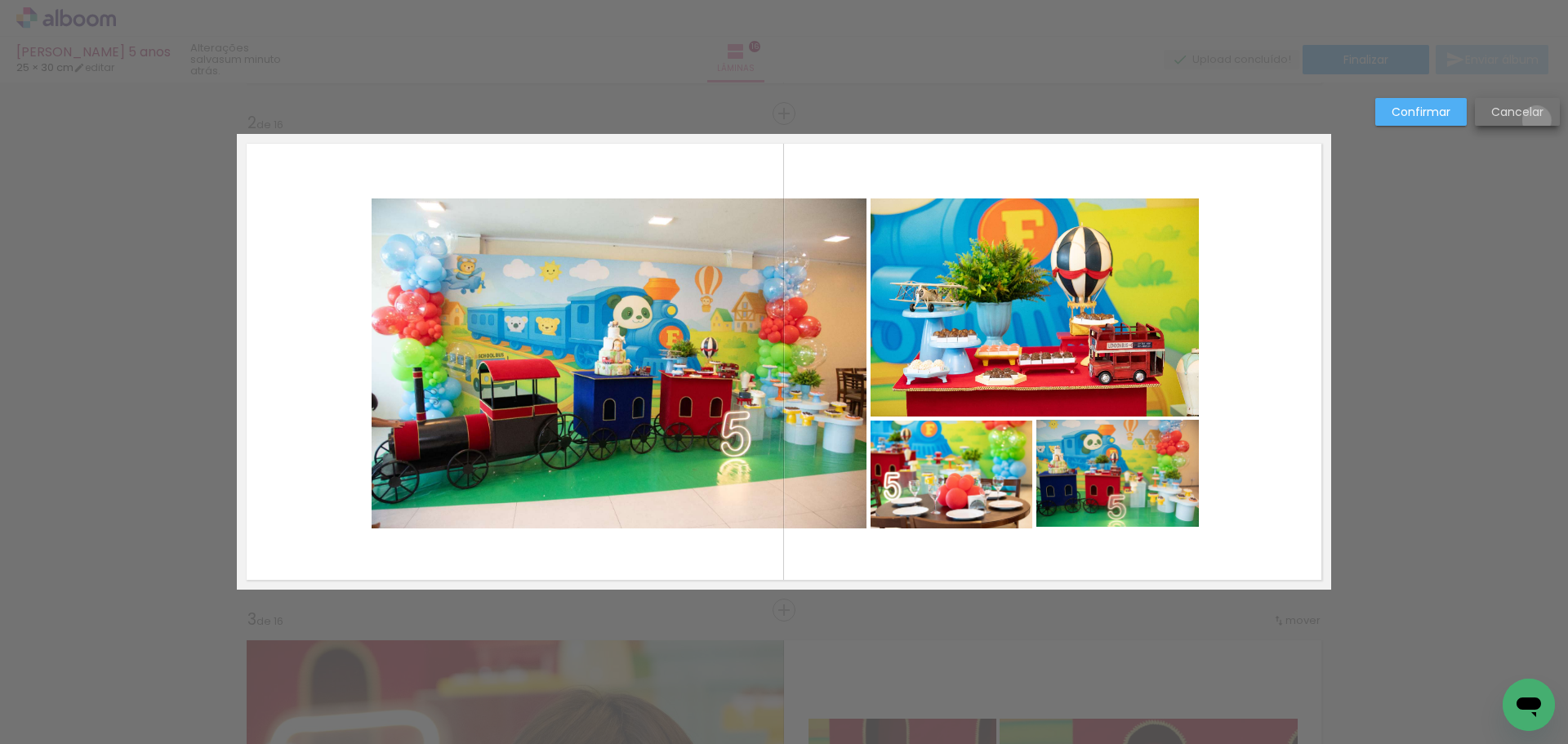
click at [1536, 120] on paper-button "Cancelar" at bounding box center [1518, 112] width 85 height 28
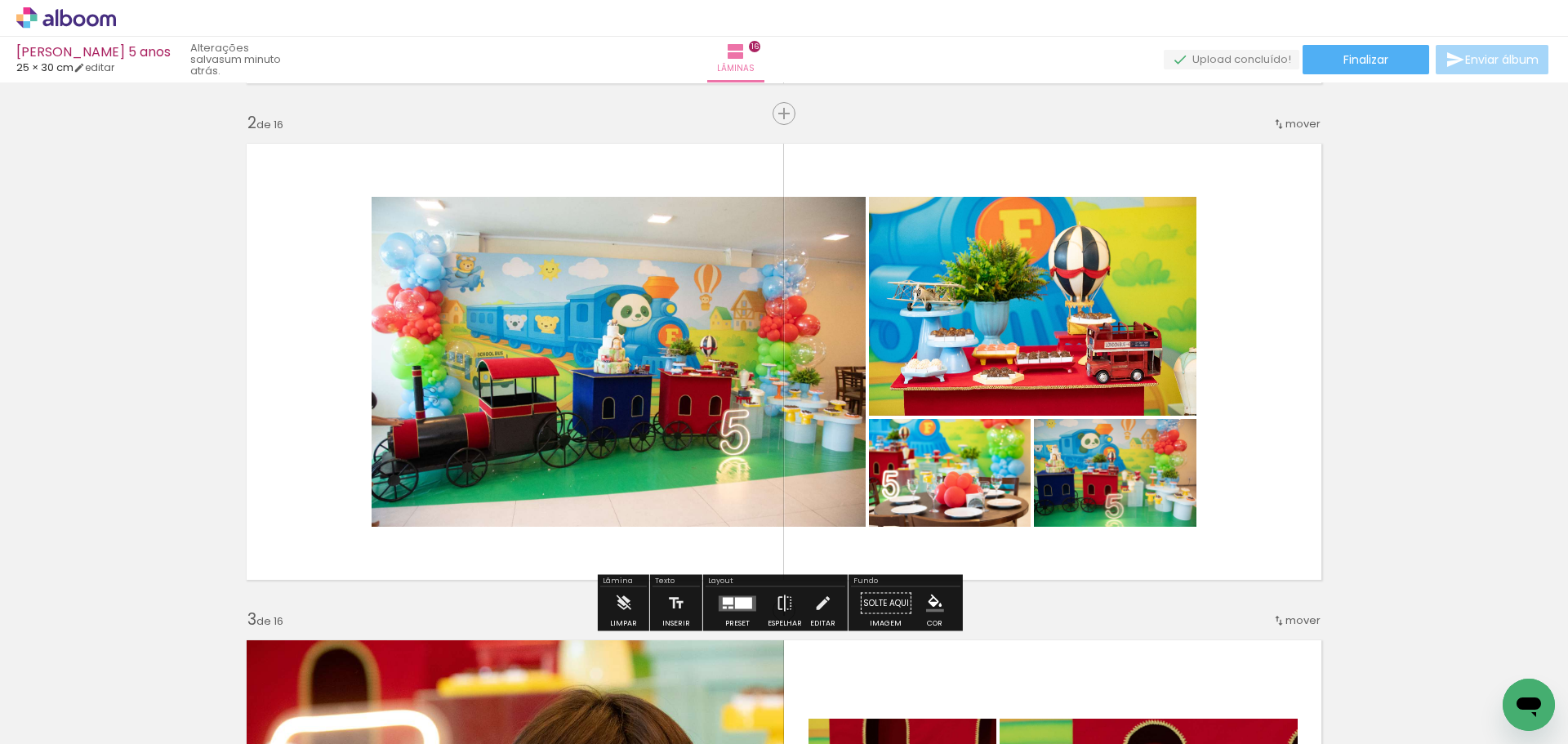
click at [764, 333] on quentale-photo at bounding box center [619, 362] width 494 height 330
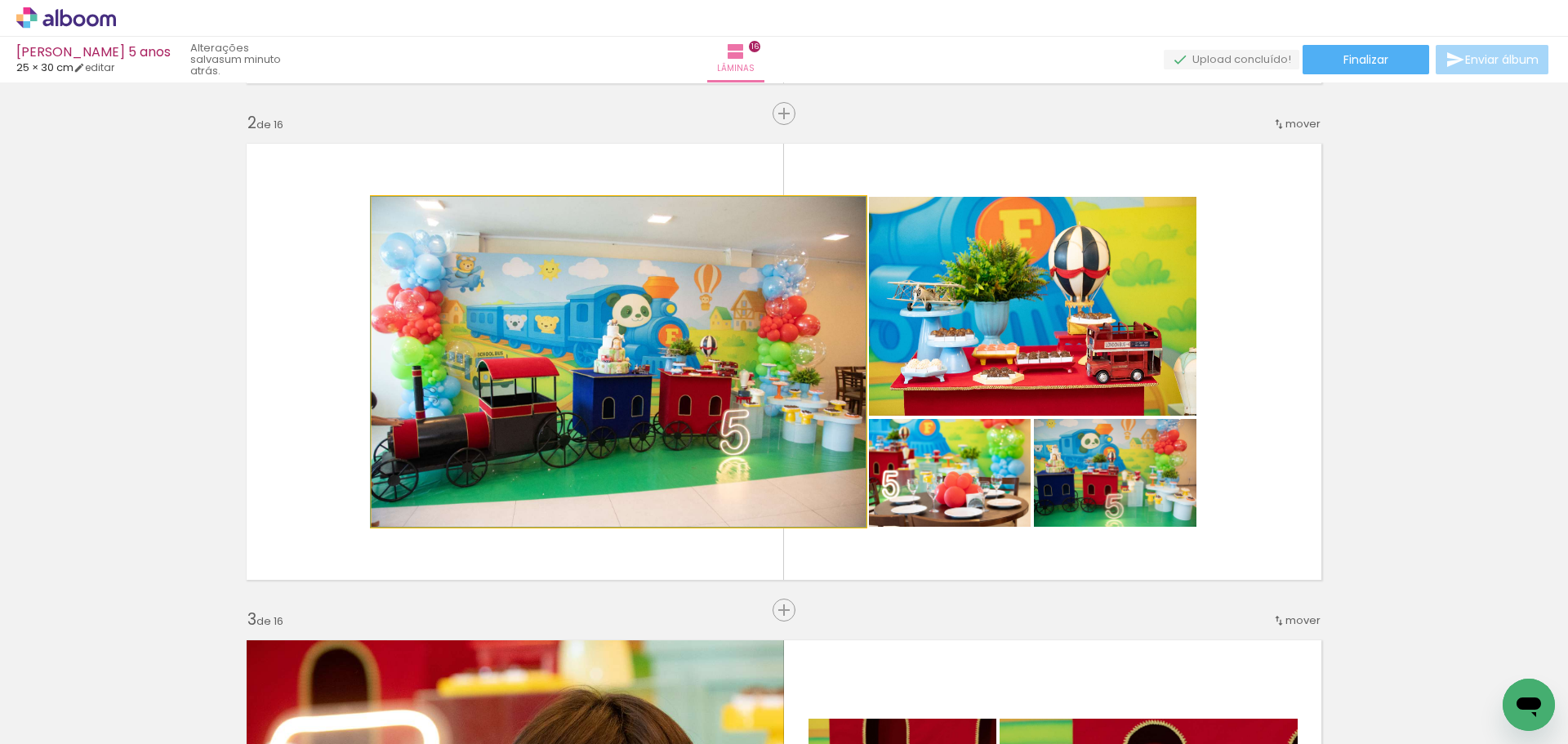
click at [764, 333] on quentale-photo at bounding box center [619, 362] width 494 height 330
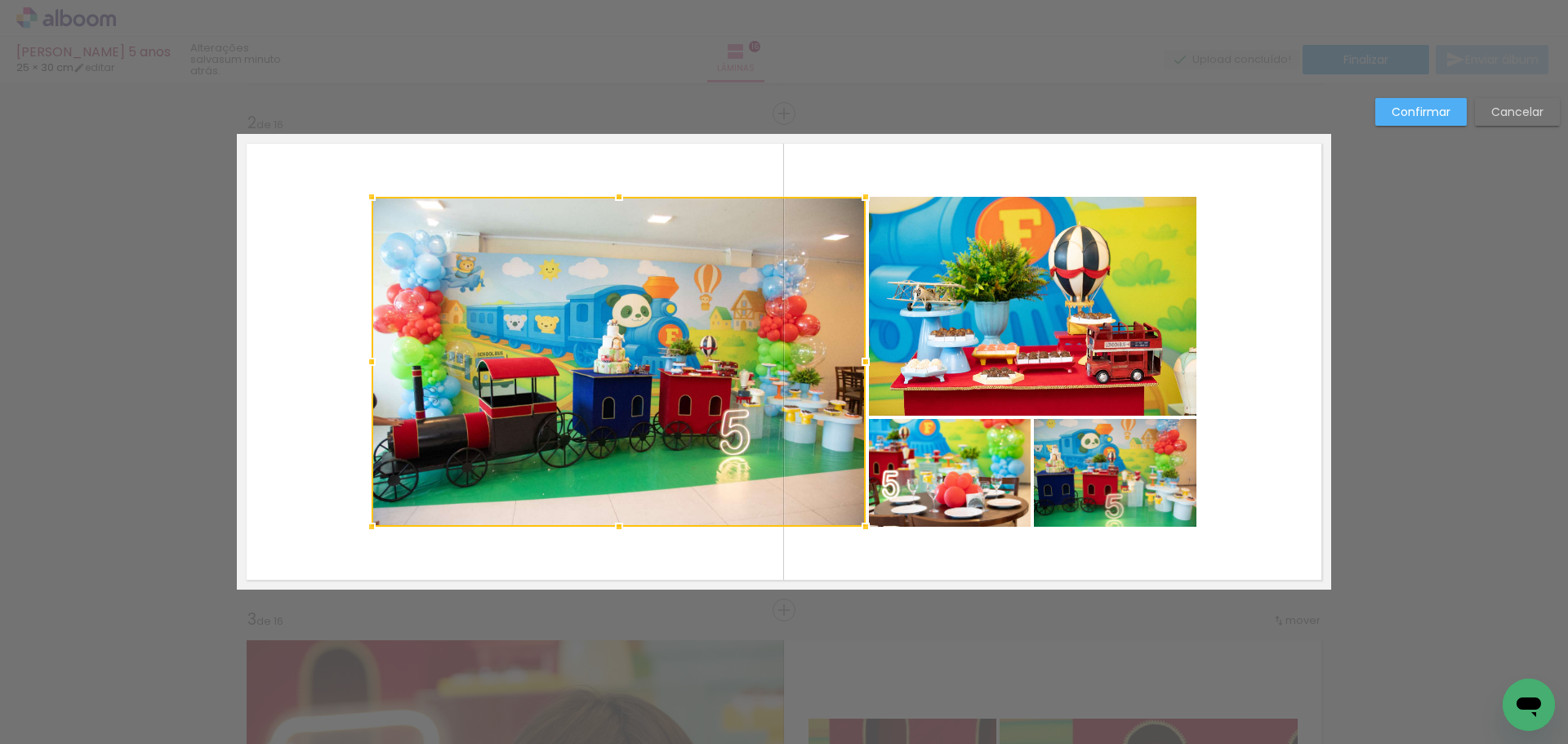
click at [968, 329] on quentale-photo at bounding box center [1033, 306] width 328 height 219
click at [940, 469] on div at bounding box center [784, 362] width 825 height 330
click at [1086, 459] on div at bounding box center [784, 362] width 825 height 330
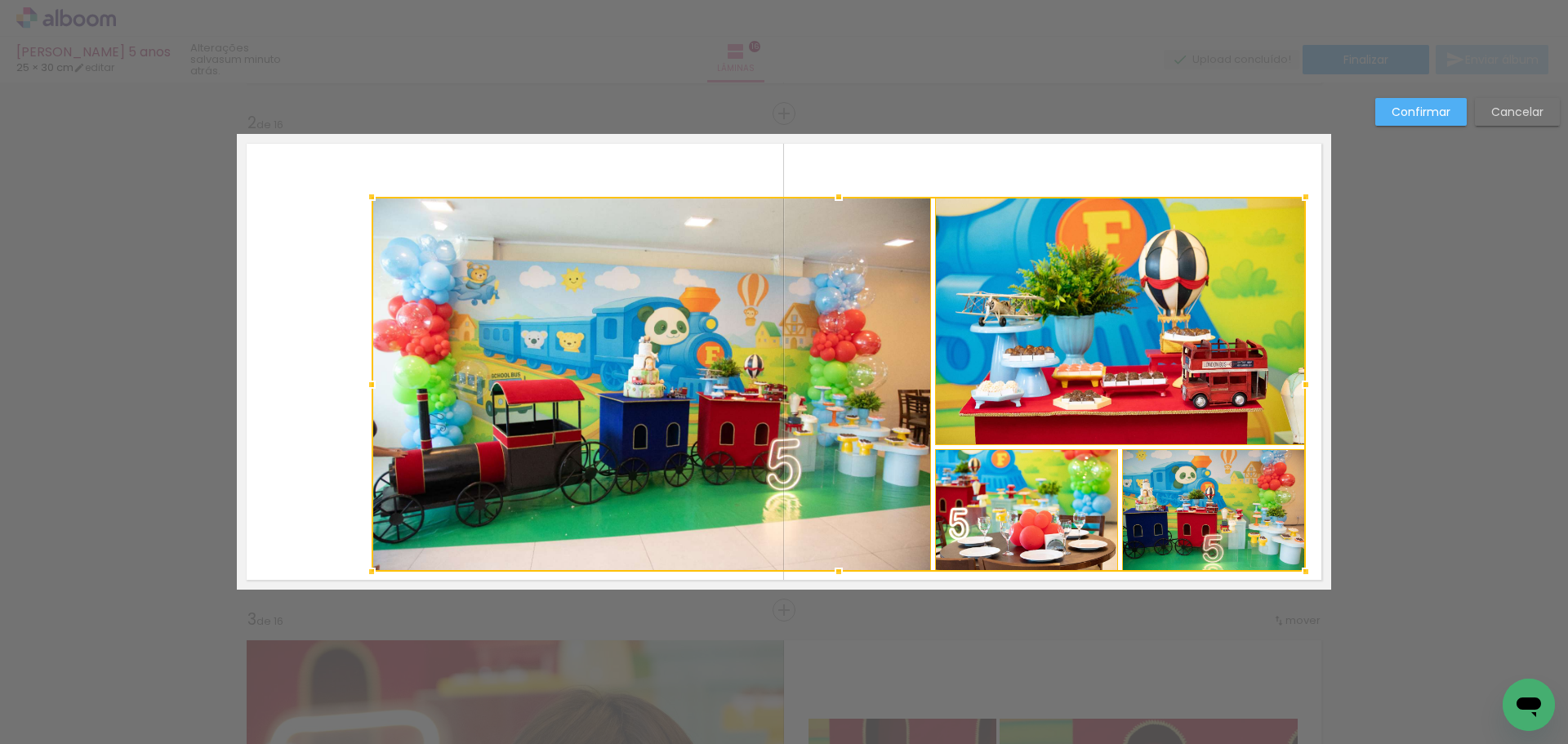
drag, startPoint x: 1188, startPoint y: 521, endPoint x: 1298, endPoint y: 567, distance: 119.2
click at [1298, 567] on div at bounding box center [1306, 572] width 33 height 33
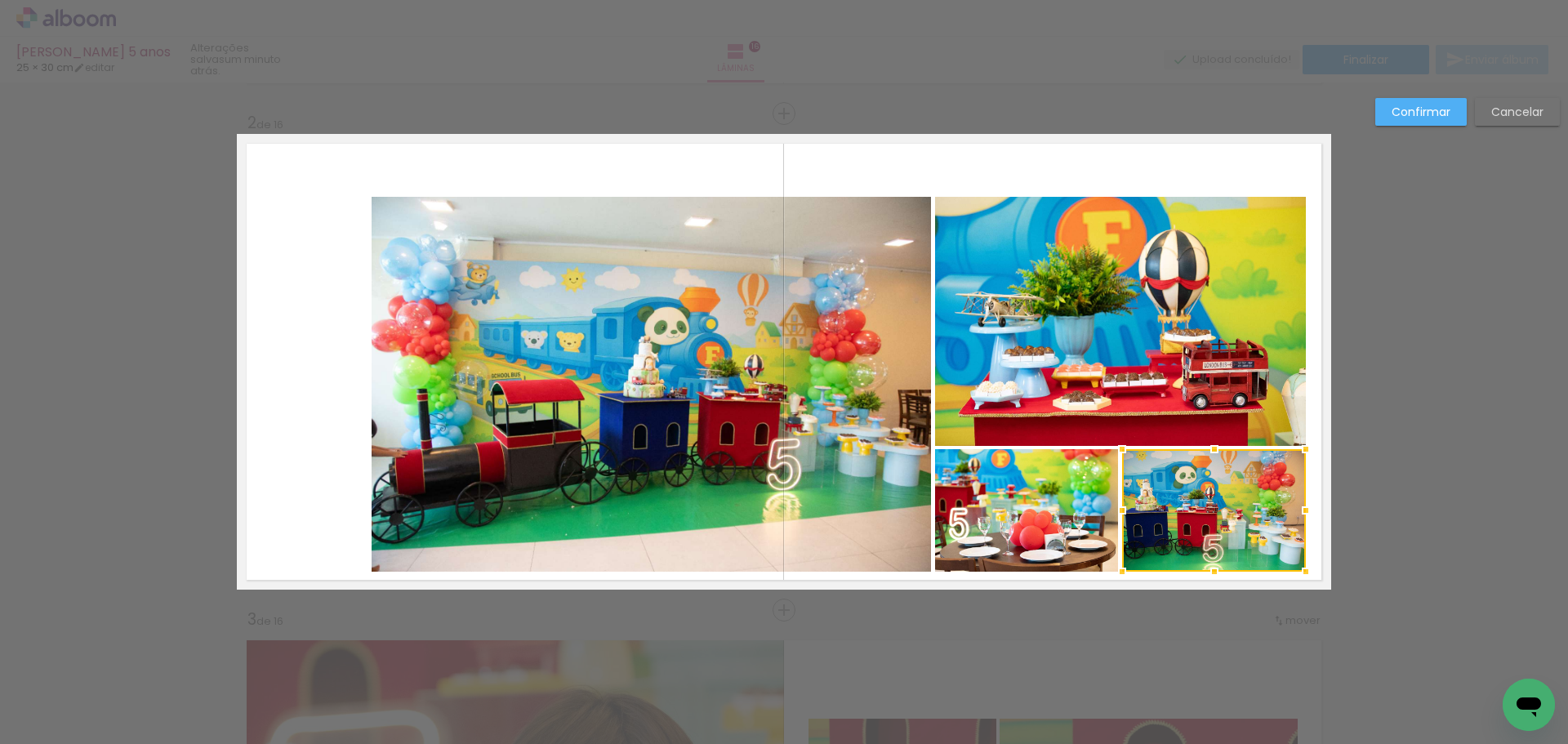
click at [708, 375] on quentale-photo at bounding box center [652, 383] width 560 height 375
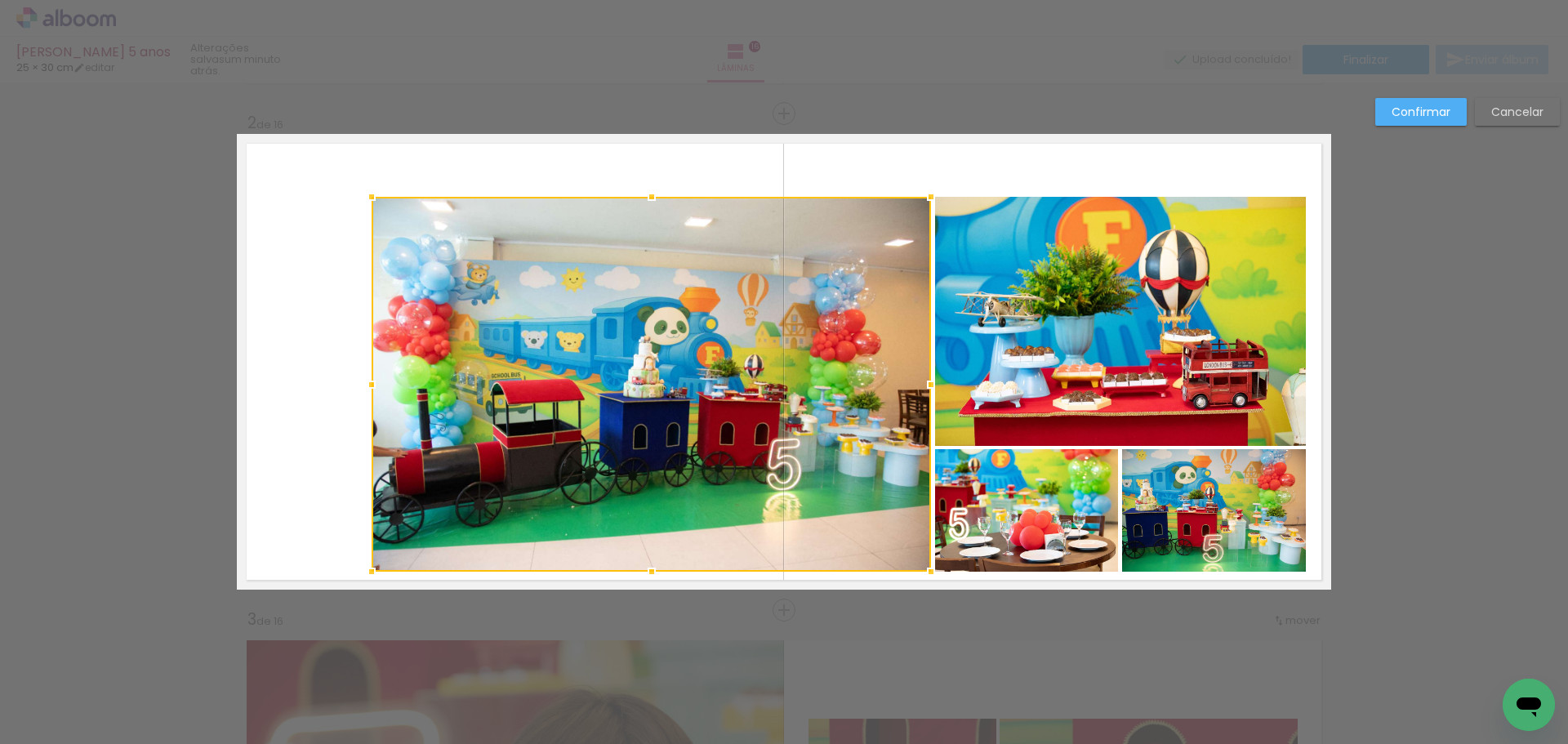
click at [1130, 308] on quentale-photo at bounding box center [1120, 321] width 371 height 249
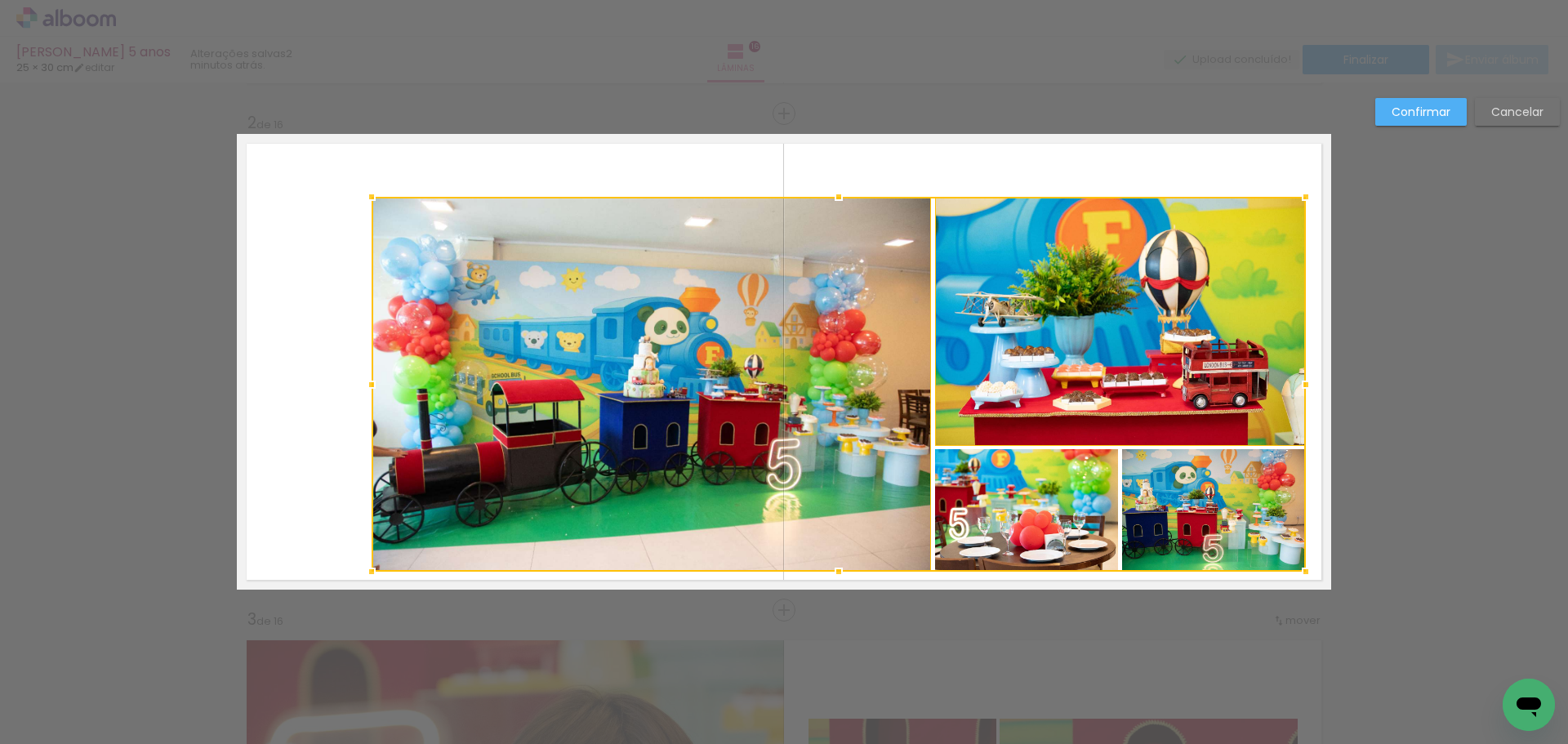
click at [1021, 488] on div at bounding box center [839, 383] width 934 height 375
click at [1200, 488] on div at bounding box center [839, 383] width 934 height 375
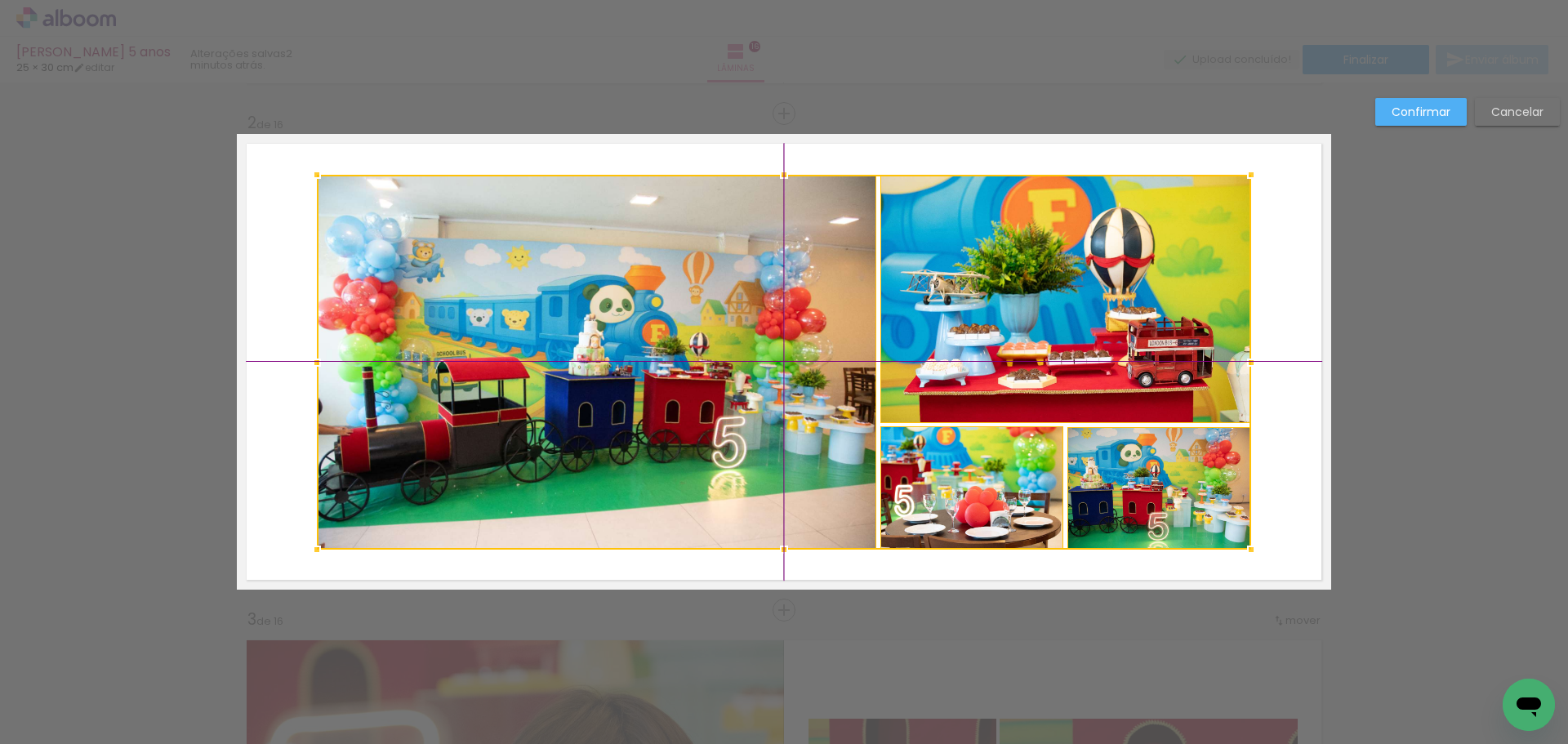
drag, startPoint x: 888, startPoint y: 419, endPoint x: 880, endPoint y: 417, distance: 8.2
click at [880, 417] on div at bounding box center [784, 362] width 934 height 375
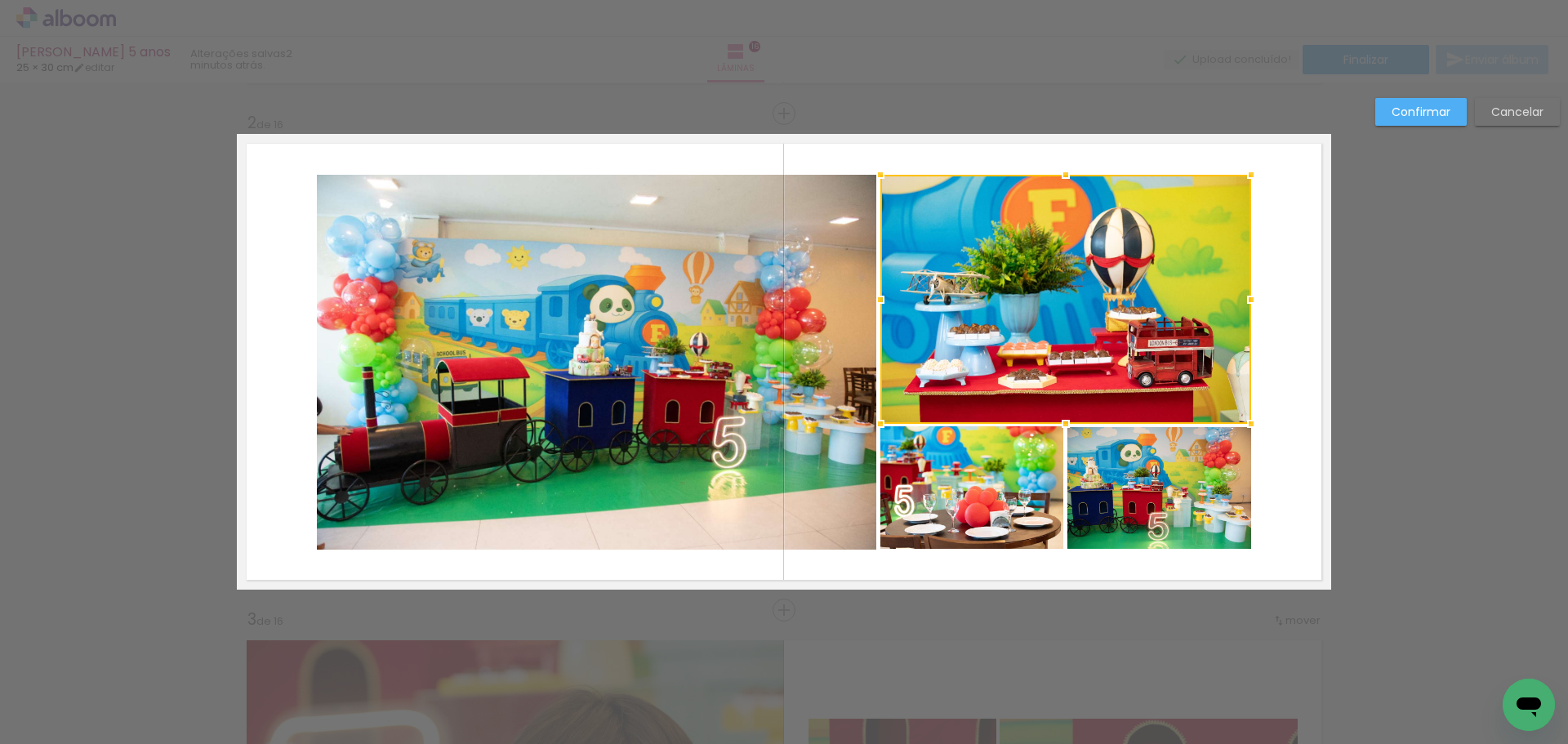
click at [0, 0] on slot "Confirmar" at bounding box center [0, 0] width 0 height 0
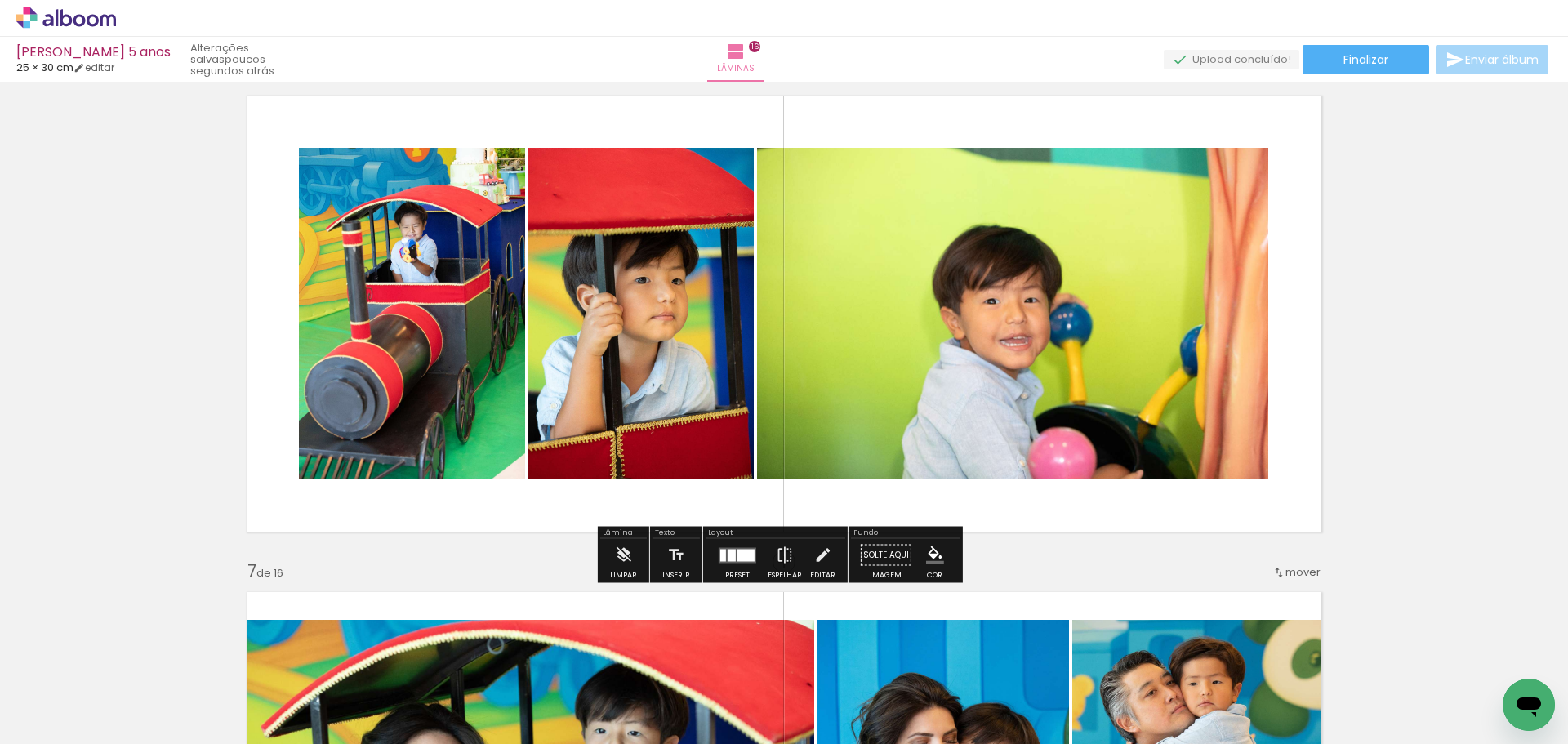
scroll to position [2534, 0]
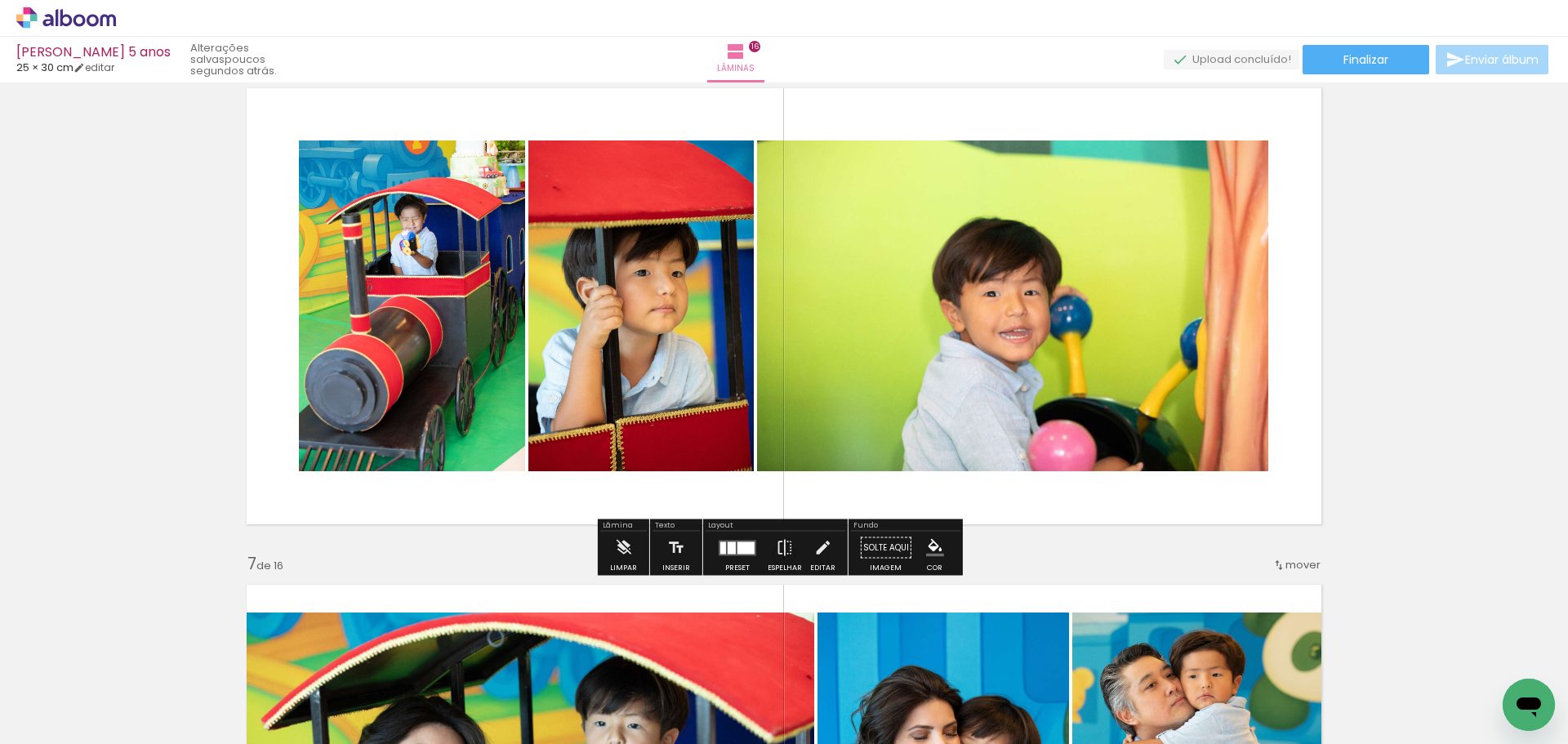
click at [742, 554] on quentale-layouter at bounding box center [737, 548] width 37 height 16
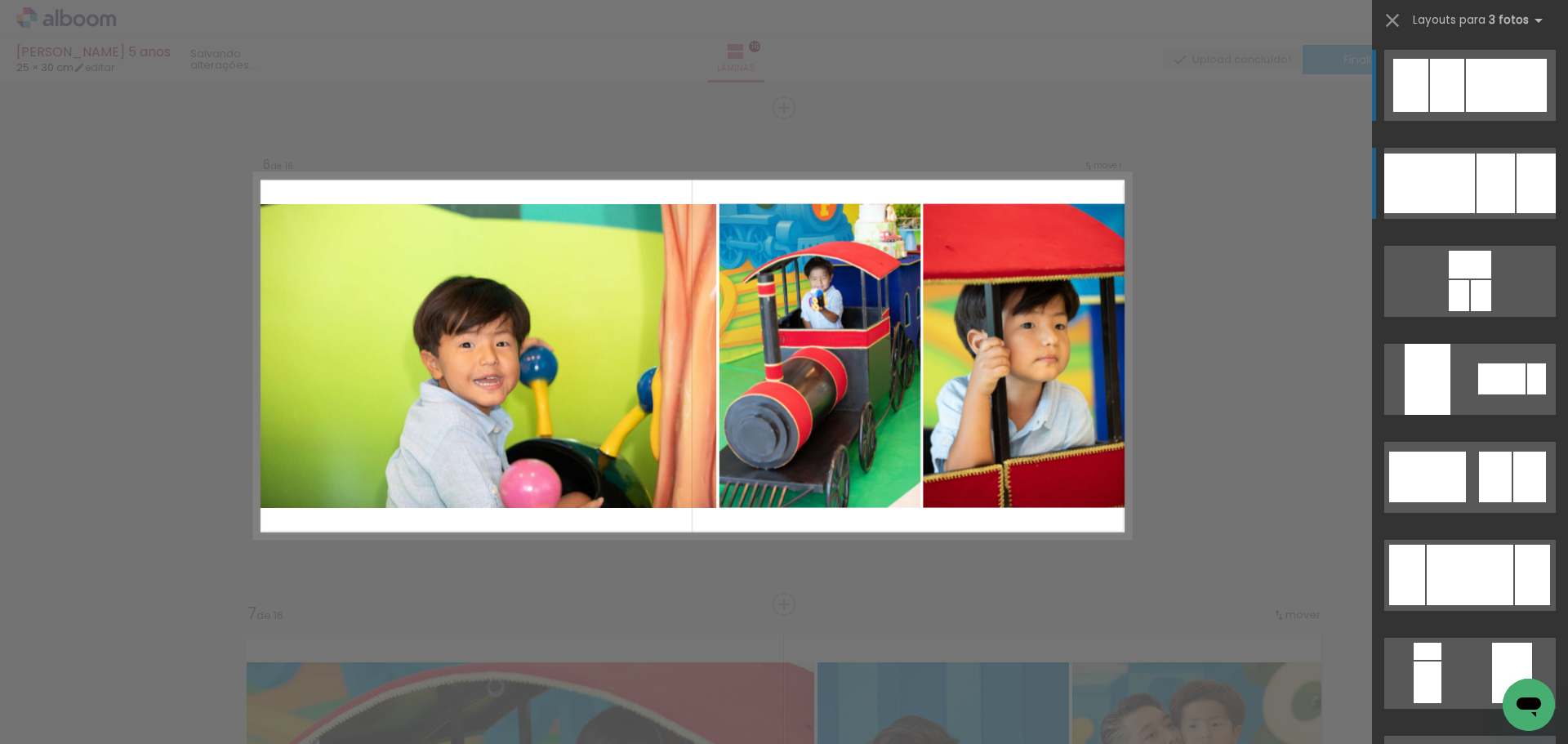
scroll to position [2479, 0]
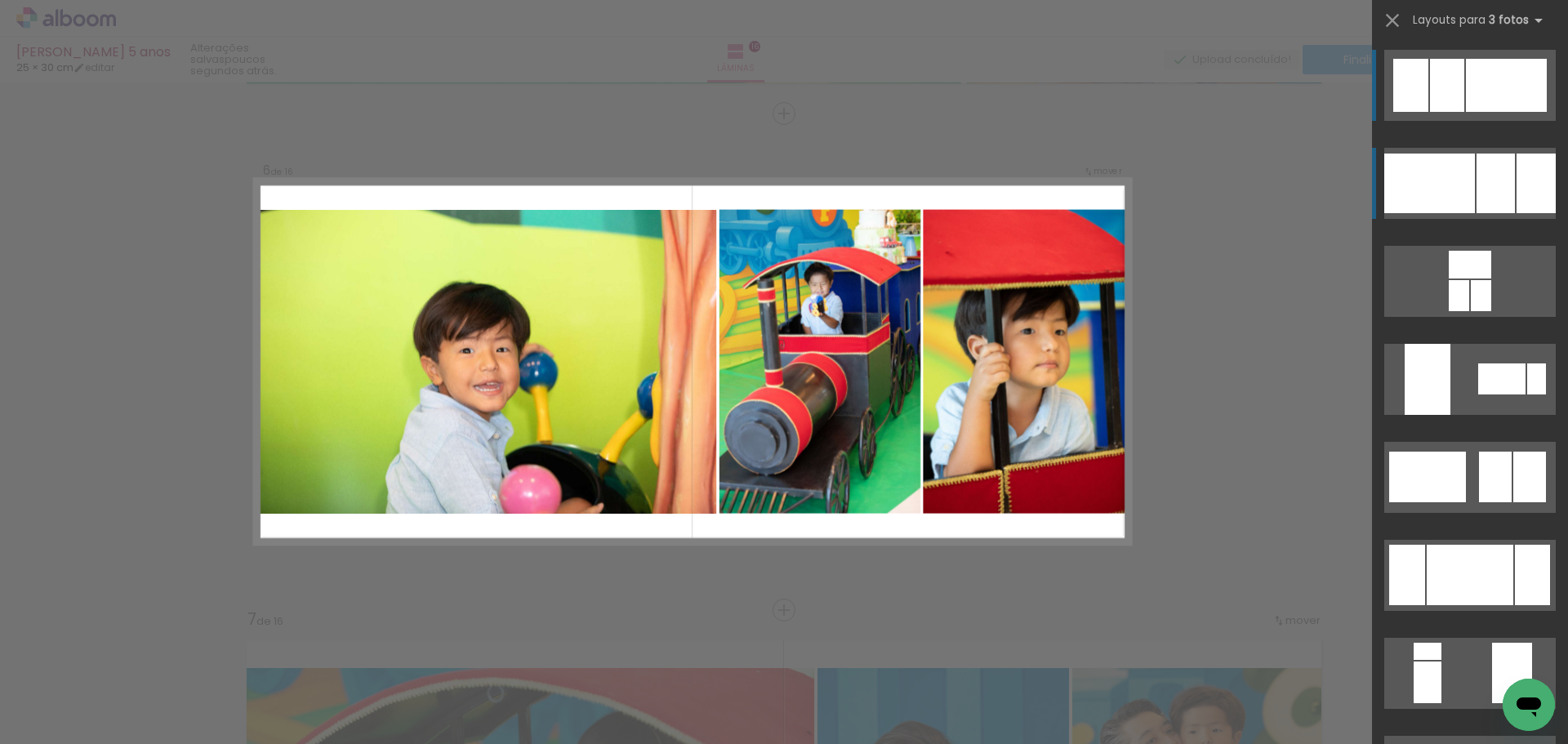
click at [1466, 185] on div at bounding box center [1430, 183] width 90 height 60
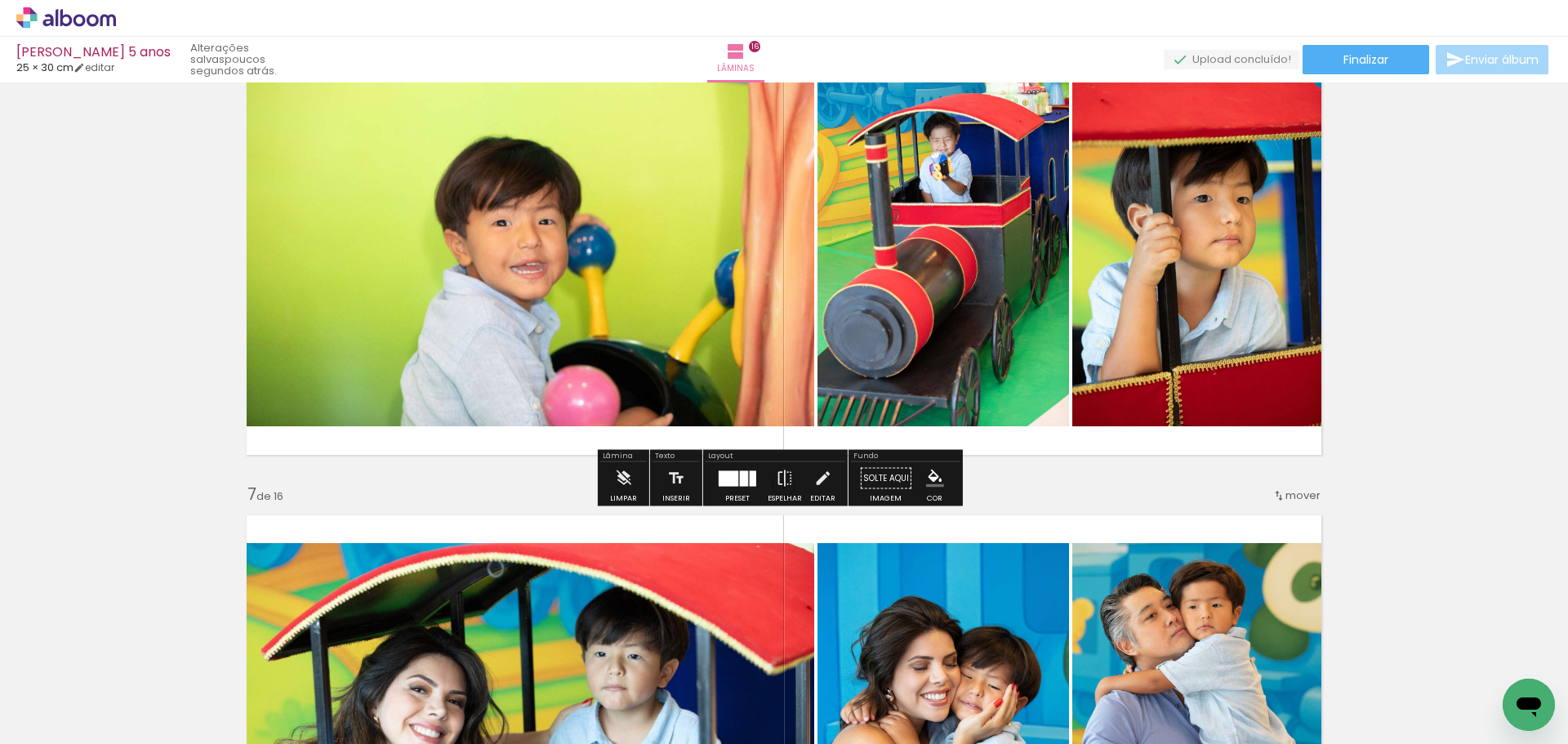
scroll to position [2724, 0]
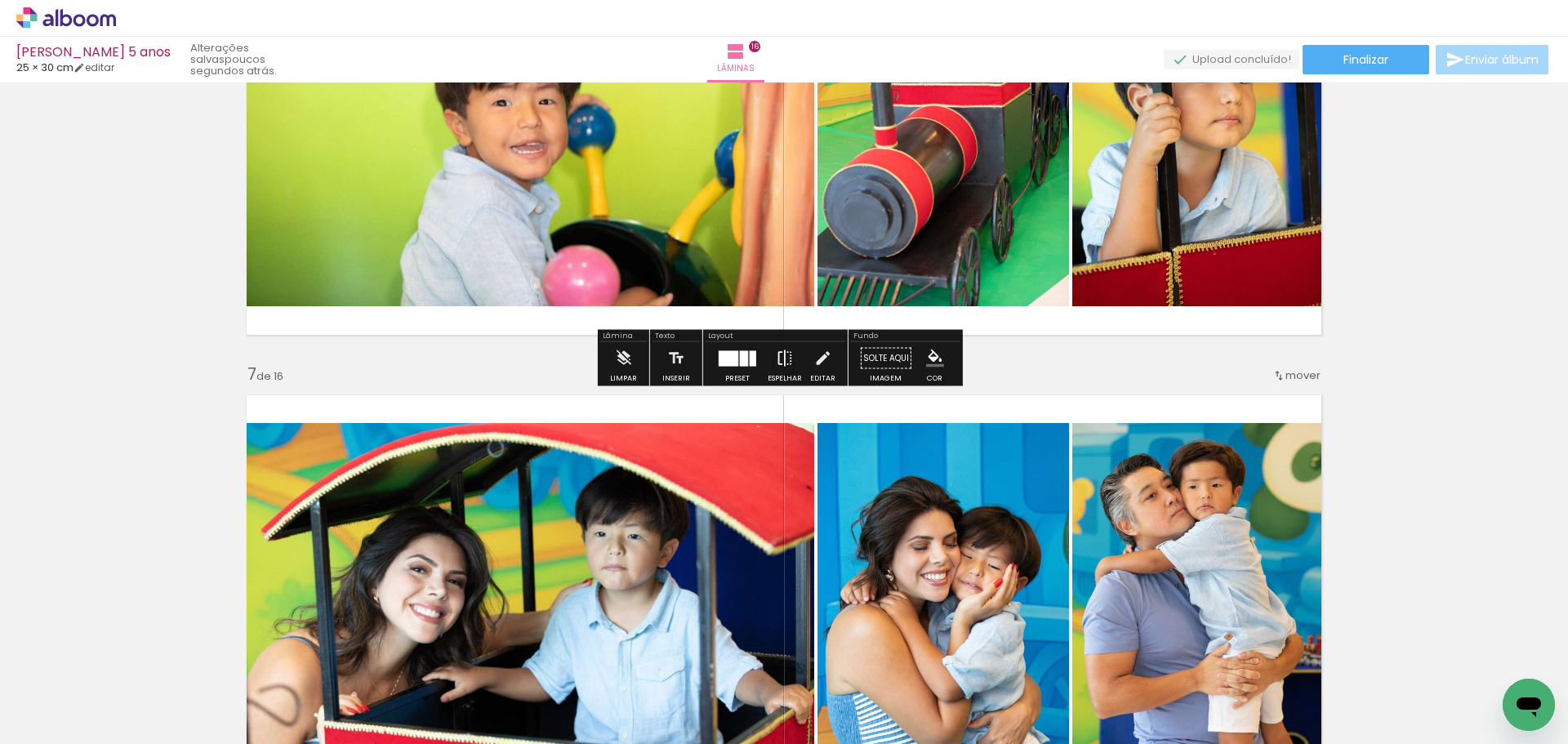
click at [783, 358] on iron-icon at bounding box center [785, 359] width 18 height 33
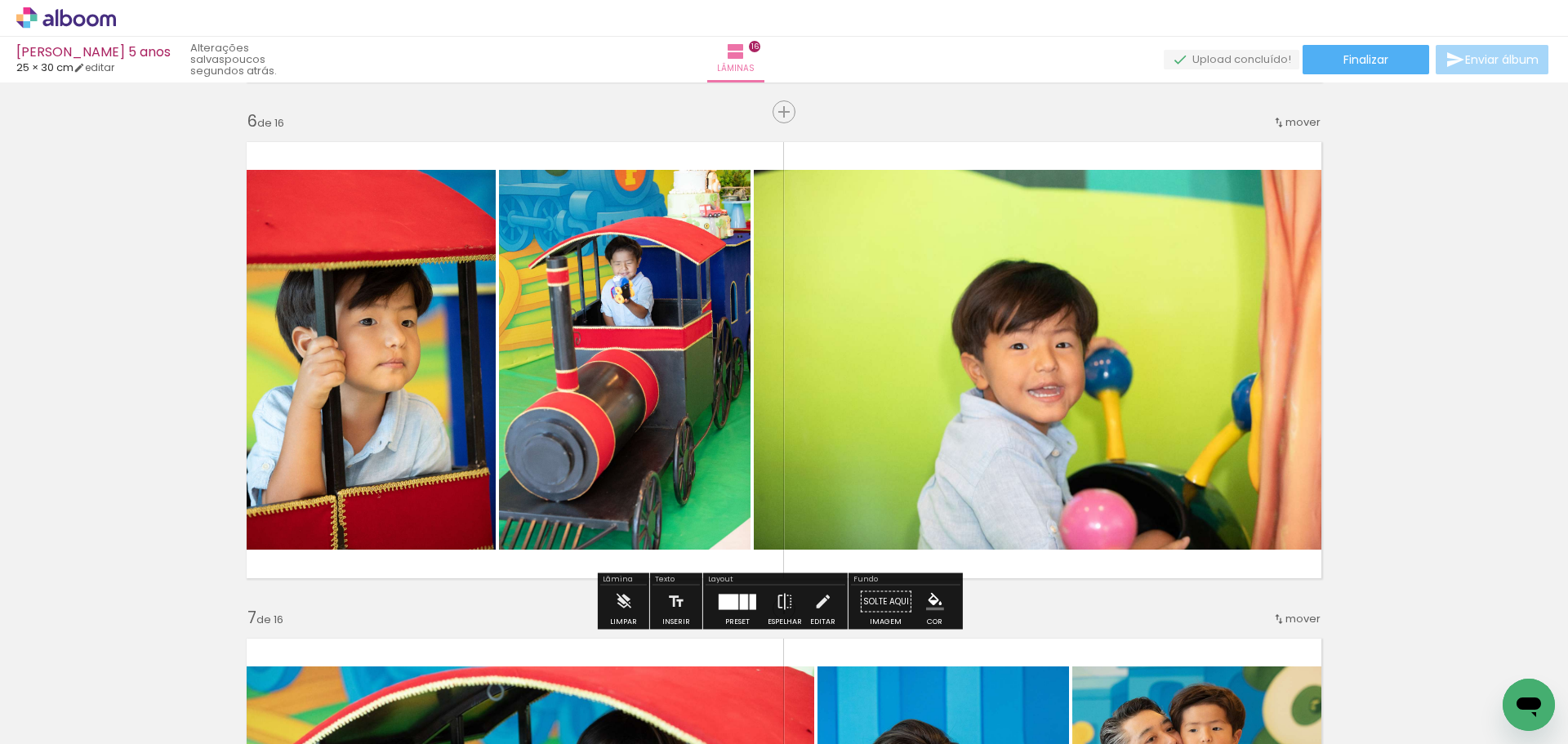
scroll to position [2561, 0]
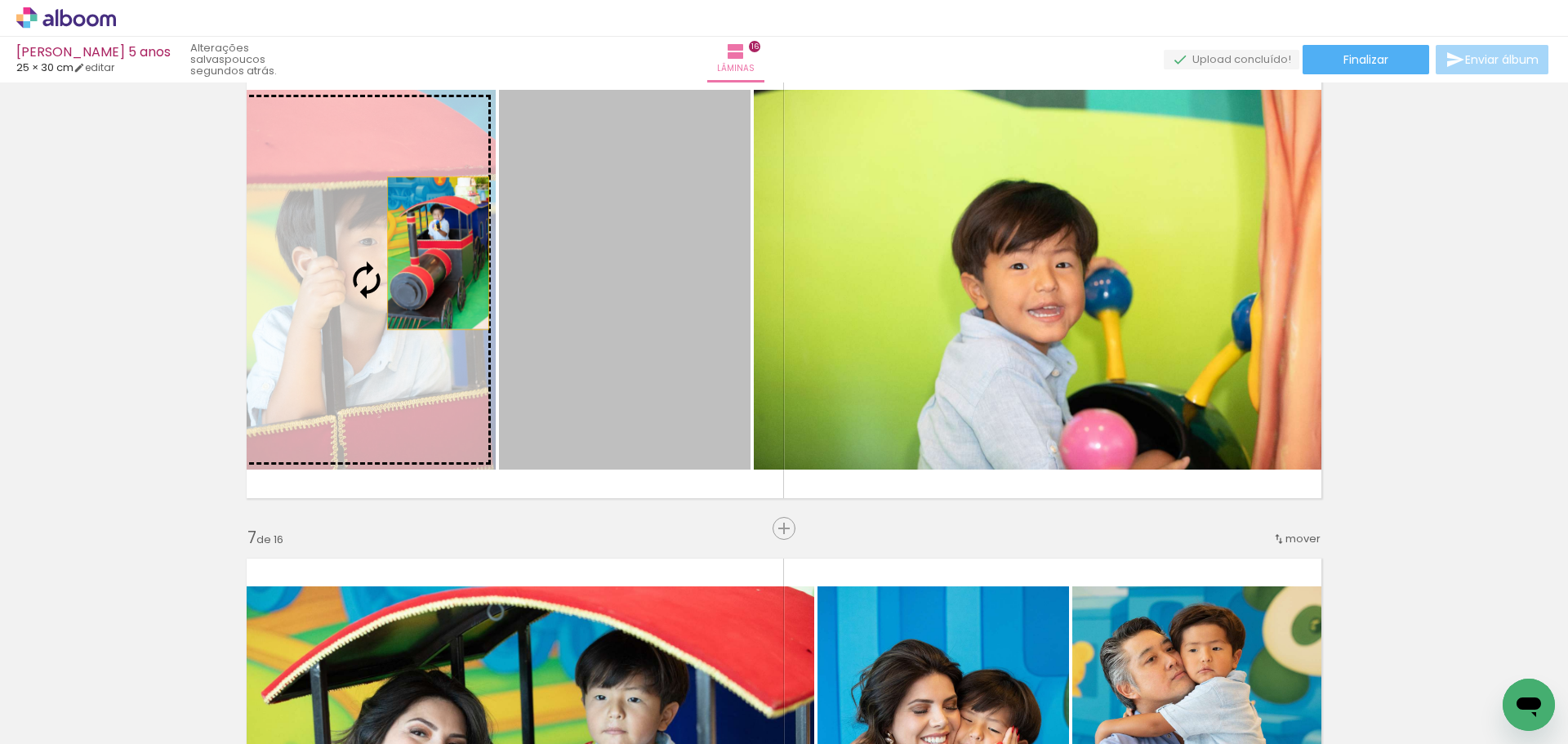
drag, startPoint x: 631, startPoint y: 253, endPoint x: 372, endPoint y: 253, distance: 259.0
click at [0, 0] on slot at bounding box center [0, 0] width 0 height 0
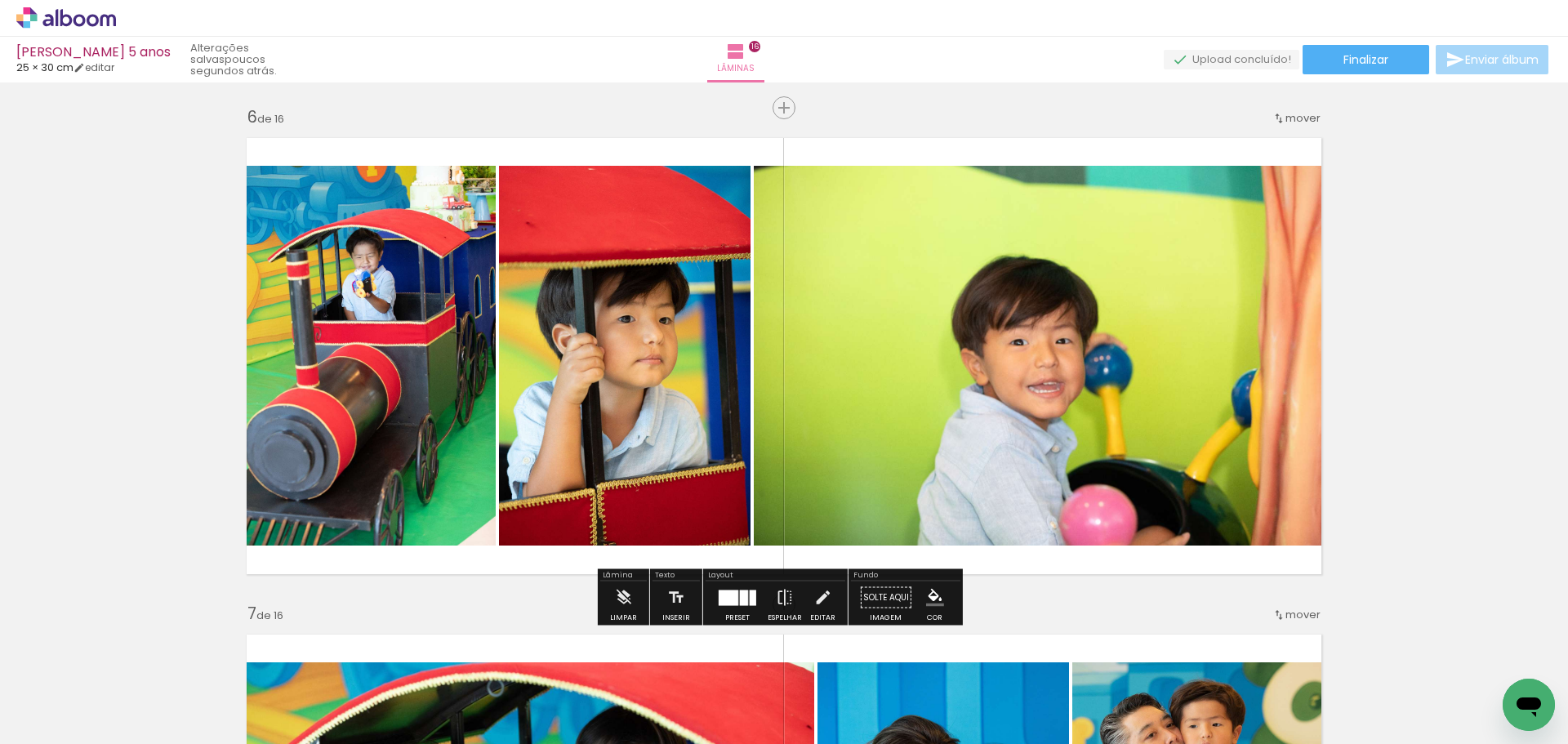
scroll to position [2479, 0]
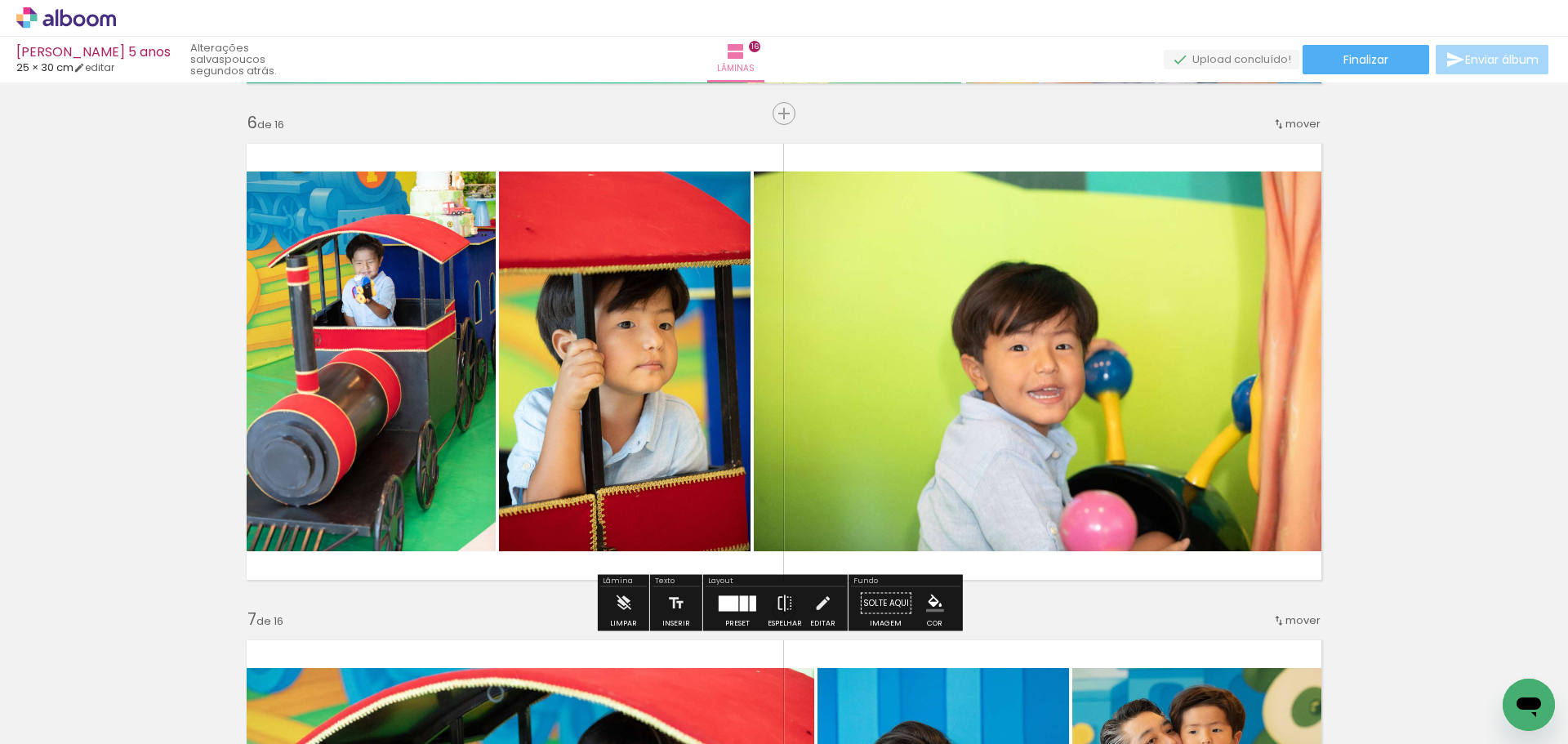
click at [1288, 126] on span "mover" at bounding box center [1303, 123] width 35 height 16
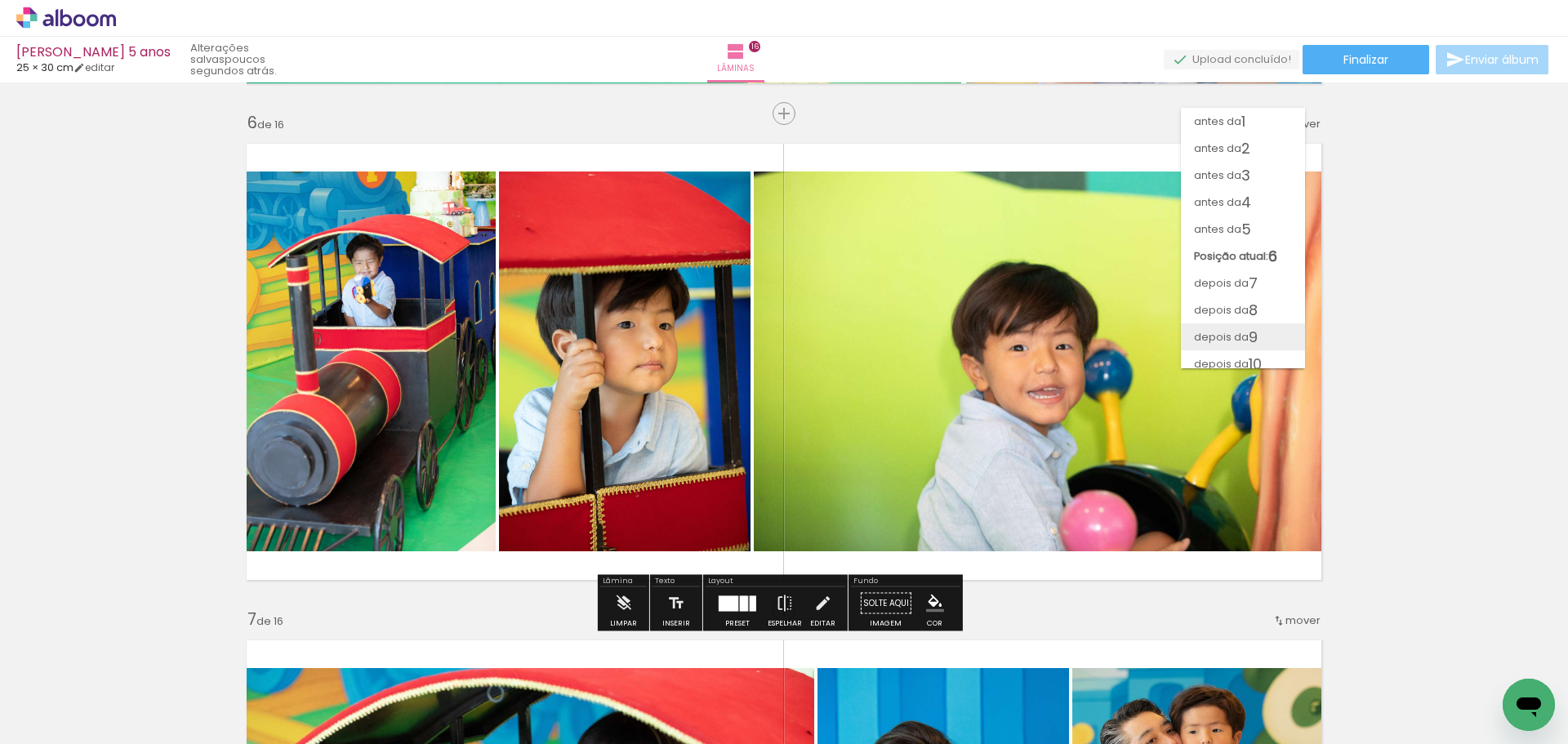
click at [1265, 332] on paper-item "depois da 9" at bounding box center [1243, 336] width 124 height 27
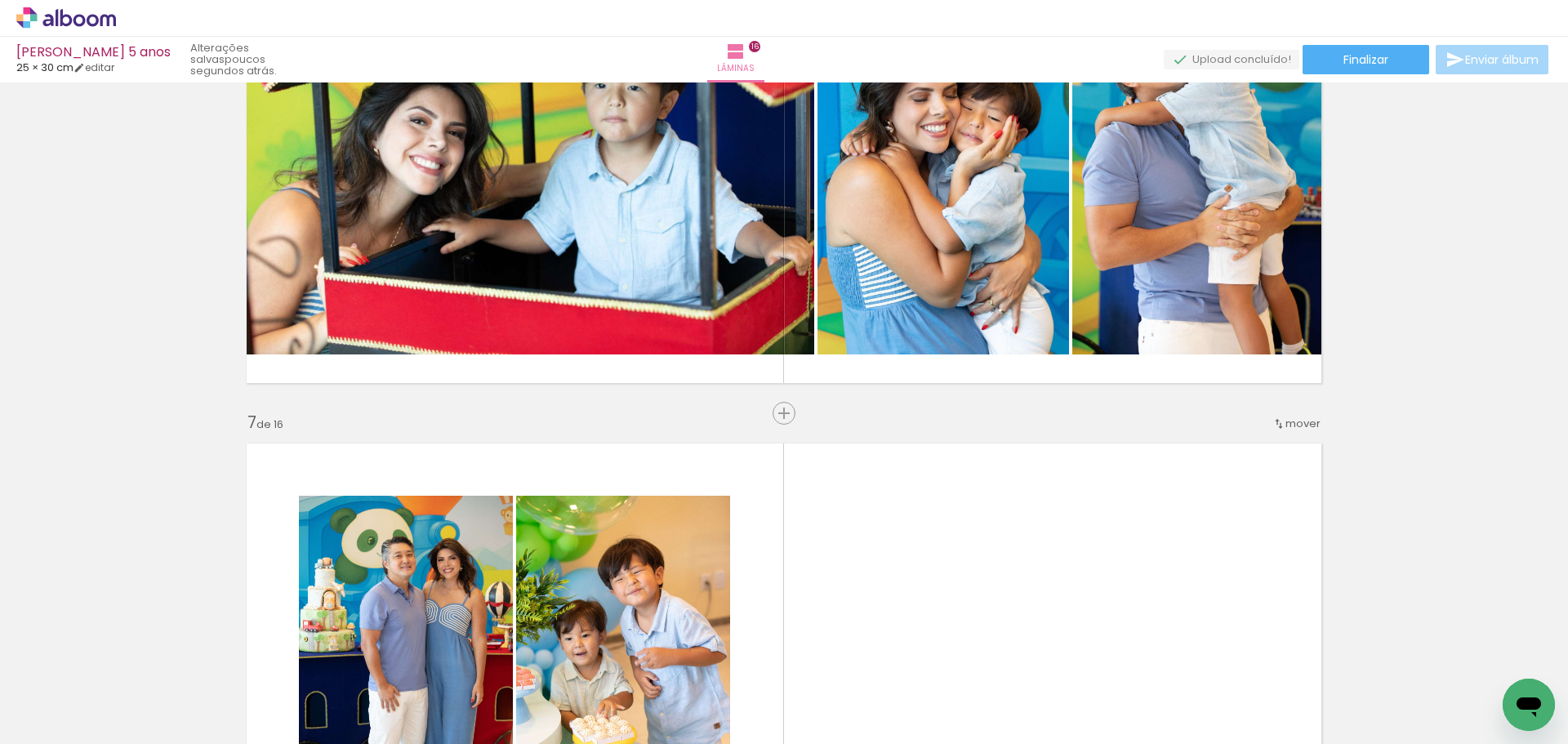
scroll to position [2580, 0]
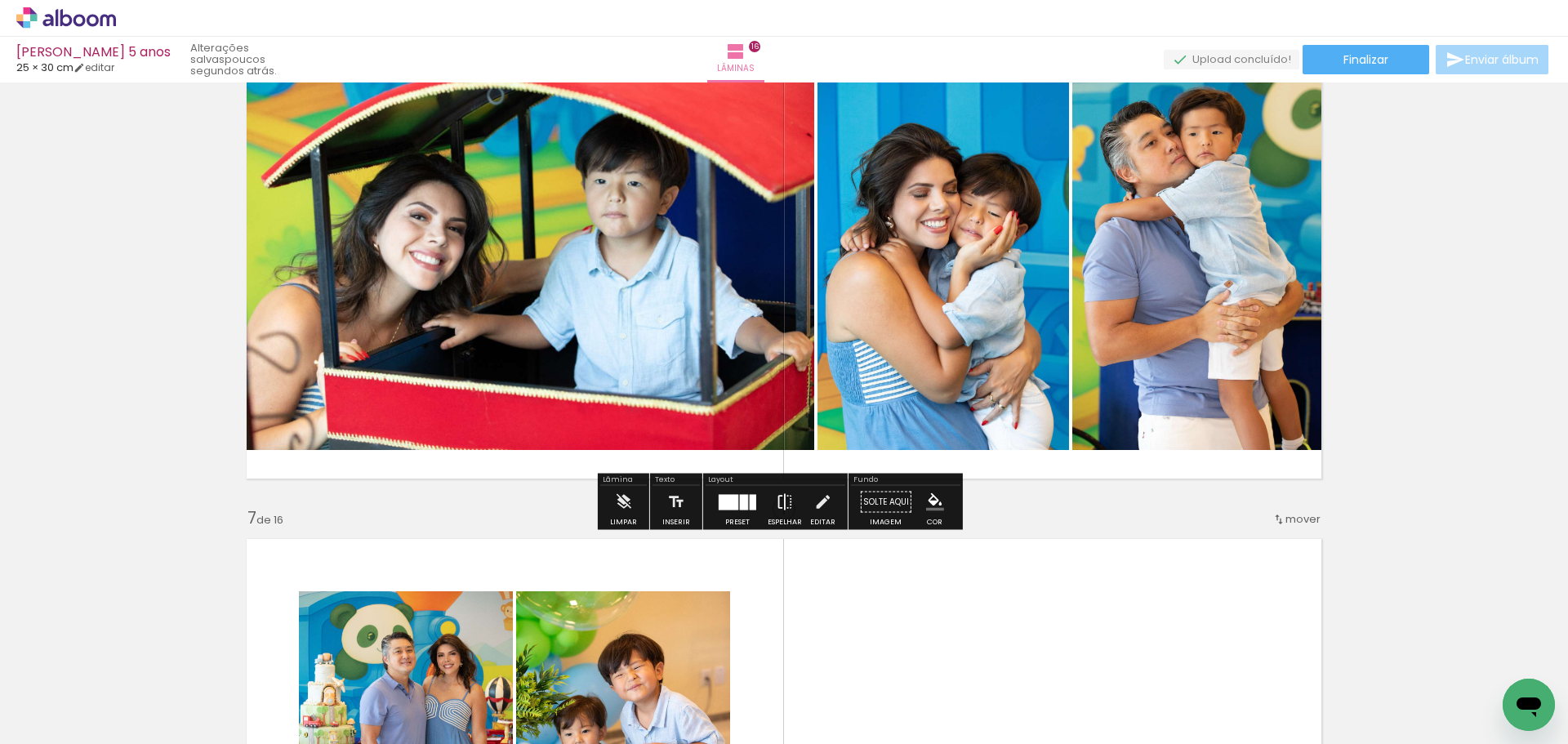
click at [776, 496] on iron-icon at bounding box center [785, 502] width 18 height 33
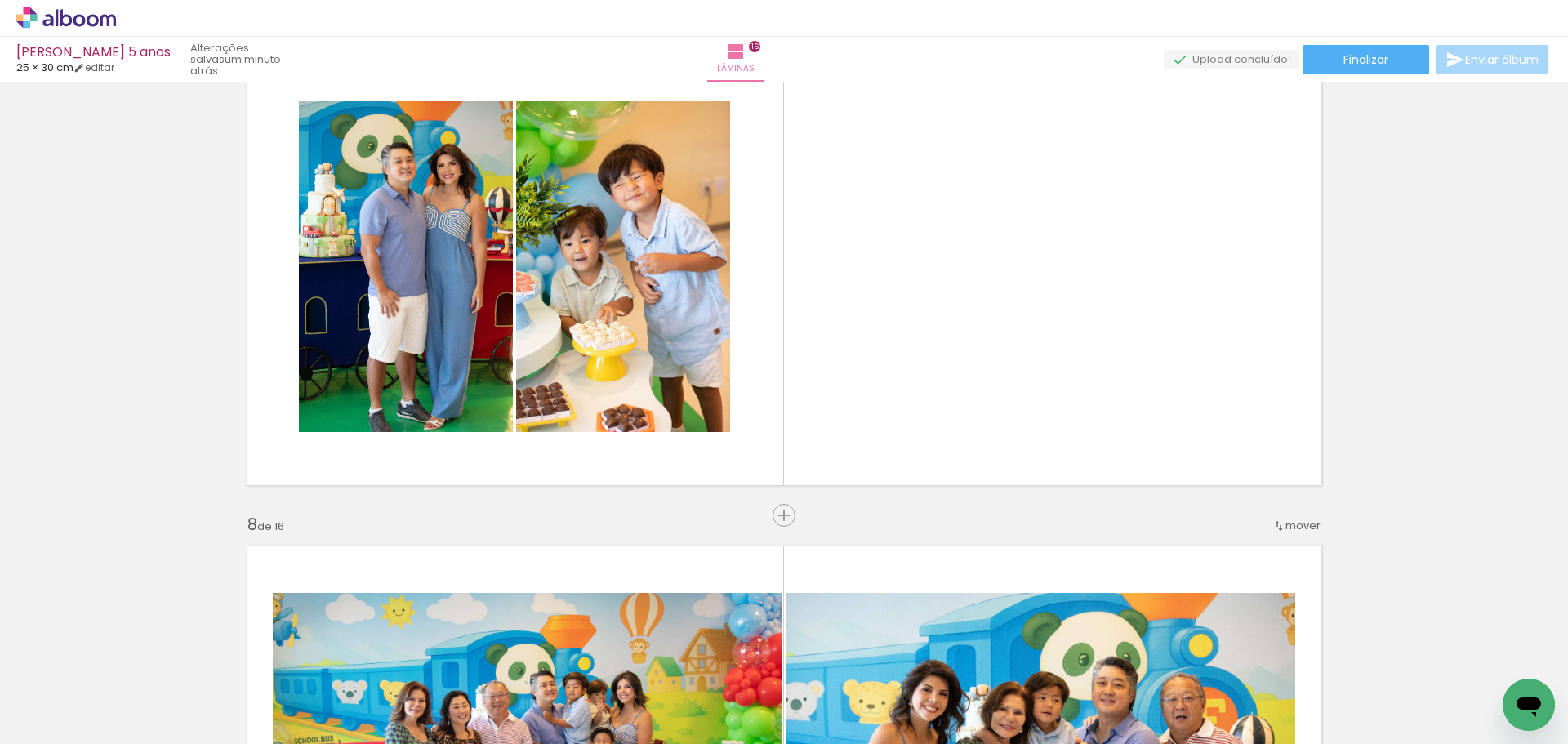
scroll to position [0, 1275]
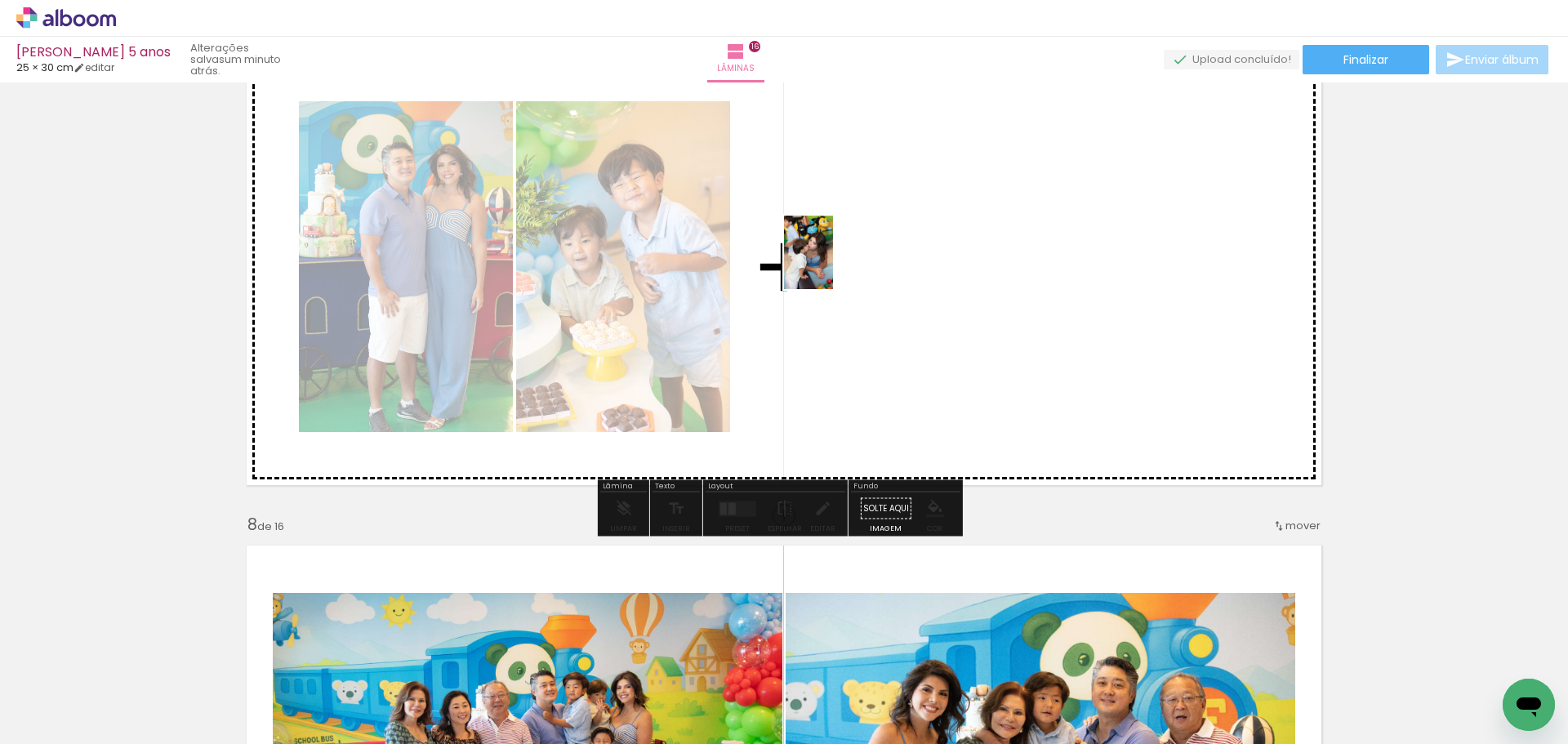
drag, startPoint x: 1094, startPoint y: 685, endPoint x: 833, endPoint y: 264, distance: 495.3
click at [833, 264] on quentale-workspace at bounding box center [784, 372] width 1568 height 744
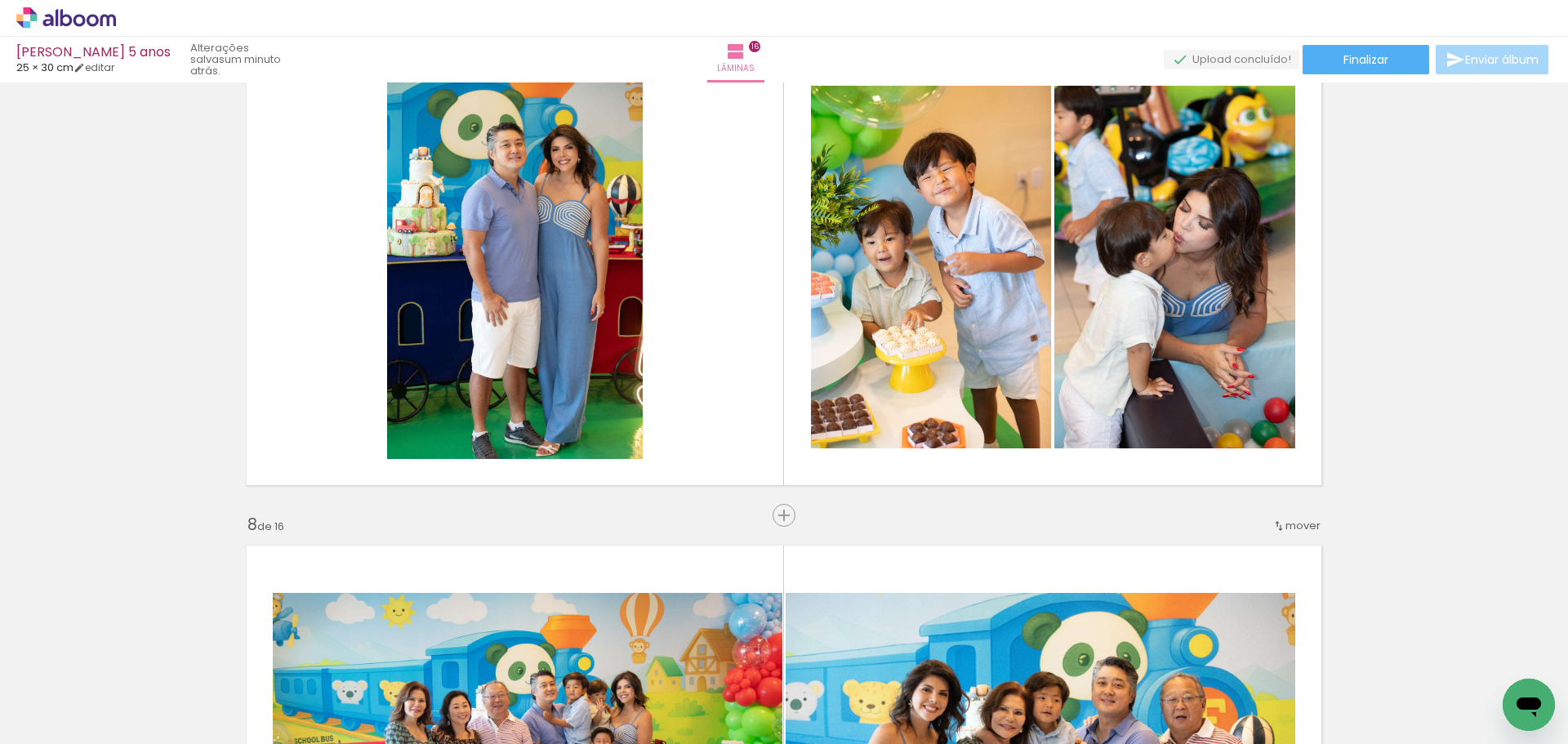
scroll to position [0, 2240]
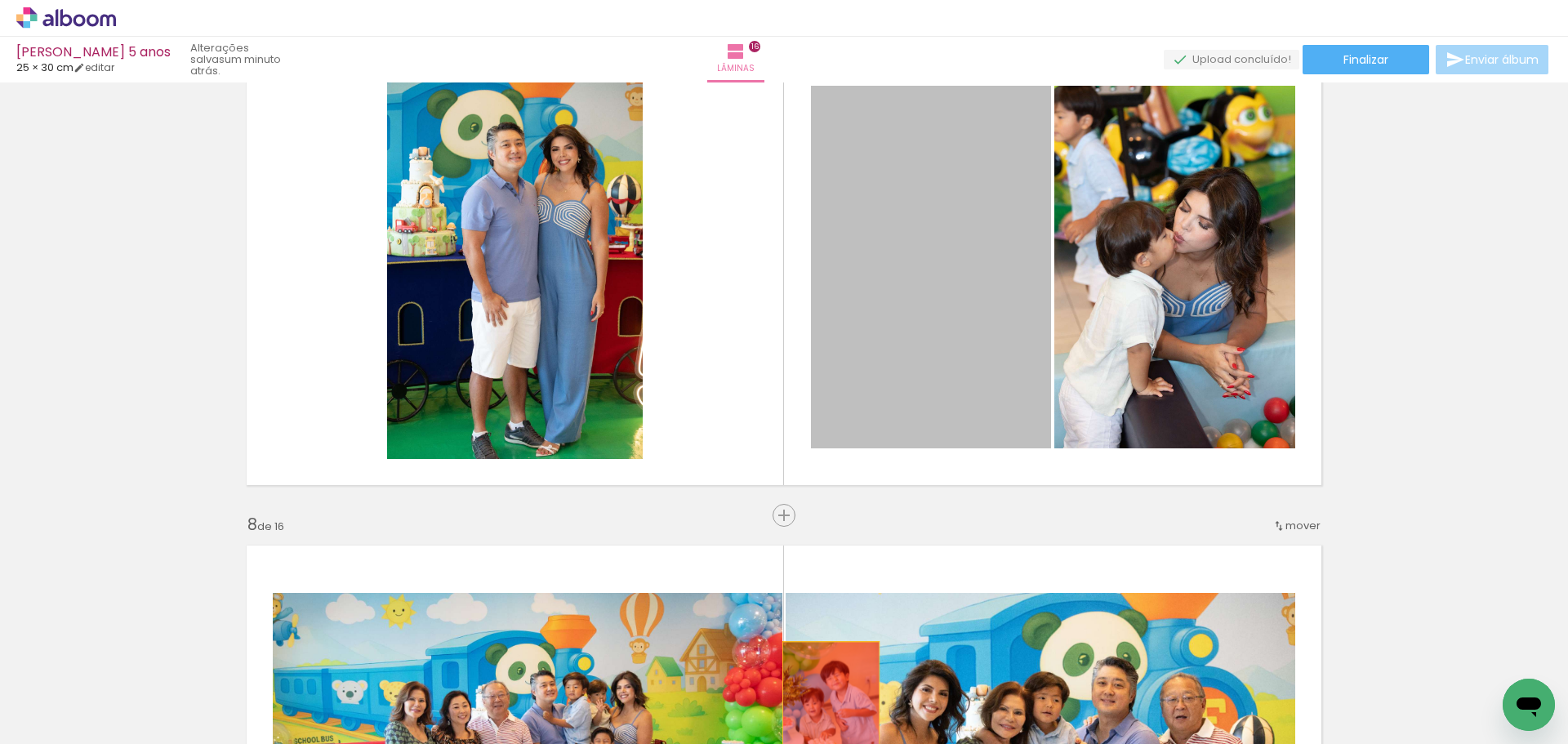
drag, startPoint x: 933, startPoint y: 303, endPoint x: 825, endPoint y: 715, distance: 425.9
click at [825, 715] on quentale-workspace at bounding box center [784, 372] width 1568 height 744
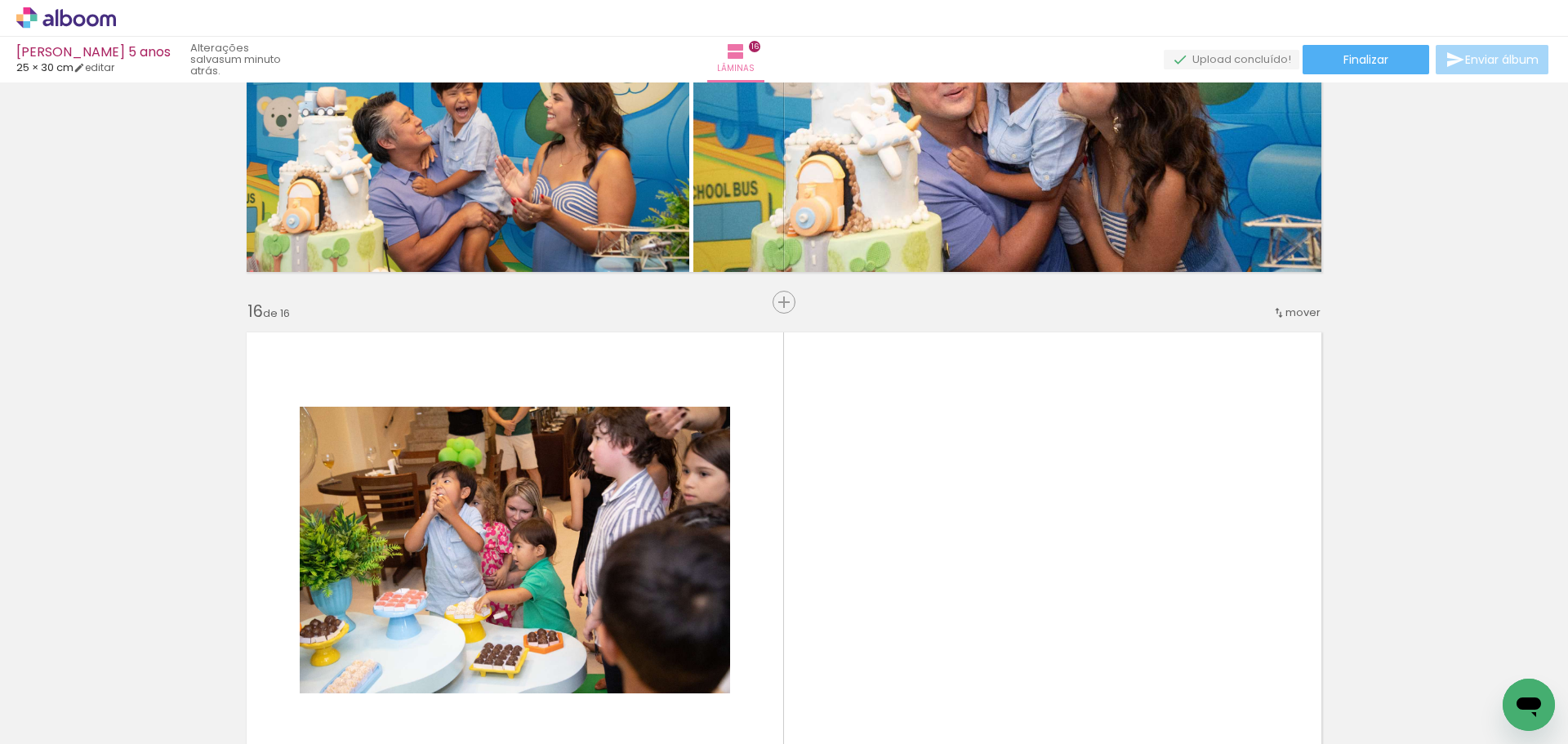
scroll to position [7398, 0]
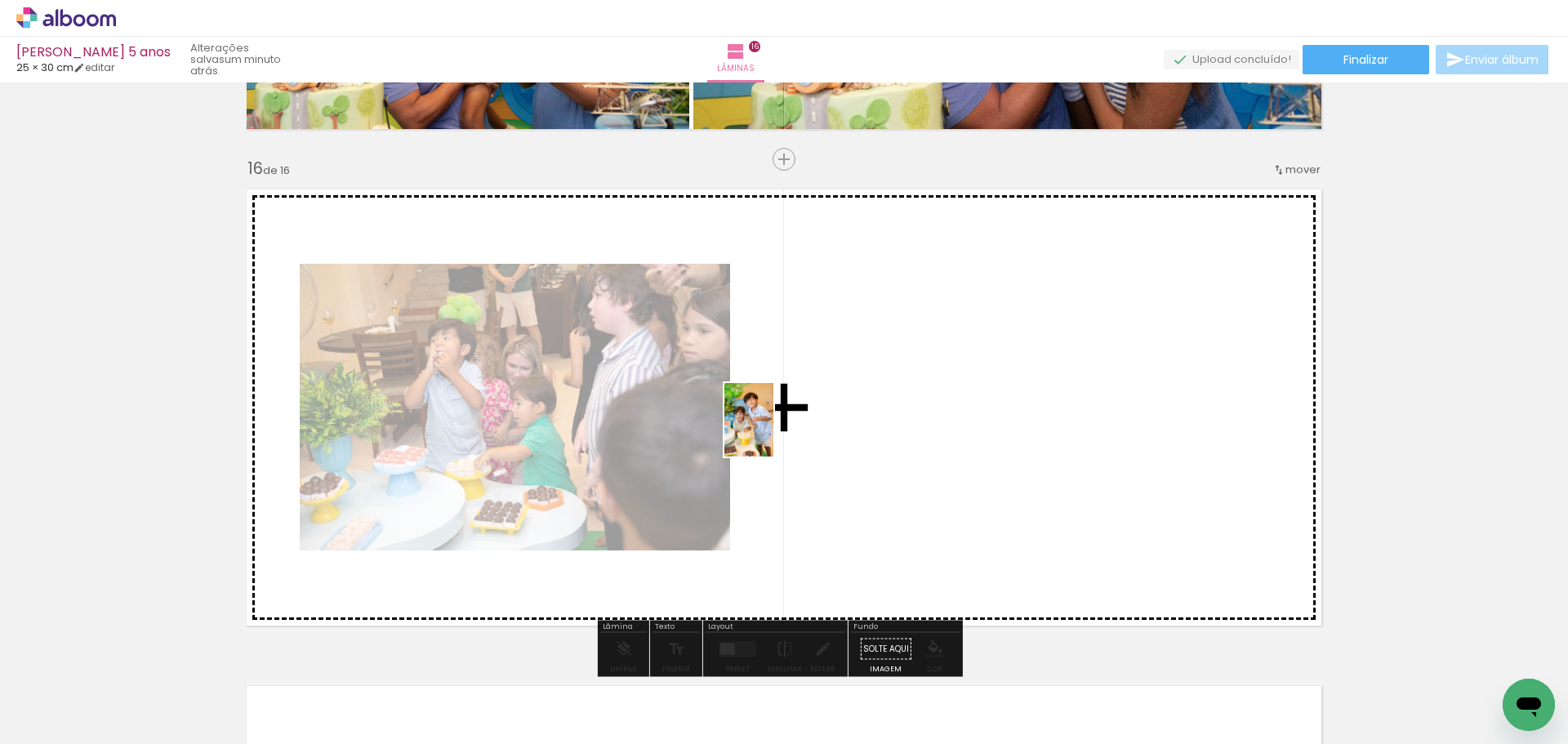
drag, startPoint x: 678, startPoint y: 697, endPoint x: 774, endPoint y: 432, distance: 281.9
click at [774, 432] on quentale-workspace at bounding box center [784, 372] width 1568 height 744
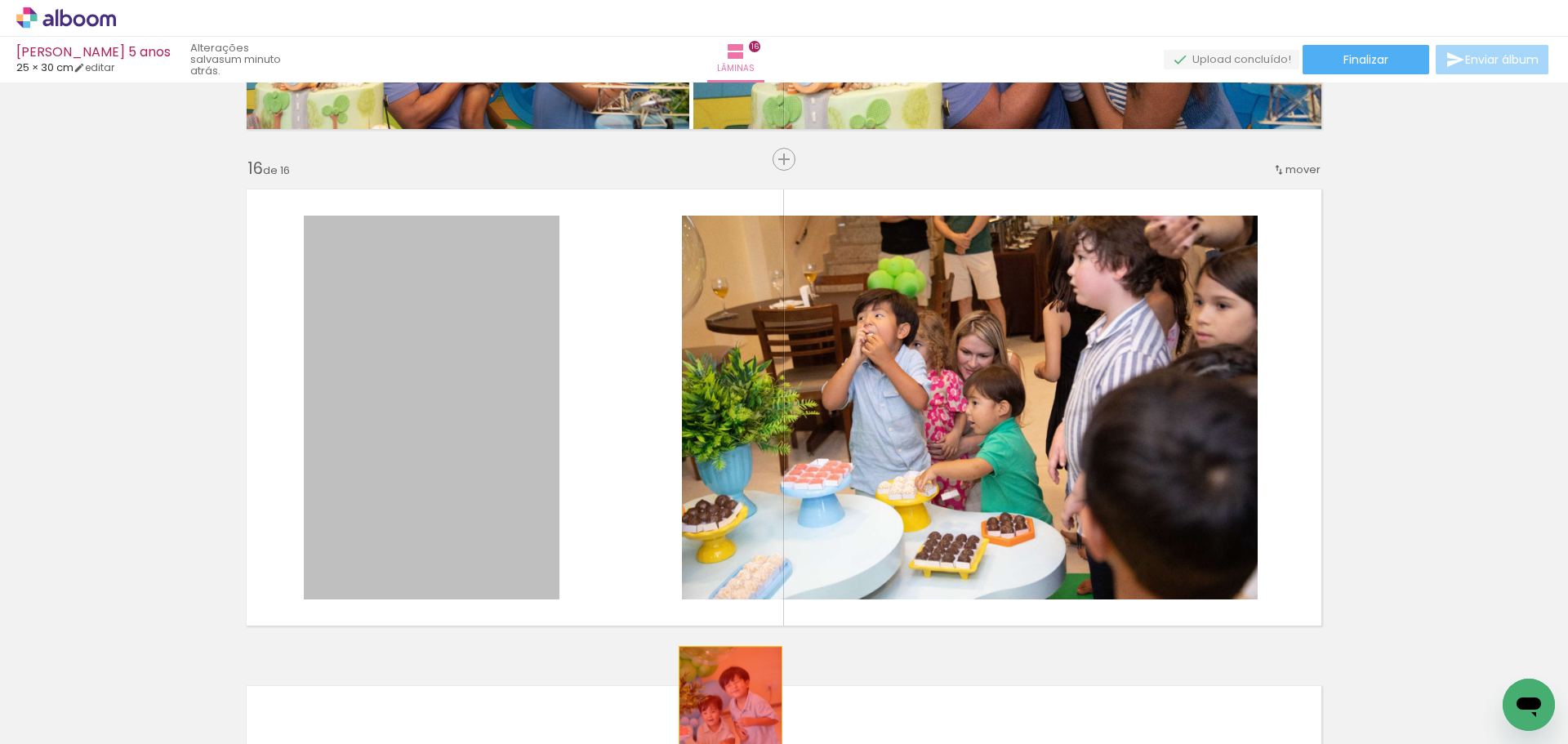
drag, startPoint x: 447, startPoint y: 410, endPoint x: 724, endPoint y: 724, distance: 418.7
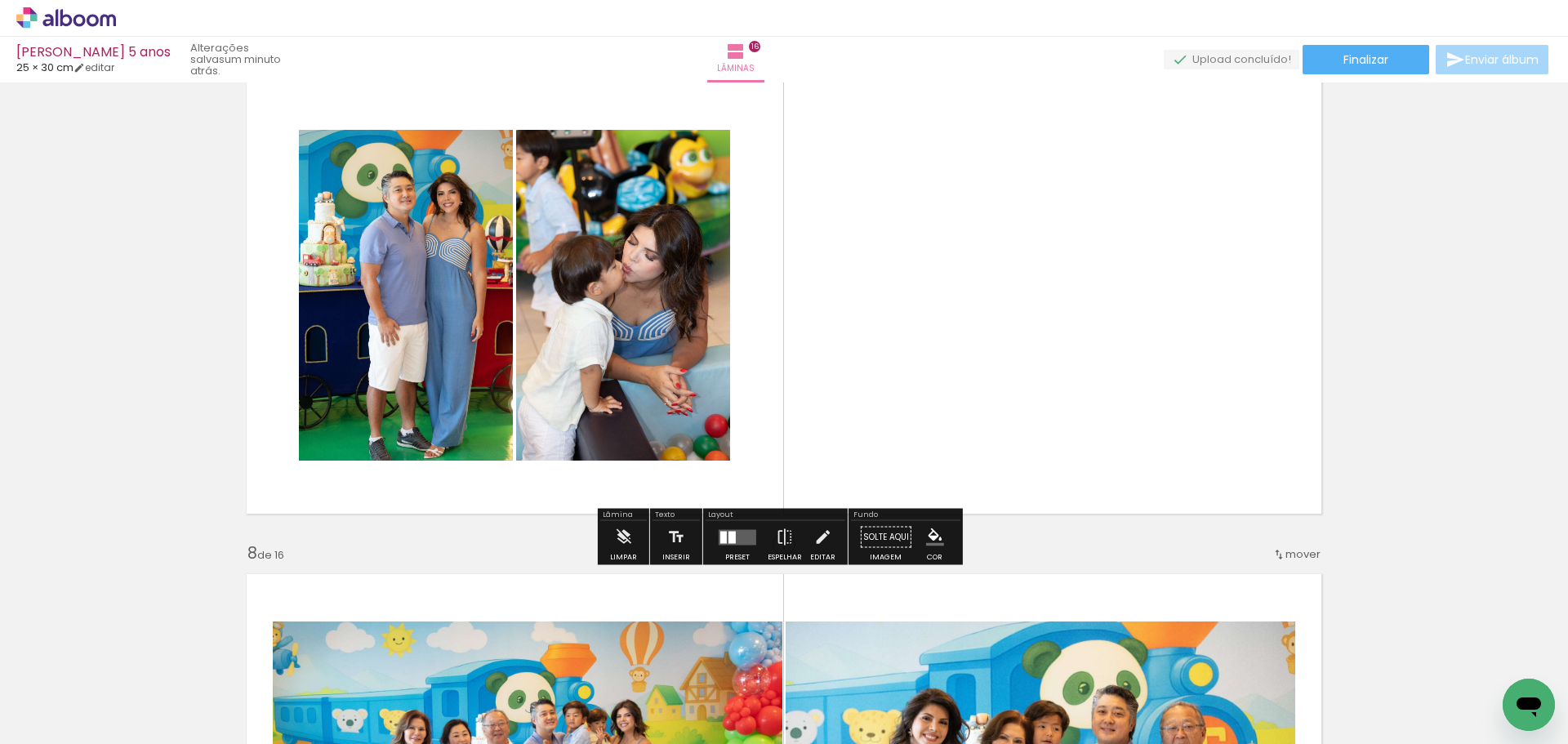
scroll to position [2988, 0]
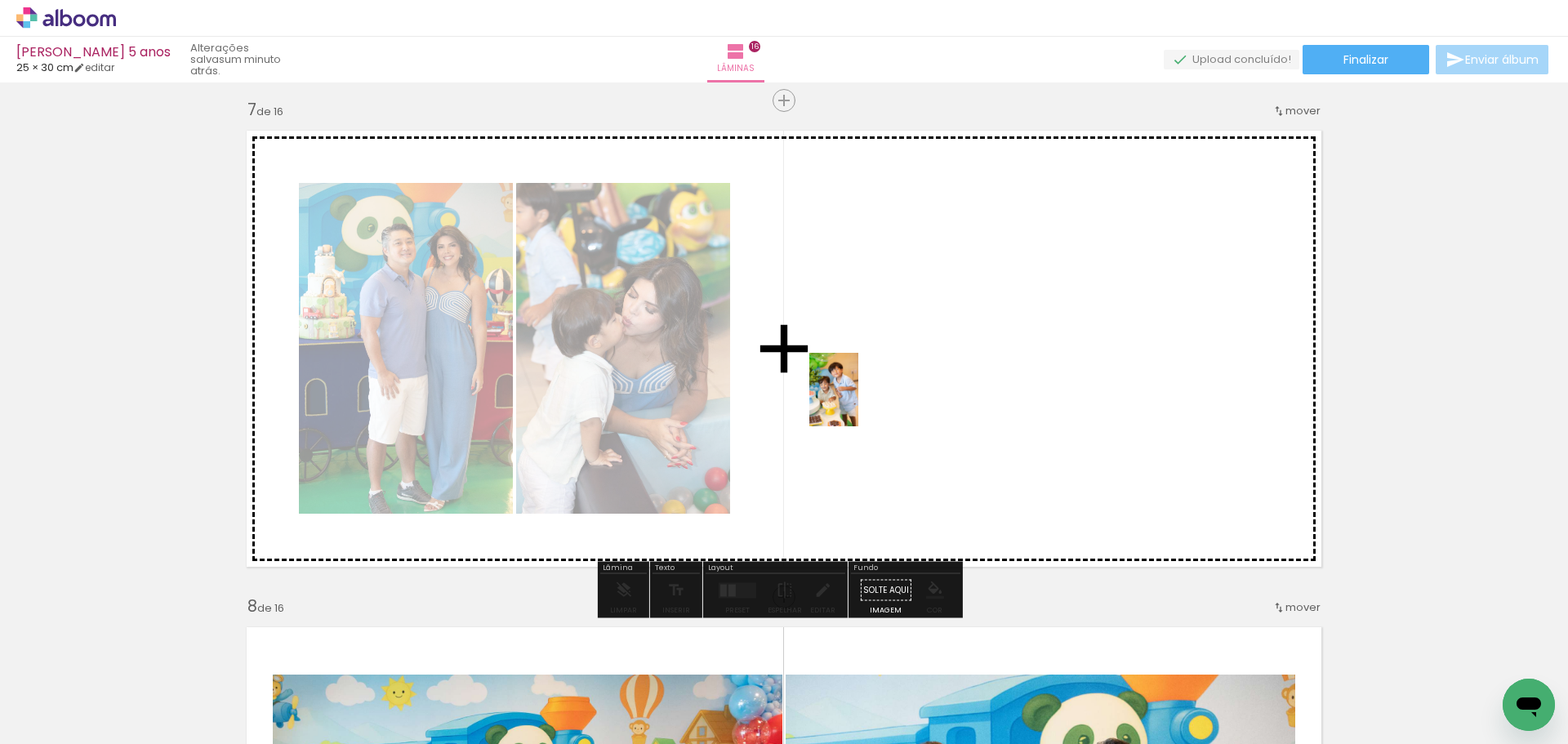
drag, startPoint x: 666, startPoint y: 702, endPoint x: 859, endPoint y: 401, distance: 357.6
click at [859, 401] on quentale-workspace at bounding box center [784, 372] width 1568 height 744
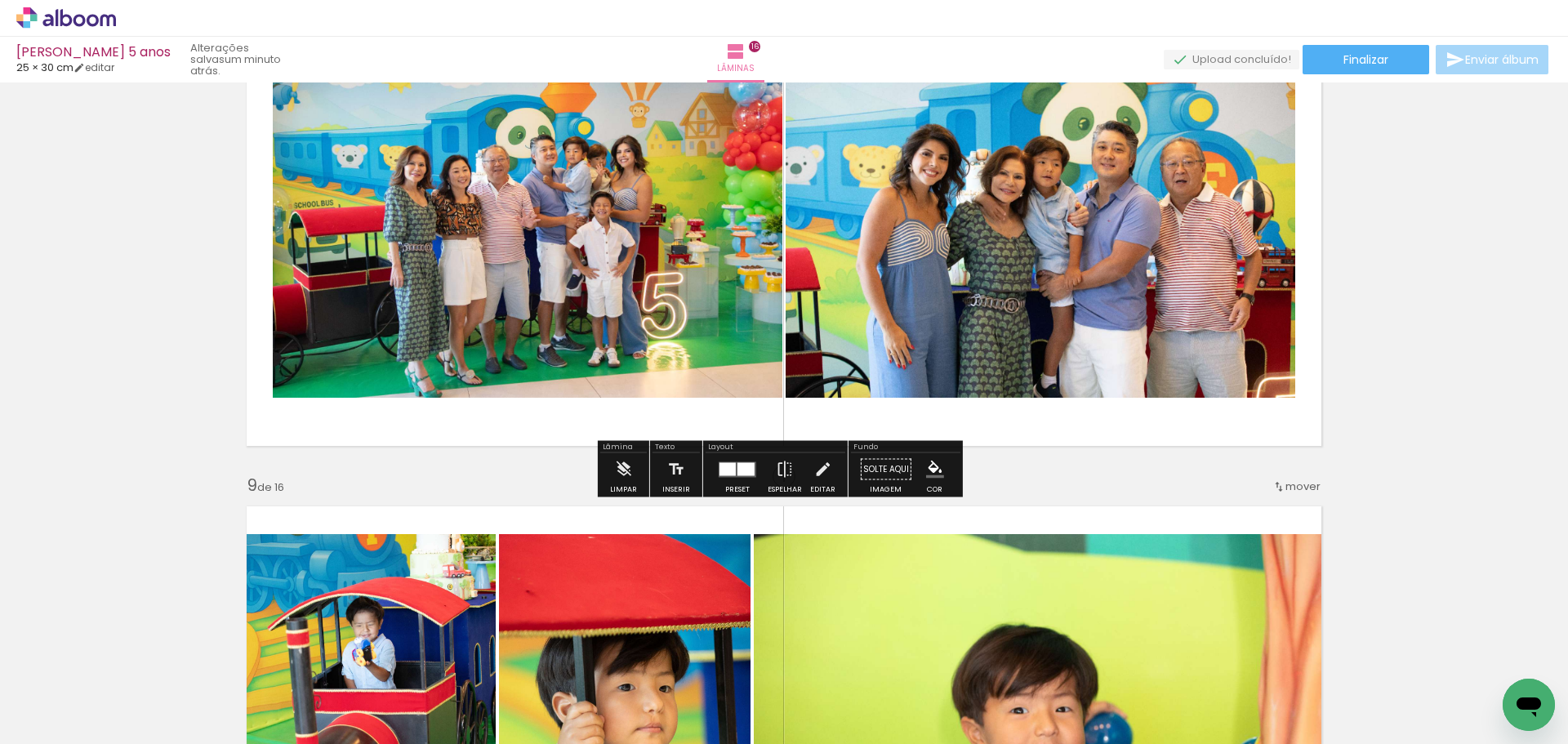
scroll to position [3478, 0]
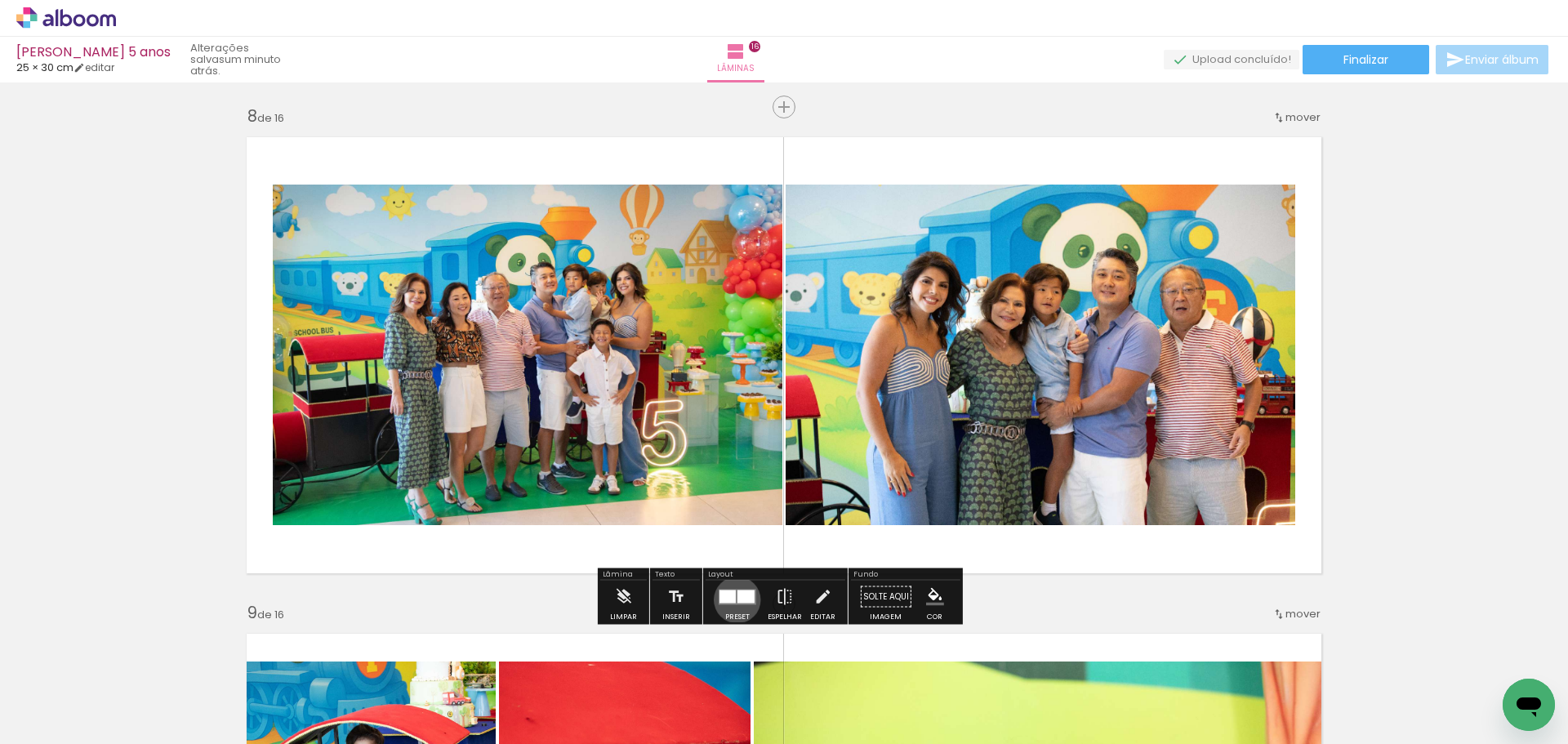
click at [737, 600] on div at bounding box center [746, 595] width 17 height 13
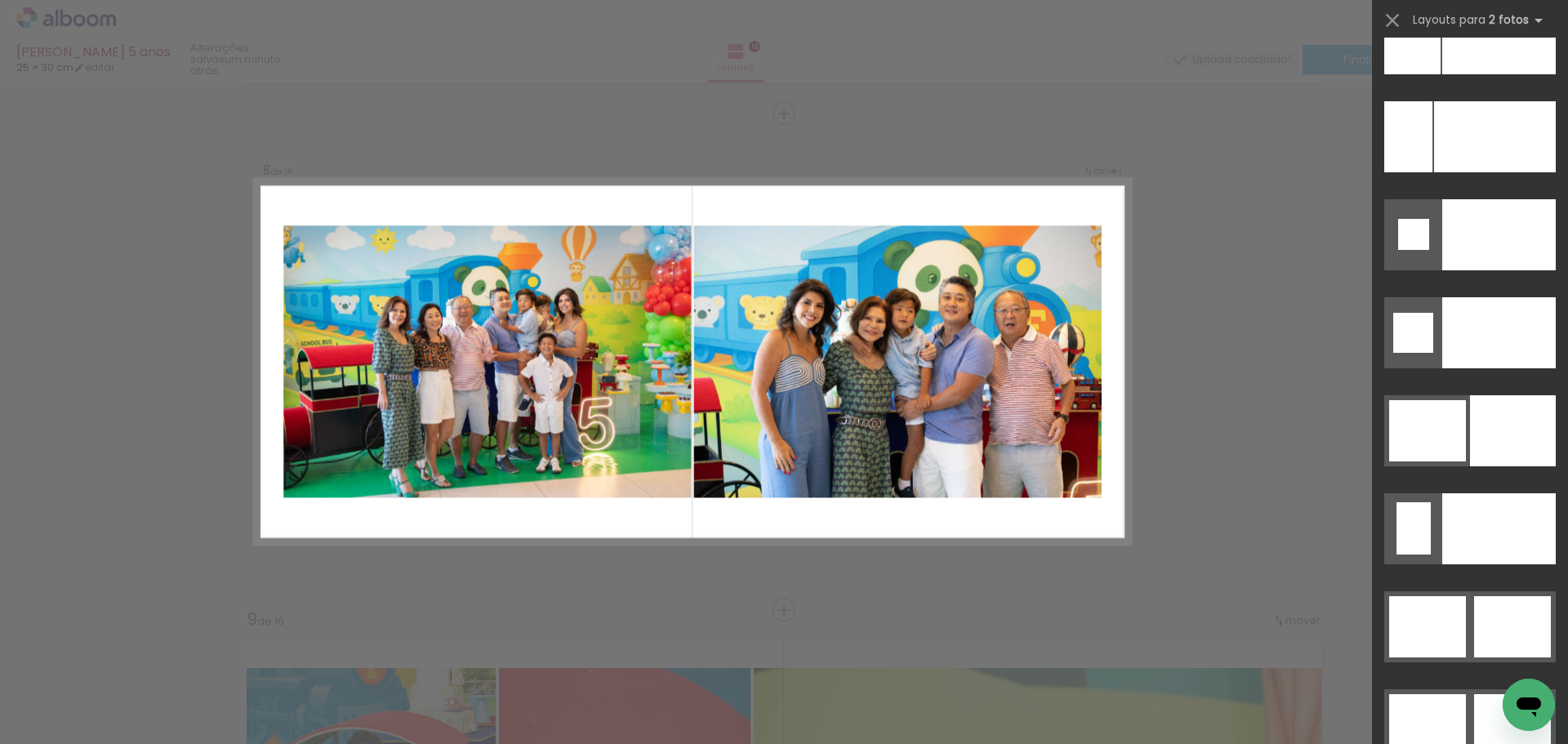
scroll to position [7604, 0]
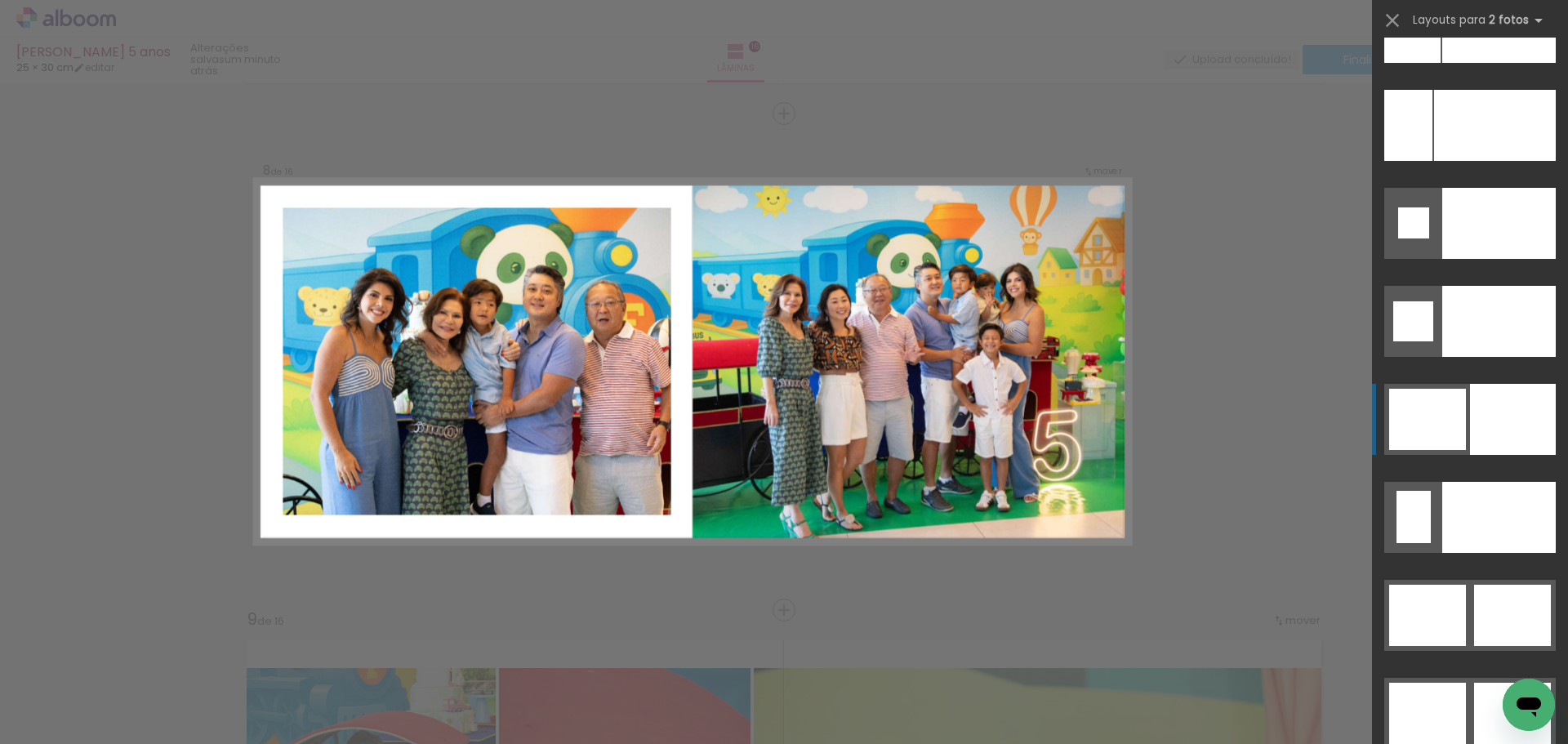
click at [1498, 408] on div at bounding box center [1512, 420] width 86 height 71
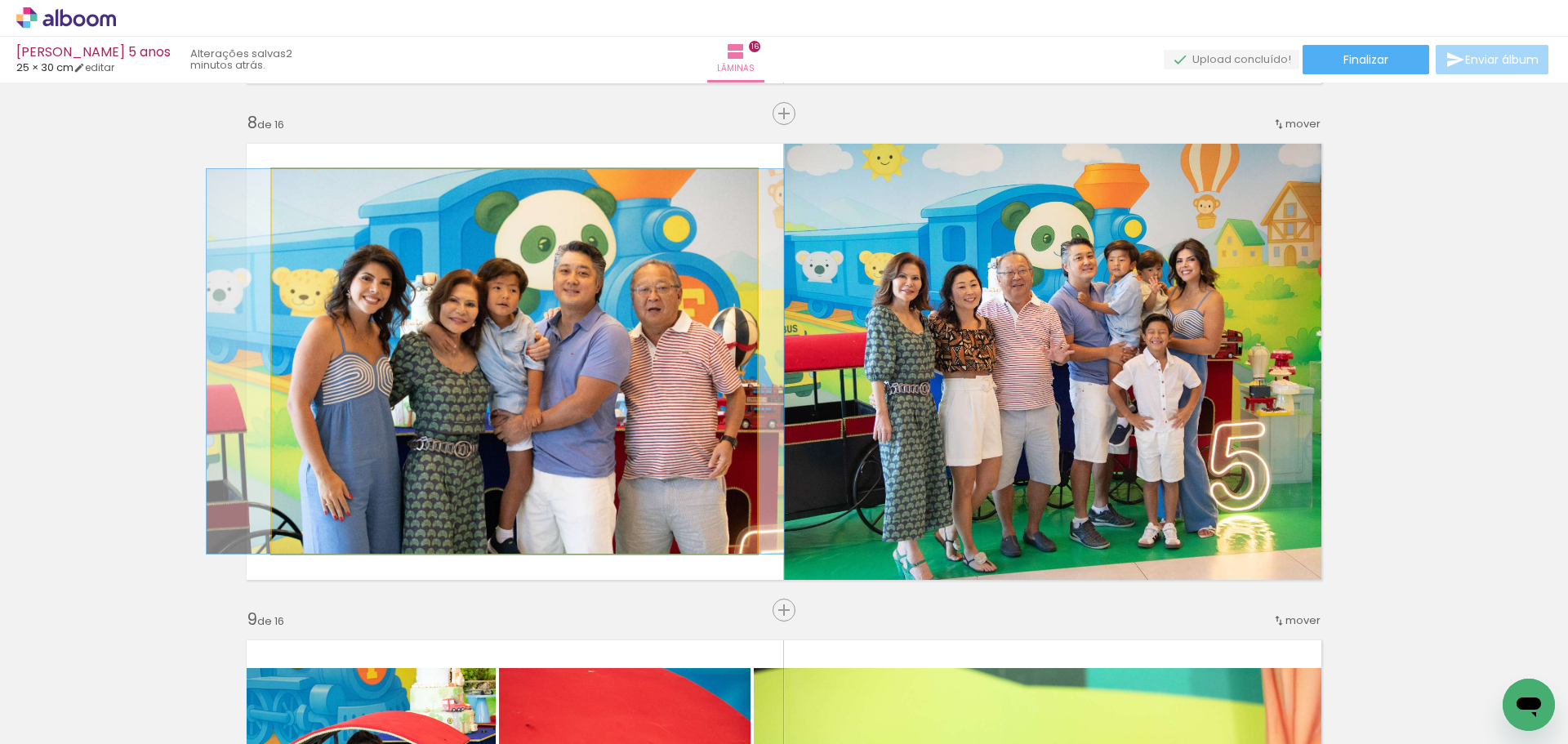
drag, startPoint x: 535, startPoint y: 362, endPoint x: 515, endPoint y: 362, distance: 20.0
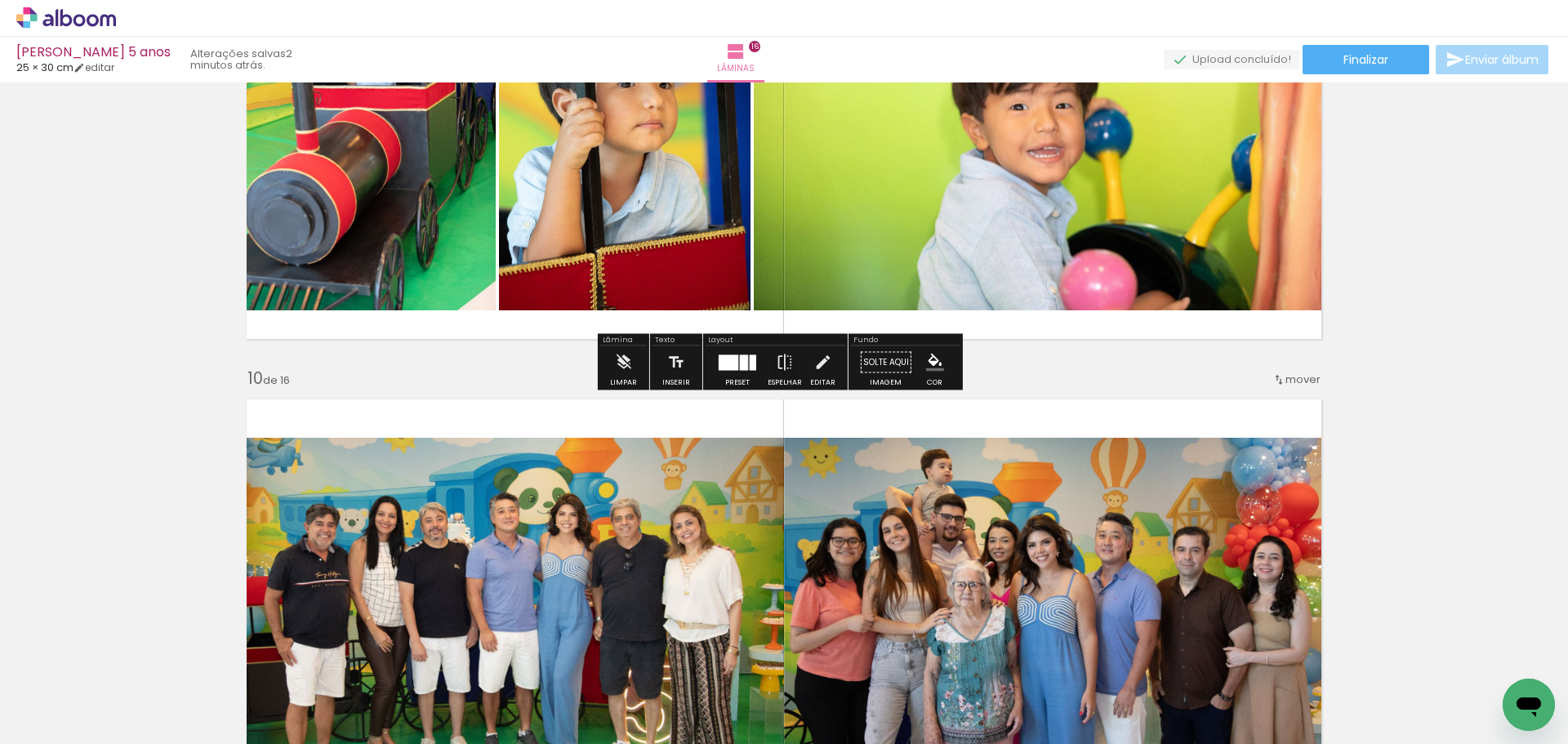
scroll to position [4288, 0]
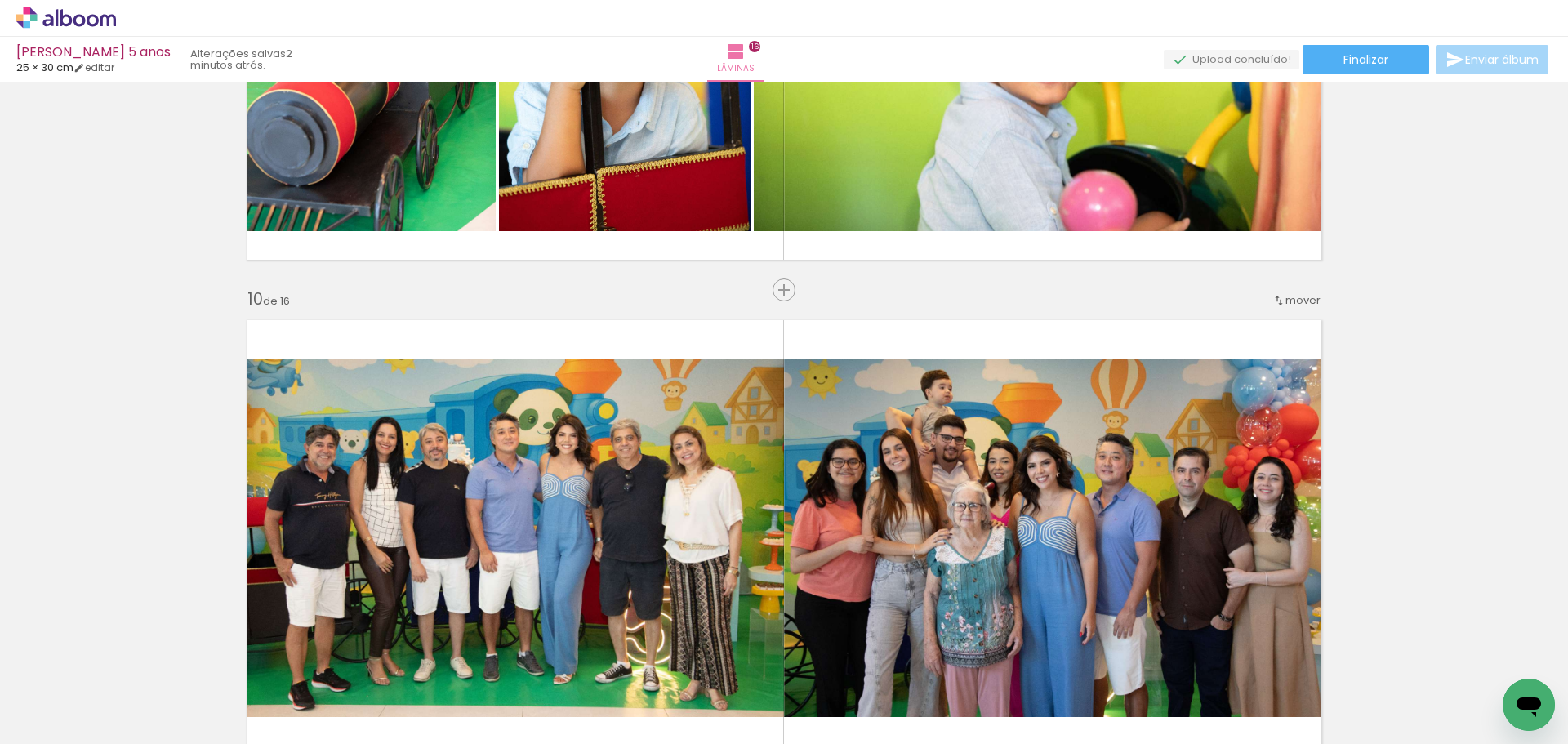
click at [1279, 295] on iron-icon at bounding box center [1279, 300] width 13 height 13
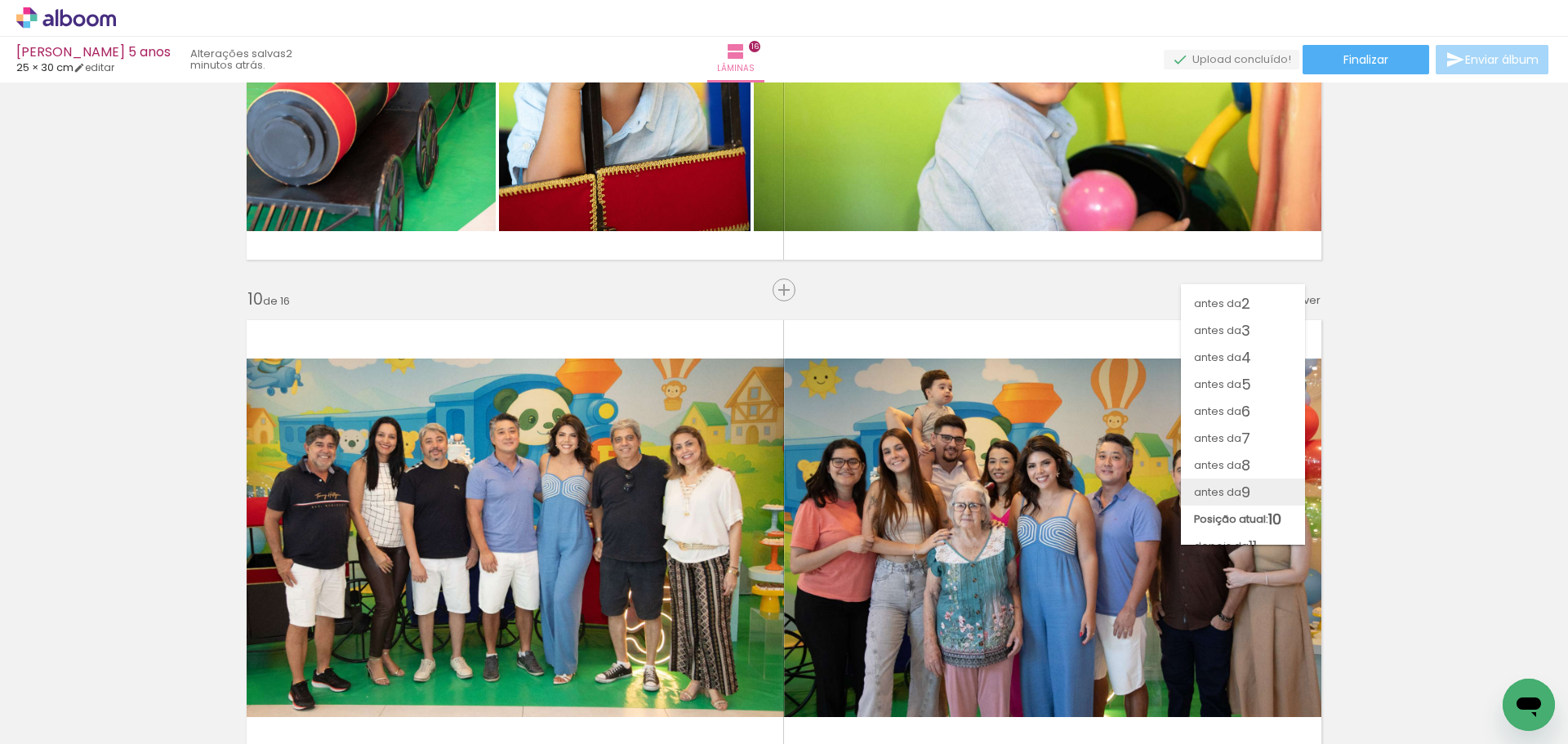
click at [1264, 487] on paper-item "antes da 9" at bounding box center [1243, 492] width 124 height 27
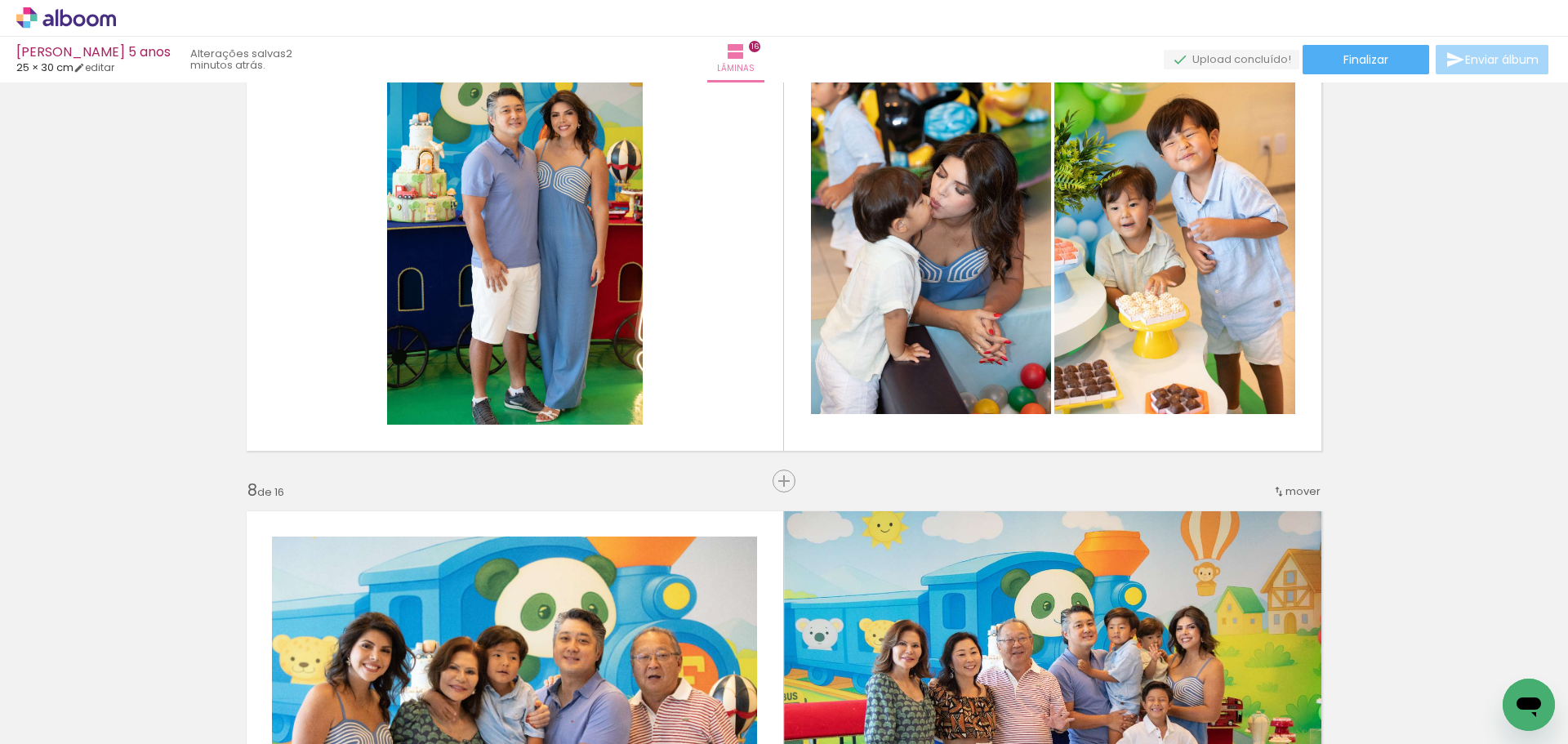
scroll to position [2988, 0]
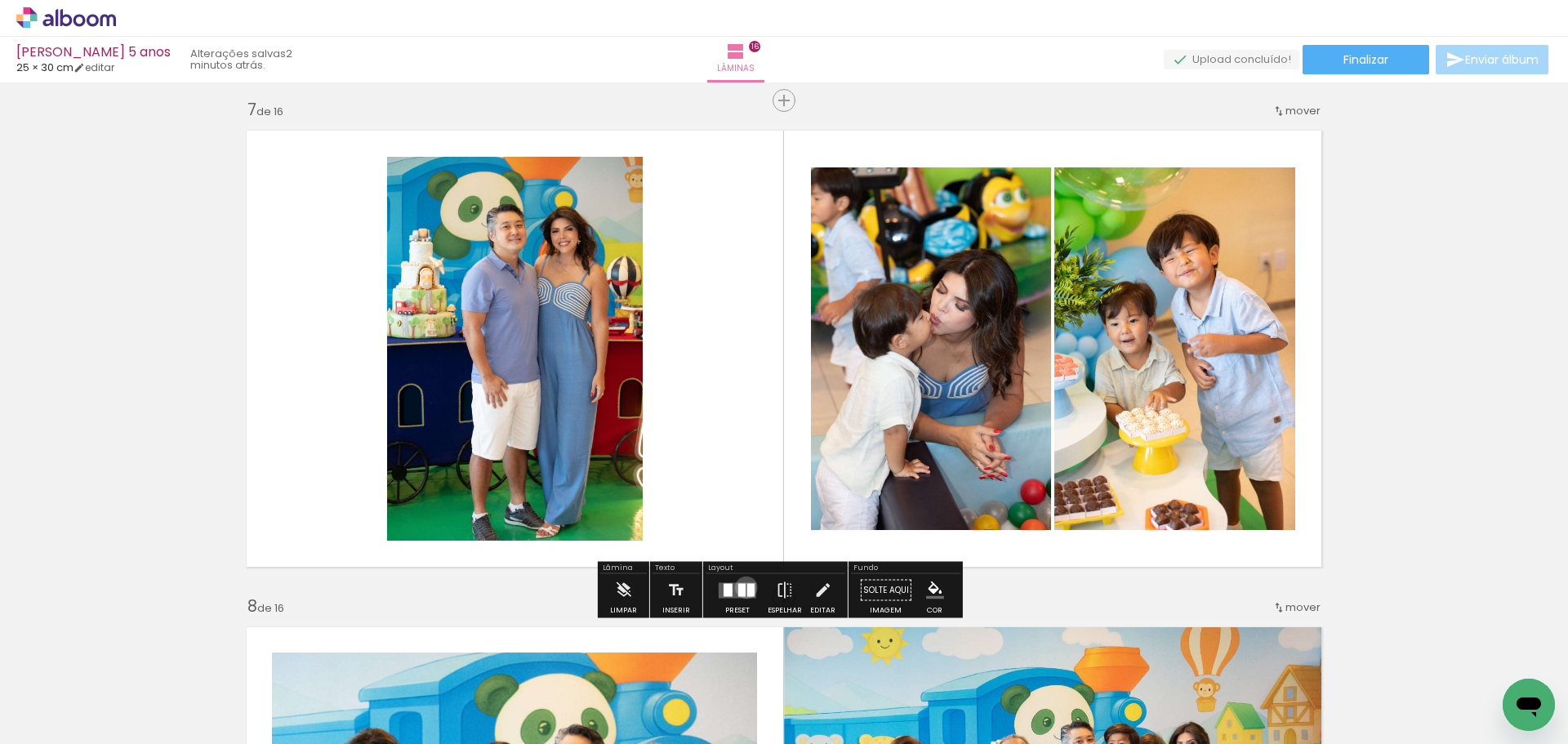
click at [742, 588] on quentale-layouter at bounding box center [737, 590] width 37 height 16
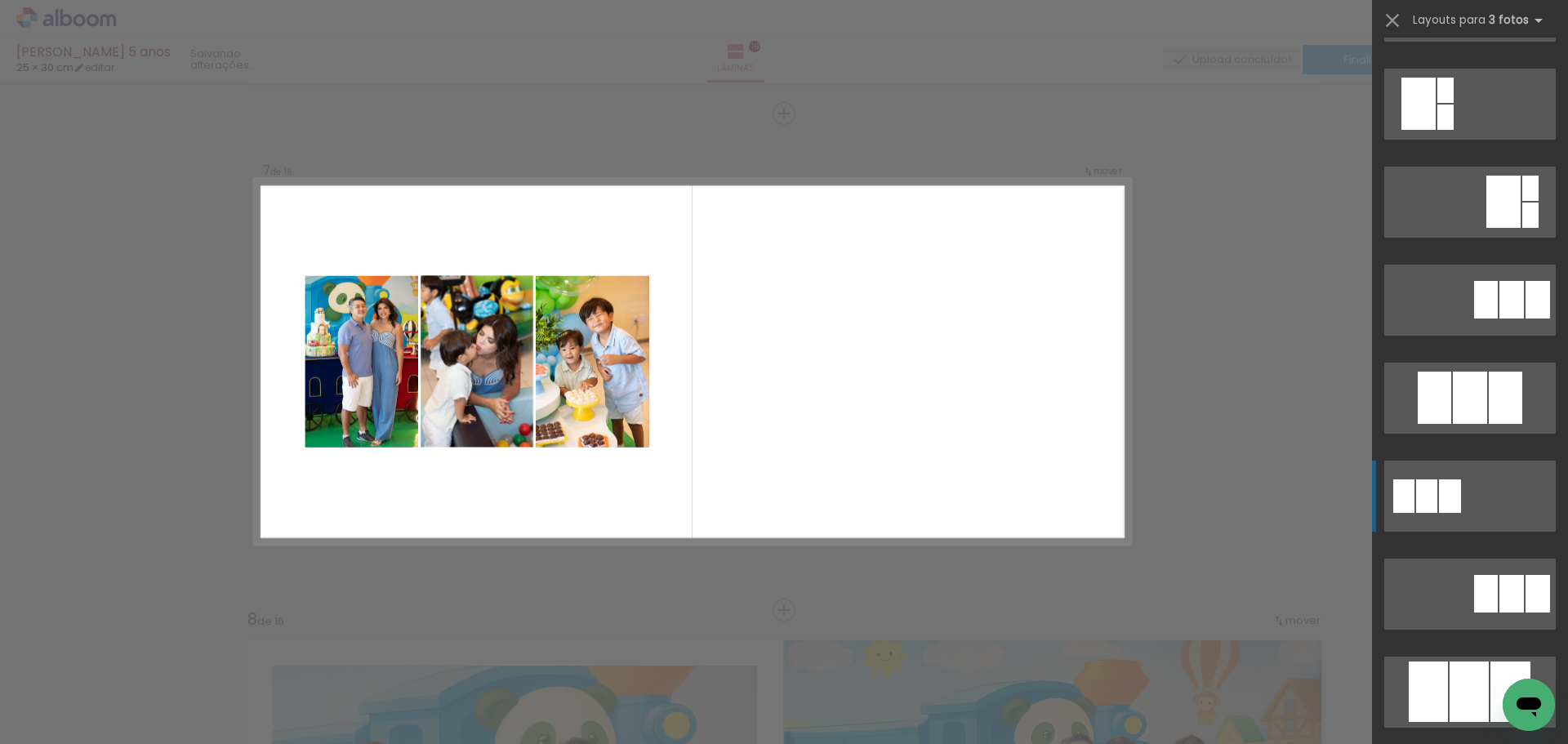
scroll to position [654, 0]
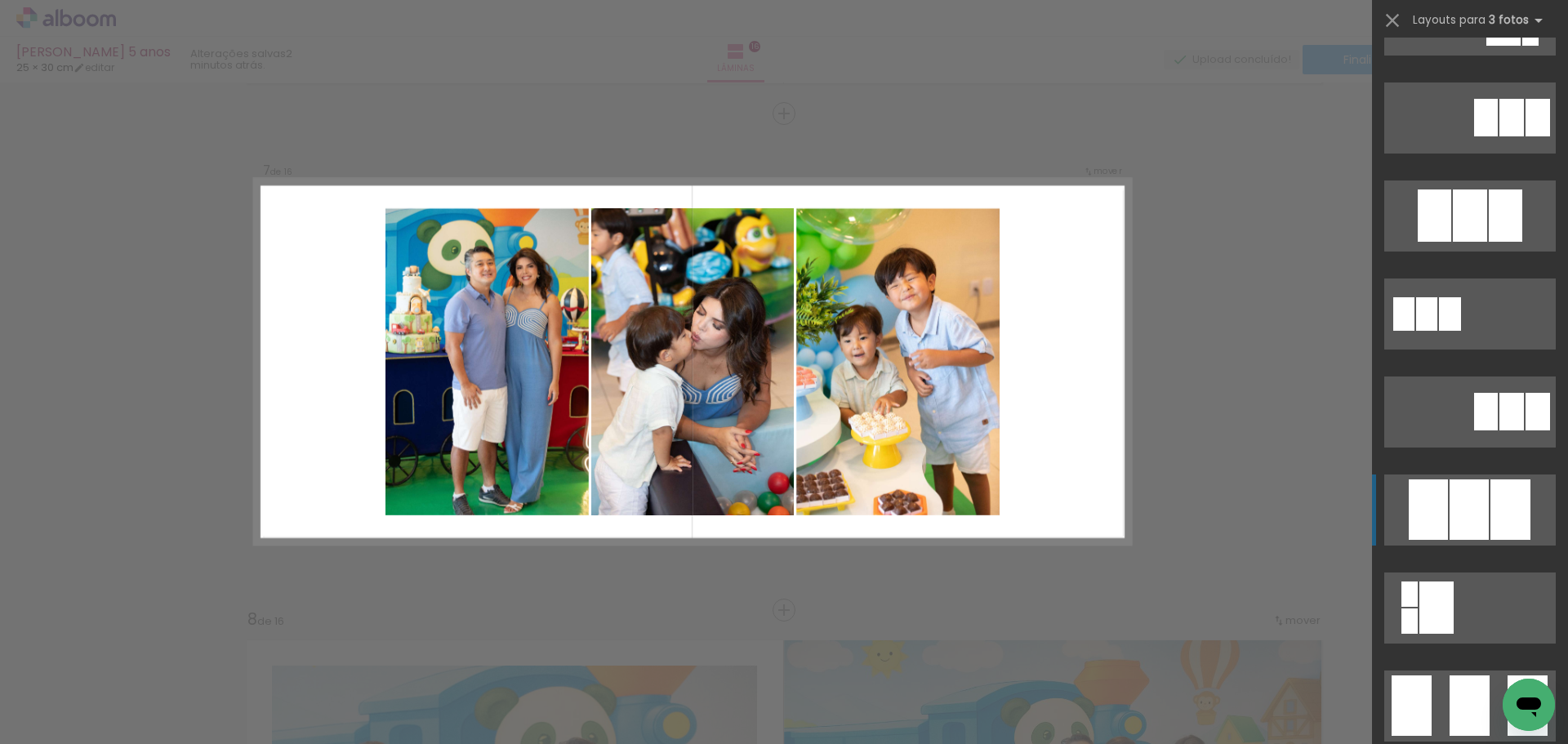
click at [1462, 500] on div at bounding box center [1469, 510] width 39 height 61
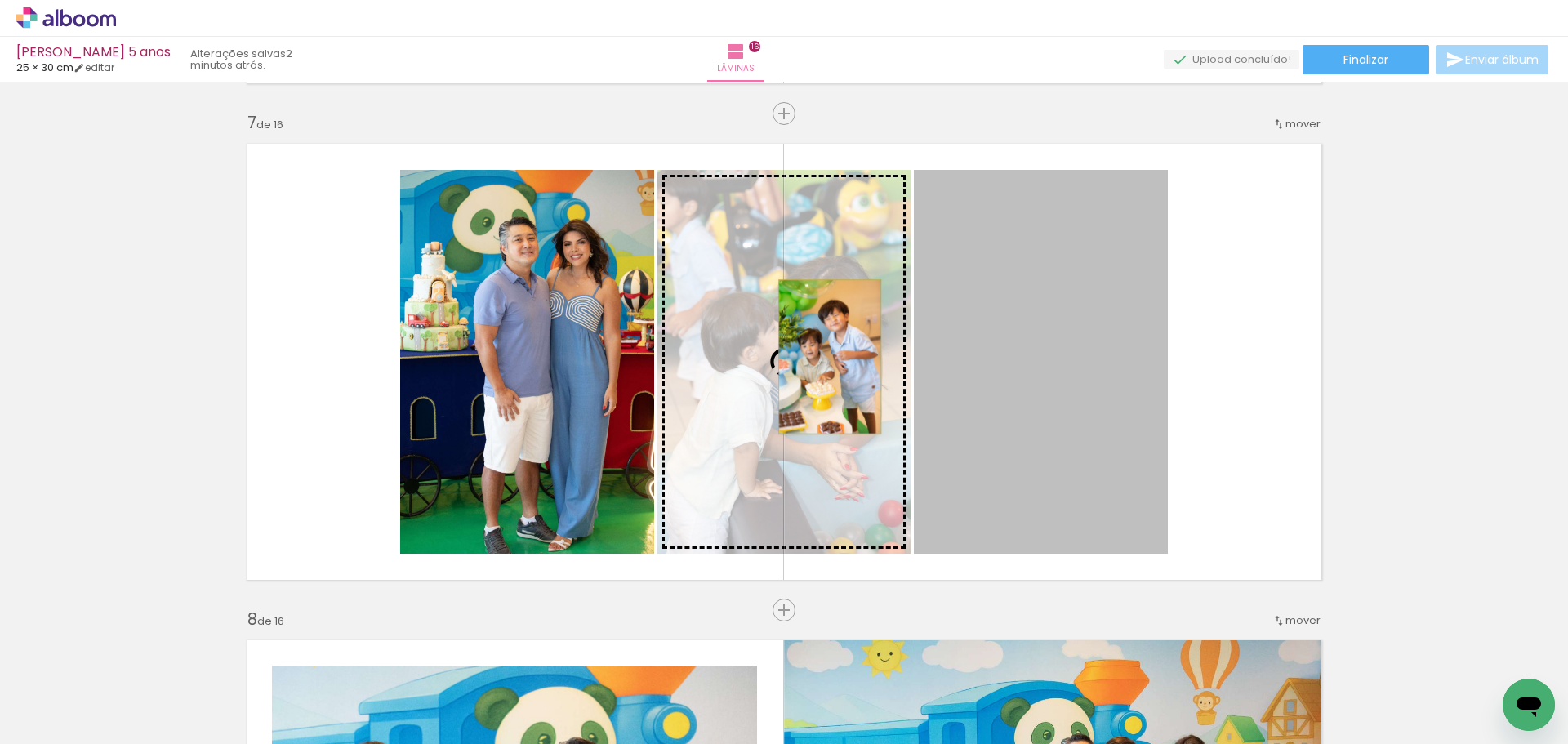
drag, startPoint x: 1004, startPoint y: 369, endPoint x: 824, endPoint y: 357, distance: 180.4
click at [0, 0] on slot at bounding box center [0, 0] width 0 height 0
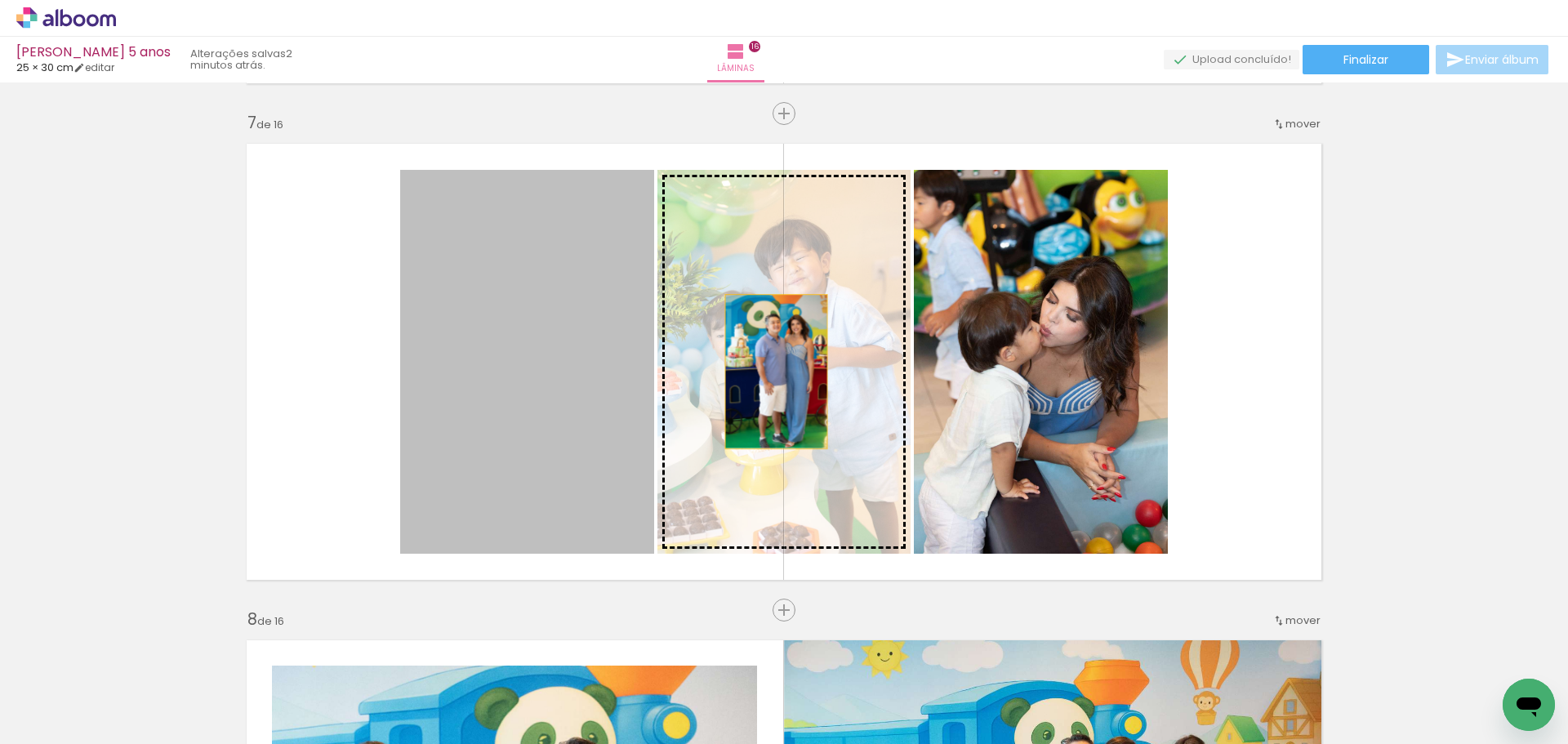
drag, startPoint x: 572, startPoint y: 355, endPoint x: 793, endPoint y: 372, distance: 221.7
click at [0, 0] on slot at bounding box center [0, 0] width 0 height 0
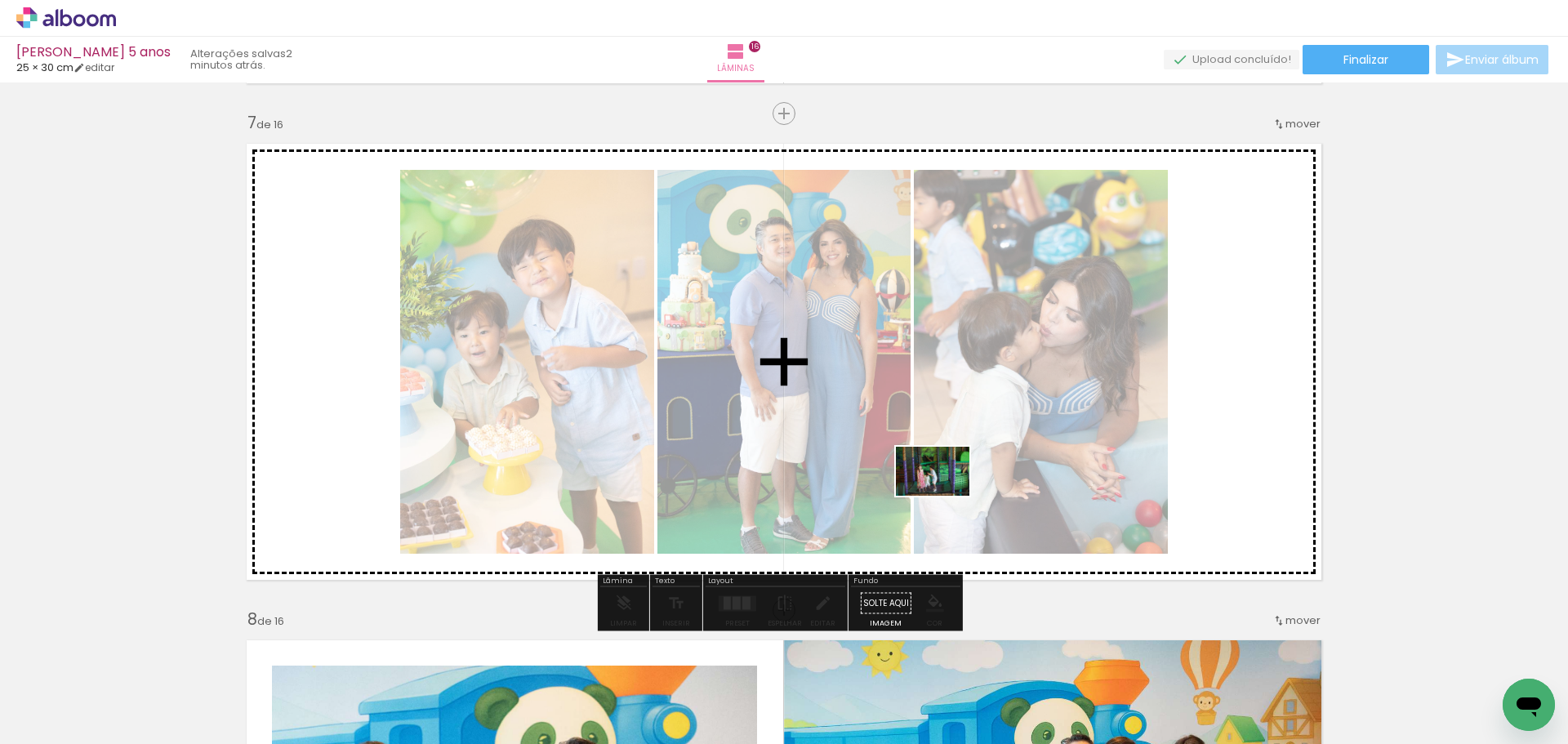
drag, startPoint x: 694, startPoint y: 696, endPoint x: 987, endPoint y: 464, distance: 373.7
click at [987, 464] on quentale-workspace at bounding box center [784, 372] width 1568 height 744
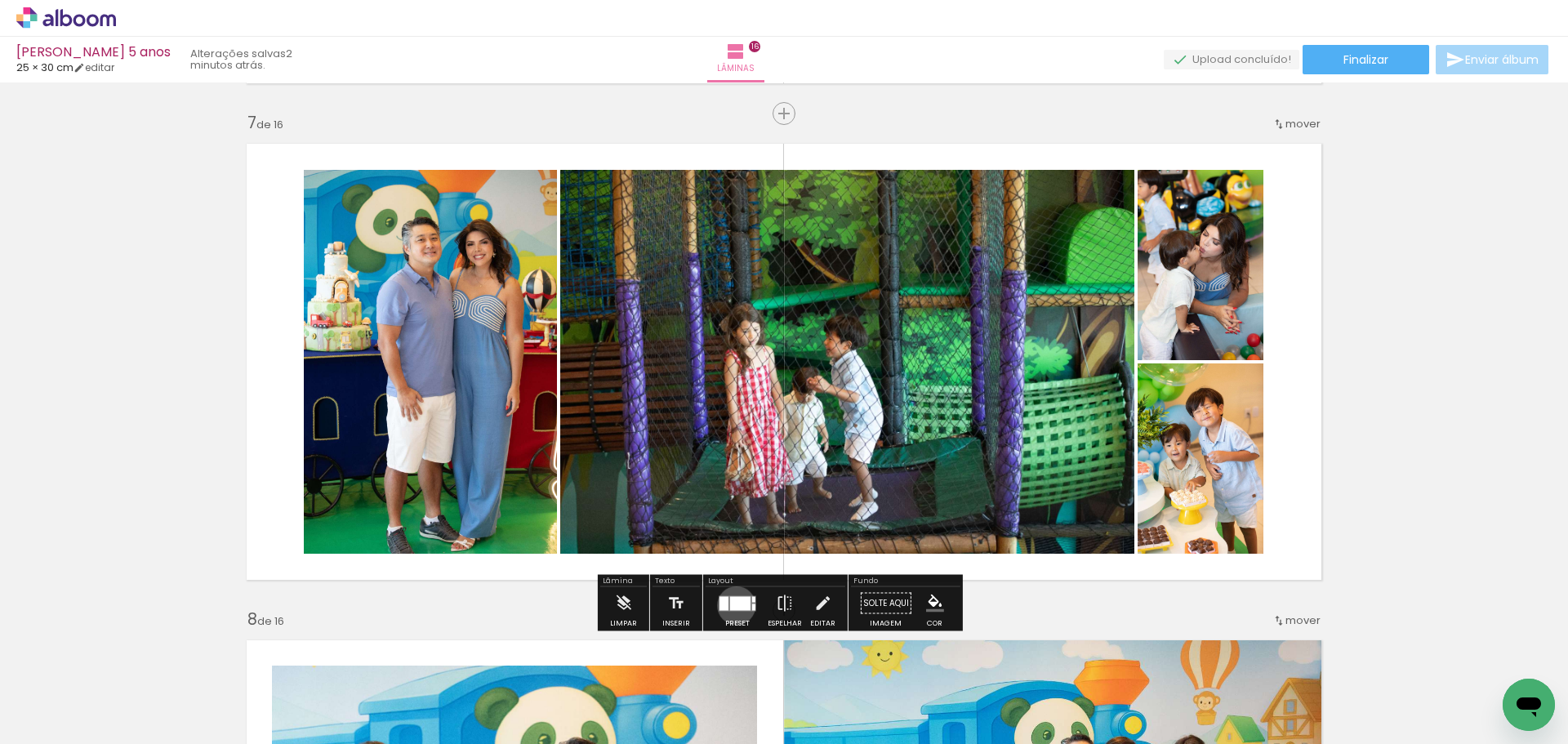
click at [733, 605] on div at bounding box center [740, 603] width 20 height 14
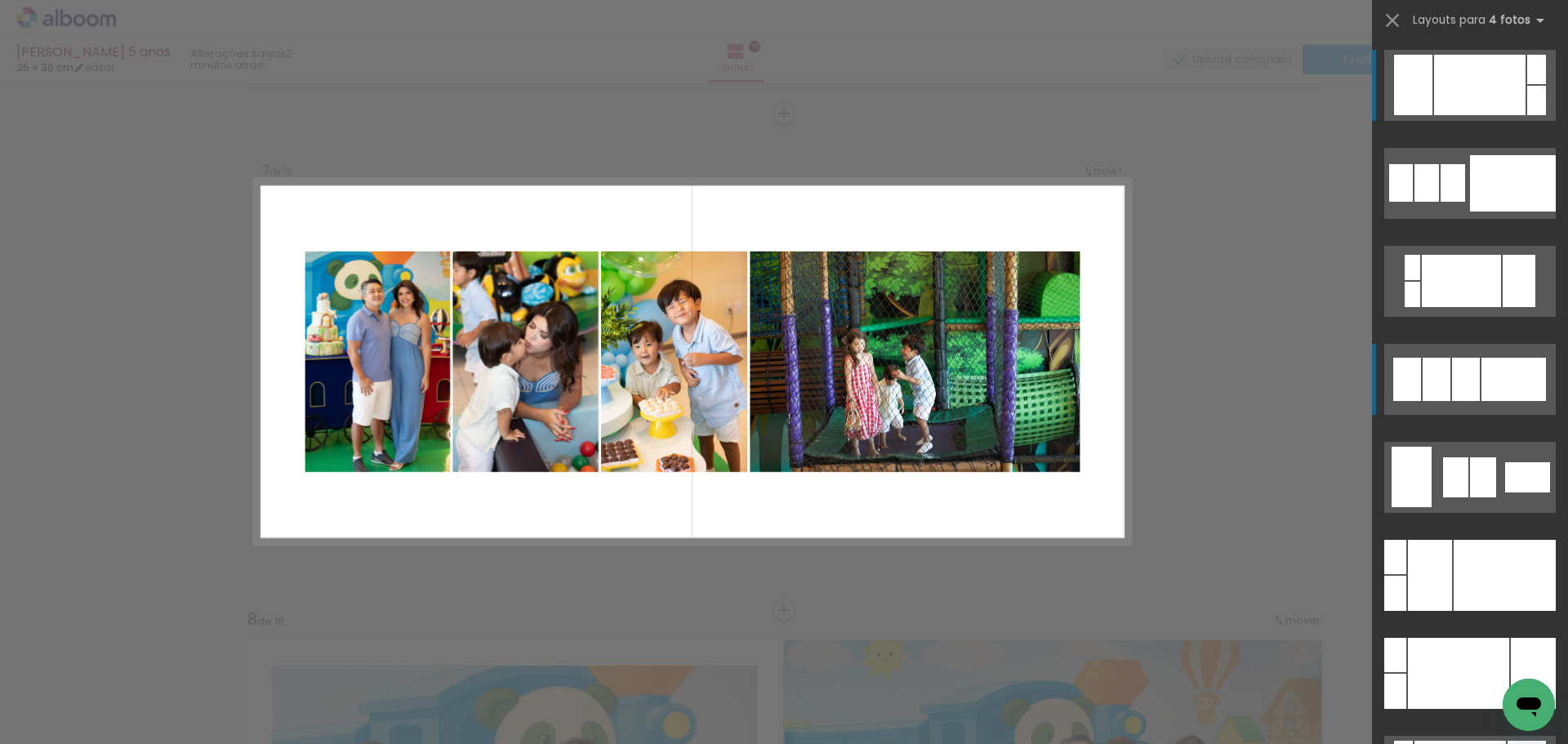
click at [1482, 380] on div at bounding box center [1513, 380] width 64 height 43
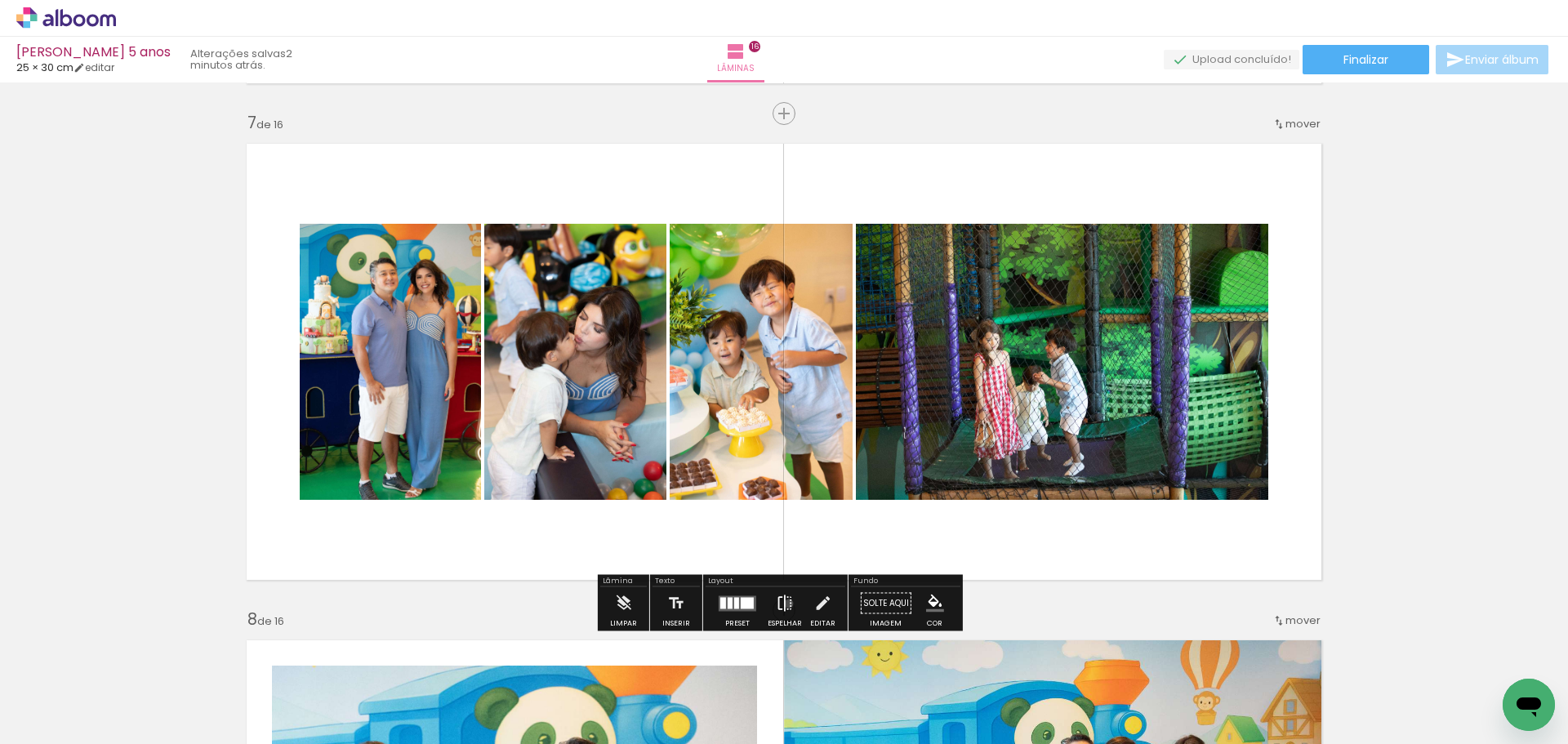
click at [785, 603] on iron-icon at bounding box center [785, 604] width 18 height 33
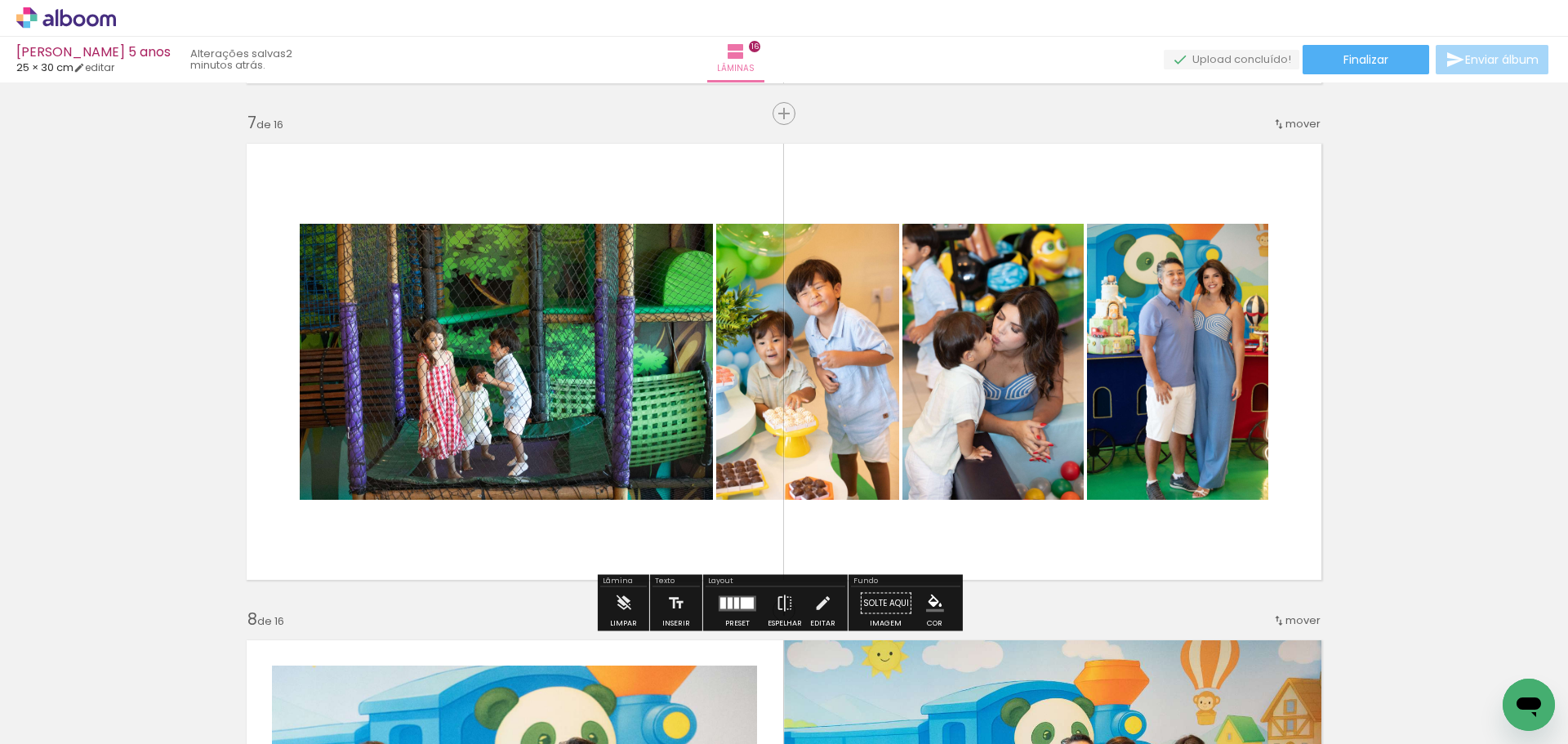
click at [488, 336] on quentale-photo at bounding box center [506, 362] width 413 height 276
click at [490, 336] on quentale-photo at bounding box center [506, 362] width 413 height 276
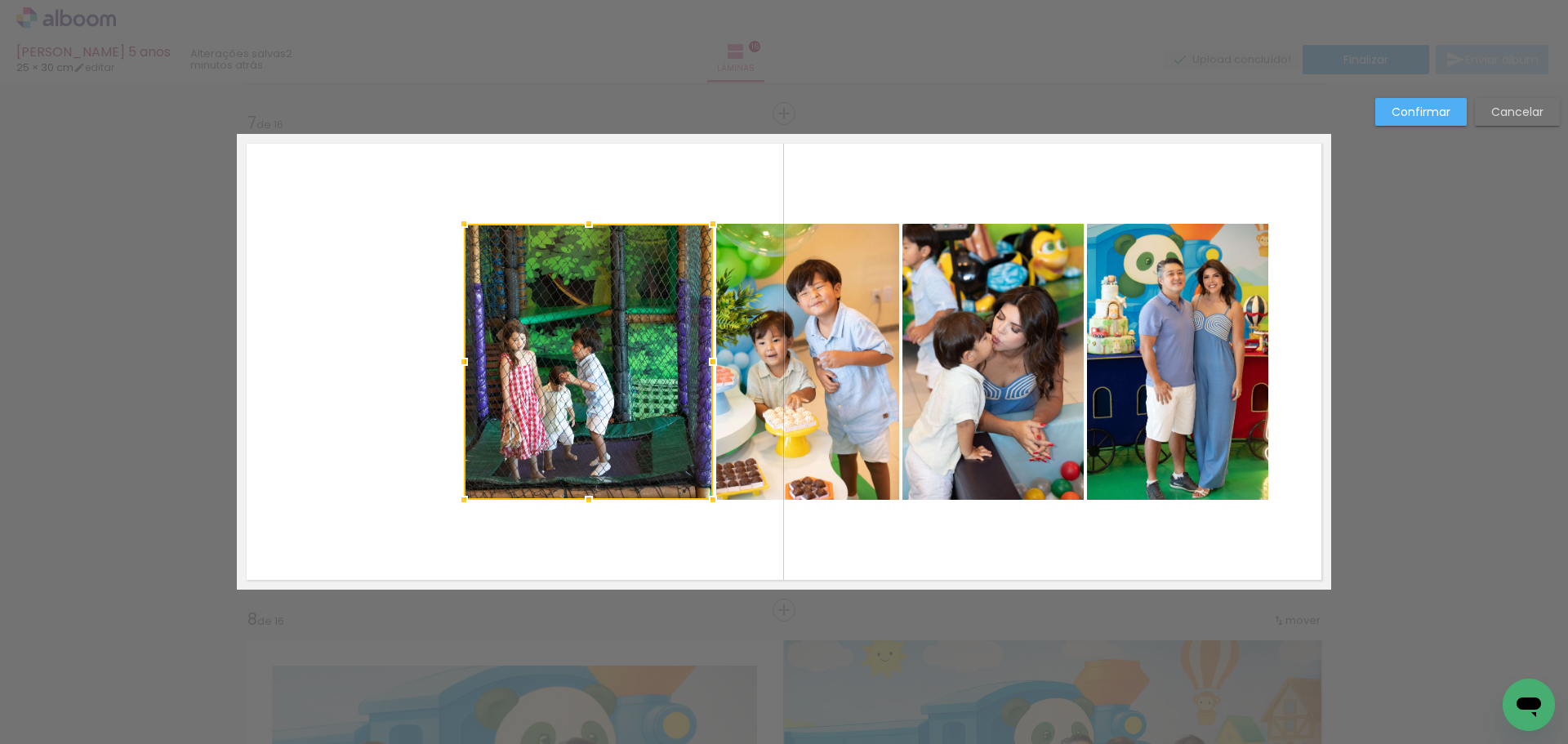
drag, startPoint x: 302, startPoint y: 365, endPoint x: 444, endPoint y: 367, distance: 142.0
click at [448, 367] on div at bounding box center [464, 362] width 33 height 33
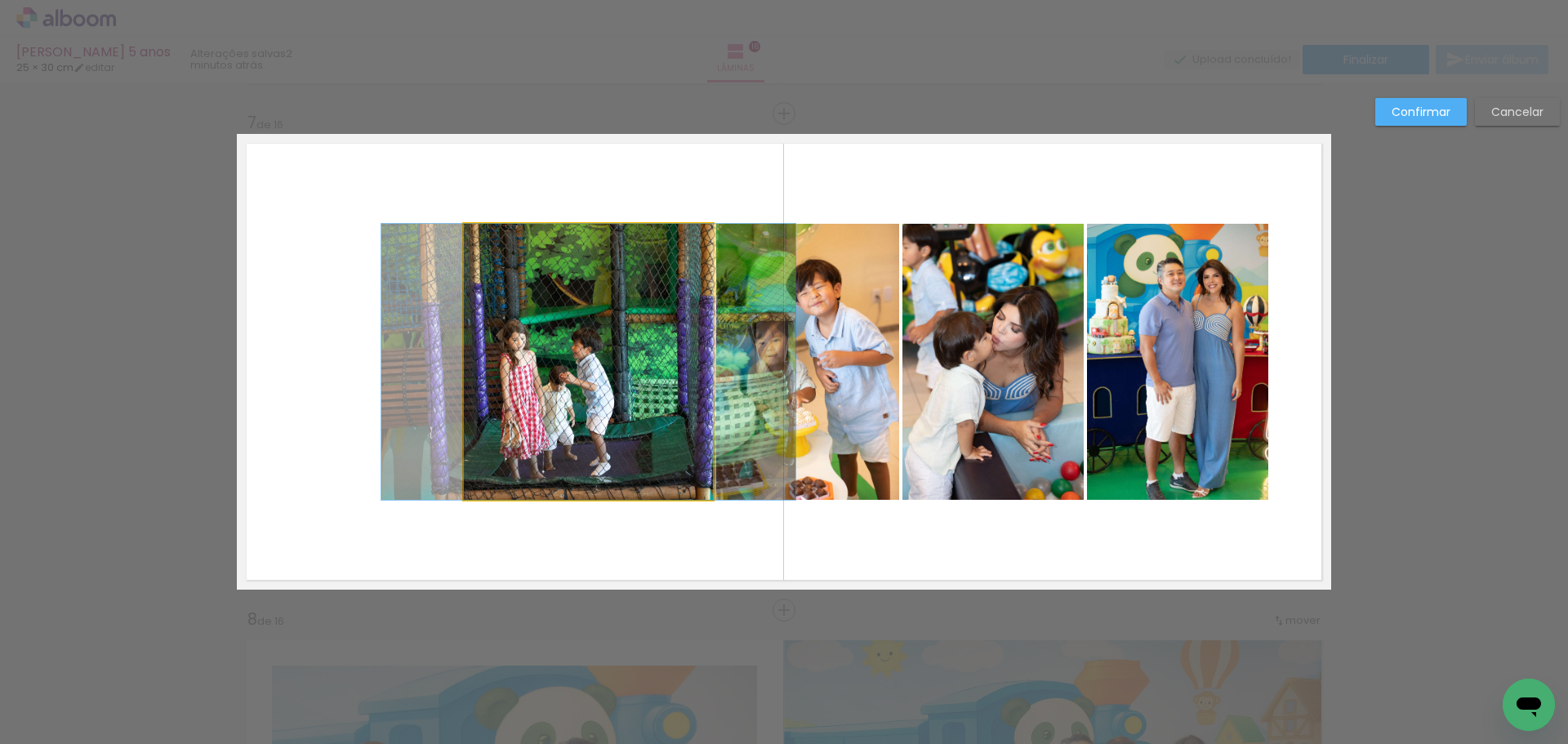
click at [552, 368] on quentale-photo at bounding box center [588, 362] width 249 height 276
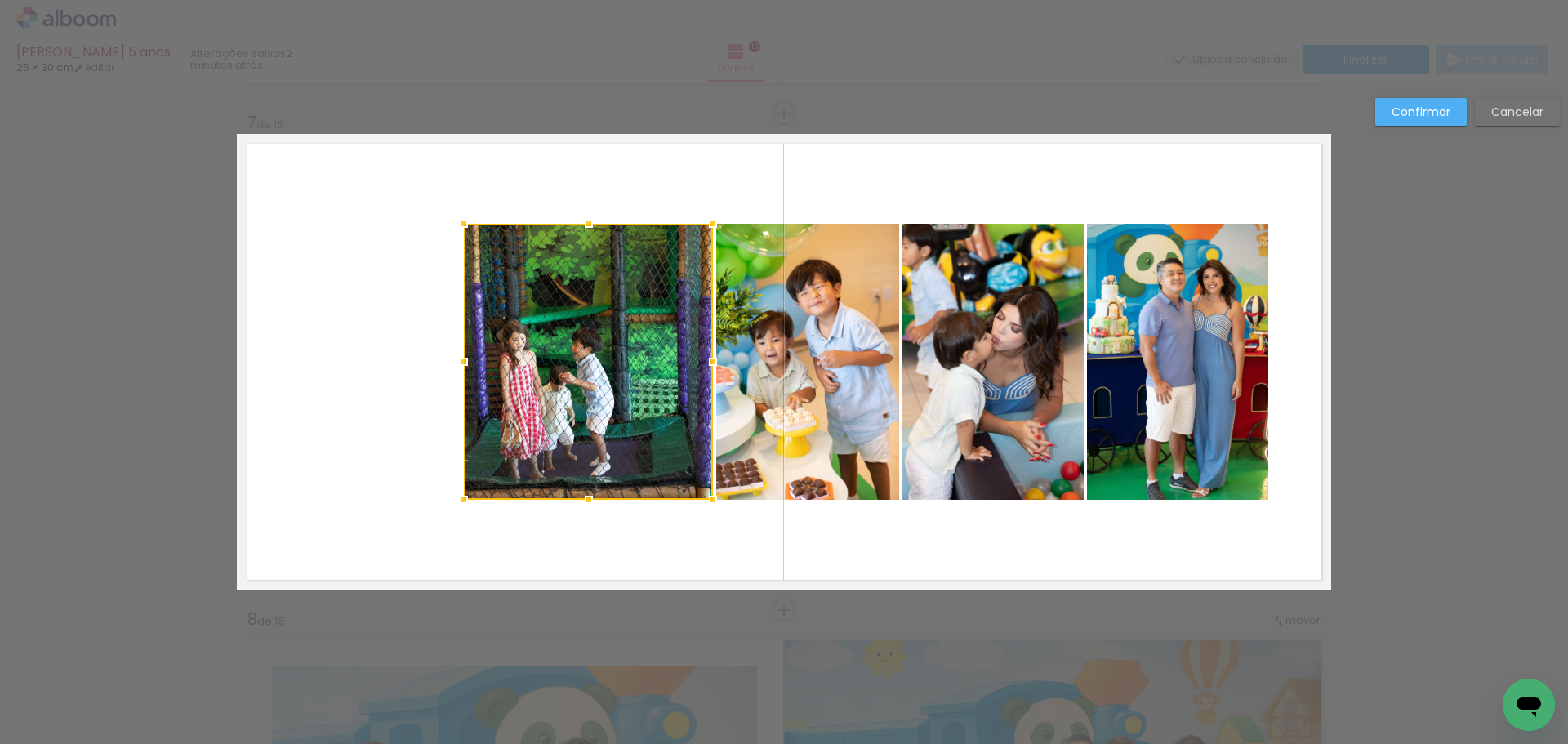
click at [744, 357] on quentale-photo at bounding box center [807, 362] width 183 height 276
click at [1035, 358] on quentale-photo at bounding box center [993, 362] width 182 height 276
click at [1151, 357] on quentale-photo at bounding box center [1178, 362] width 182 height 276
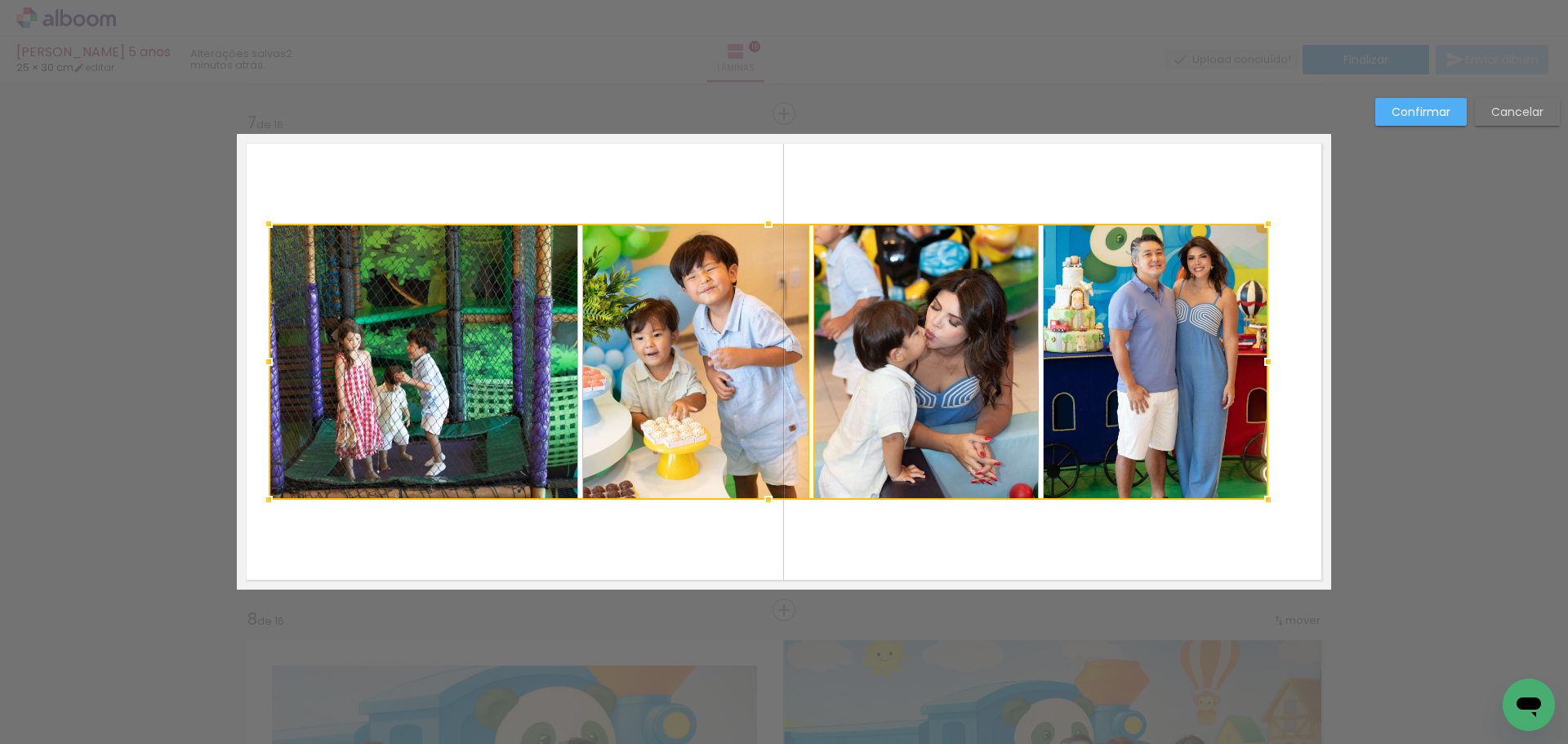
drag, startPoint x: 463, startPoint y: 366, endPoint x: 271, endPoint y: 362, distance: 192.0
click at [267, 366] on div at bounding box center [269, 362] width 33 height 33
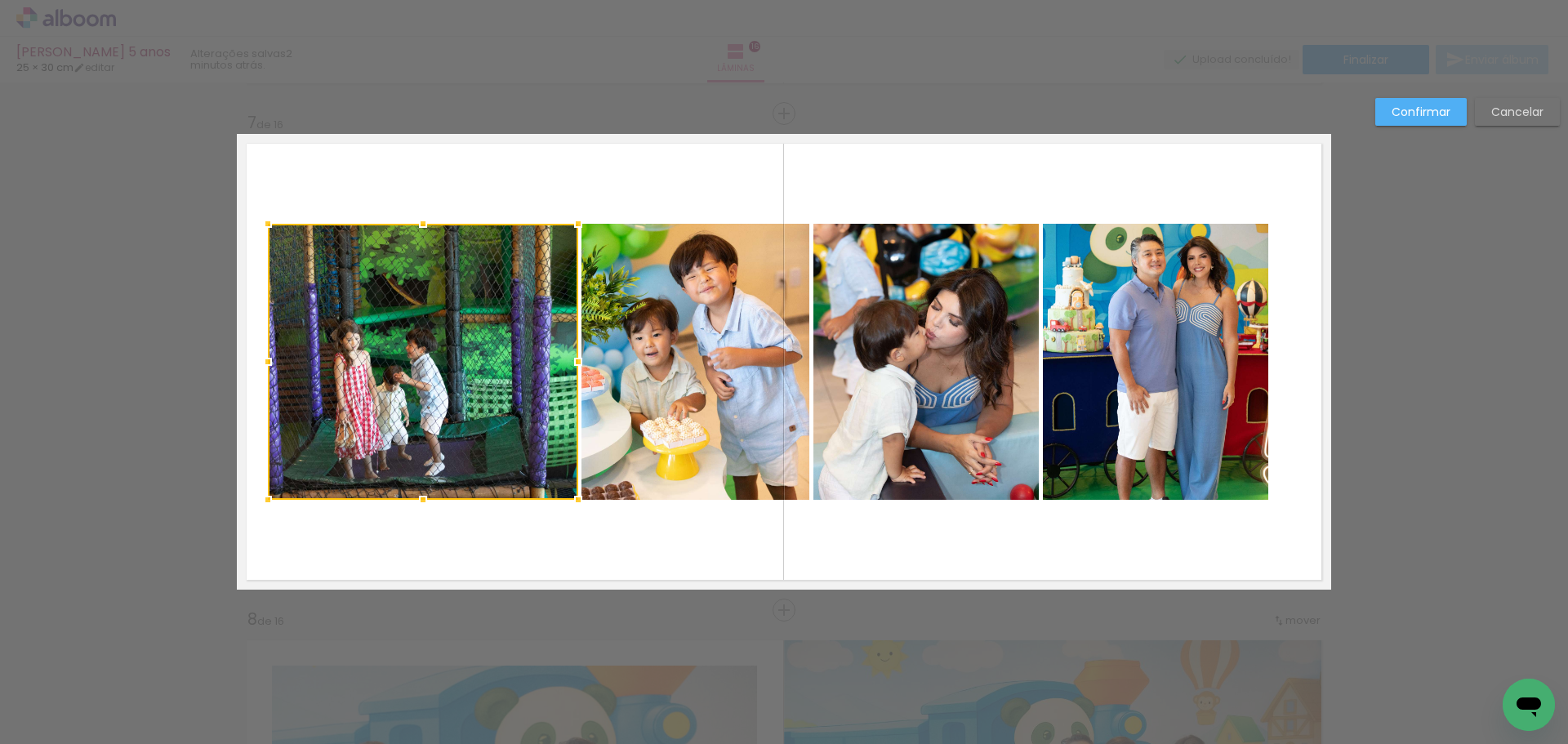
click at [416, 325] on div at bounding box center [422, 362] width 310 height 276
click at [711, 335] on quentale-photo at bounding box center [695, 362] width 228 height 276
click at [916, 335] on quentale-photo at bounding box center [927, 362] width 226 height 276
click at [1222, 367] on quentale-photo at bounding box center [1155, 362] width 225 height 276
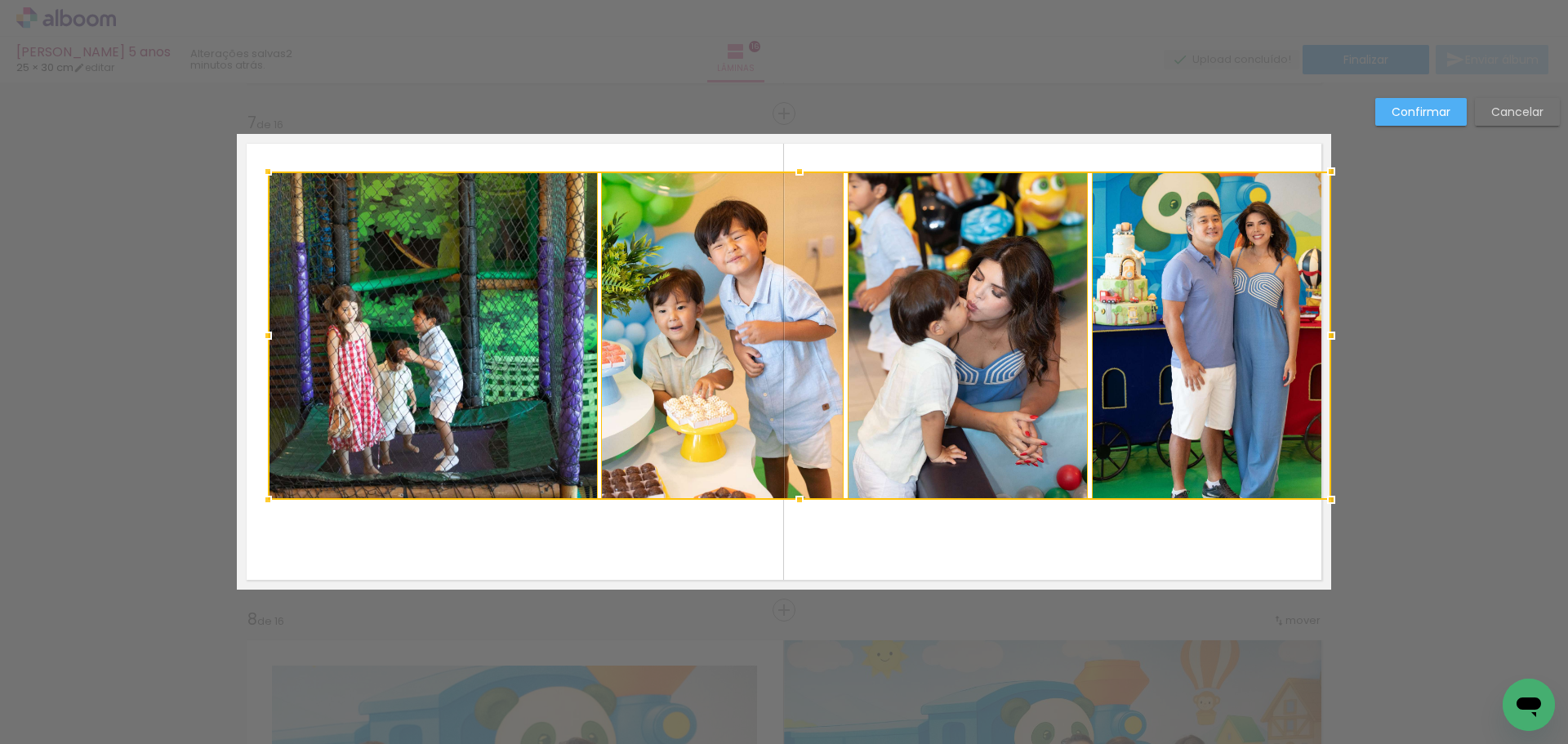
drag, startPoint x: 1262, startPoint y: 223, endPoint x: 1317, endPoint y: 170, distance: 76.4
click at [1317, 170] on div at bounding box center [1332, 172] width 33 height 33
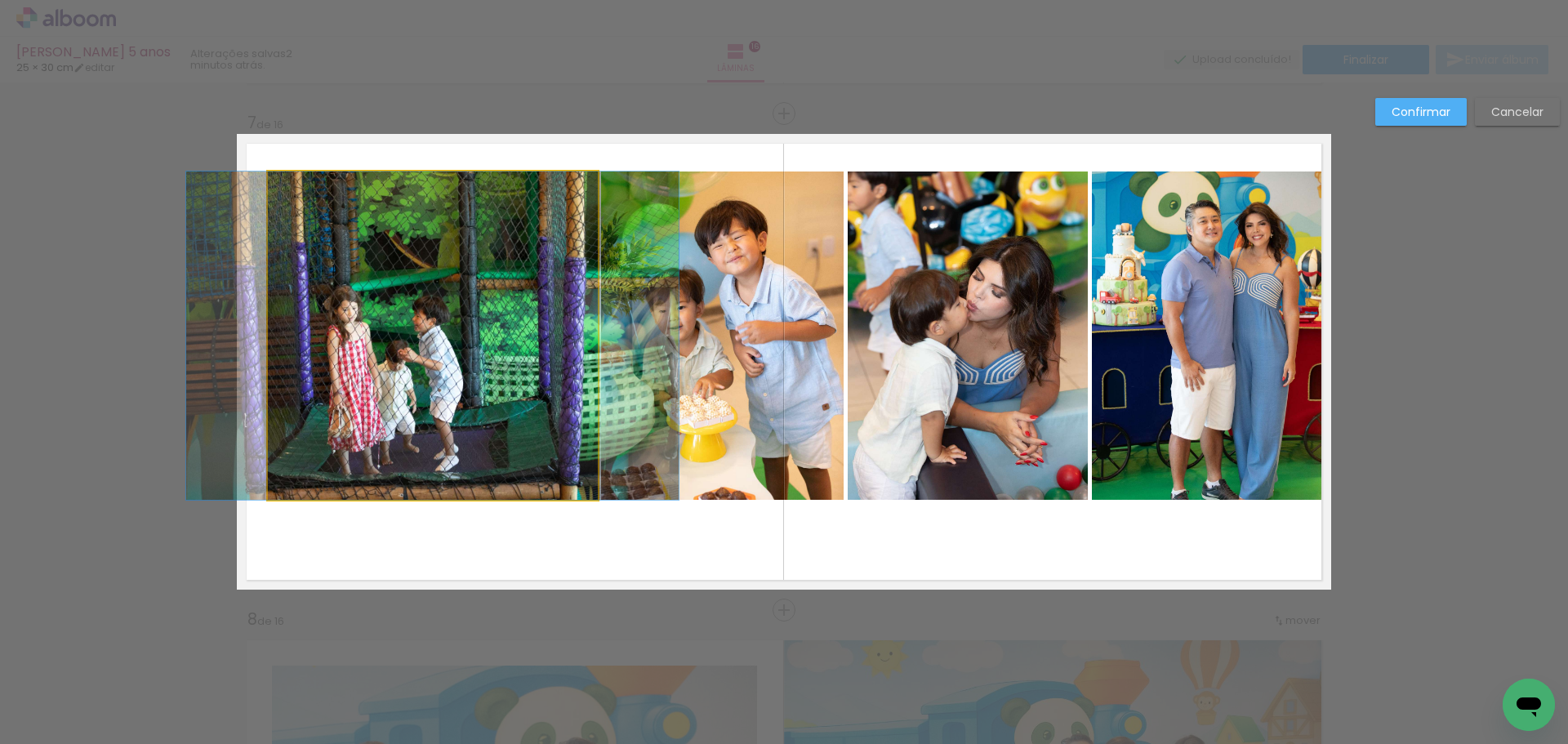
click at [402, 333] on quentale-photo at bounding box center [433, 335] width 330 height 329
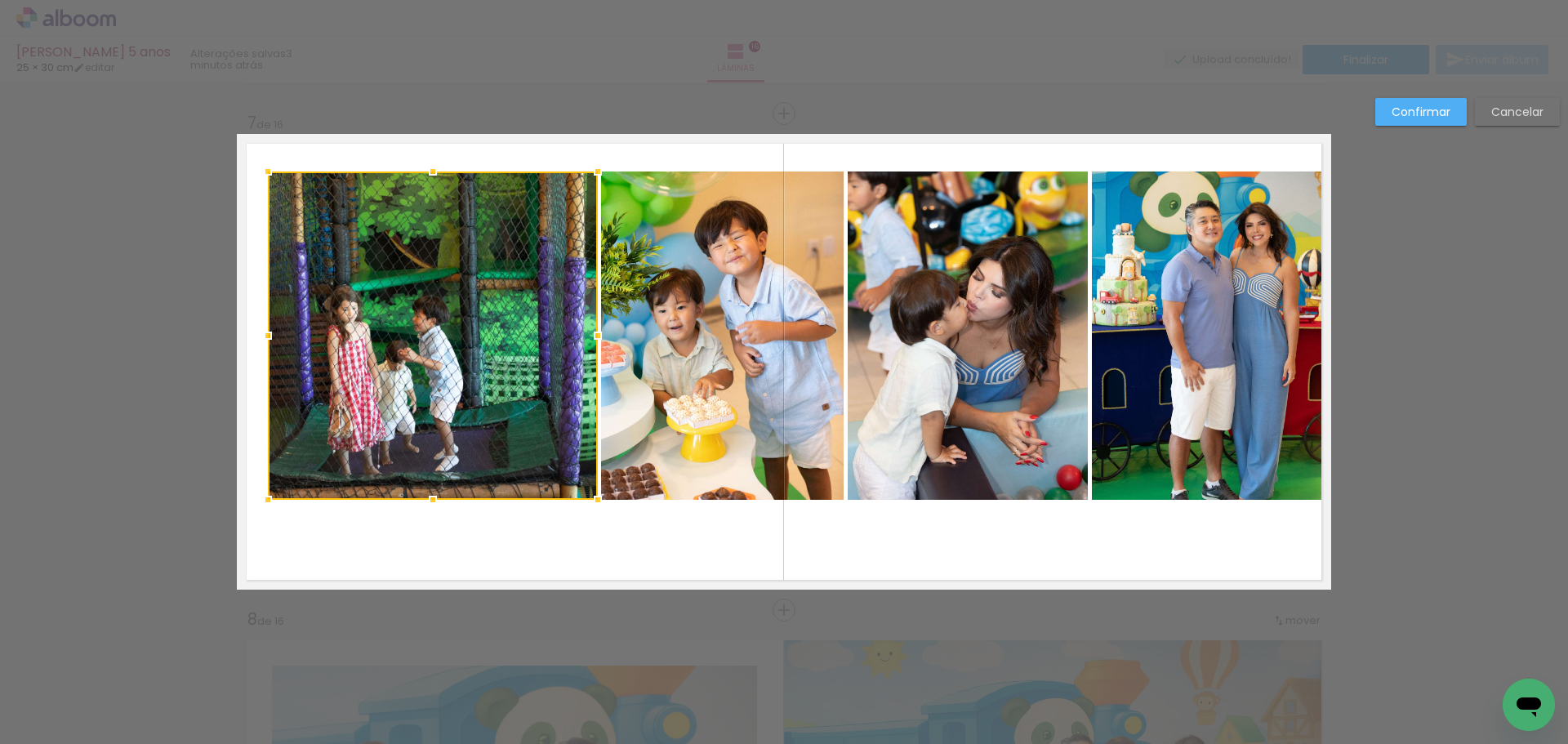
click at [691, 330] on quentale-photo at bounding box center [722, 335] width 243 height 329
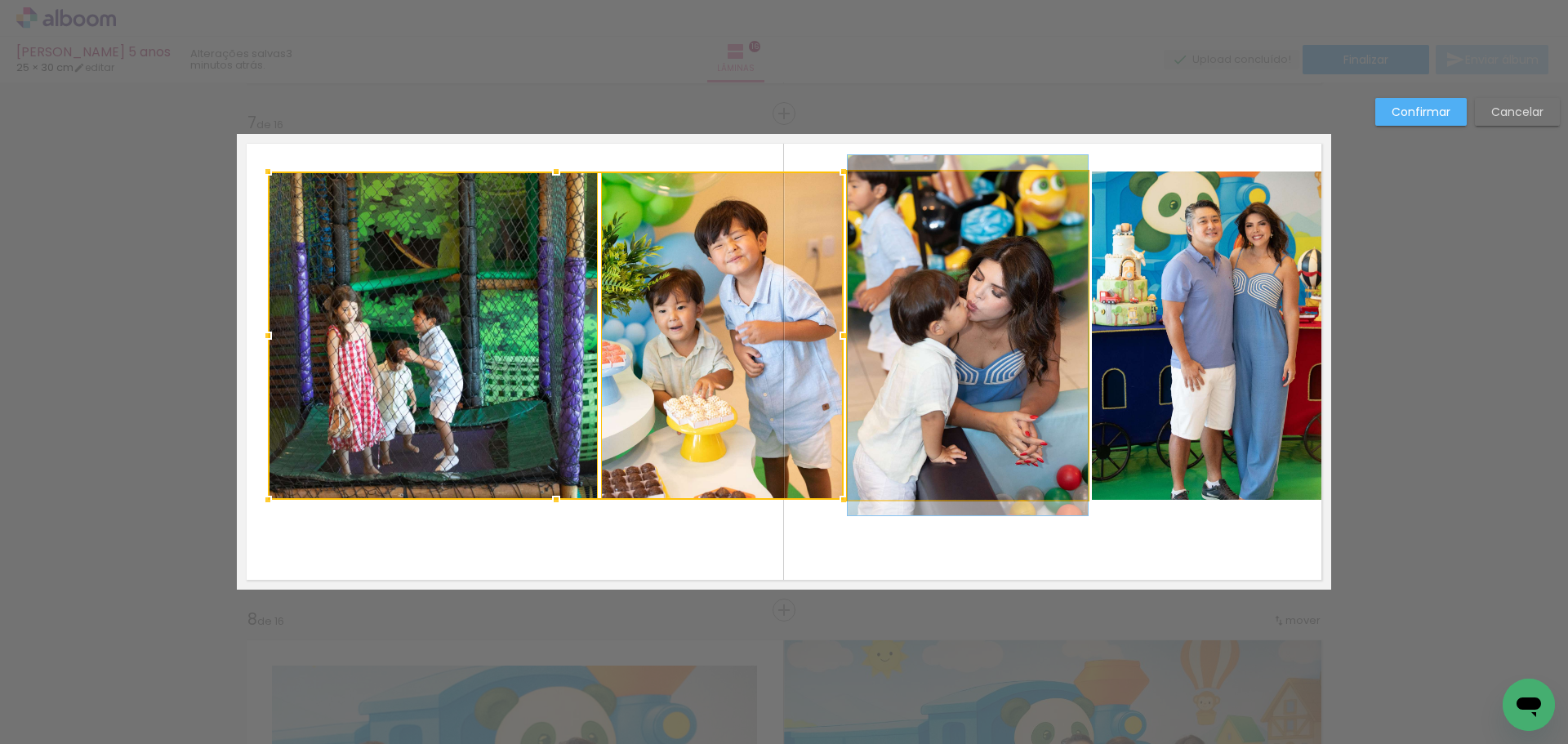
click at [1020, 326] on quentale-photo at bounding box center [967, 335] width 240 height 329
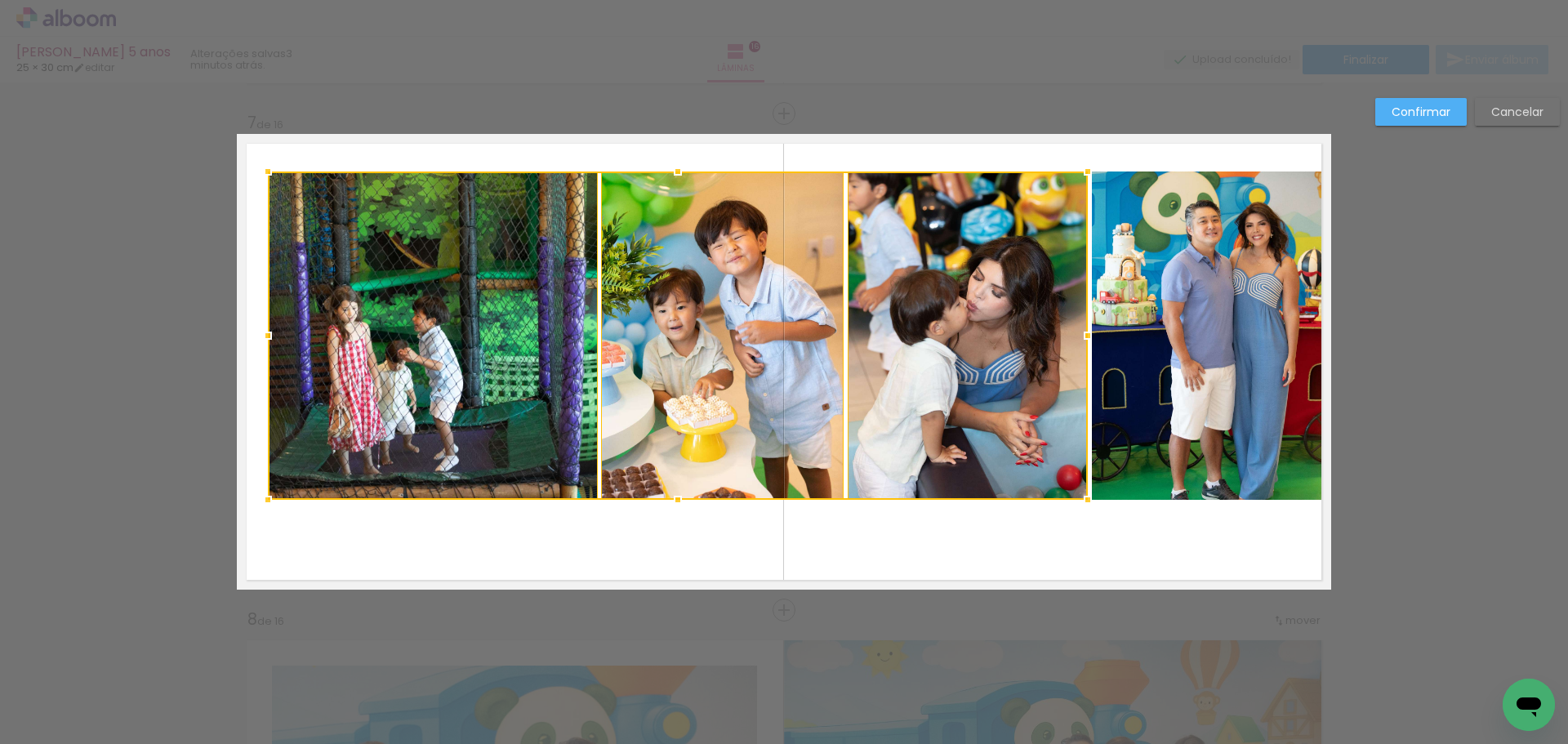
click at [1185, 324] on quentale-photo at bounding box center [1211, 335] width 239 height 329
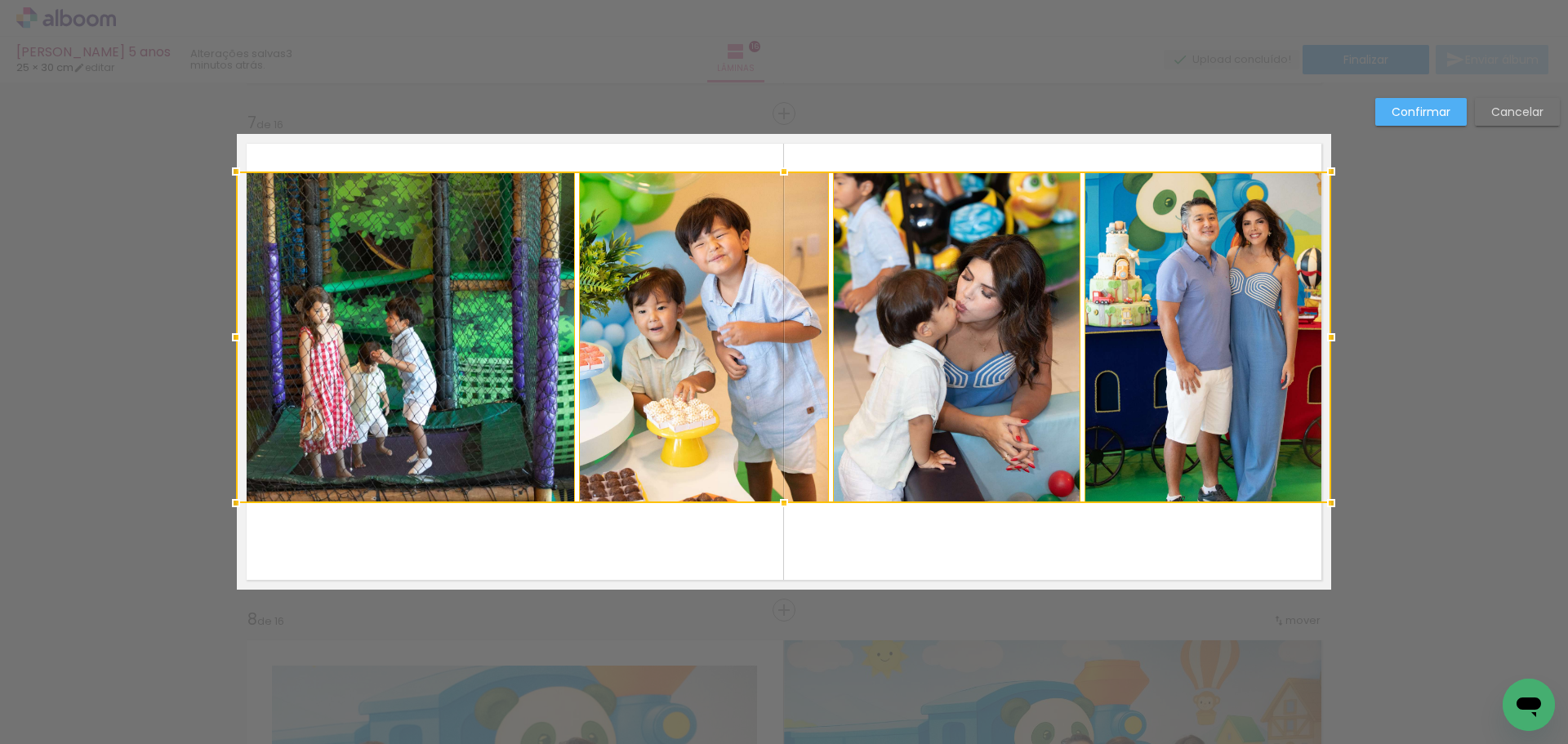
drag, startPoint x: 267, startPoint y: 503, endPoint x: 243, endPoint y: 507, distance: 24.3
click at [243, 507] on div at bounding box center [236, 503] width 33 height 33
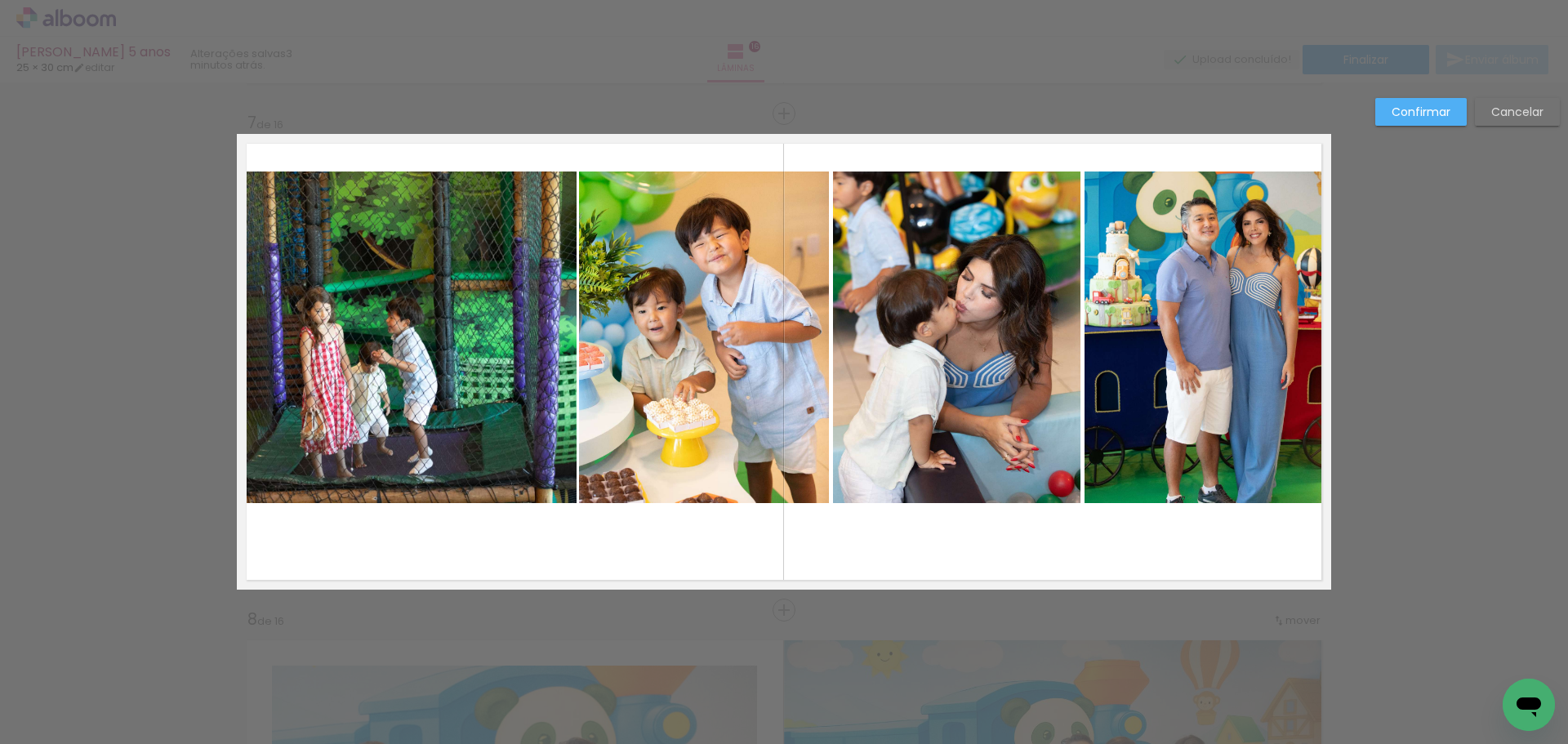
click at [366, 346] on quentale-photo at bounding box center [406, 336] width 340 height 331
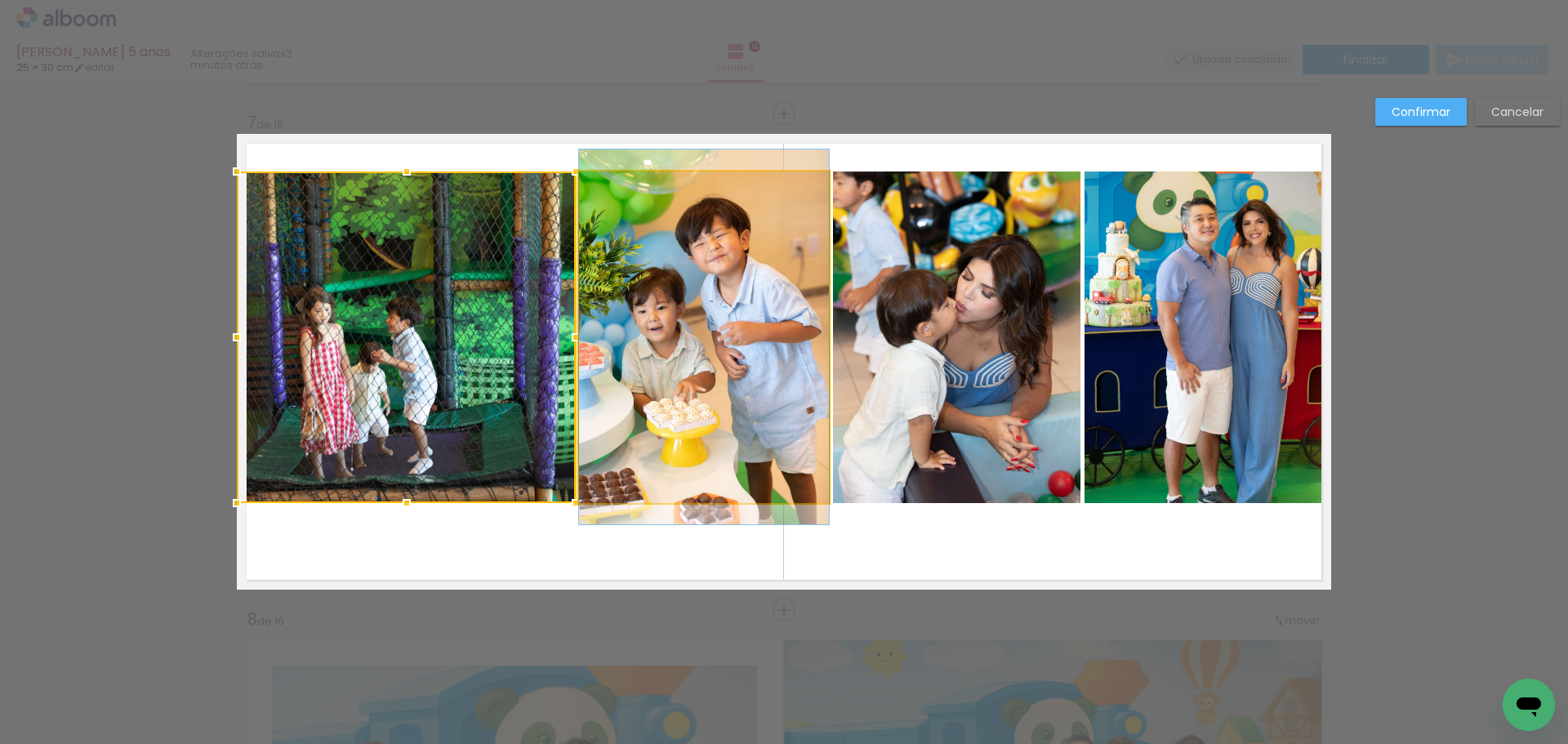
click at [676, 345] on quentale-photo at bounding box center [704, 336] width 250 height 331
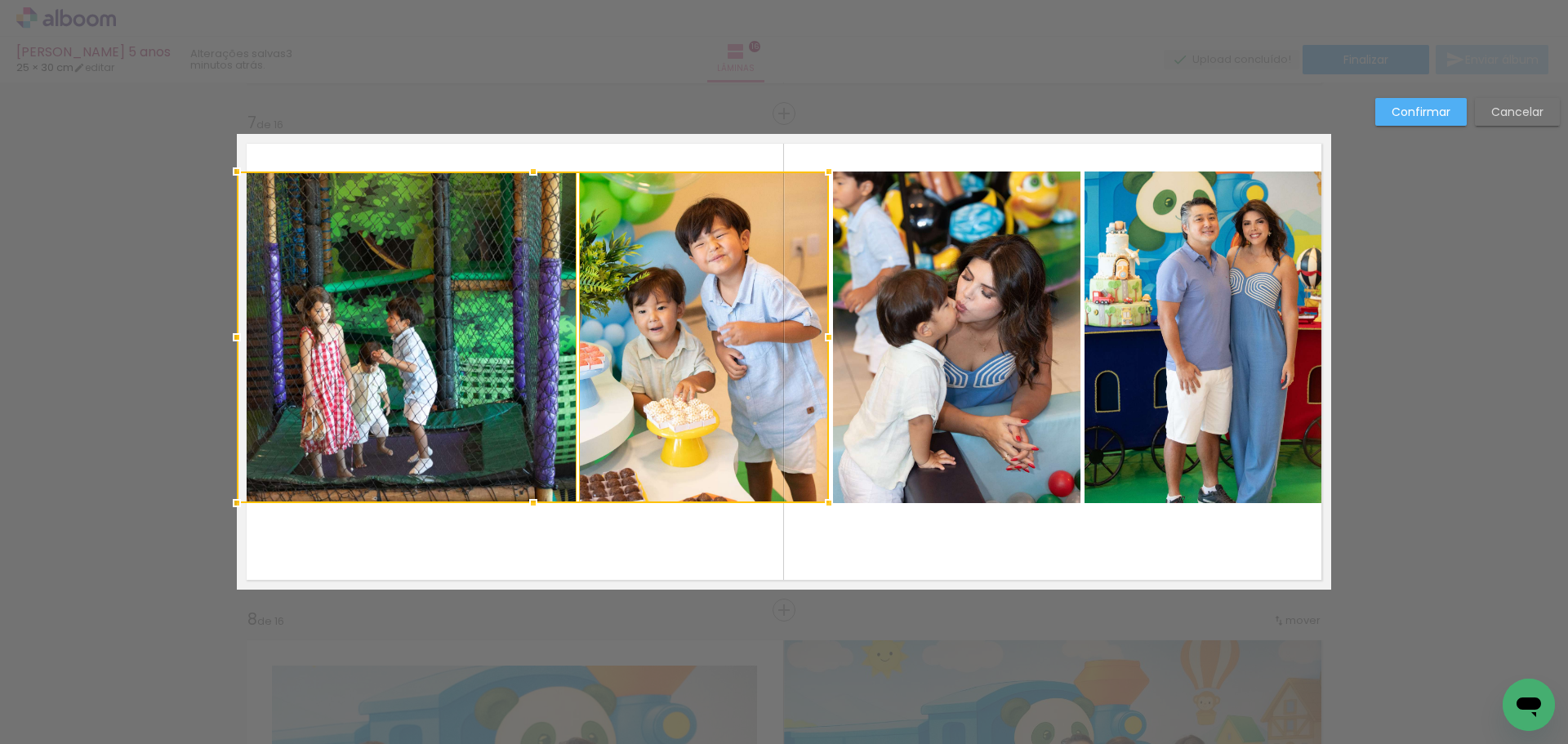
click at [959, 318] on quentale-photo at bounding box center [956, 336] width 248 height 331
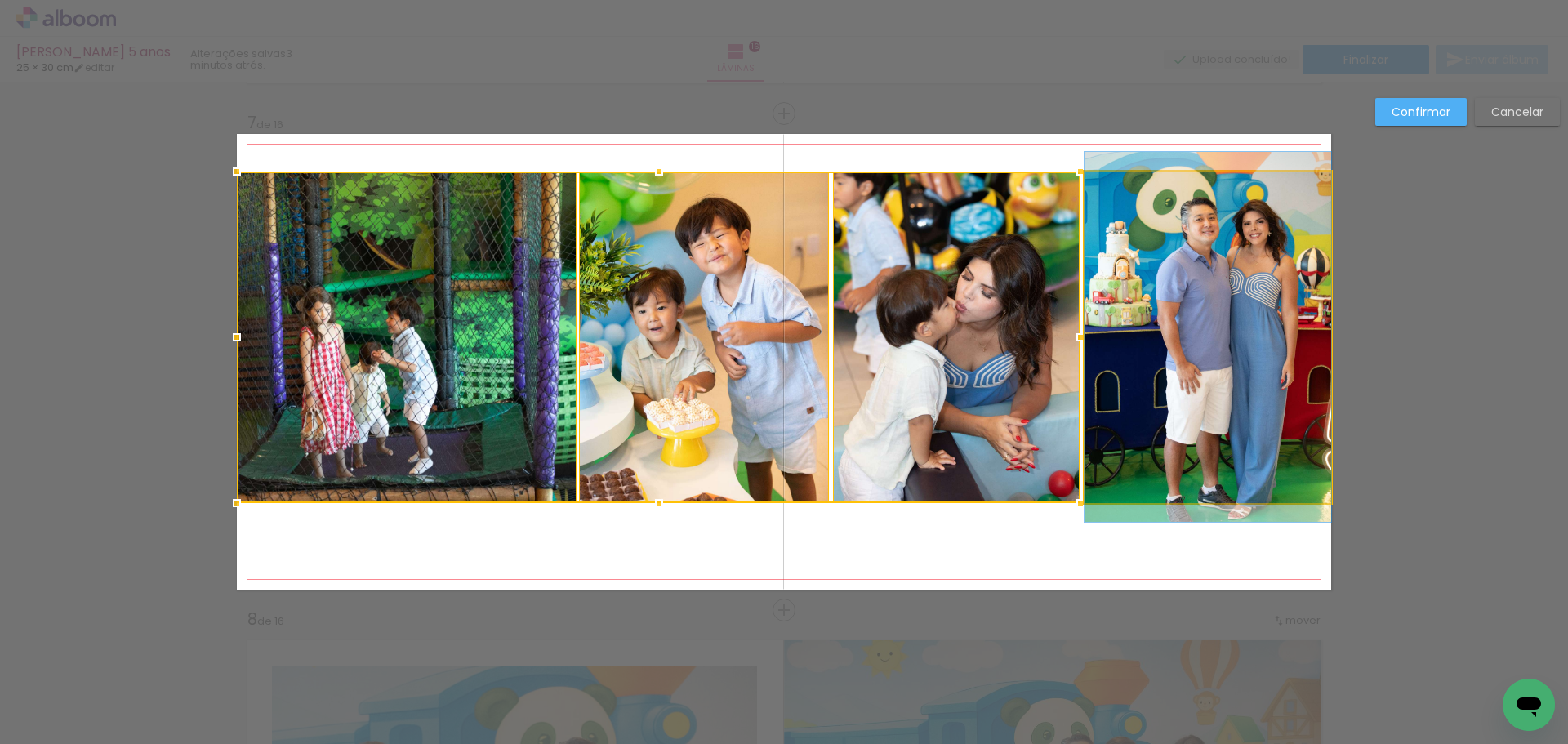
click at [1171, 305] on quentale-photo at bounding box center [1208, 336] width 247 height 331
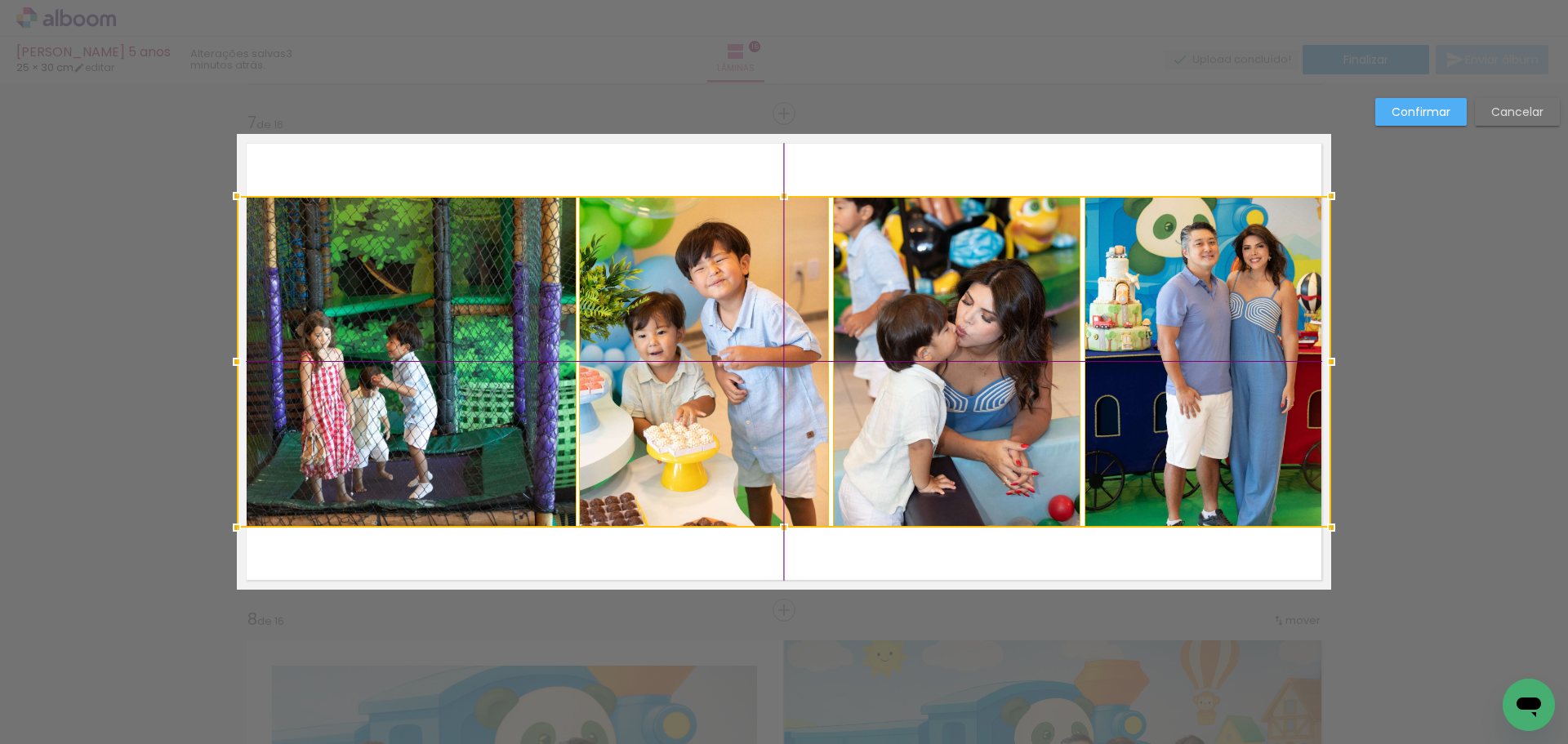
drag, startPoint x: 958, startPoint y: 311, endPoint x: 952, endPoint y: 336, distance: 25.7
click at [952, 336] on div at bounding box center [783, 362] width 1094 height 331
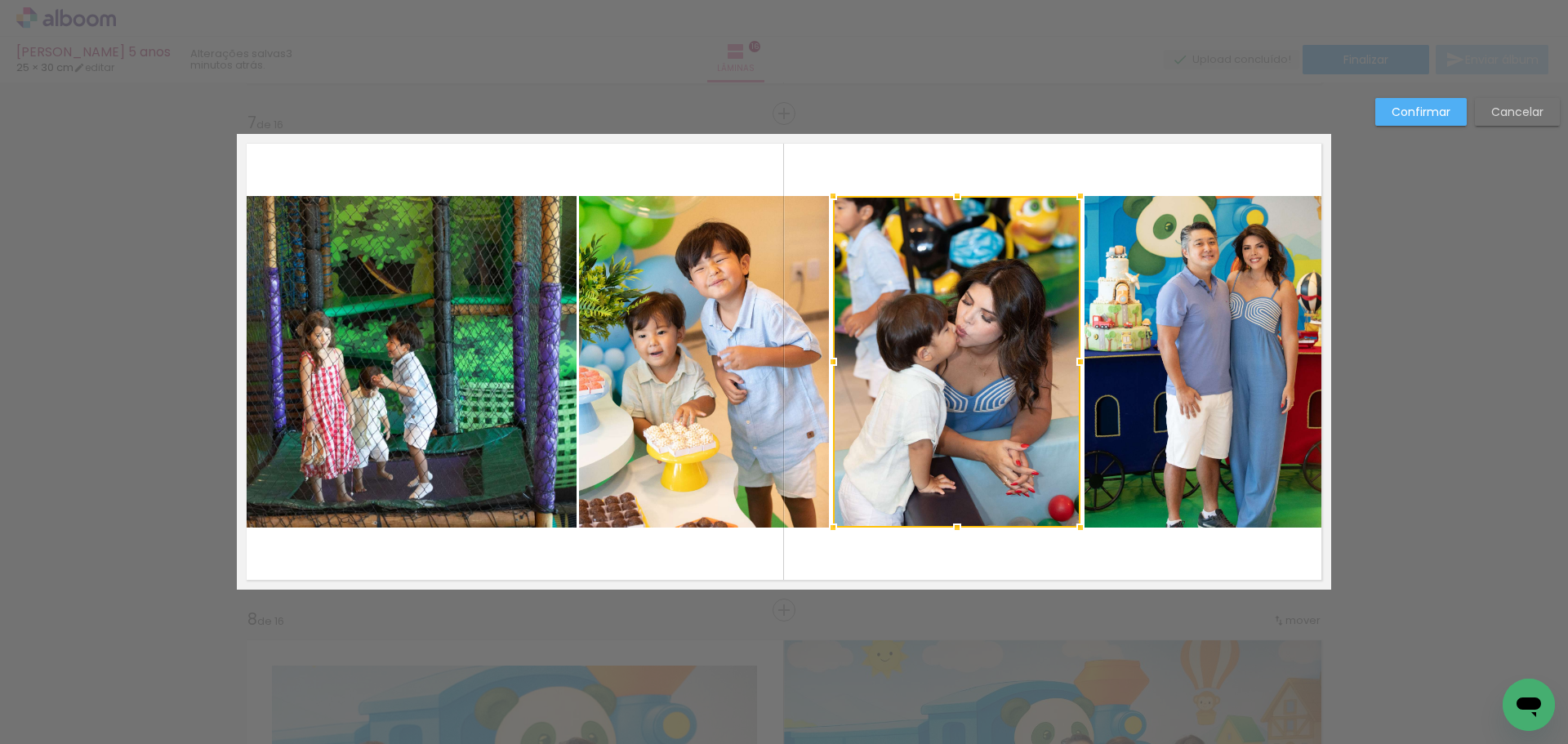
click at [0, 0] on slot "Confirmar" at bounding box center [0, 0] width 0 height 0
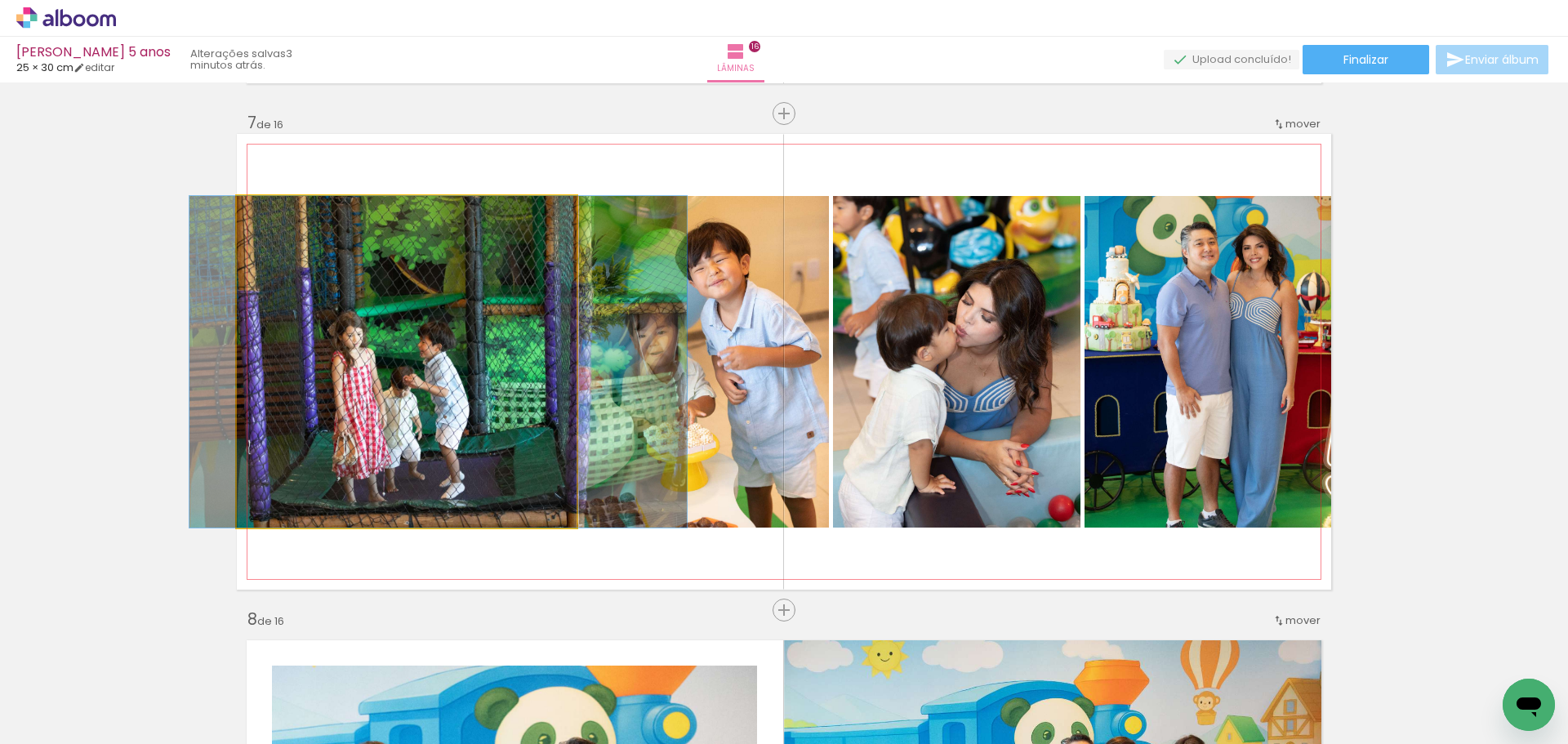
drag, startPoint x: 412, startPoint y: 394, endPoint x: 443, endPoint y: 355, distance: 49.8
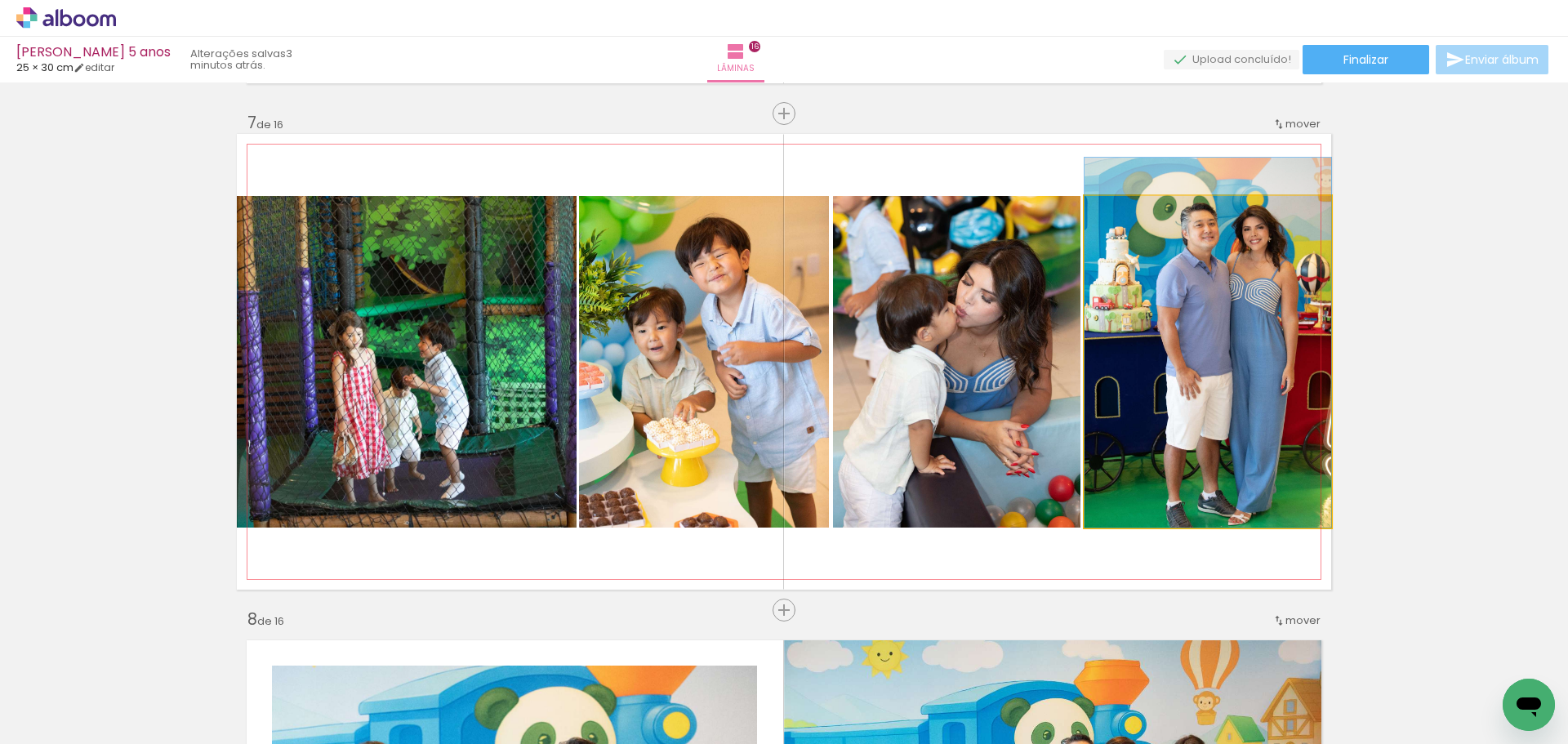
drag, startPoint x: 1239, startPoint y: 387, endPoint x: 1230, endPoint y: 356, distance: 32.3
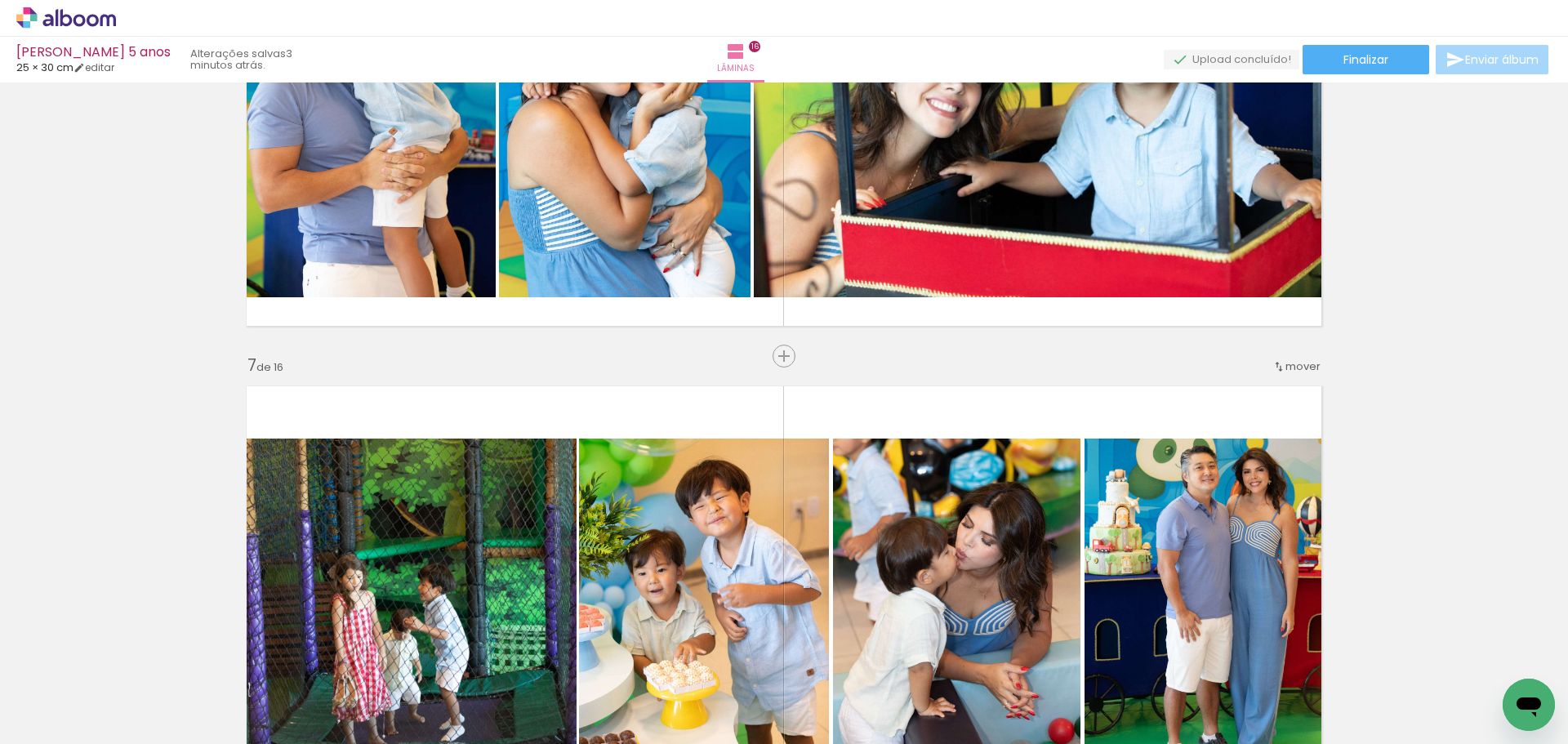
scroll to position [2730, 0]
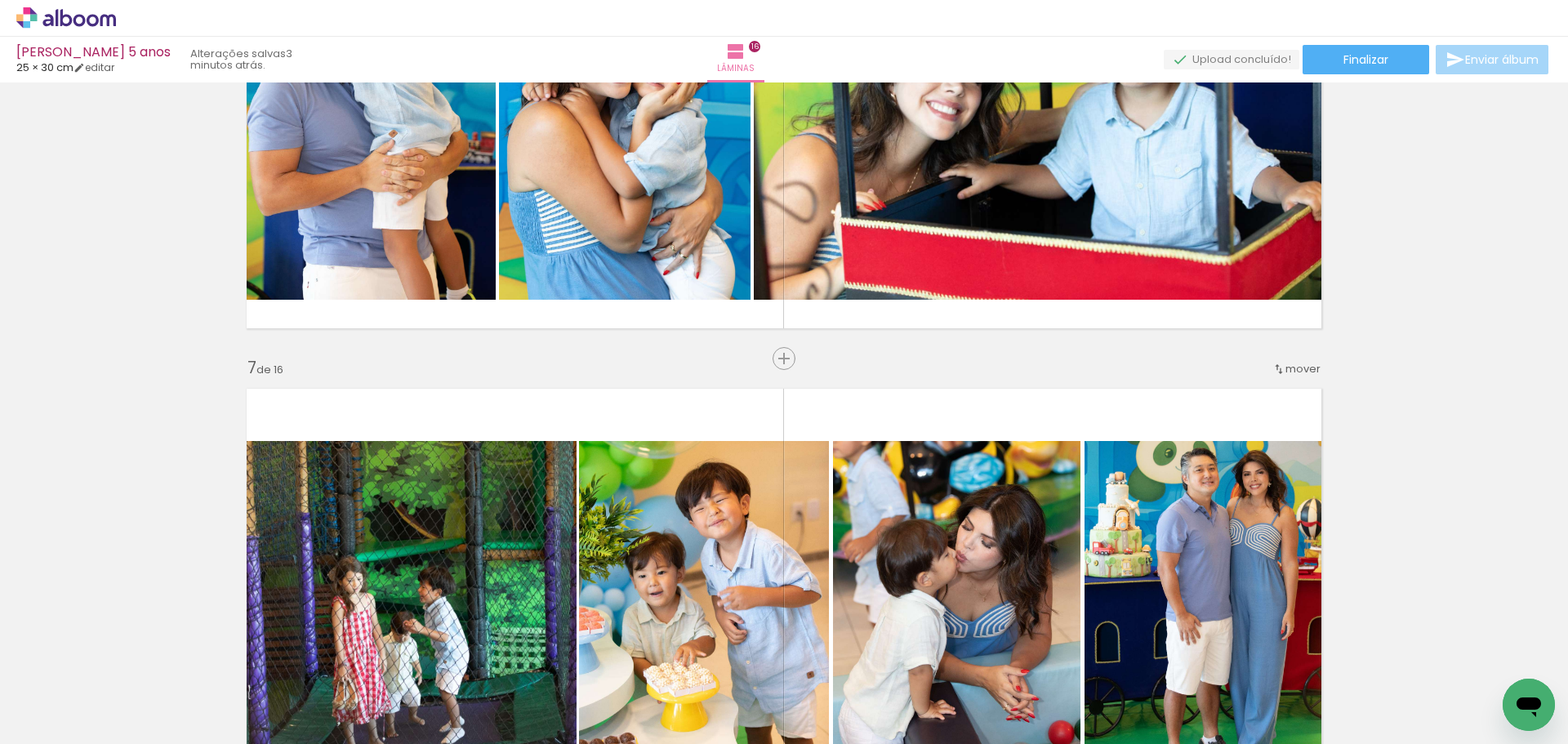
click at [1291, 370] on span "mover" at bounding box center [1303, 369] width 35 height 16
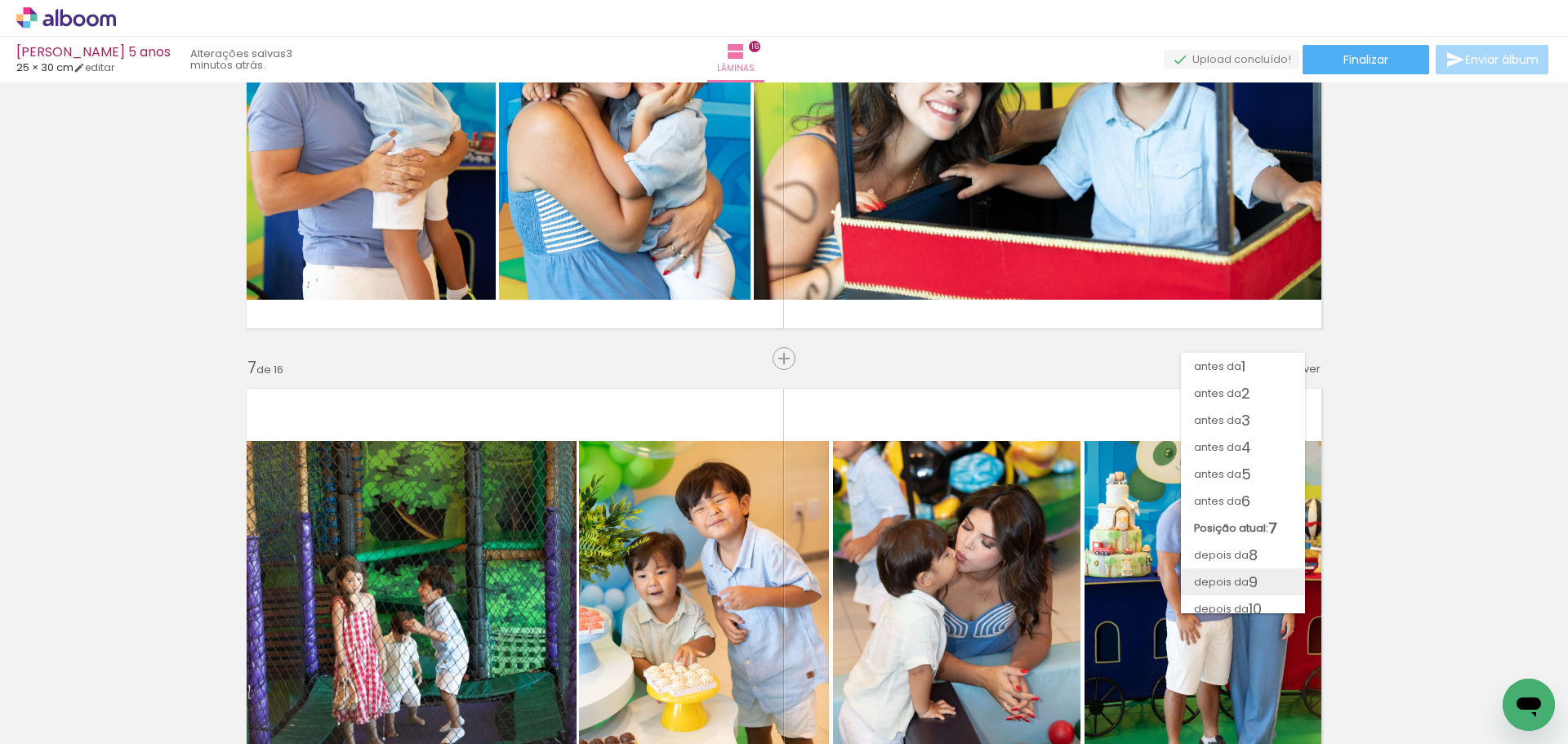
click at [1269, 586] on paper-item "depois da 9" at bounding box center [1243, 581] width 124 height 27
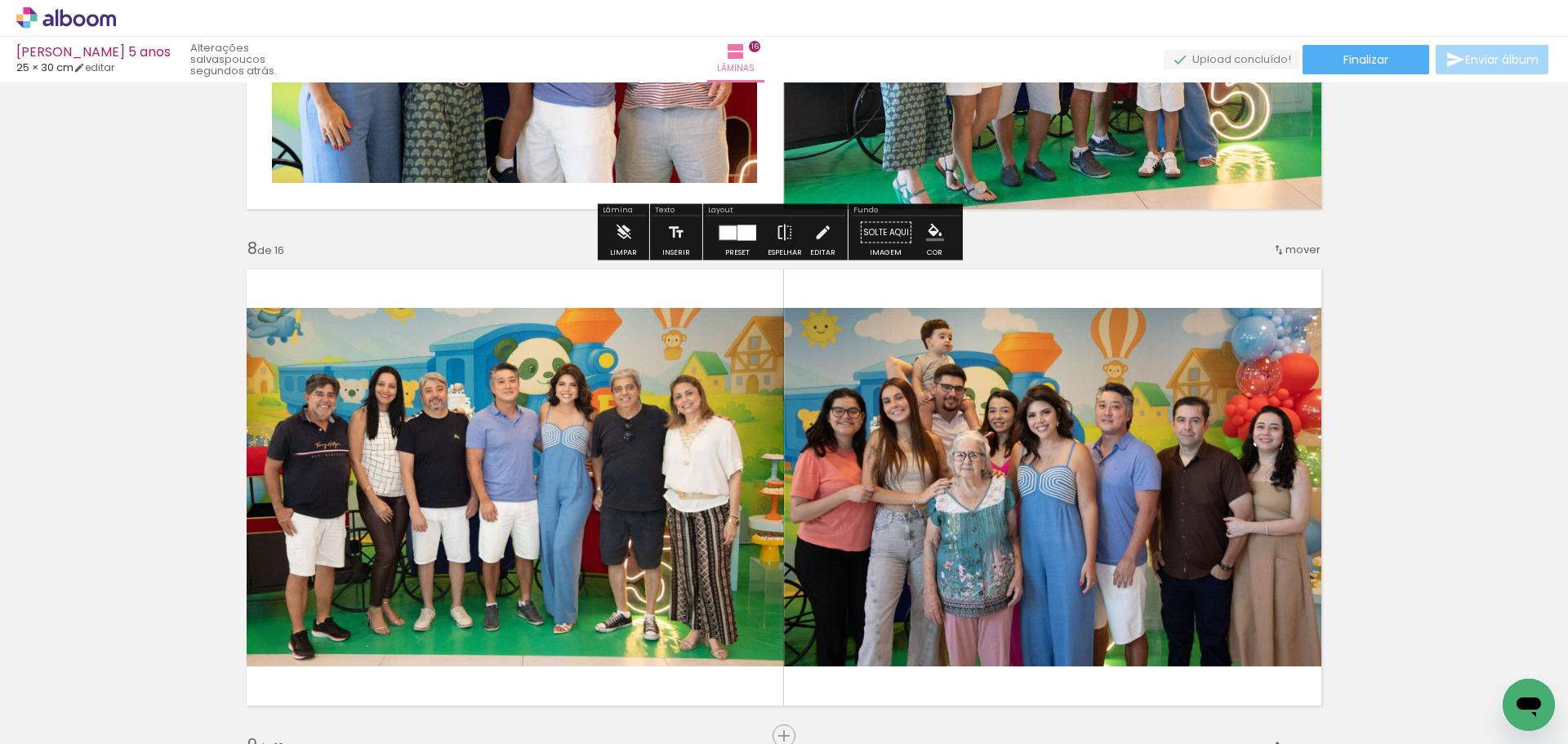
scroll to position [3348, 0]
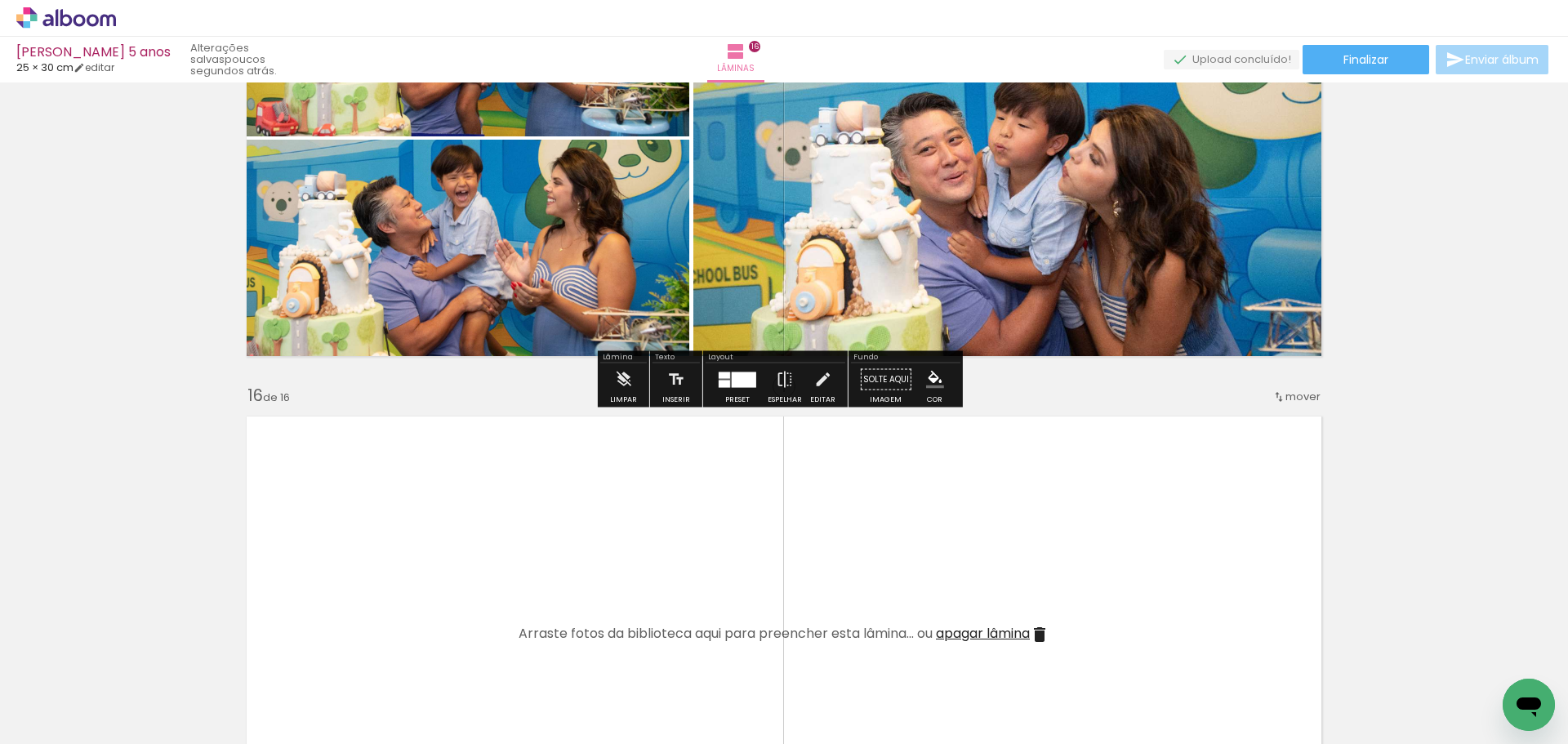
scroll to position [7173, 0]
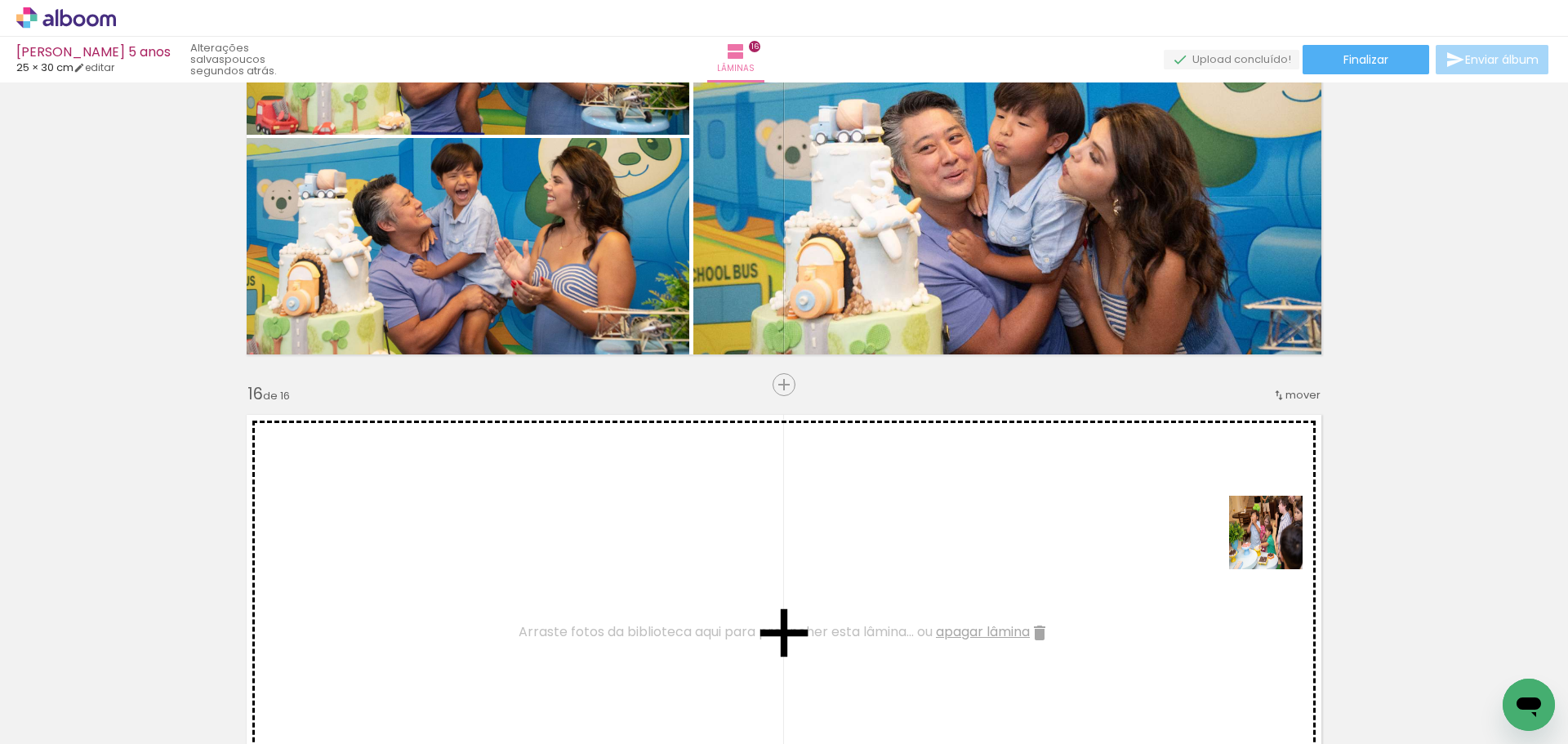
drag, startPoint x: 1490, startPoint y: 687, endPoint x: 1265, endPoint y: 542, distance: 267.7
click at [1265, 542] on quentale-workspace at bounding box center [784, 372] width 1568 height 744
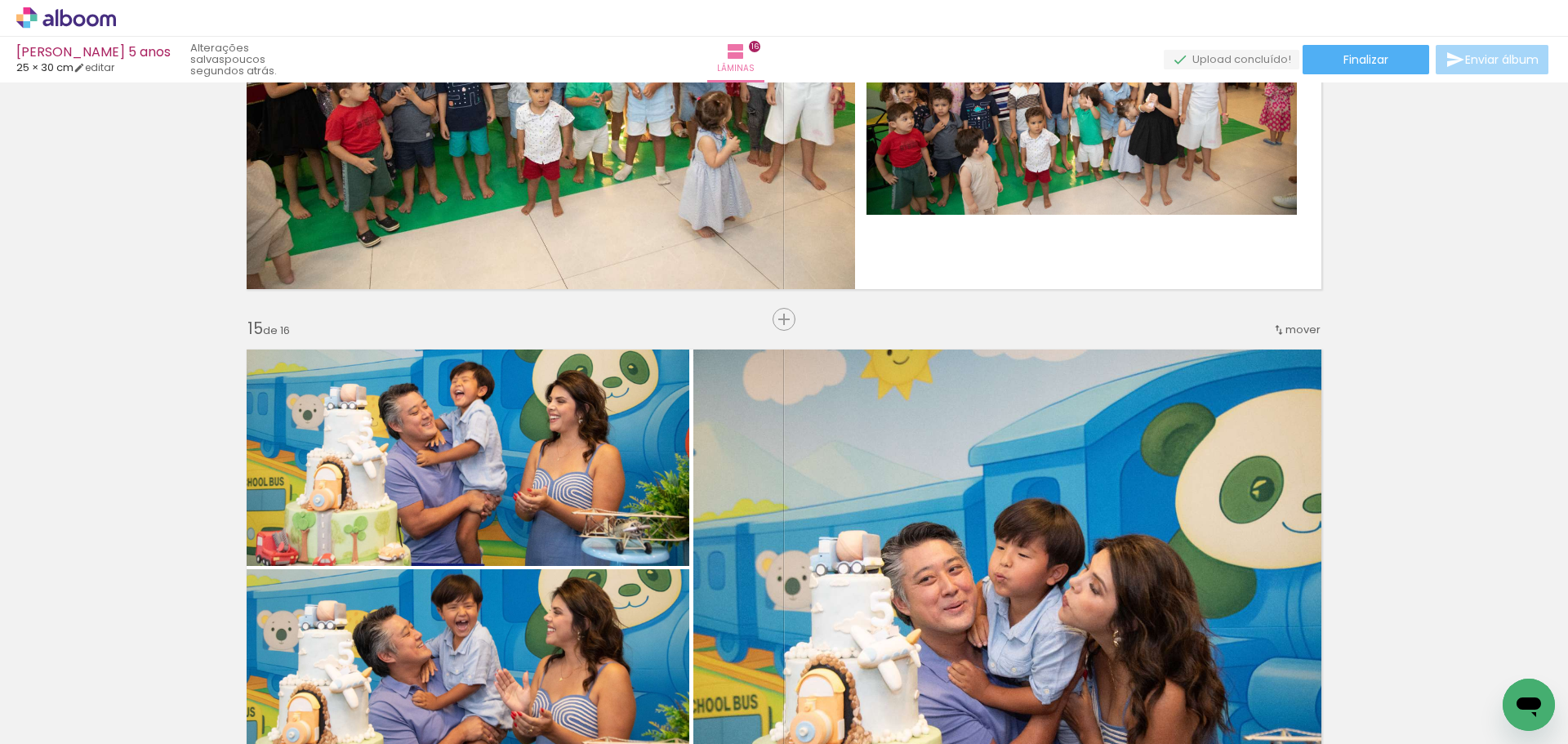
scroll to position [6683, 0]
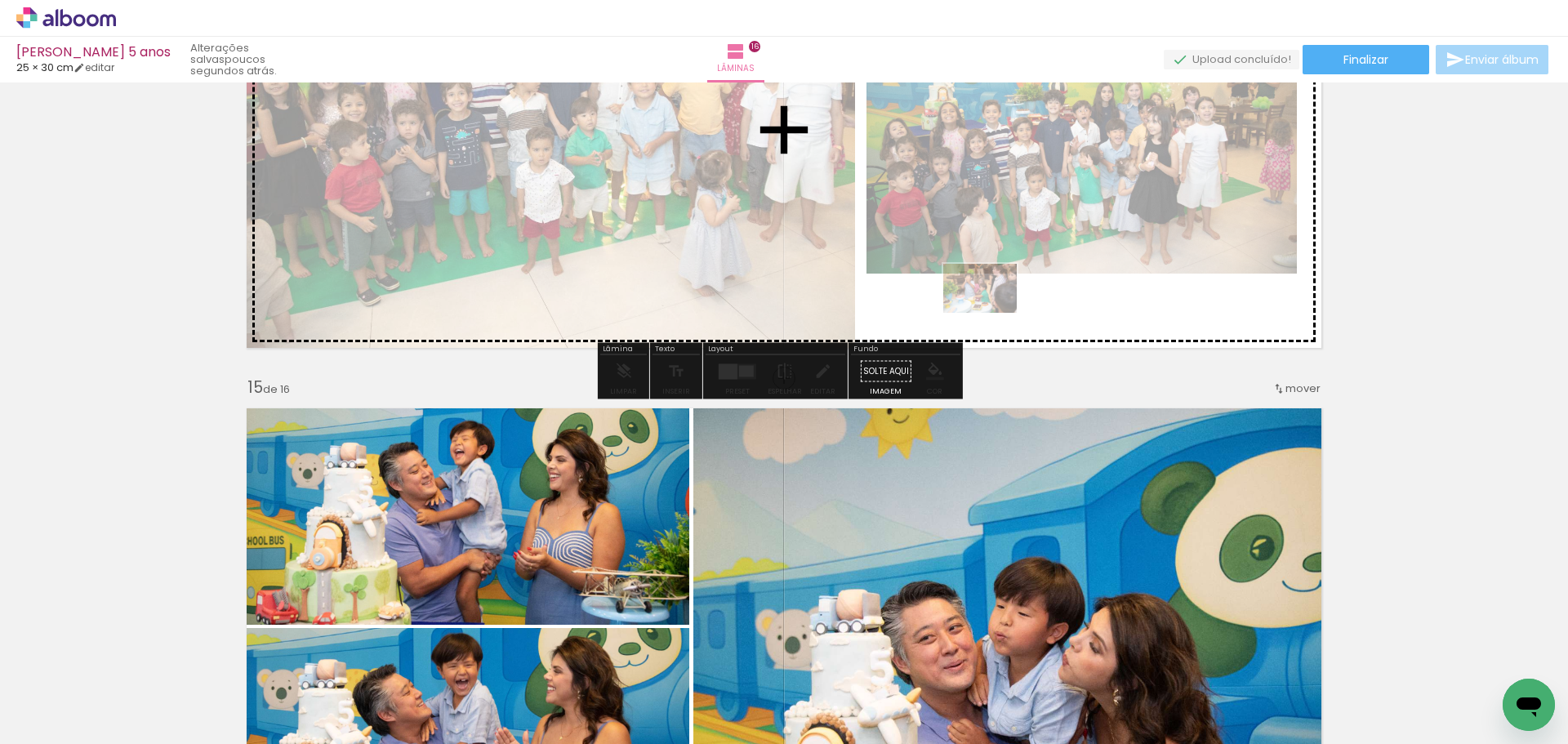
drag, startPoint x: 1494, startPoint y: 691, endPoint x: 993, endPoint y: 313, distance: 627.6
click at [993, 313] on quentale-workspace at bounding box center [784, 372] width 1568 height 744
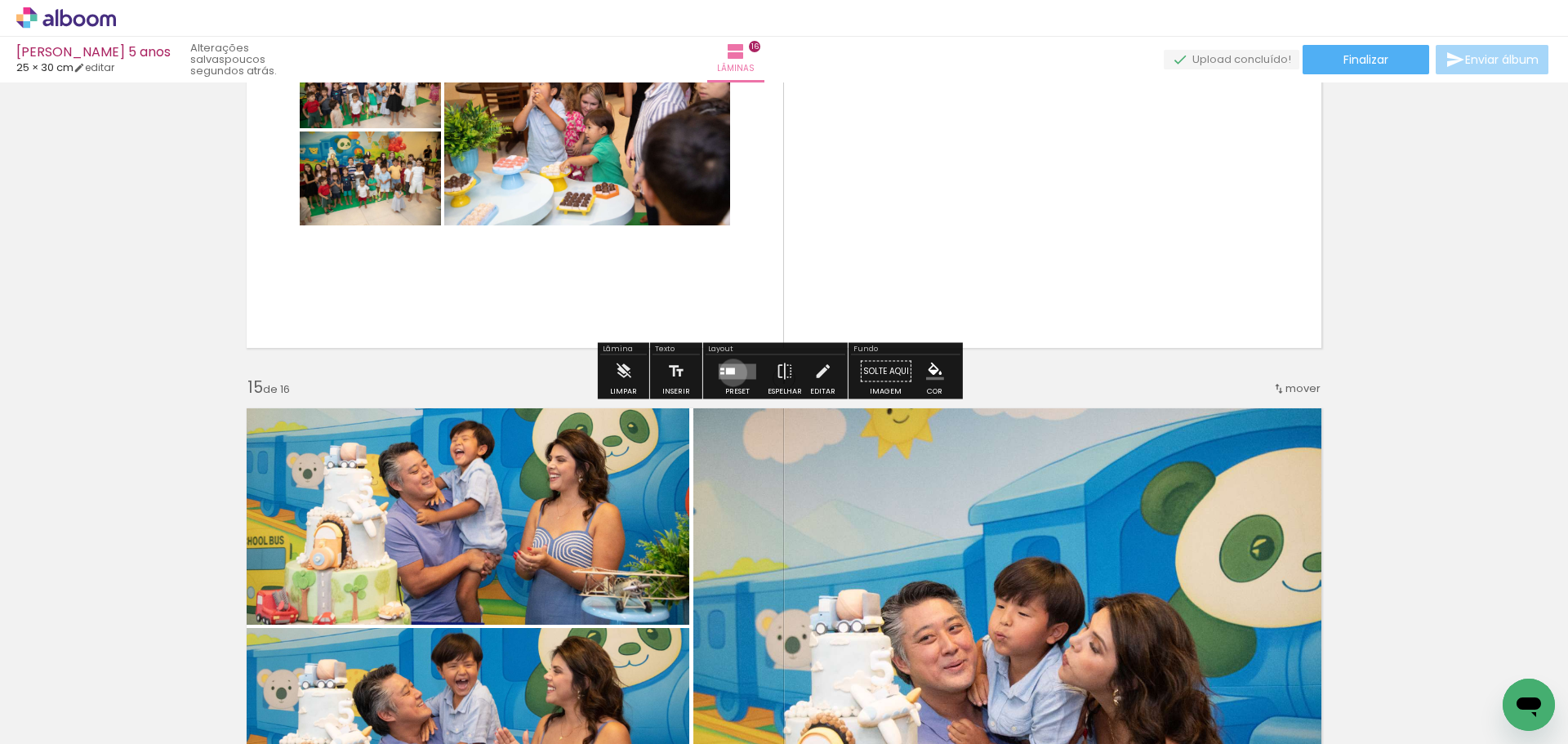
click at [728, 372] on div at bounding box center [730, 371] width 9 height 7
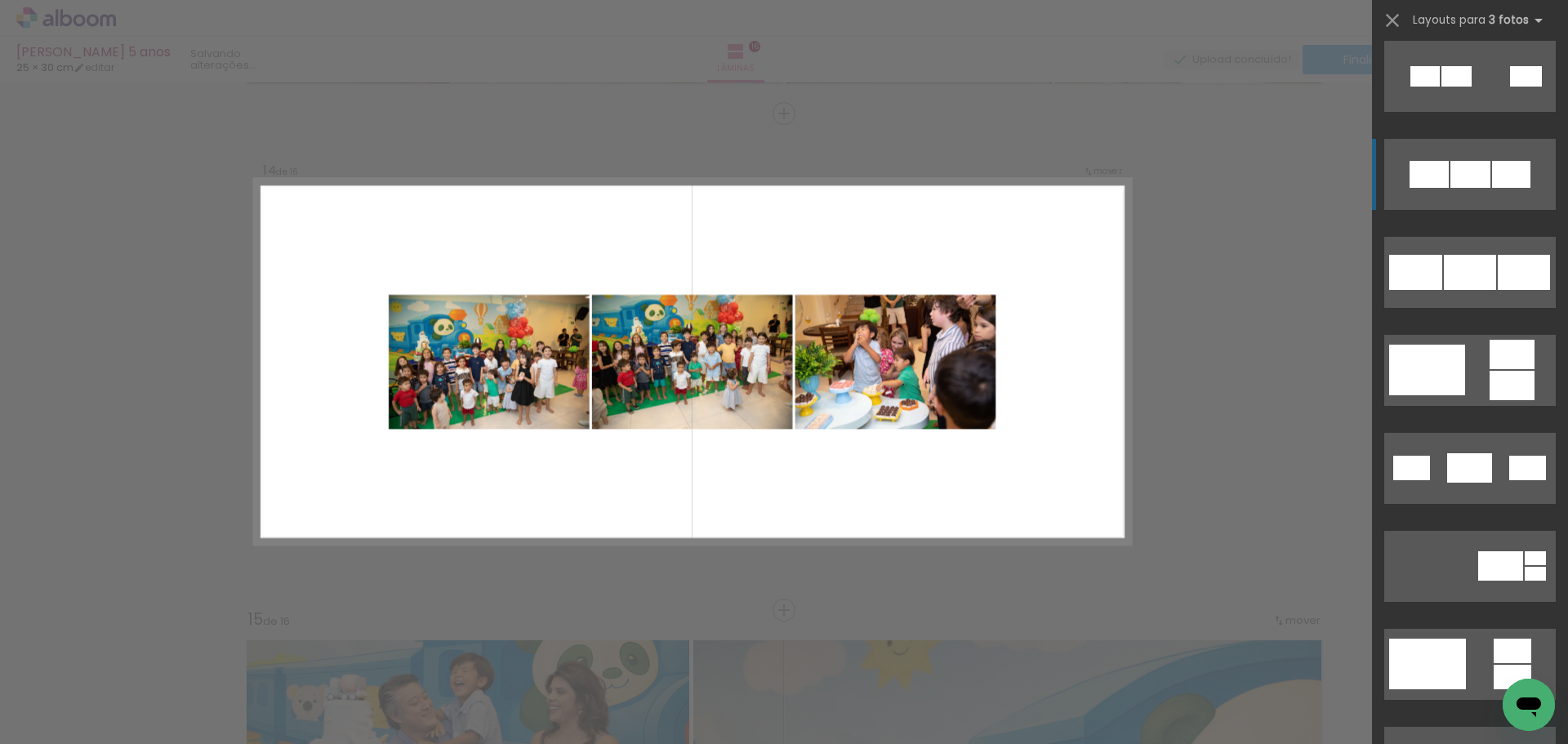
scroll to position [82, 0]
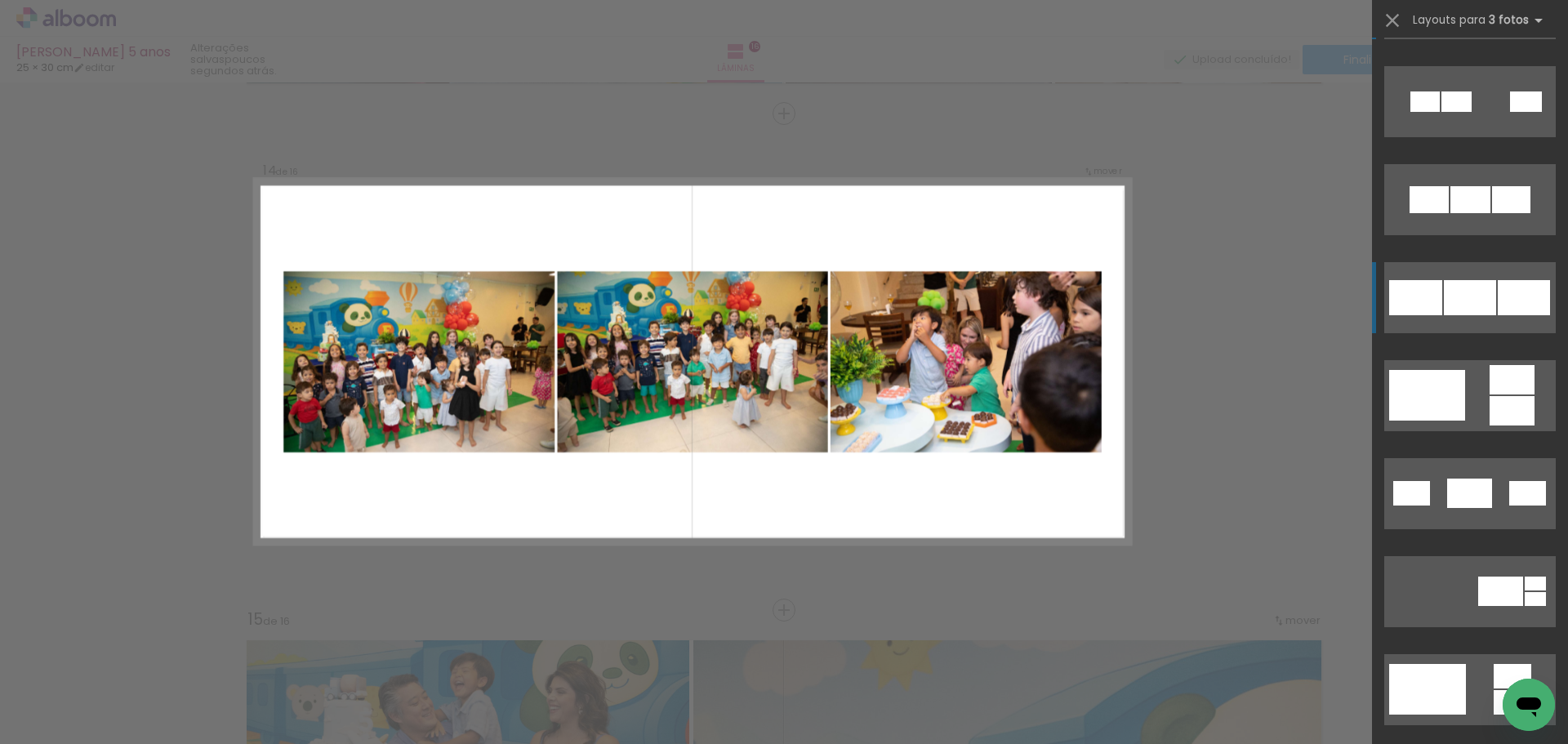
click at [1521, 298] on div at bounding box center [1524, 297] width 52 height 35
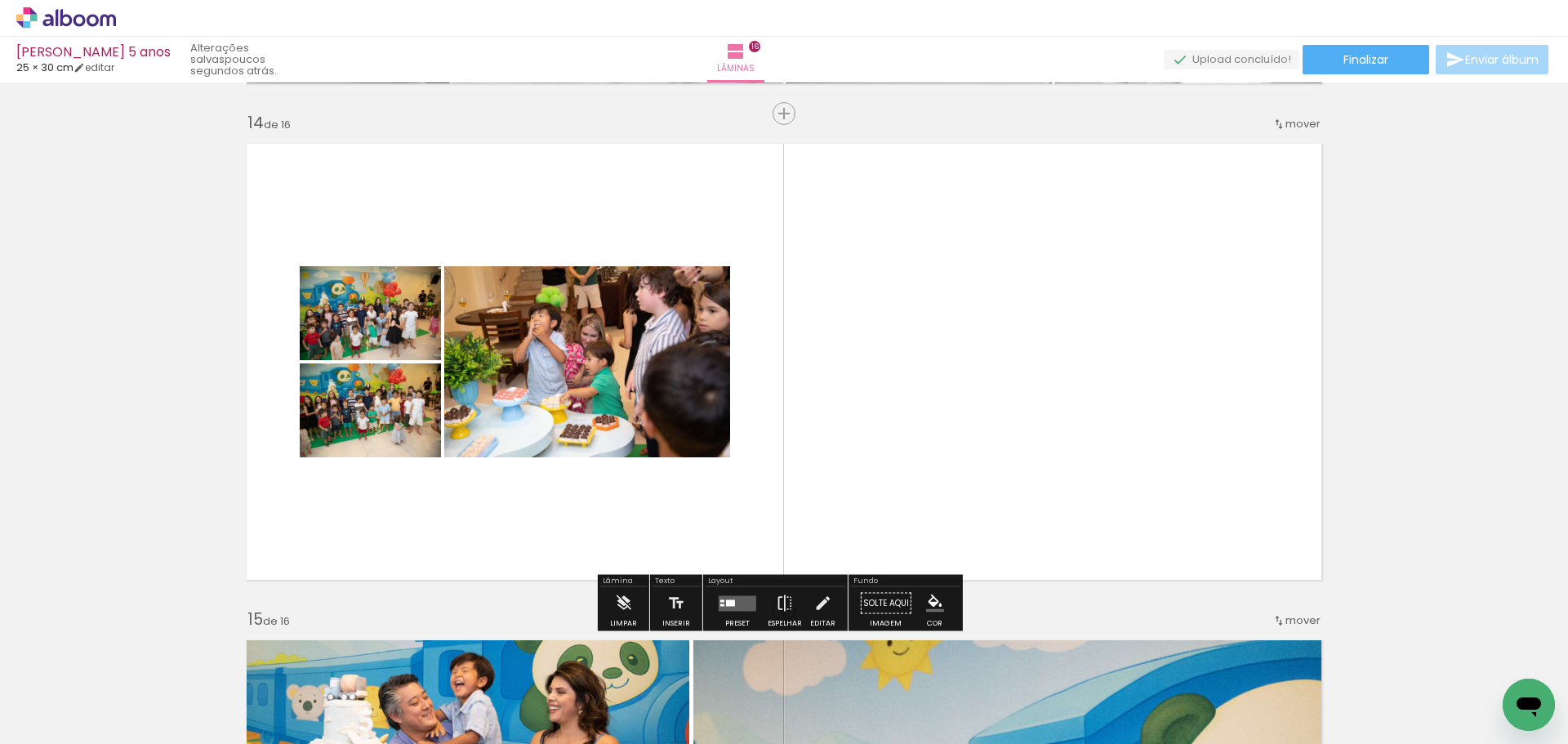
click at [724, 598] on quentale-layouter at bounding box center [737, 603] width 37 height 16
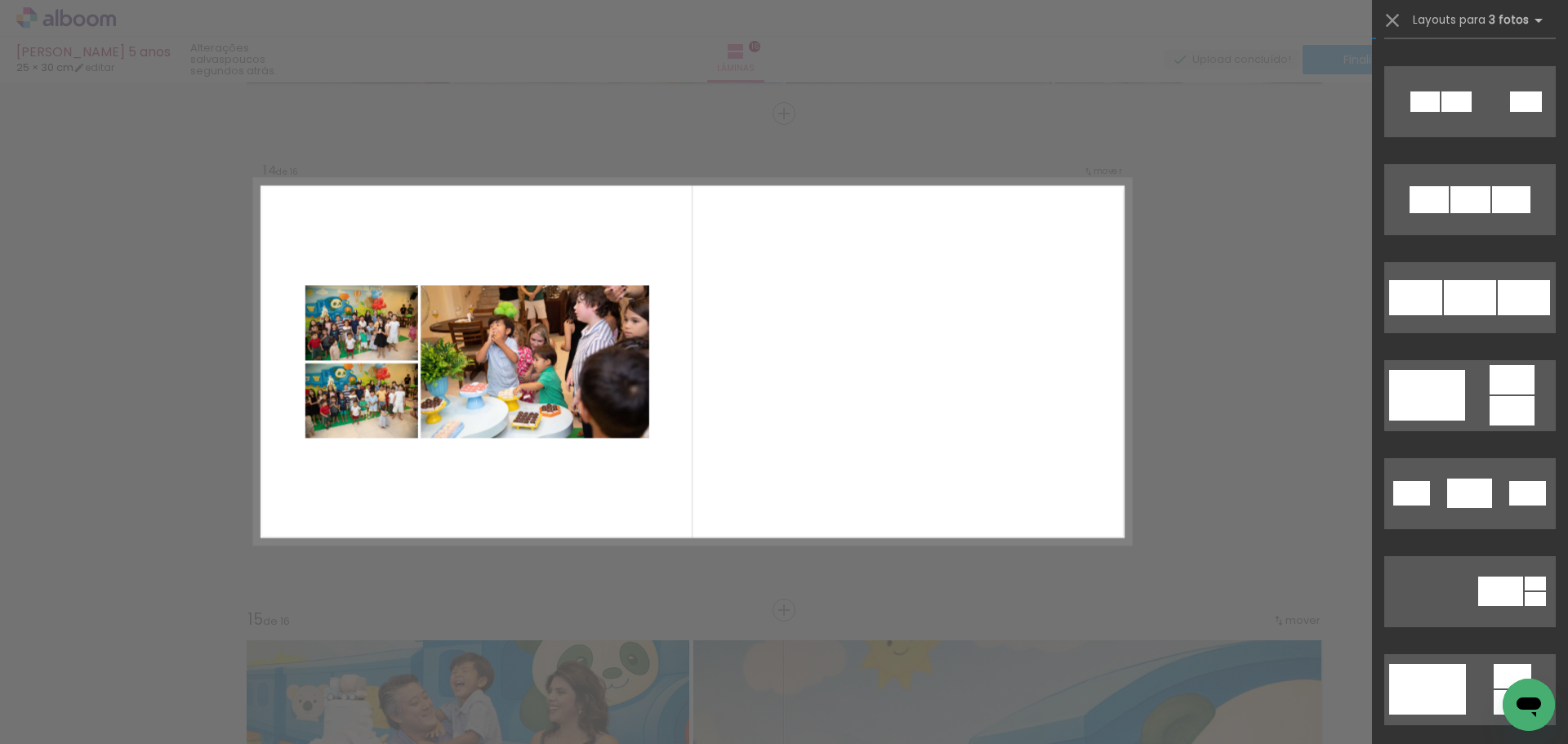
scroll to position [0, 0]
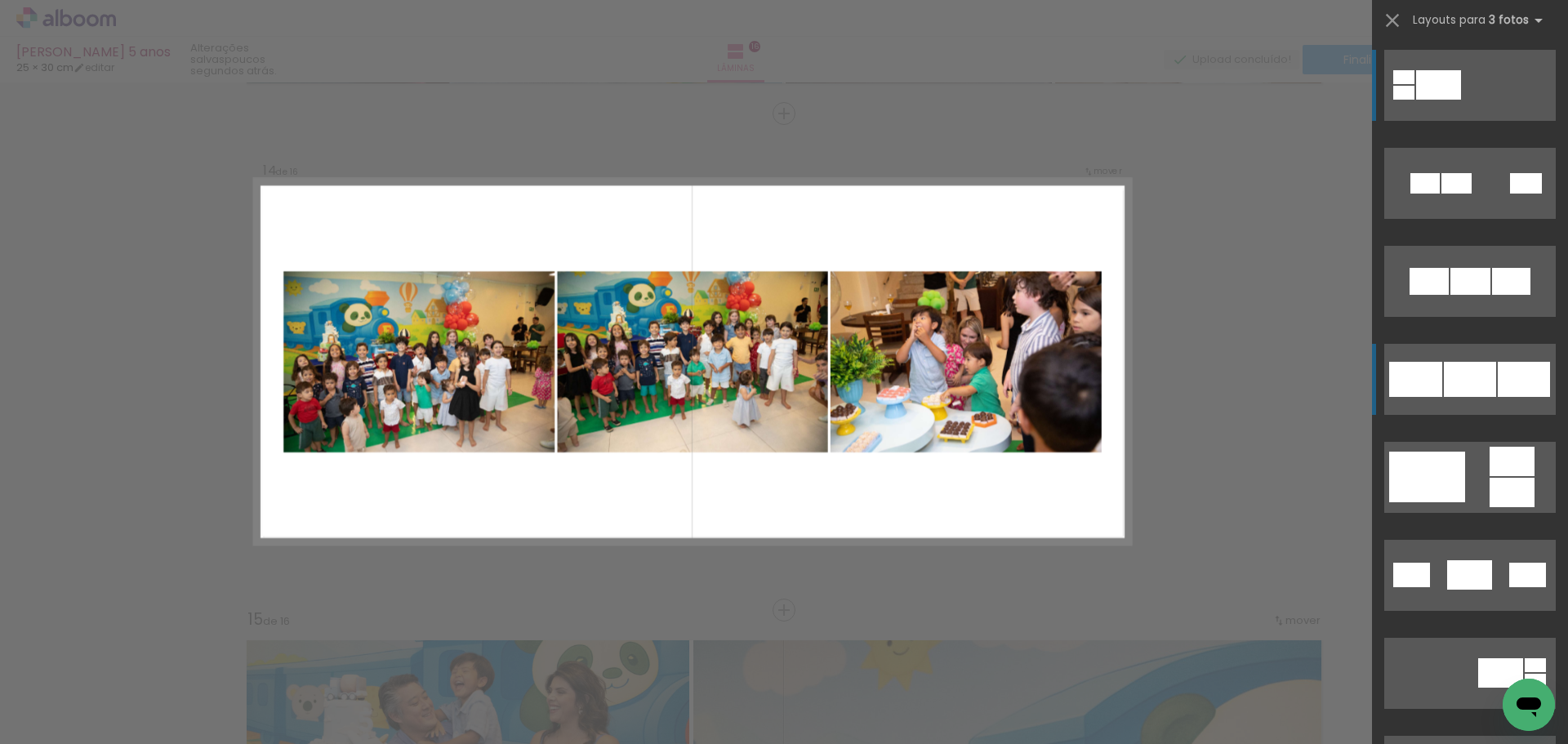
click at [1477, 381] on div at bounding box center [1470, 379] width 52 height 35
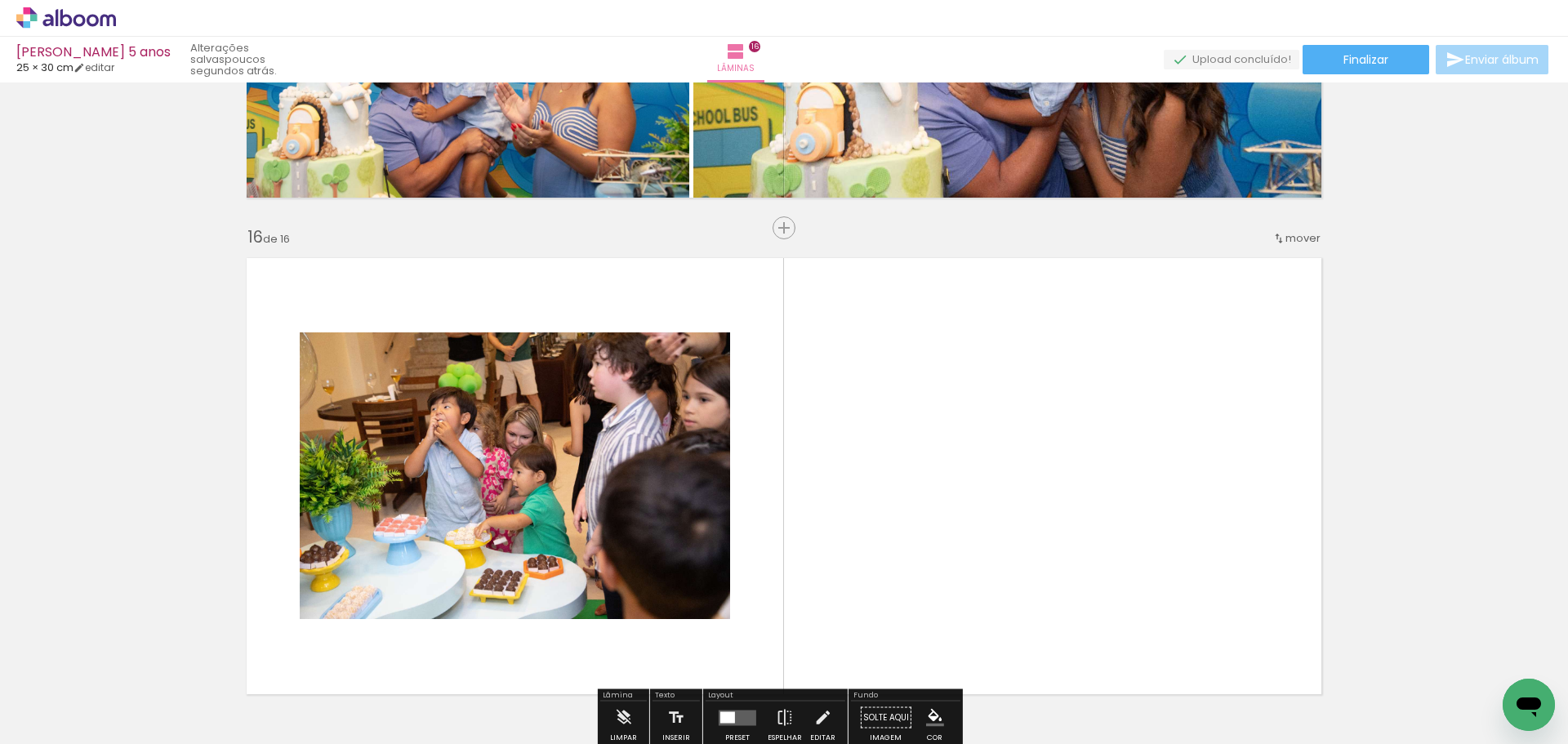
scroll to position [7350, 0]
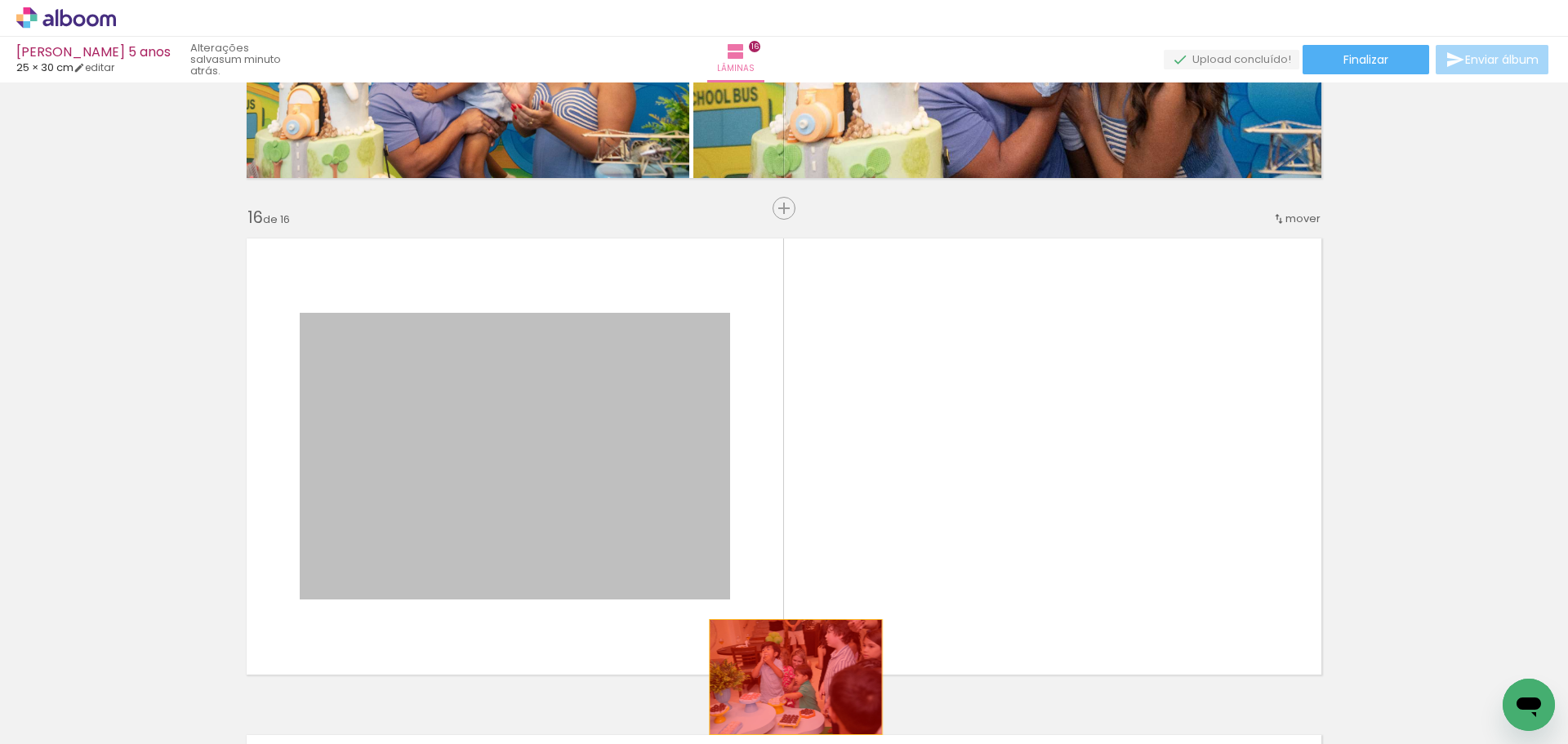
drag, startPoint x: 592, startPoint y: 390, endPoint x: 793, endPoint y: 674, distance: 347.9
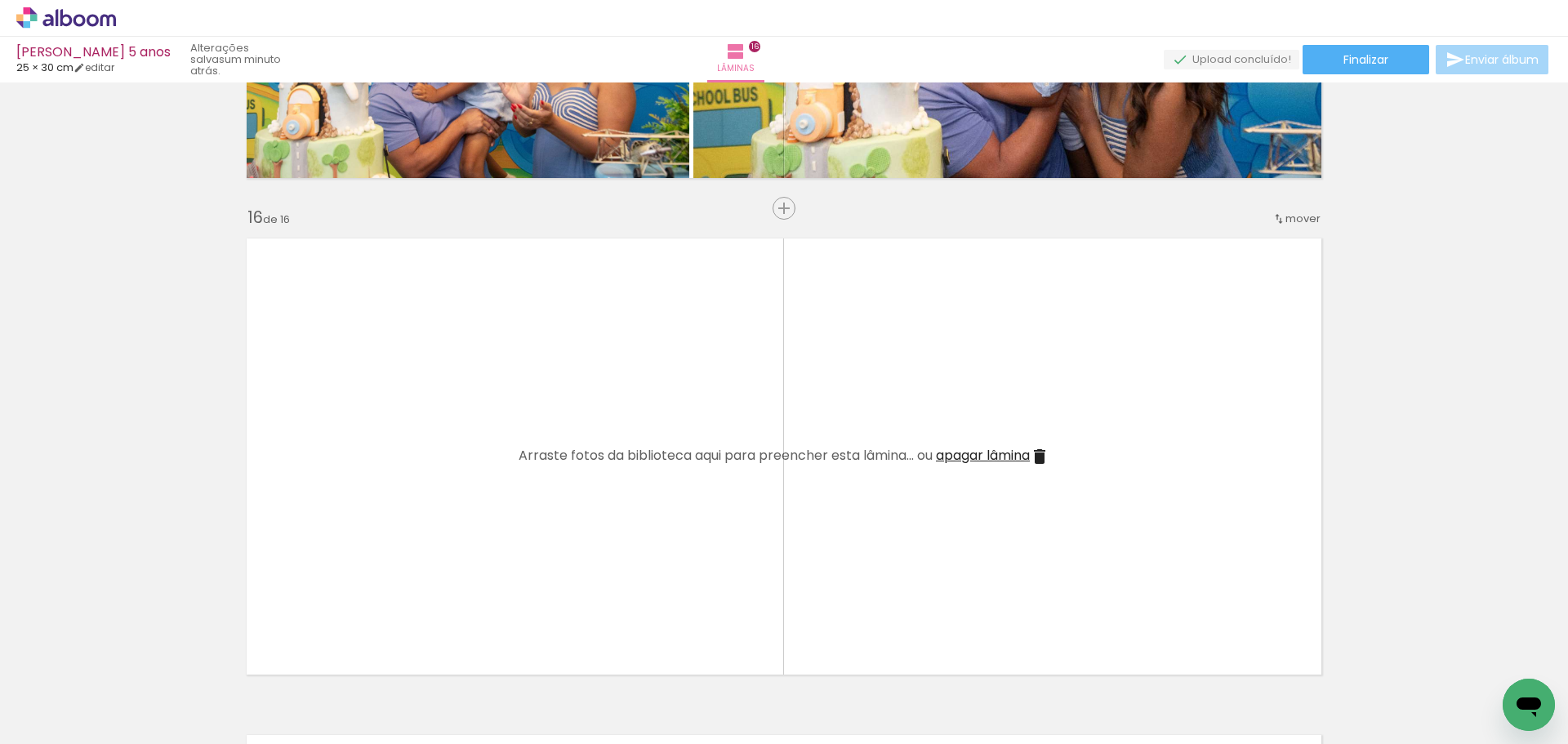
click at [991, 443] on quentale-layouter at bounding box center [783, 456] width 1094 height 455
click at [989, 451] on span "apagar lâmina" at bounding box center [983, 455] width 94 height 19
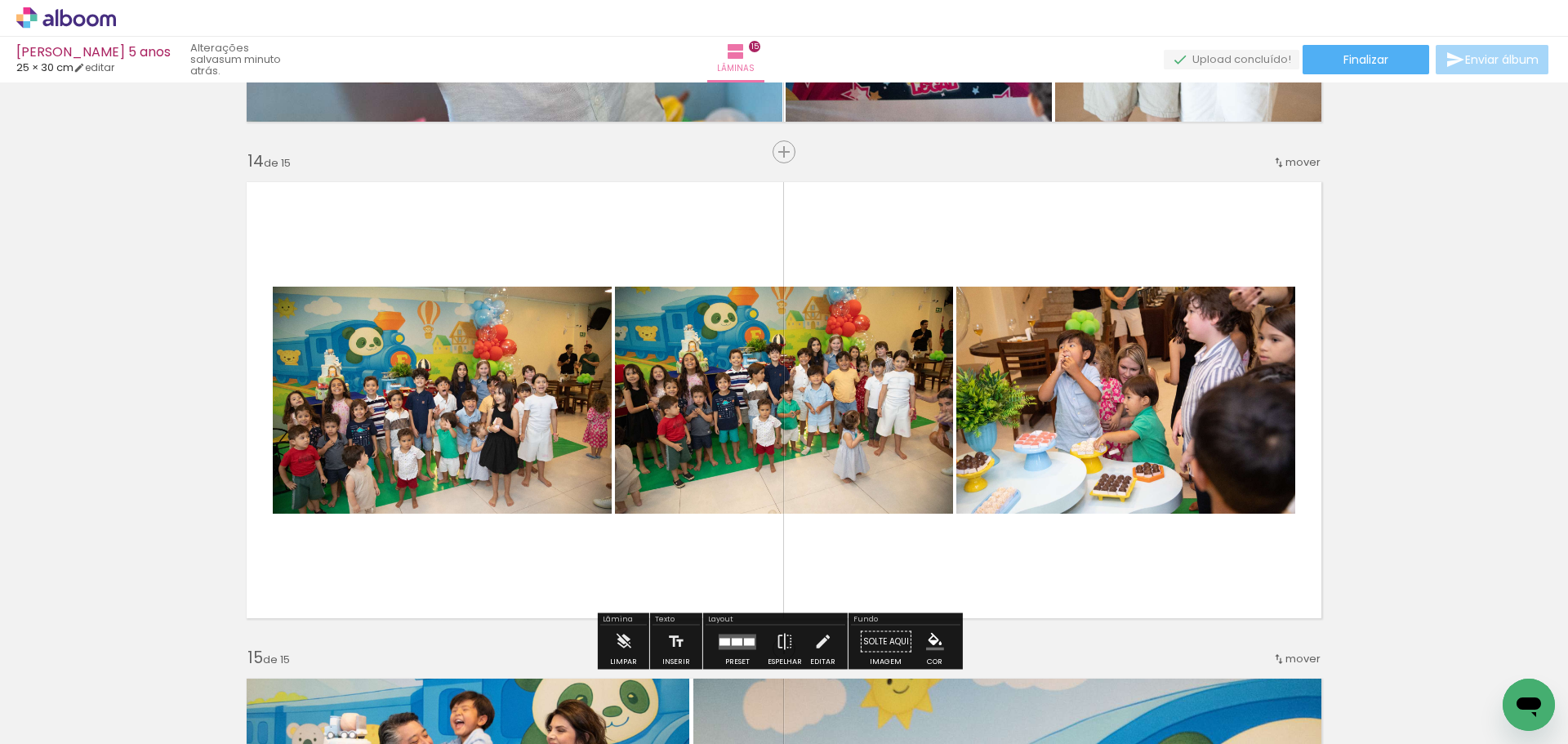
scroll to position [6369, 0]
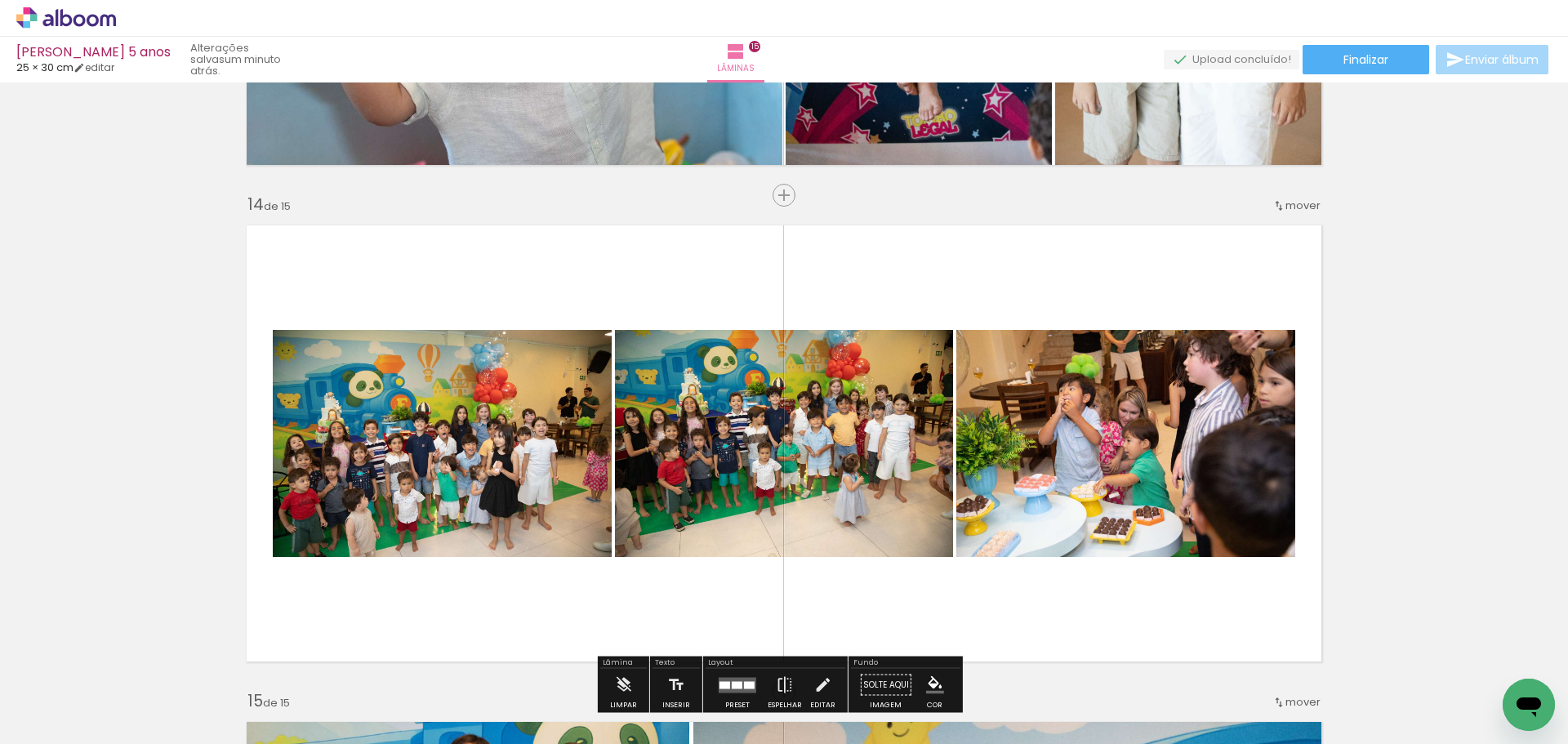
click at [1295, 202] on span "mover" at bounding box center [1303, 205] width 35 height 16
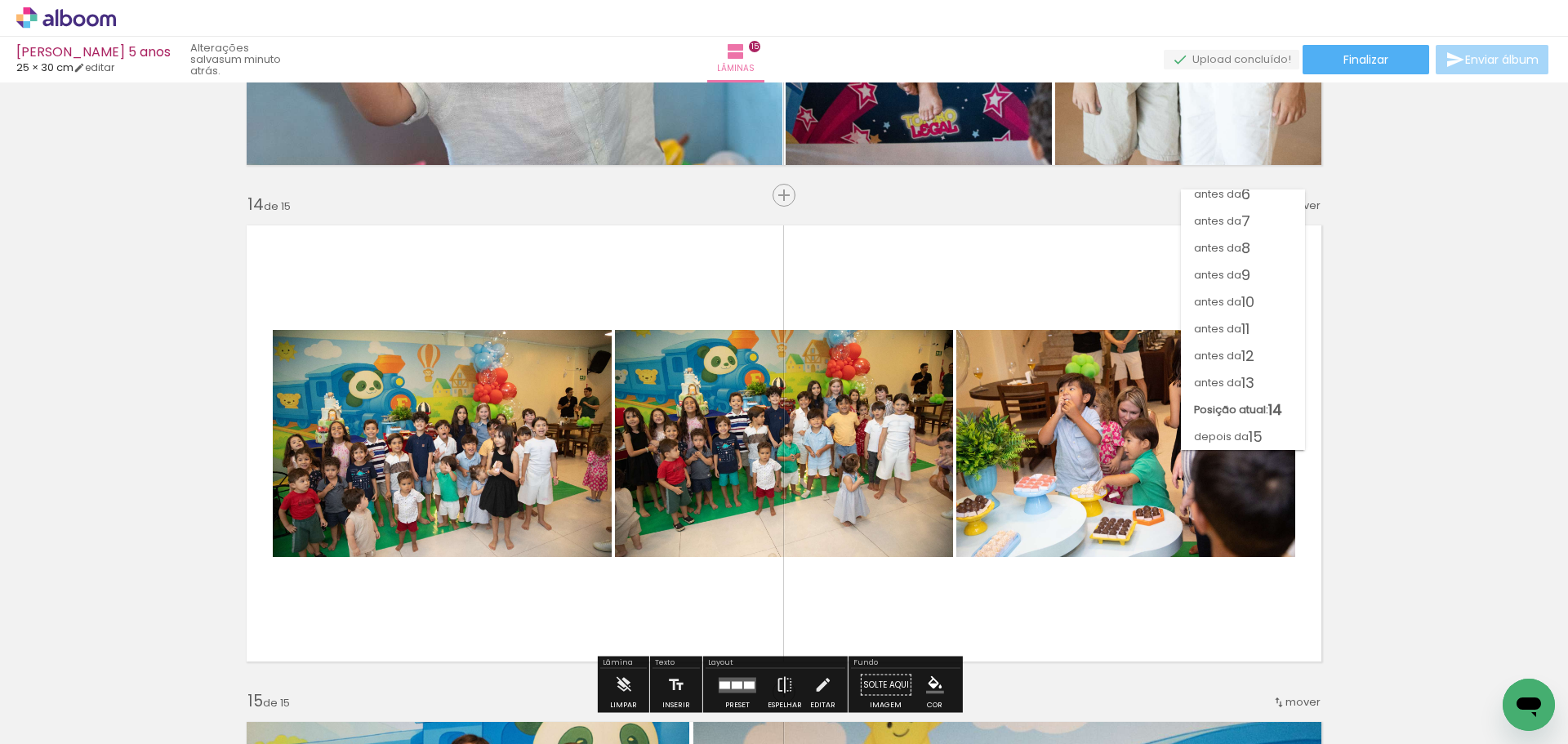
scroll to position [143, 0]
click at [1266, 433] on paper-item "depois da 15" at bounding box center [1243, 436] width 124 height 27
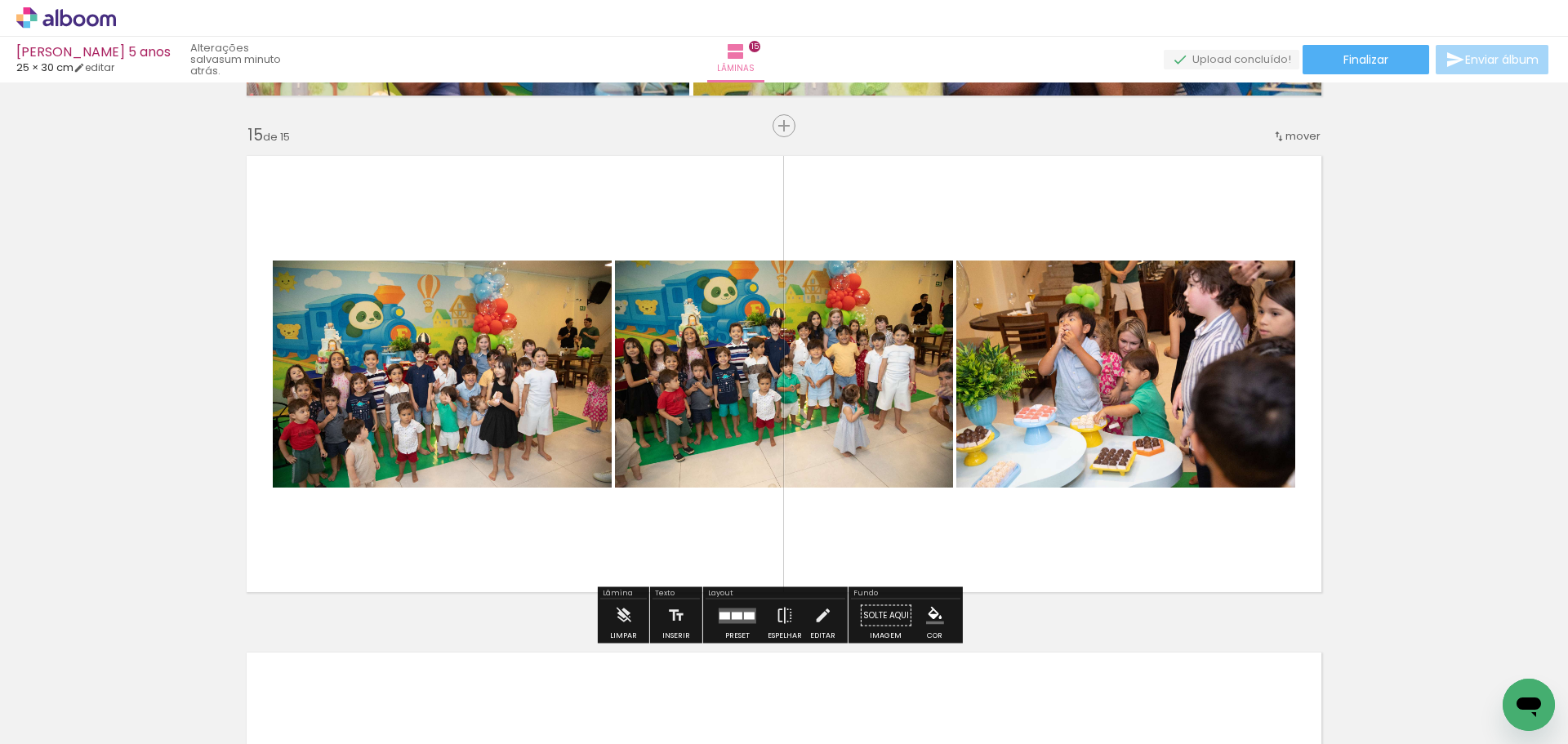
scroll to position [6947, 0]
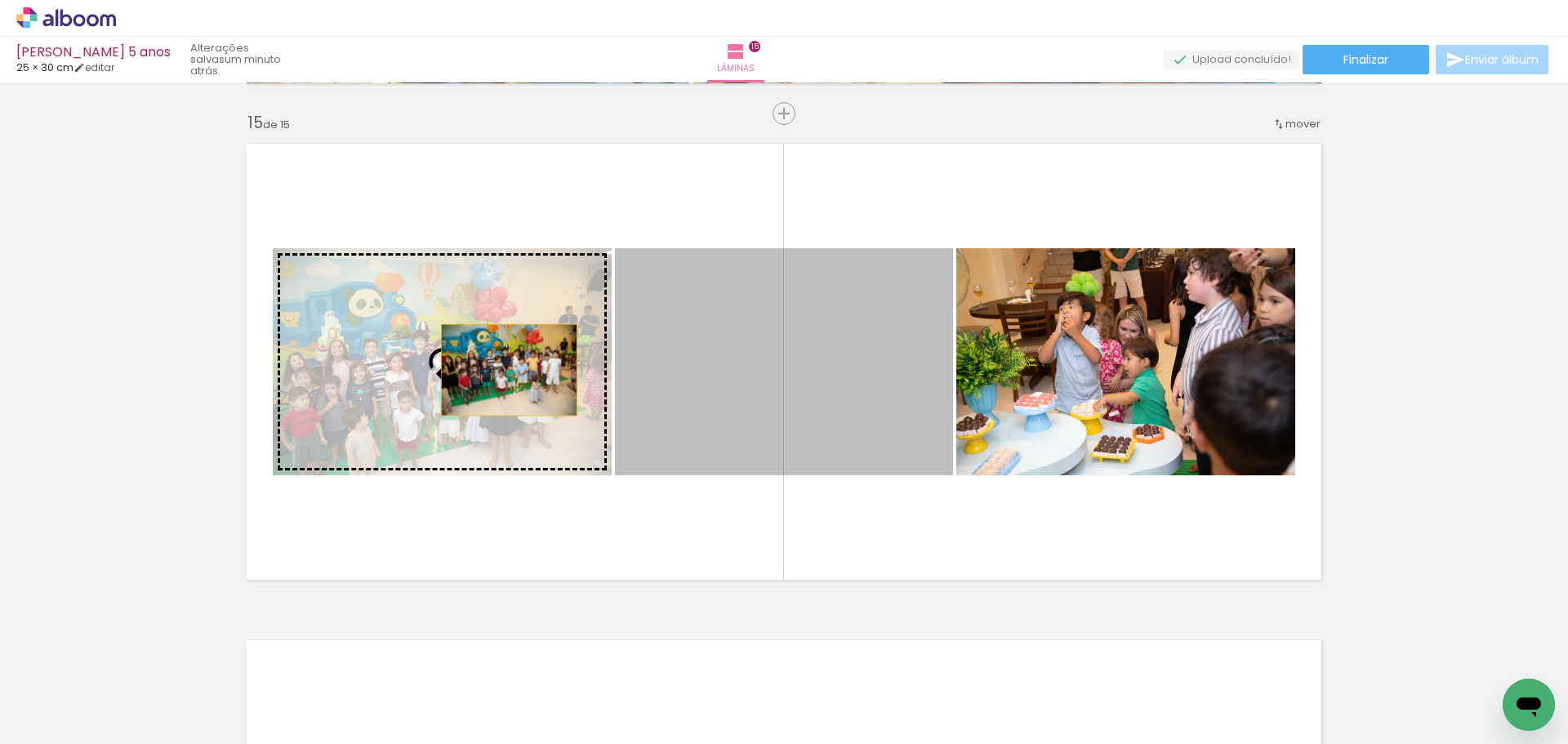
drag, startPoint x: 752, startPoint y: 379, endPoint x: 503, endPoint y: 370, distance: 249.2
click at [0, 0] on slot at bounding box center [0, 0] width 0 height 0
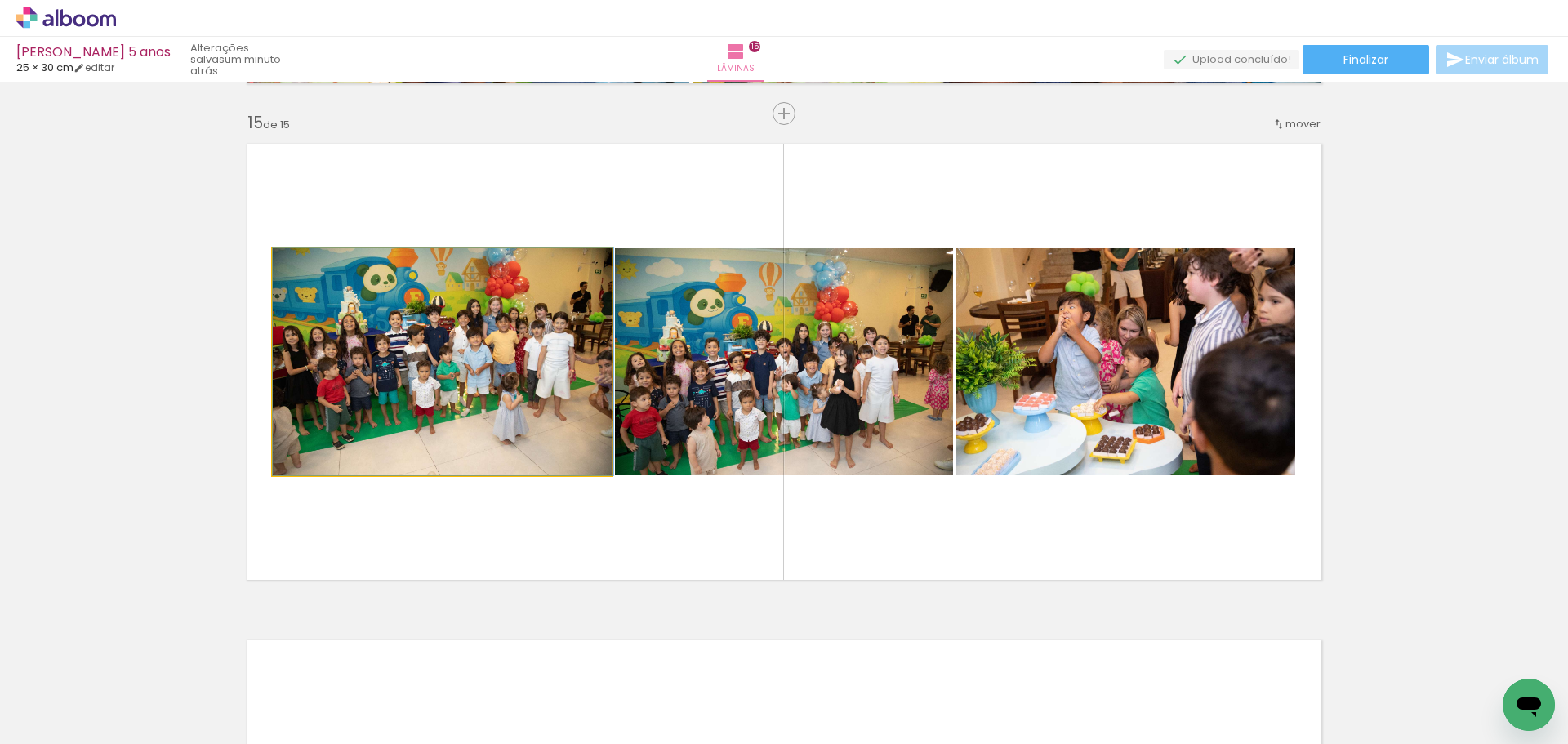
drag, startPoint x: 437, startPoint y: 419, endPoint x: 451, endPoint y: 417, distance: 14.1
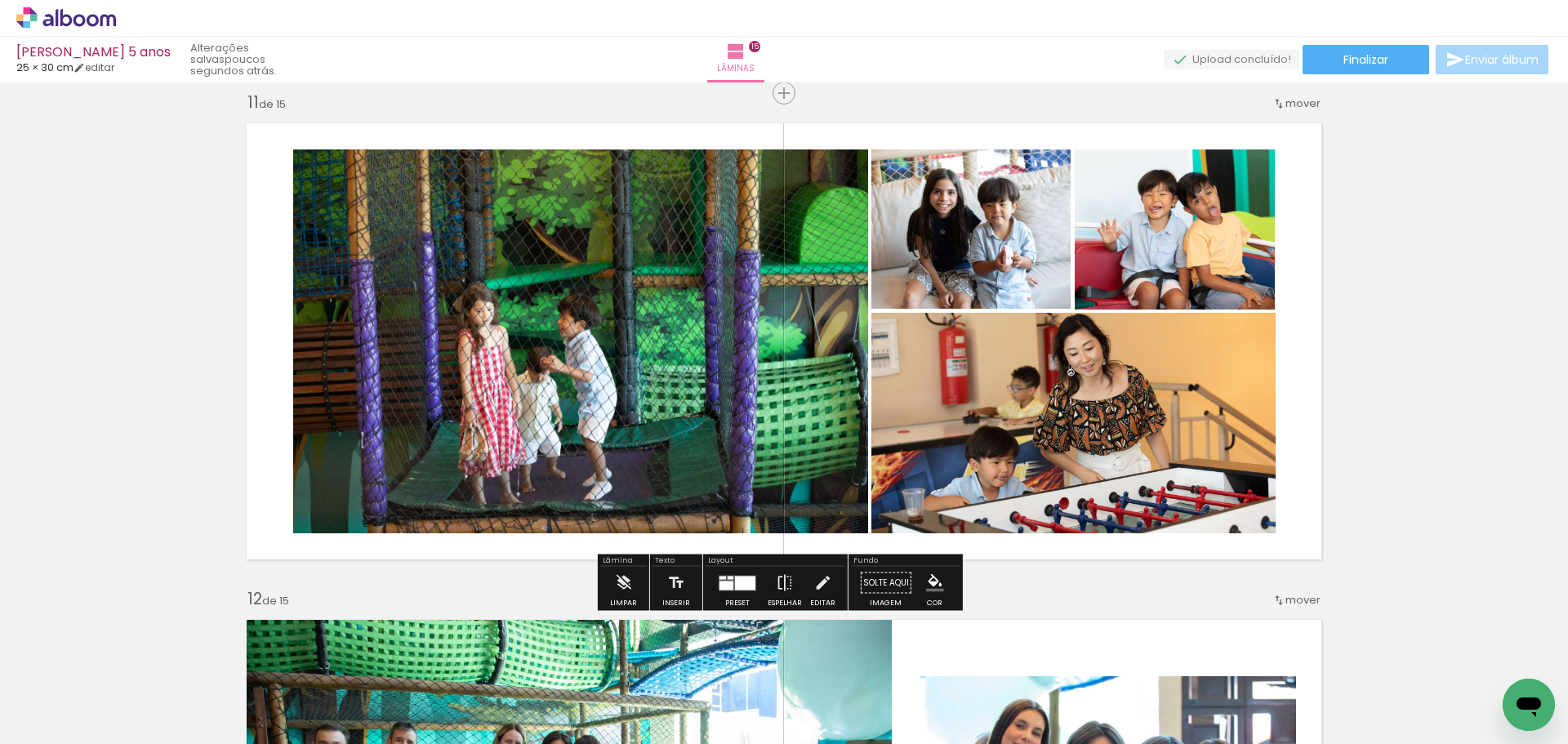
scroll to position [4906, 0]
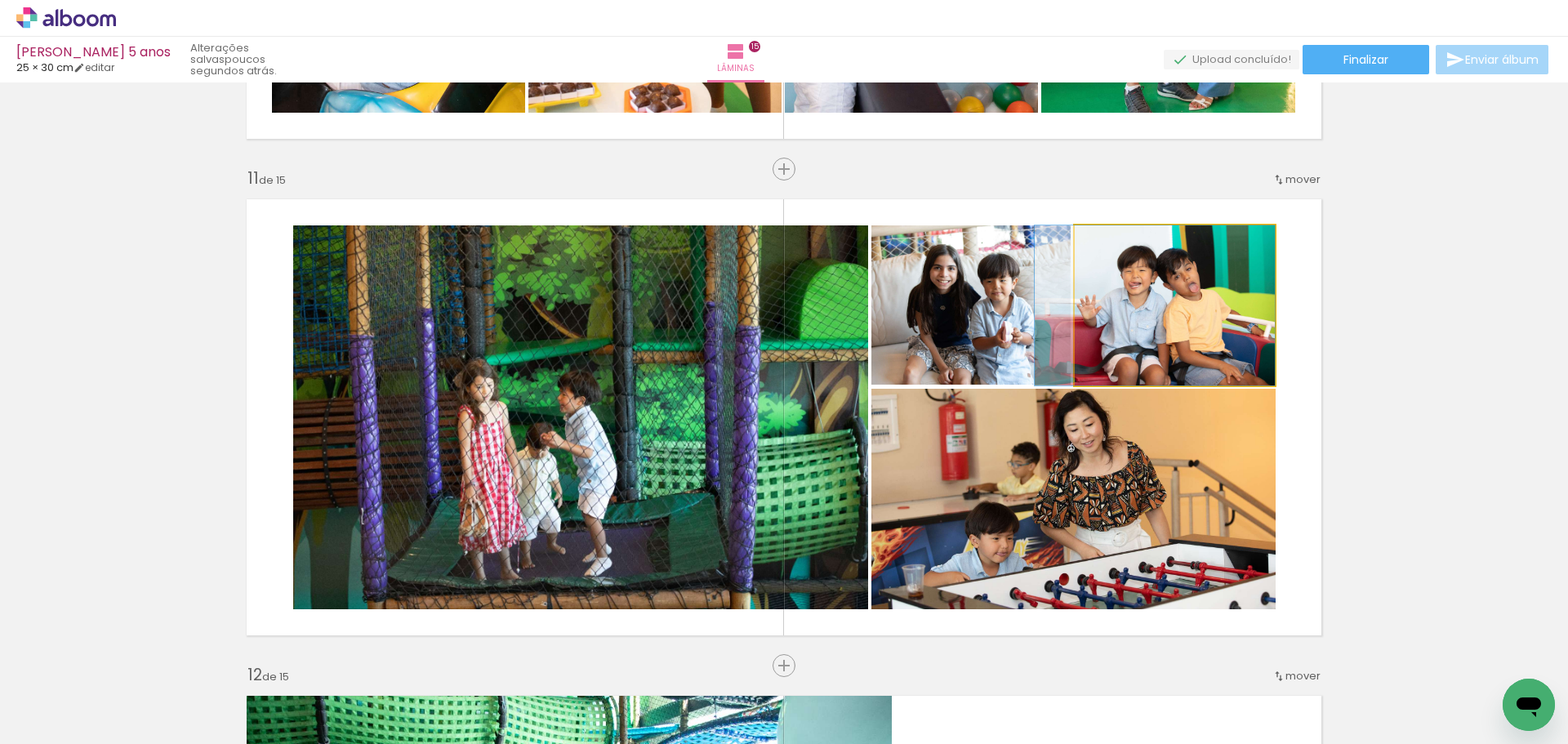
drag, startPoint x: 1186, startPoint y: 304, endPoint x: 1147, endPoint y: 318, distance: 41.4
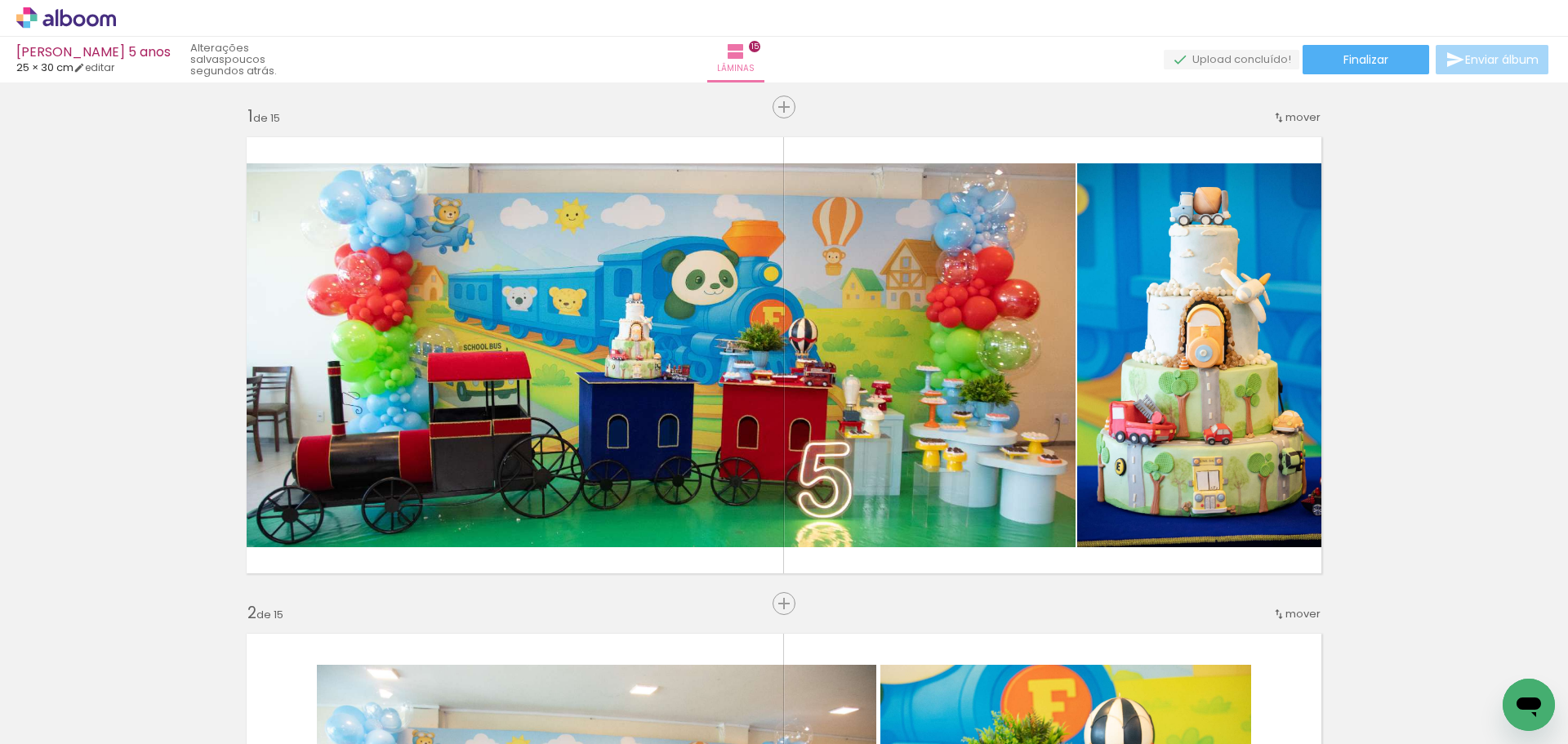
scroll to position [0, 0]
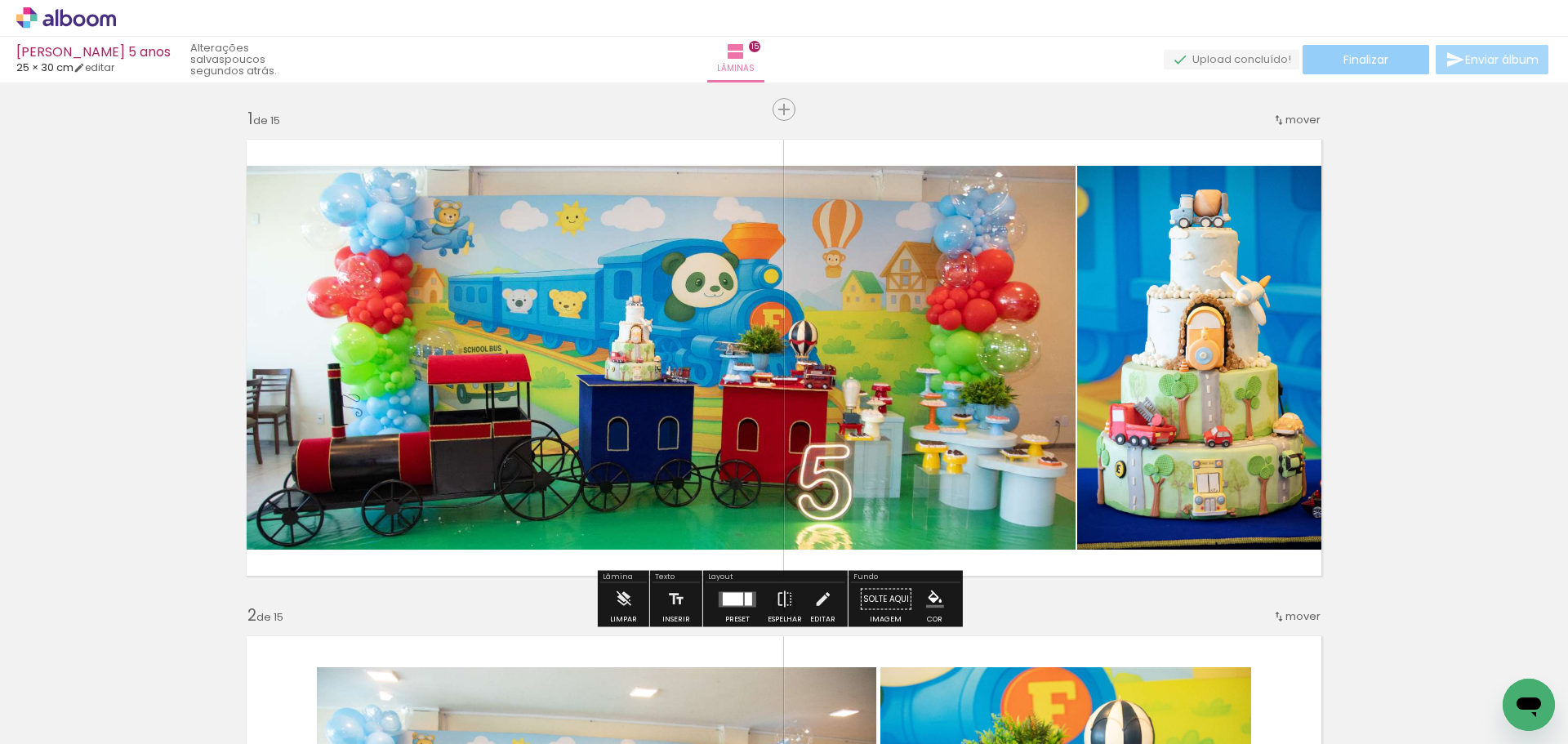
click at [1383, 63] on span "Finalizar" at bounding box center [1366, 59] width 45 height 11
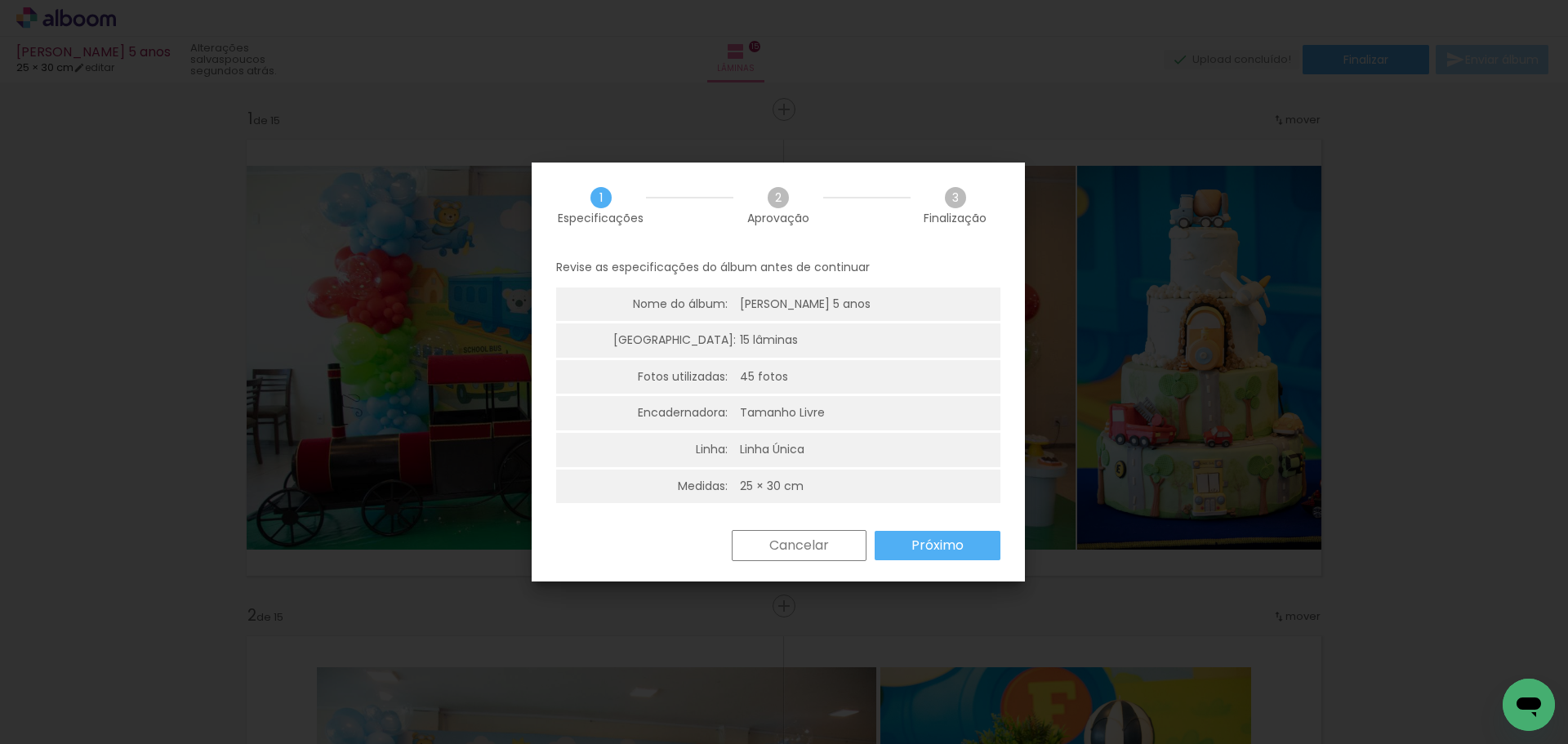
click at [0, 0] on slot "Próximo" at bounding box center [0, 0] width 0 height 0
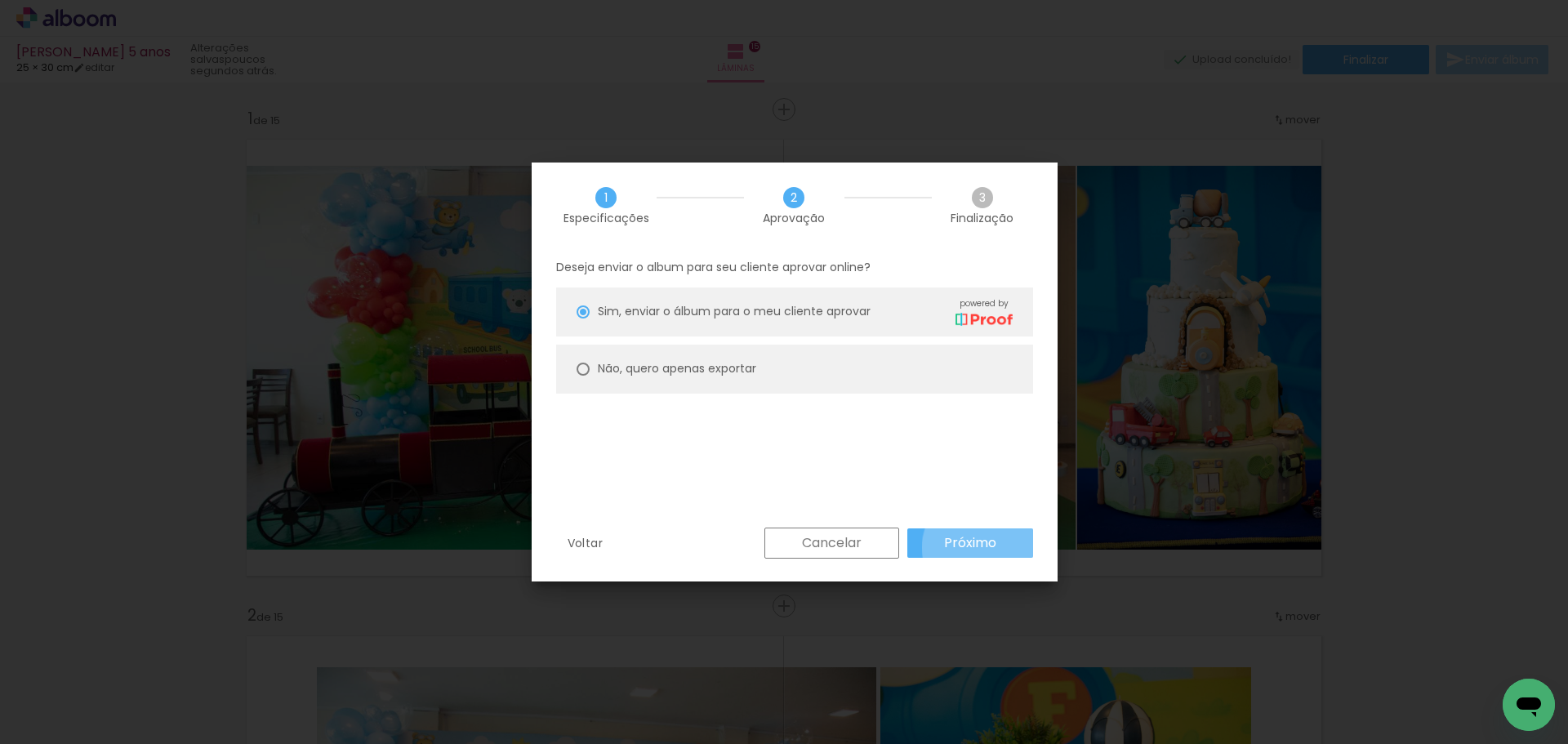
click at [0, 0] on slot "Próximo" at bounding box center [0, 0] width 0 height 0
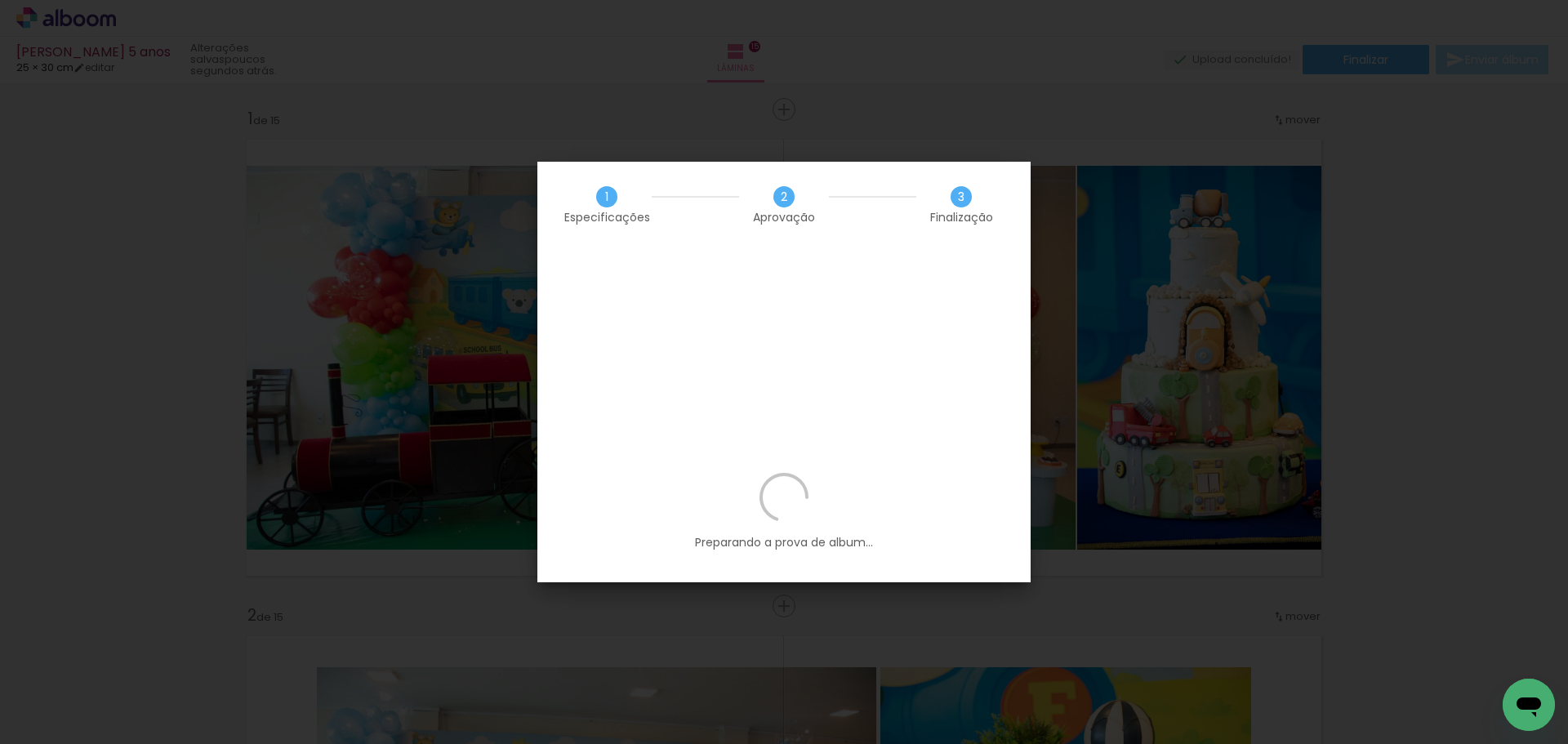
scroll to position [0, 2687]
